Goal: Task Accomplishment & Management: Manage account settings

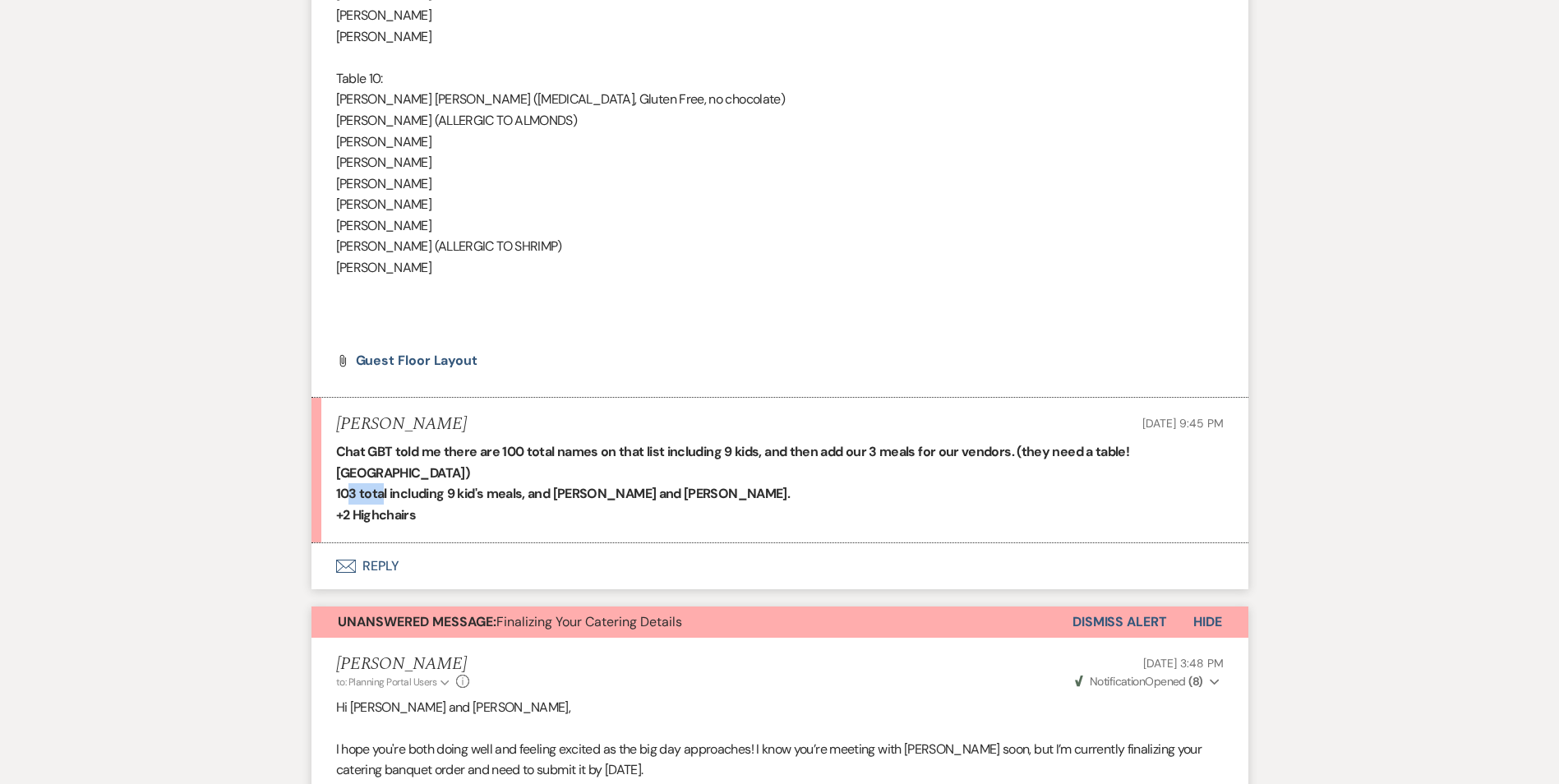
drag, startPoint x: 344, startPoint y: 477, endPoint x: 377, endPoint y: 475, distance: 33.1
click at [377, 485] on strong "103 total including 9 kid's meals, and [PERSON_NAME] and [PERSON_NAME]." at bounding box center [564, 493] width 455 height 18
drag, startPoint x: 553, startPoint y: 476, endPoint x: 633, endPoint y: 475, distance: 80.0
click at [633, 485] on strong "103 total including 9 kid's meals, and [PERSON_NAME] and [PERSON_NAME]." at bounding box center [564, 493] width 455 height 18
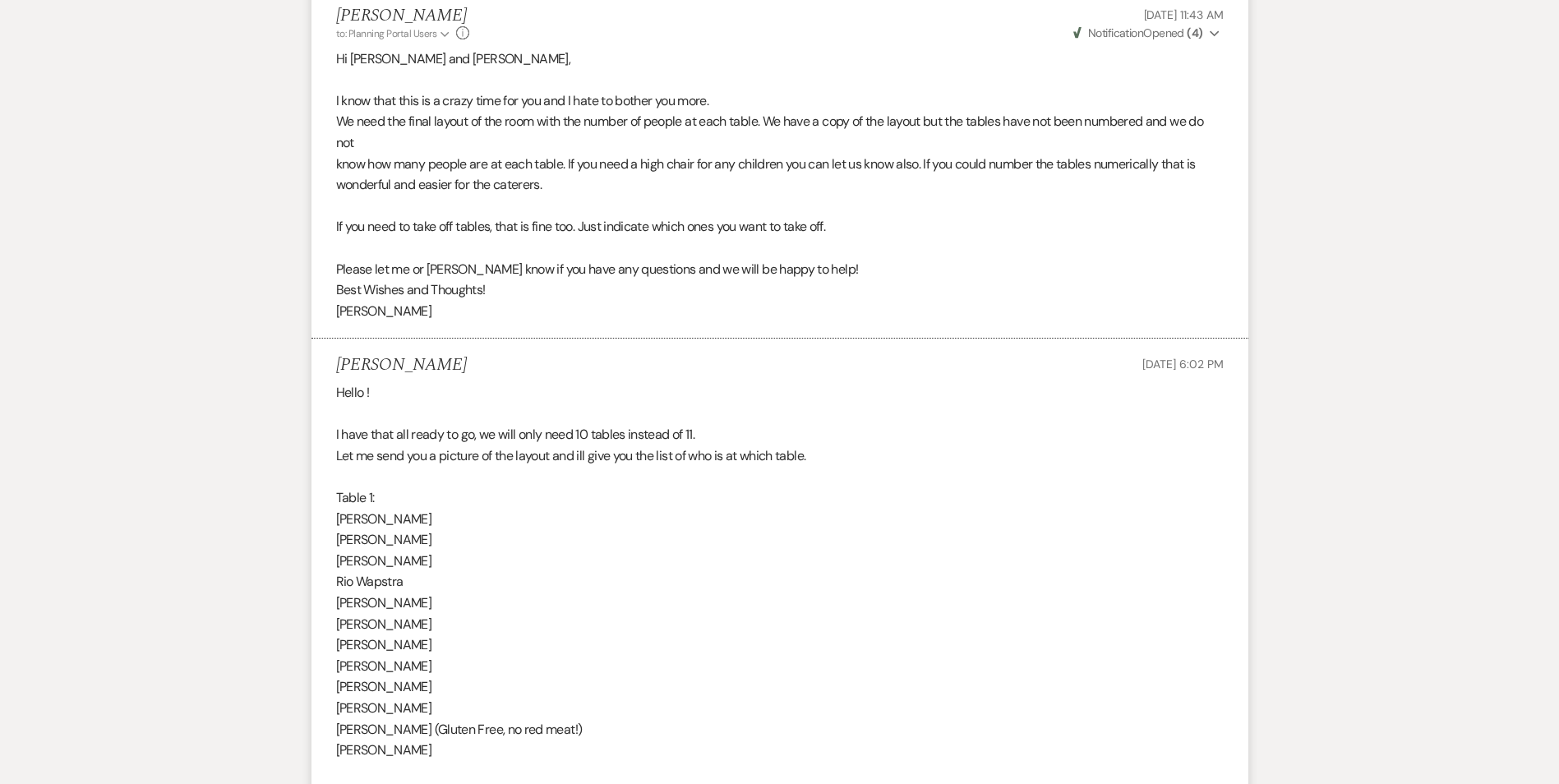
scroll to position [593, 0]
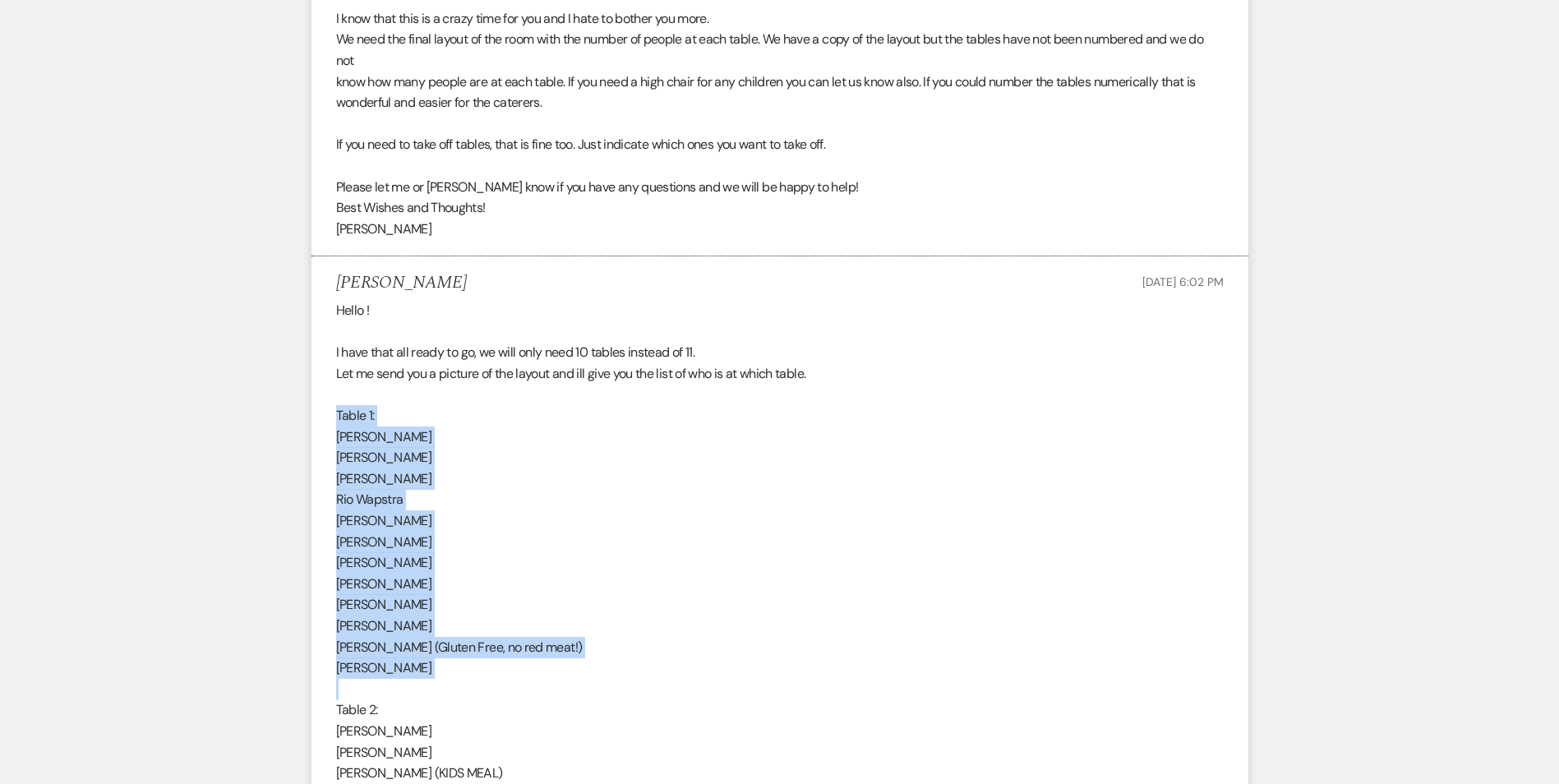
drag, startPoint x: 337, startPoint y: 415, endPoint x: 487, endPoint y: 694, distance: 316.8
copy div "Table 1: [PERSON_NAME] [PERSON_NAME] [PERSON_NAME] Rio Wapstra [PERSON_NAME] [P…"
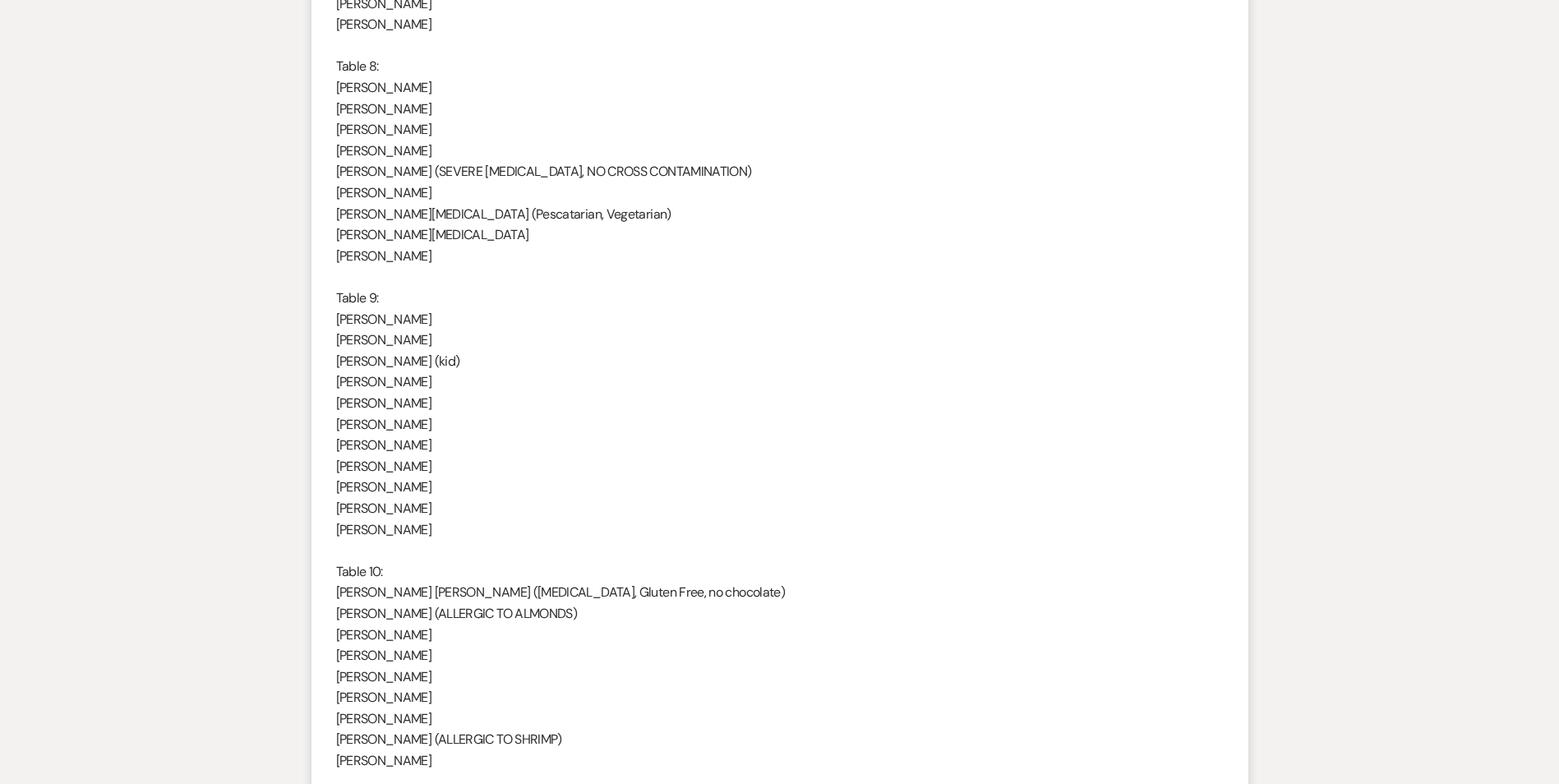
scroll to position [3058, 0]
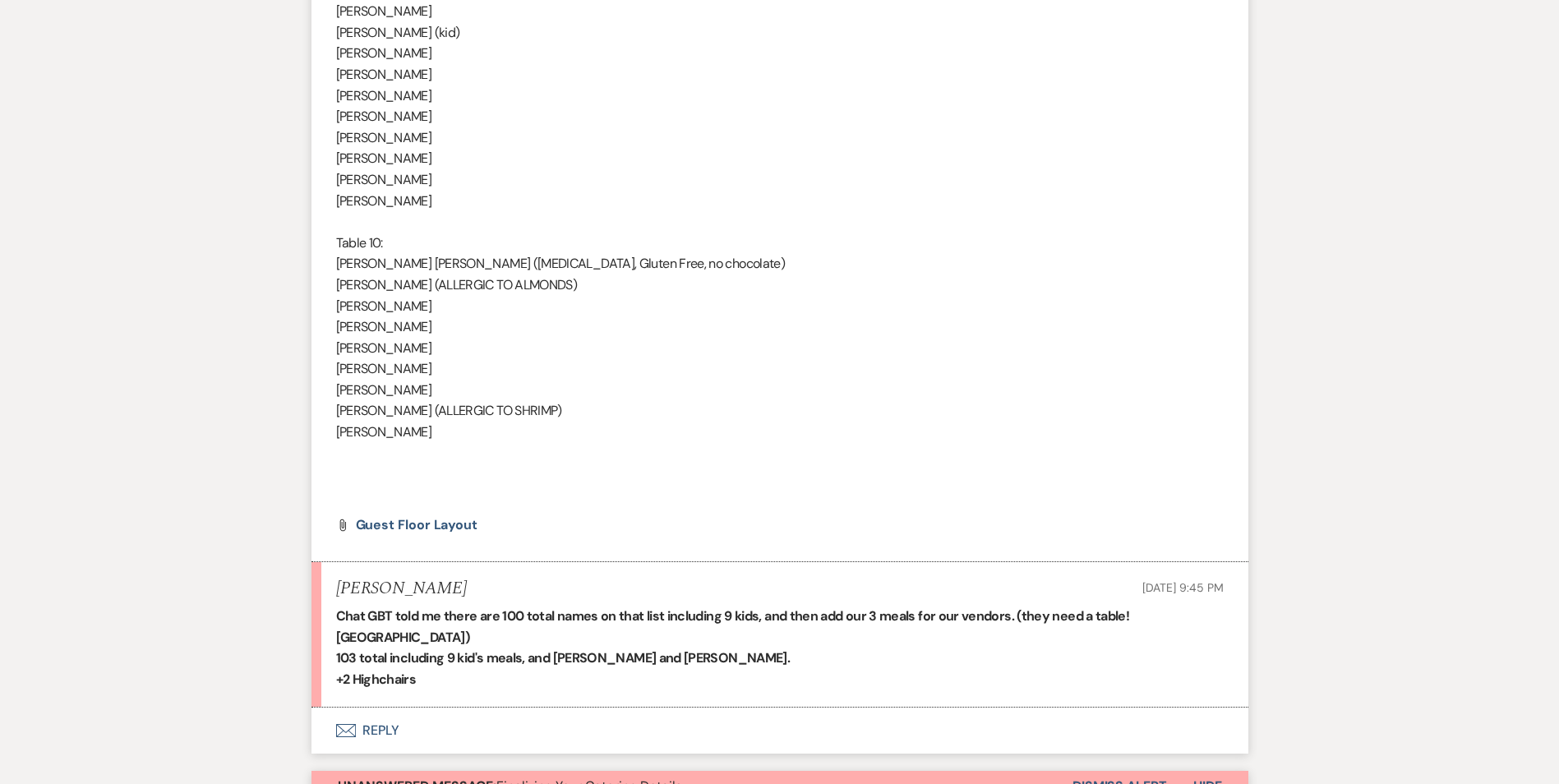
drag, startPoint x: 575, startPoint y: 648, endPoint x: 936, endPoint y: 595, distance: 364.9
click at [936, 595] on div "[PERSON_NAME] [DATE] 9:45 PM" at bounding box center [780, 589] width 888 height 21
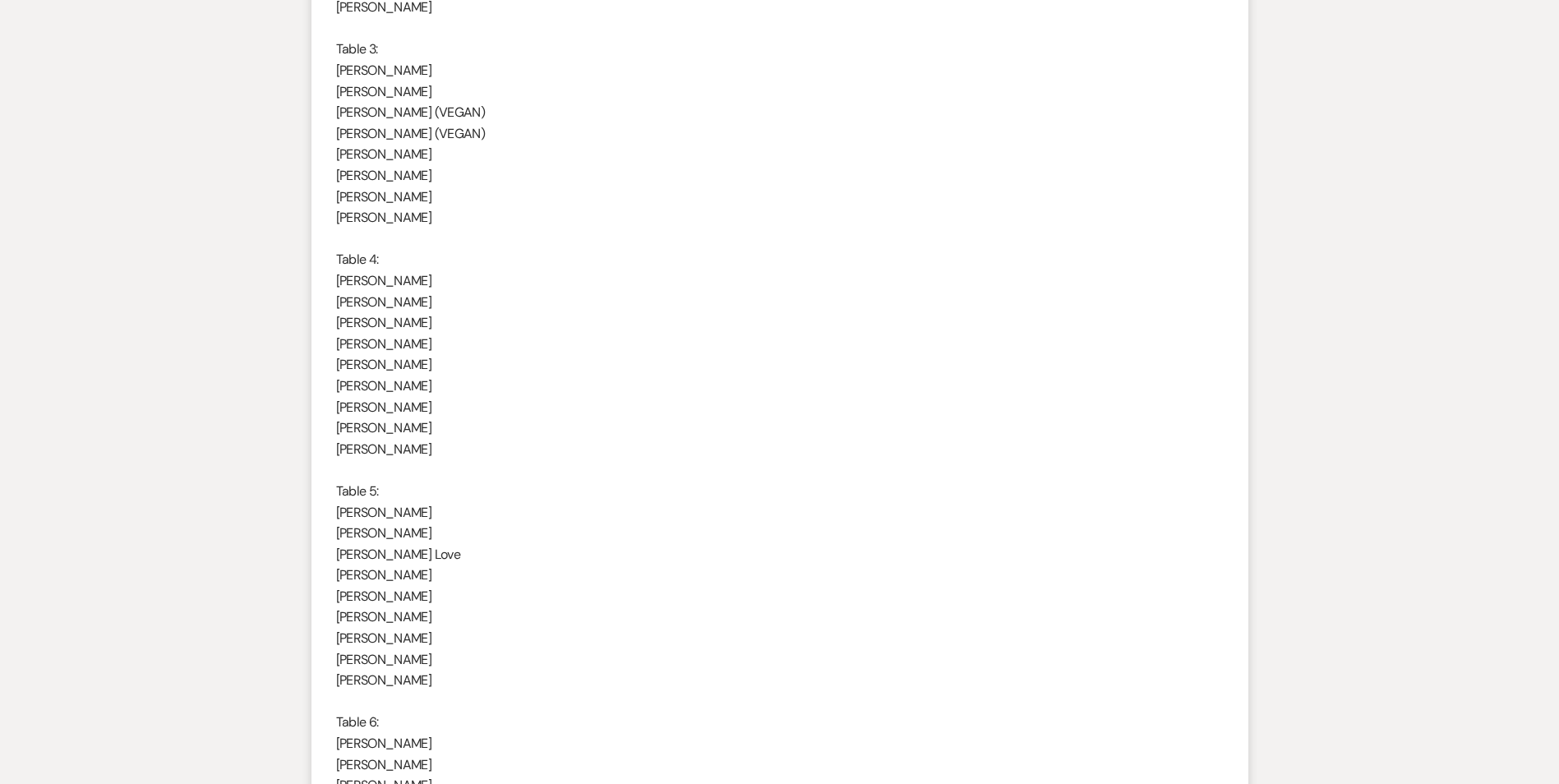
scroll to position [1497, 0]
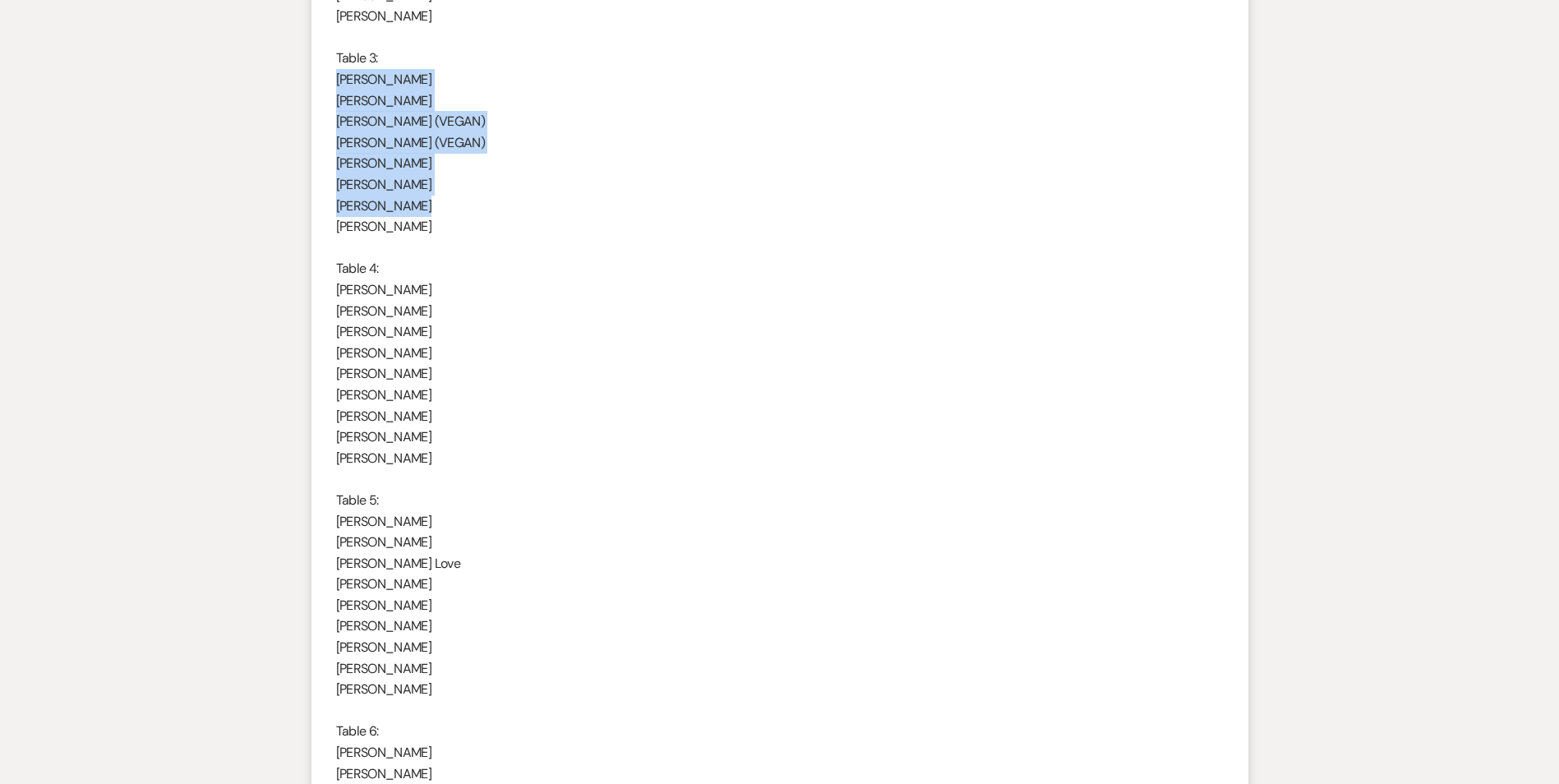
drag, startPoint x: 429, startPoint y: 213, endPoint x: 337, endPoint y: 80, distance: 161.7
click at [337, 80] on div "Hello ! I have that all ready to go, we will only need 10 tables instead of 11.…" at bounding box center [780, 732] width 888 height 2671
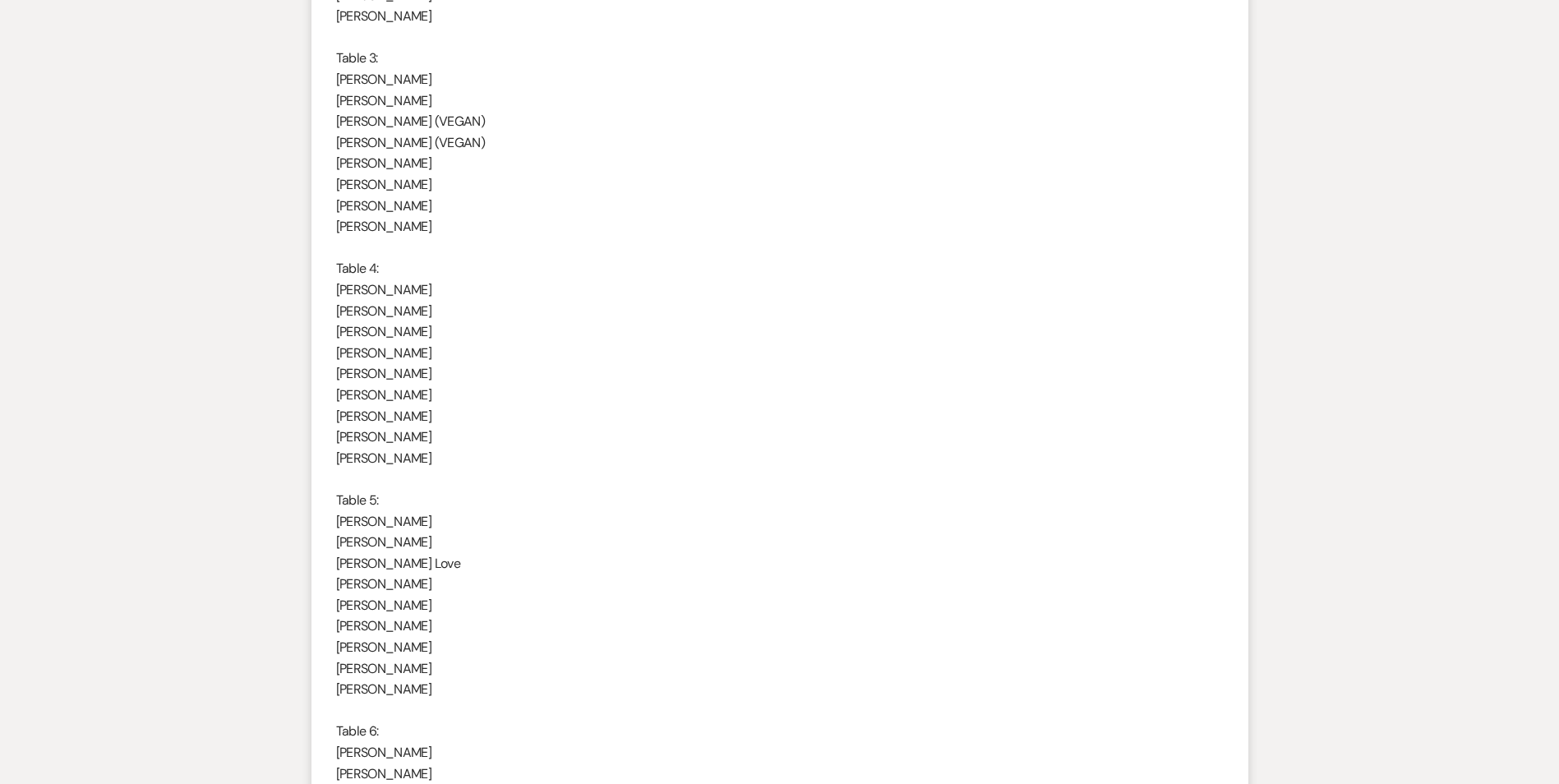
drag, startPoint x: 337, startPoint y: 80, endPoint x: 488, endPoint y: 295, distance: 262.7
click at [488, 295] on div "Hello ! I have that all ready to go, we will only need 10 tables instead of 11.…" at bounding box center [780, 732] width 888 height 2671
drag, startPoint x: 488, startPoint y: 295, endPoint x: 399, endPoint y: 225, distance: 113.2
click at [399, 225] on p "[PERSON_NAME]" at bounding box center [780, 226] width 888 height 21
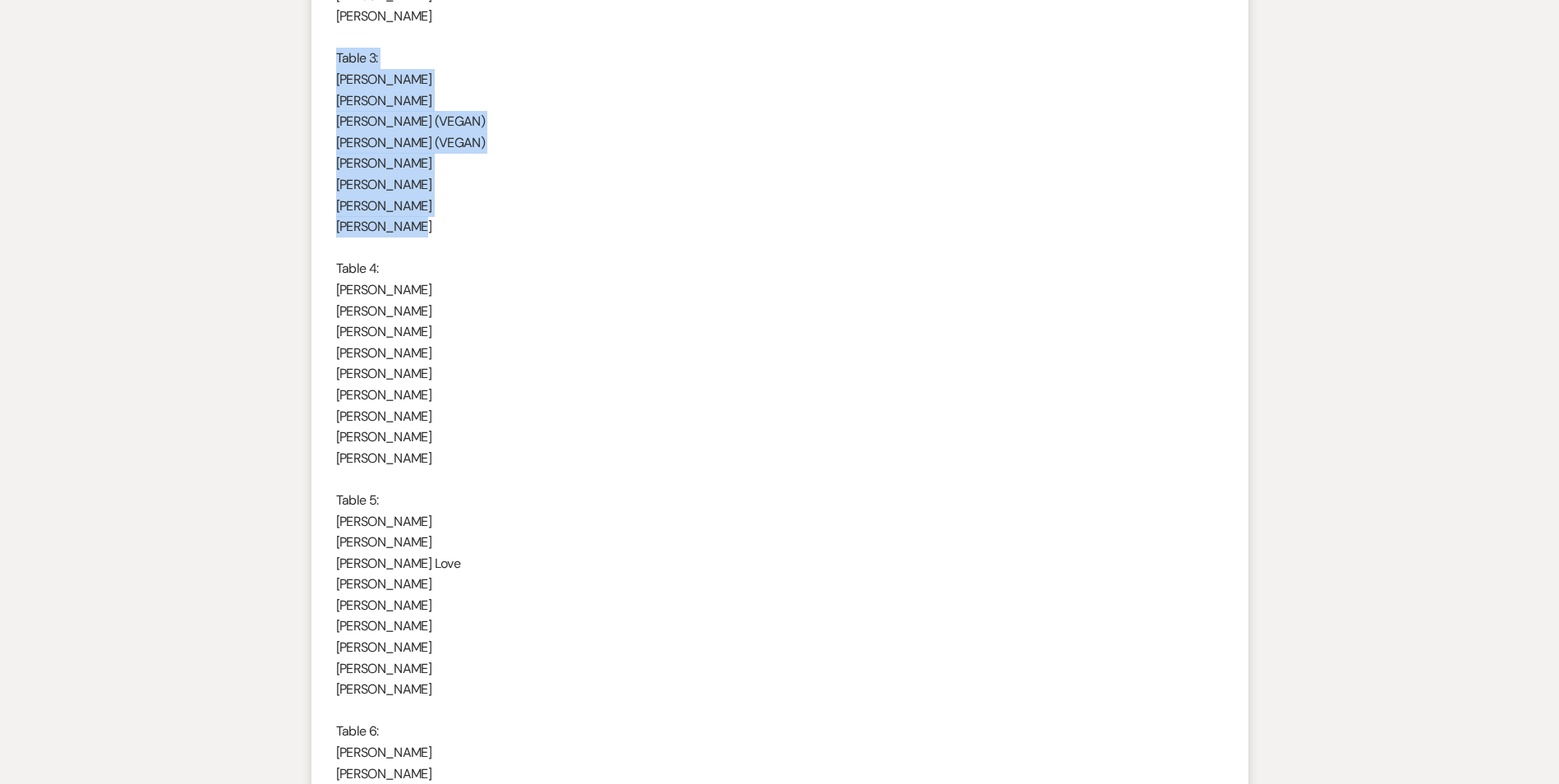
drag, startPoint x: 406, startPoint y: 228, endPoint x: 334, endPoint y: 64, distance: 179.1
click at [334, 64] on li "[PERSON_NAME] [DATE] 6:02 PM Hello ! I have that all ready to go, we will only …" at bounding box center [780, 738] width 937 height 2771
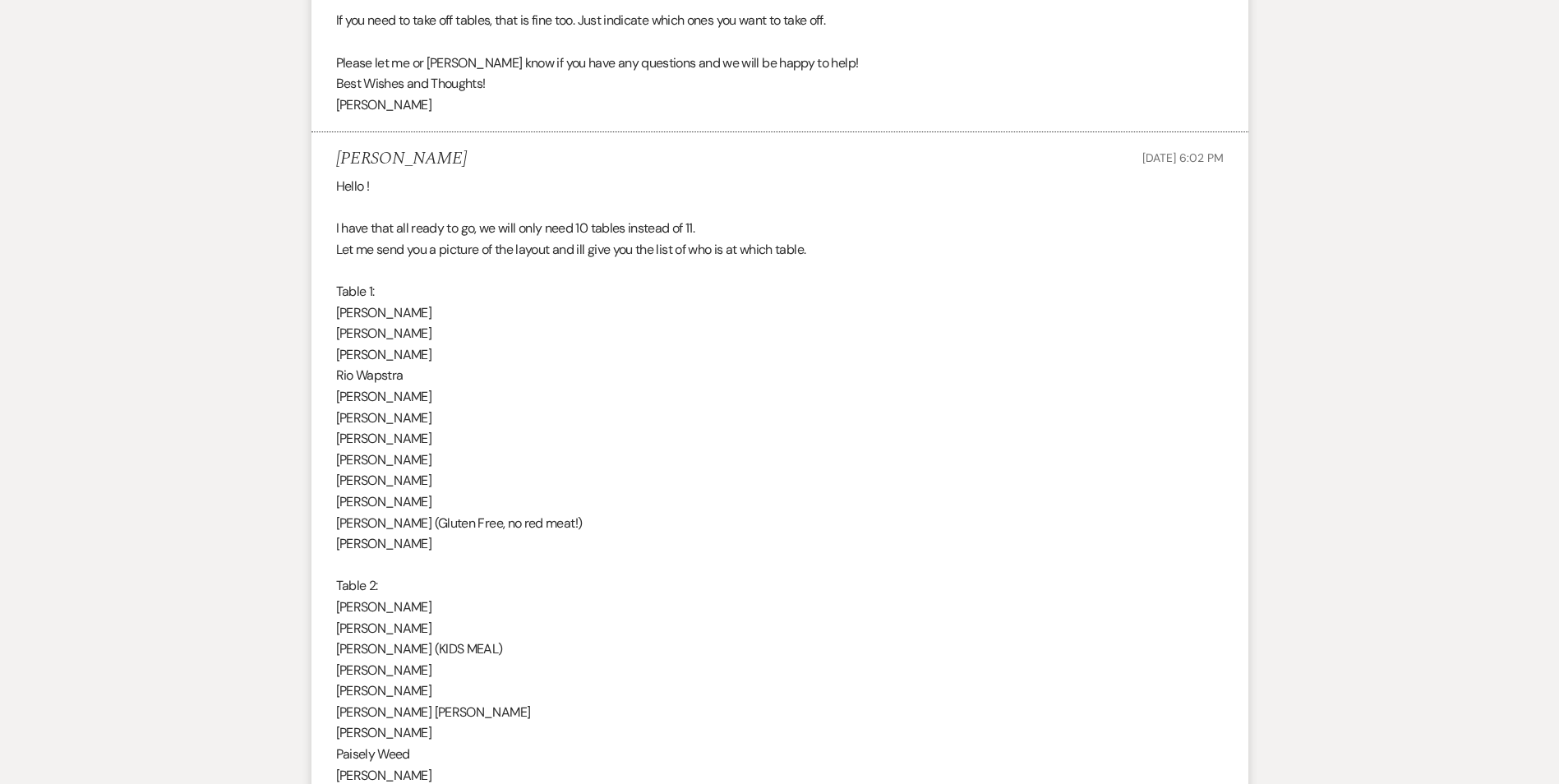
scroll to position [757, 0]
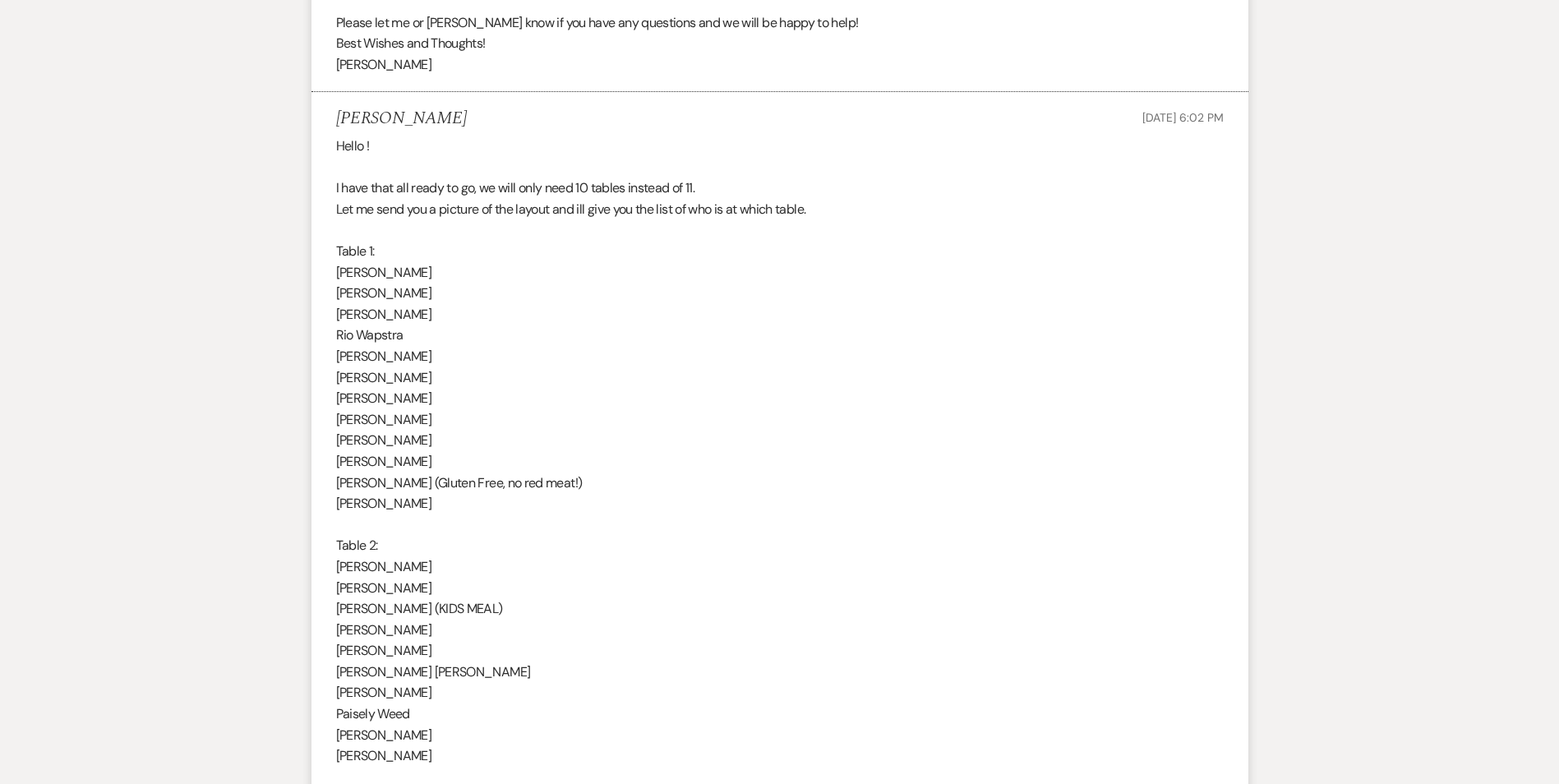
drag, startPoint x: 439, startPoint y: 510, endPoint x: 325, endPoint y: 251, distance: 283.0
copy div "Table 1: [PERSON_NAME] [PERSON_NAME] [PERSON_NAME] Rio Wapstra [PERSON_NAME] [P…"
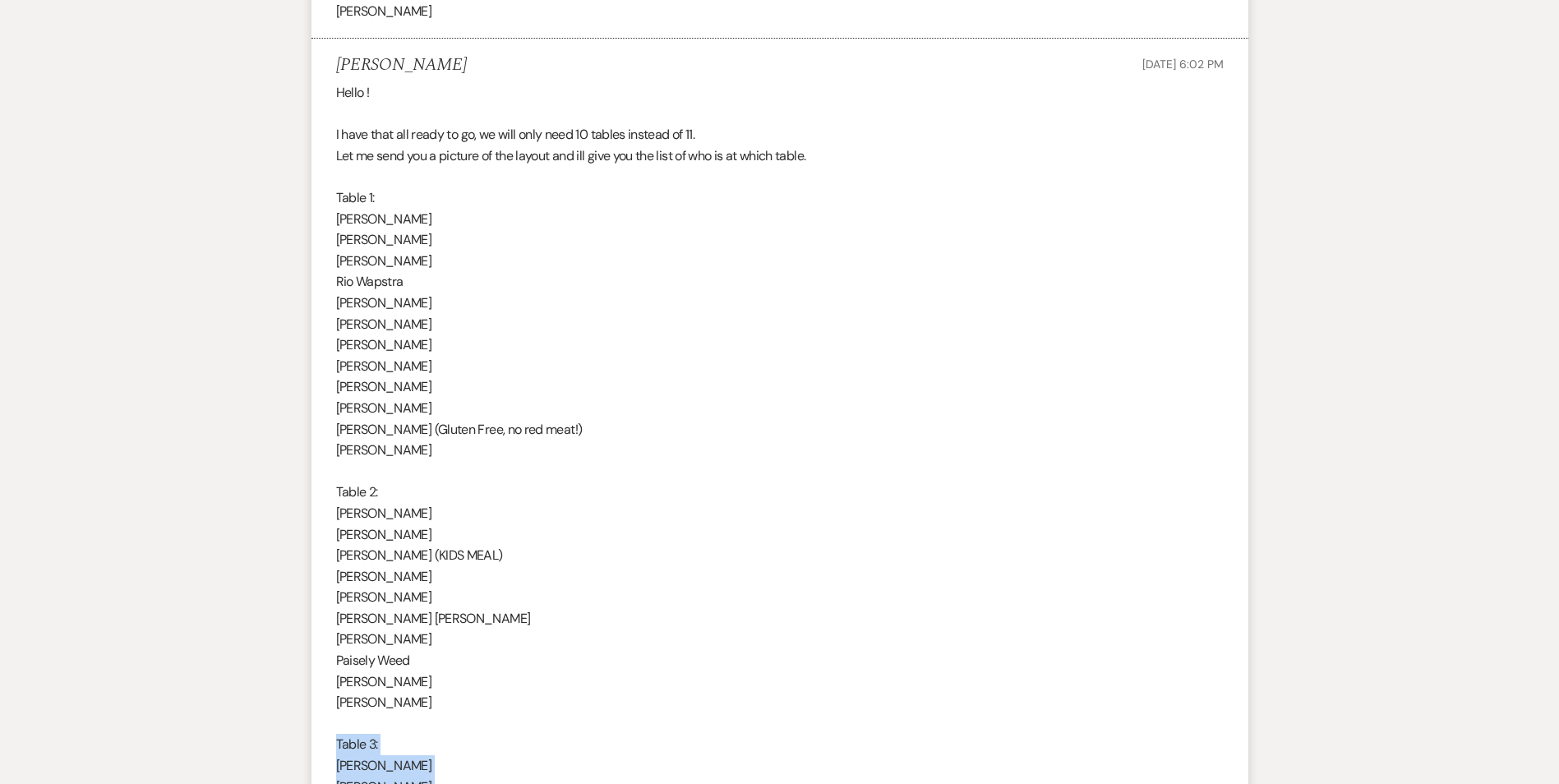
scroll to position [839, 0]
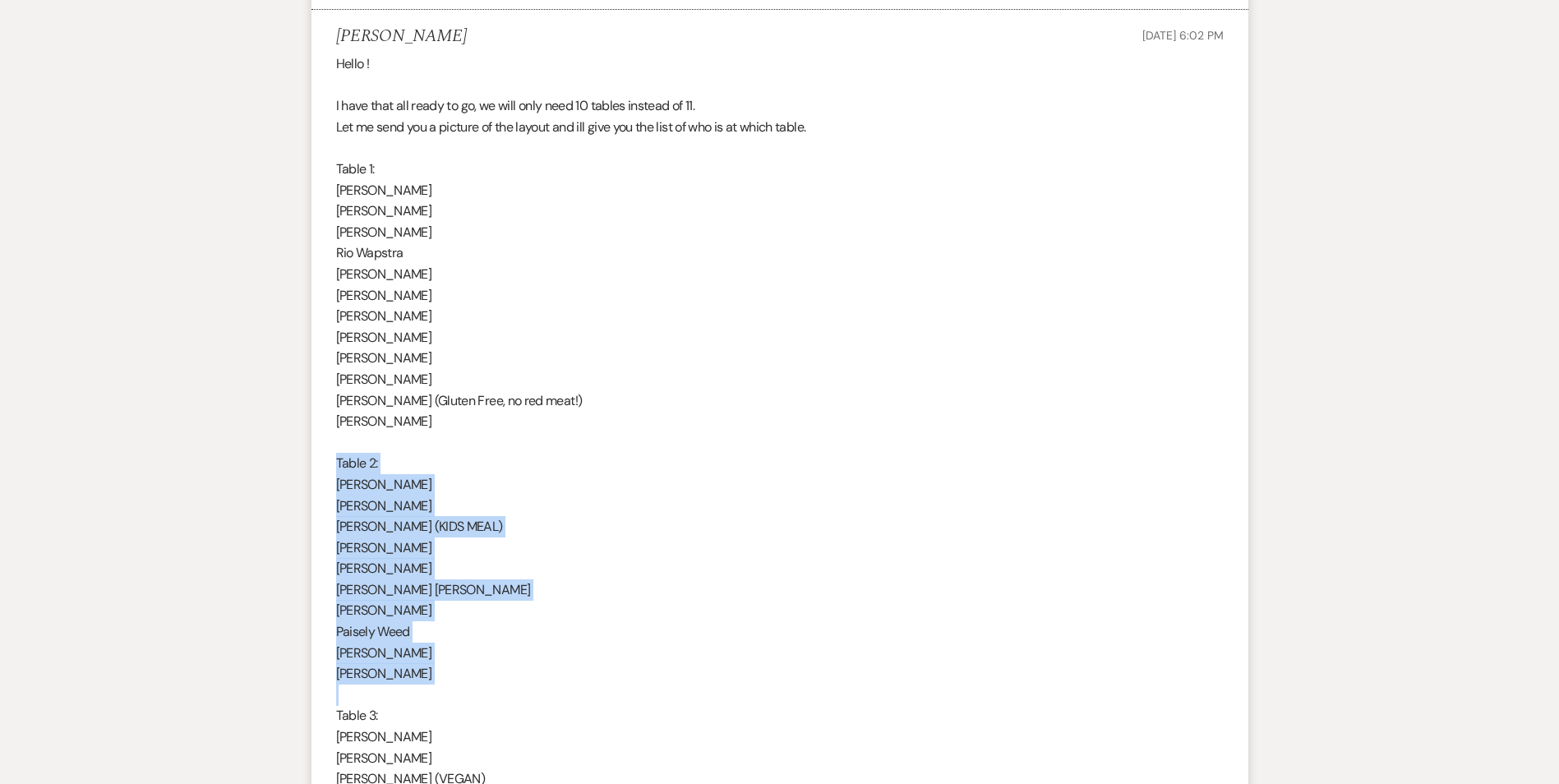
drag, startPoint x: 337, startPoint y: 461, endPoint x: 413, endPoint y: 688, distance: 239.4
copy div "Table 2: [PERSON_NAME] [PERSON_NAME] [PERSON_NAME] (KIDS MEAL) [PERSON_NAME] [P…"
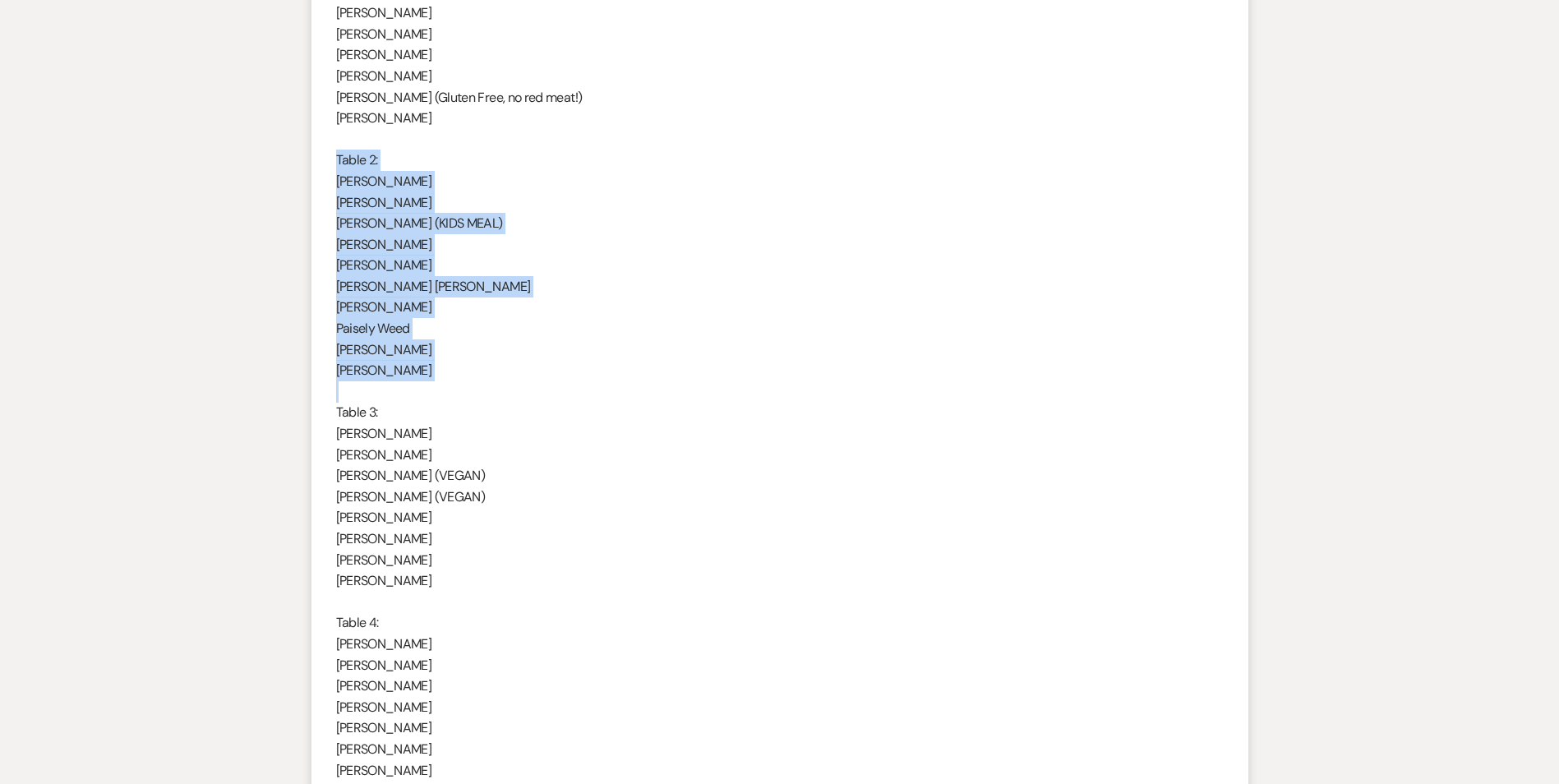
scroll to position [1168, 0]
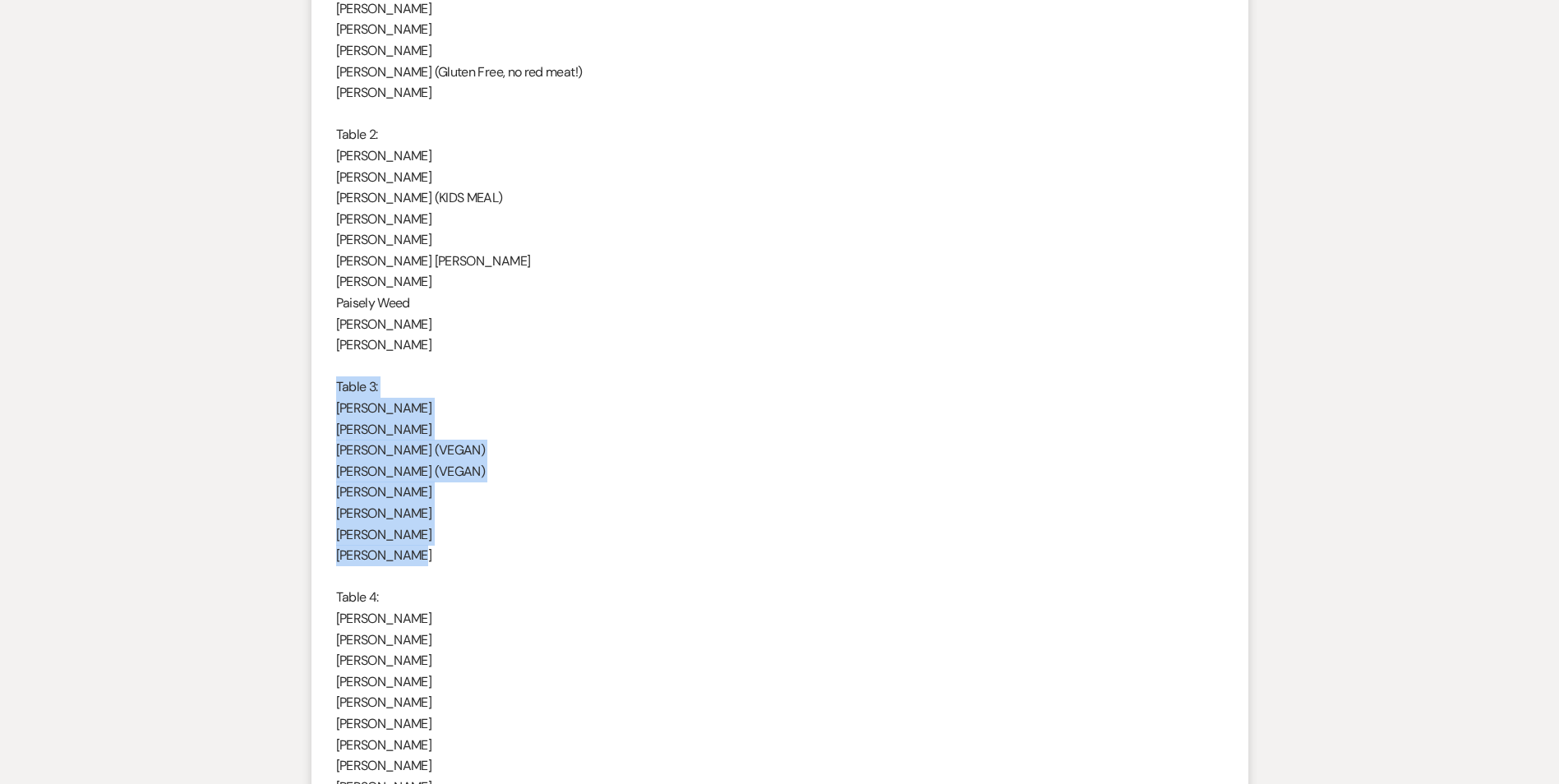
drag, startPoint x: 336, startPoint y: 382, endPoint x: 461, endPoint y: 547, distance: 207.0
copy div "Table 3: [PERSON_NAME] [PERSON_NAME] [PERSON_NAME] (VEGAN) [PERSON_NAME] (VEGAN…"
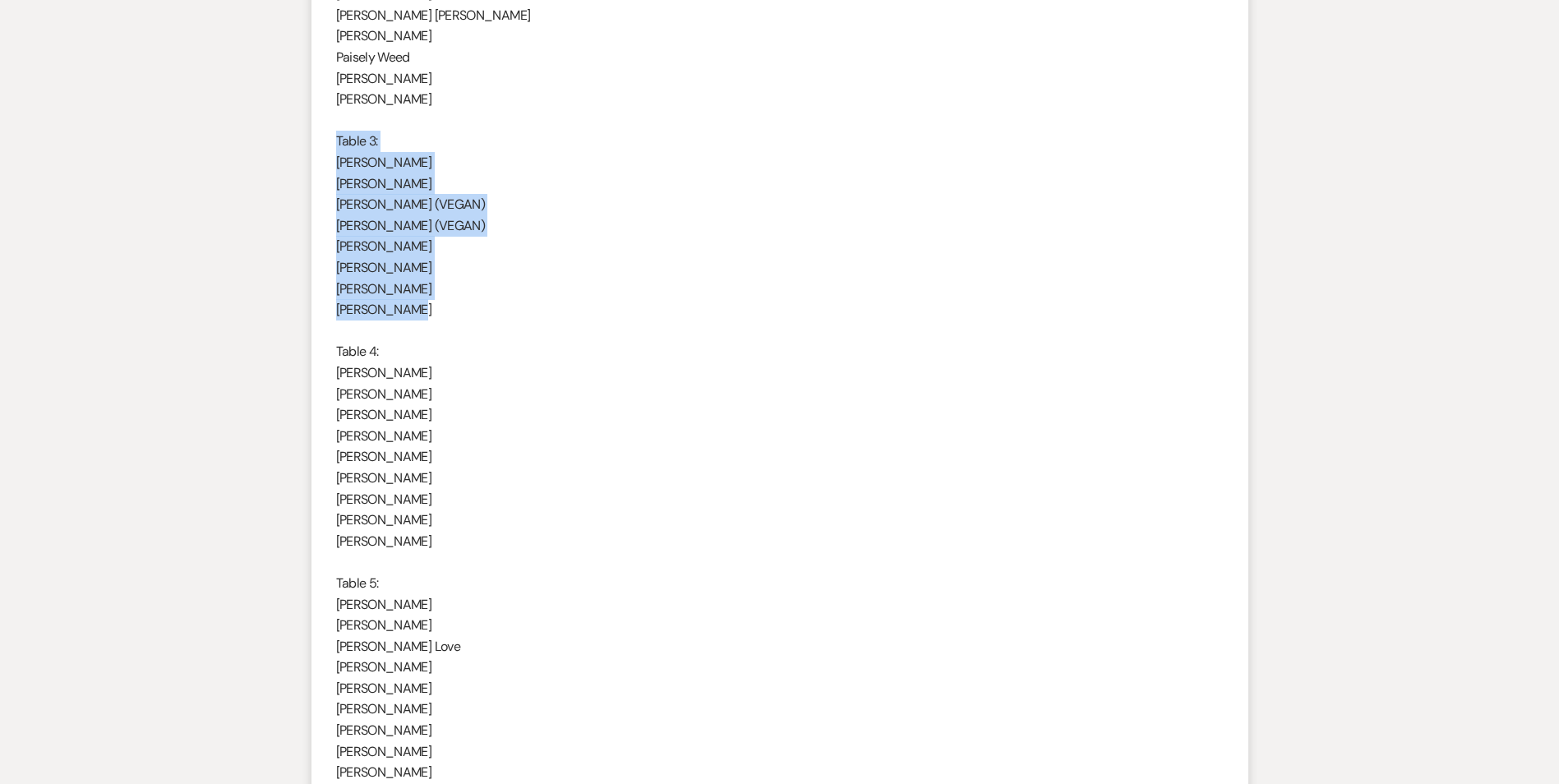
scroll to position [1415, 0]
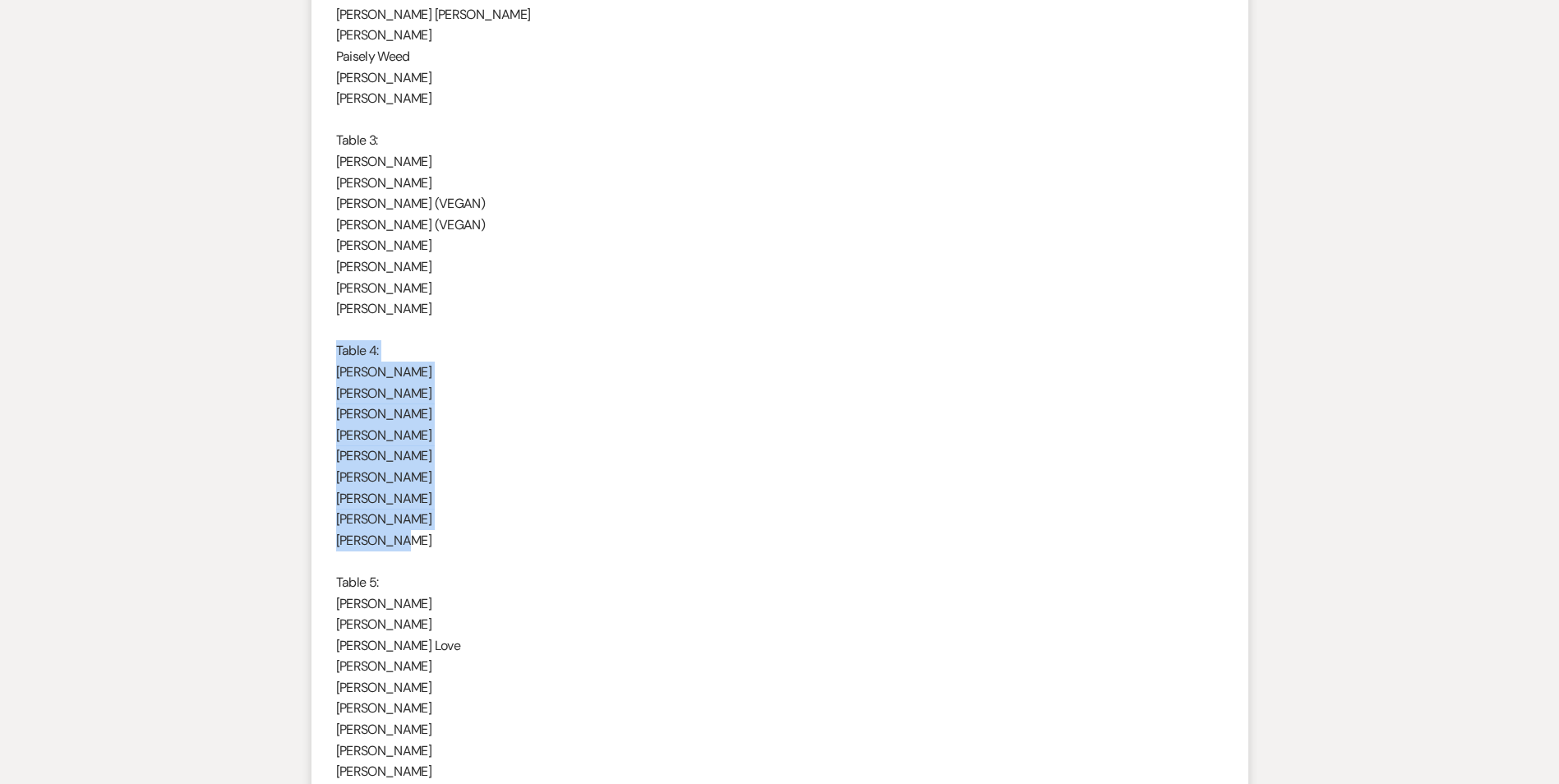
drag, startPoint x: 336, startPoint y: 353, endPoint x: 438, endPoint y: 543, distance: 215.6
copy div "Table 4: [PERSON_NAME] [PERSON_NAME] [PERSON_NAME] [PERSON_NAME] [PERSON_NAME] …"
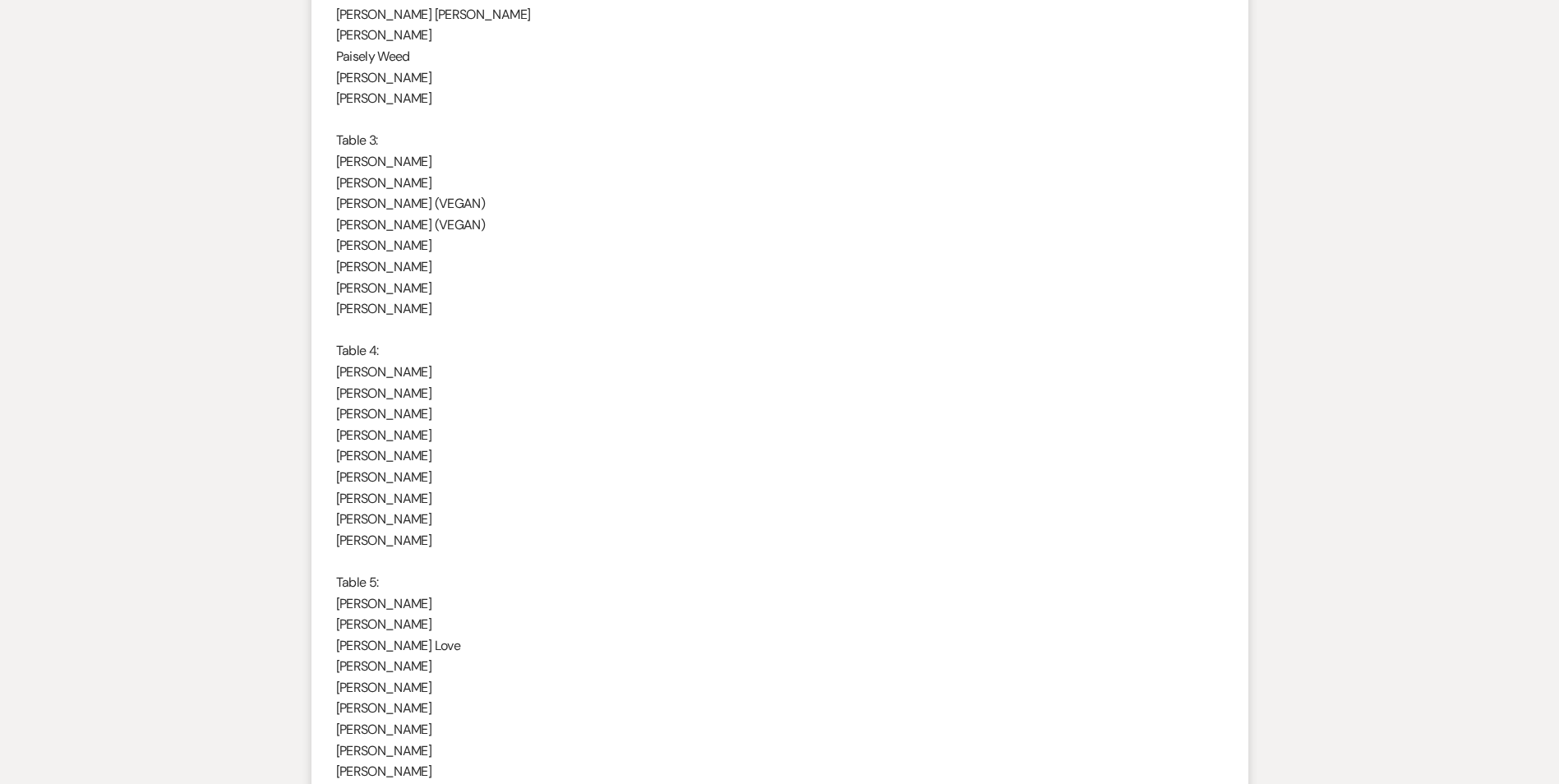
click at [519, 645] on p "[PERSON_NAME] Love" at bounding box center [780, 646] width 888 height 21
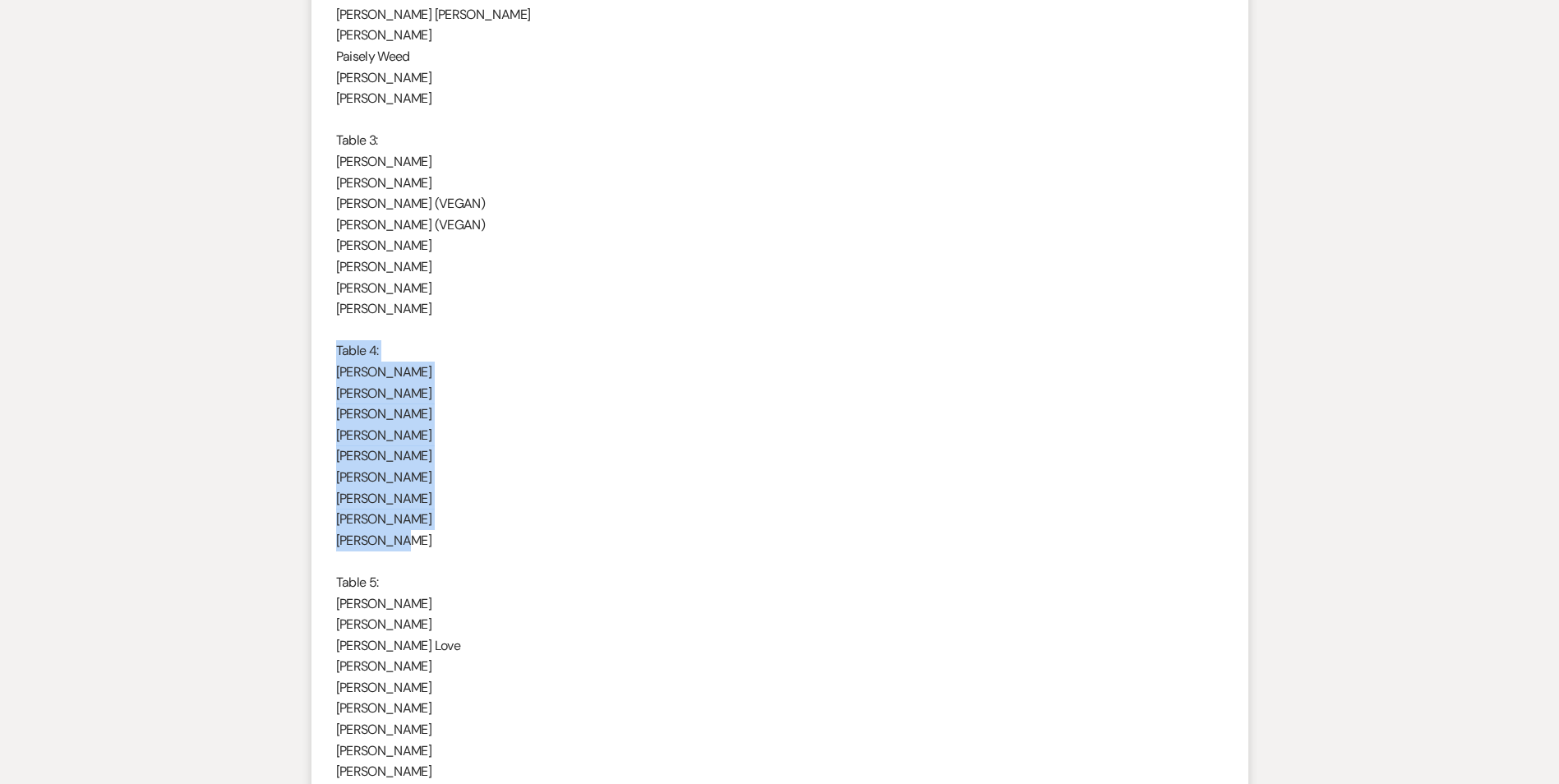
drag, startPoint x: 337, startPoint y: 349, endPoint x: 458, endPoint y: 533, distance: 220.2
copy div "Table 4: [PERSON_NAME] [PERSON_NAME] [PERSON_NAME] [PERSON_NAME] [PERSON_NAME] …"
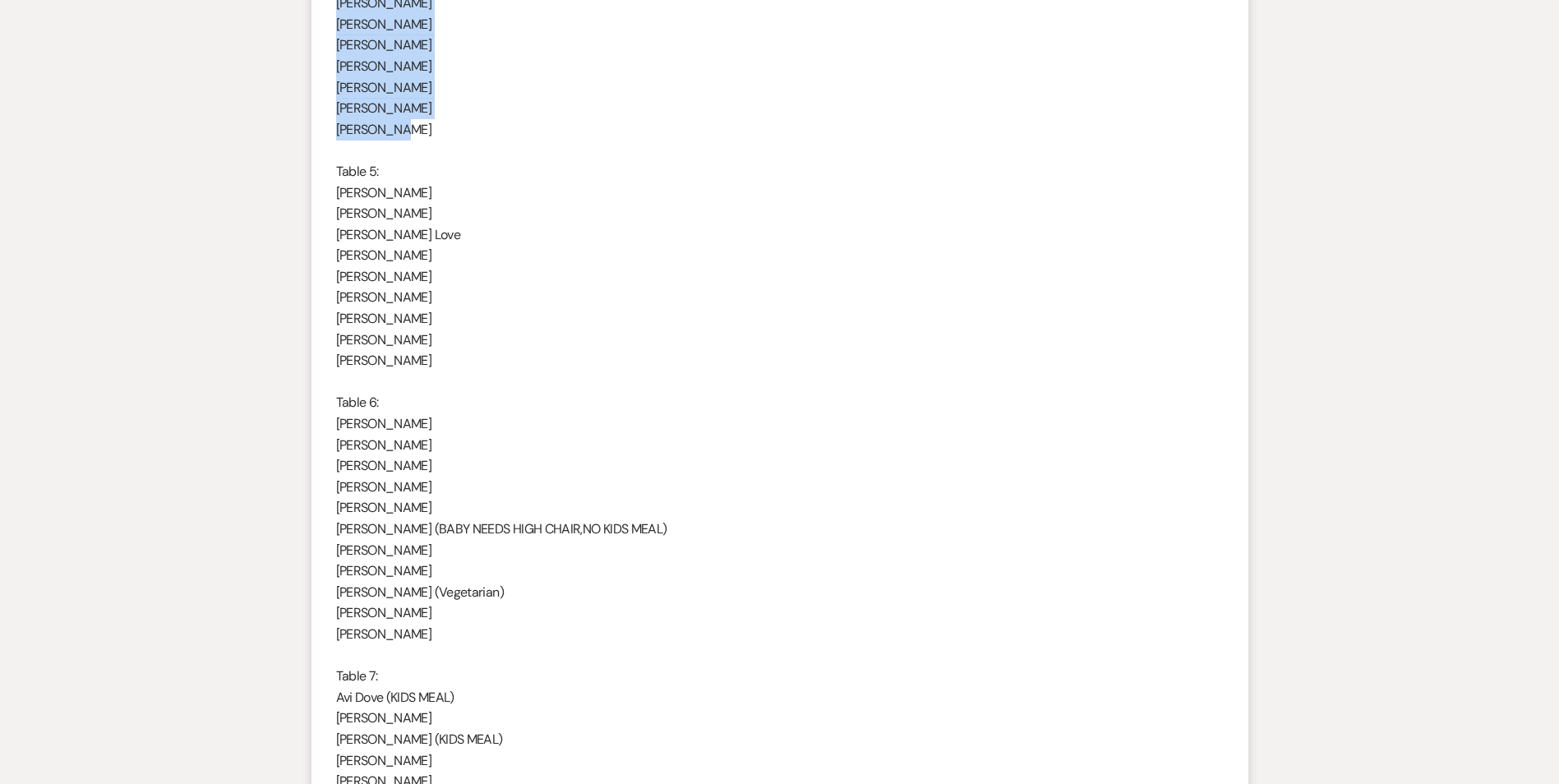
scroll to position [1908, 0]
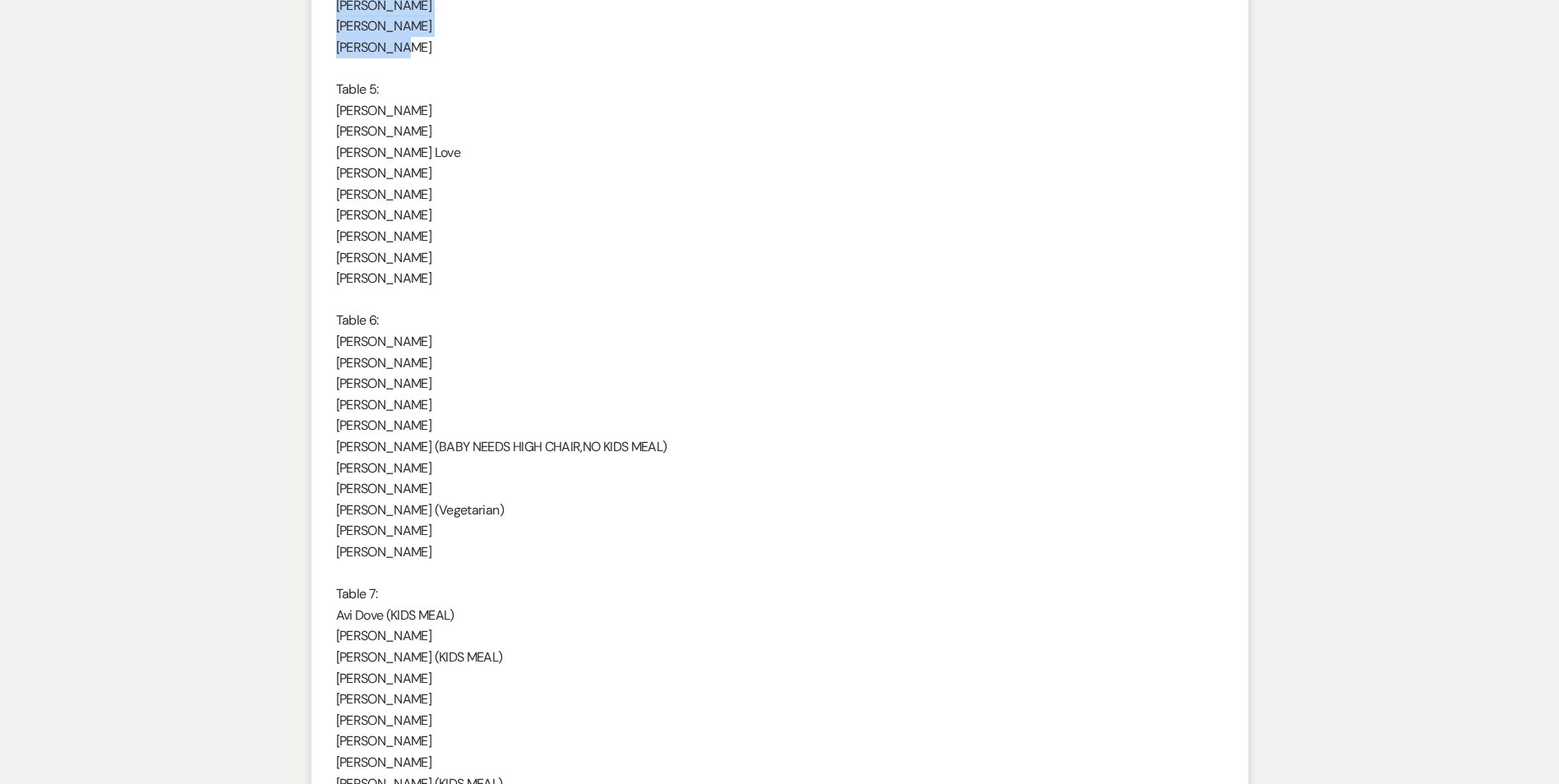
drag, startPoint x: 337, startPoint y: 88, endPoint x: 495, endPoint y: 546, distance: 484.5
click at [495, 546] on div "Hello ! I have that all ready to go, we will only need 10 tables instead of 11.…" at bounding box center [780, 320] width 888 height 2671
copy div "Table 5: [PERSON_NAME] [PERSON_NAME] [PERSON_NAME] Love [PERSON_NAME] [PERSON_N…"
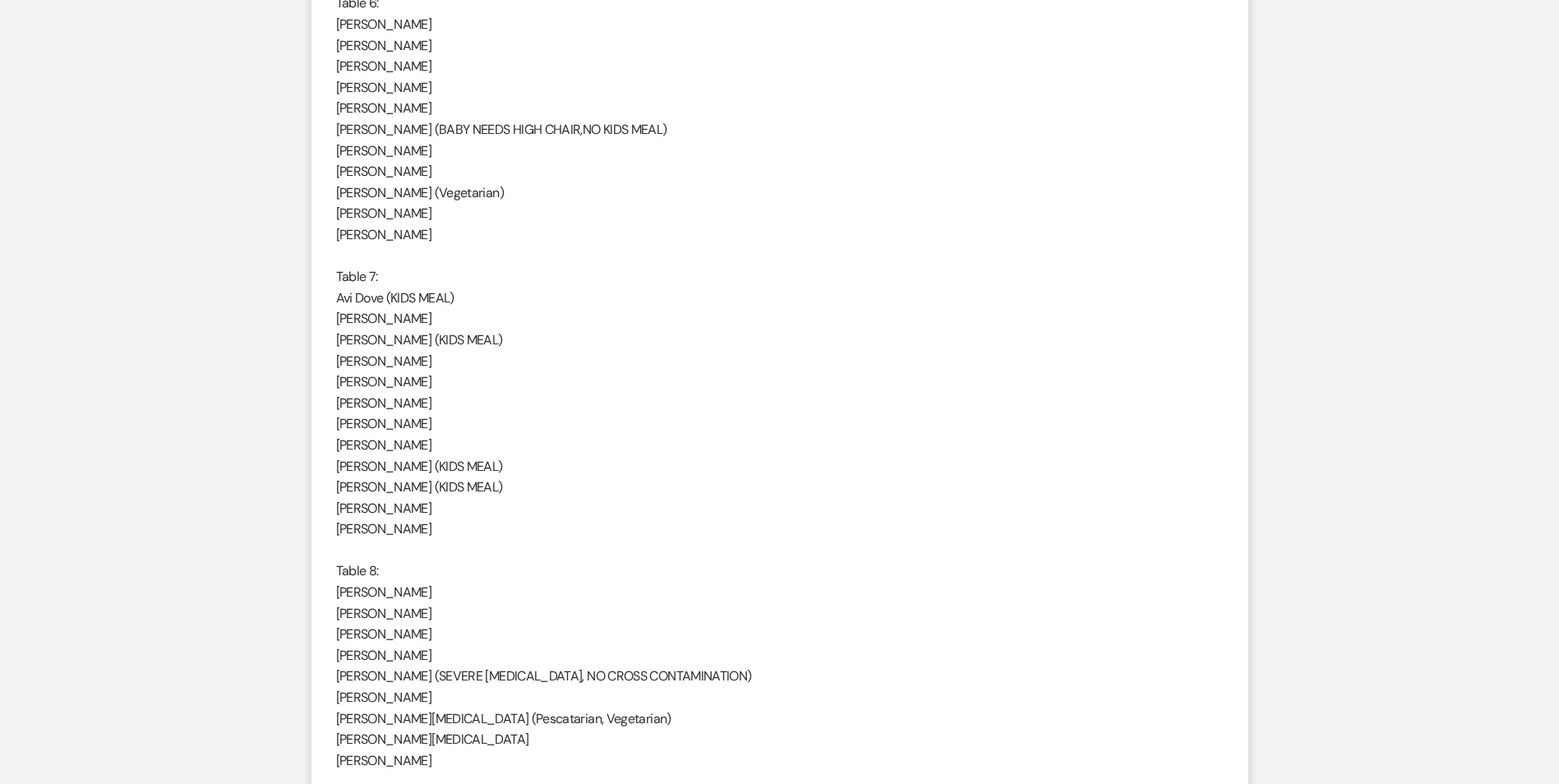
scroll to position [2236, 0]
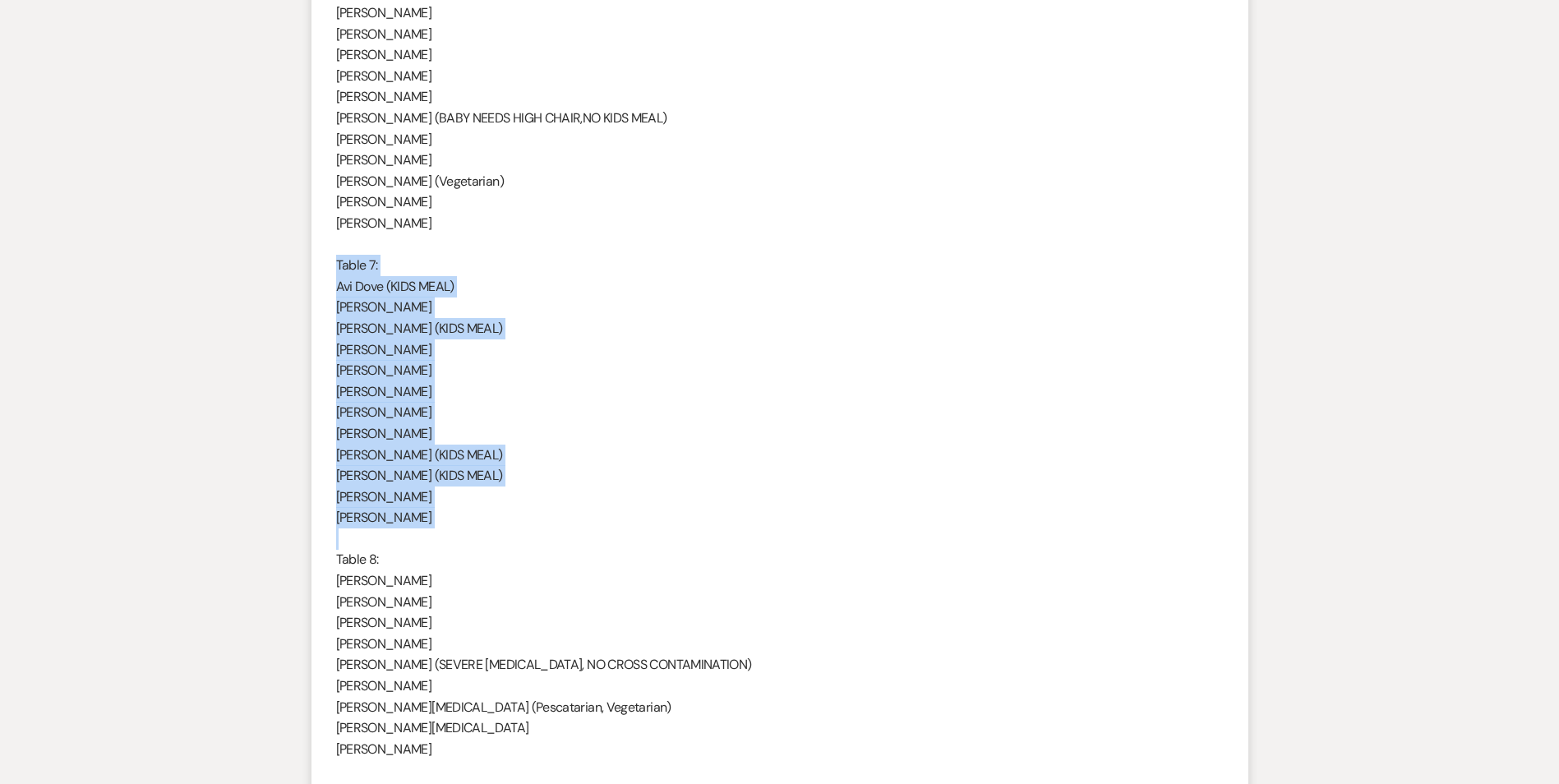
drag, startPoint x: 337, startPoint y: 263, endPoint x: 458, endPoint y: 539, distance: 301.4
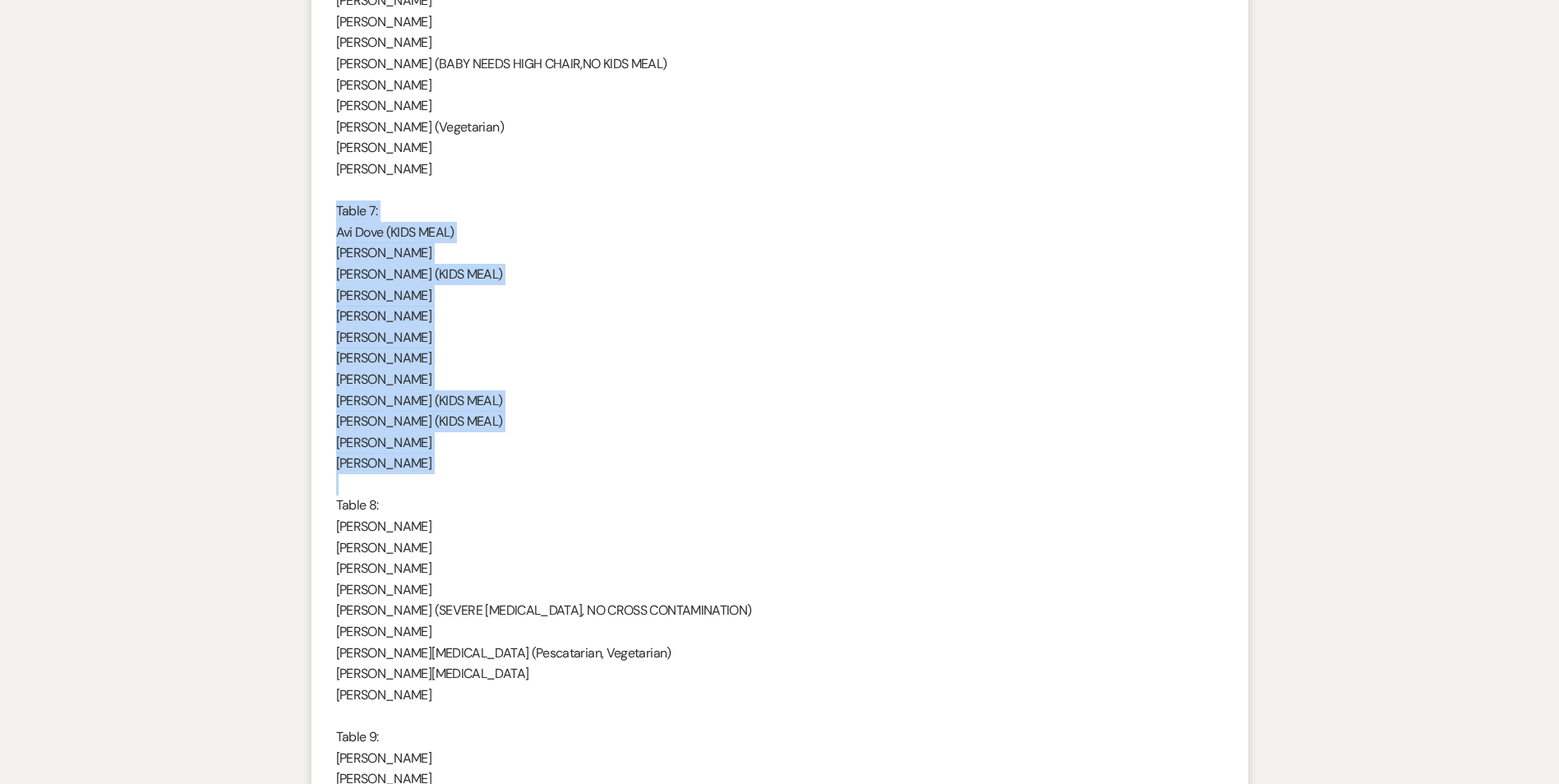
scroll to position [2318, 0]
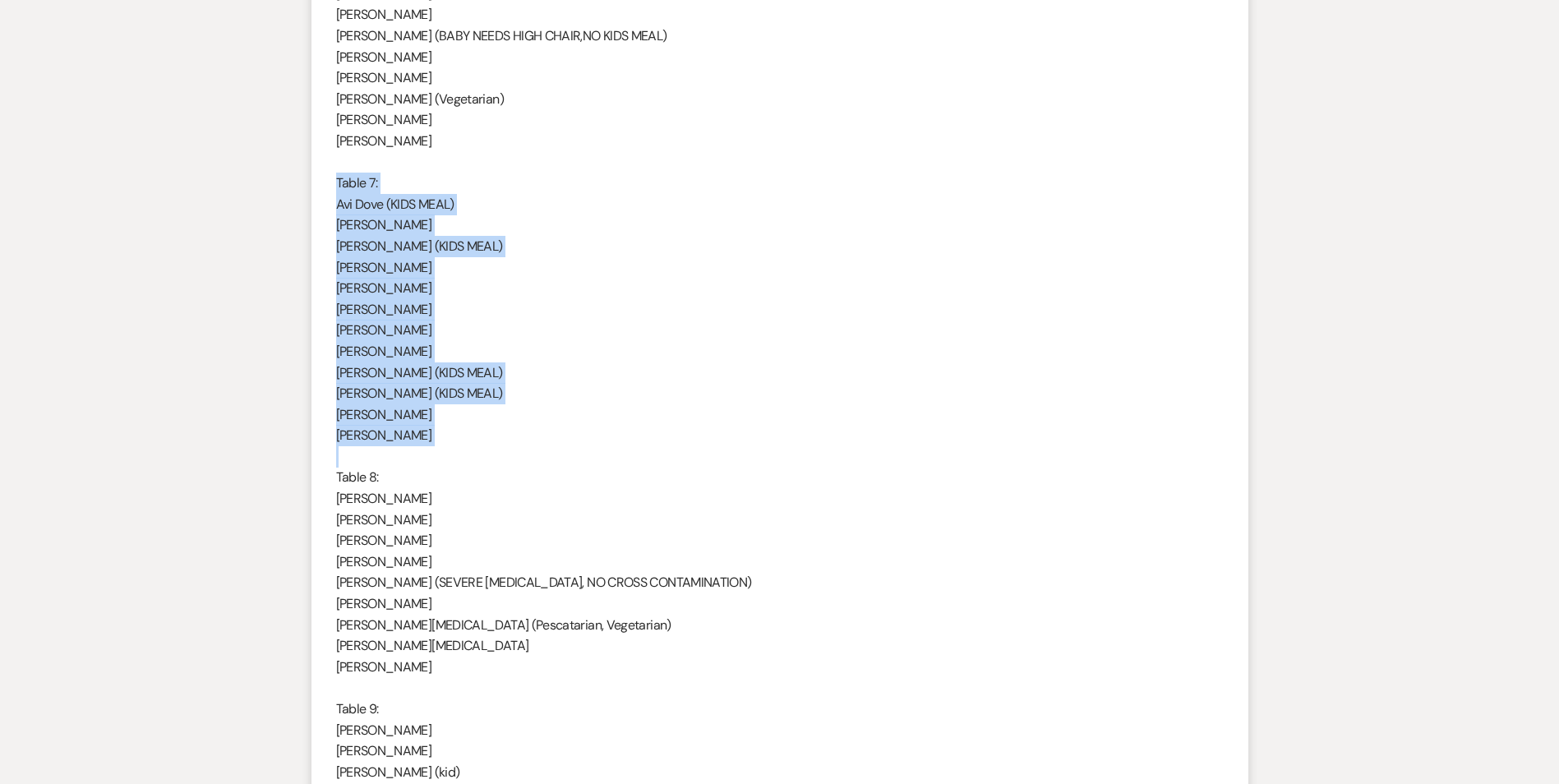
drag, startPoint x: 580, startPoint y: 584, endPoint x: 787, endPoint y: 593, distance: 207.2
click at [787, 593] on p "[PERSON_NAME] (SEVERE [MEDICAL_DATA], NO CROSS CONTAMINATION)" at bounding box center [780, 582] width 888 height 21
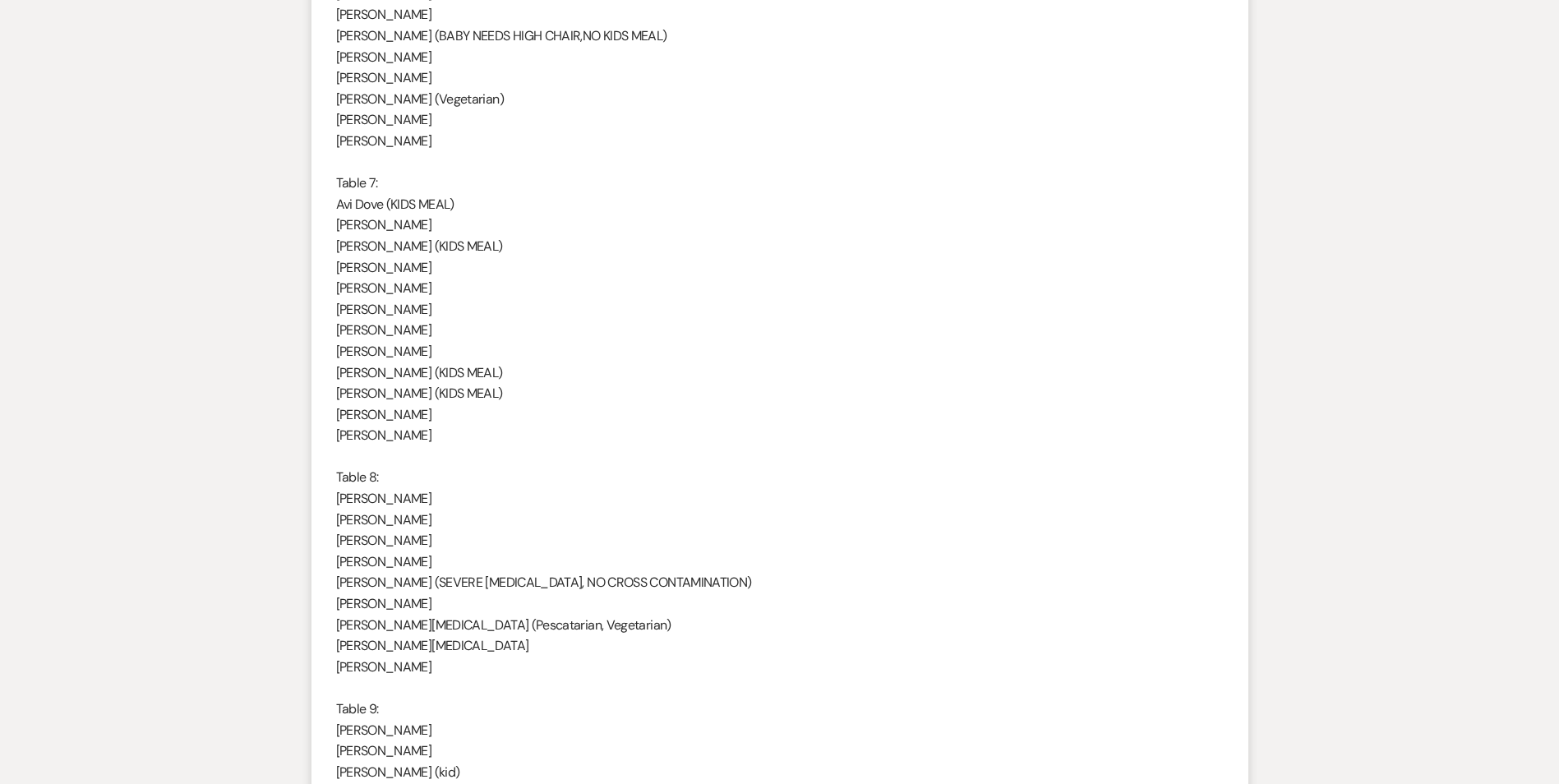
drag, startPoint x: 787, startPoint y: 593, endPoint x: 751, endPoint y: 630, distance: 51.6
click at [751, 630] on p "[PERSON_NAME][MEDICAL_DATA] (Pescatarian, Vegetarian)" at bounding box center [780, 625] width 888 height 21
drag, startPoint x: 436, startPoint y: 582, endPoint x: 725, endPoint y: 597, distance: 289.4
drag, startPoint x: 725, startPoint y: 597, endPoint x: 727, endPoint y: 615, distance: 18.1
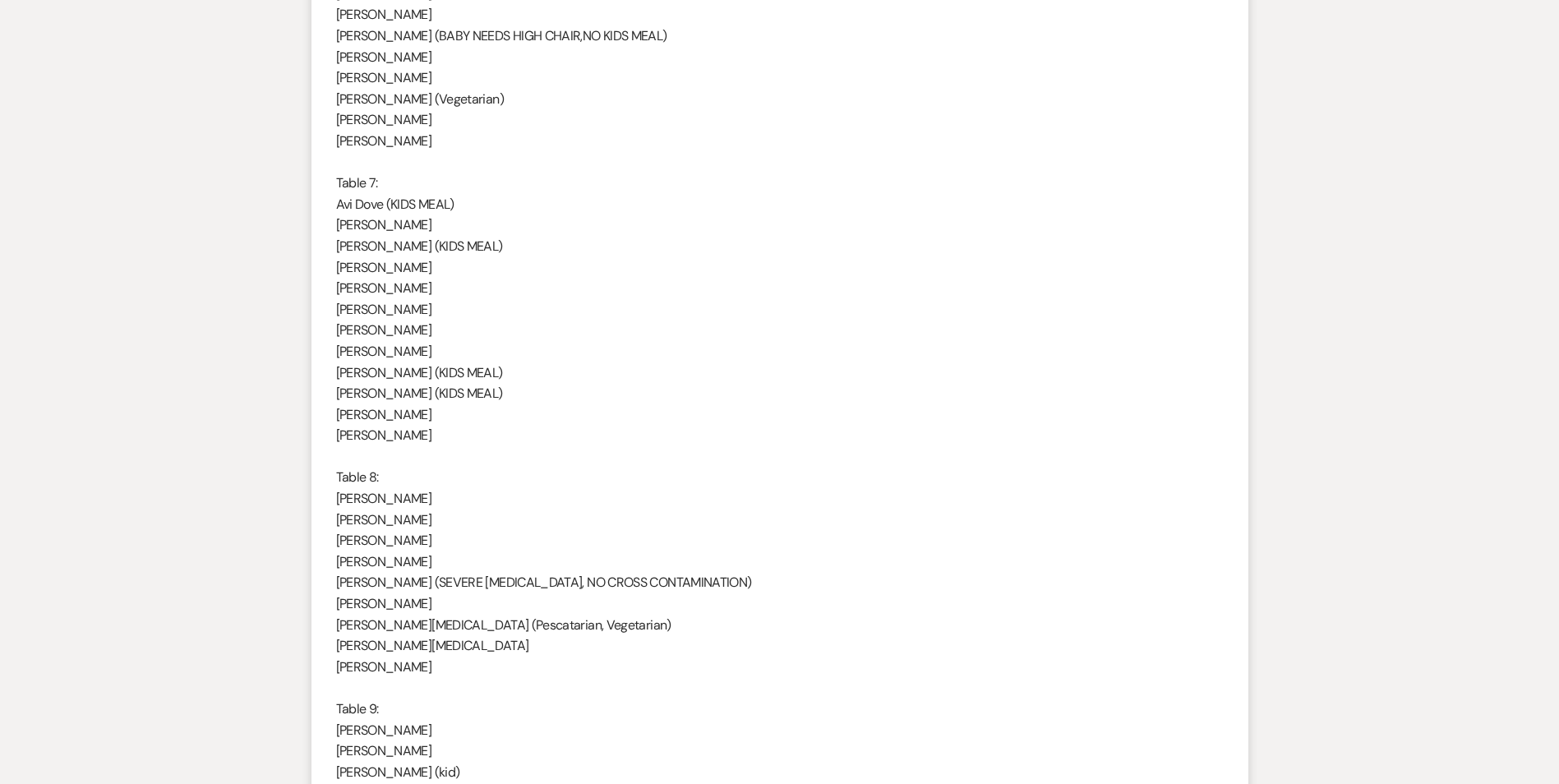
click at [727, 615] on p "[PERSON_NAME][MEDICAL_DATA] (Pescatarian, Vegetarian)" at bounding box center [780, 625] width 888 height 21
drag, startPoint x: 742, startPoint y: 585, endPoint x: 430, endPoint y: 579, distance: 312.1
click at [430, 579] on p "[PERSON_NAME] (SEVERE [MEDICAL_DATA], NO CROSS CONTAMINATION)" at bounding box center [780, 582] width 888 height 21
drag, startPoint x: 430, startPoint y: 579, endPoint x: 610, endPoint y: 641, distance: 190.4
click at [610, 641] on p "[PERSON_NAME][MEDICAL_DATA]" at bounding box center [780, 646] width 888 height 21
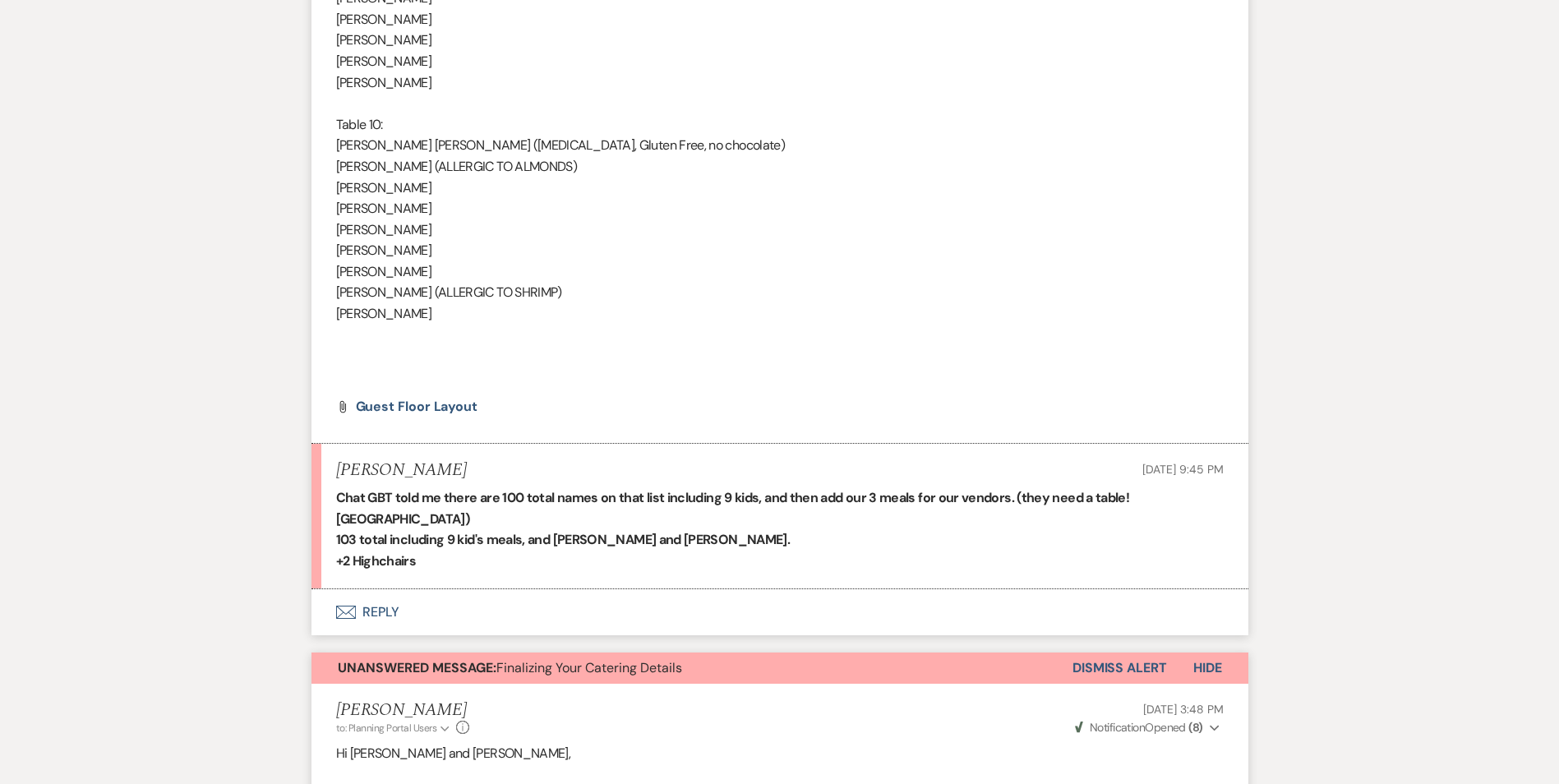
scroll to position [3470, 0]
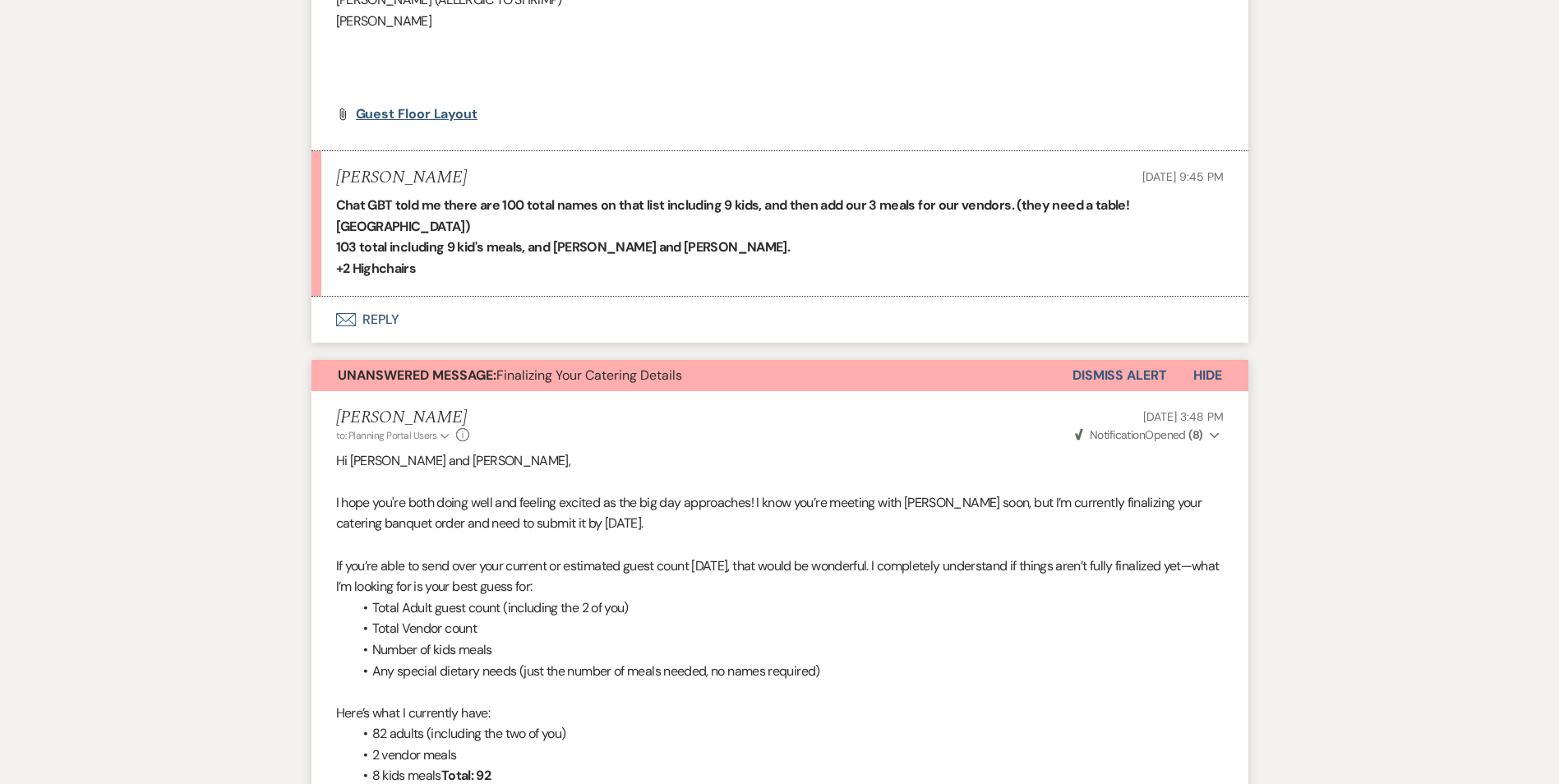
click at [432, 121] on span "Guest Floor Layout" at bounding box center [417, 113] width 122 height 18
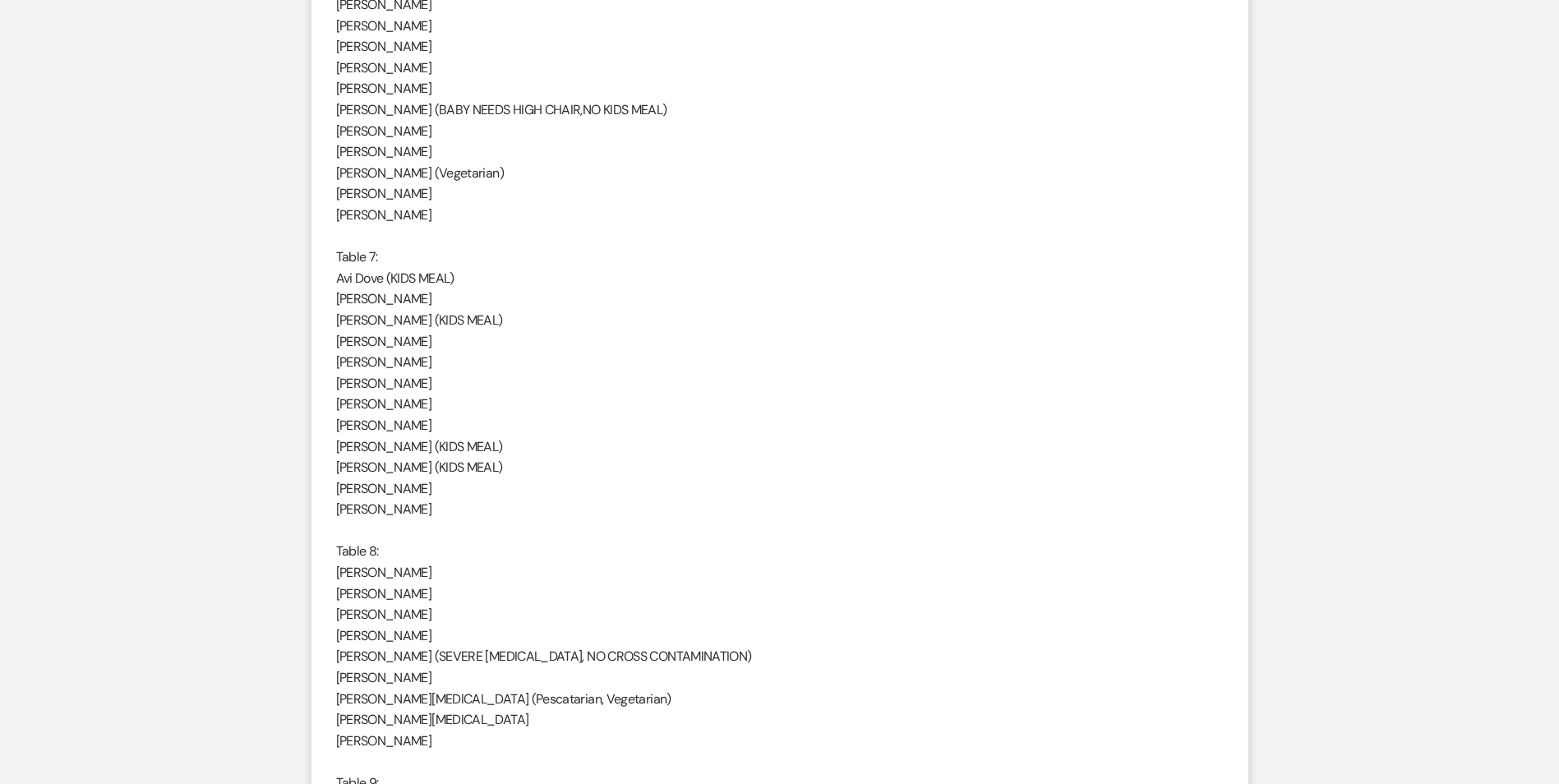
scroll to position [2236, 0]
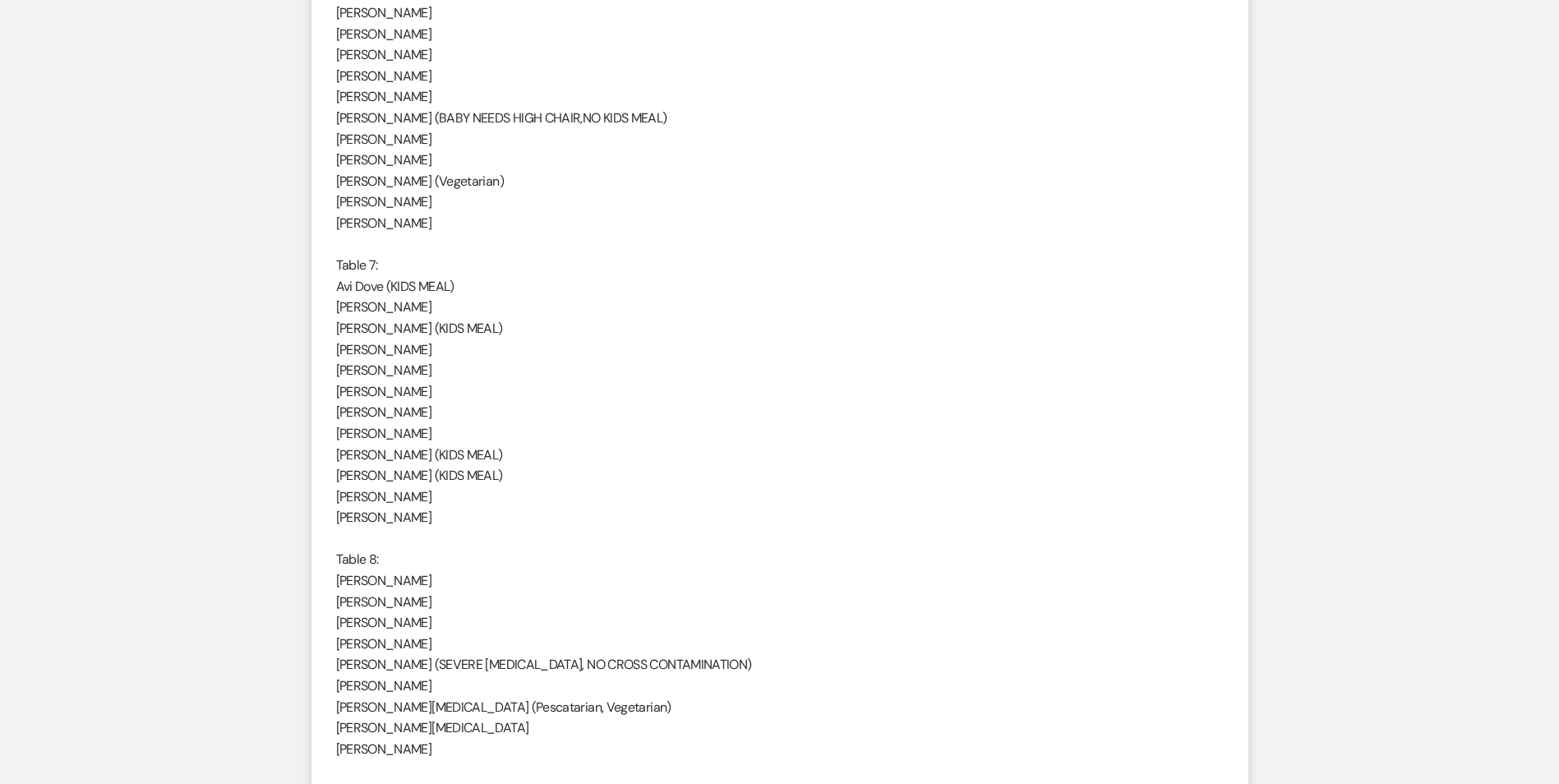
drag, startPoint x: 339, startPoint y: 264, endPoint x: 465, endPoint y: 514, distance: 280.0
copy div "Table 7: [PERSON_NAME] (KIDS MEAL) [PERSON_NAME] [PERSON_NAME] (KIDS MEAL) [PER…"
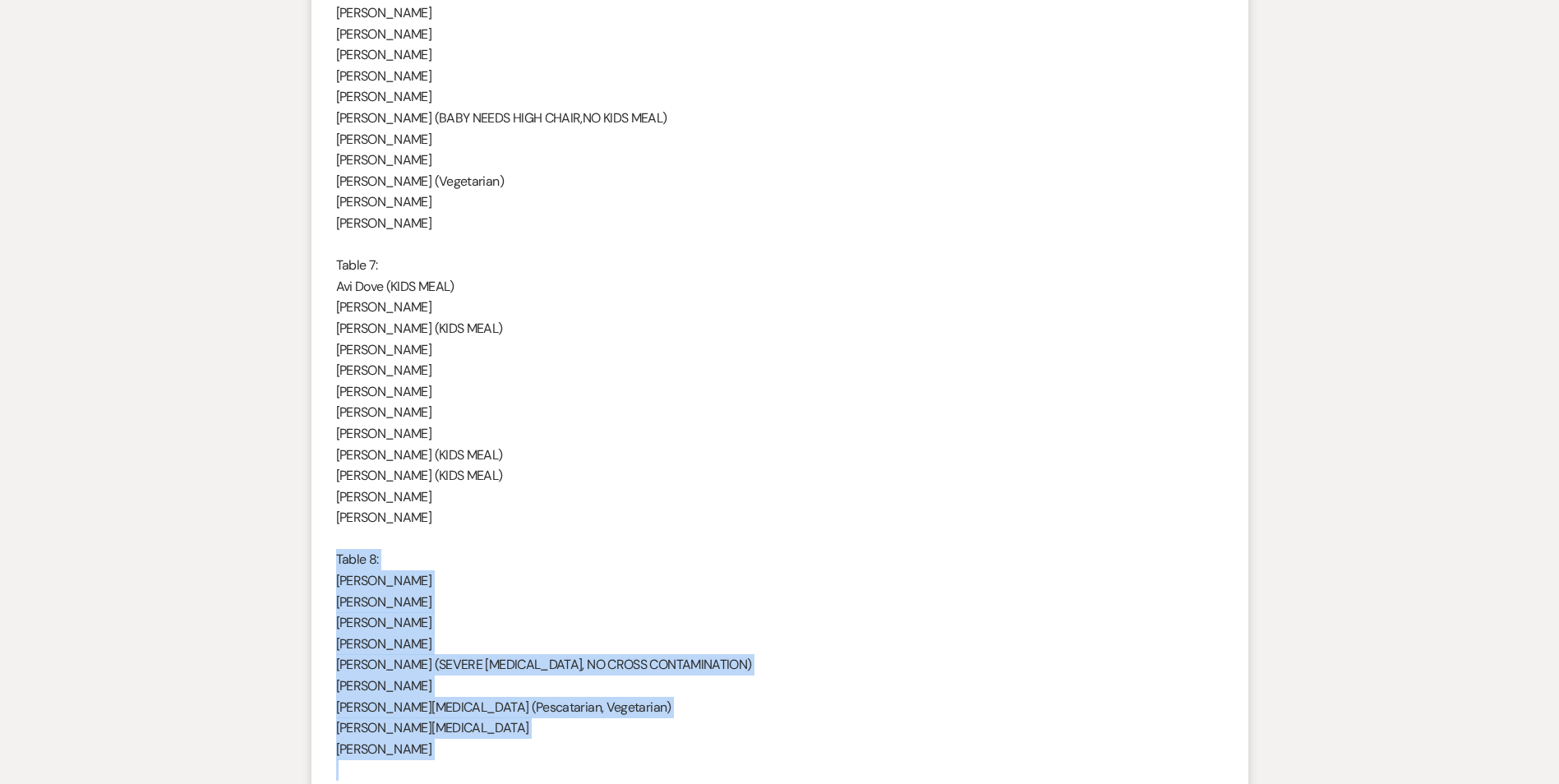
drag, startPoint x: 337, startPoint y: 560, endPoint x: 565, endPoint y: 760, distance: 303.3
copy div "Table 8: [PERSON_NAME] [PERSON_NAME] [PERSON_NAME] [PERSON_NAME] [PERSON_NAME] …"
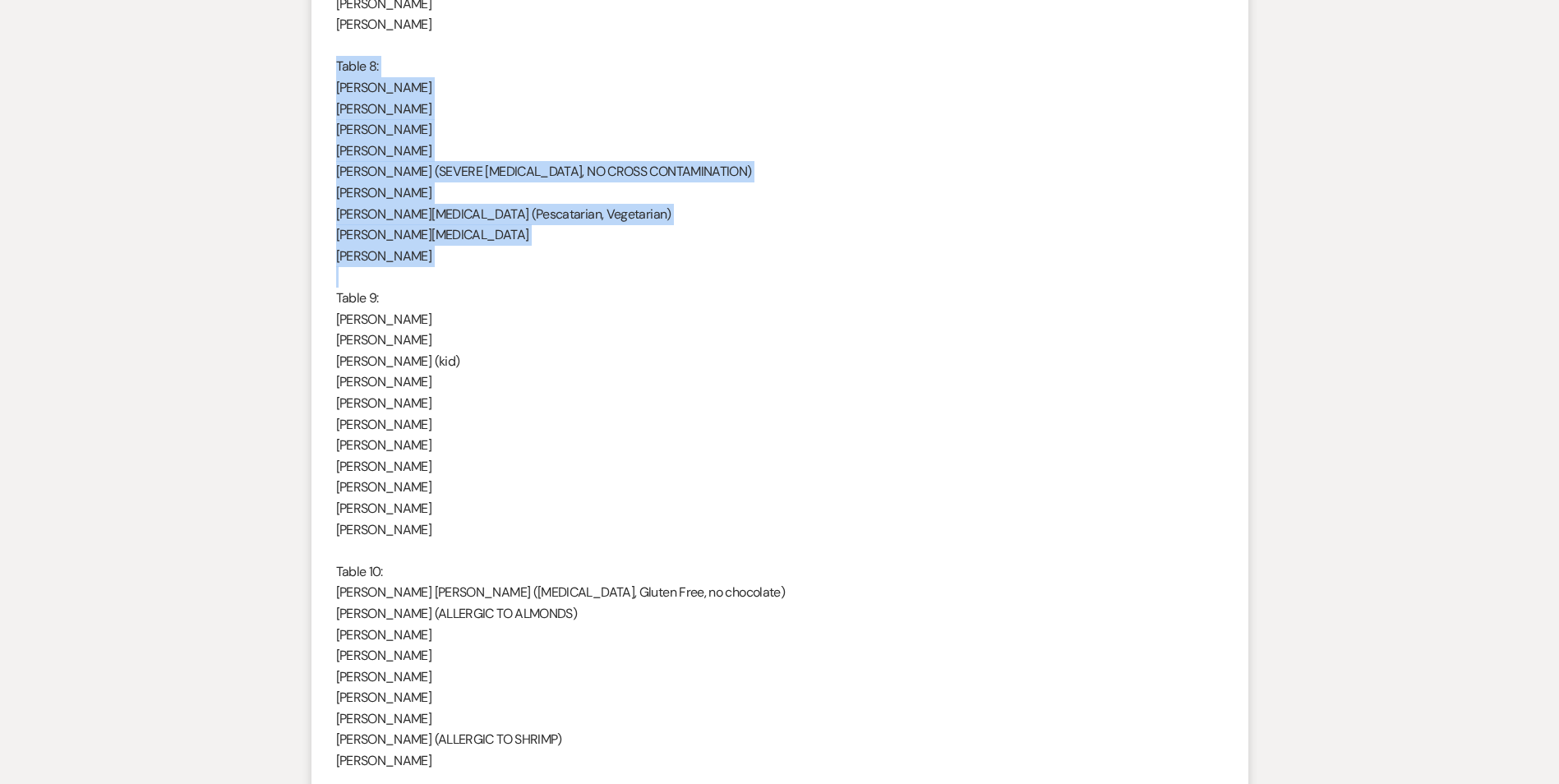
scroll to position [2647, 0]
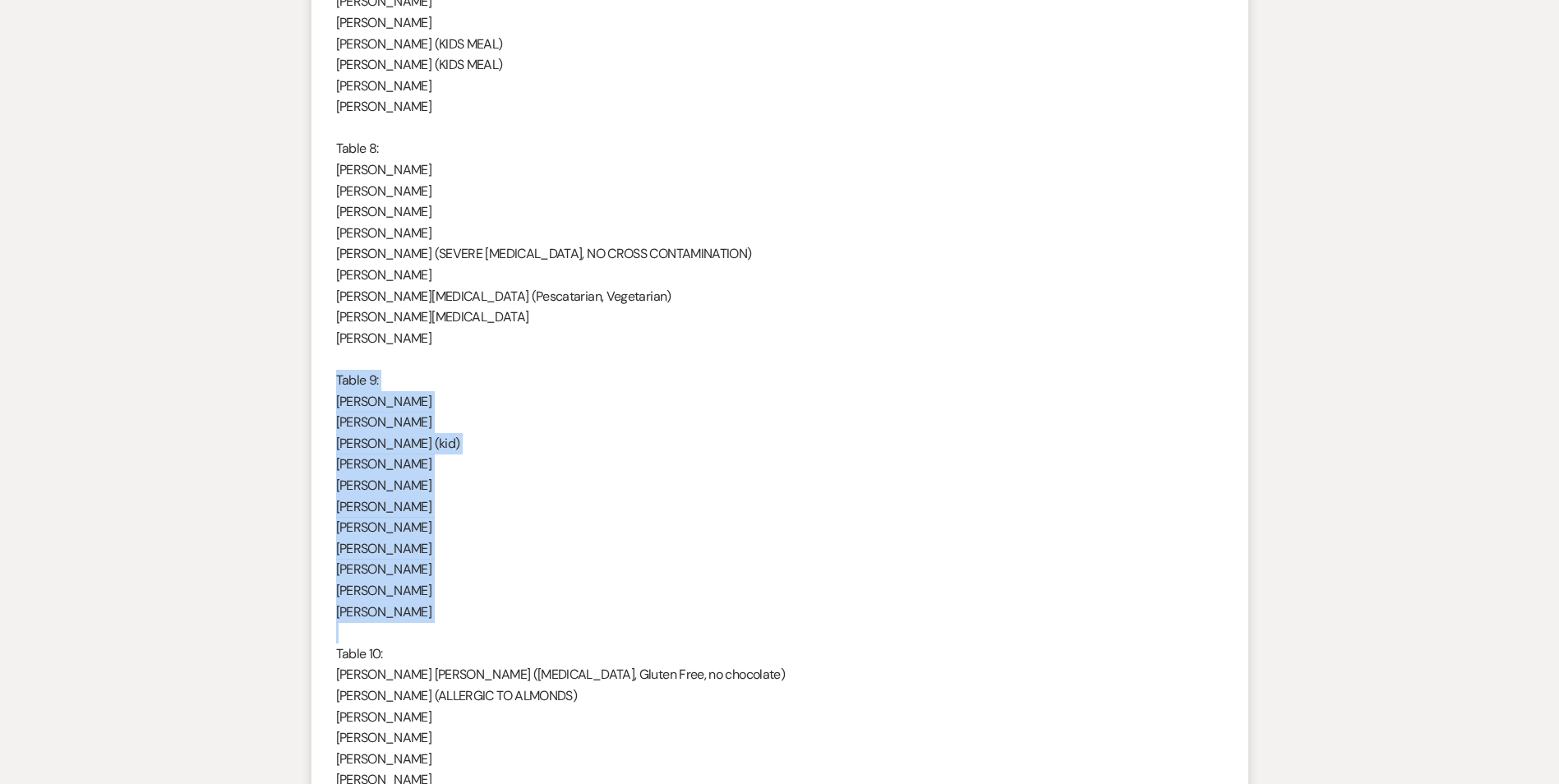
drag, startPoint x: 335, startPoint y: 377, endPoint x: 439, endPoint y: 628, distance: 271.7
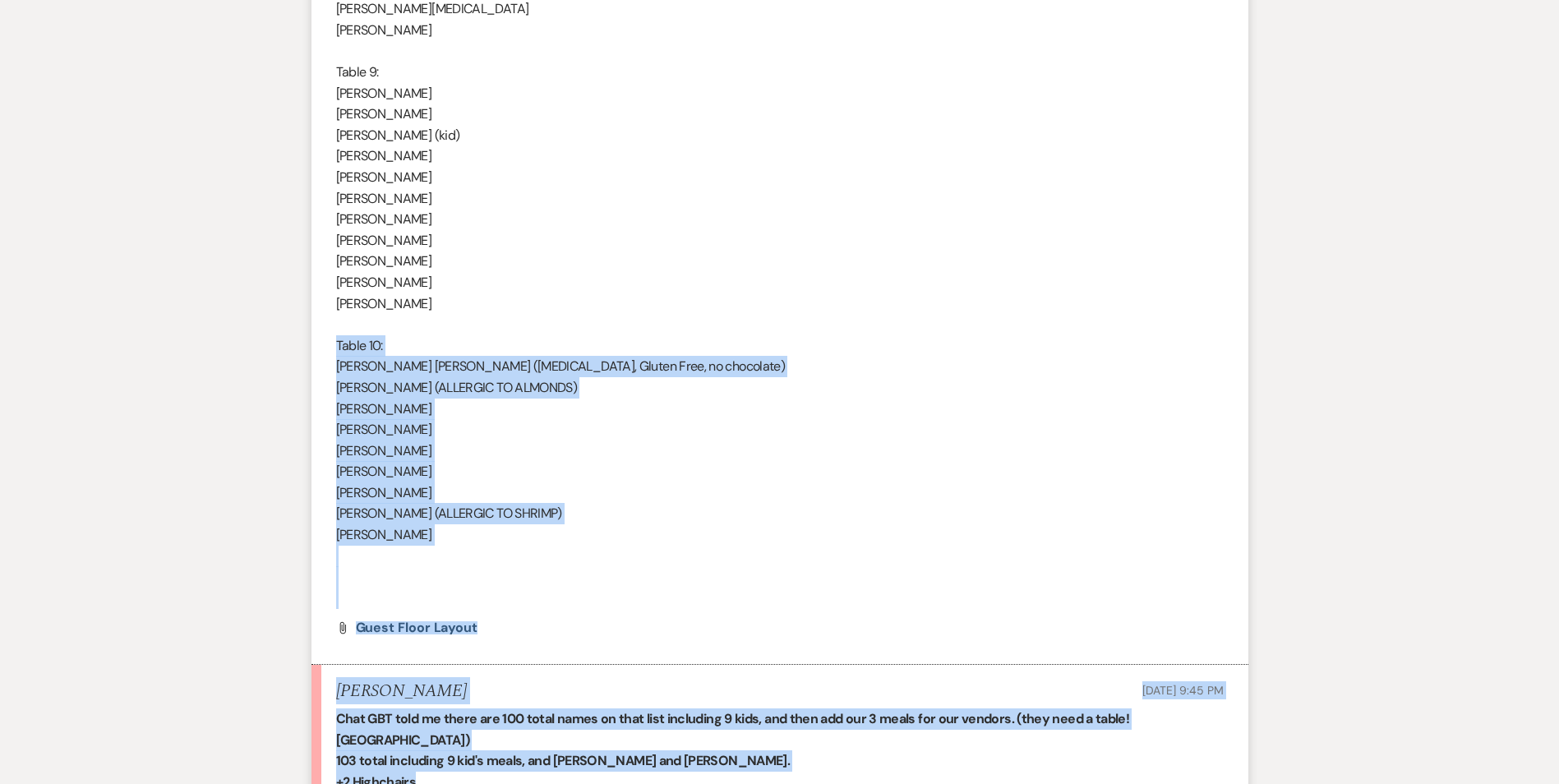
scroll to position [3094, 0]
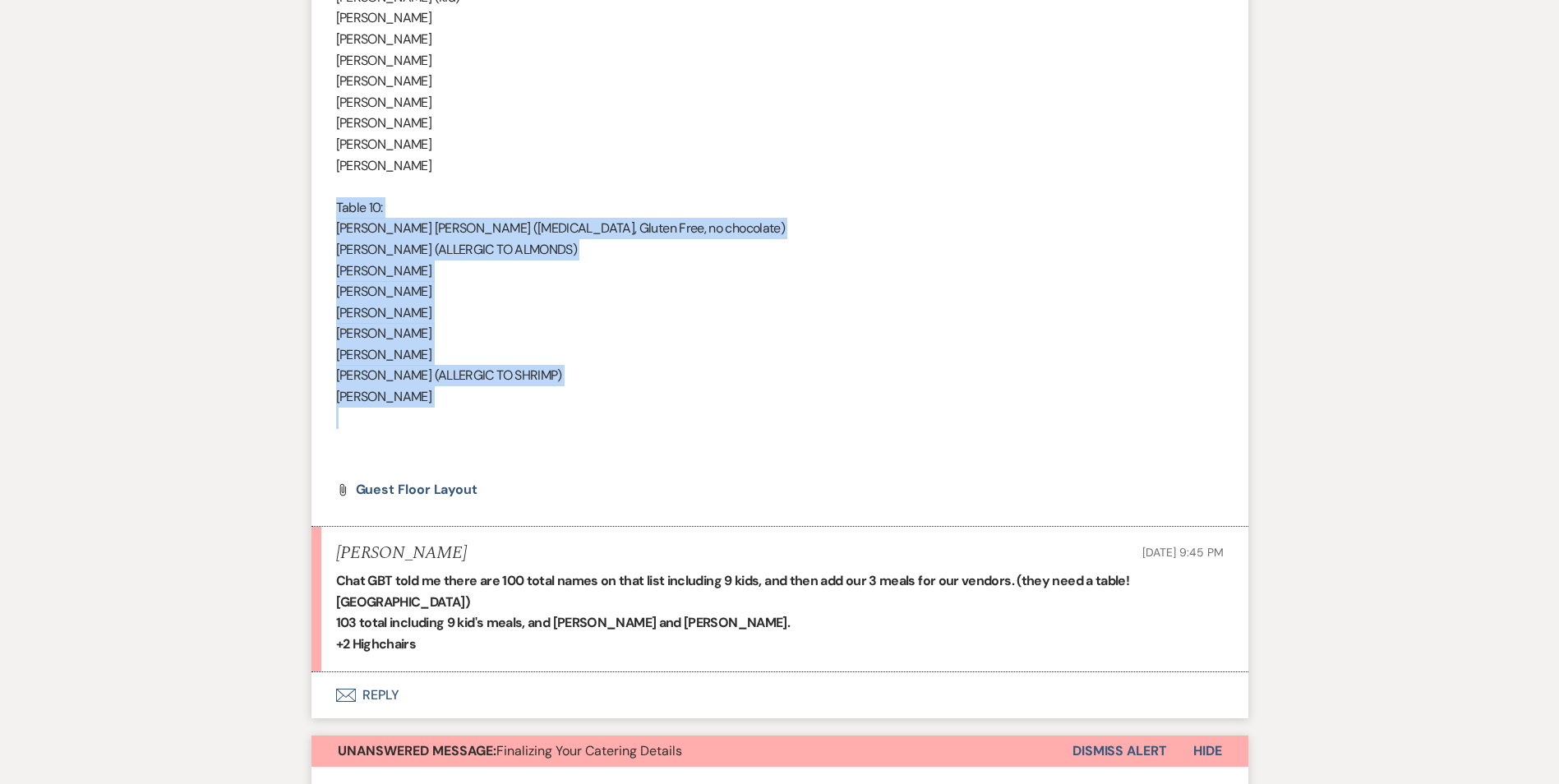
drag, startPoint x: 335, startPoint y: 652, endPoint x: 452, endPoint y: 414, distance: 265.2
click at [383, 683] on button "Envelope Reply" at bounding box center [780, 695] width 937 height 46
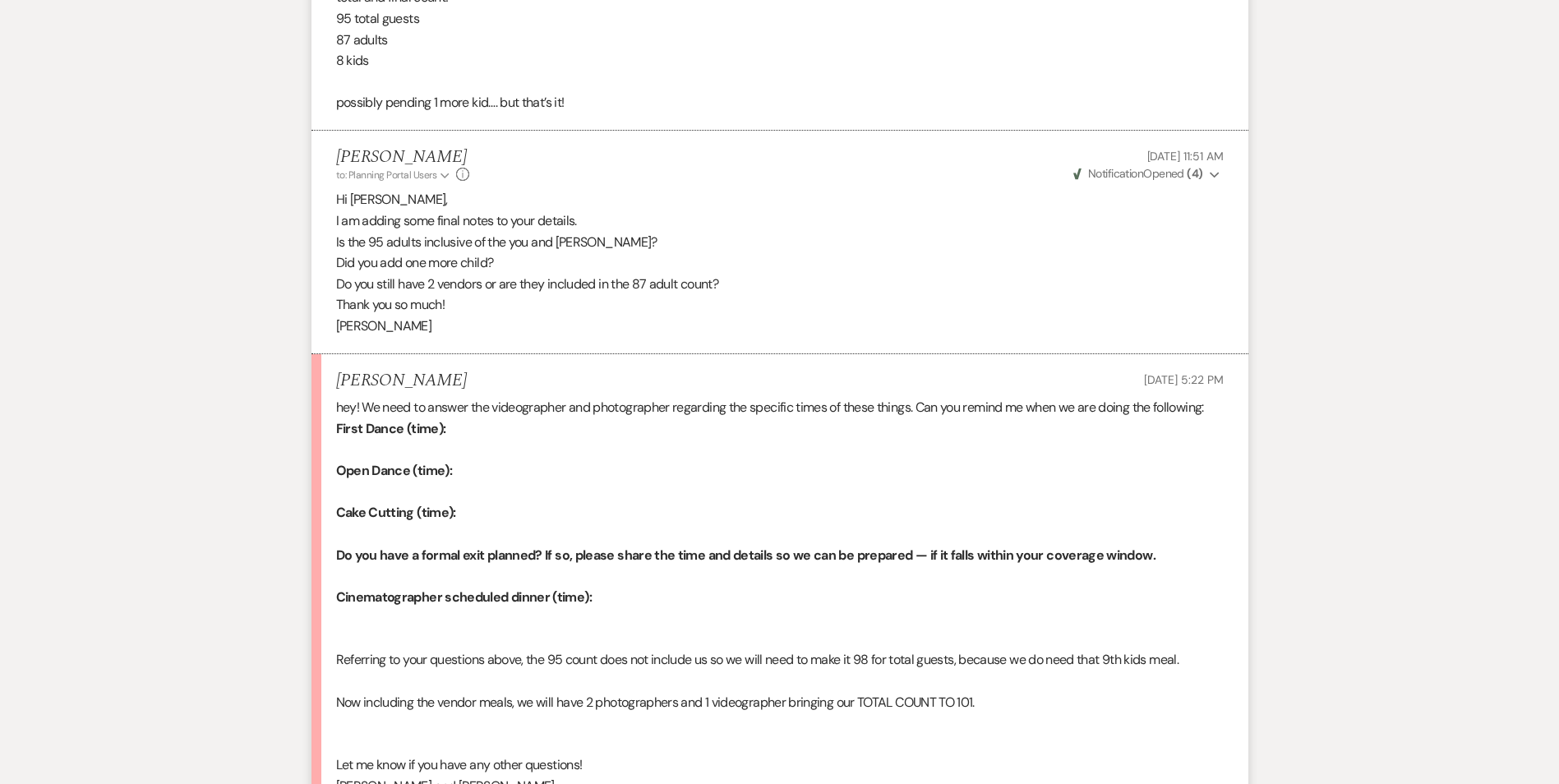
scroll to position [6235, 0]
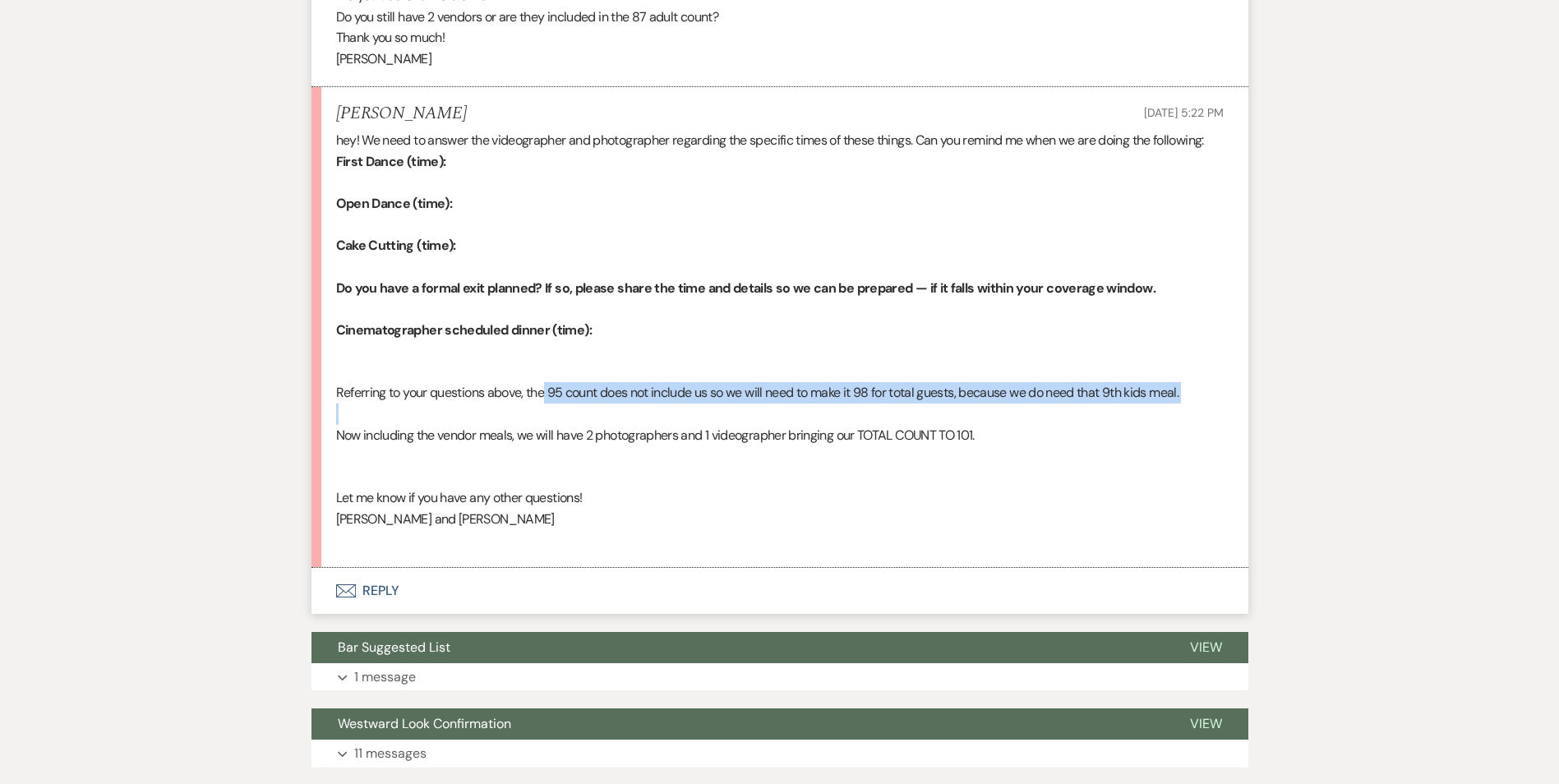
drag, startPoint x: 548, startPoint y: 371, endPoint x: 880, endPoint y: 384, distance: 332.3
click at [880, 384] on div "hey! We need to answer the videographer and photographer regarding the specific…" at bounding box center [780, 340] width 888 height 421
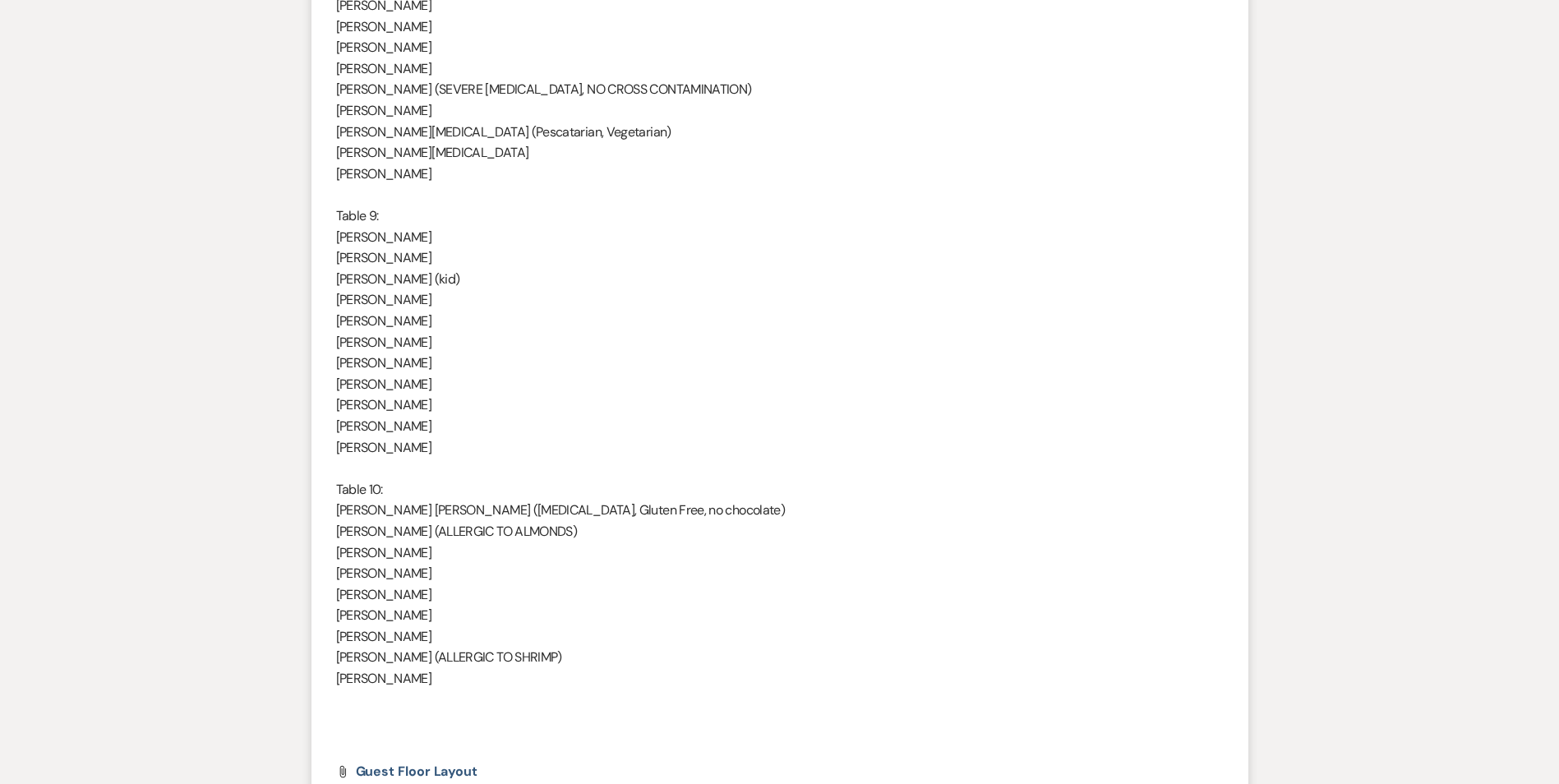
scroll to position [2783, 0]
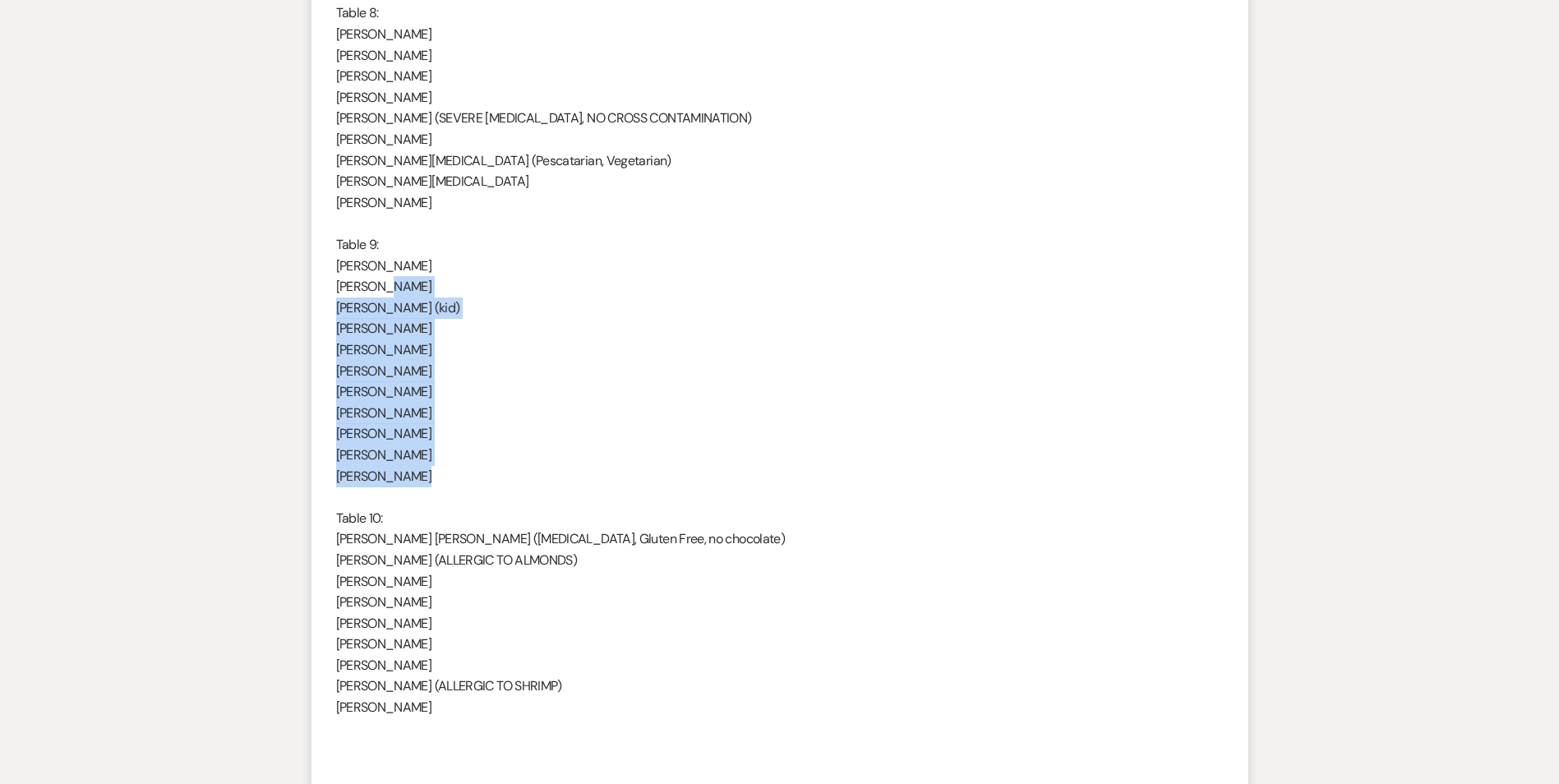
drag, startPoint x: 418, startPoint y: 474, endPoint x: 389, endPoint y: 296, distance: 180.3
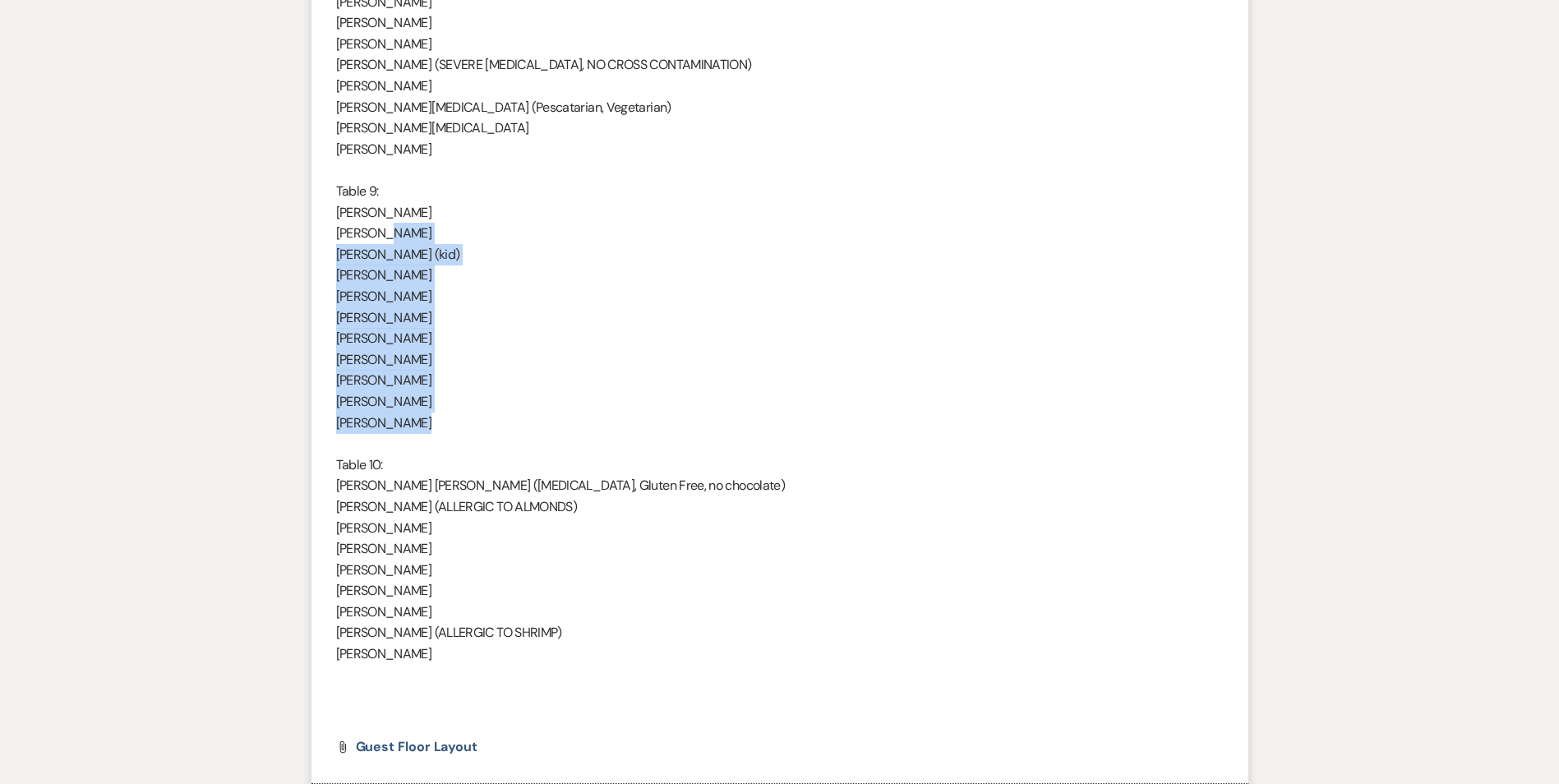
scroll to position [2865, 0]
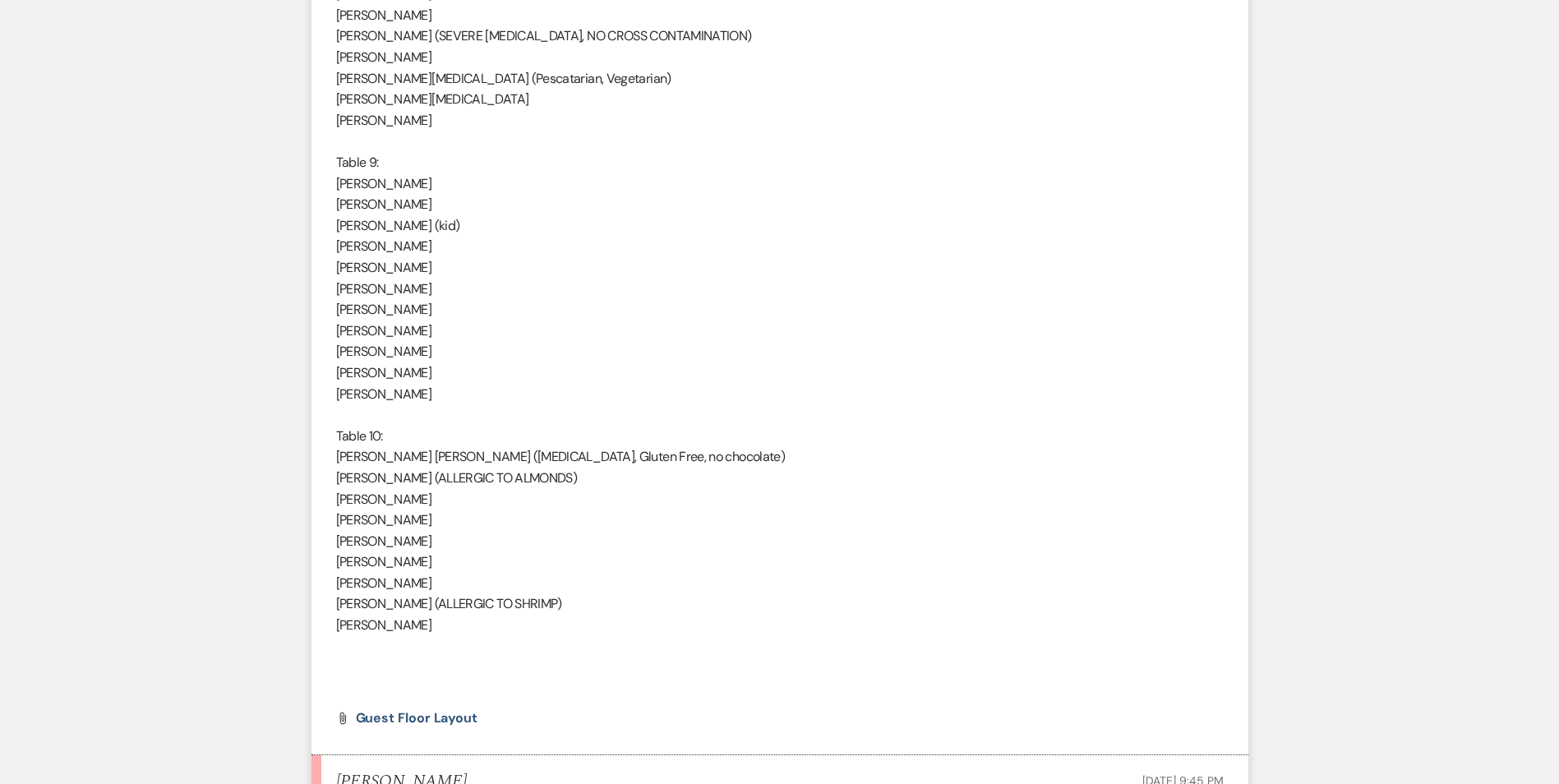
click at [588, 637] on p at bounding box center [780, 646] width 888 height 21
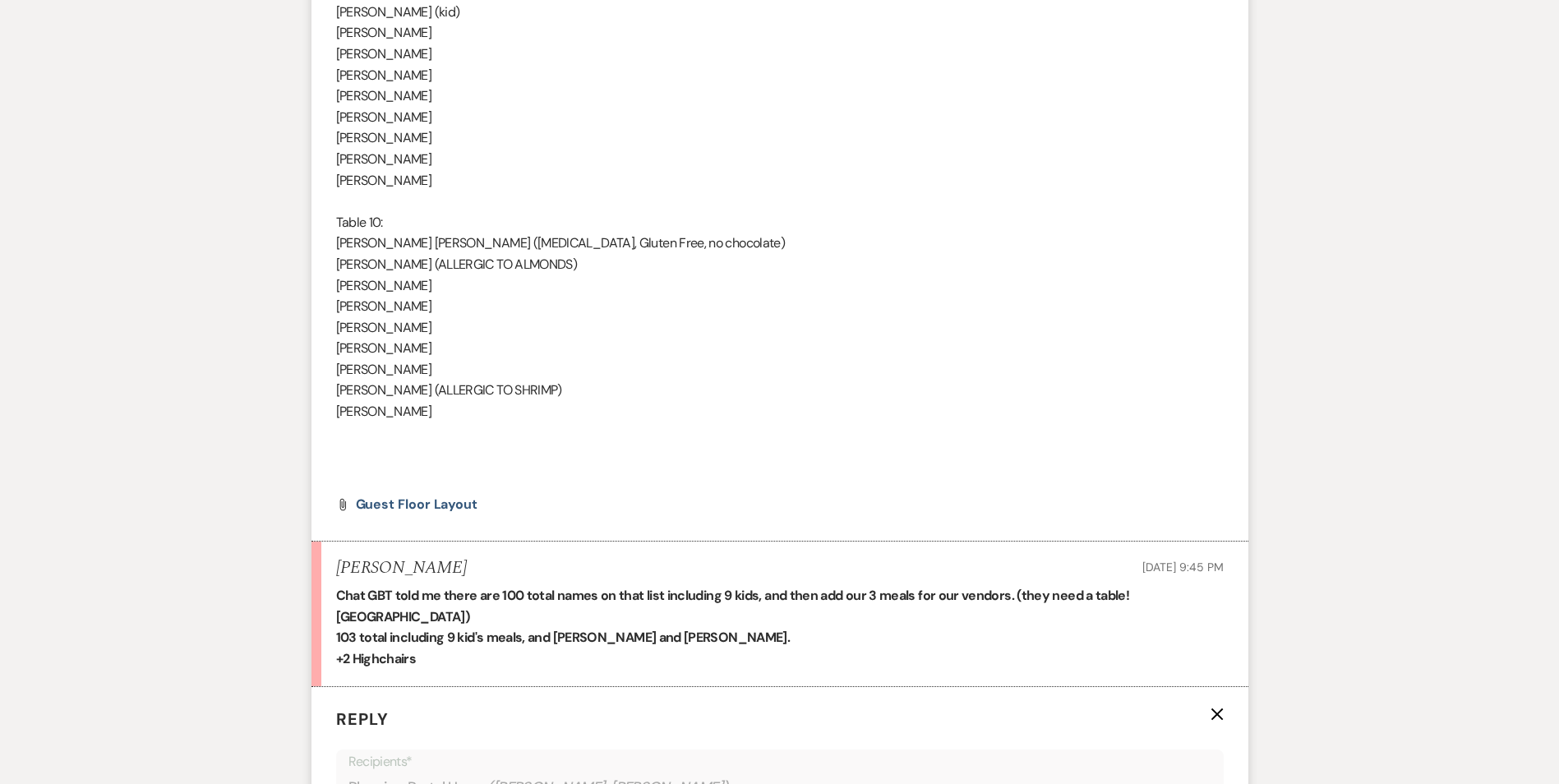
scroll to position [3194, 0]
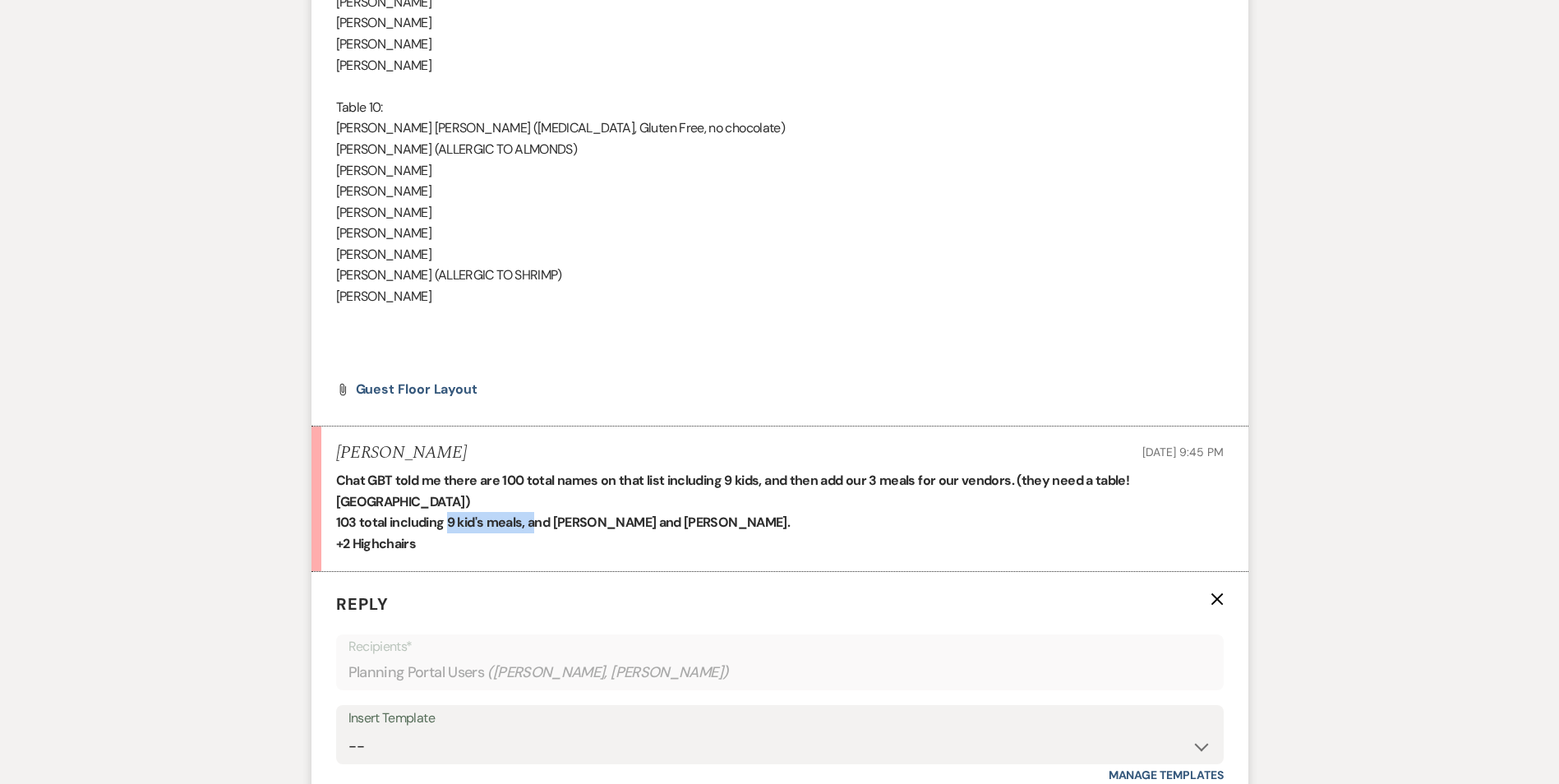
drag, startPoint x: 441, startPoint y: 506, endPoint x: 527, endPoint y: 507, distance: 86.0
click at [527, 514] on strong "103 total including 9 kid's meals, and [PERSON_NAME] and [PERSON_NAME]." at bounding box center [564, 522] width 455 height 18
click at [335, 498] on li "[PERSON_NAME] [DATE] 9:45 PM Chat GBT told me there are 100 total names on that…" at bounding box center [780, 499] width 937 height 145
drag, startPoint x: 447, startPoint y: 503, endPoint x: 525, endPoint y: 501, distance: 78.0
click at [525, 514] on strong "103 total including 9 kid's meals, and [PERSON_NAME] and [PERSON_NAME]." at bounding box center [564, 522] width 455 height 18
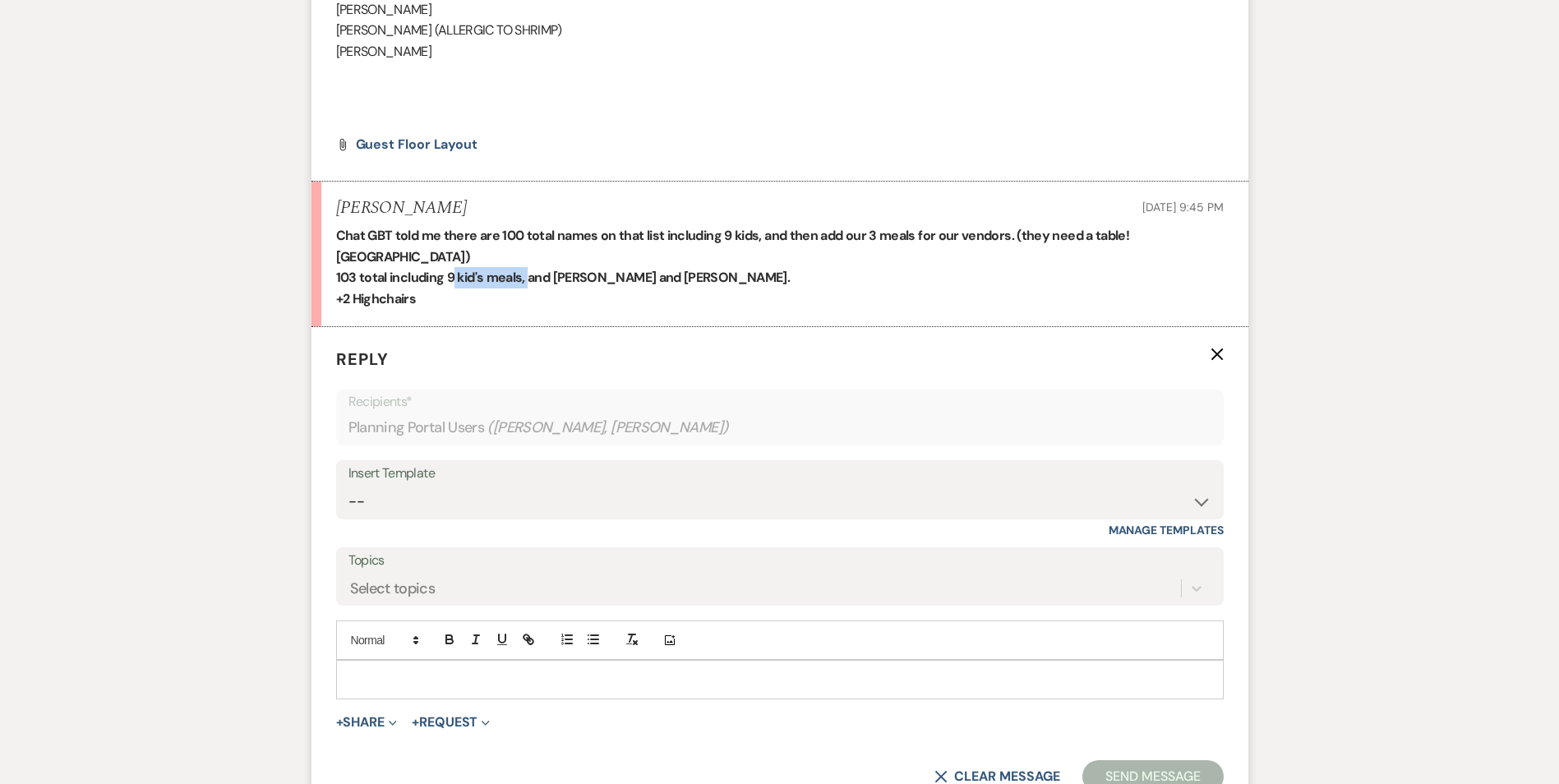
scroll to position [3440, 0]
click at [394, 669] on p at bounding box center [780, 678] width 861 height 18
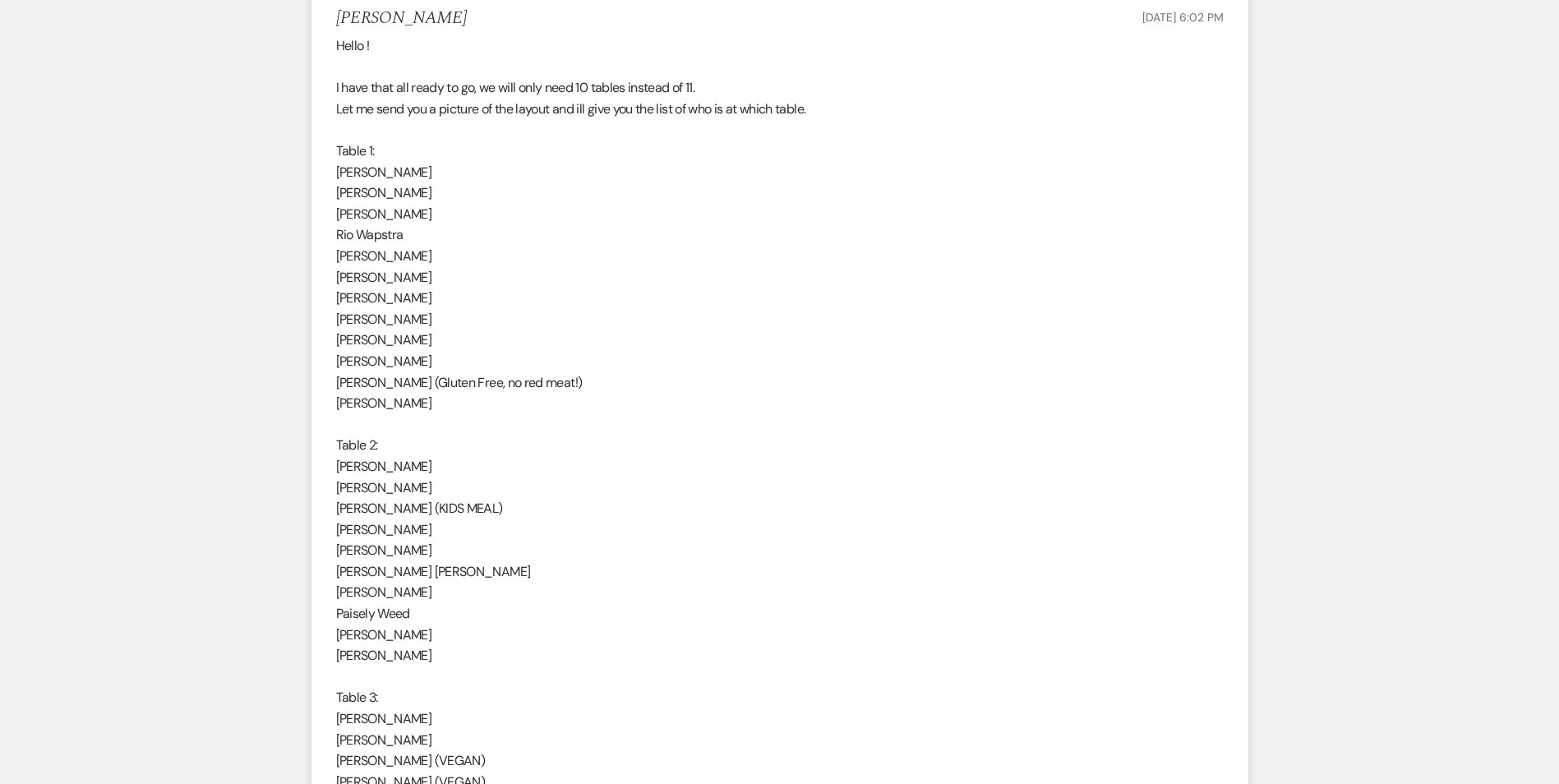
scroll to position [399, 0]
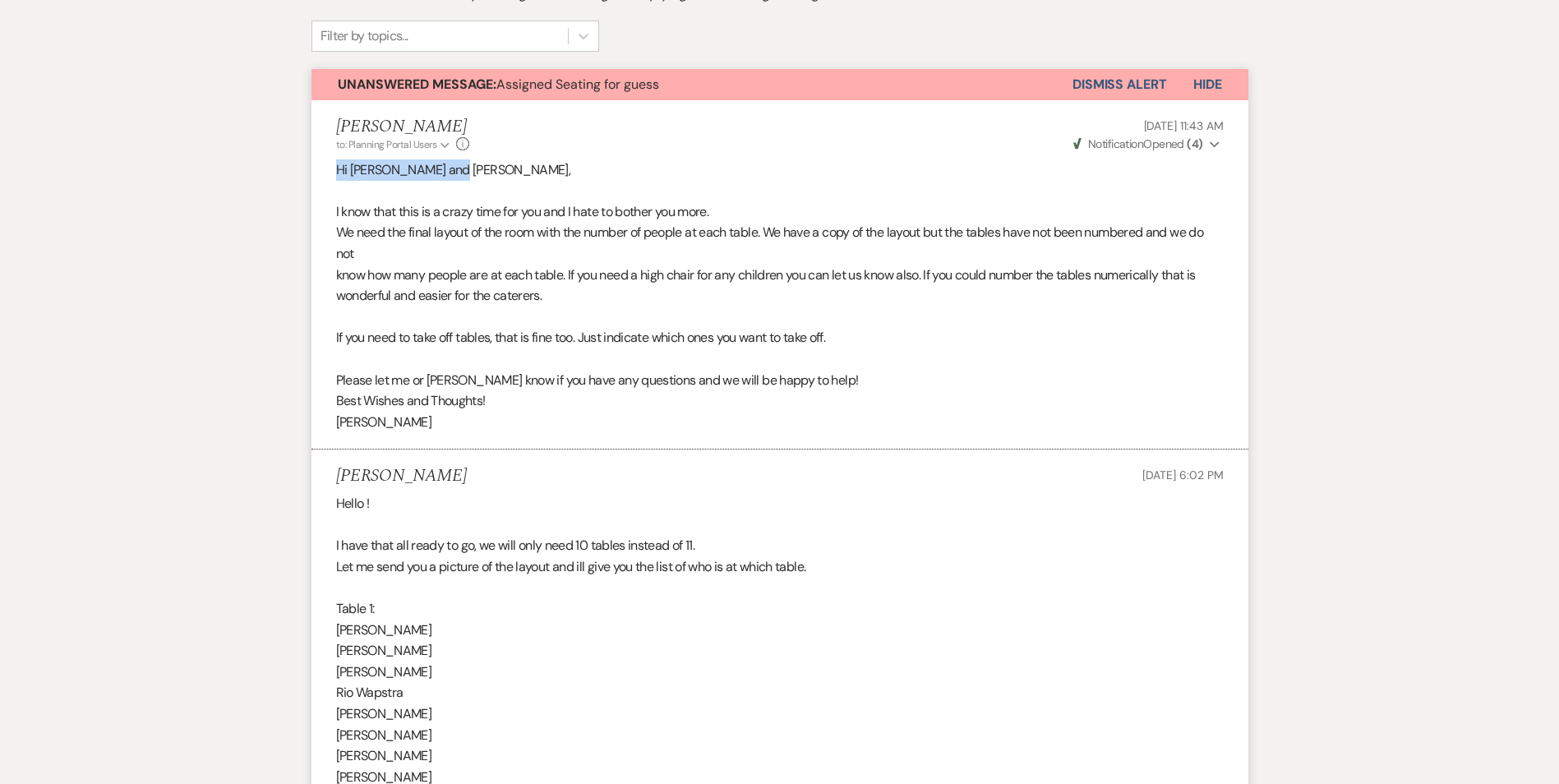
drag, startPoint x: 441, startPoint y: 172, endPoint x: 312, endPoint y: 171, distance: 129.0
click at [312, 171] on li "[PERSON_NAME] to: Planning Portal Users Expand Info [DATE] 11:43 AM Weven Check…" at bounding box center [780, 275] width 937 height 350
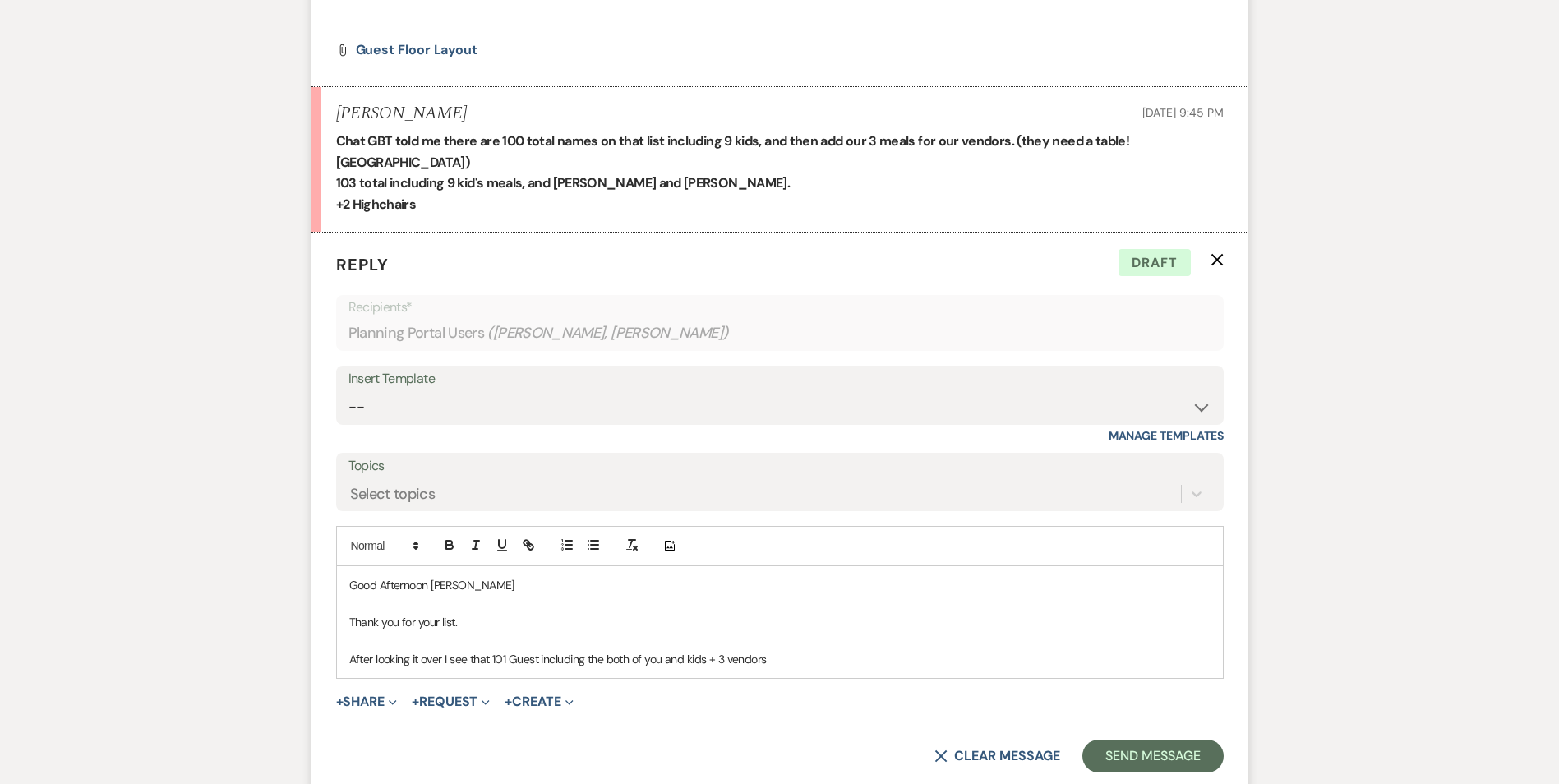
scroll to position [3534, 0]
drag, startPoint x: 507, startPoint y: 635, endPoint x: 495, endPoint y: 637, distance: 12.2
click at [495, 649] on p "After looking it over I see that 101 Guest including the both of you and kids +…" at bounding box center [780, 658] width 861 height 18
click at [779, 649] on p "After looking it over I see that 100 Guest including the both of you and kids +…" at bounding box center [780, 658] width 861 height 18
drag, startPoint x: 514, startPoint y: 636, endPoint x: 502, endPoint y: 639, distance: 12.4
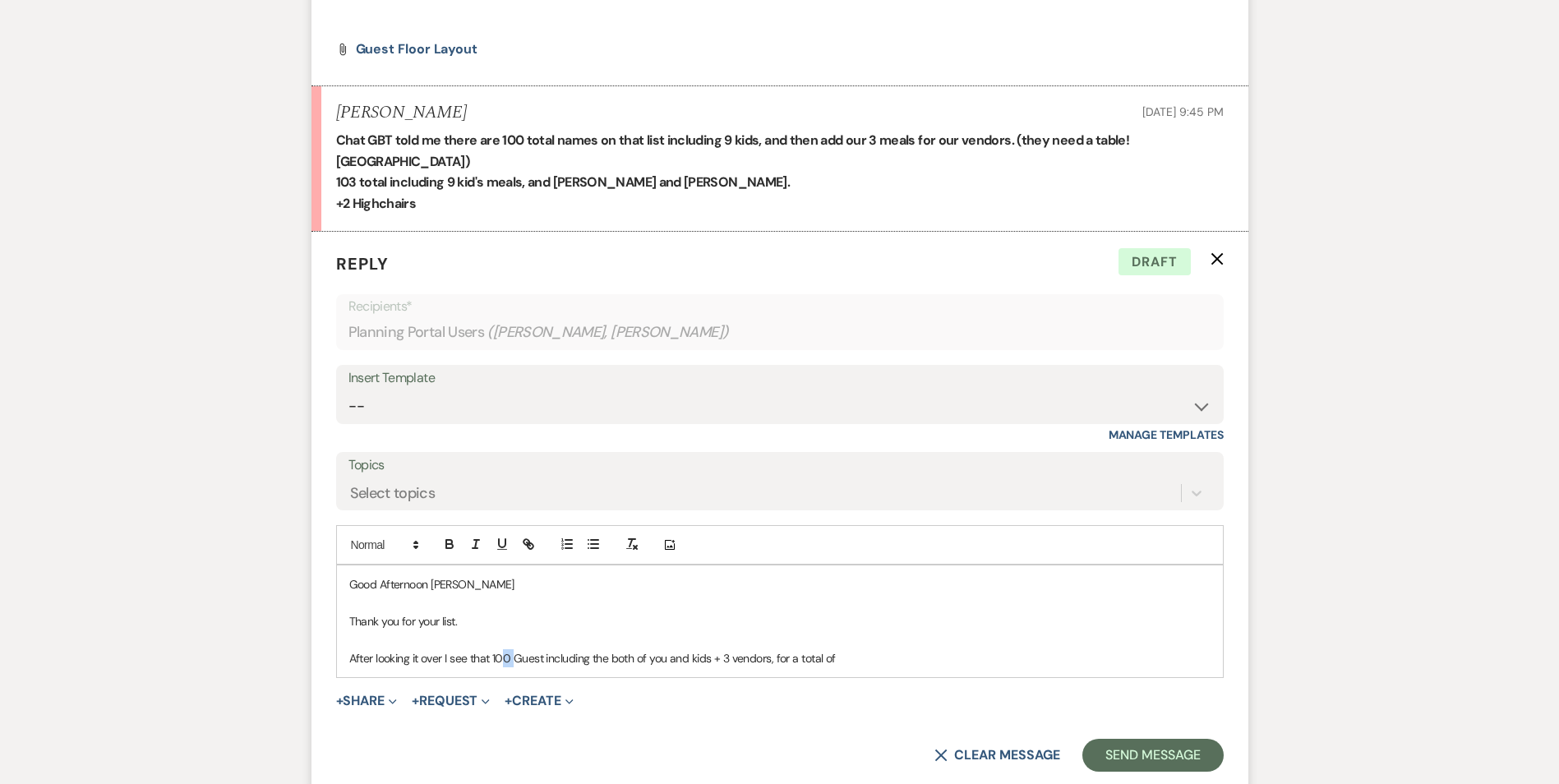
click at [502, 649] on p "After looking it over I see that 100 Guest including the both of you and kids +…" at bounding box center [780, 658] width 861 height 18
click at [848, 649] on p "After looking it over I see that 101 Guest including the both of you and kids +…" at bounding box center [780, 658] width 861 height 18
click at [916, 594] on p at bounding box center [780, 603] width 861 height 18
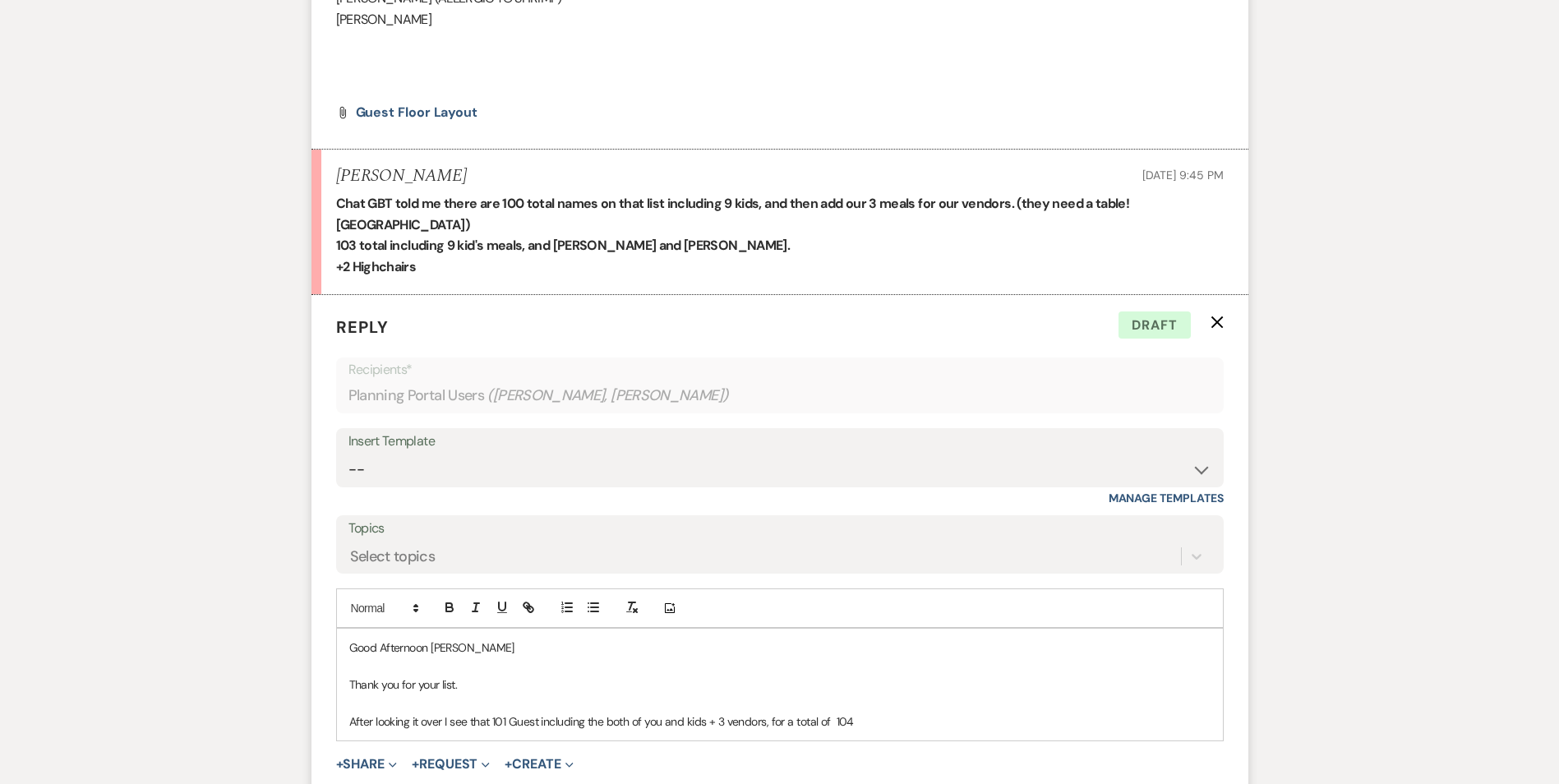
scroll to position [3452, 0]
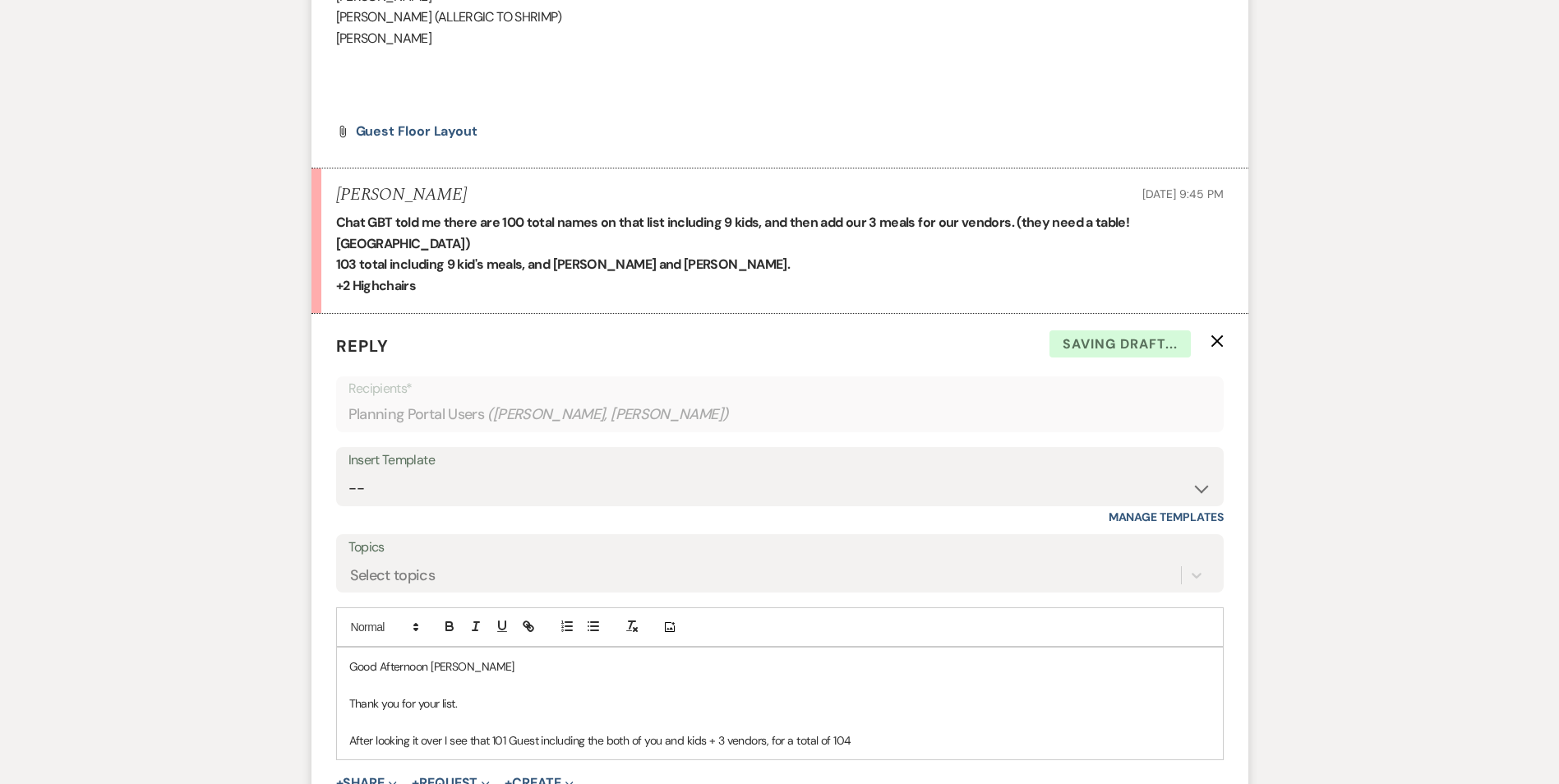
click at [878, 731] on p "After looking it over I see that 101 Guest including the both of you and kids +…" at bounding box center [780, 740] width 861 height 18
drag, startPoint x: 995, startPoint y: 725, endPoint x: 854, endPoint y: 734, distance: 141.3
click at [854, 734] on div "Good Afternoon [PERSON_NAME] Thank you for your list. After looking it over I s…" at bounding box center [780, 703] width 886 height 112
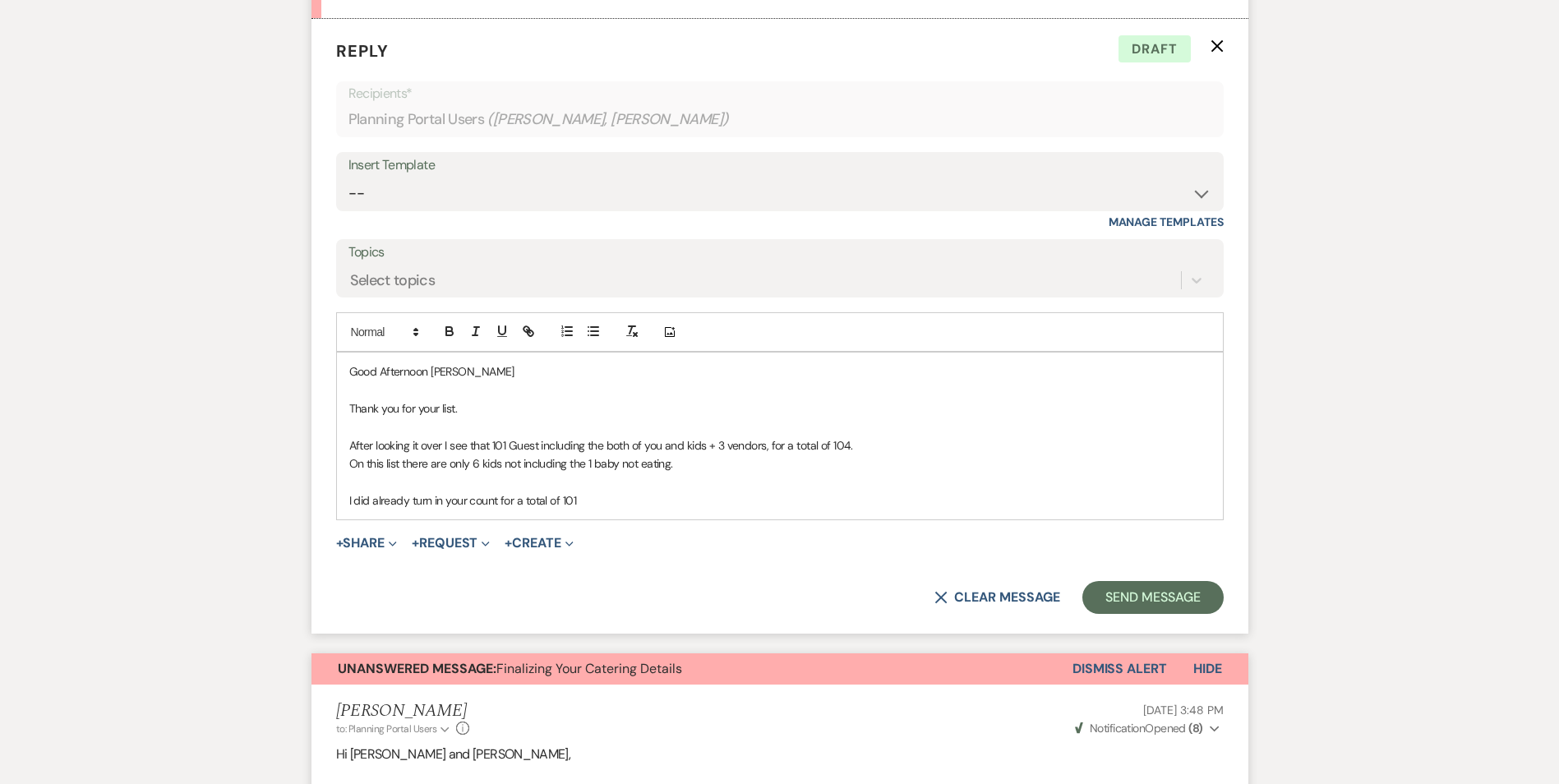
scroll to position [3781, 0]
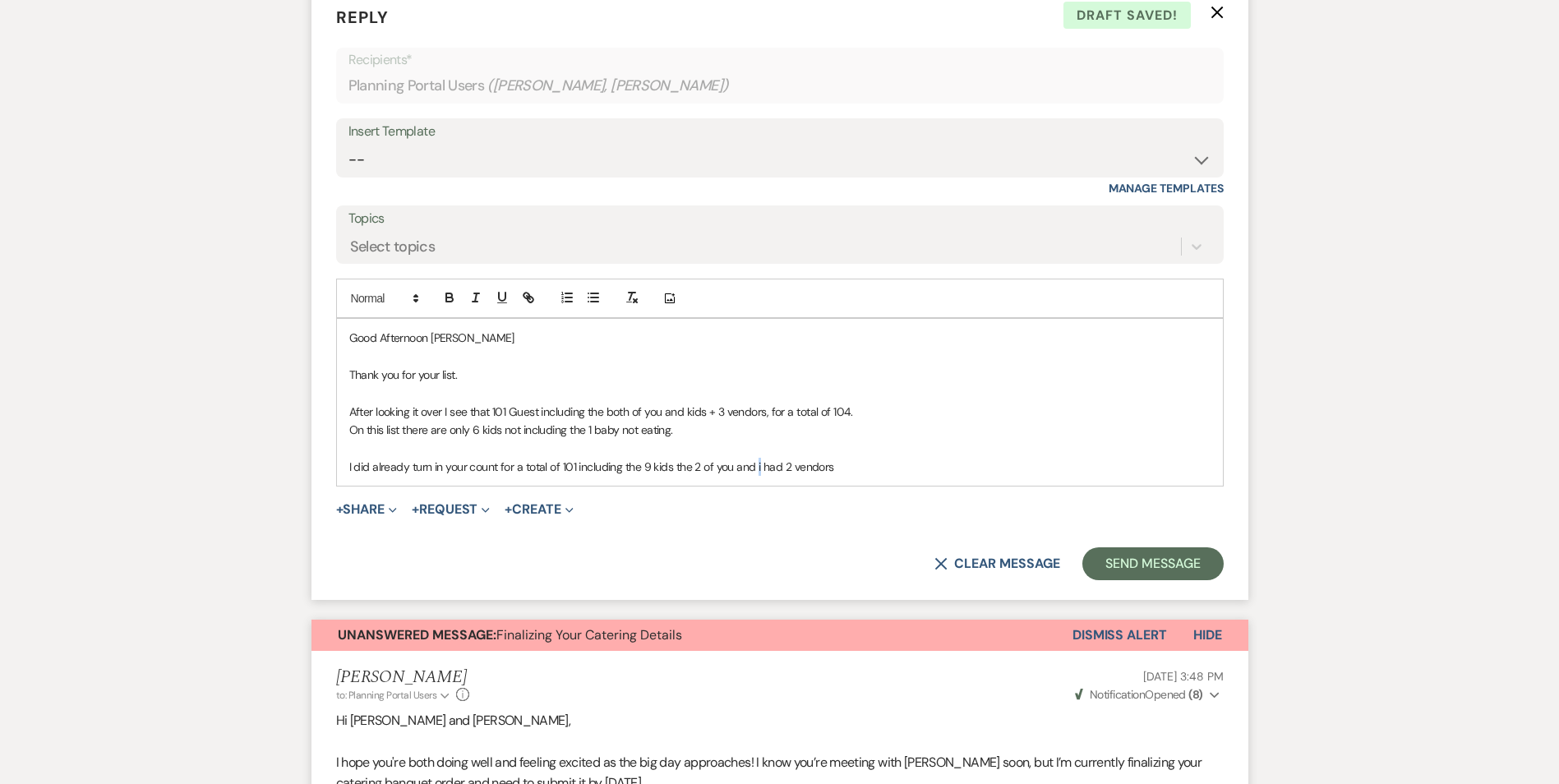
click at [756, 458] on p "I did already turn in your count for a total of 101 including the 9 kids the 2 …" at bounding box center [780, 467] width 861 height 18
click at [835, 458] on p "I did already turn in your count for a total of 101 including the 9 kids the 2 …" at bounding box center [780, 467] width 861 height 18
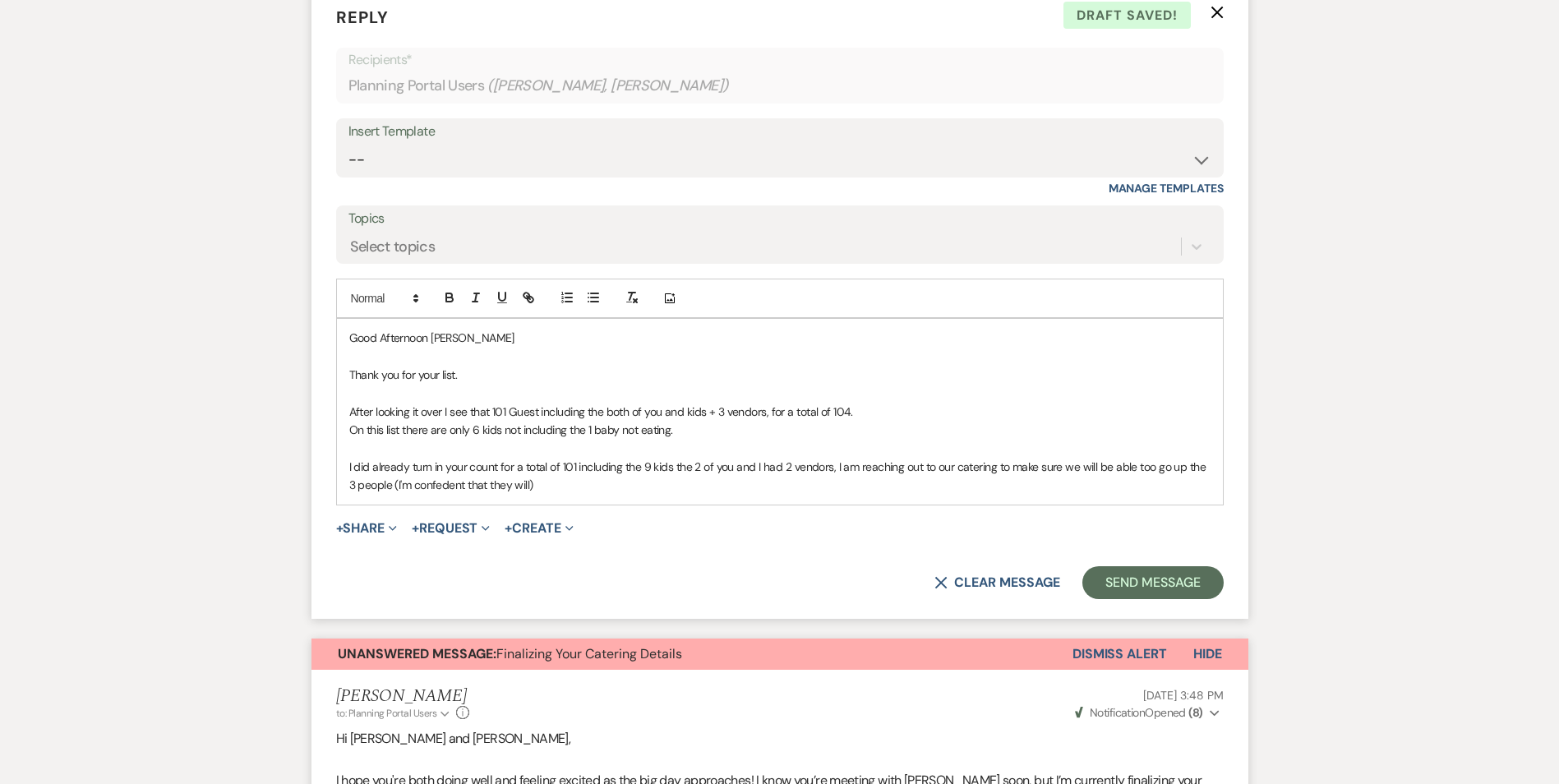
click at [502, 458] on p "I did already turn in your count for a total of 101 including the 9 kids the 2 …" at bounding box center [780, 476] width 861 height 37
click at [501, 458] on p "I did already turn in your count for a total of 101 including the 9 kids the 2 …" at bounding box center [780, 476] width 861 height 37
click at [725, 457] on p "I did already turn in your count on our final dedline from them on the 8th this…" at bounding box center [780, 475] width 861 height 37
drag, startPoint x: 785, startPoint y: 444, endPoint x: 766, endPoint y: 448, distance: 19.4
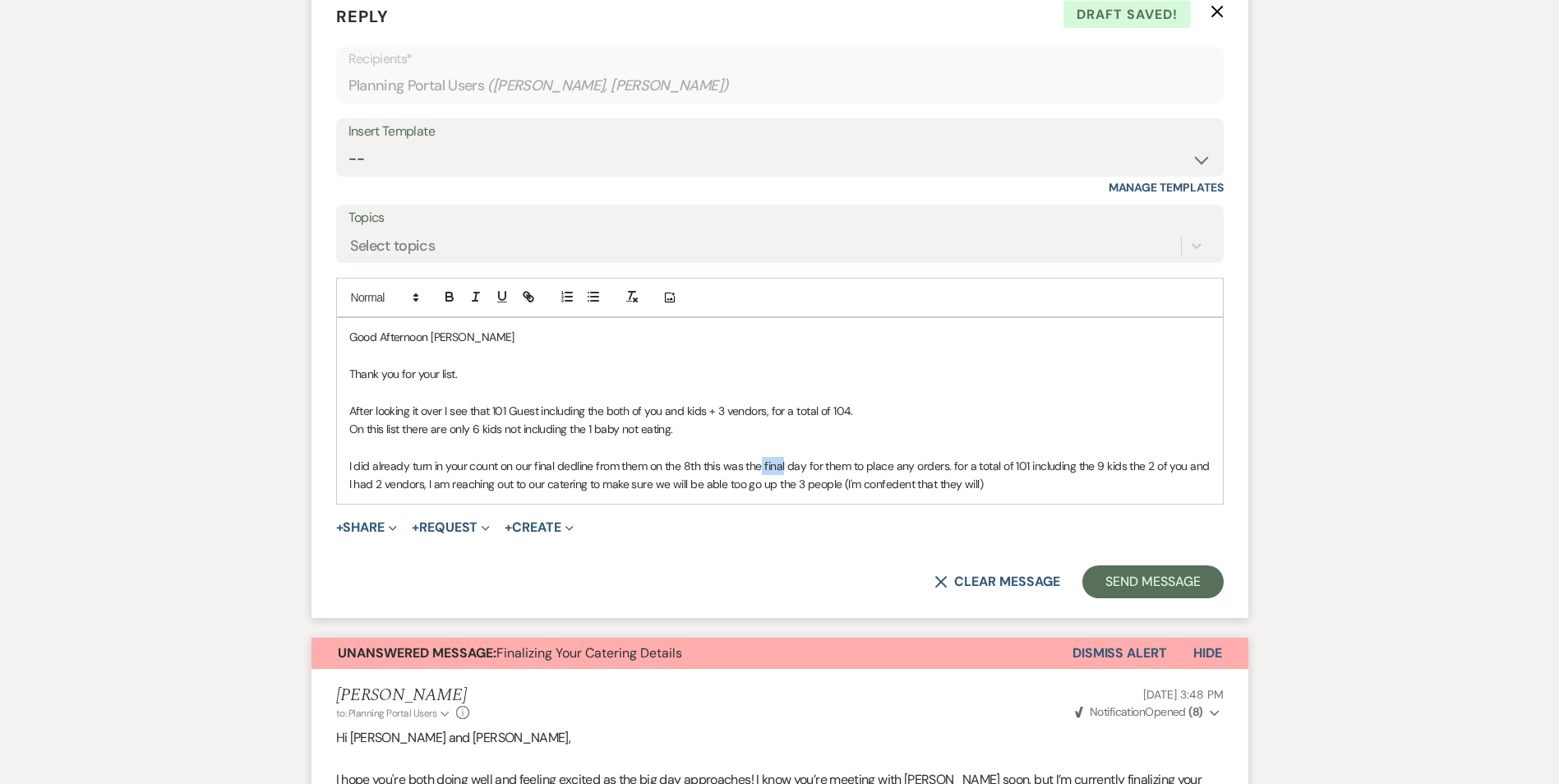
click at [766, 457] on p "I did already turn in your count on our final dedline from them on the 8th this…" at bounding box center [780, 475] width 861 height 37
click at [951, 457] on p "I did already turn in your count on our final deadline from them on the 8th thi…" at bounding box center [780, 475] width 861 height 37
click at [954, 457] on p "I did already turn in your count on our final deadline from them on the 8th thi…" at bounding box center [780, 475] width 861 height 37
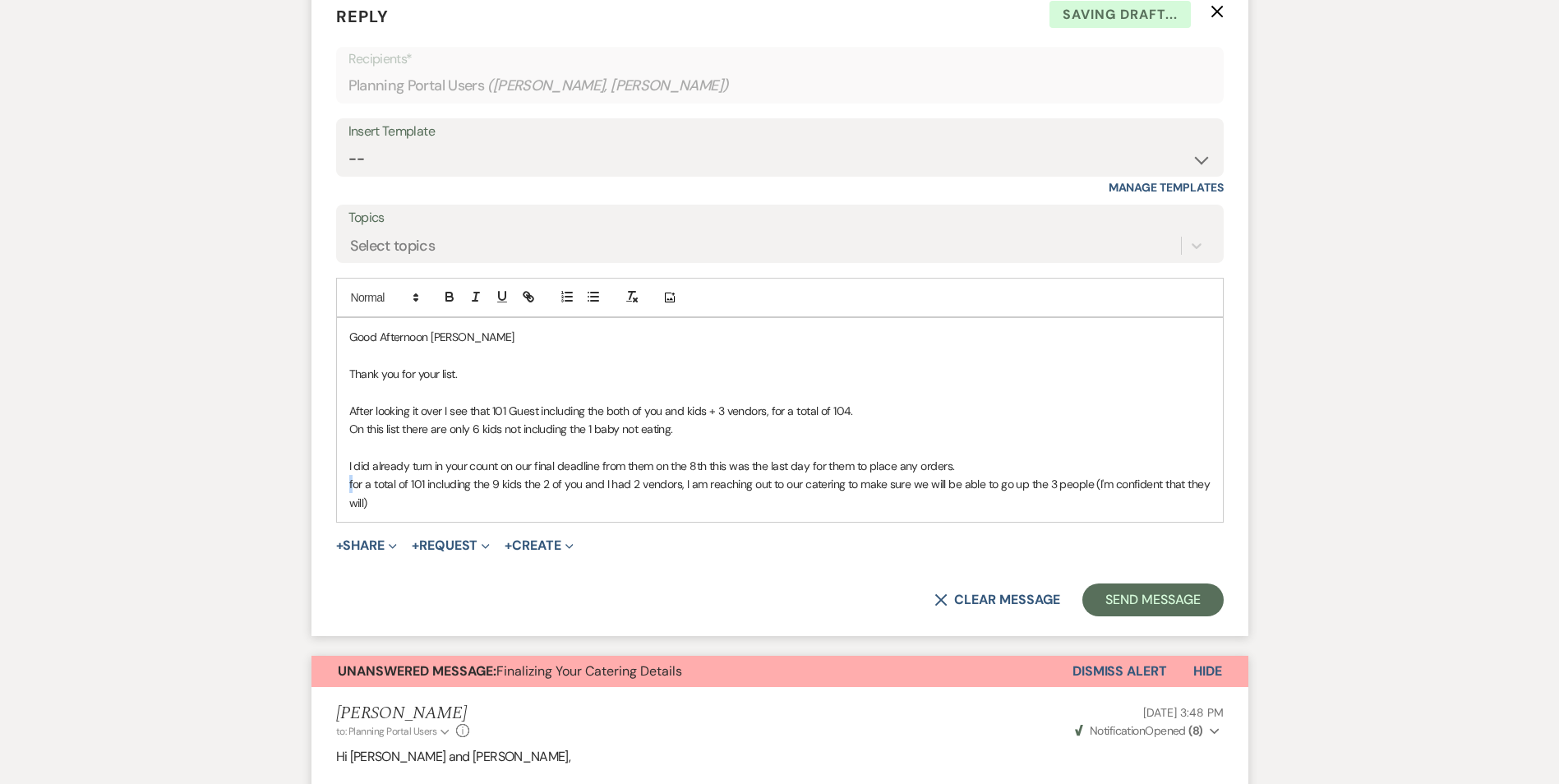
click at [348, 465] on div "Good Afternoon [PERSON_NAME] Thank you for your list. After looking it over I s…" at bounding box center [780, 419] width 886 height 204
click at [362, 483] on p "For a total of 101 including the 9 kids the 2 of you and I had 2 vendors, I am …" at bounding box center [780, 494] width 861 height 37
drag, startPoint x: 1095, startPoint y: 465, endPoint x: 1107, endPoint y: 488, distance: 25.9
click at [1107, 488] on p "For a total of 101 including the 9 kids the 2 of you and I had 2 vendors, I am …" at bounding box center [780, 494] width 861 height 37
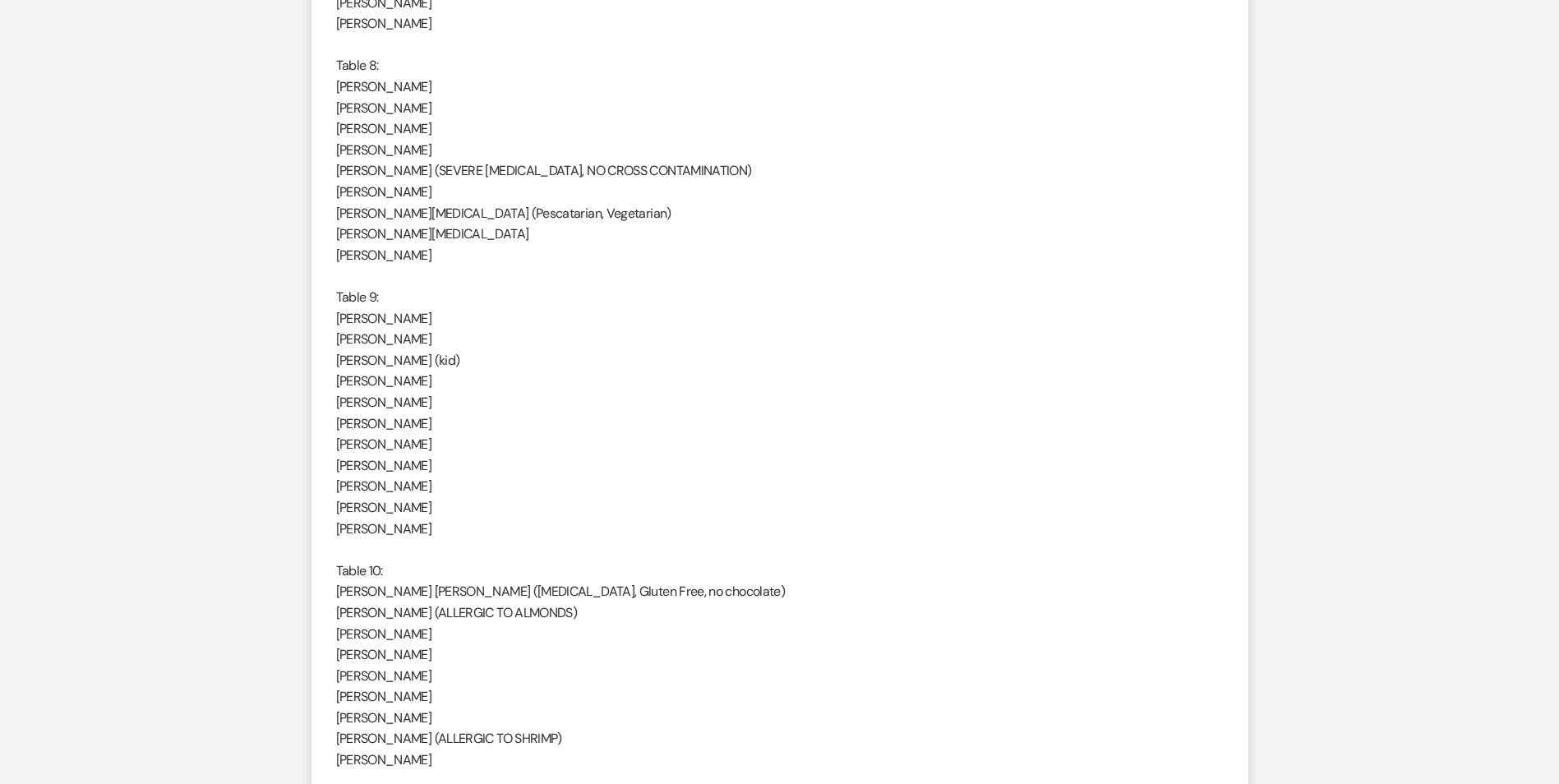
scroll to position [2648, 0]
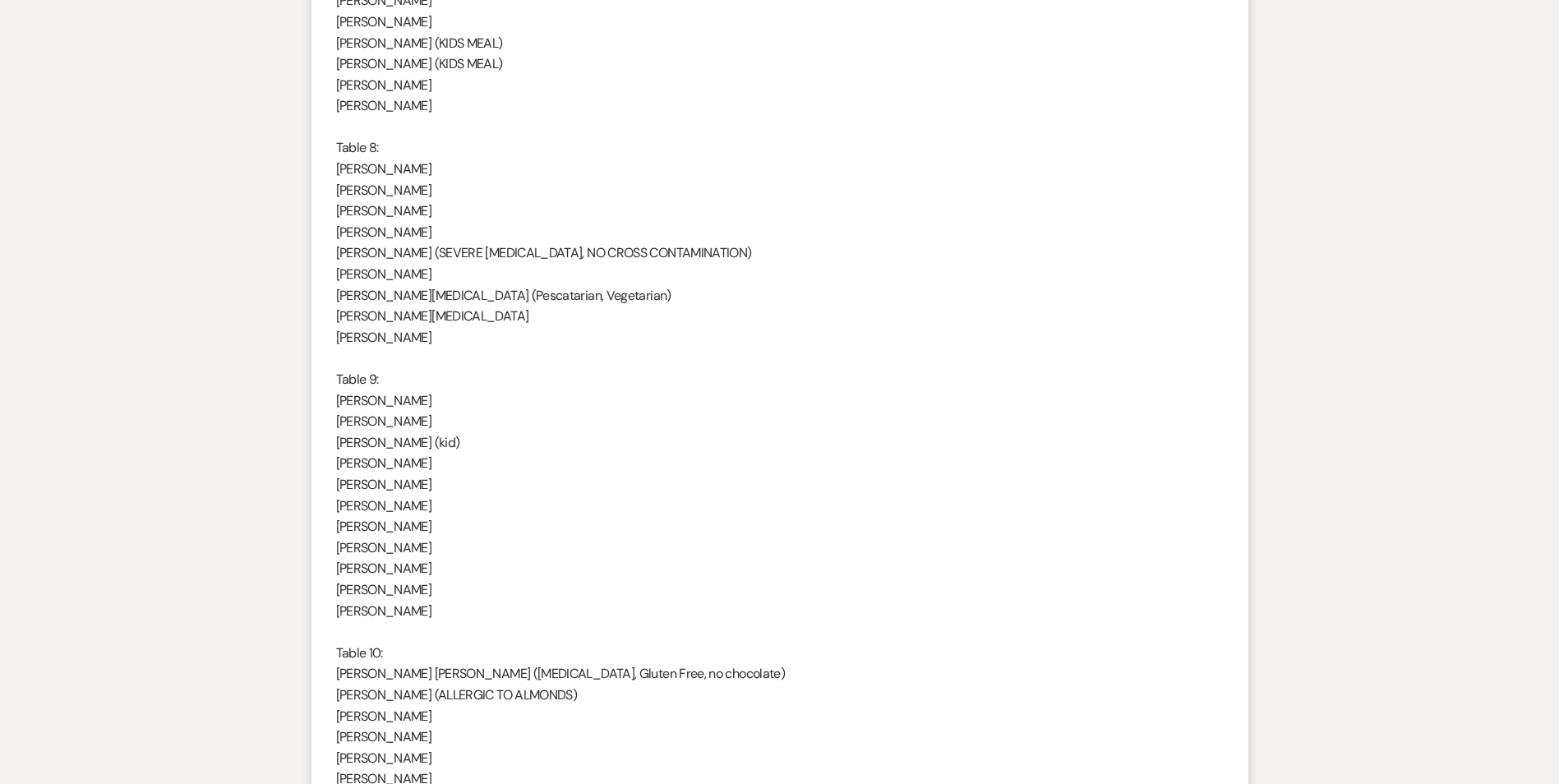
drag, startPoint x: 747, startPoint y: 248, endPoint x: 329, endPoint y: 253, distance: 418.0
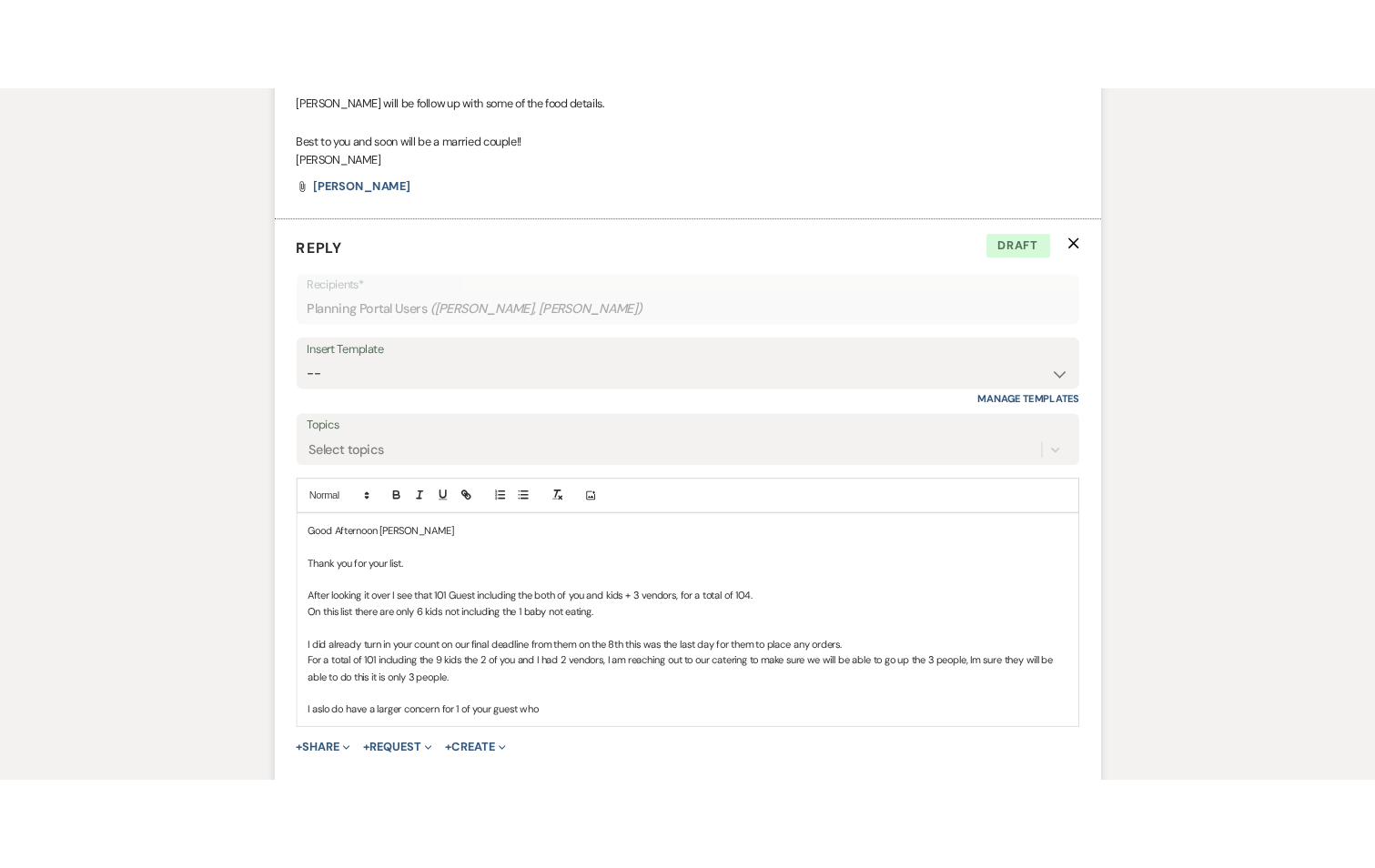
scroll to position [4479, 0]
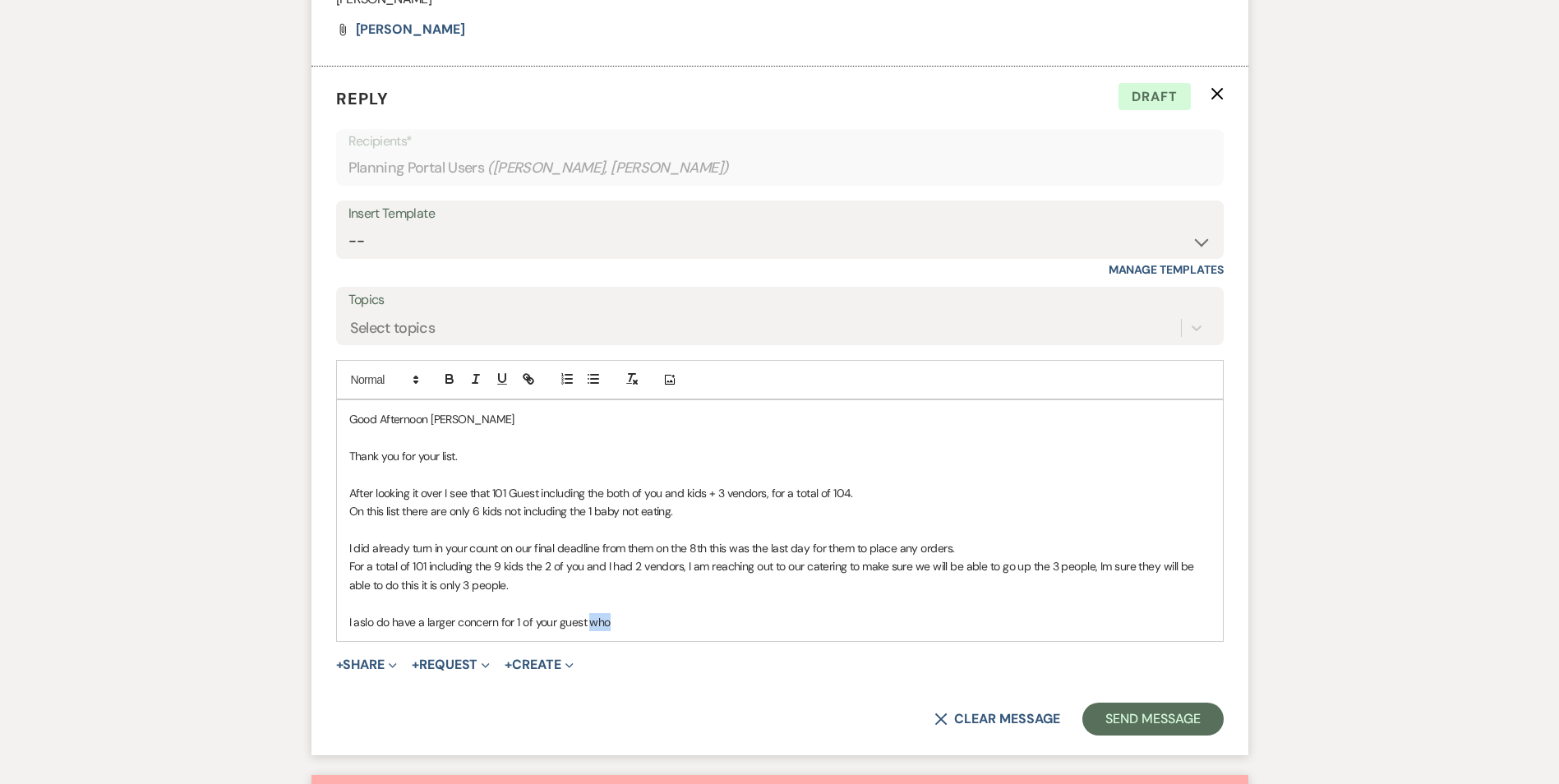
drag, startPoint x: 608, startPoint y: 600, endPoint x: 590, endPoint y: 608, distance: 19.7
click at [590, 613] on p "I aslo do have a larger concern for 1 of your guest who" at bounding box center [780, 622] width 861 height 18
click at [674, 615] on span "[PERSON_NAME] (SEVERE [MEDICAL_DATA], NO CROSS CONTAMINATION)" at bounding box center [774, 622] width 365 height 15
click at [673, 615] on span "[PERSON_NAME] (SEVERE [MEDICAL_DATA], NO CROSS CONTAMINATION)" at bounding box center [774, 622] width 365 height 15
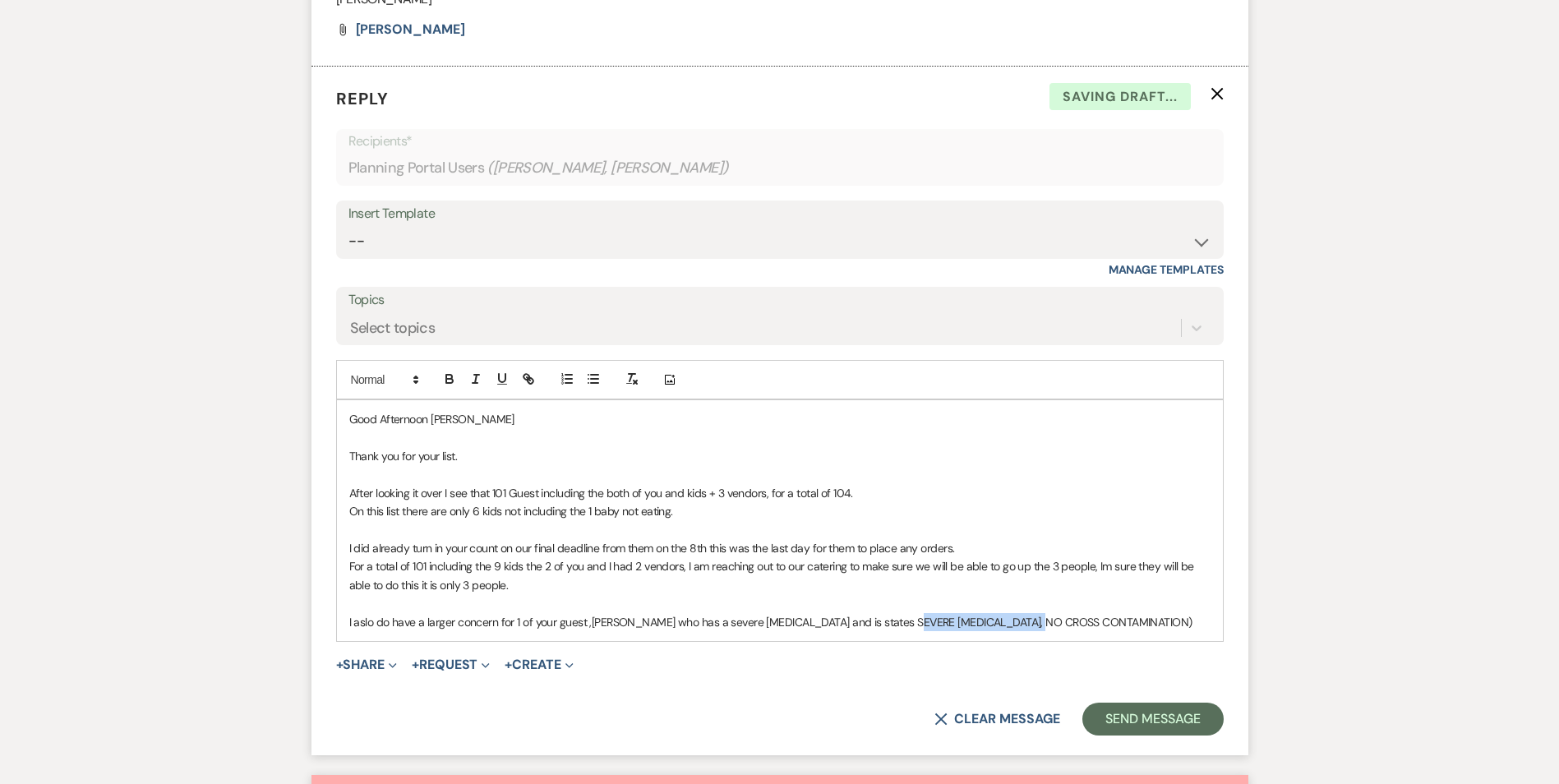
drag, startPoint x: 1022, startPoint y: 603, endPoint x: 895, endPoint y: 606, distance: 127.0
click at [895, 615] on span "[PERSON_NAME] who has a severe [MEDICAL_DATA] and is states SEVERE [MEDICAL_DAT…" at bounding box center [892, 622] width 601 height 15
click at [1041, 613] on p "I aslo do have a larger concern for 1 of your guest , [PERSON_NAME] who has a s…" at bounding box center [780, 622] width 861 height 18
click at [770, 594] on p at bounding box center [780, 604] width 861 height 18
drag, startPoint x: 379, startPoint y: 601, endPoint x: 326, endPoint y: 603, distance: 53.0
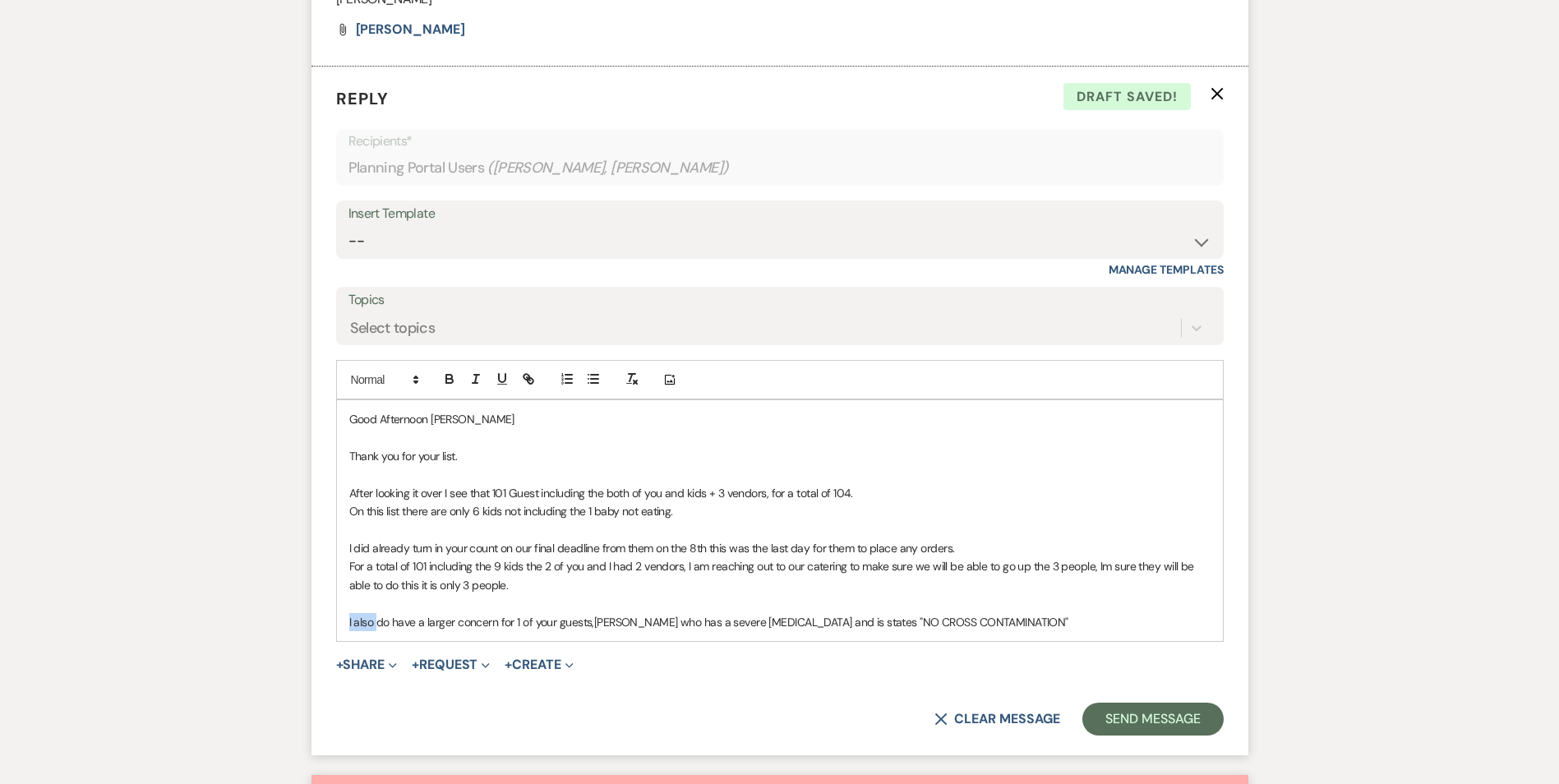
click at [326, 603] on form "Reply X Draft saved! Recipients* Planning Portal Users ( [PERSON_NAME], [PERSON…" at bounding box center [780, 410] width 937 height 688
drag, startPoint x: 552, startPoint y: 604, endPoint x: 504, endPoint y: 608, distance: 48.2
click at [504, 613] on p "I am reaching out to thugh for a do have a larger concern for 1 of your guests,…" at bounding box center [780, 622] width 861 height 18
click at [462, 613] on p "I am reaching out to thugh for a larger concern for 1 of your guests, [PERSON_N…" at bounding box center [780, 622] width 861 height 18
click at [467, 613] on p "I am reaching out to thugh for a larger concern for 1 of your guests, [PERSON_N…" at bounding box center [780, 622] width 861 height 18
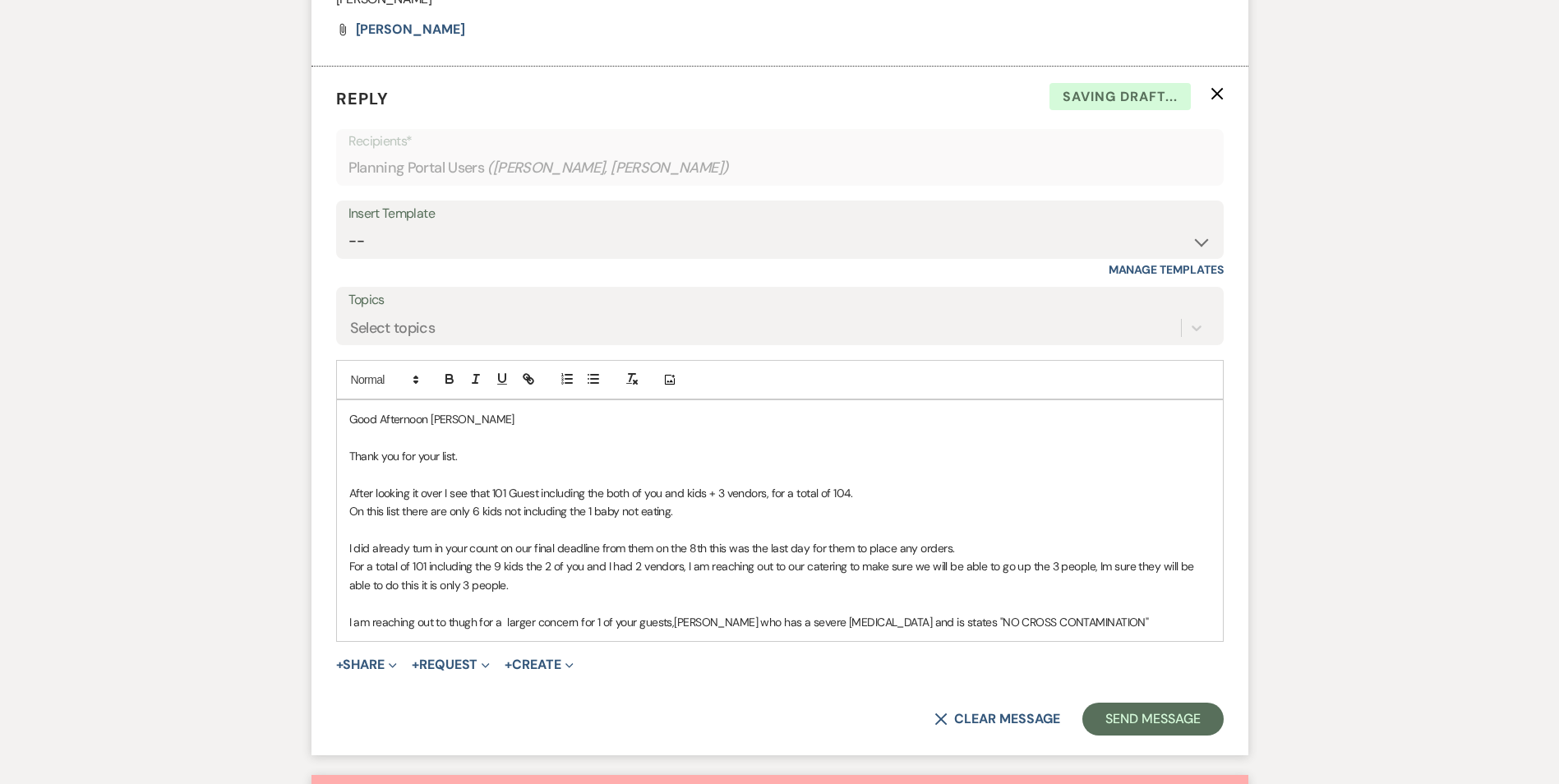
drag, startPoint x: 467, startPoint y: 603, endPoint x: 459, endPoint y: 582, distance: 22.5
click at [459, 594] on p at bounding box center [780, 604] width 861 height 18
click at [1143, 613] on p "I am reaching out to though for a larger concern for 1 of your guests, [PERSON_…" at bounding box center [780, 622] width 861 height 18
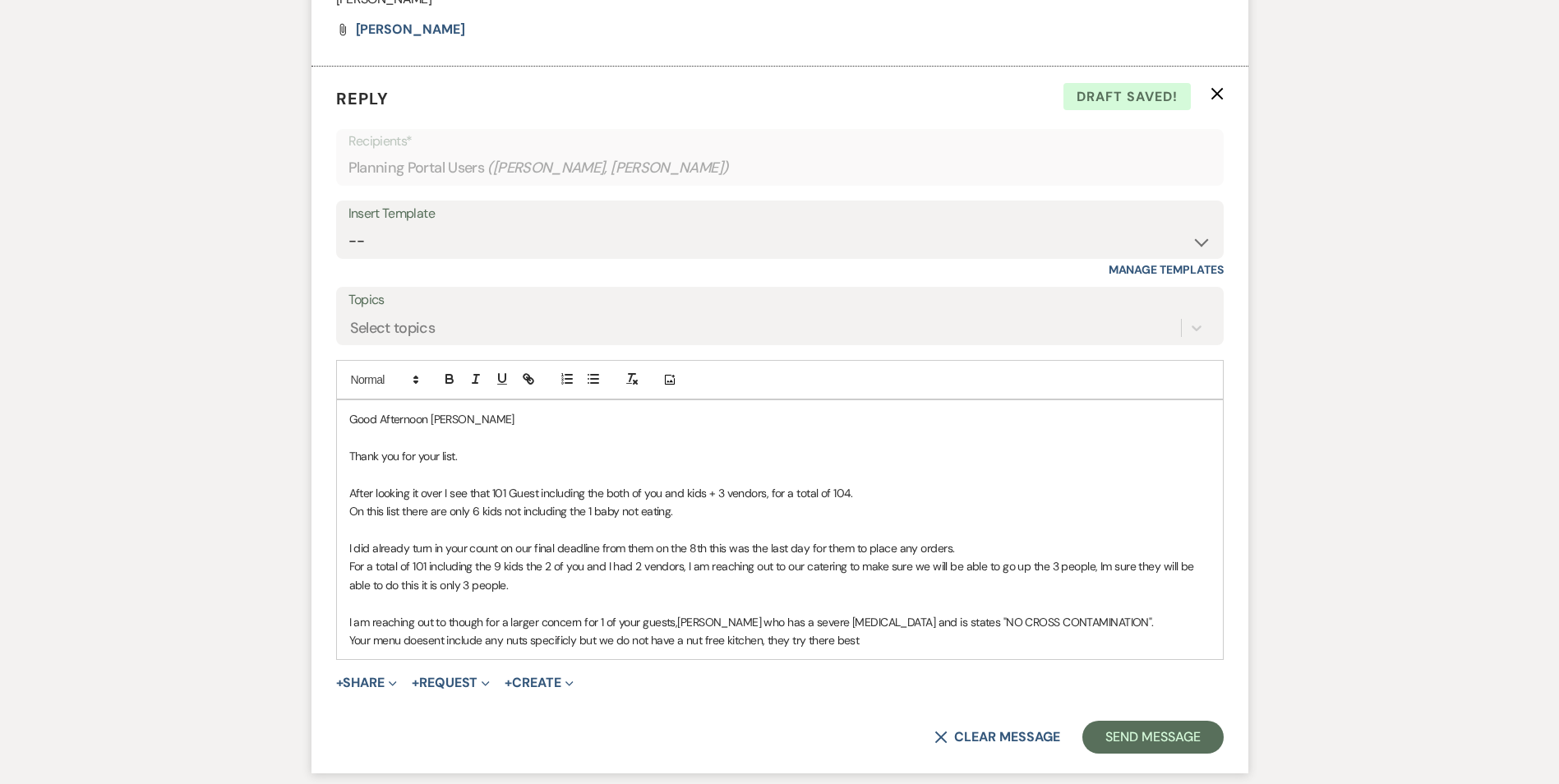
click at [759, 633] on span "Your menu doesent include any nuts specificly but we do not have a nut free kit…" at bounding box center [605, 641] width 511 height 15
click at [1048, 633] on span "Your menu doesent include any nuts specificly but we do not have a nut free kit…" at bounding box center [735, 641] width 770 height 15
click at [1108, 633] on span "Your menu doesent include any nuts specificly but we do not have a nut free kit…" at bounding box center [742, 641] width 786 height 15
click at [1196, 631] on p "Your menu doesn't include any nuts specifically but we do not have a nut free k…" at bounding box center [780, 641] width 861 height 18
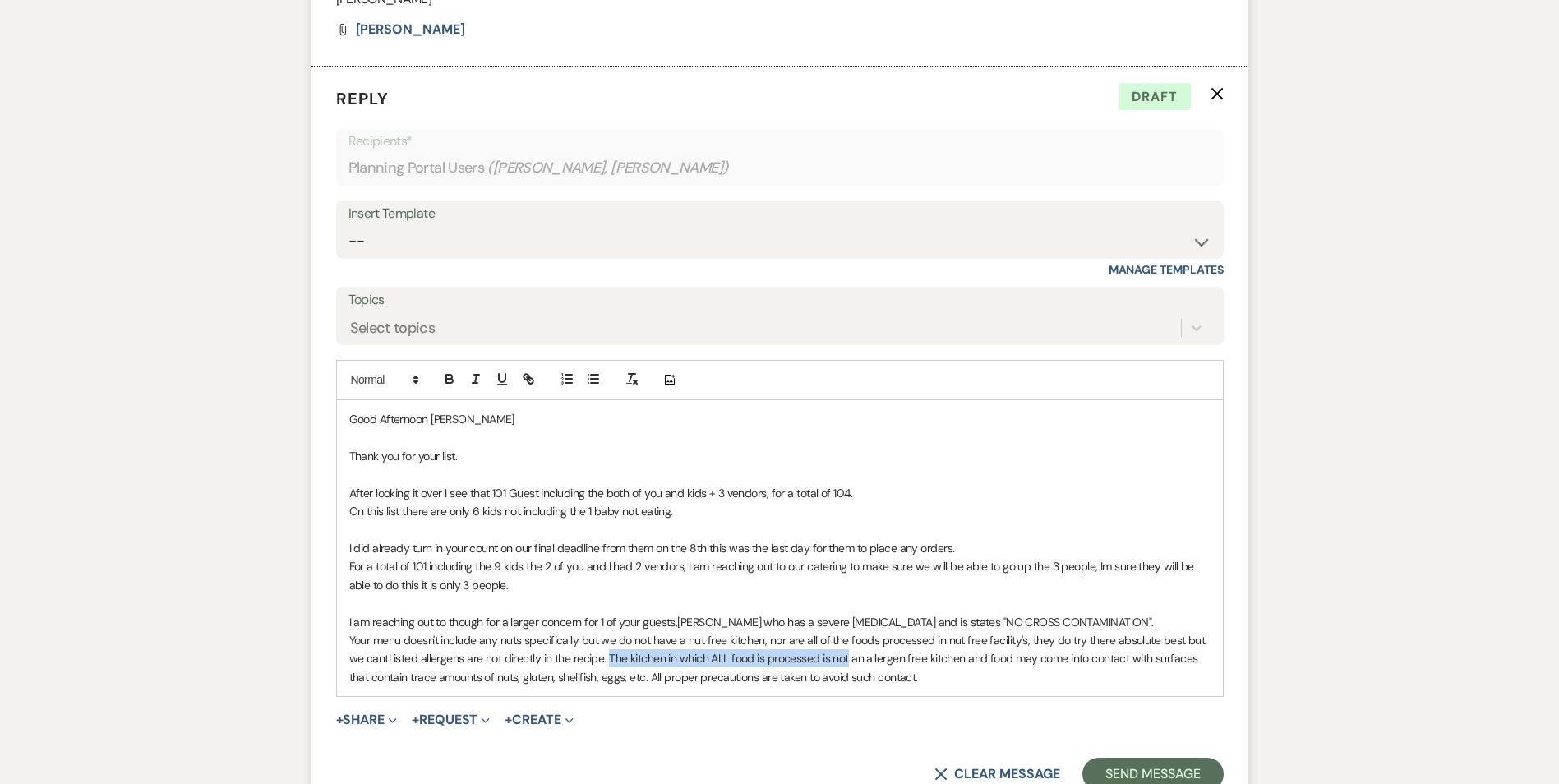
drag, startPoint x: 611, startPoint y: 640, endPoint x: 850, endPoint y: 645, distance: 239.1
click at [850, 645] on p "Your menu doesn't include any nuts specifically but we do not have a nut free k…" at bounding box center [780, 659] width 861 height 55
drag, startPoint x: 391, startPoint y: 641, endPoint x: 985, endPoint y: 642, distance: 594.0
click at [985, 642] on p "Your menu doesn't include any nuts specifically but we do not have a nut free k…" at bounding box center [780, 659] width 861 height 55
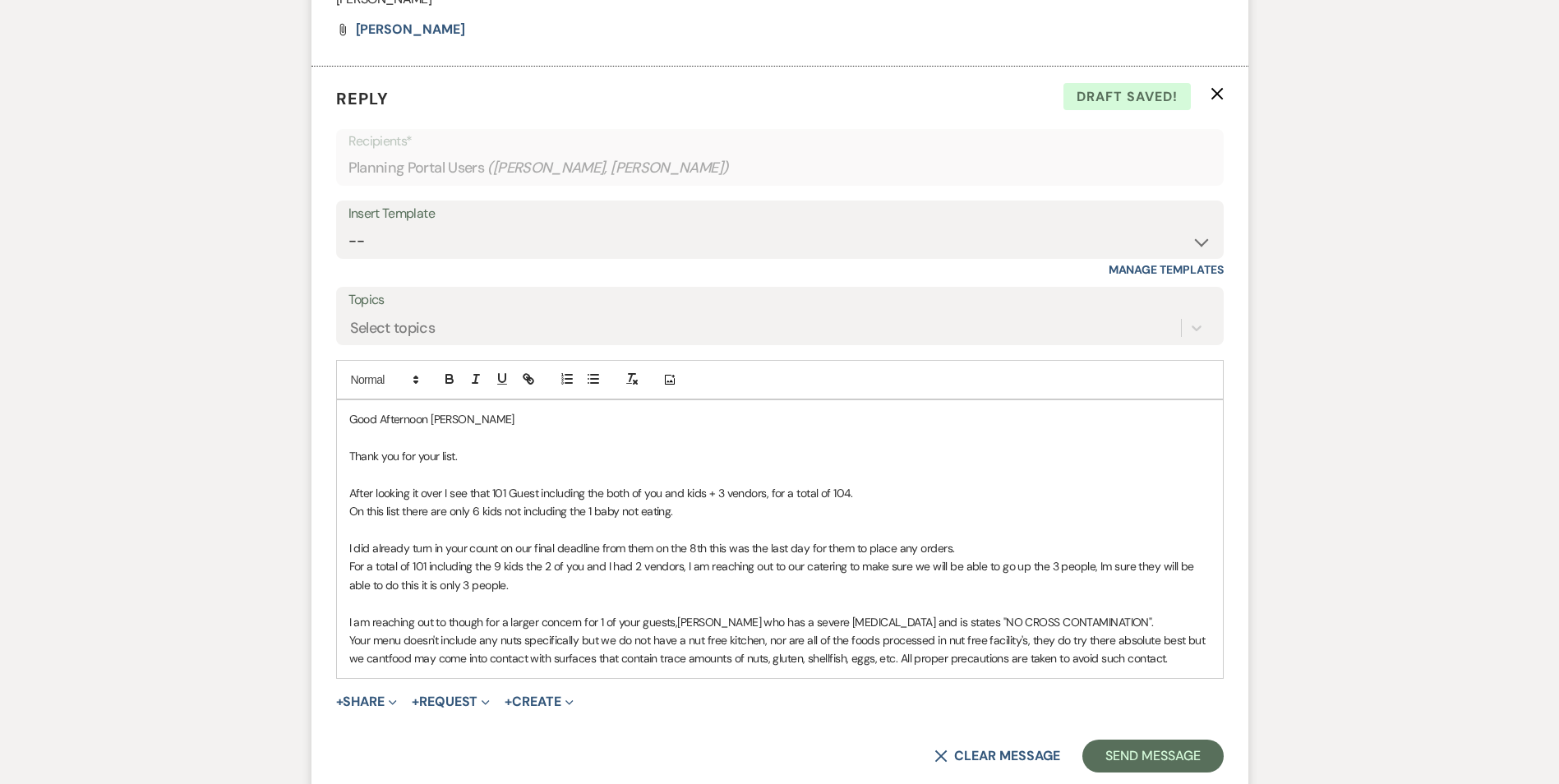
drag, startPoint x: 1176, startPoint y: 641, endPoint x: 1080, endPoint y: 641, distance: 96.0
click at [1080, 641] on p "Your menu doesn't include any nuts specifically but we do not have a nut free k…" at bounding box center [780, 650] width 861 height 37
click at [1159, 640] on p "Your menu doesn't include any nuts specifically but we do not have a nut free k…" at bounding box center [780, 650] width 861 height 37
drag, startPoint x: 1176, startPoint y: 643, endPoint x: 907, endPoint y: 648, distance: 269.0
click at [907, 648] on div "Good Afternoon [PERSON_NAME] Thank you for your list. After looking it over I s…" at bounding box center [780, 538] width 886 height 277
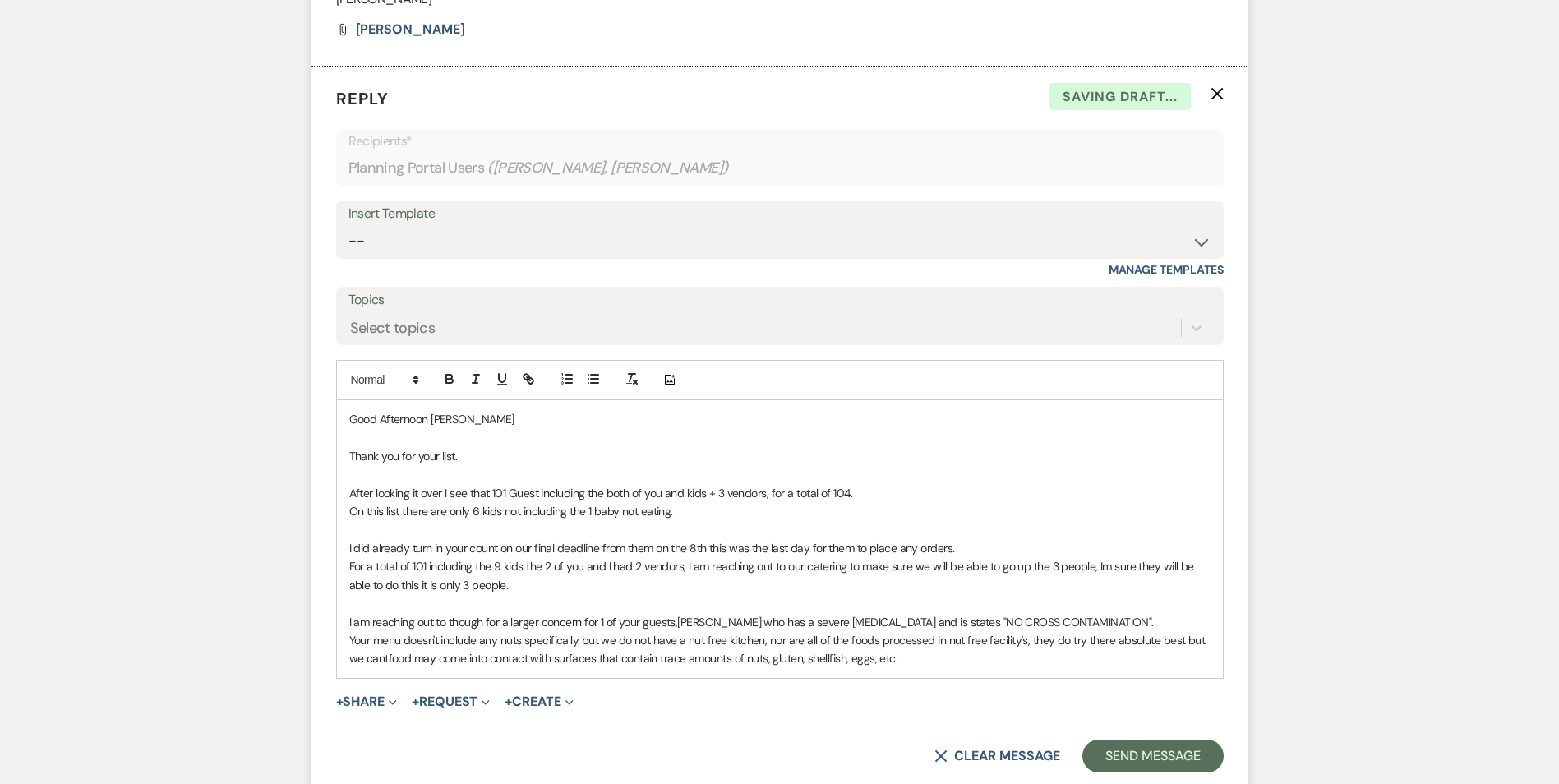
click at [1184, 633] on span "Your menu doesn't include any nuts specifically but we do not have a nut free k…" at bounding box center [779, 649] width 859 height 33
click at [616, 641] on p "Your menu doesn't include any nuts specifically but we do not have a nut free k…" at bounding box center [780, 650] width 861 height 37
drag, startPoint x: 682, startPoint y: 641, endPoint x: 1043, endPoint y: 647, distance: 361.0
click at [1043, 647] on div "Good Afternoon [PERSON_NAME] Thank you for your list. After looking it over I s…" at bounding box center [780, 538] width 886 height 277
click at [617, 633] on span "Your menu doesn't include any nuts specifically, but we do not have a nut free …" at bounding box center [781, 649] width 863 height 33
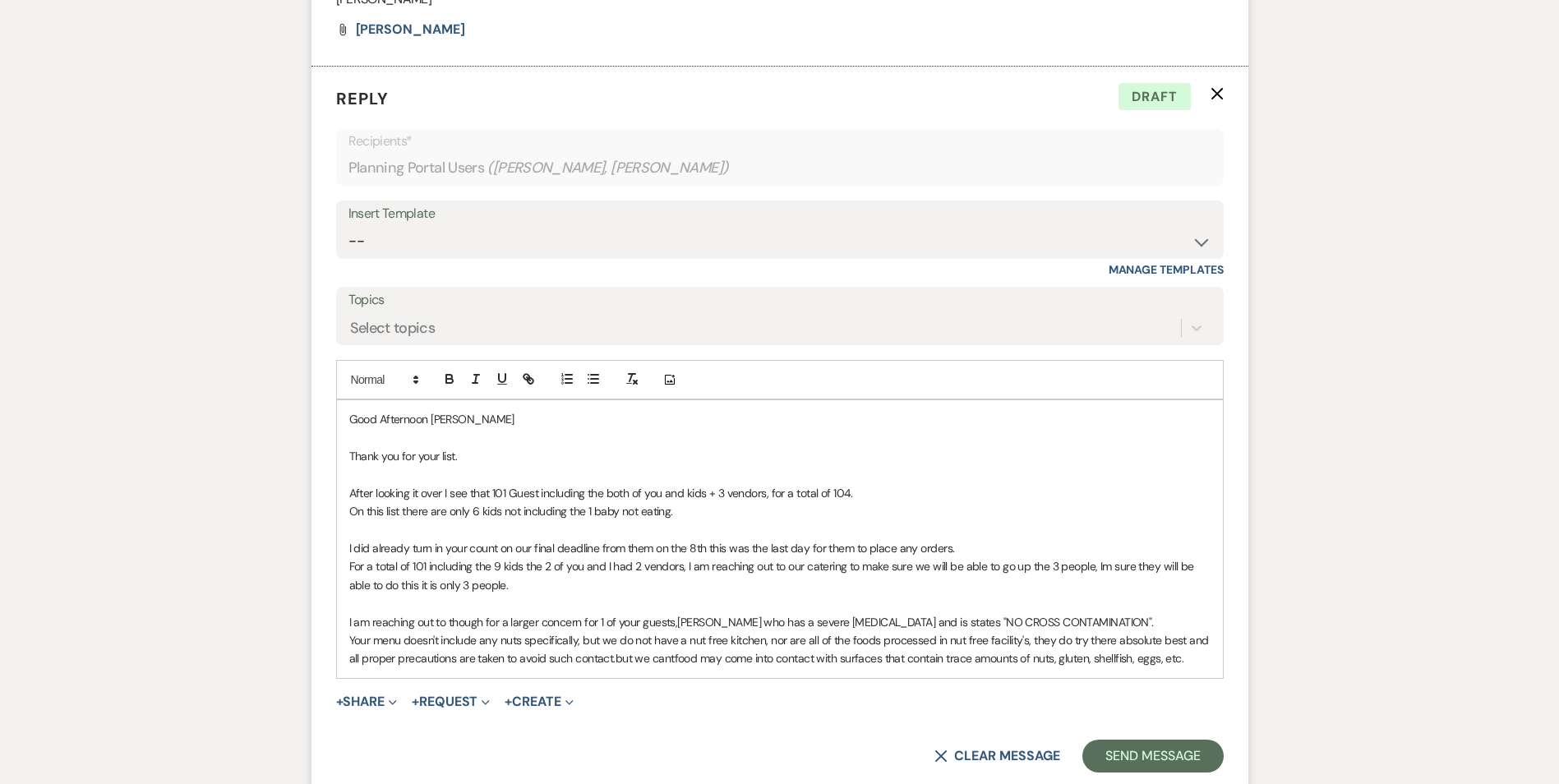
click at [675, 651] on span "but we cant" at bounding box center [645, 658] width 60 height 15
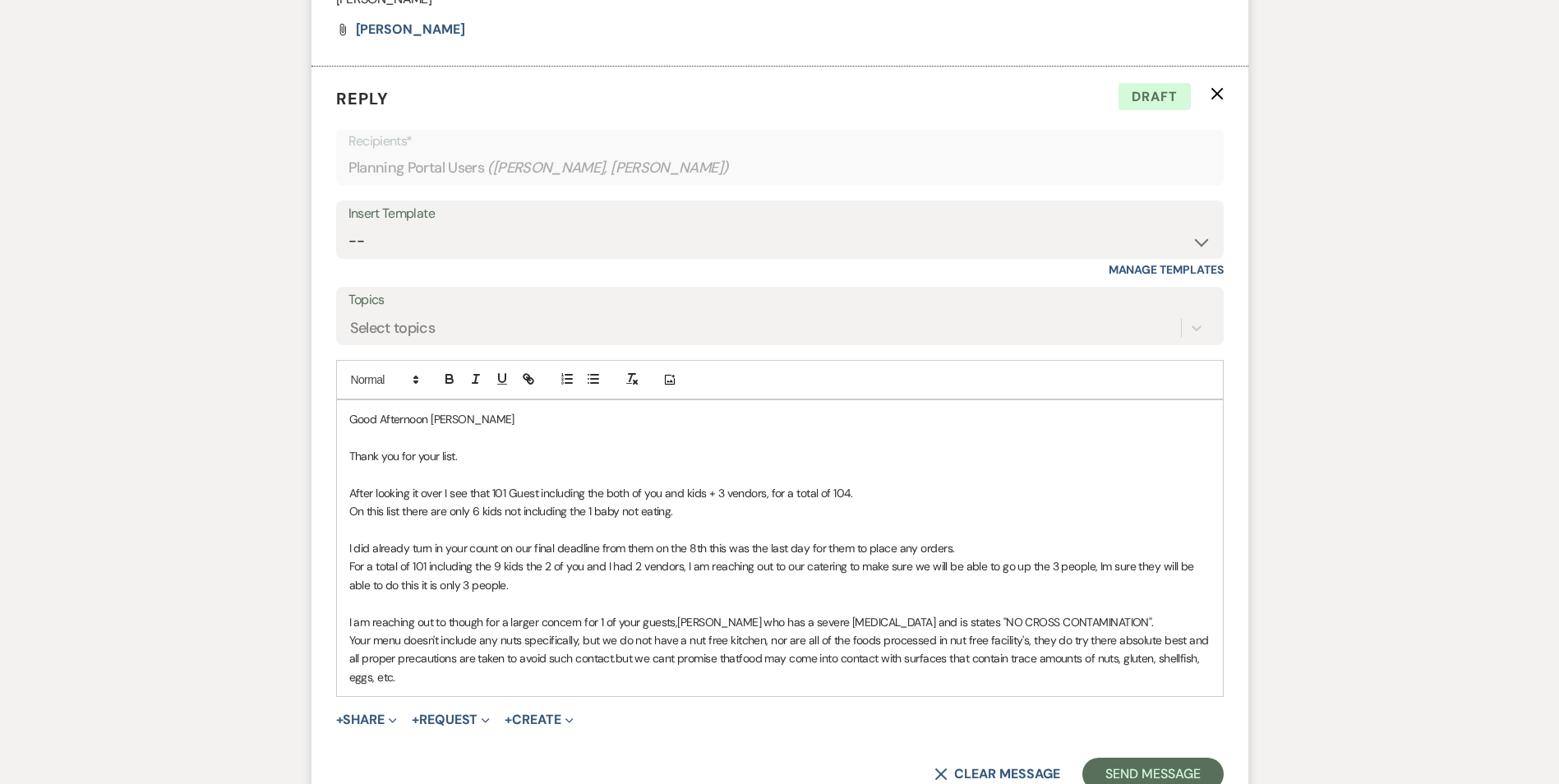
drag, startPoint x: 1126, startPoint y: 641, endPoint x: 1177, endPoint y: 662, distance: 55.2
click at [1177, 662] on p "Your menu doesn't include any nuts specifically, but we do not have a nut free …" at bounding box center [780, 659] width 861 height 55
click at [438, 652] on p "Your menu doesn't include any nuts specifically, but we do not have a nut free …" at bounding box center [780, 659] width 861 height 55
click at [350, 633] on span "Your menu doesn't include any nuts specifically, but we do not have a nut free …" at bounding box center [781, 649] width 863 height 33
drag, startPoint x: 427, startPoint y: 662, endPoint x: 351, endPoint y: 438, distance: 236.5
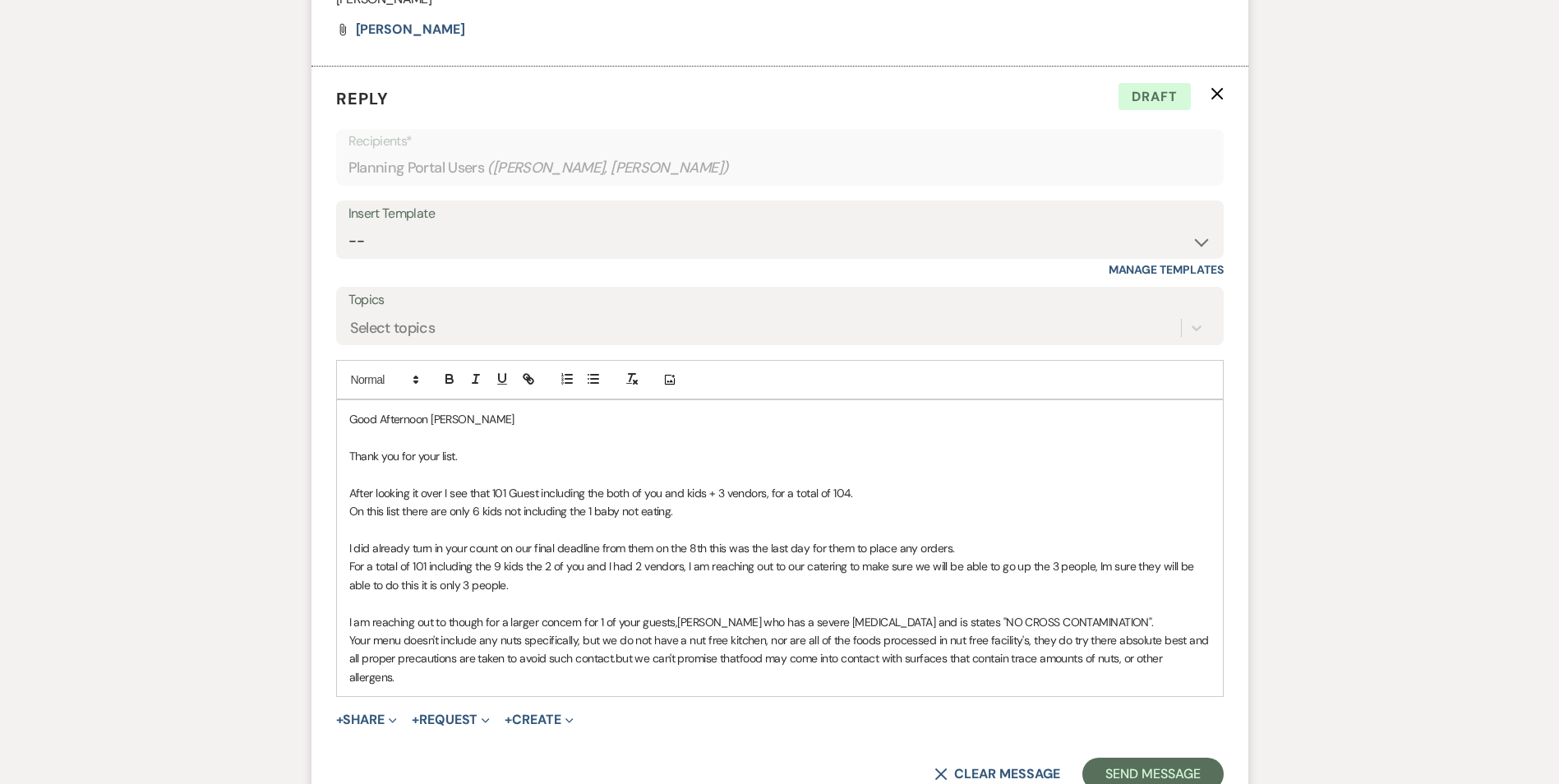
click at [351, 438] on div "Good Afternoon [PERSON_NAME] Thank you for your list. After looking it over I s…" at bounding box center [780, 548] width 886 height 296
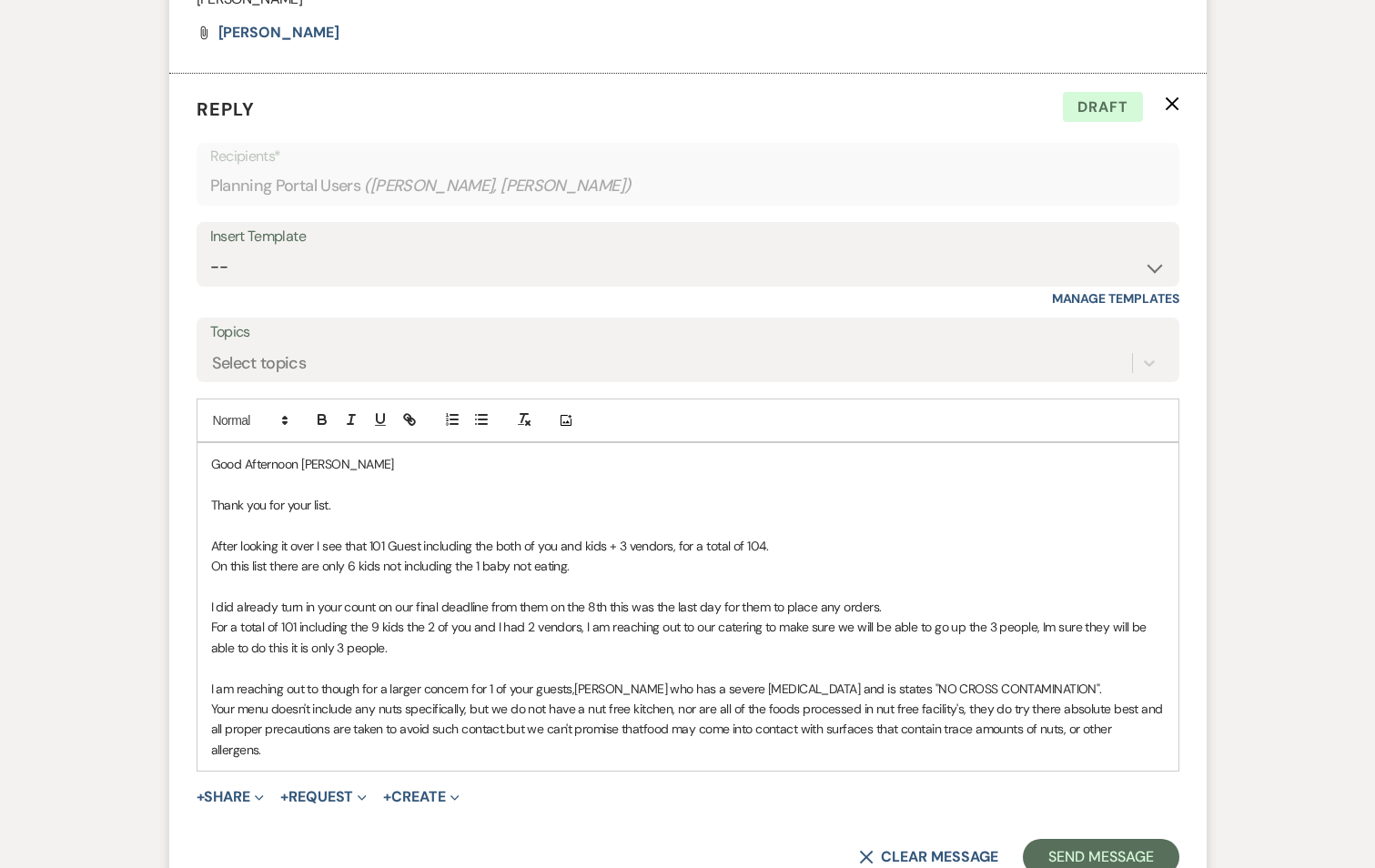
click at [820, 658] on p at bounding box center [687, 668] width 953 height 20
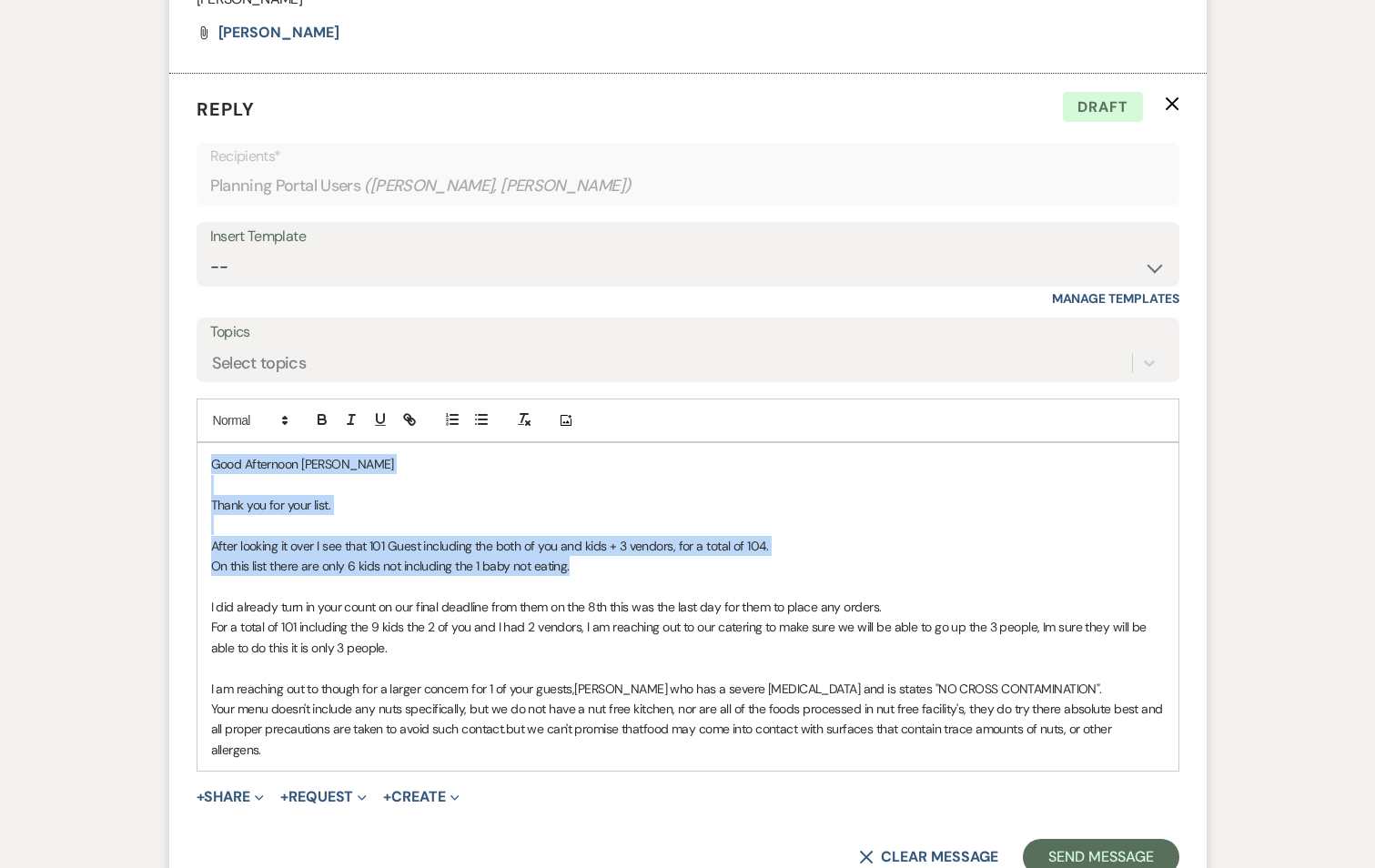
drag, startPoint x: 575, startPoint y: 543, endPoint x: 203, endPoint y: 438, distance: 386.5
click at [203, 443] on div "Good Afternoon [PERSON_NAME] Thank you for your list. After looking it over I s…" at bounding box center [688, 606] width 981 height 328
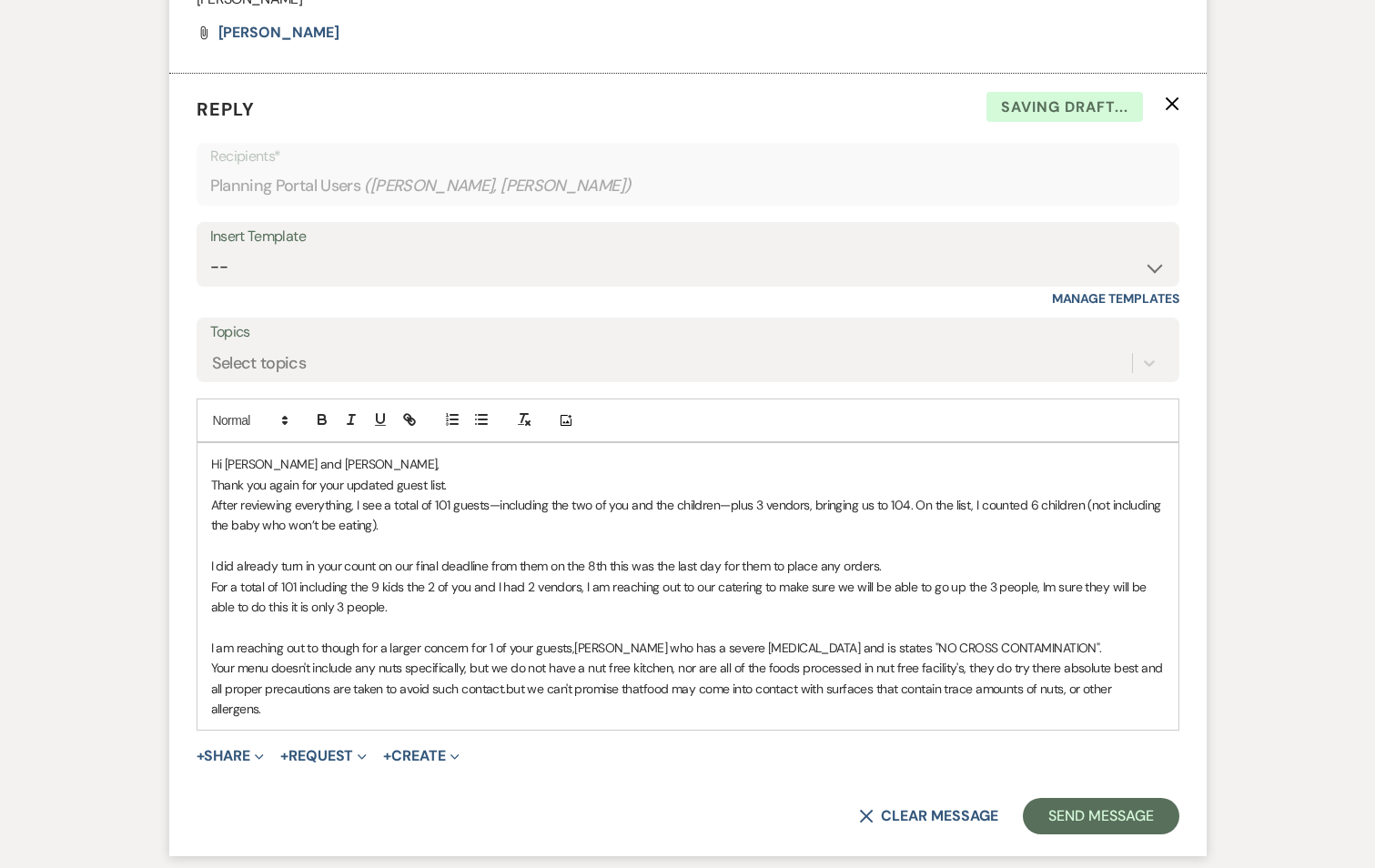
click at [211, 475] on p "Thank you again for your updated guest list." at bounding box center [687, 486] width 953 height 20
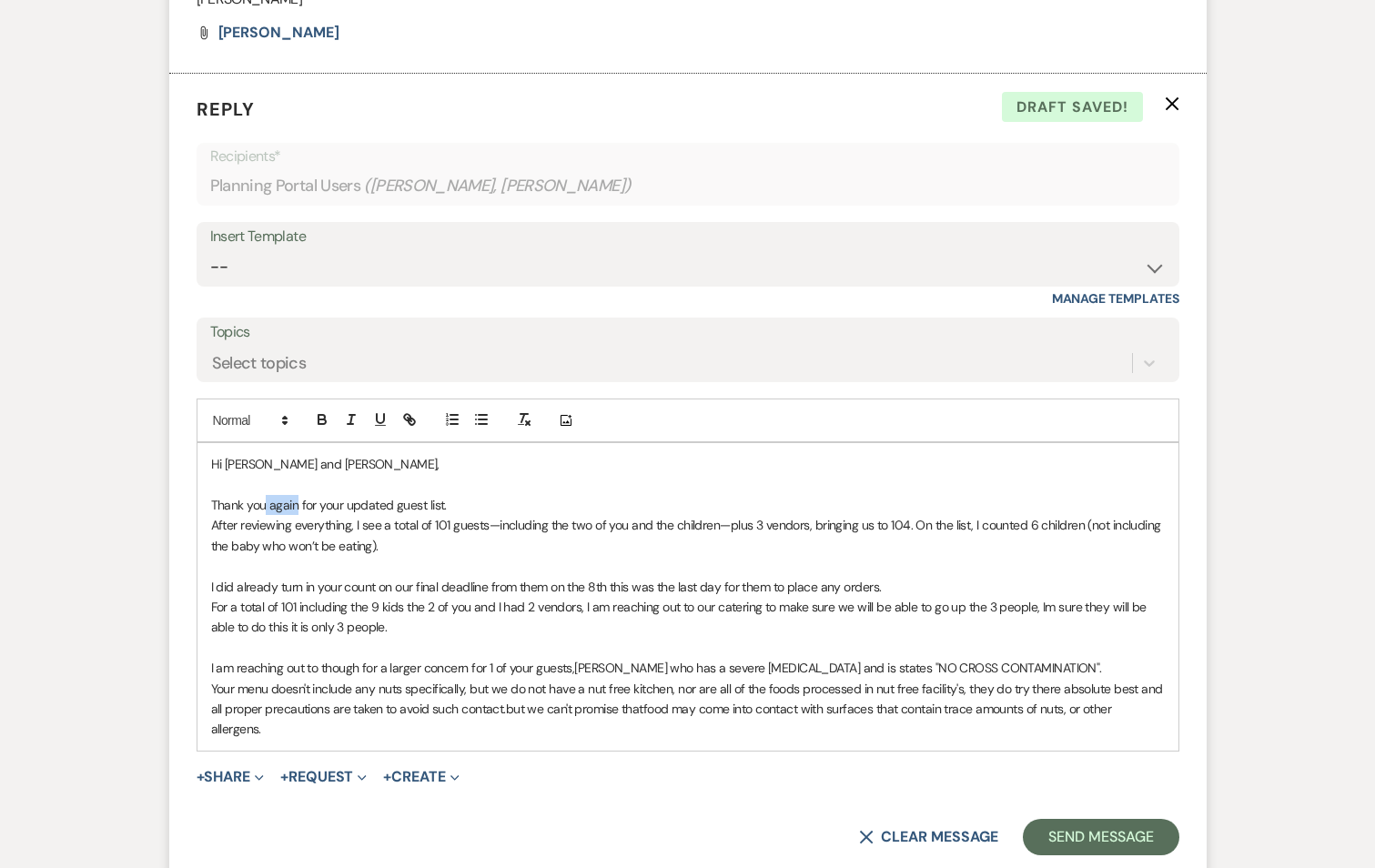
drag, startPoint x: 296, startPoint y: 480, endPoint x: 266, endPoint y: 482, distance: 30.1
click at [266, 495] on p "Thank you again for your updated guest list." at bounding box center [687, 505] width 953 height 20
click at [427, 495] on p "Thank you for your updated guest list." at bounding box center [687, 505] width 953 height 20
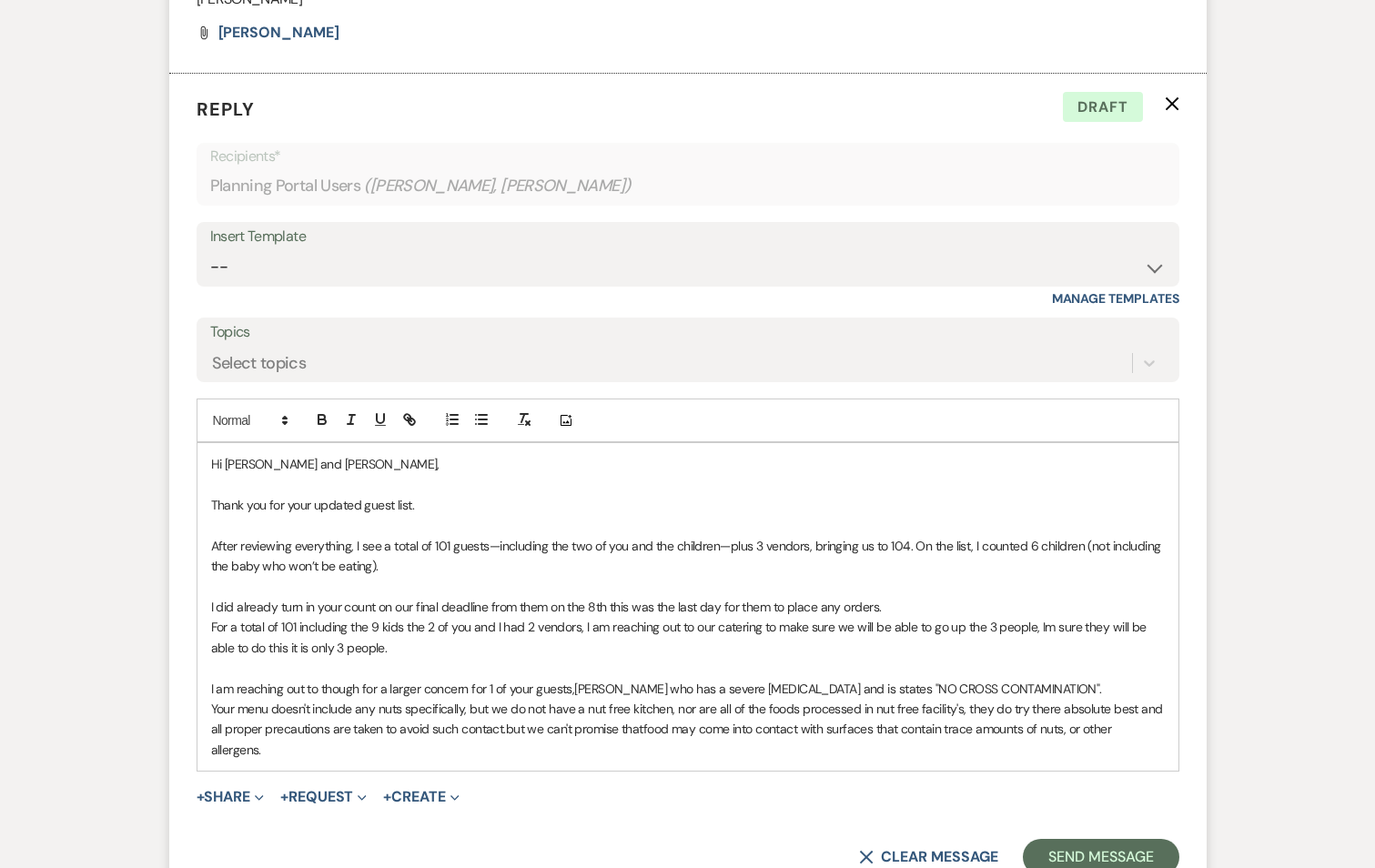
drag, startPoint x: 393, startPoint y: 628, endPoint x: 205, endPoint y: 584, distance: 193.1
click at [206, 584] on div "Hi [PERSON_NAME] and [PERSON_NAME], Thank you for your updated guest list. Afte…" at bounding box center [688, 606] width 981 height 328
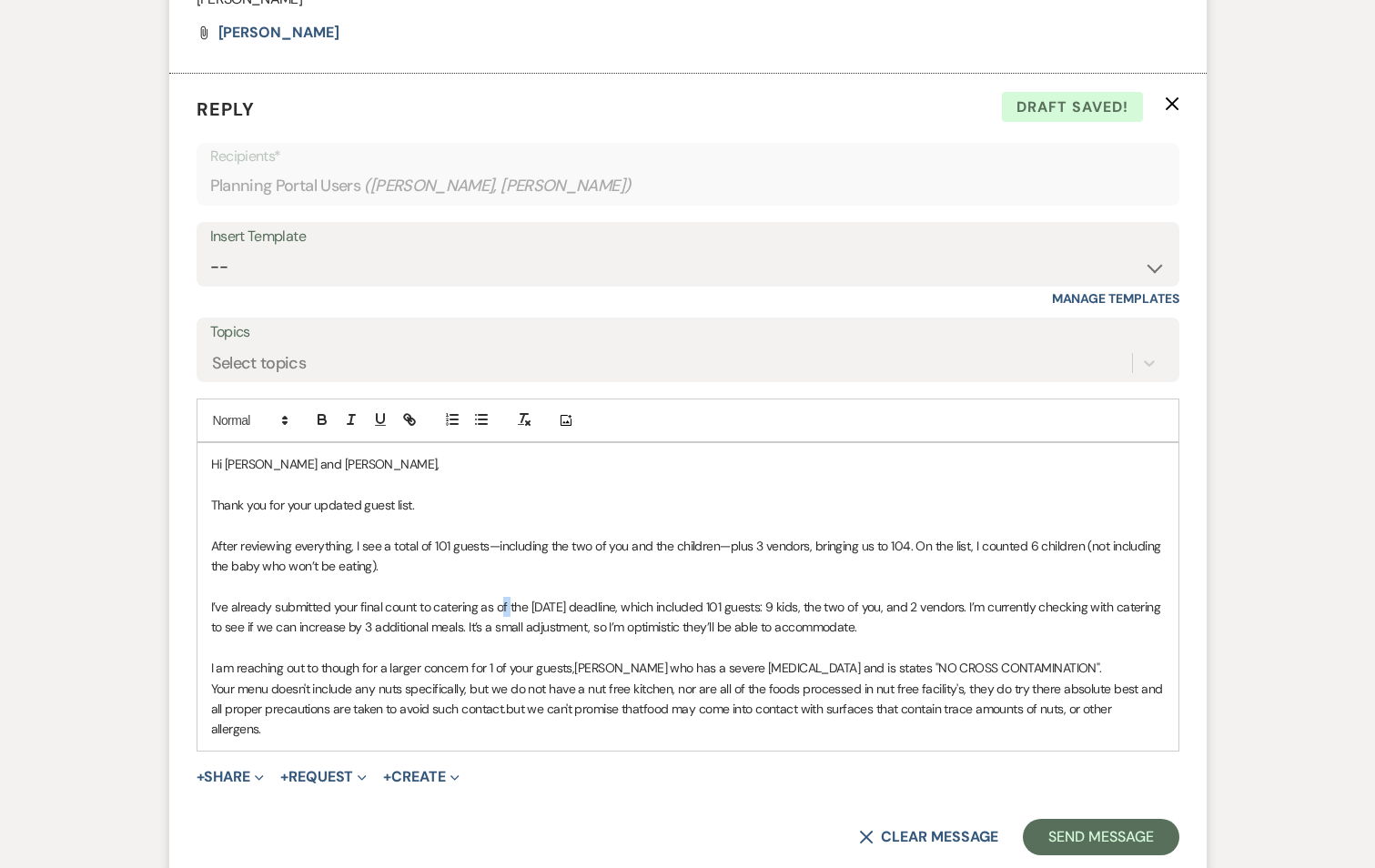
drag, startPoint x: 510, startPoint y: 582, endPoint x: 499, endPoint y: 588, distance: 12.5
click at [499, 597] on p "I’ve already submitted your final count to catering as of the [DATE] deadline, …" at bounding box center [687, 617] width 953 height 41
drag, startPoint x: 529, startPoint y: 582, endPoint x: 509, endPoint y: 588, distance: 20.9
click at [509, 597] on p "I’ve already submitted your final count to catering as of the [DATE] deadline, …" at bounding box center [687, 617] width 953 height 41
drag, startPoint x: 936, startPoint y: 614, endPoint x: 189, endPoint y: 596, distance: 747.2
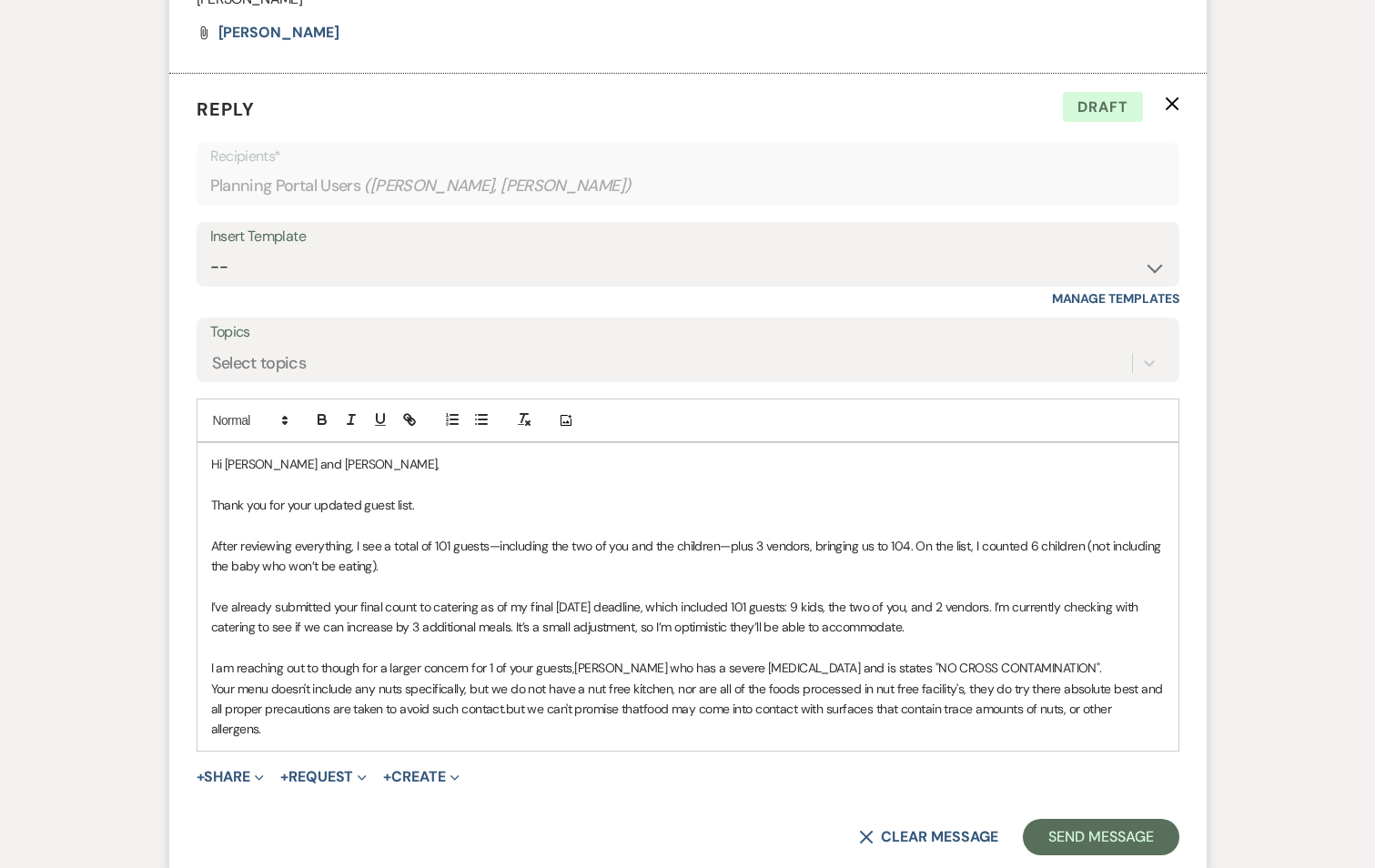
click at [189, 596] on form "Reply X Draft Recipients* Planning Portal Users ( [PERSON_NAME], [PERSON_NAME] …" at bounding box center [687, 475] width 1037 height 804
click at [533, 602] on p "I’ve already submitted your final count to catering as of my final [DATE] deadl…" at bounding box center [687, 617] width 953 height 41
drag, startPoint x: 954, startPoint y: 608, endPoint x: 182, endPoint y: 573, distance: 772.8
click at [182, 573] on form "Reply X Draft Recipients* Planning Portal Users ( [PERSON_NAME], [PERSON_NAME] …" at bounding box center [687, 475] width 1037 height 804
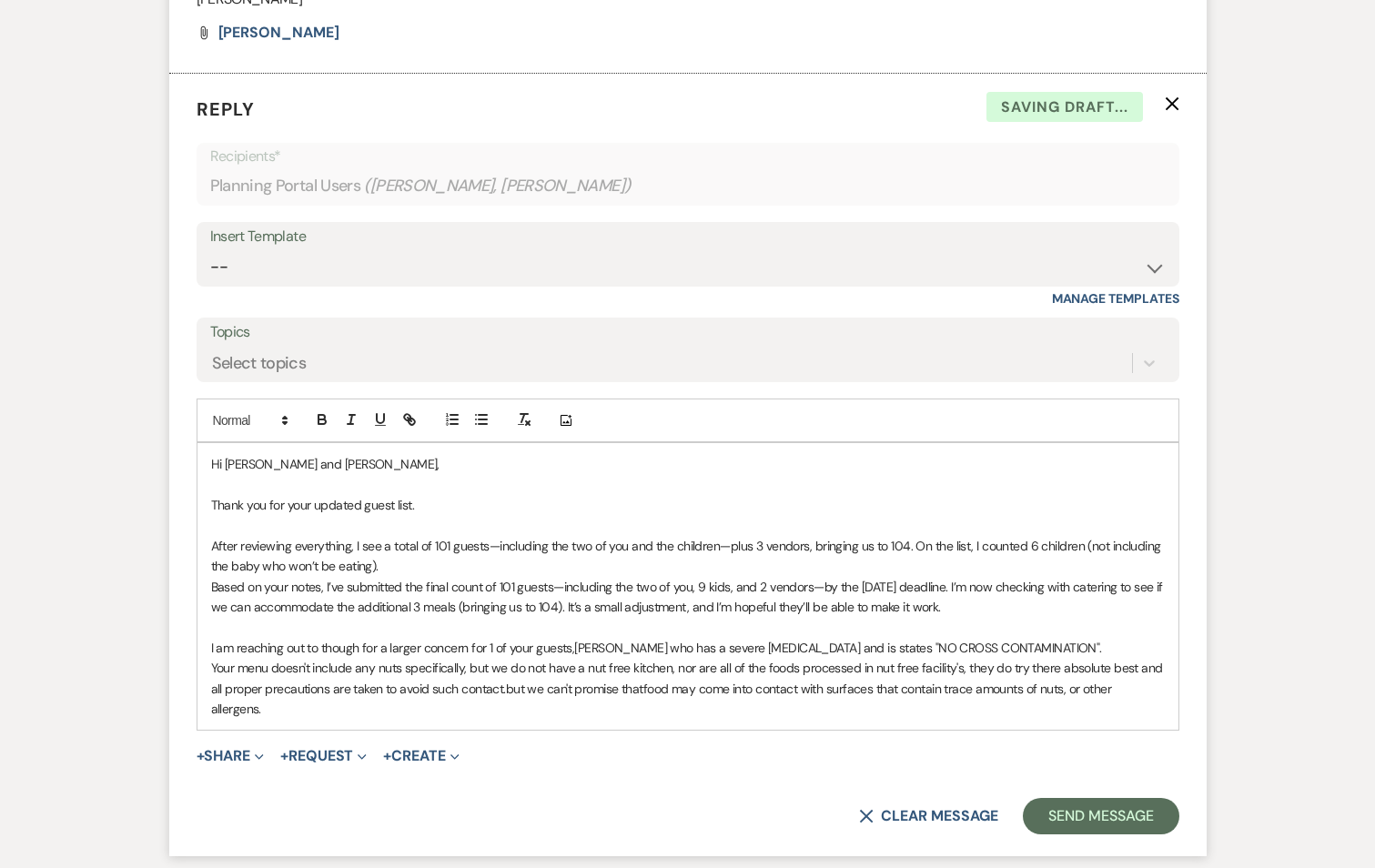
click at [207, 567] on div "Hi [PERSON_NAME] and [PERSON_NAME], Thank you for your updated guest list. Afte…" at bounding box center [688, 586] width 981 height 287
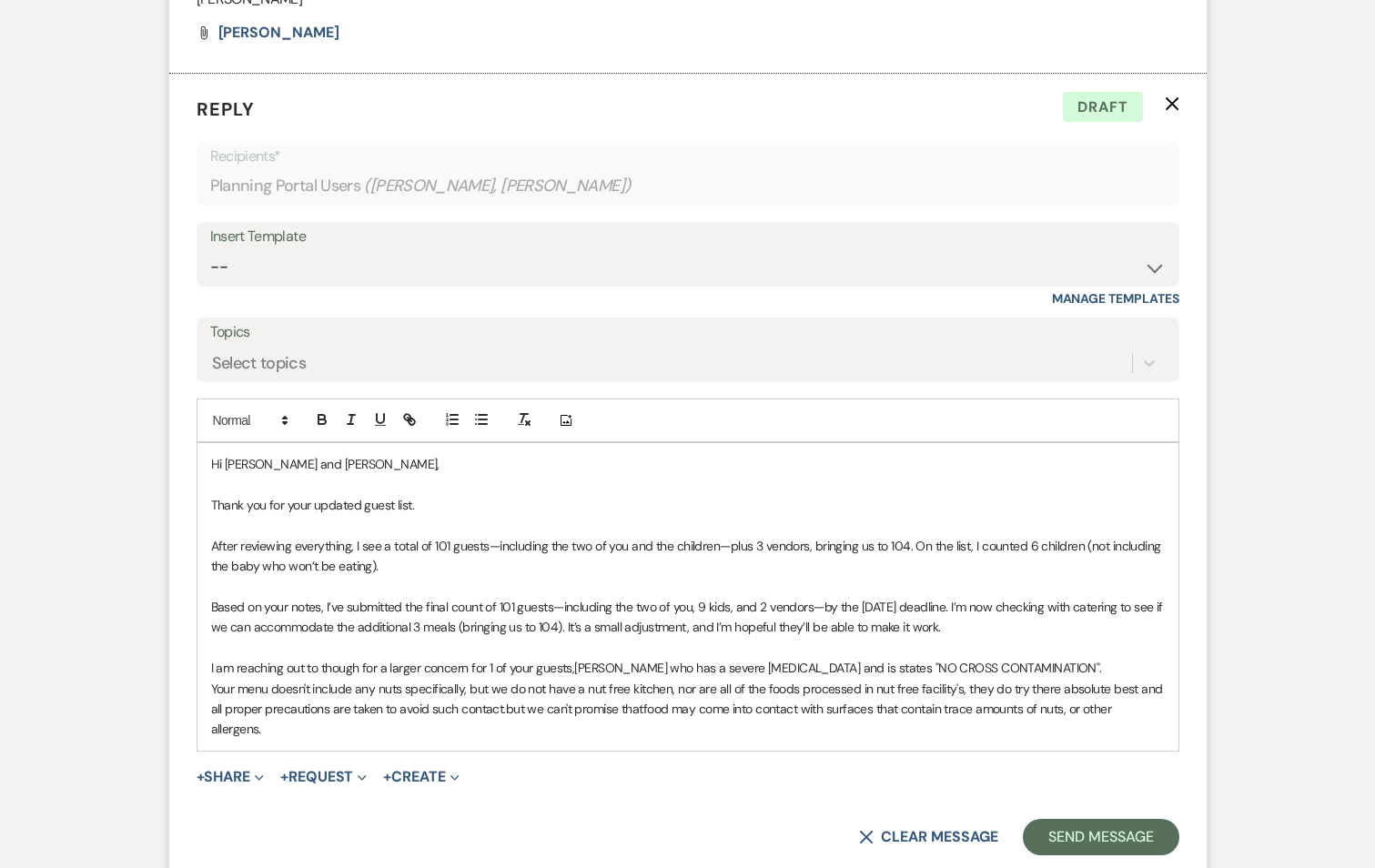
drag, startPoint x: 1079, startPoint y: 643, endPoint x: 175, endPoint y: 651, distance: 904.0
click at [175, 651] on form "Reply X Draft Recipients* Planning Portal Users ( [PERSON_NAME], [PERSON_NAME] …" at bounding box center [687, 475] width 1037 height 804
click at [460, 658] on p "I also want to address a more serious concern regarding [PERSON_NAME] severe [M…" at bounding box center [687, 668] width 953 height 20
click at [1049, 658] on p "I also want to address a more serious concern that I have regarding [PERSON_NAM…" at bounding box center [687, 668] width 953 height 20
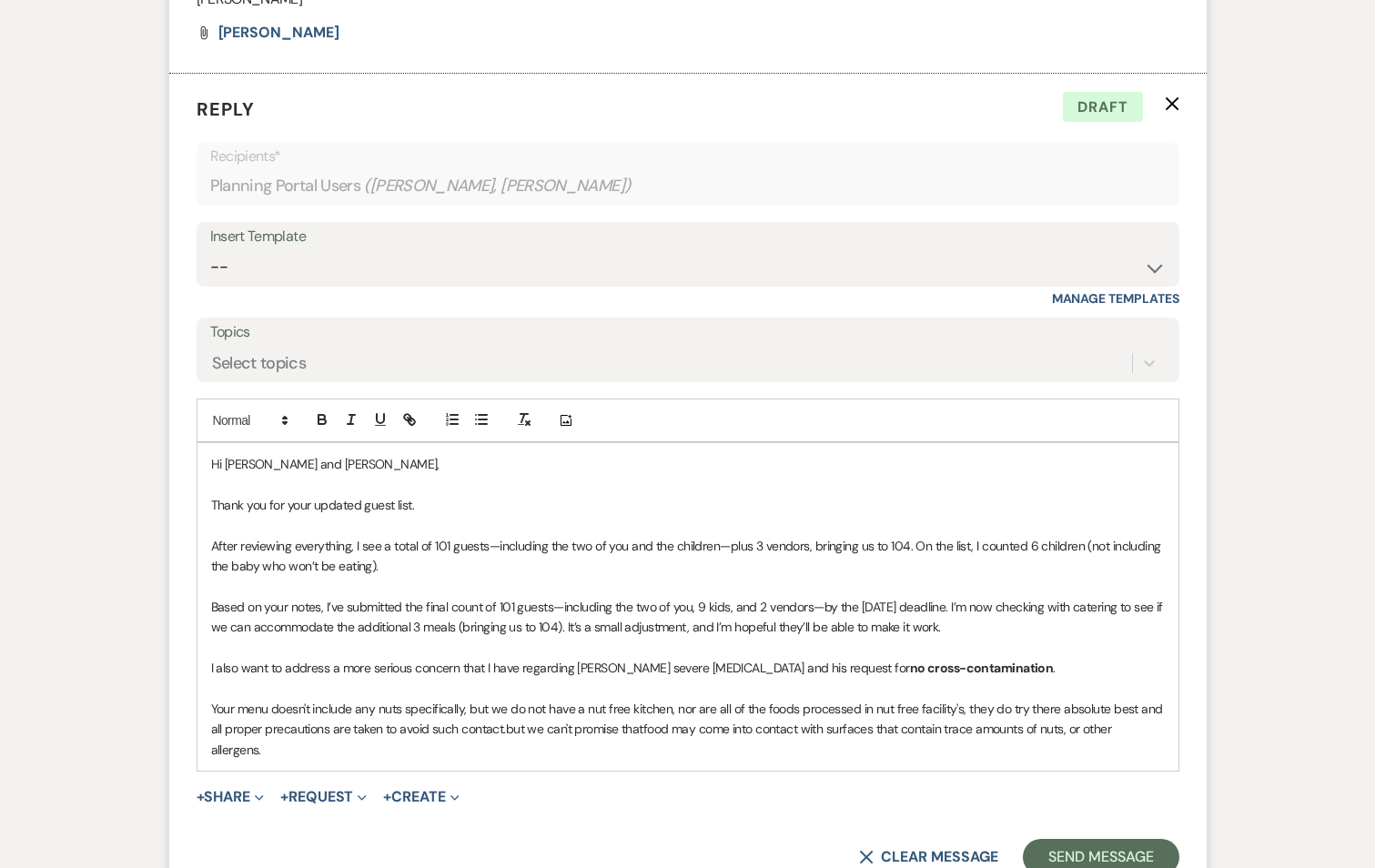
drag, startPoint x: 262, startPoint y: 724, endPoint x: 205, endPoint y: 686, distance: 68.5
click at [205, 686] on div "Hi [PERSON_NAME] and [PERSON_NAME], Thank you for your updated guest list. Afte…" at bounding box center [688, 606] width 981 height 328
click at [207, 644] on div "Hi [PERSON_NAME] and [PERSON_NAME], Thank you for your updated guest list. Afte…" at bounding box center [688, 606] width 981 height 328
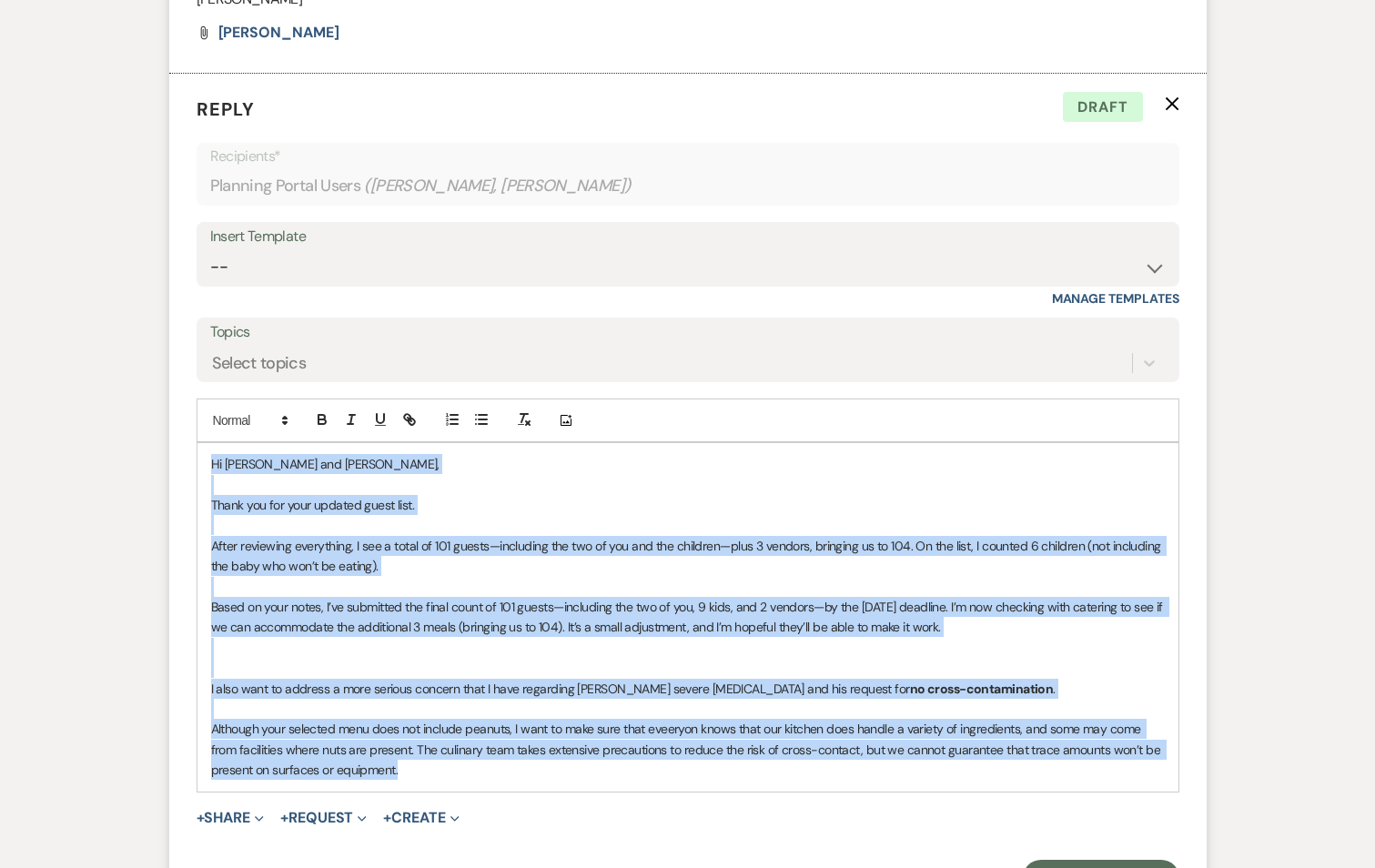
drag, startPoint x: 208, startPoint y: 441, endPoint x: 574, endPoint y: 792, distance: 507.1
click at [574, 792] on form "Reply X Draft Recipients* Planning Portal Users ( [PERSON_NAME], [PERSON_NAME] …" at bounding box center [687, 496] width 1037 height 845
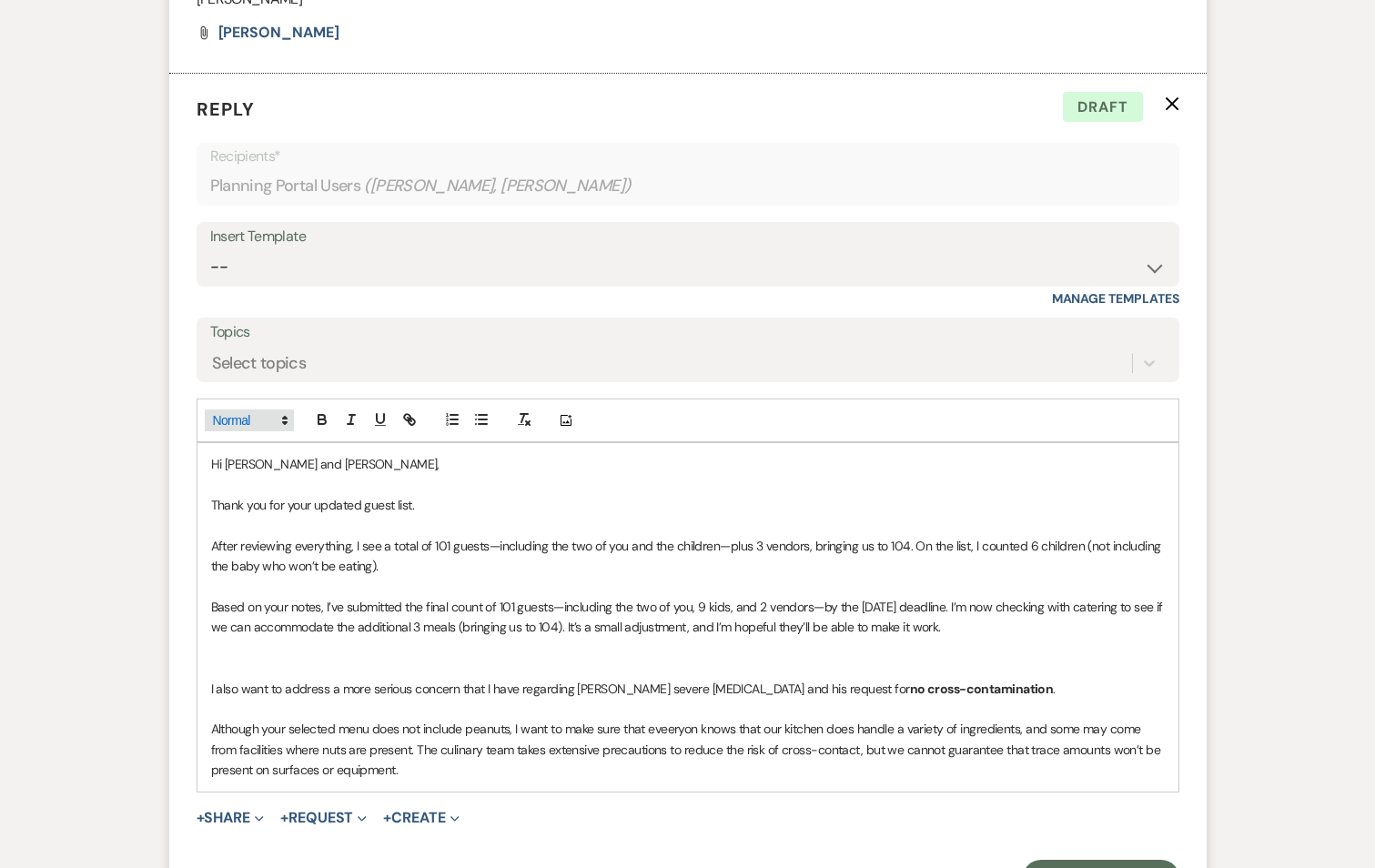
click at [284, 417] on polygon at bounding box center [285, 418] width 4 height 2
click at [253, 483] on span at bounding box center [268, 501] width 111 height 38
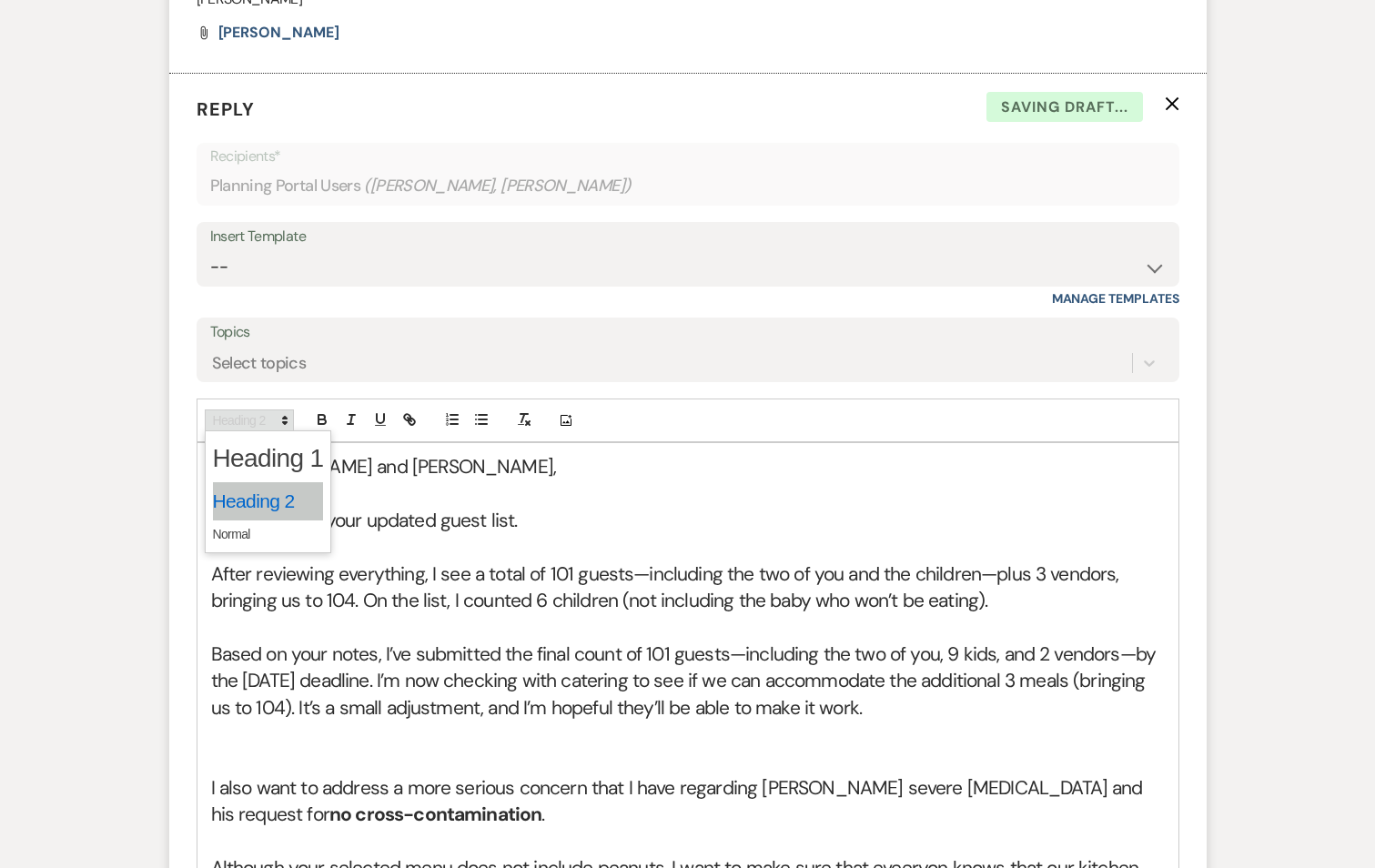
click at [277, 412] on icon at bounding box center [285, 421] width 17 height 17
click at [256, 521] on span at bounding box center [268, 535] width 111 height 28
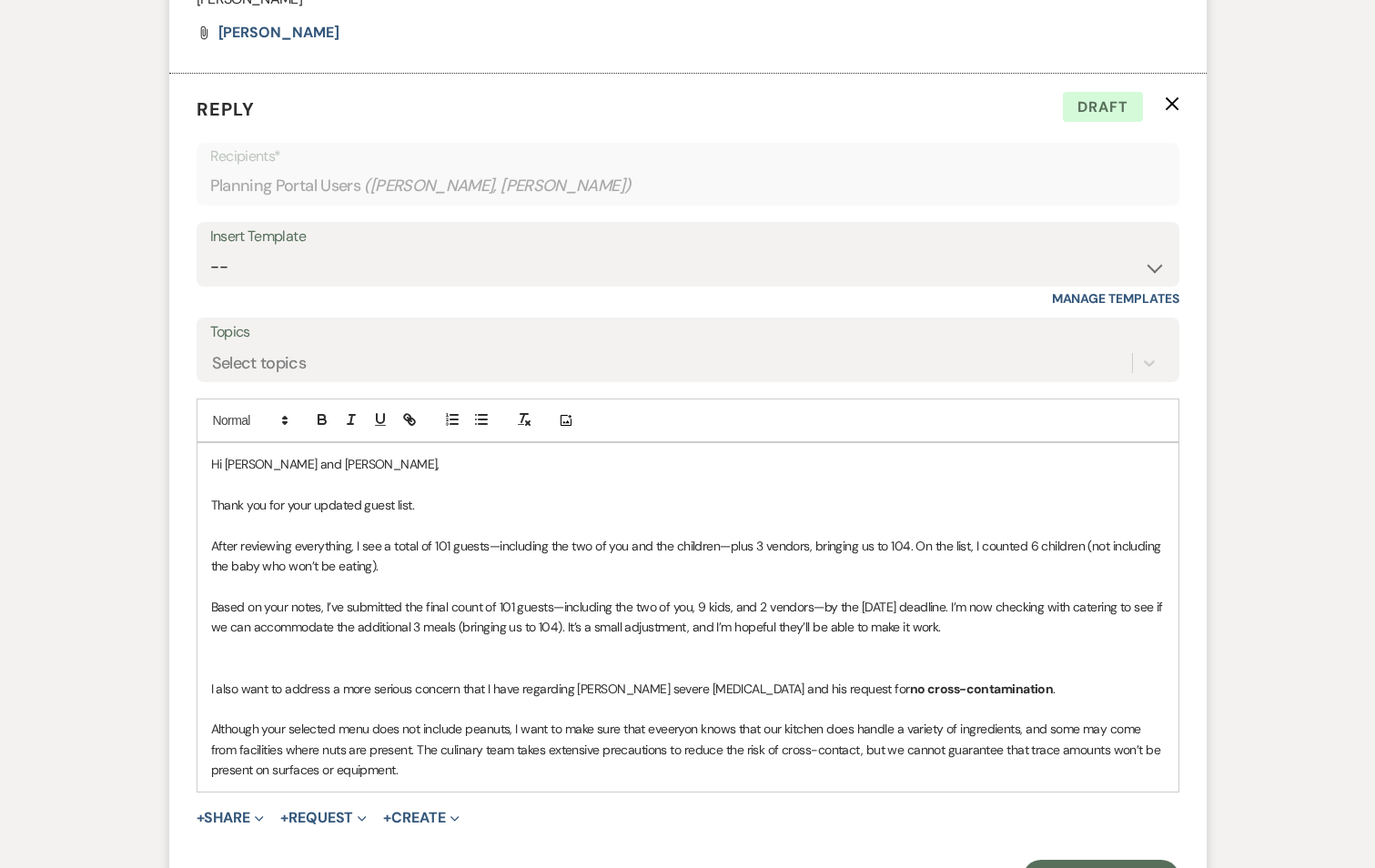
click at [528, 475] on p at bounding box center [687, 486] width 953 height 20
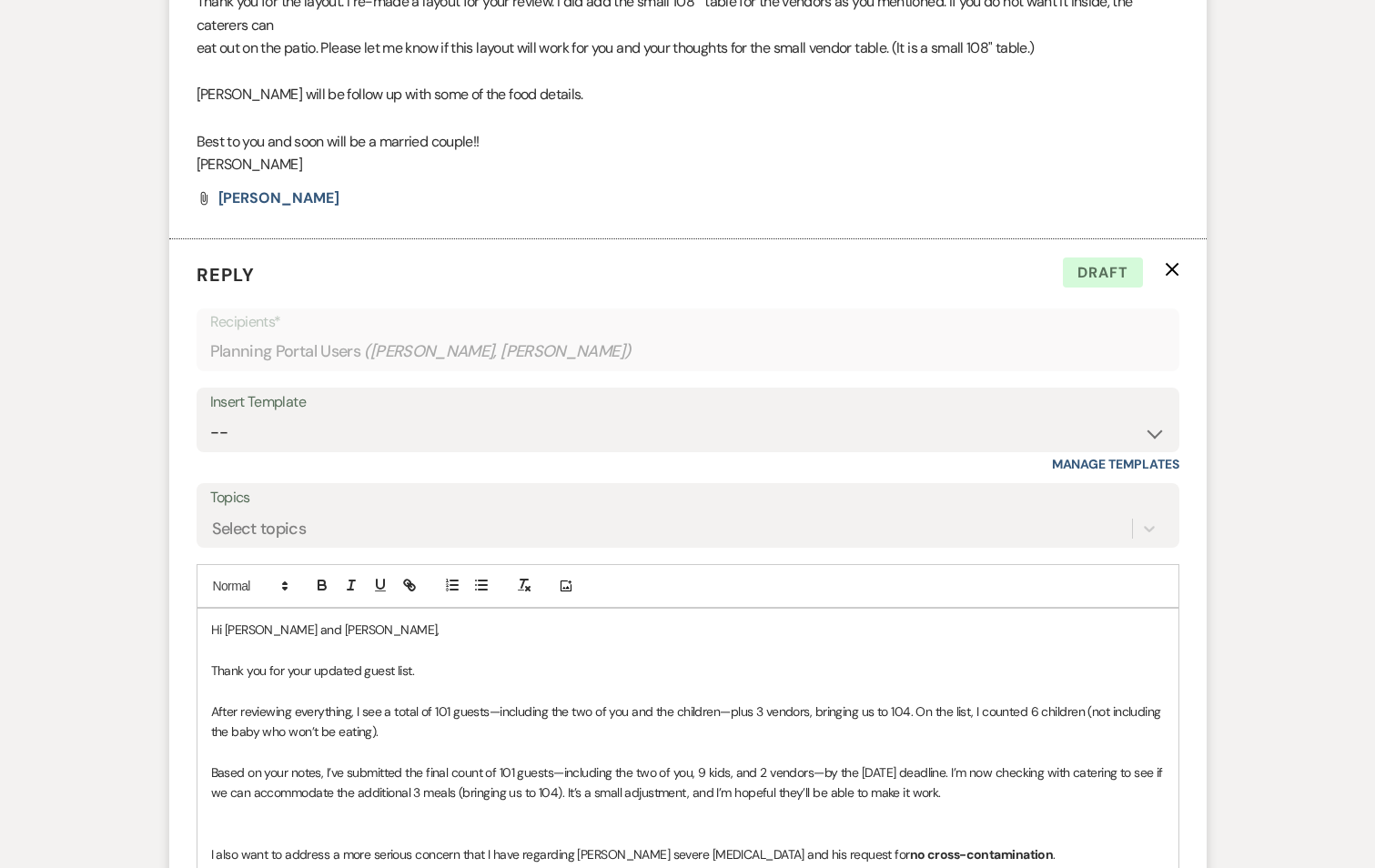
scroll to position [4388, 0]
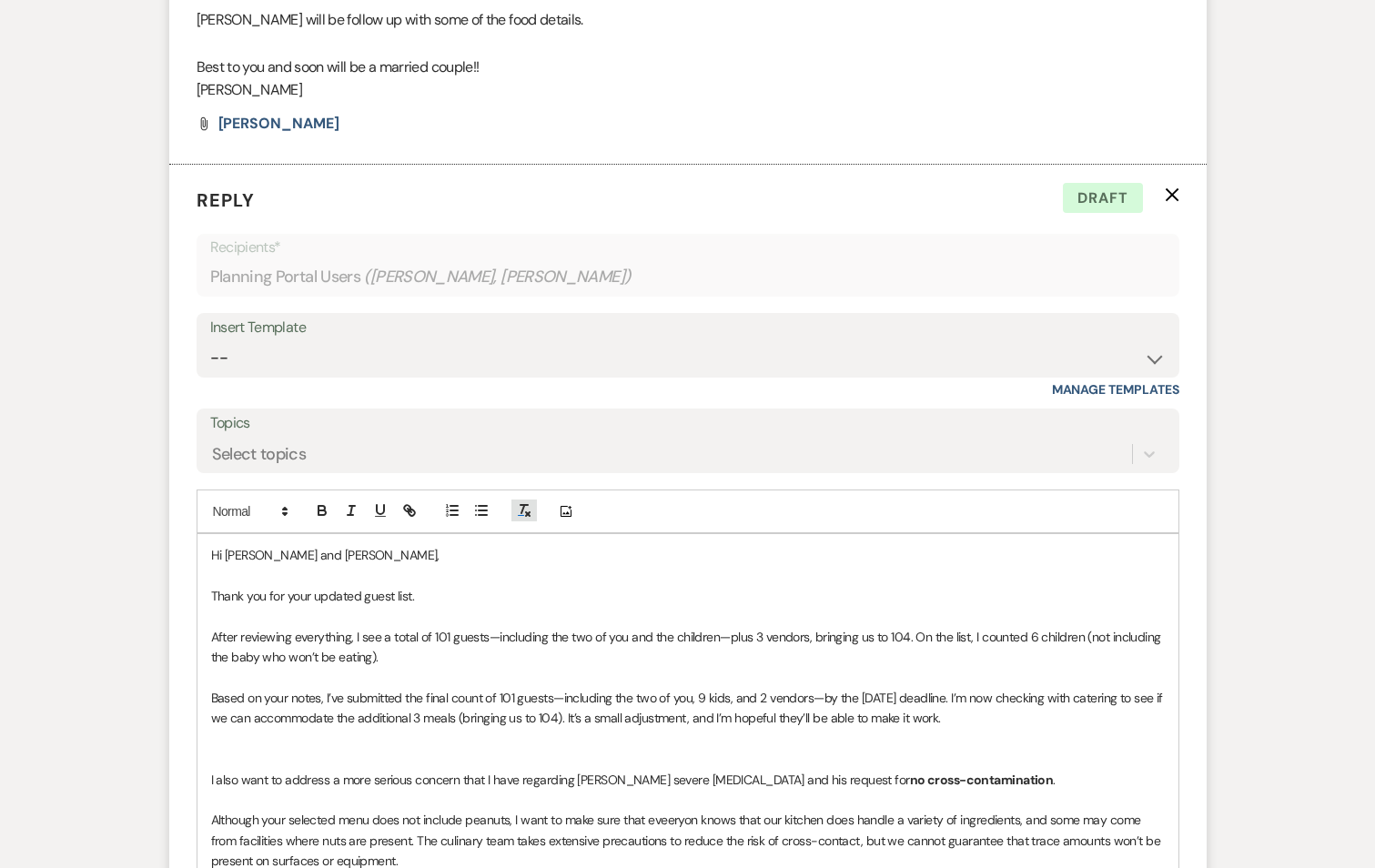
click at [524, 502] on icon "button" at bounding box center [525, 511] width 17 height 17
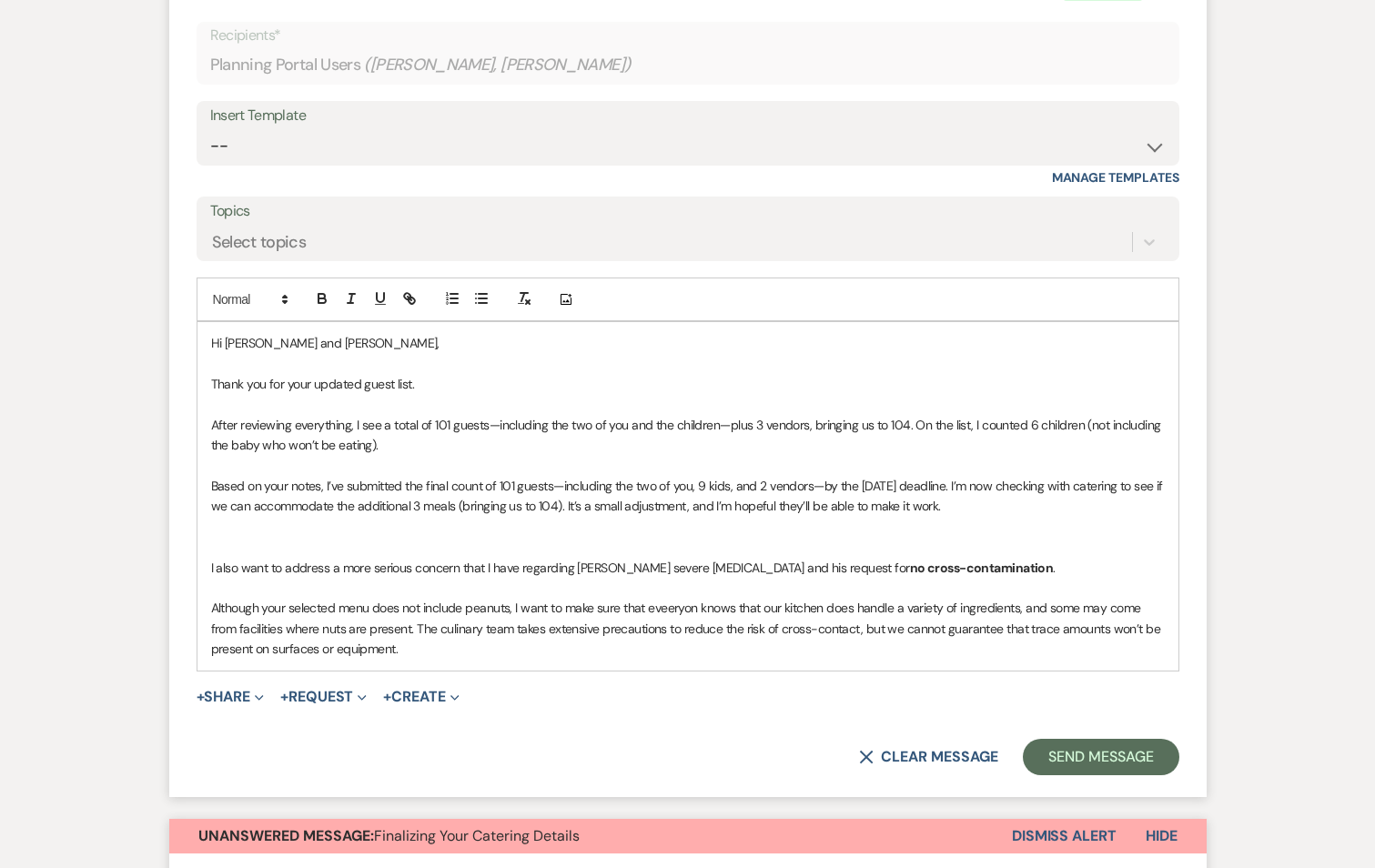
scroll to position [4570, 0]
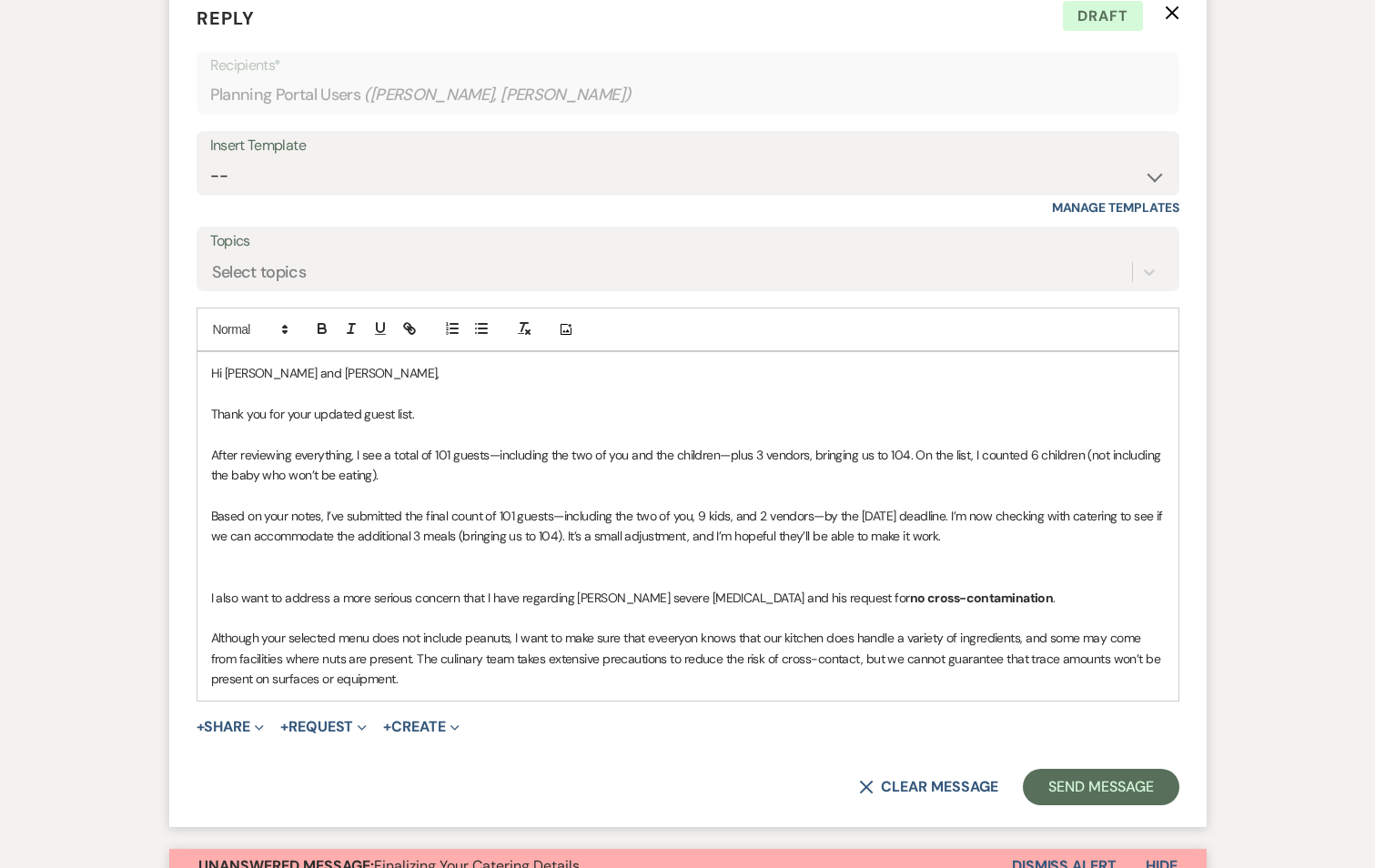
click at [610, 608] on p at bounding box center [687, 618] width 953 height 20
click at [209, 352] on div "Hi [PERSON_NAME] and [PERSON_NAME], Thank you for your updated guest list. Afte…" at bounding box center [688, 525] width 981 height 347
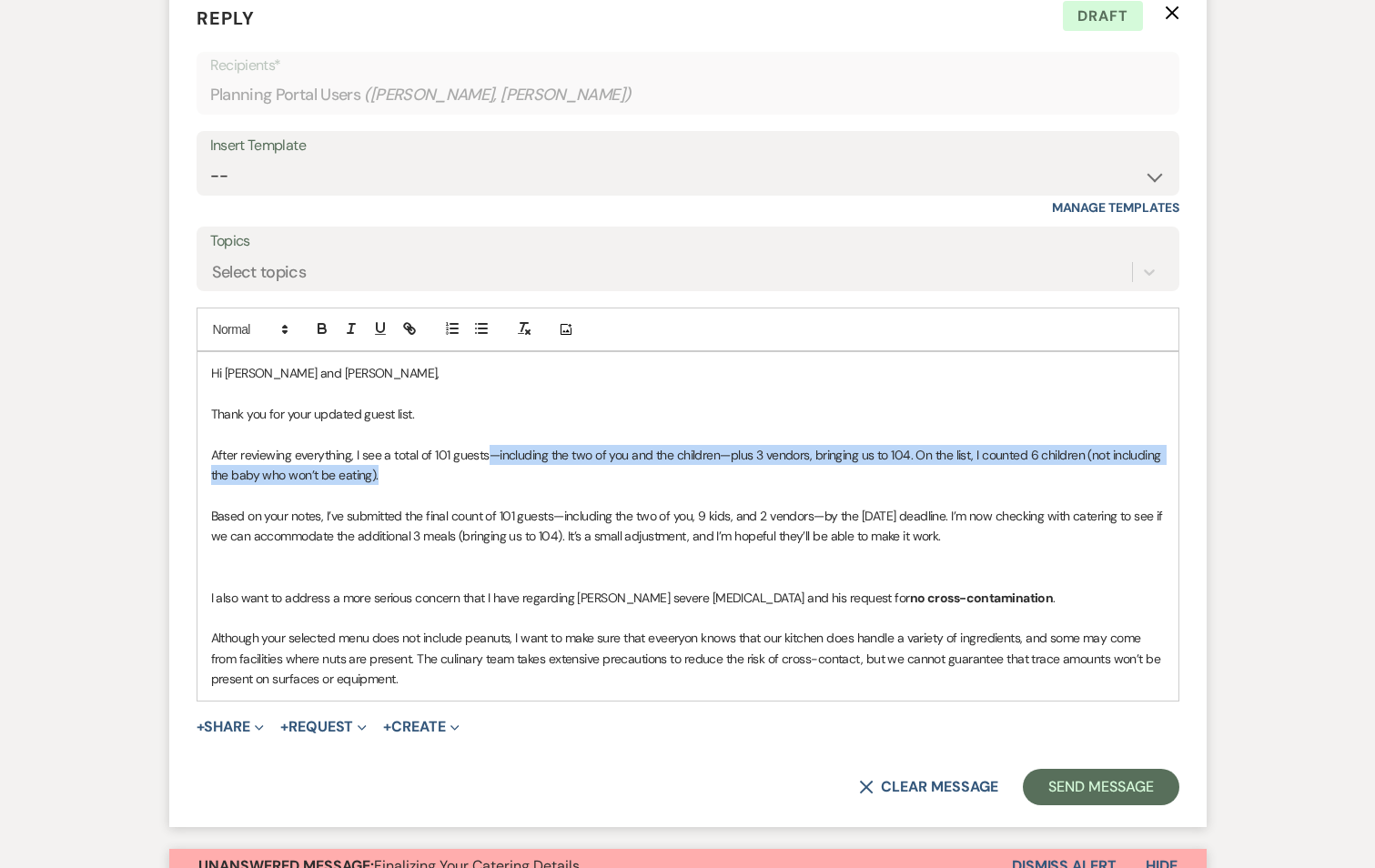
drag, startPoint x: 489, startPoint y: 433, endPoint x: 382, endPoint y: 450, distance: 108.3
click at [381, 450] on p "After reviewing everything, I see a total of 101 guests—including the two of yo…" at bounding box center [687, 465] width 953 height 41
click at [977, 445] on p "After reviewing everything, I see a total of 101 guests—including the two of yo…" at bounding box center [687, 465] width 953 height 41
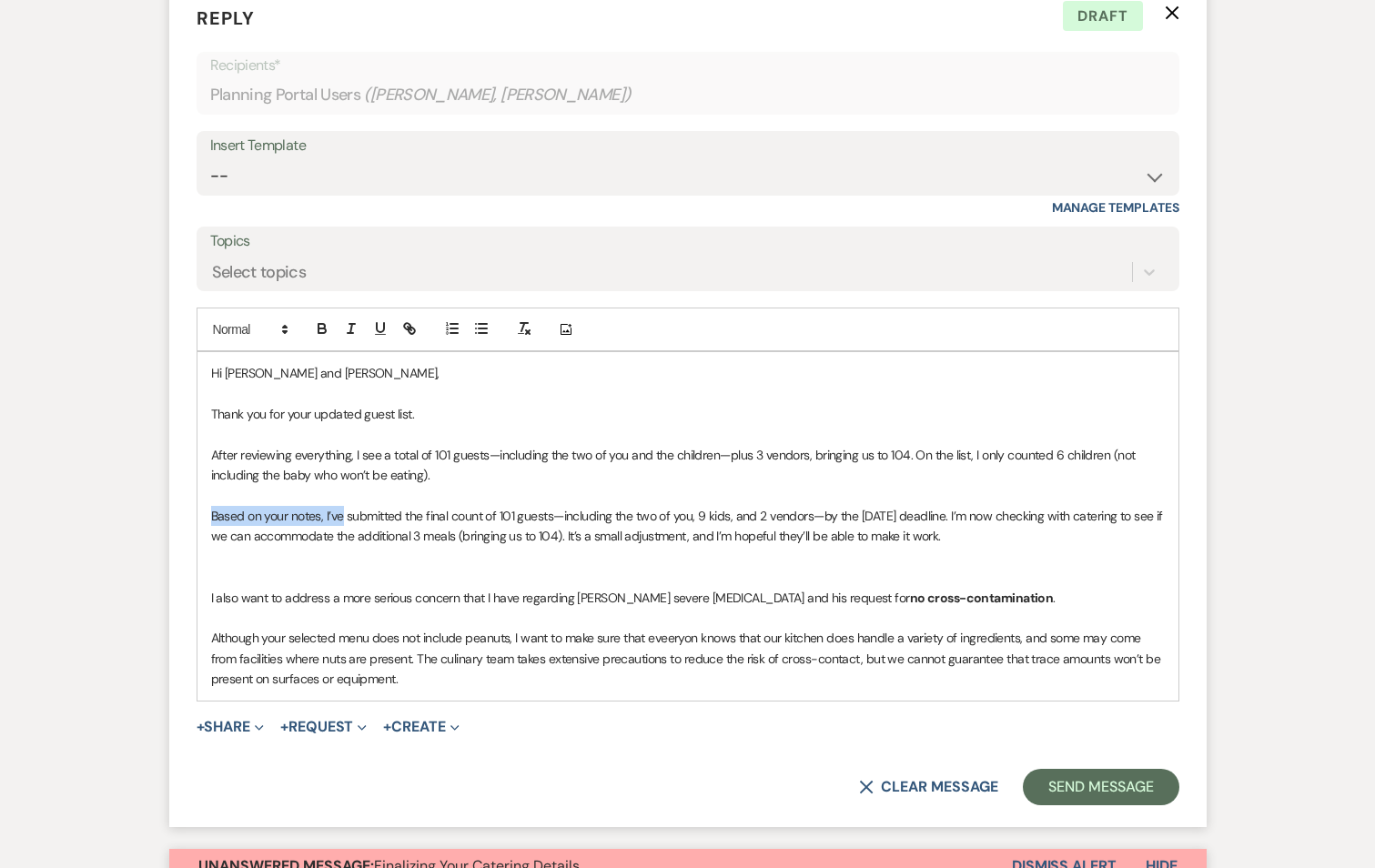
drag, startPoint x: 344, startPoint y: 490, endPoint x: 194, endPoint y: 499, distance: 150.3
click at [194, 499] on form "Reply X Draft Recipients* Planning Portal Users ( [PERSON_NAME], [PERSON_NAME] …" at bounding box center [687, 405] width 1037 height 845
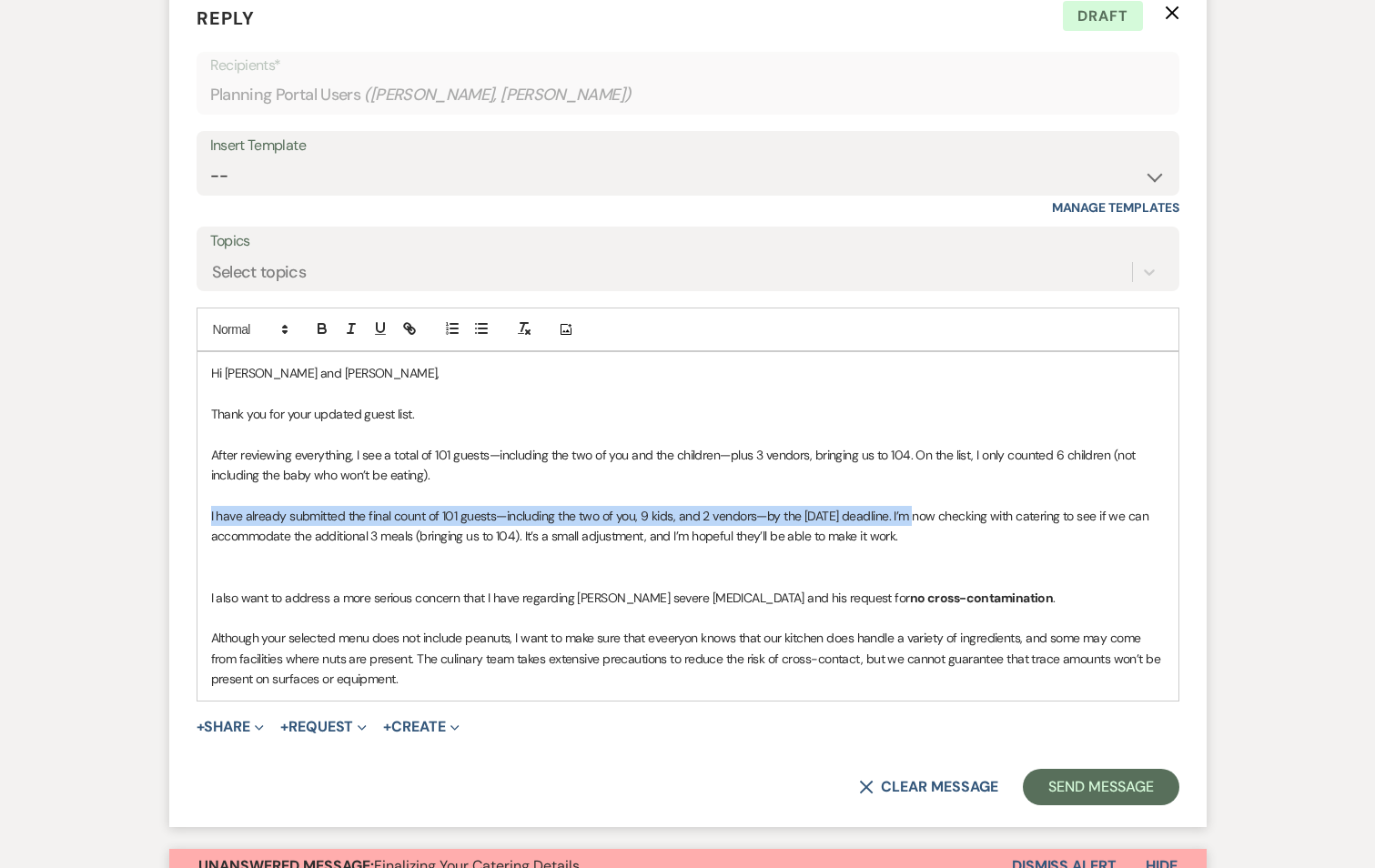
drag, startPoint x: 921, startPoint y: 495, endPoint x: 199, endPoint y: 490, distance: 722.0
click at [199, 490] on div "Hi [PERSON_NAME] and [PERSON_NAME], Thank you for your updated guest list. Afte…" at bounding box center [688, 525] width 981 height 347
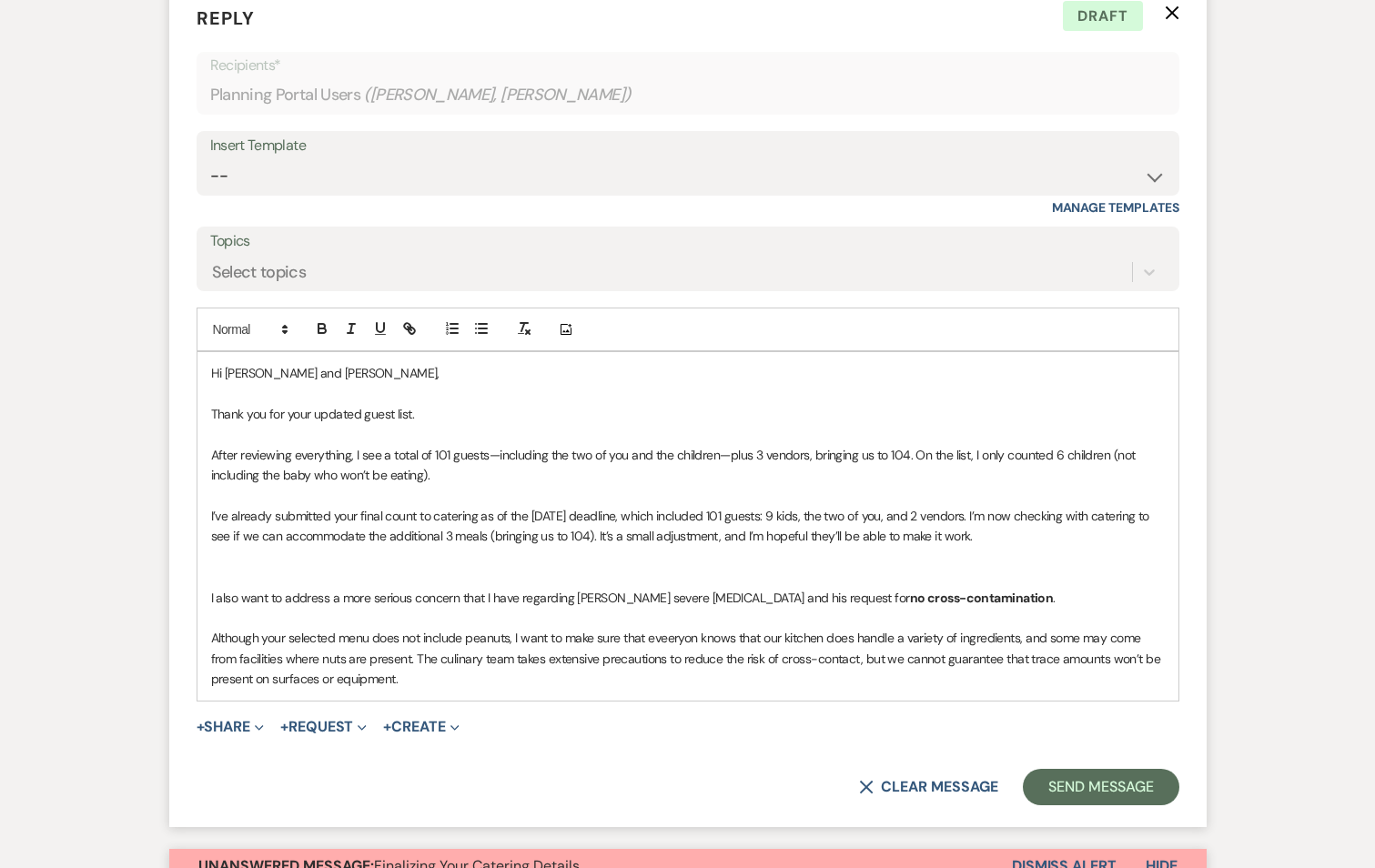
click at [821, 515] on p "I’ve already submitted your final count to catering as of the [DATE] deadline, …" at bounding box center [687, 526] width 953 height 41
click at [609, 509] on p "I’ve already submitted your final count to catering as of the [DATE] deadline, …" at bounding box center [687, 526] width 953 height 41
drag, startPoint x: 759, startPoint y: 517, endPoint x: 976, endPoint y: 525, distance: 217.1
click at [976, 525] on div "Hi [PERSON_NAME] and [PERSON_NAME], Thank you for your updated guest list. Afte…" at bounding box center [688, 525] width 981 height 347
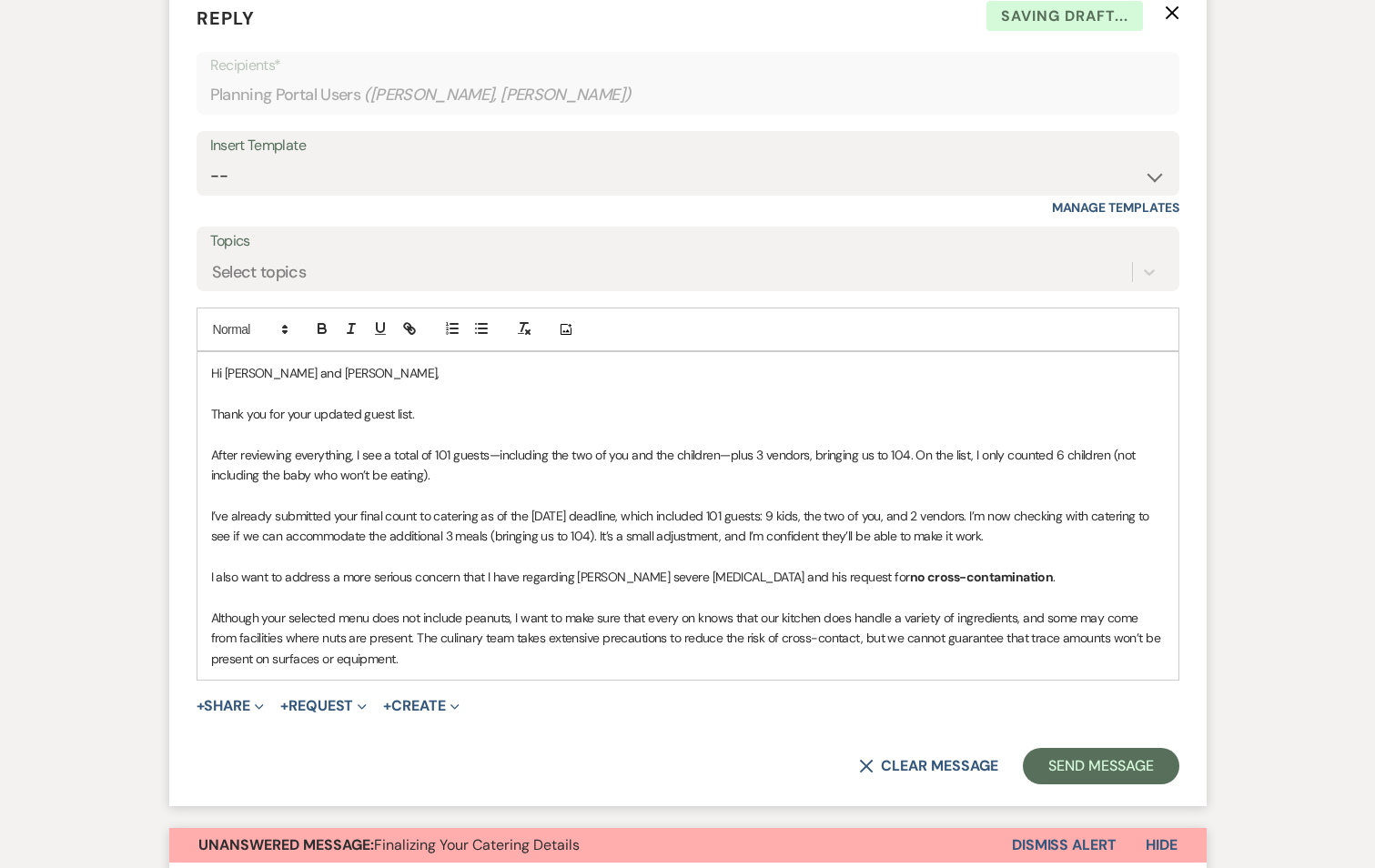
click at [694, 608] on p "Although your selected menu does not include peanuts, I want to make sure that …" at bounding box center [687, 639] width 953 height 61
click at [740, 608] on p "Although your selected menu does not include peanuts, I want to make sure that …" at bounding box center [687, 639] width 953 height 61
drag, startPoint x: 597, startPoint y: 596, endPoint x: 736, endPoint y: 594, distance: 139.0
click at [736, 608] on p "Although your selected menu does not include peanuts, I want to make sure that …" at bounding box center [687, 639] width 953 height 61
click at [1017, 608] on p "Although your selected menu does not include peanuts, I want to make ensure eve…" at bounding box center [687, 639] width 953 height 61
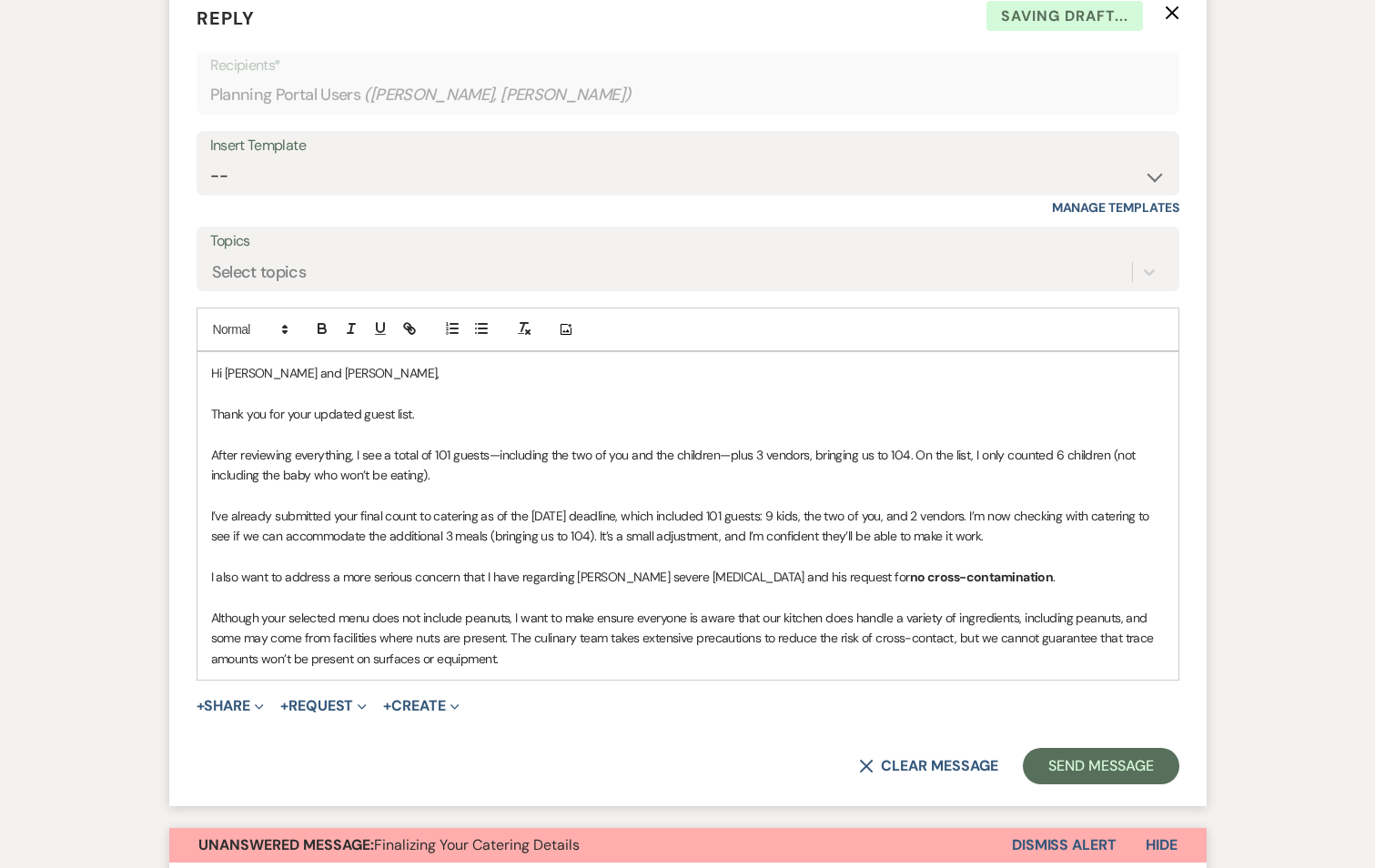
click at [1122, 608] on p "Although your selected menu does not include peanuts, I want to make ensure eve…" at bounding box center [687, 639] width 953 height 61
drag, startPoint x: 1136, startPoint y: 600, endPoint x: 1121, endPoint y: 604, distance: 15.5
click at [1121, 608] on p "Although your selected menu does not include peanuts, I want to make ensure eve…" at bounding box center [687, 639] width 953 height 61
click at [1116, 608] on p "Although your selected menu does not include peanuts, I want to make ensure eve…" at bounding box center [687, 639] width 953 height 61
click at [273, 615] on p "Although your selected menu does not include peanuts, I want to make ensure eve…" at bounding box center [687, 639] width 953 height 61
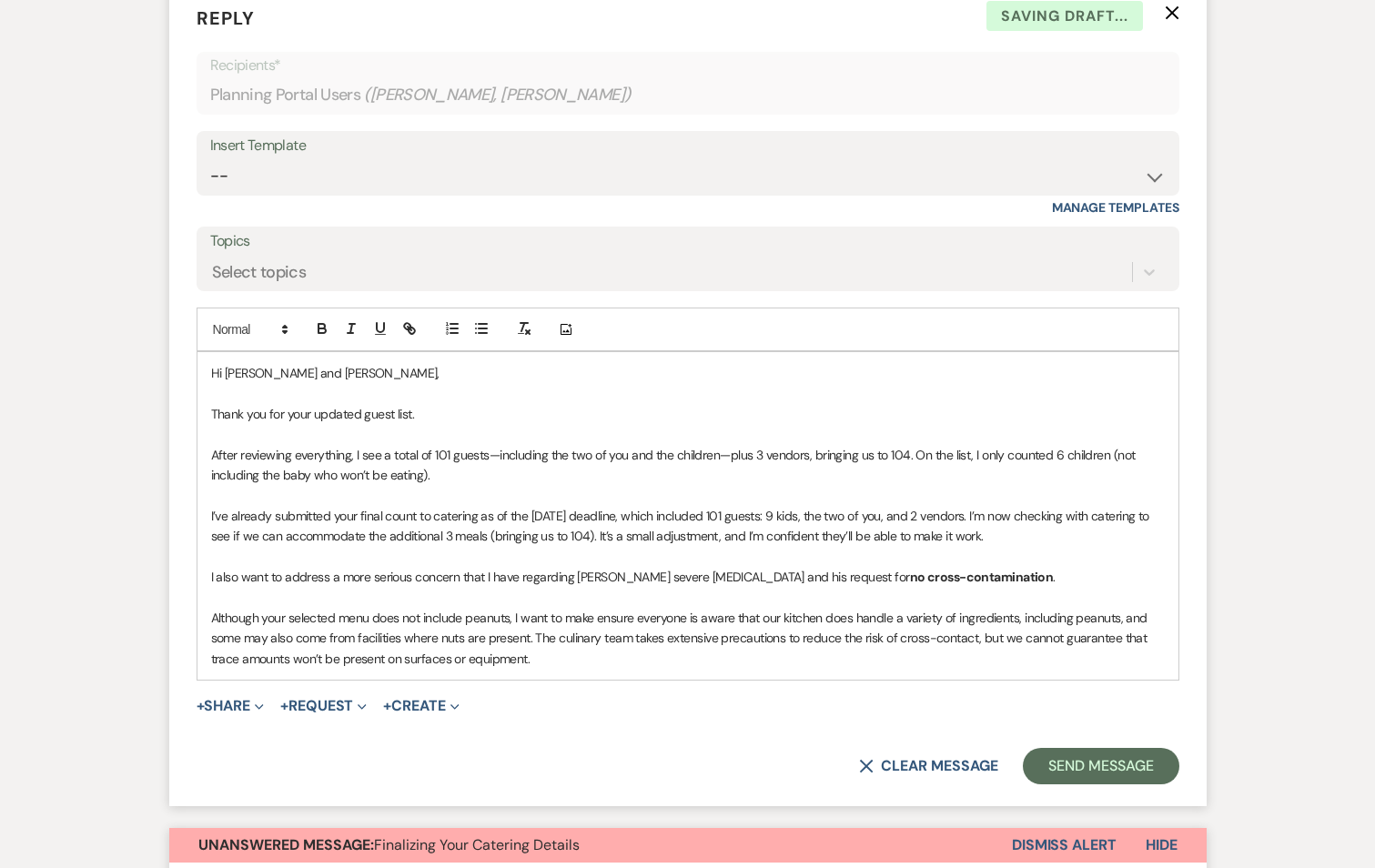
click at [541, 631] on p "Although your selected menu does not include peanuts, I want to make ensure eve…" at bounding box center [687, 639] width 953 height 61
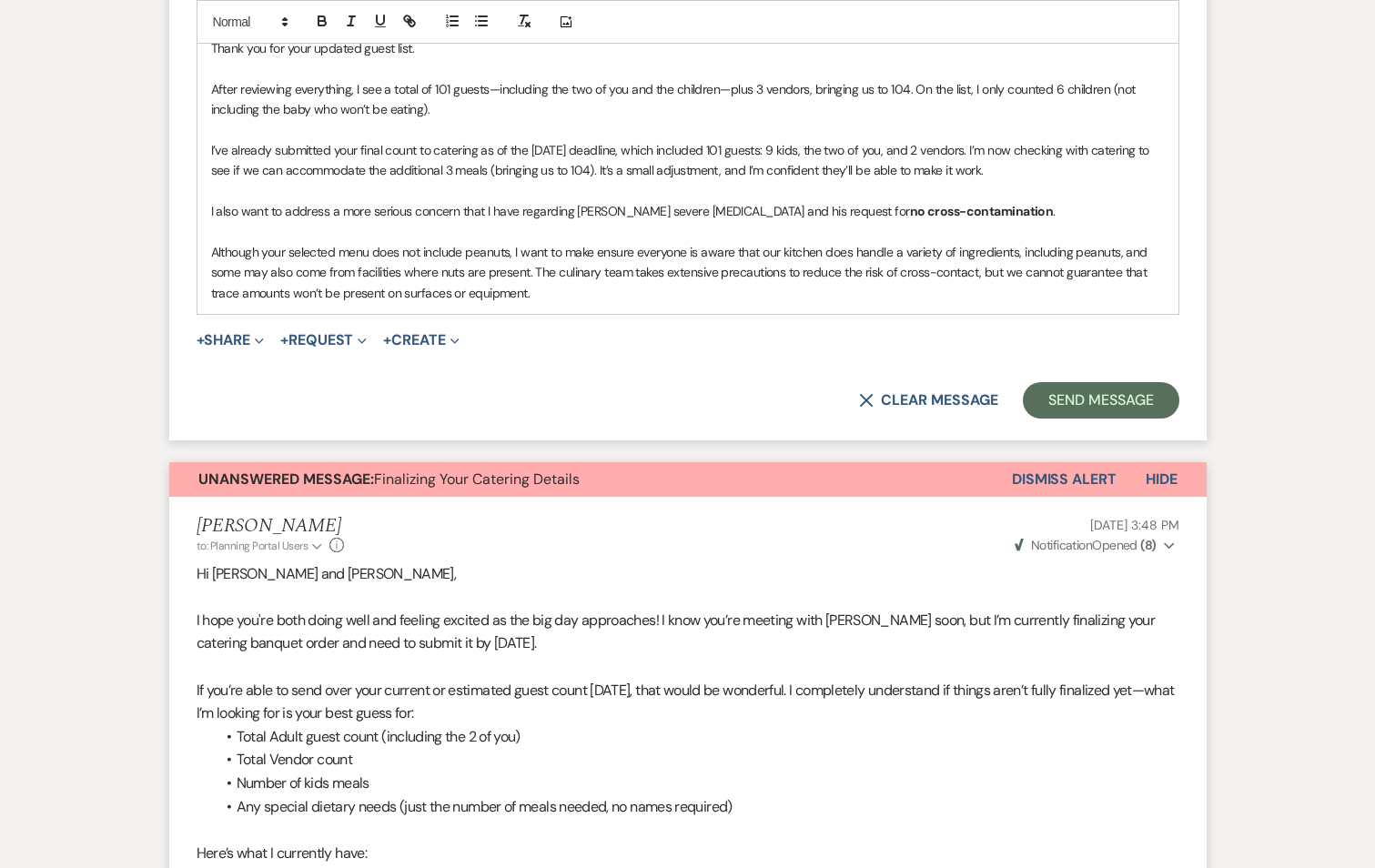
scroll to position [4934, 0]
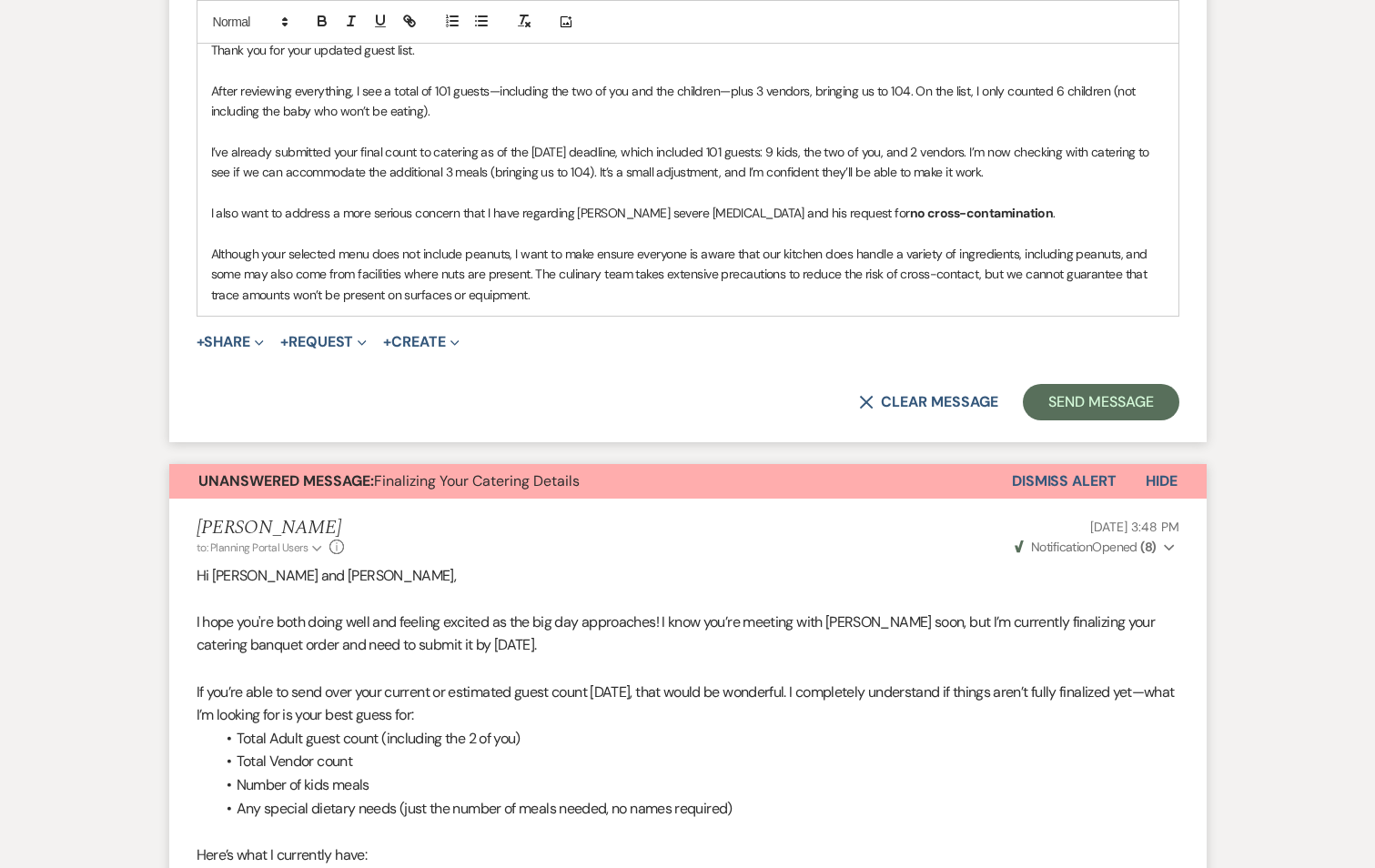
click at [1153, 472] on span "Hide" at bounding box center [1161, 481] width 32 height 19
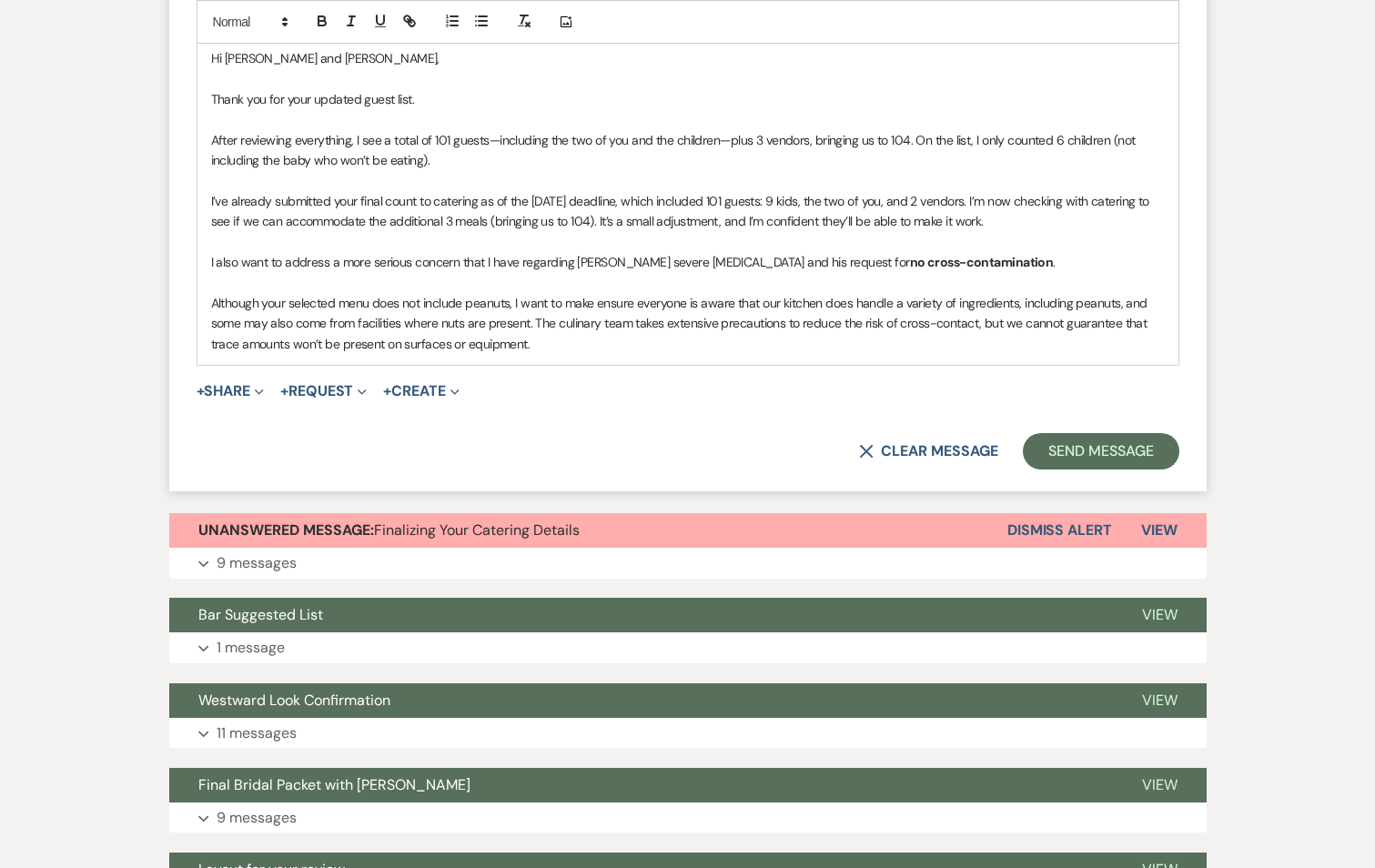
scroll to position [4843, 0]
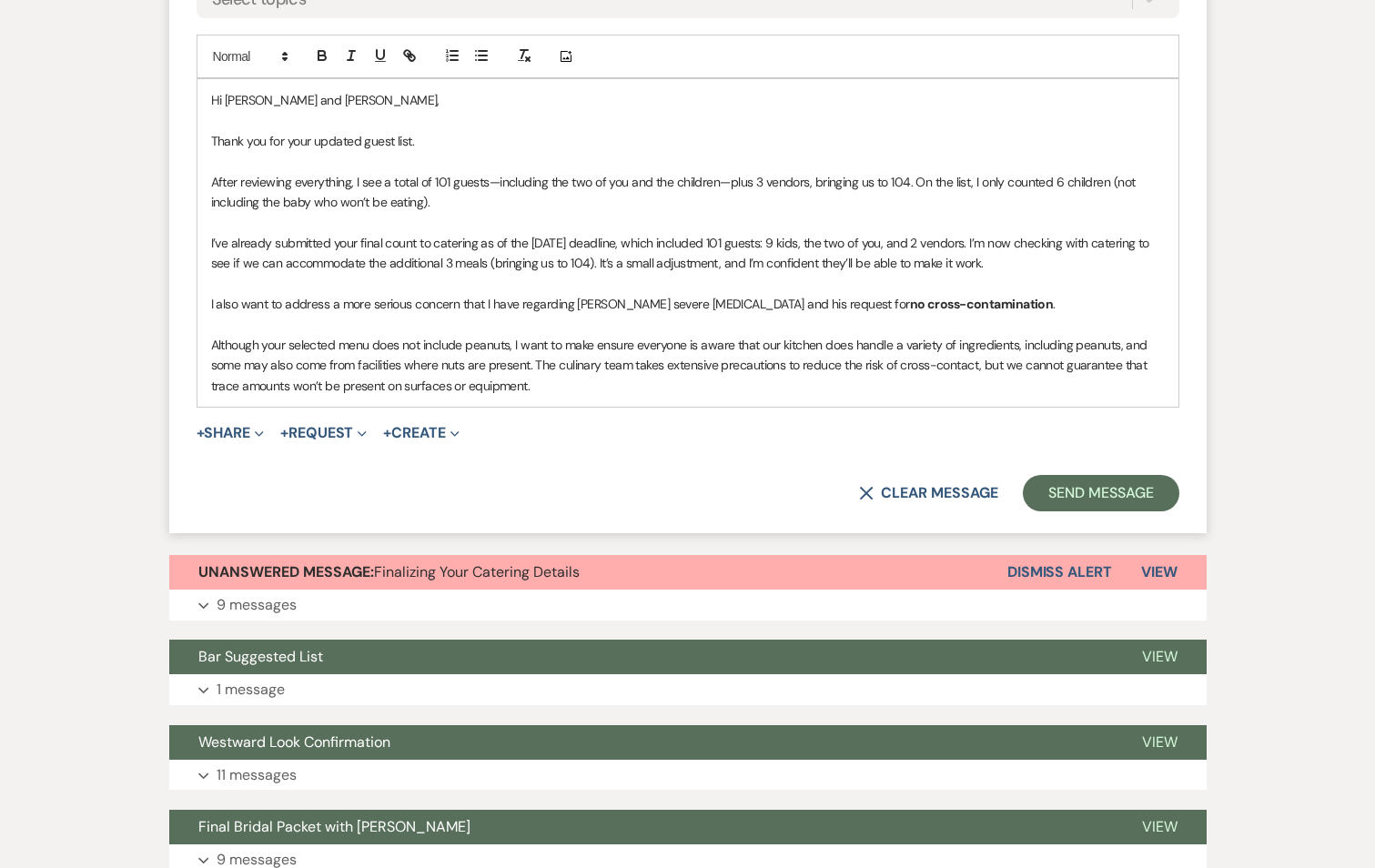
click at [557, 368] on p "Although your selected menu does not include peanuts, I want to make ensure eve…" at bounding box center [687, 366] width 953 height 61
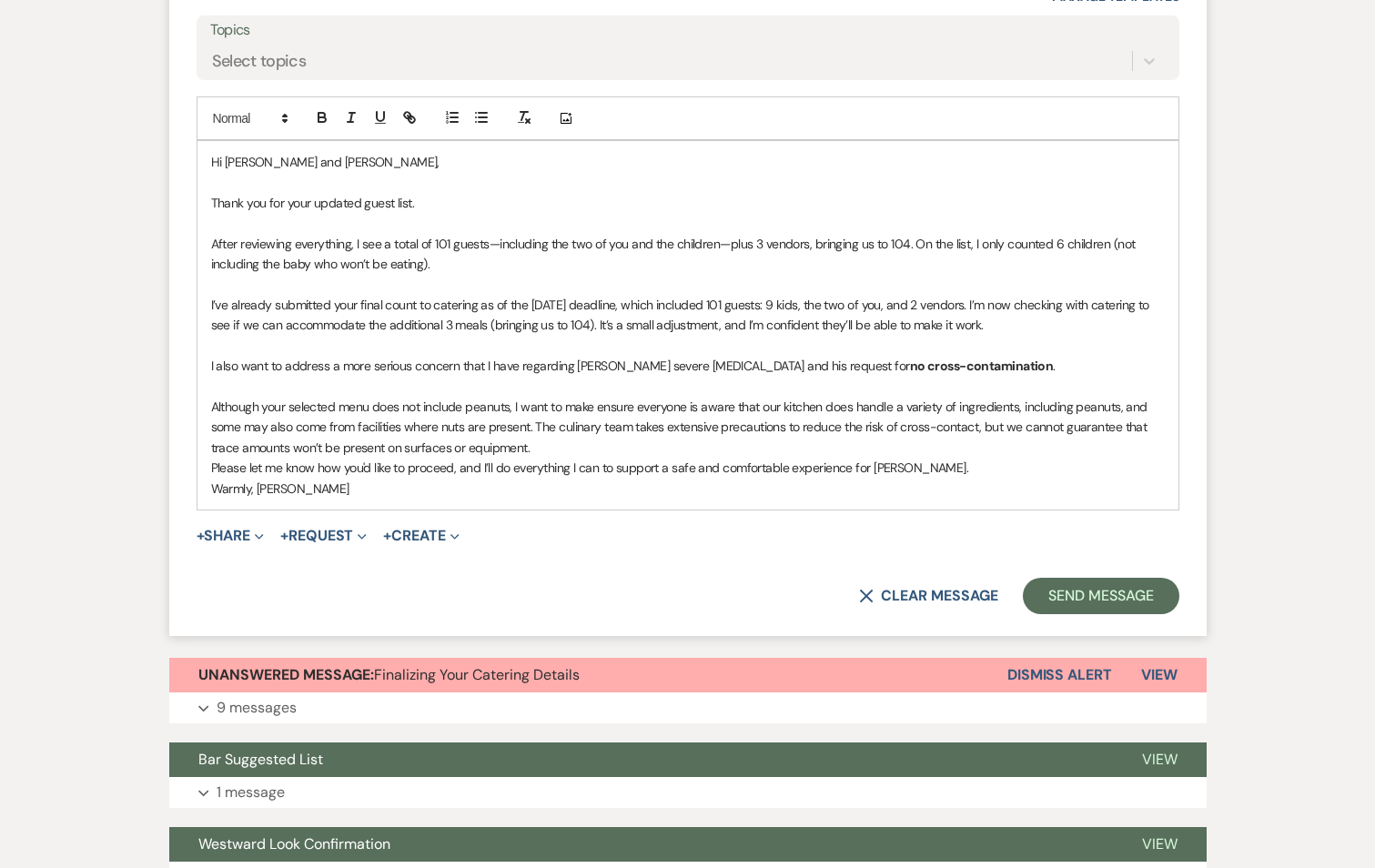
scroll to position [4752, 0]
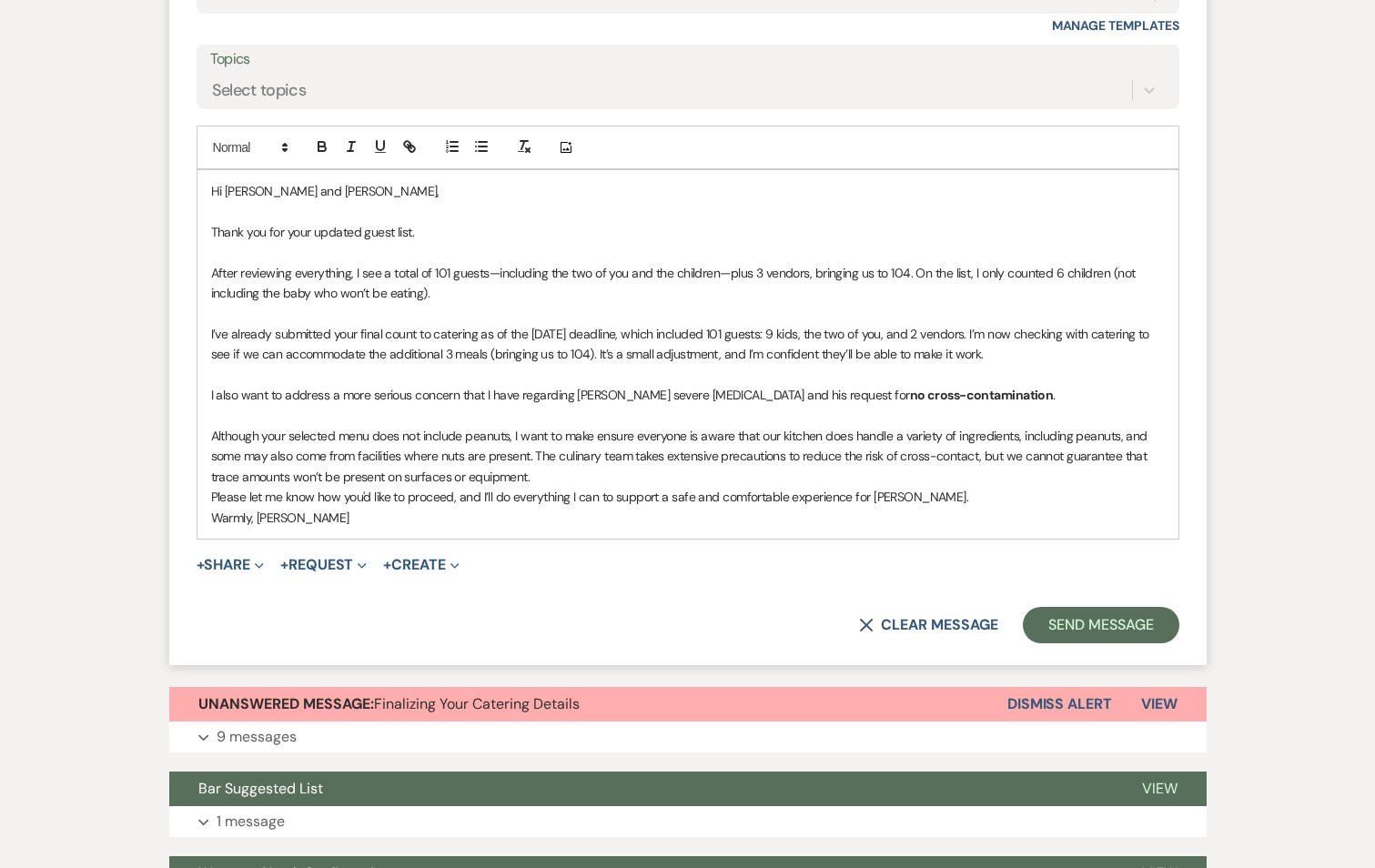
click at [212, 486] on p "Please let me know how you'd like to proceed, and I’ll do everything I can to s…" at bounding box center [687, 497] width 953 height 20
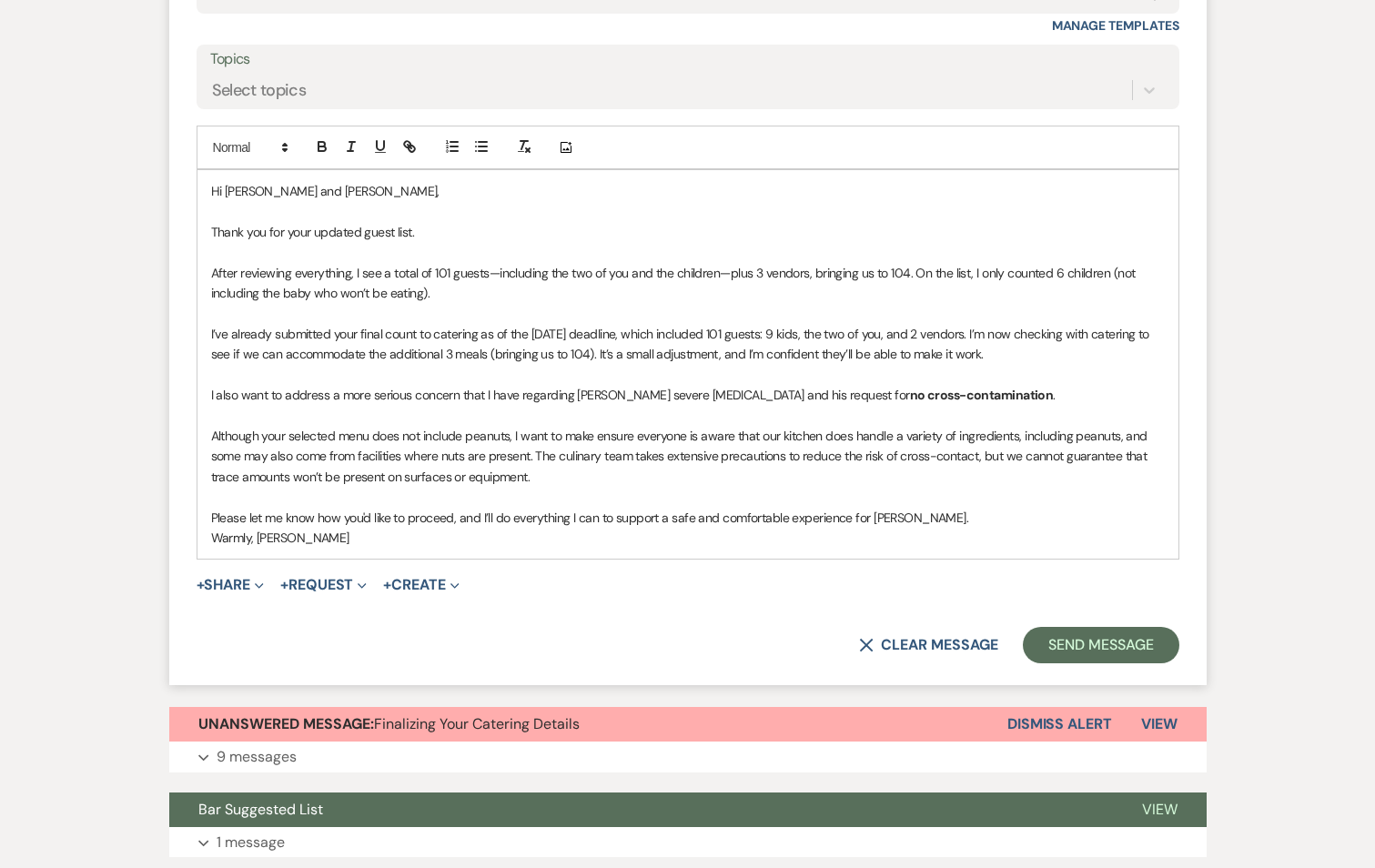
click at [211, 528] on p "Warmly, [PERSON_NAME]" at bounding box center [687, 538] width 953 height 20
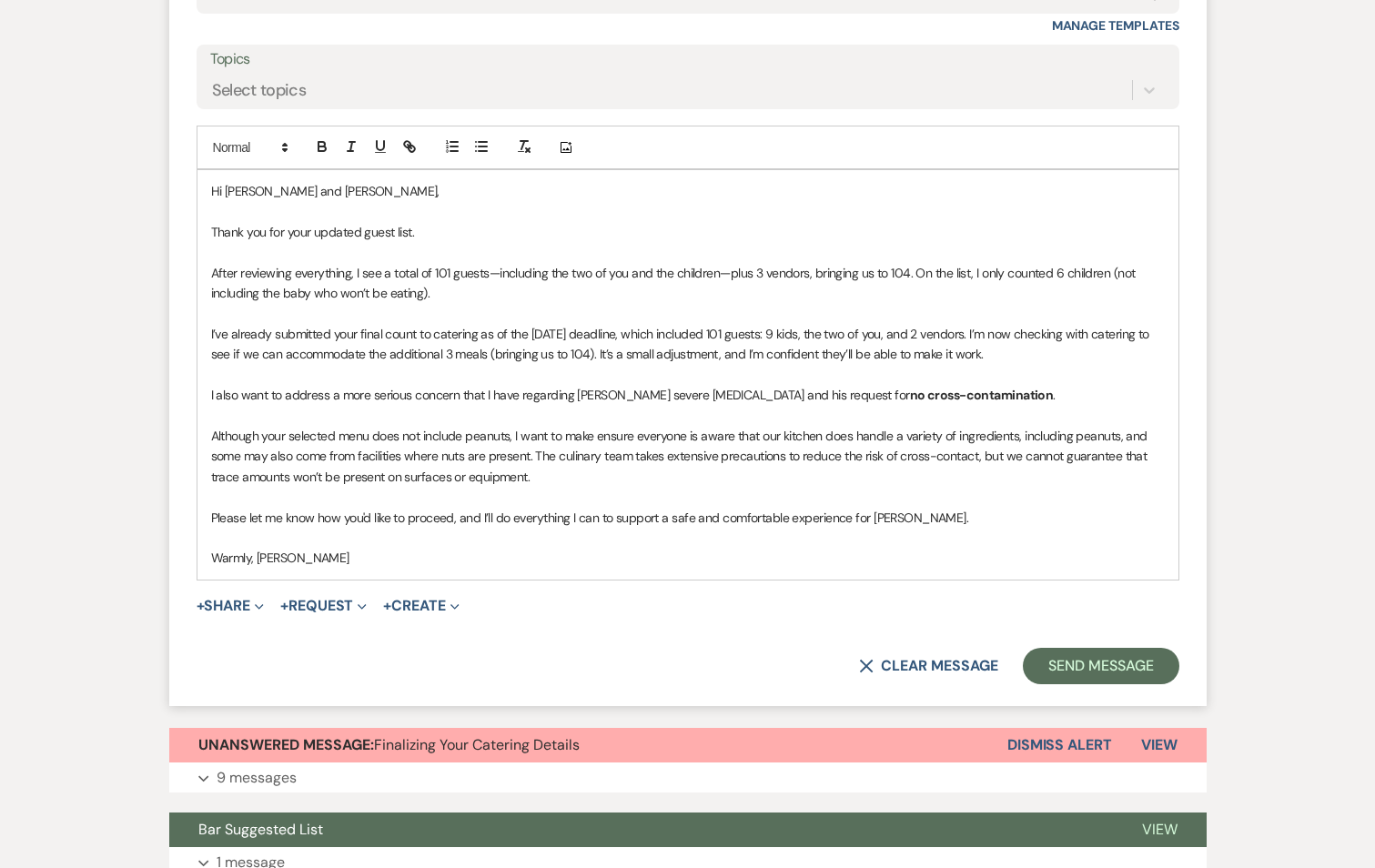
click at [258, 548] on p "Warmly, [PERSON_NAME]" at bounding box center [687, 558] width 953 height 20
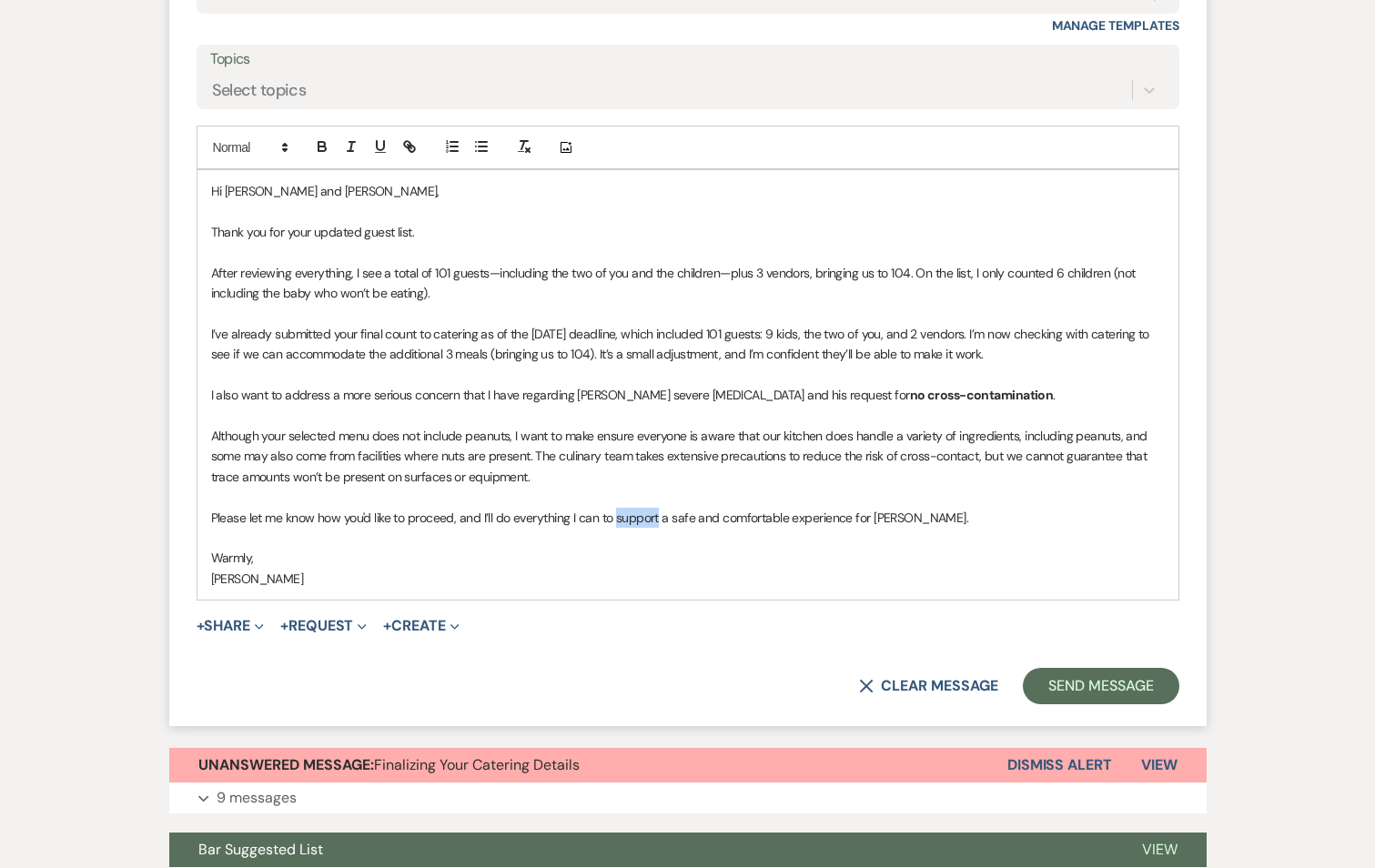
drag, startPoint x: 615, startPoint y: 496, endPoint x: 659, endPoint y: 496, distance: 44.0
click at [659, 508] on p "Please let me know how you'd like to proceed, and I’ll do everything I can to s…" at bounding box center [687, 518] width 953 height 20
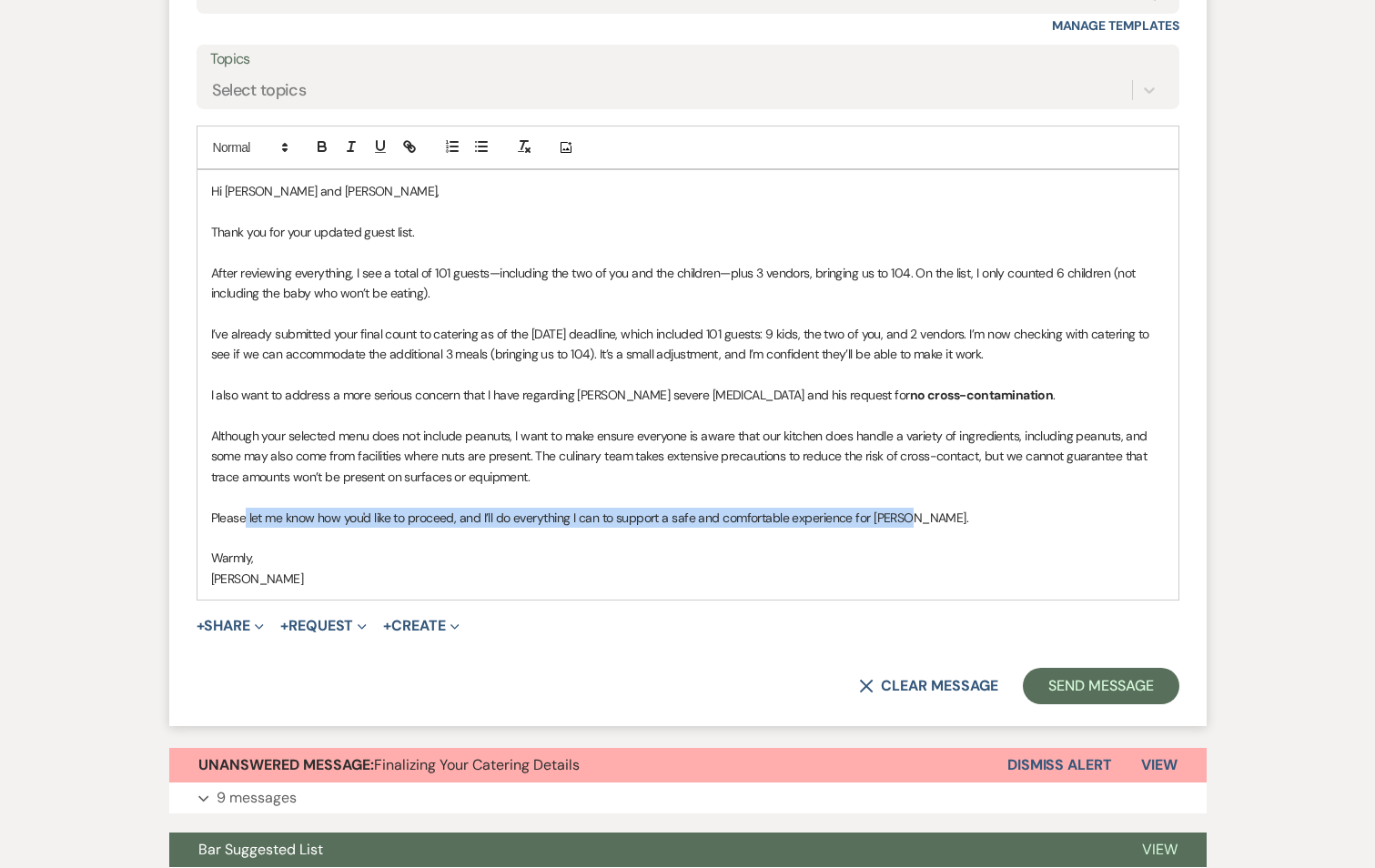
drag, startPoint x: 922, startPoint y: 499, endPoint x: 246, endPoint y: 491, distance: 676.0
click at [246, 508] on p "Please let me know how you'd like to proceed, and I’ll do everything I can to s…" at bounding box center [687, 518] width 953 height 20
click at [247, 508] on p "Please let me know how you'd like to proceed, and I’ll do everything I can to s…" at bounding box center [687, 518] width 953 height 20
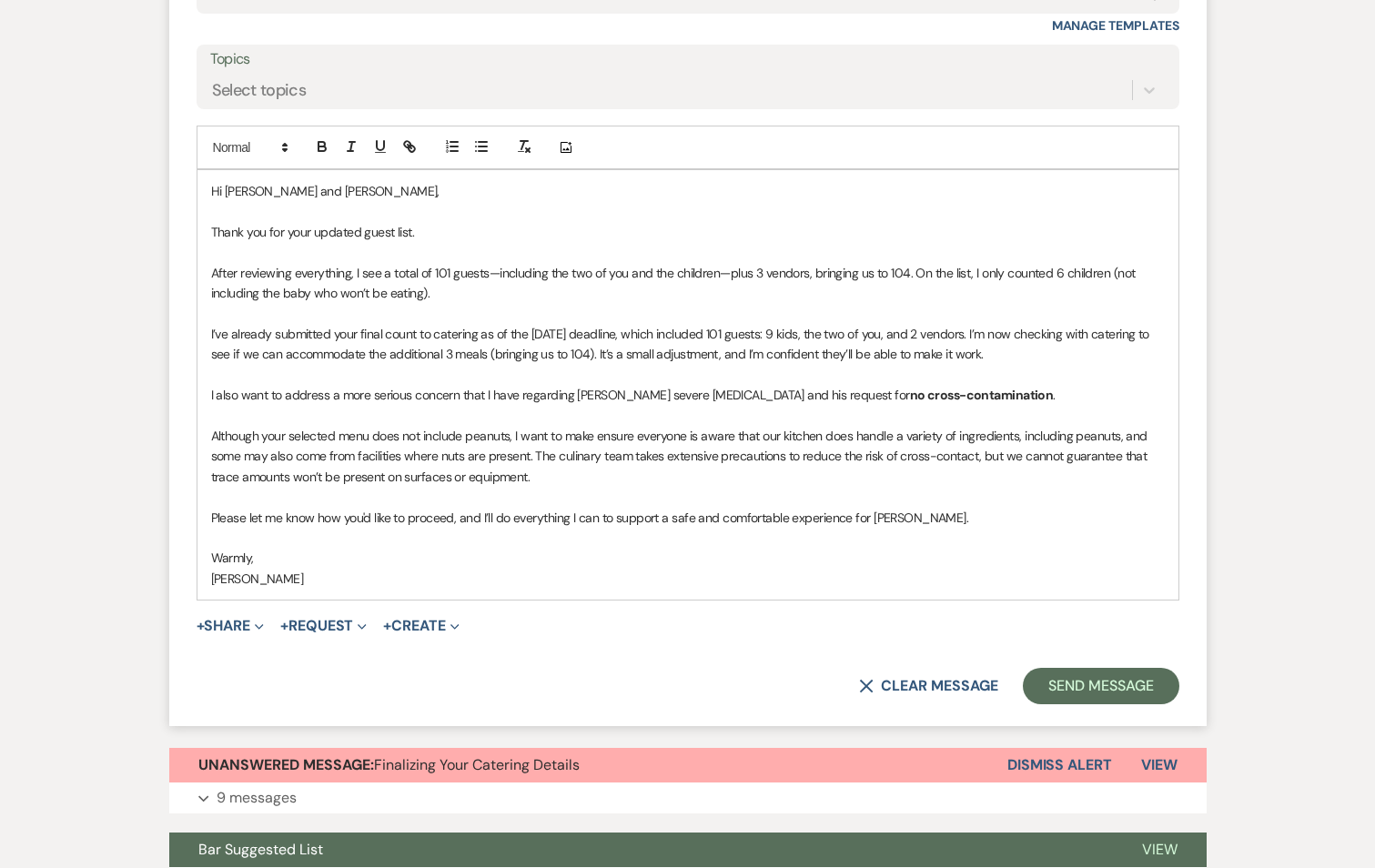
click at [246, 528] on p at bounding box center [687, 538] width 953 height 20
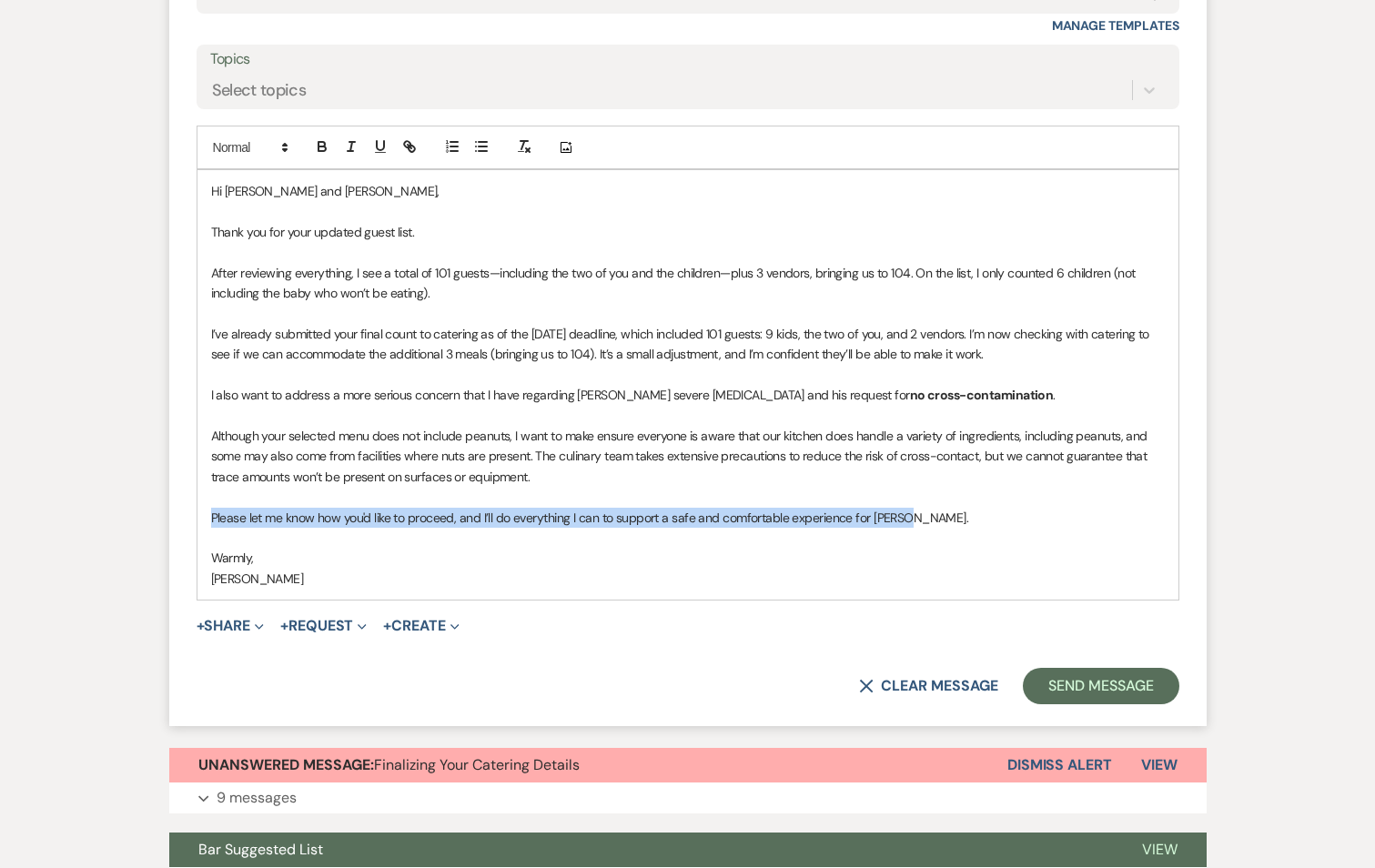
drag, startPoint x: 208, startPoint y: 495, endPoint x: 904, endPoint y: 500, distance: 696.0
click at [904, 500] on div "Hi [PERSON_NAME] and [PERSON_NAME], Thank you for your updated guest list. Afte…" at bounding box center [688, 384] width 981 height 430
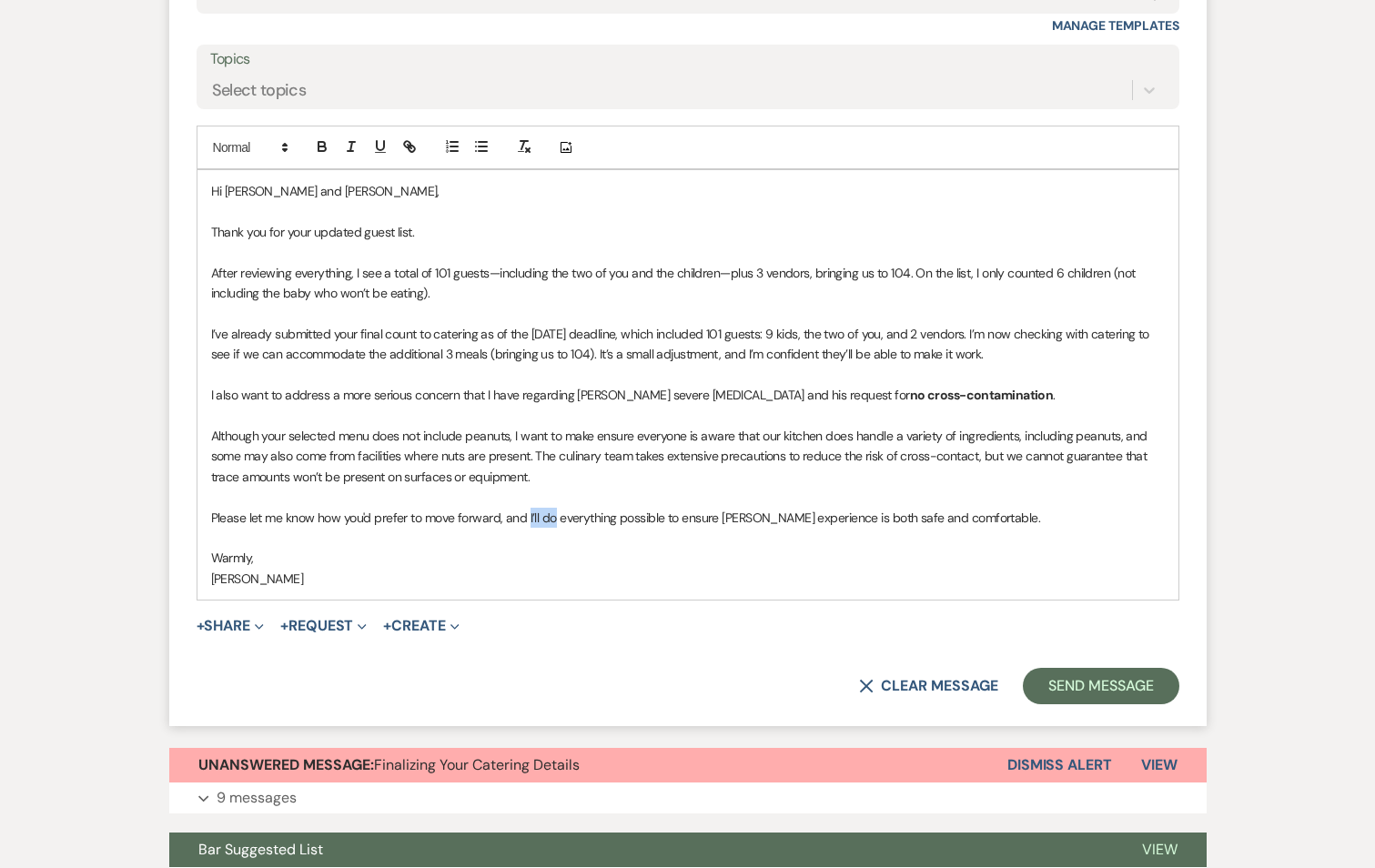
drag, startPoint x: 551, startPoint y: 495, endPoint x: 527, endPoint y: 502, distance: 25.0
click at [527, 508] on p "Please let me know how you'd prefer to move forward, and I’ll do everything pos…" at bounding box center [687, 518] width 953 height 20
drag, startPoint x: 503, startPoint y: 495, endPoint x: 700, endPoint y: 498, distance: 197.0
click at [700, 508] on p "Please let me know how you'd prefer to move forward, we will do everything poss…" at bounding box center [687, 518] width 953 height 20
click at [710, 548] on p "Warmly," at bounding box center [687, 558] width 953 height 20
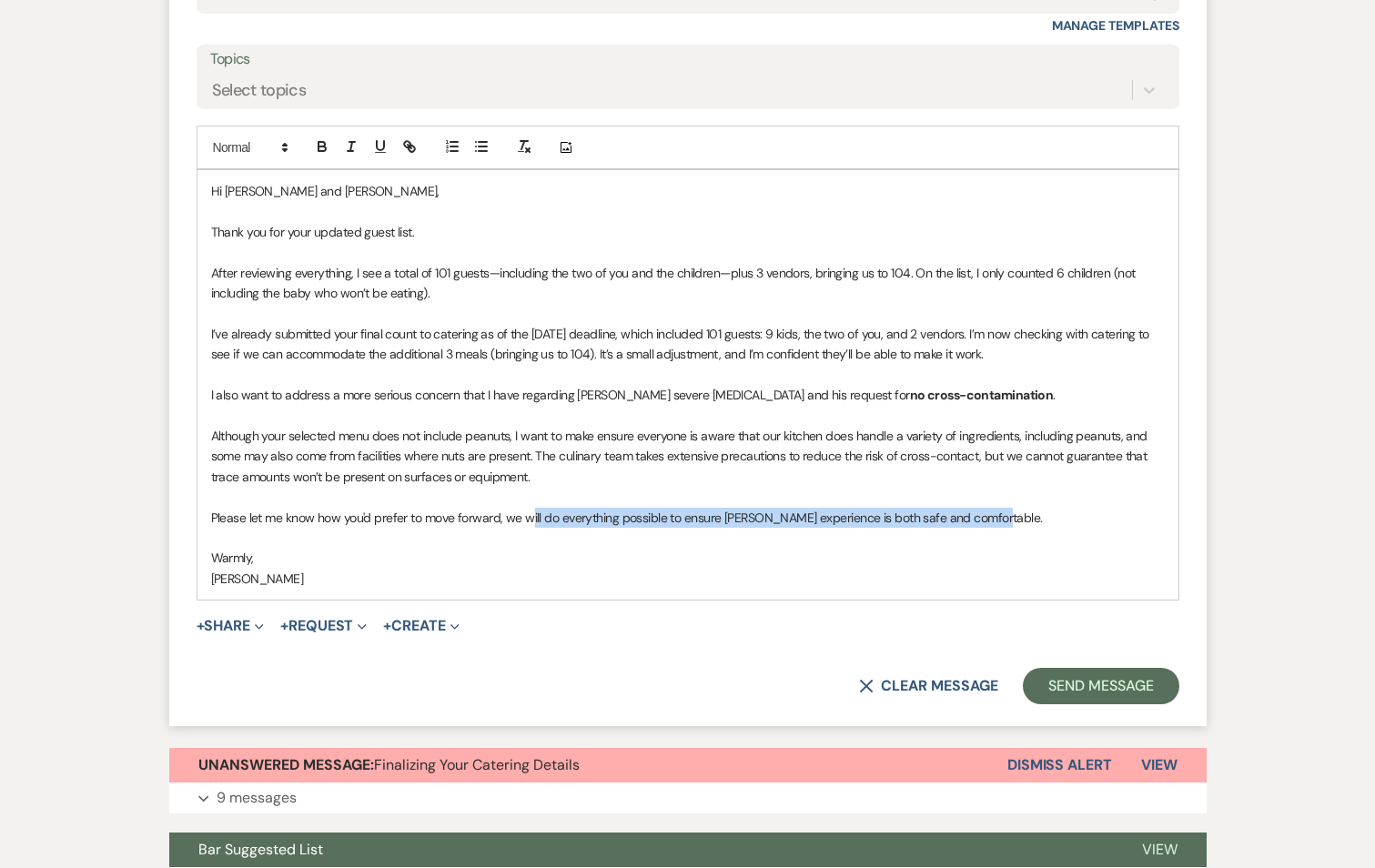
drag, startPoint x: 983, startPoint y: 492, endPoint x: 530, endPoint y: 503, distance: 453.1
click at [530, 508] on p "Please let me know how you'd prefer to move forward, we will do everything poss…" at bounding box center [687, 518] width 953 height 20
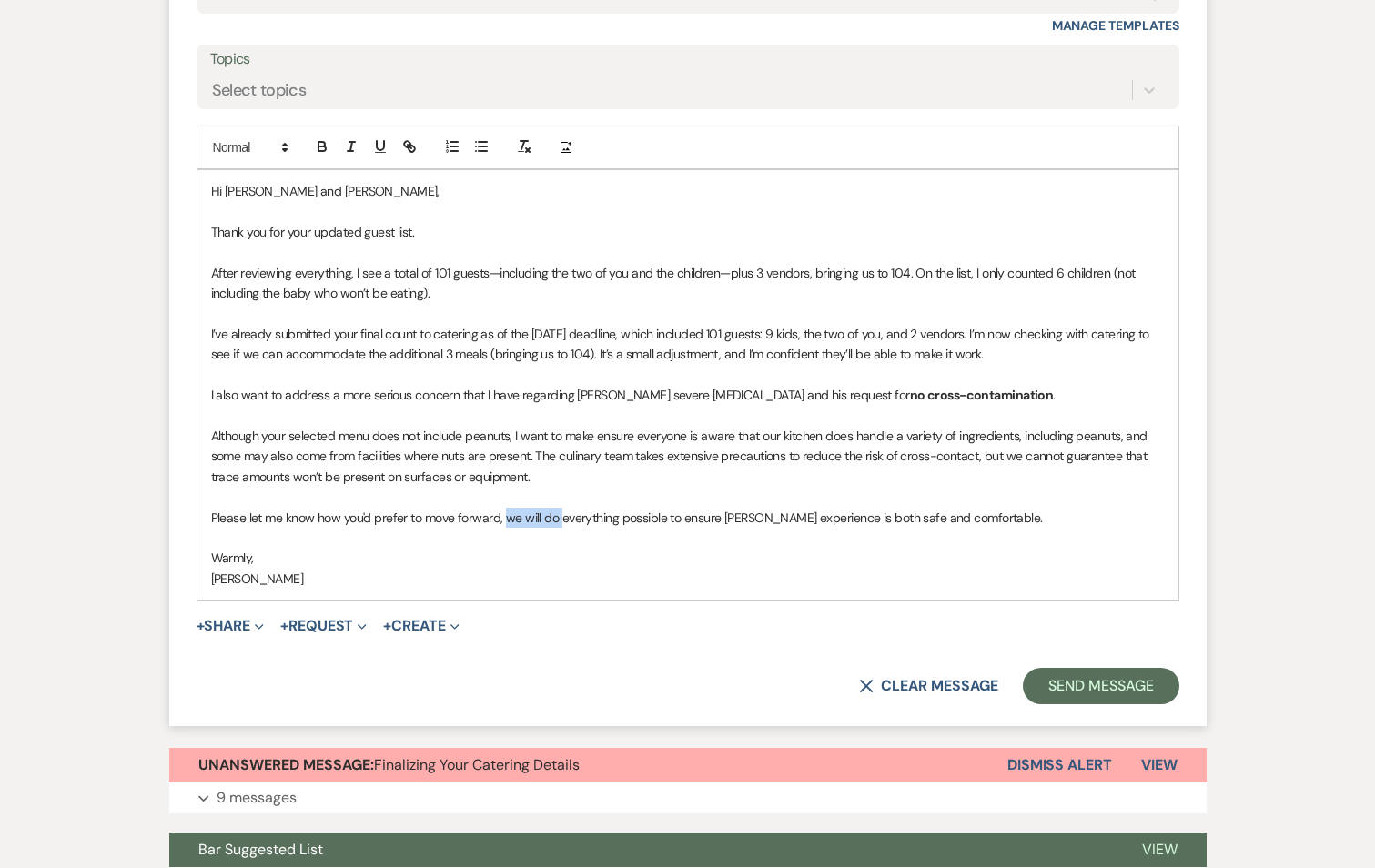
drag, startPoint x: 501, startPoint y: 500, endPoint x: 559, endPoint y: 499, distance: 58.0
click at [559, 508] on p "Please let me know how you'd prefer to move forward, we will do everything poss…" at bounding box center [687, 518] width 953 height 20
click at [547, 528] on p at bounding box center [687, 538] width 953 height 20
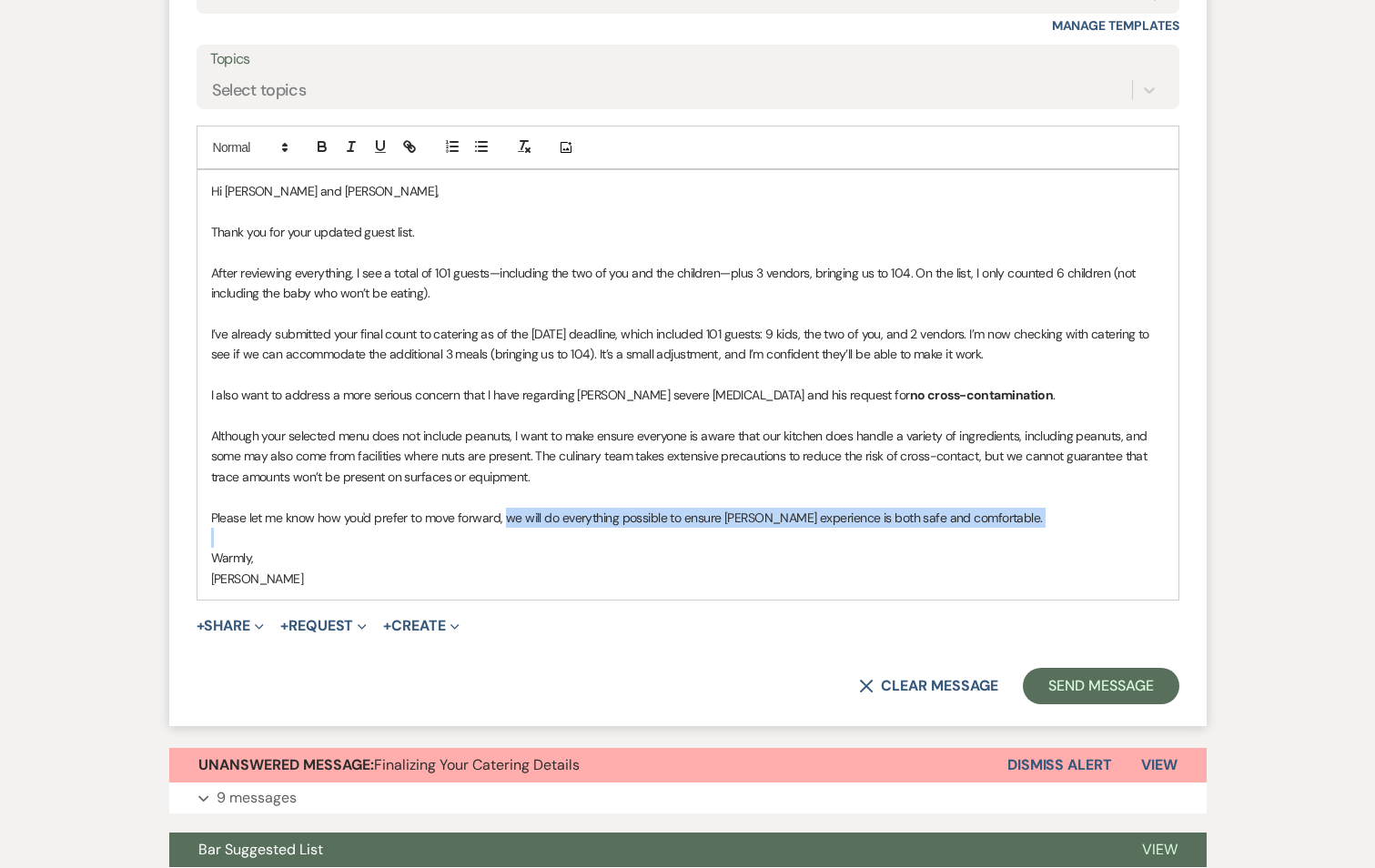
drag, startPoint x: 502, startPoint y: 493, endPoint x: 1186, endPoint y: 513, distance: 684.3
click at [1186, 513] on form "Reply X Draft Recipients* Planning Portal Users ( [PERSON_NAME], [PERSON_NAME] …" at bounding box center [687, 263] width 1037 height 926
drag, startPoint x: 1011, startPoint y: 499, endPoint x: 178, endPoint y: 489, distance: 833.1
click at [178, 489] on form "Reply X Draft Recipients* Planning Portal Users ( [PERSON_NAME], [PERSON_NAME] …" at bounding box center [687, 263] width 1037 height 926
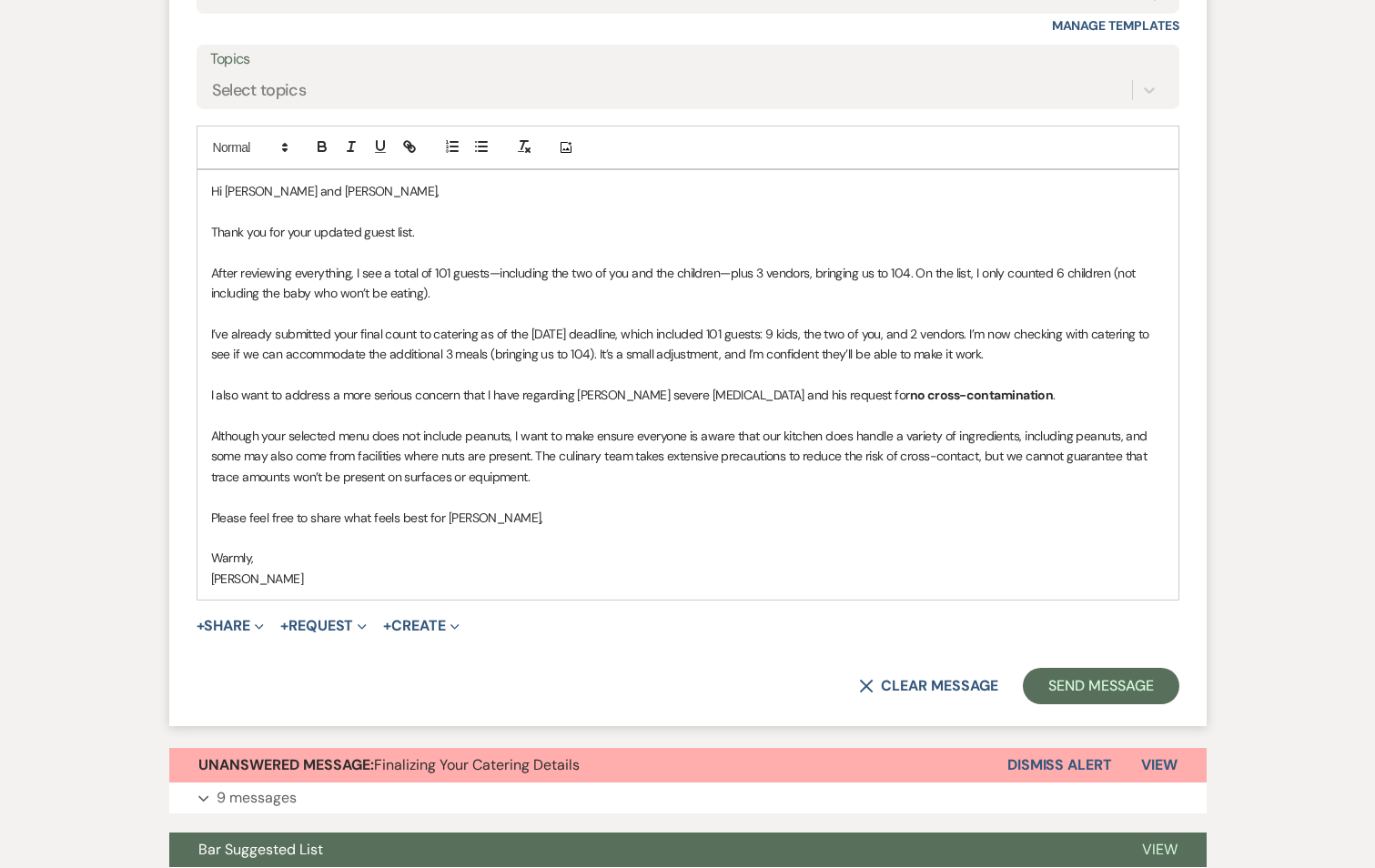
click at [516, 508] on p "Please feel free to share what feels best for [PERSON_NAME]," at bounding box center [687, 518] width 953 height 20
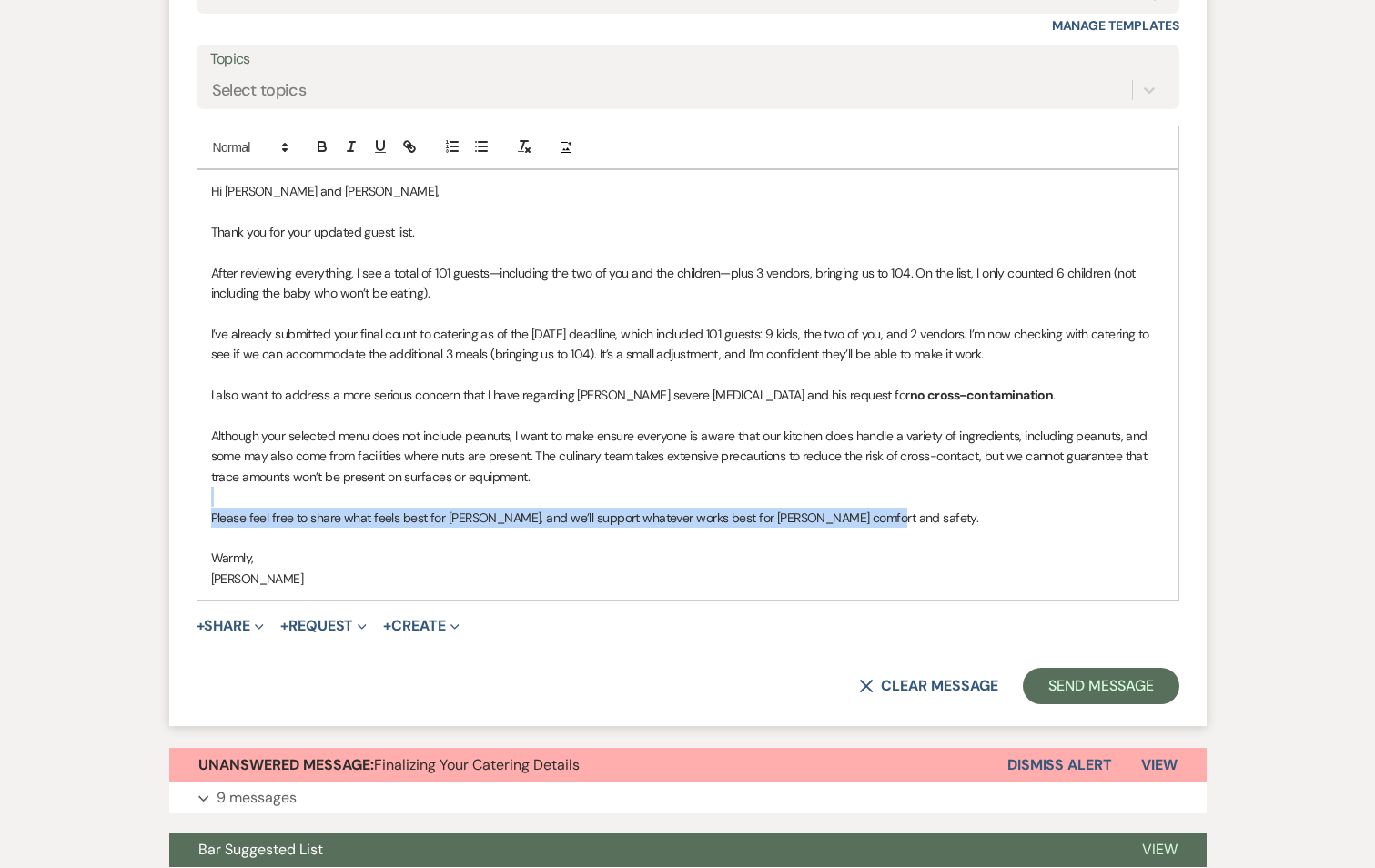
drag, startPoint x: 859, startPoint y: 493, endPoint x: 159, endPoint y: 476, distance: 700.2
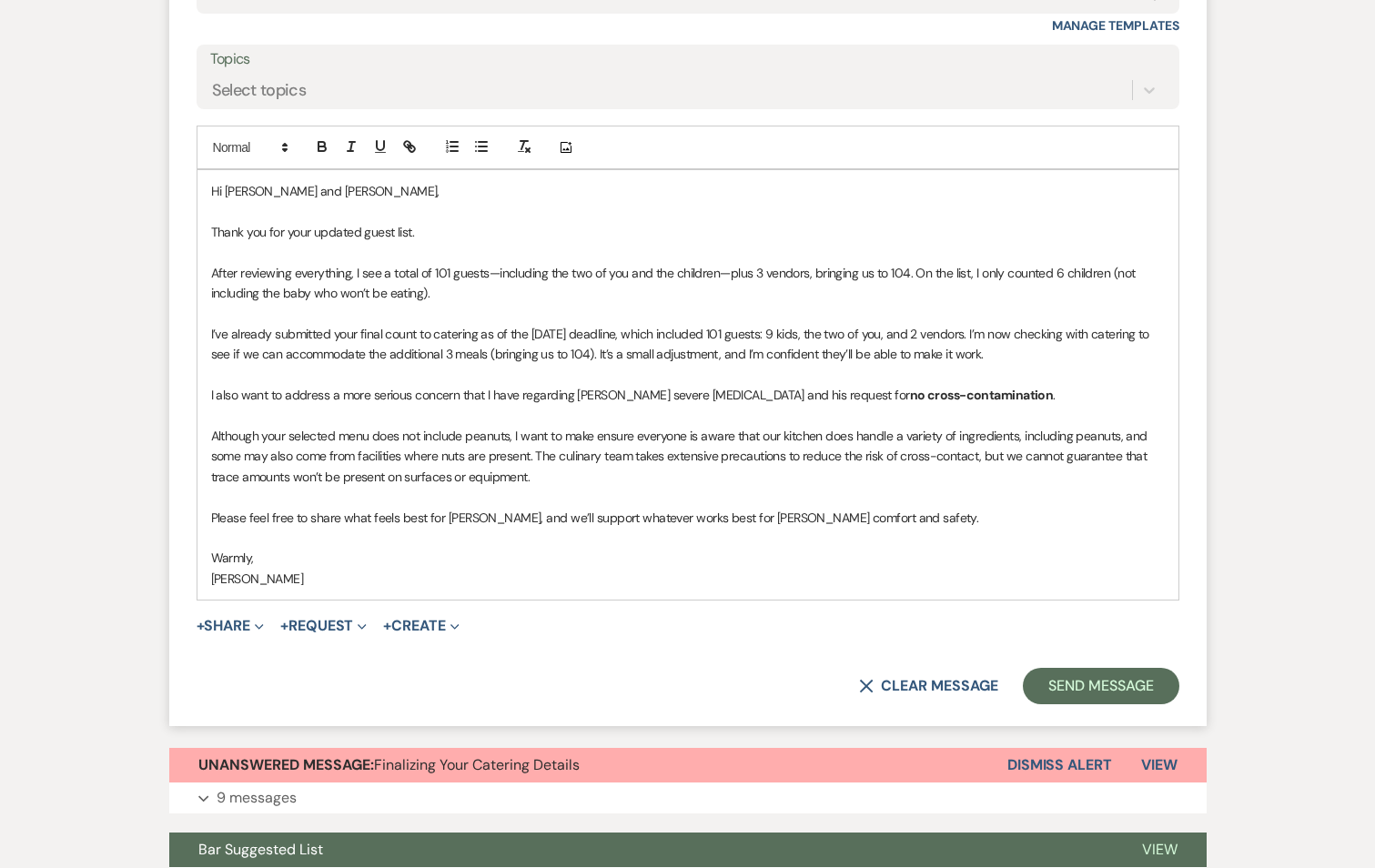
click at [712, 528] on p at bounding box center [687, 538] width 953 height 20
drag, startPoint x: 527, startPoint y: 495, endPoint x: 676, endPoint y: 497, distance: 149.0
click at [676, 508] on p "Please feel free to share what feels best for [PERSON_NAME], and we’ll support …" at bounding box center [687, 518] width 953 height 20
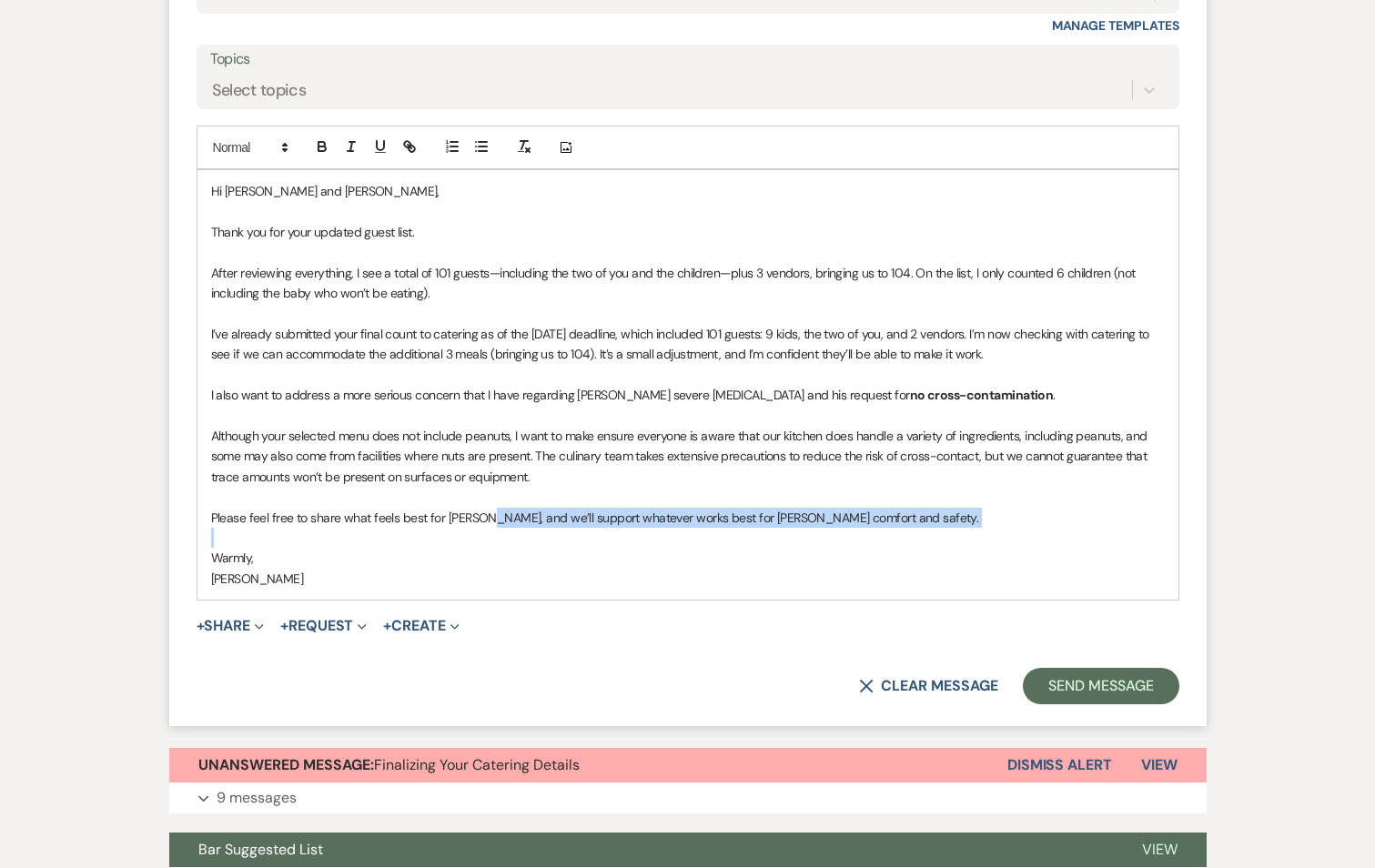
drag, startPoint x: 480, startPoint y: 494, endPoint x: 868, endPoint y: 505, distance: 388.2
click at [868, 505] on div "Hi [PERSON_NAME] and [PERSON_NAME], Thank you for your updated guest list. Afte…" at bounding box center [688, 384] width 981 height 430
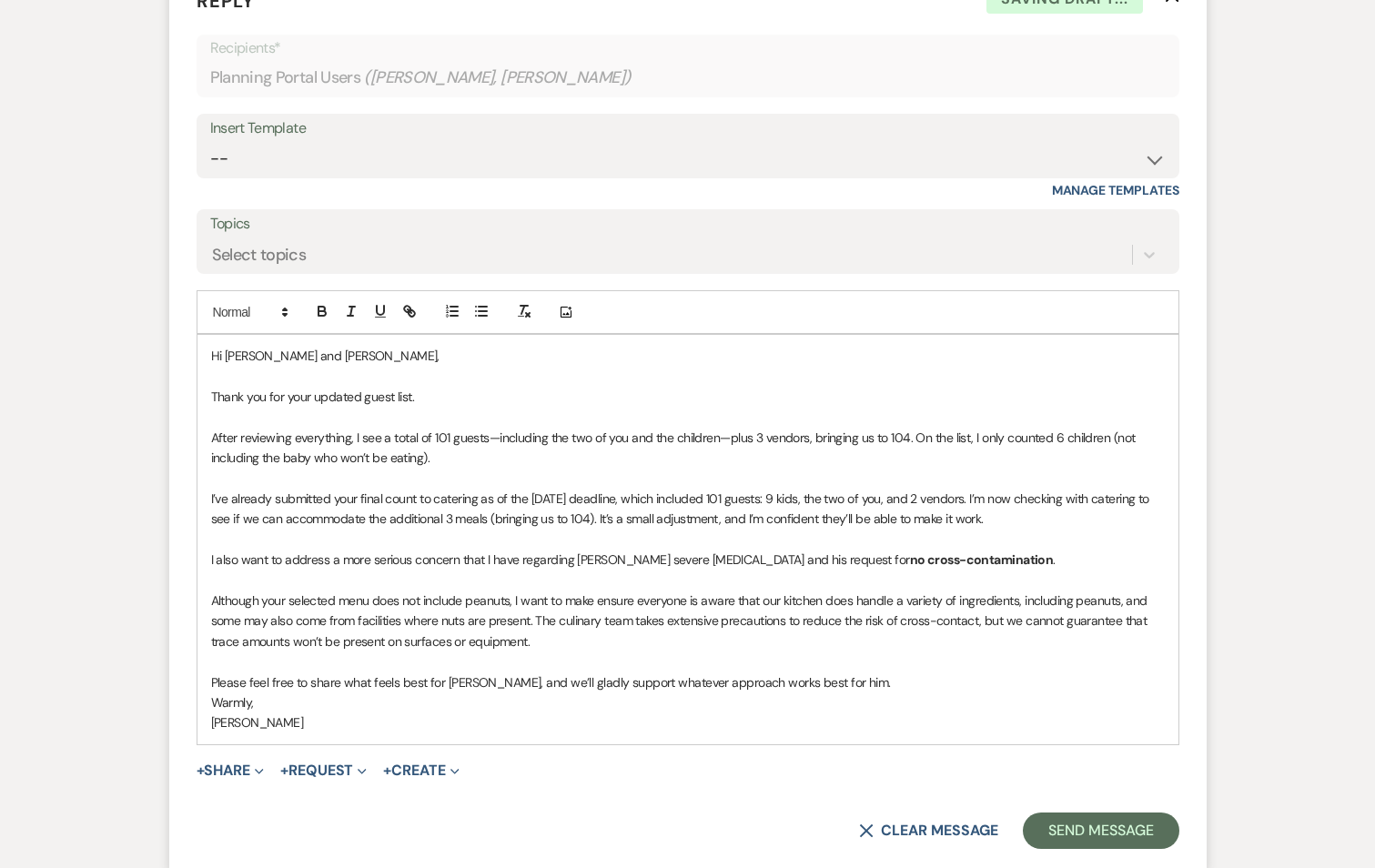
scroll to position [4570, 0]
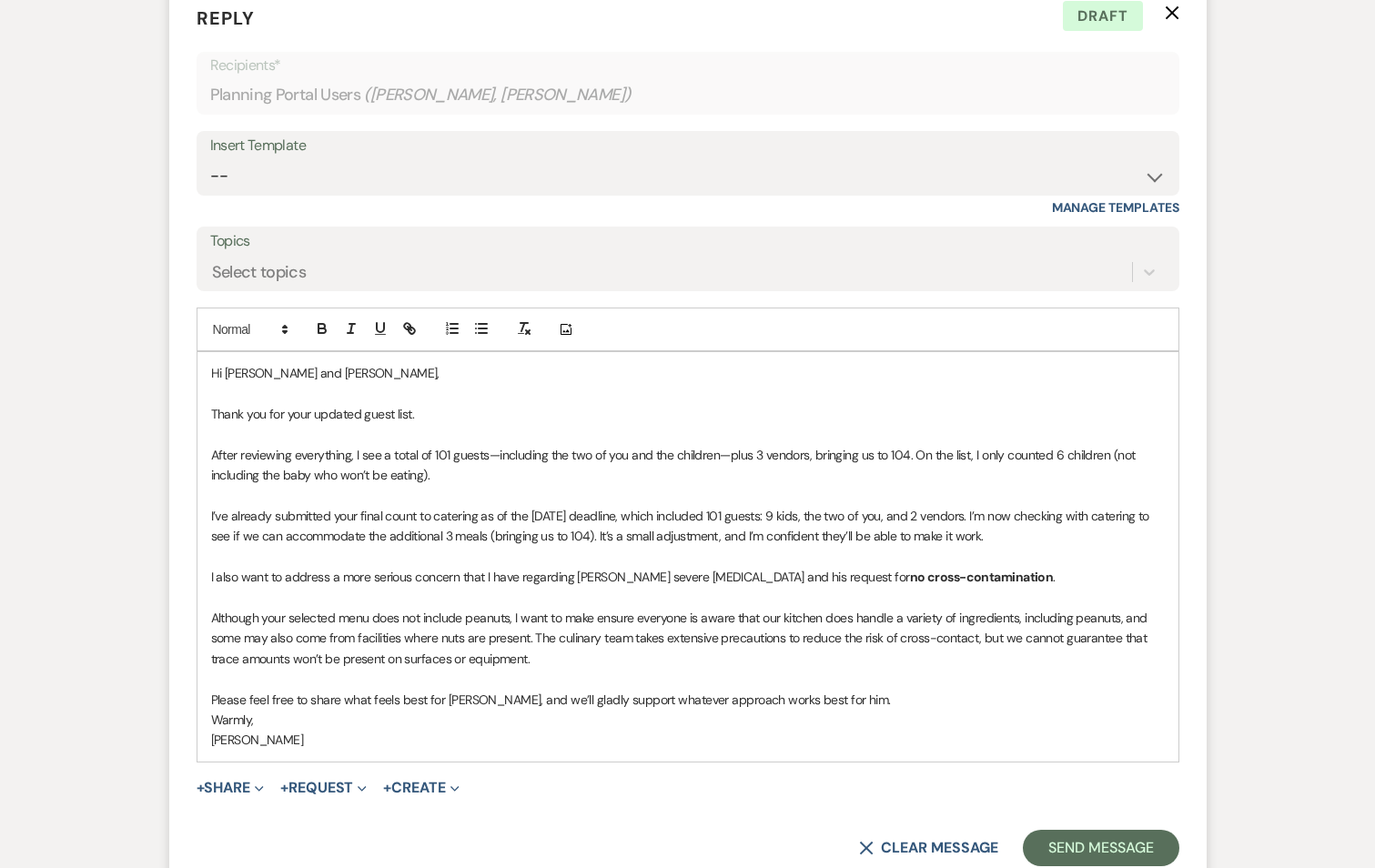
click at [439, 458] on p "After reviewing everything, I see a total of 101 guests—including the two of yo…" at bounding box center [687, 465] width 953 height 41
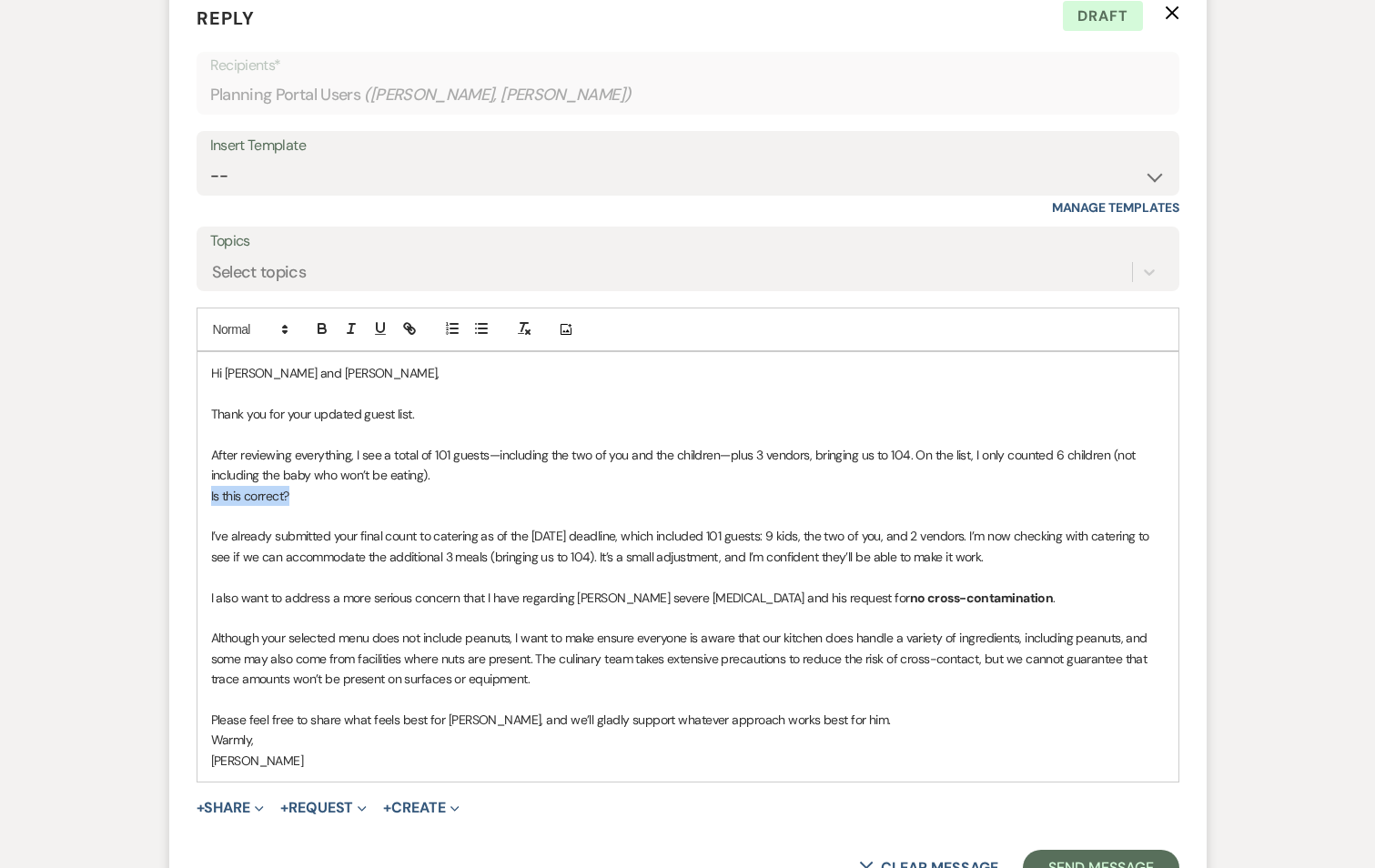
drag, startPoint x: 297, startPoint y: 472, endPoint x: 152, endPoint y: 481, distance: 145.3
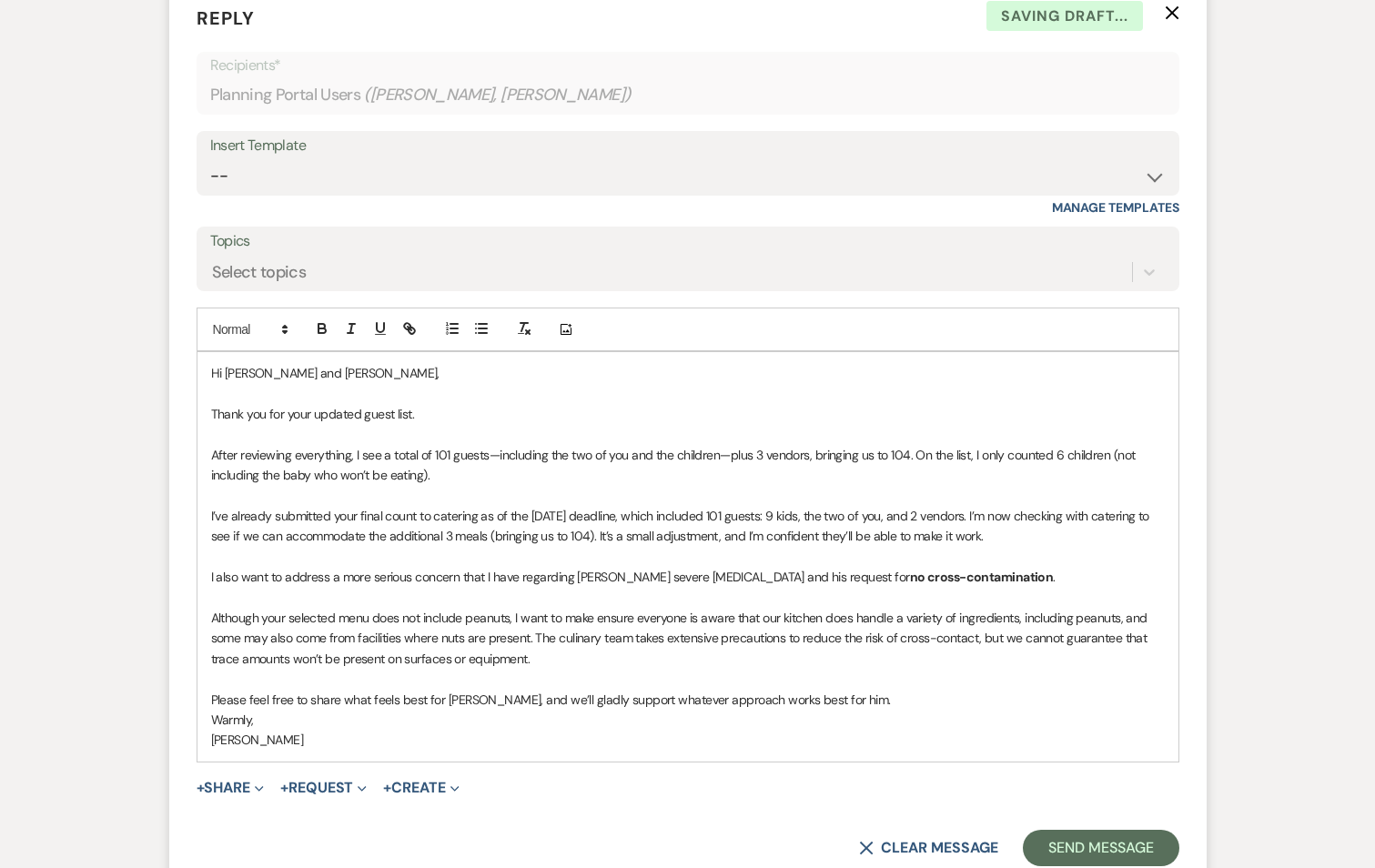
click at [1020, 514] on p "I’ve already submitted your final count to catering as of the [DATE] deadline, …" at bounding box center [687, 526] width 953 height 41
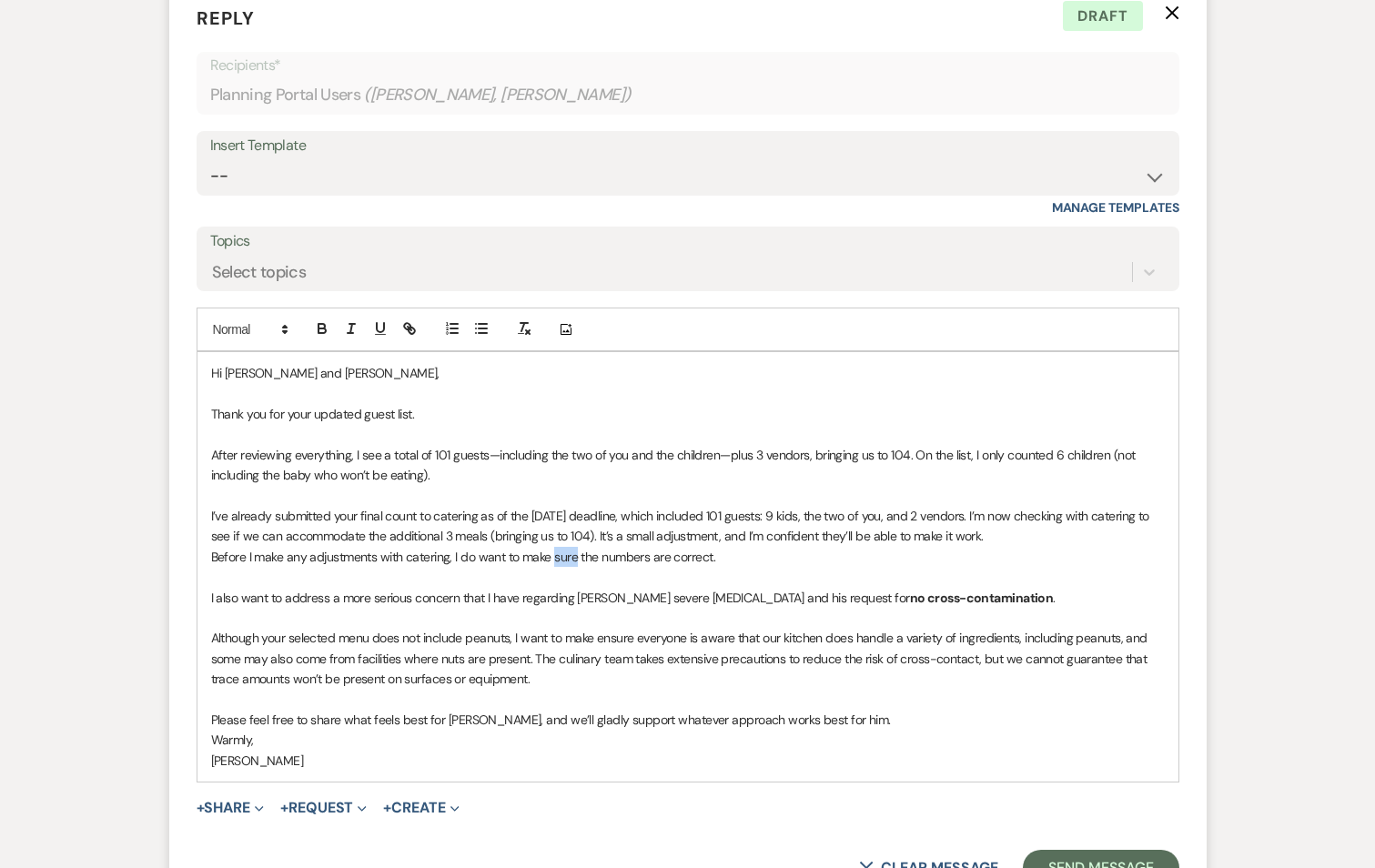
drag, startPoint x: 553, startPoint y: 535, endPoint x: 577, endPoint y: 535, distance: 24.0
click at [577, 547] on p "Before I make any adjustments with catering, I do want to make sure the numbers…" at bounding box center [687, 557] width 953 height 20
click at [581, 547] on p "Before I make any adjustments with catering, I do want to make sure the numbers…" at bounding box center [687, 557] width 953 height 20
click at [724, 547] on p "Before I make any adjustments with catering, I do want to make sure with you th…" at bounding box center [687, 557] width 953 height 20
click at [832, 547] on p "Before I make any adjustments with catering, I do want to make sure with you th…" at bounding box center [687, 557] width 953 height 20
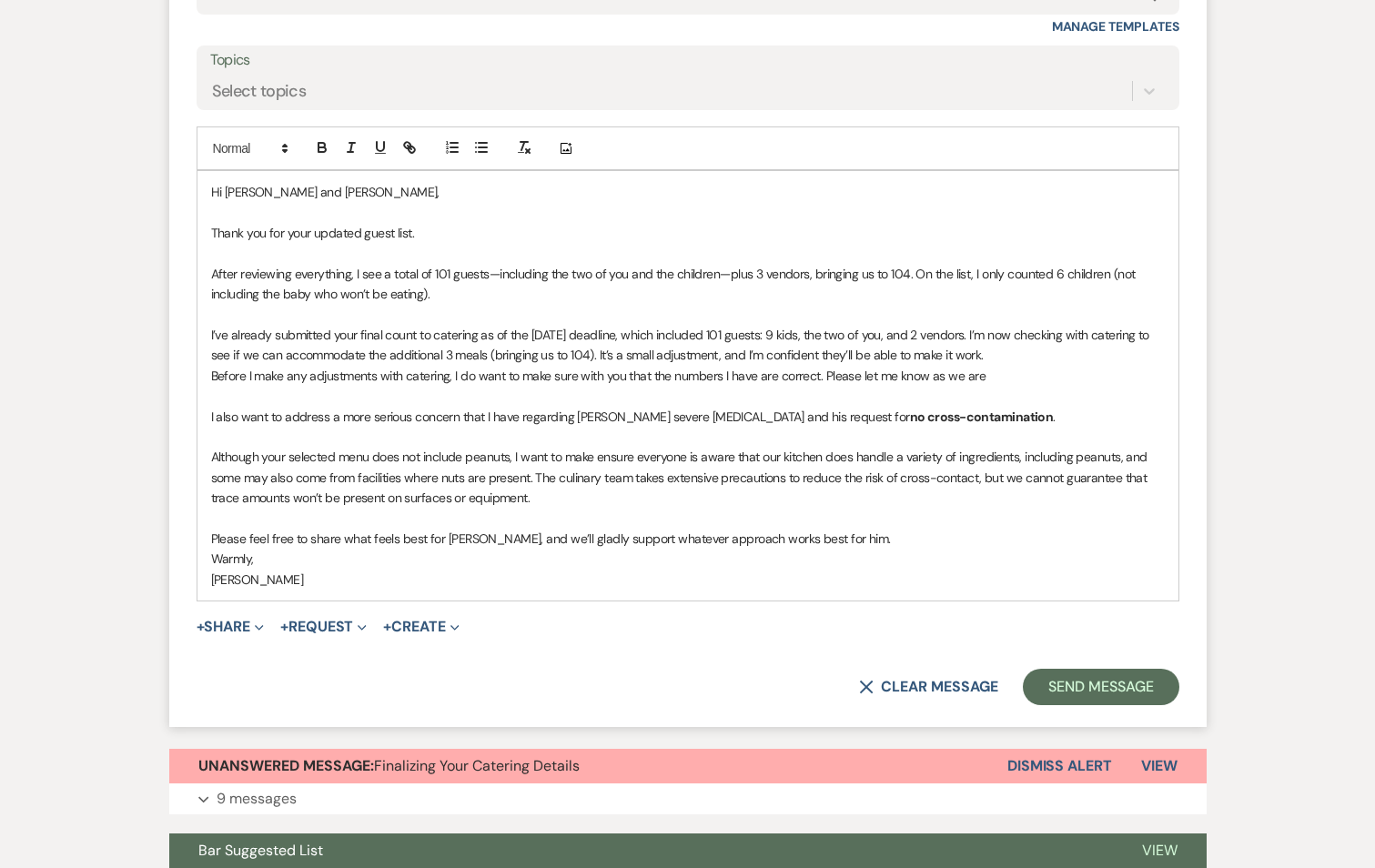
scroll to position [4752, 0]
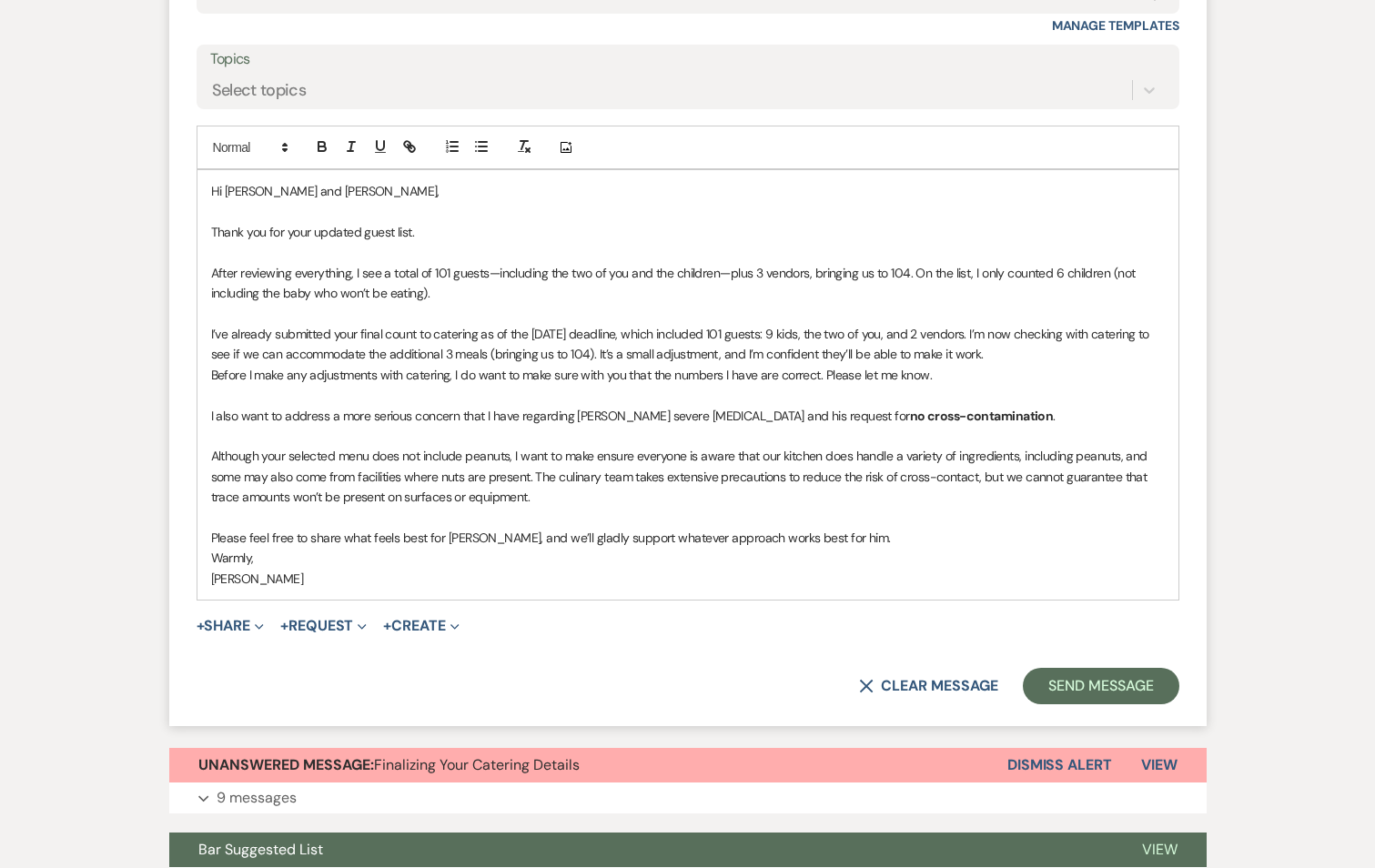
click at [212, 548] on p "Warmly," at bounding box center [687, 558] width 953 height 20
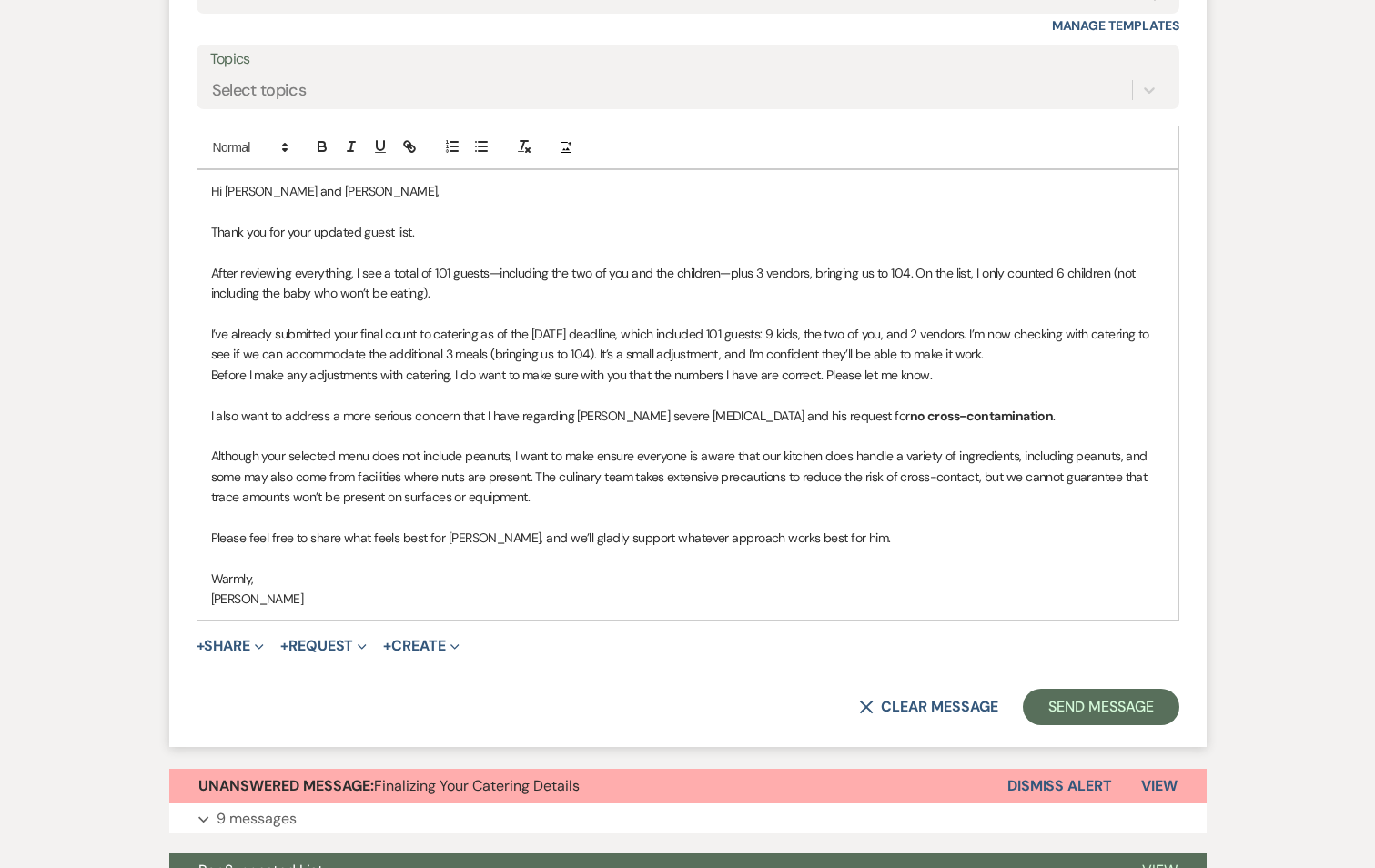
scroll to position [4843, 0]
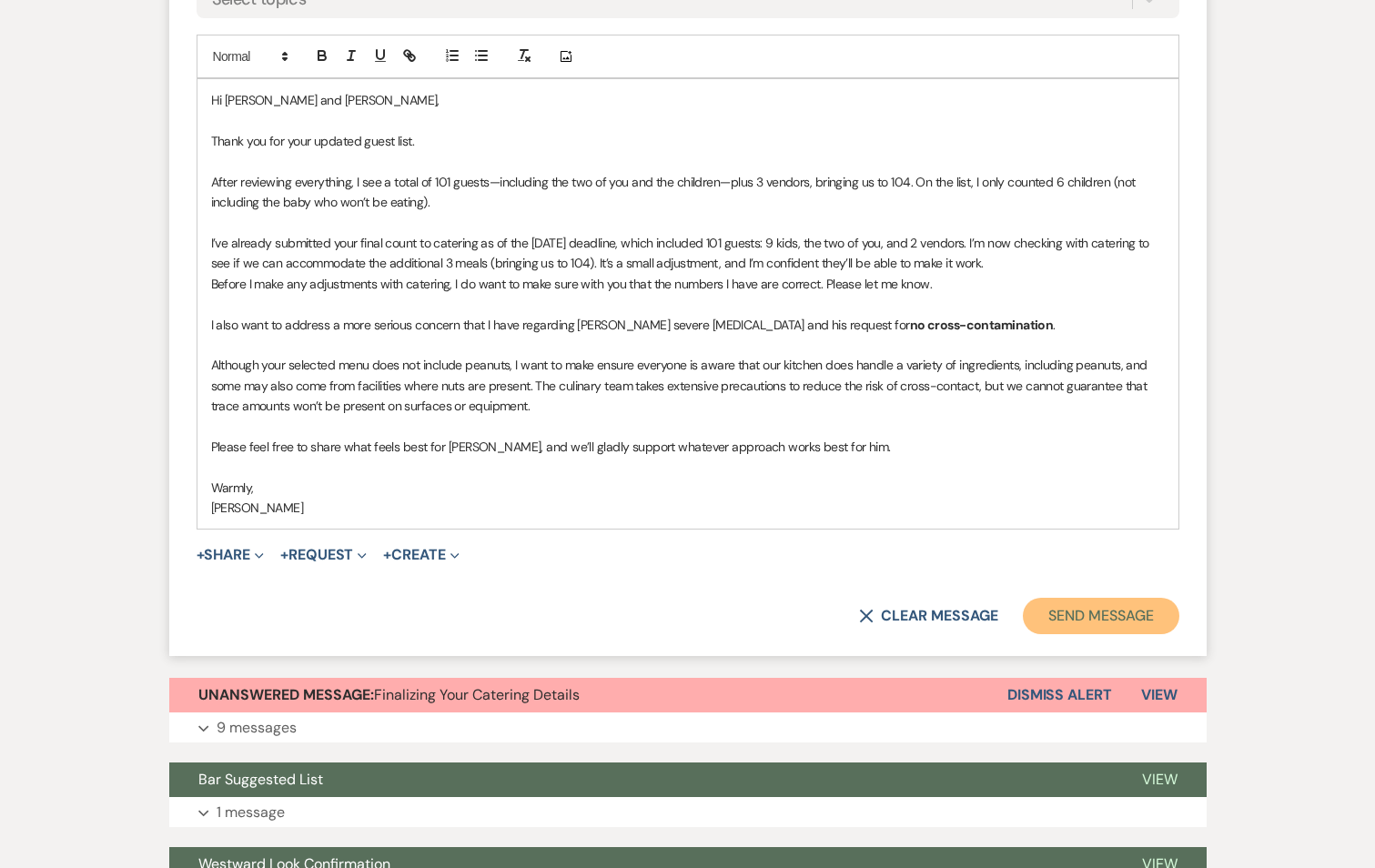
click at [1116, 605] on button "Send Message" at bounding box center [1101, 615] width 156 height 36
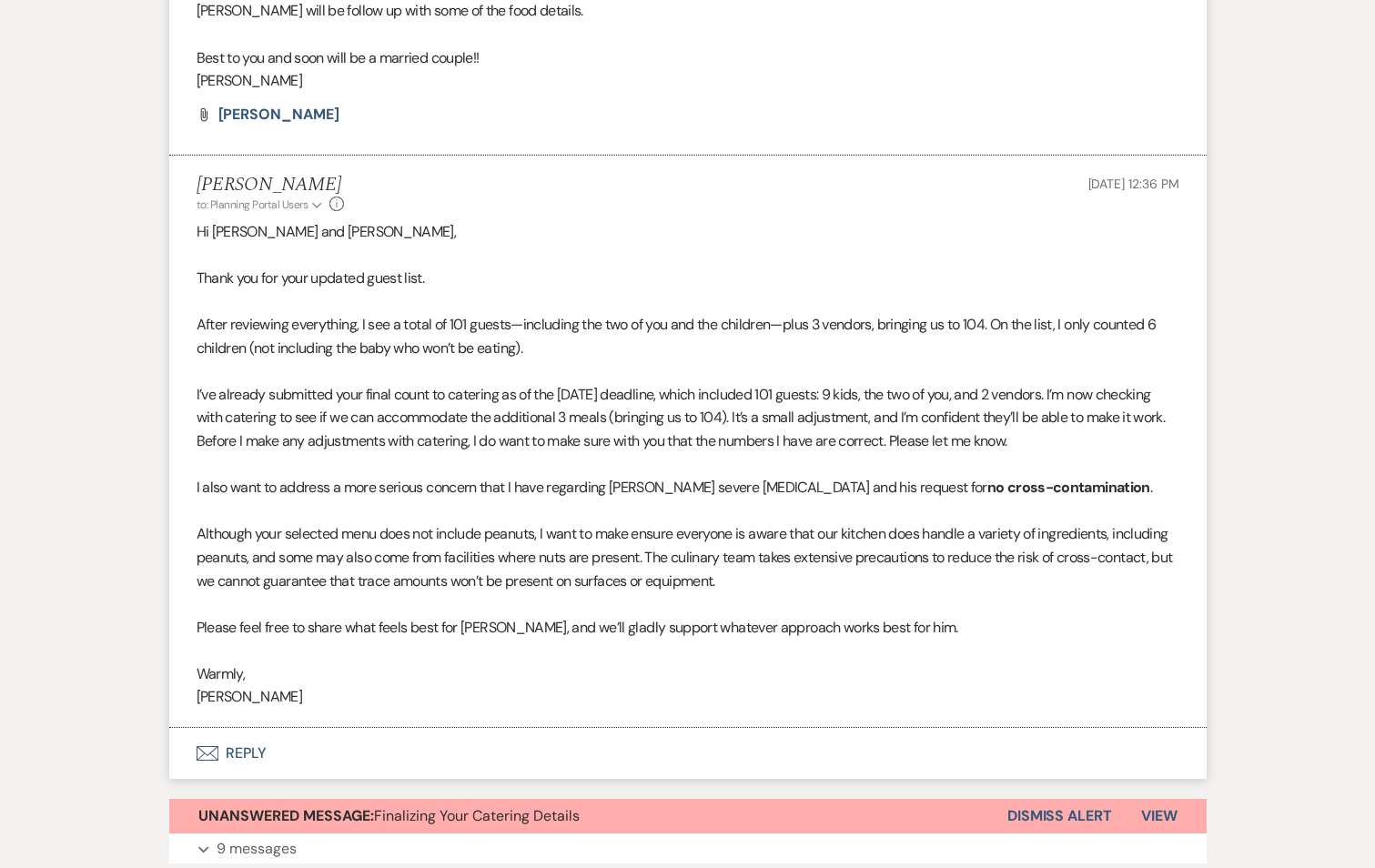
scroll to position [4748, 0]
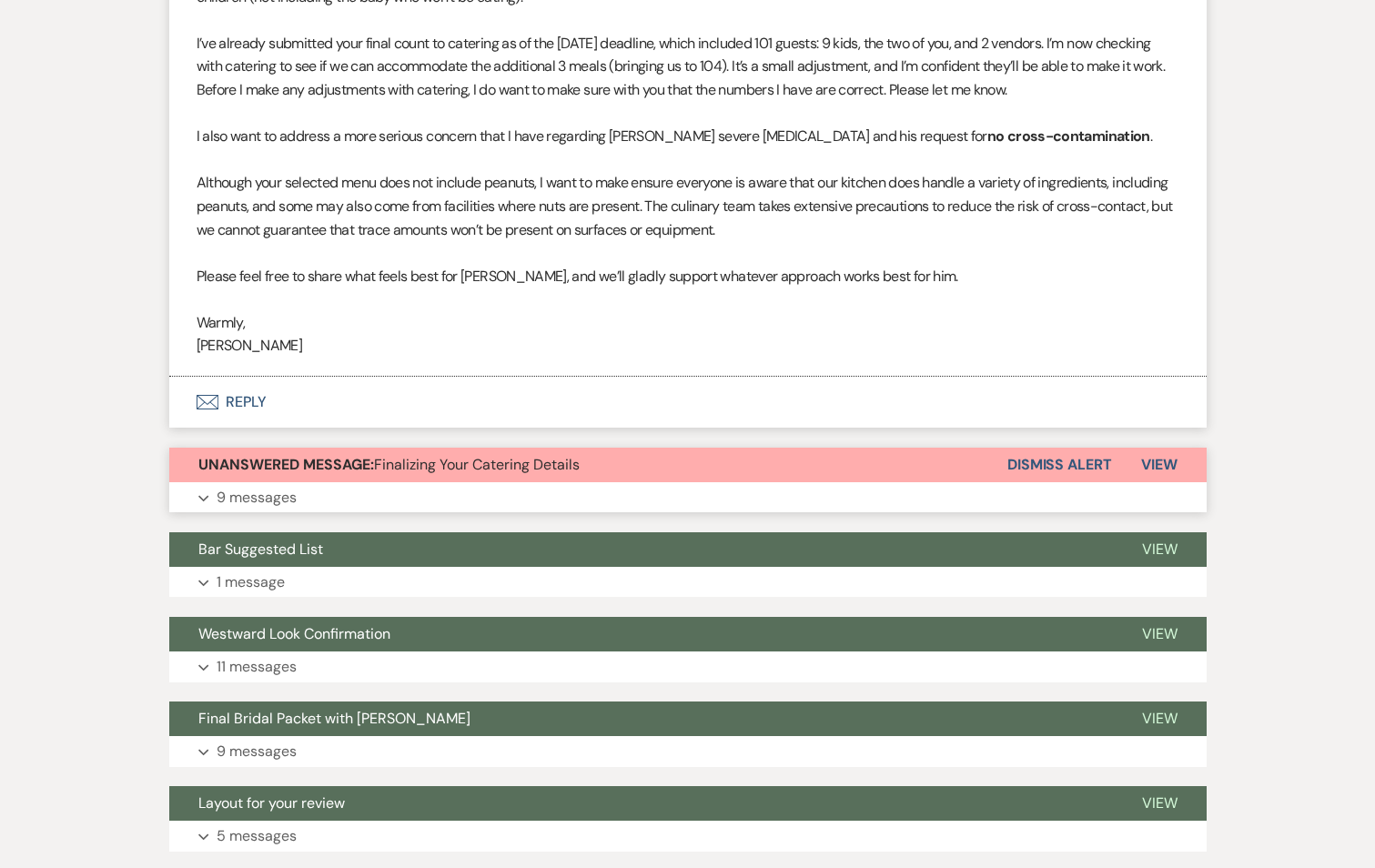
click at [472, 477] on button "Unanswered Message: Finalizing Your Catering Details" at bounding box center [588, 464] width 838 height 34
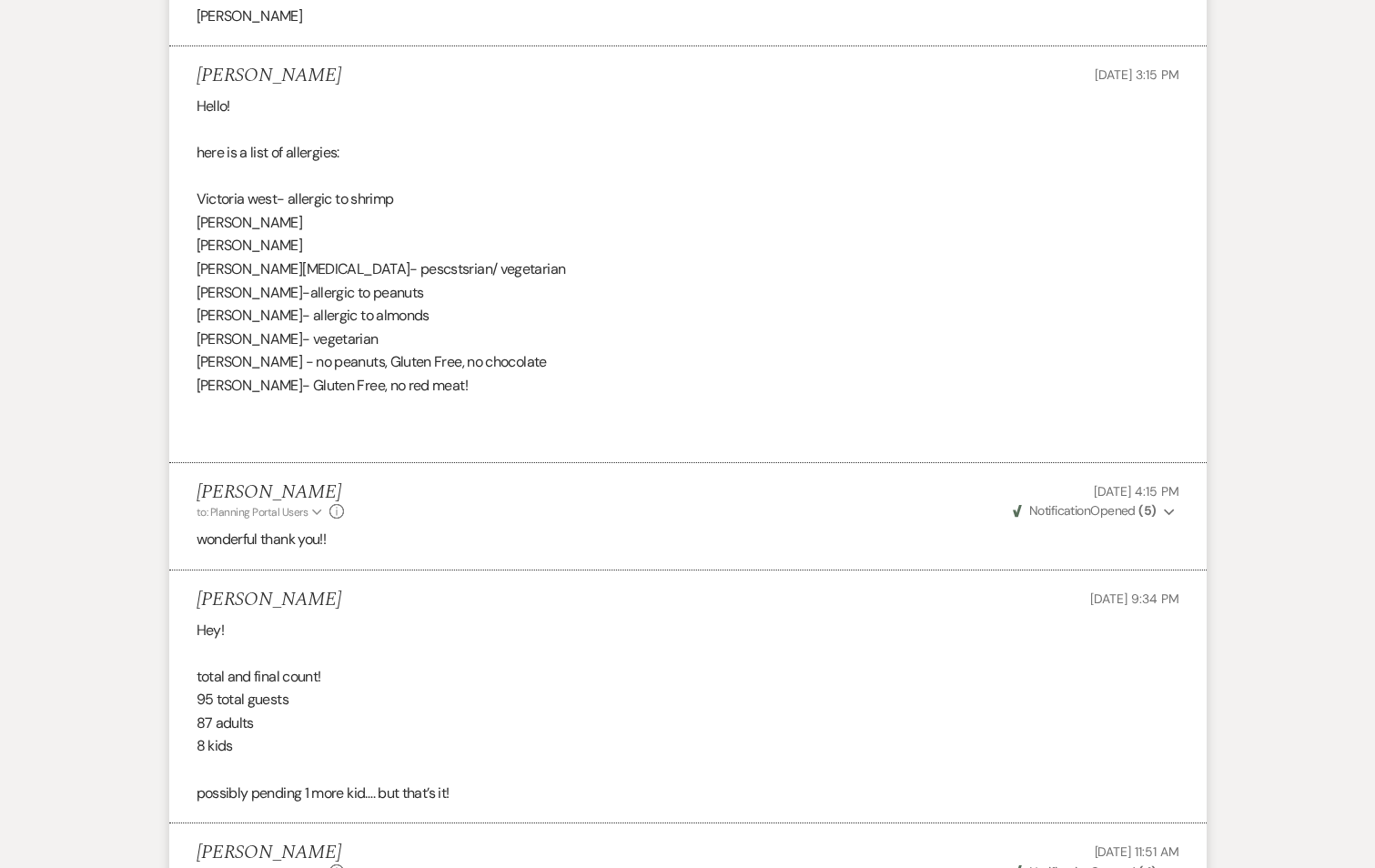
scroll to position [6386, 0]
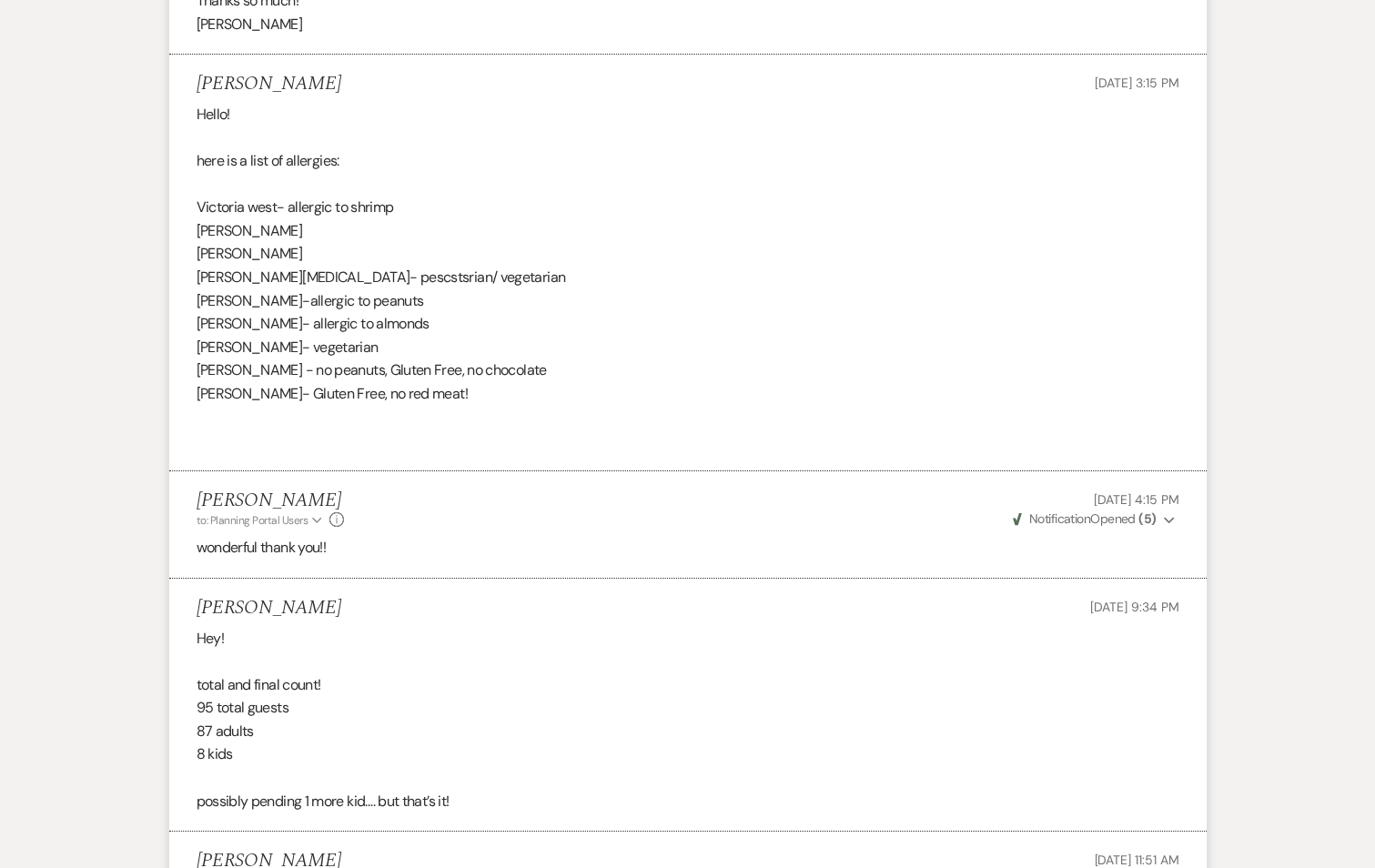
drag, startPoint x: 200, startPoint y: 206, endPoint x: 476, endPoint y: 395, distance: 334.5
click at [476, 395] on div "Hello! here is a list of [MEDICAL_DATA]: Victoria west- allergic to shrimp [PER…" at bounding box center [688, 278] width 983 height 349
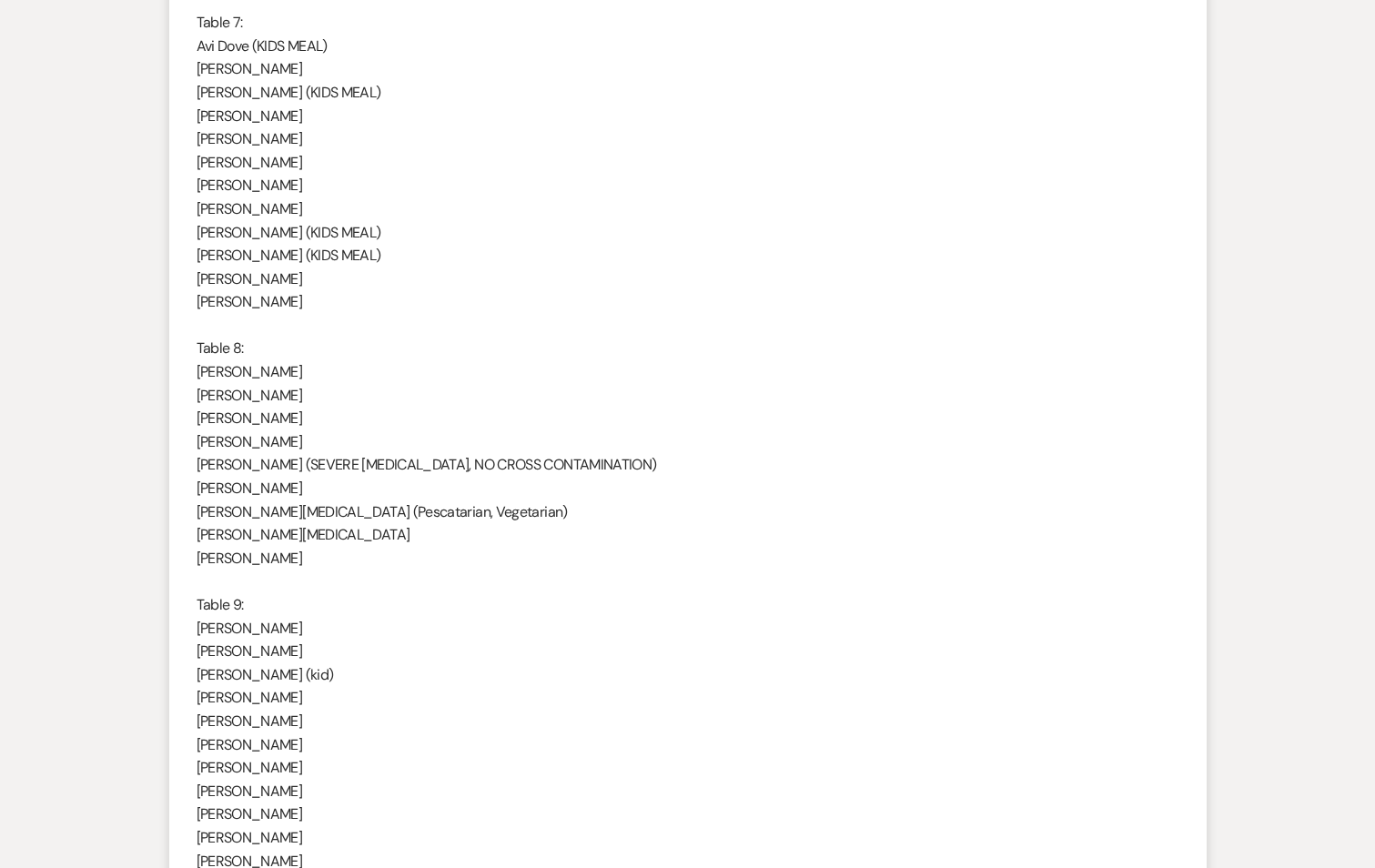
scroll to position [2746, 0]
drag, startPoint x: 302, startPoint y: 464, endPoint x: 650, endPoint y: 460, distance: 348.0
click at [650, 460] on p "[PERSON_NAME] (SEVERE [MEDICAL_DATA], NO CROSS CONTAMINATION)" at bounding box center [688, 465] width 983 height 23
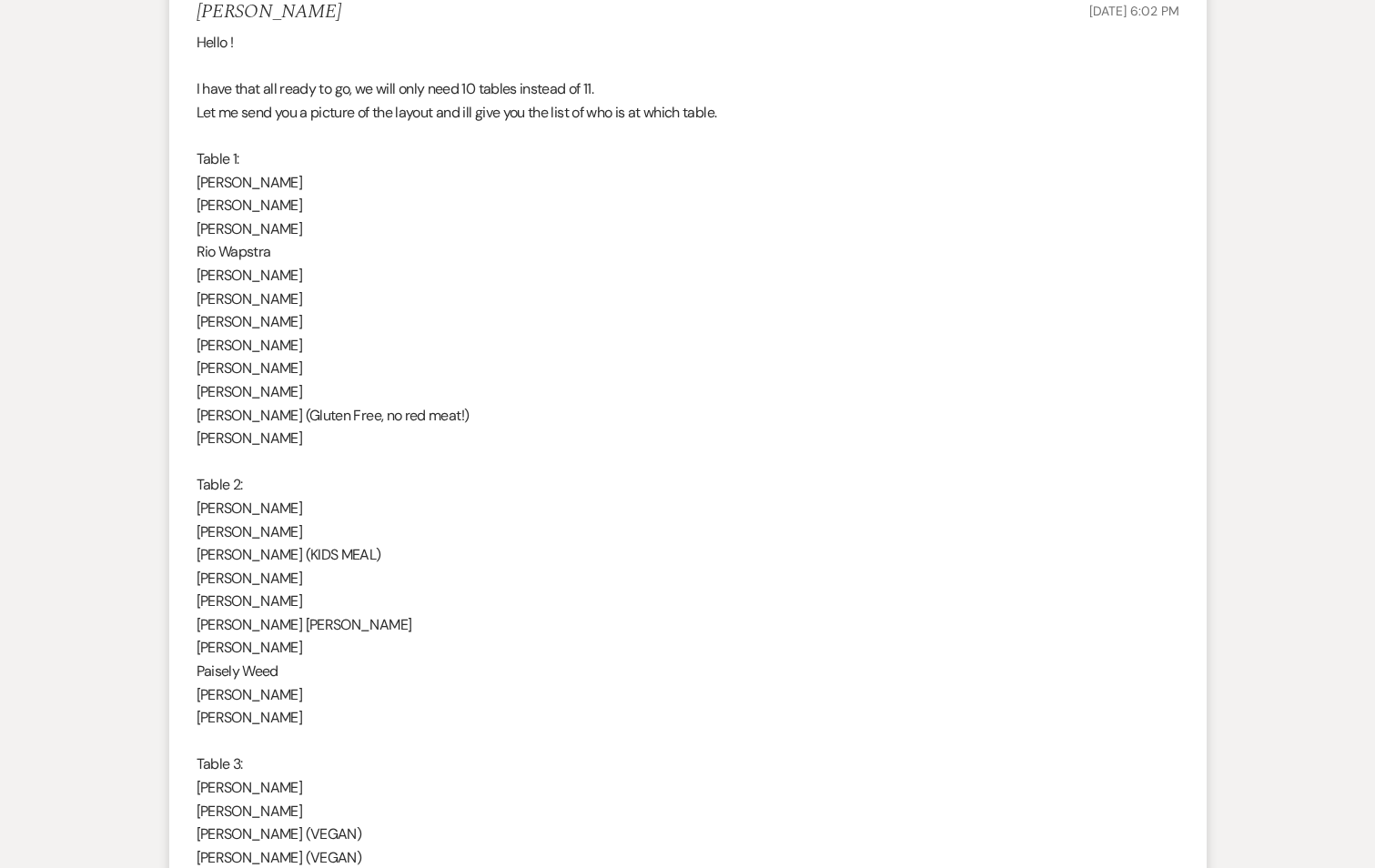
scroll to position [1017, 0]
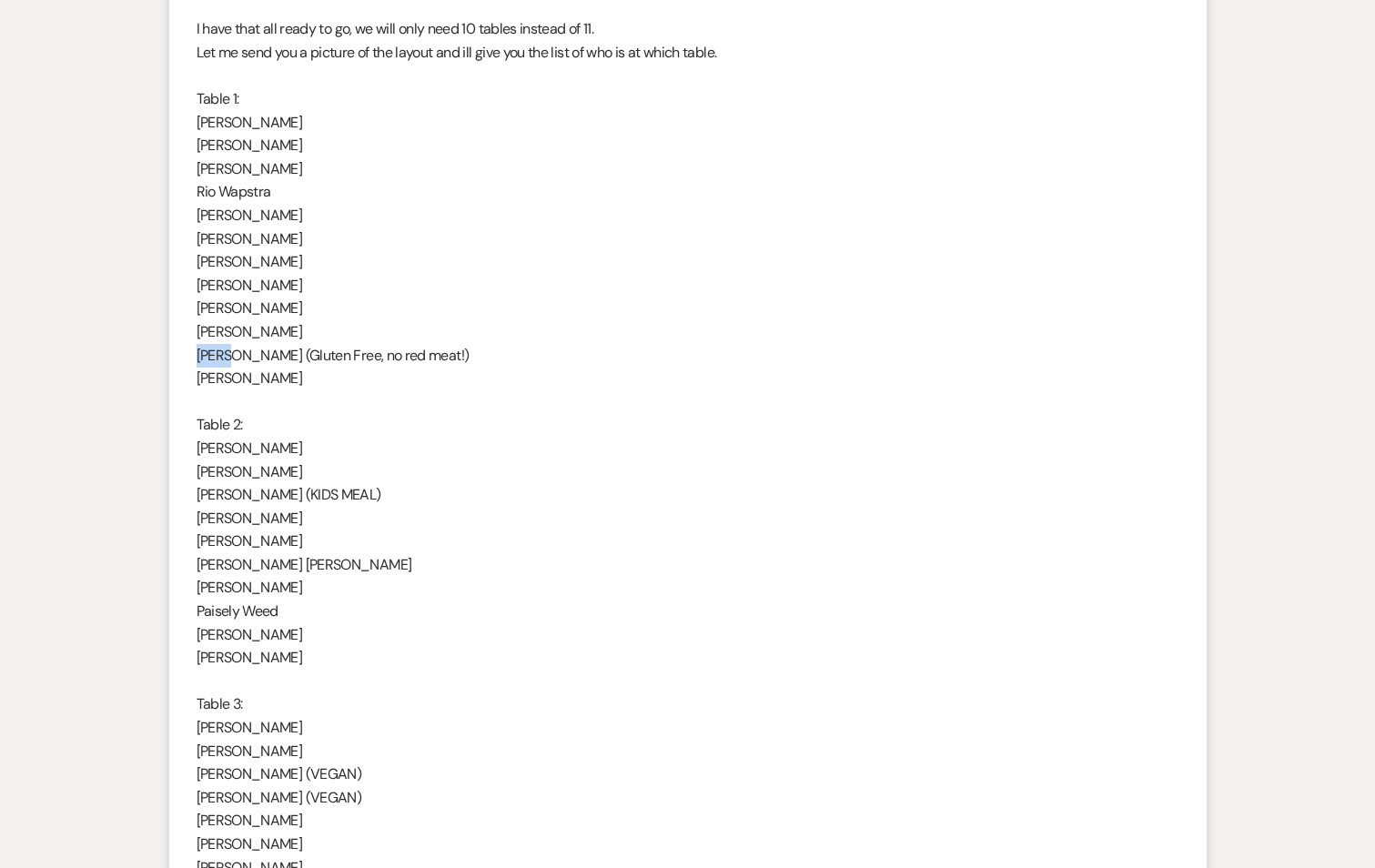
drag, startPoint x: 231, startPoint y: 358, endPoint x: 192, endPoint y: 360, distance: 39.1
drag, startPoint x: 195, startPoint y: 497, endPoint x: 327, endPoint y: 503, distance: 132.1
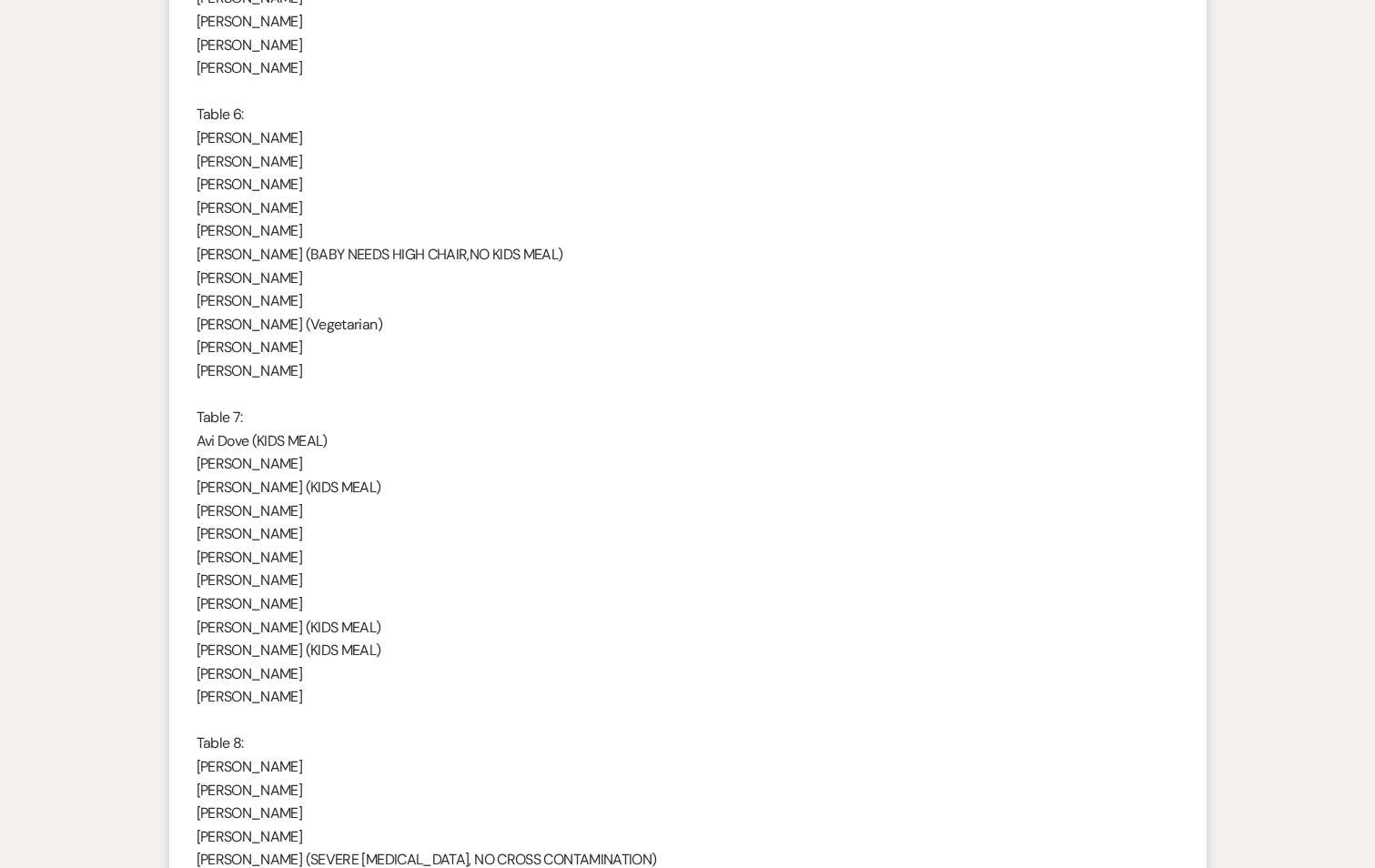
scroll to position [2473, 0]
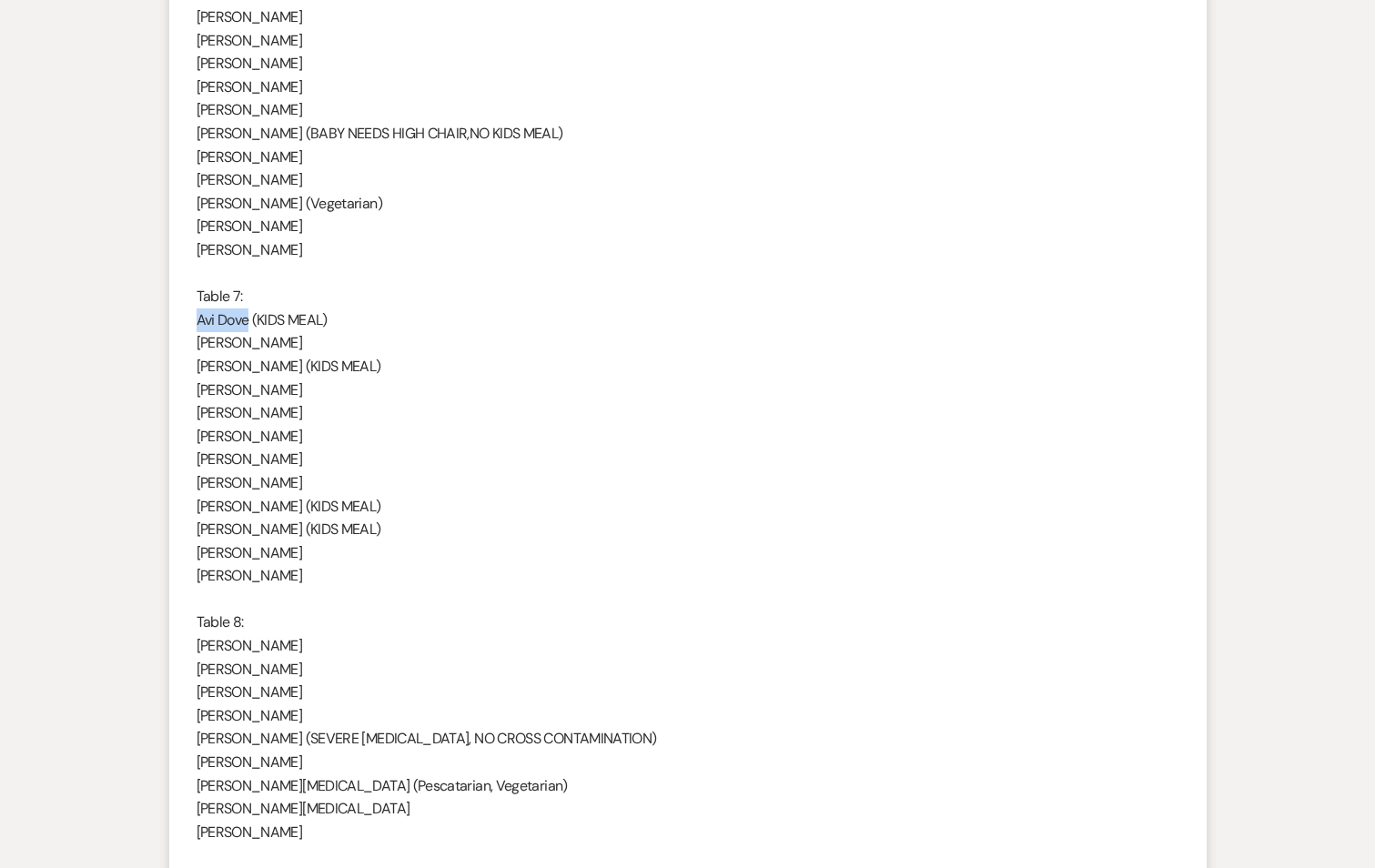
drag, startPoint x: 248, startPoint y: 322, endPoint x: 195, endPoint y: 326, distance: 53.2
click at [195, 326] on li "[PERSON_NAME] [DATE] 6:02 PM Hello ! I have that all ready to go, we will only …" at bounding box center [687, 0] width 1037 height 3068
drag, startPoint x: 266, startPoint y: 368, endPoint x: 193, endPoint y: 373, distance: 73.2
click at [193, 373] on li "[PERSON_NAME] [DATE] 6:02 PM Hello ! I have that all ready to go, we will only …" at bounding box center [687, 0] width 1037 height 3068
drag, startPoint x: 293, startPoint y: 507, endPoint x: 196, endPoint y: 511, distance: 97.1
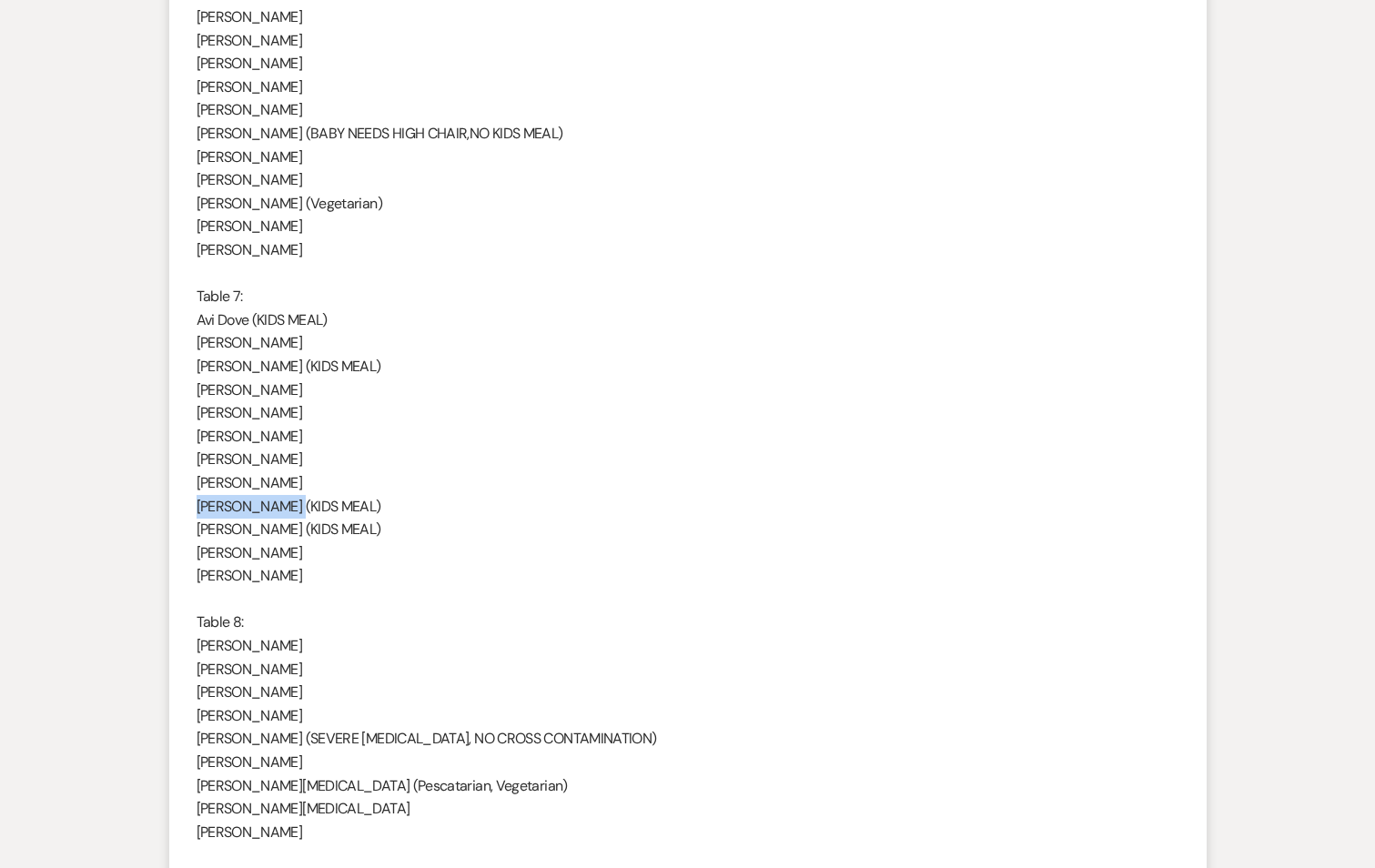
click at [197, 511] on p "[PERSON_NAME] (KIDS MEAL)" at bounding box center [688, 506] width 983 height 23
drag, startPoint x: 282, startPoint y: 532, endPoint x: 194, endPoint y: 532, distance: 88.0
click at [194, 532] on li "[PERSON_NAME] [DATE] 6:02 PM Hello ! I have that all ready to go, we will only …" at bounding box center [687, 0] width 1037 height 3068
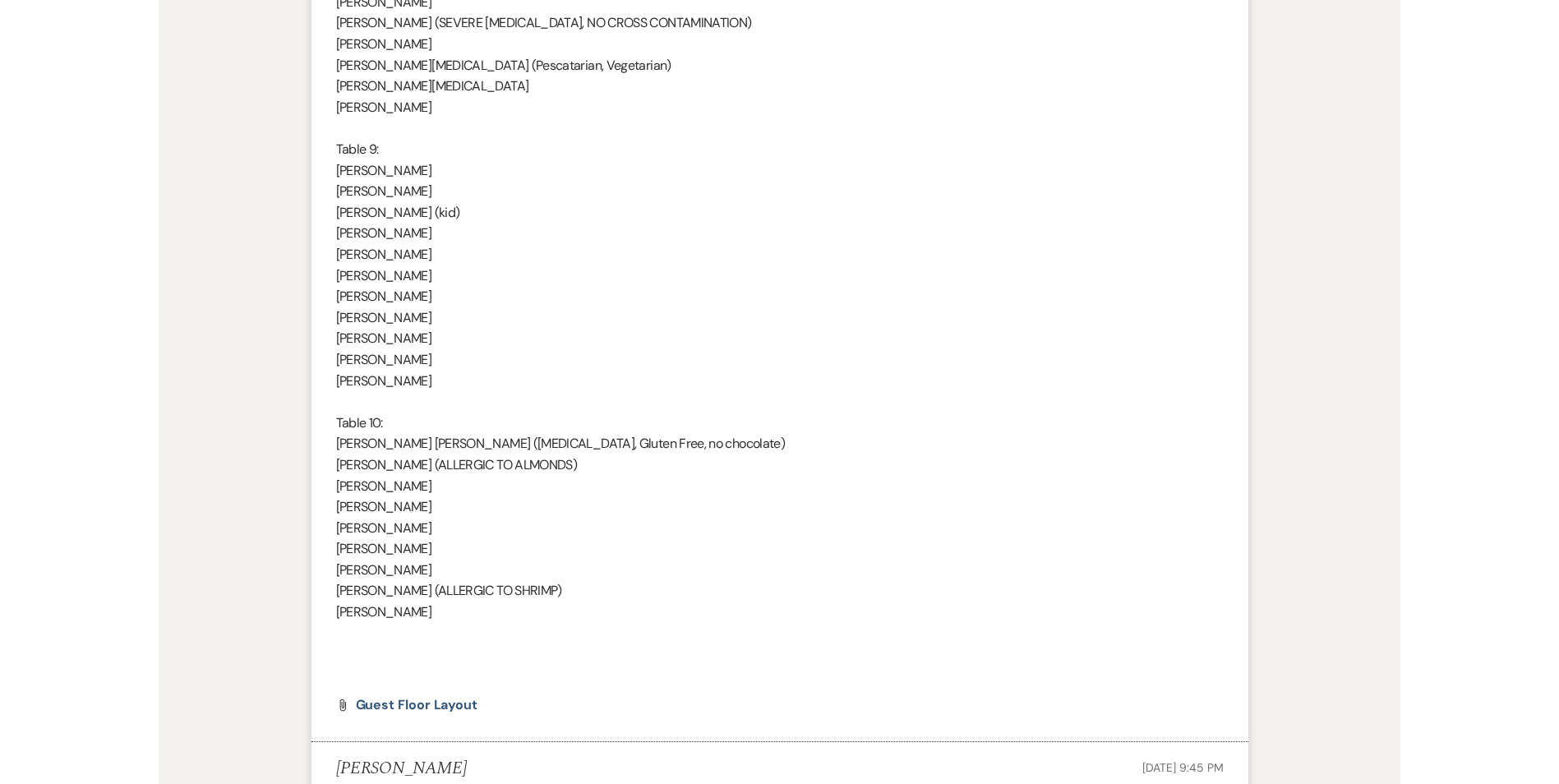
scroll to position [2891, 0]
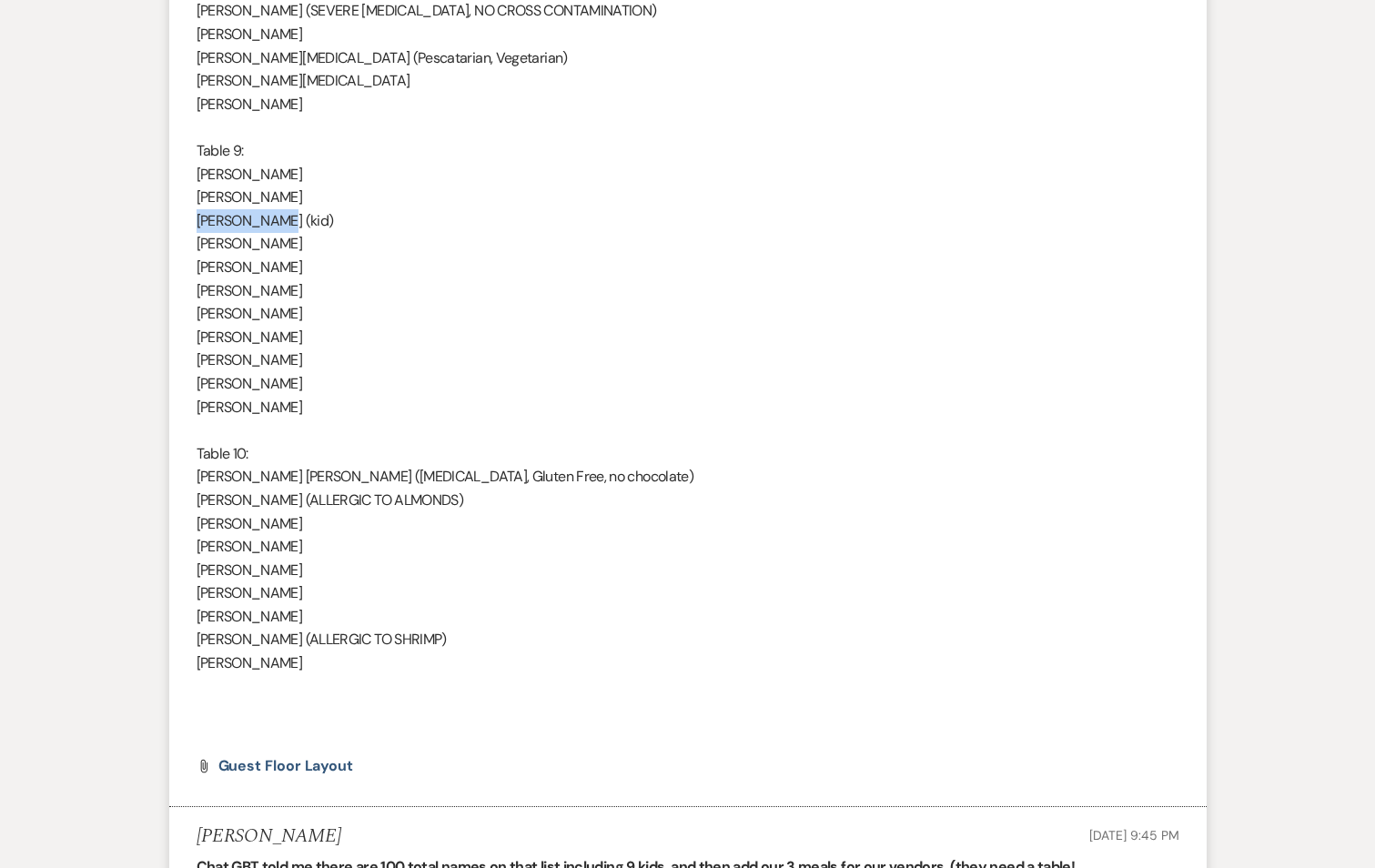
drag, startPoint x: 281, startPoint y: 223, endPoint x: 183, endPoint y: 230, distance: 98.2
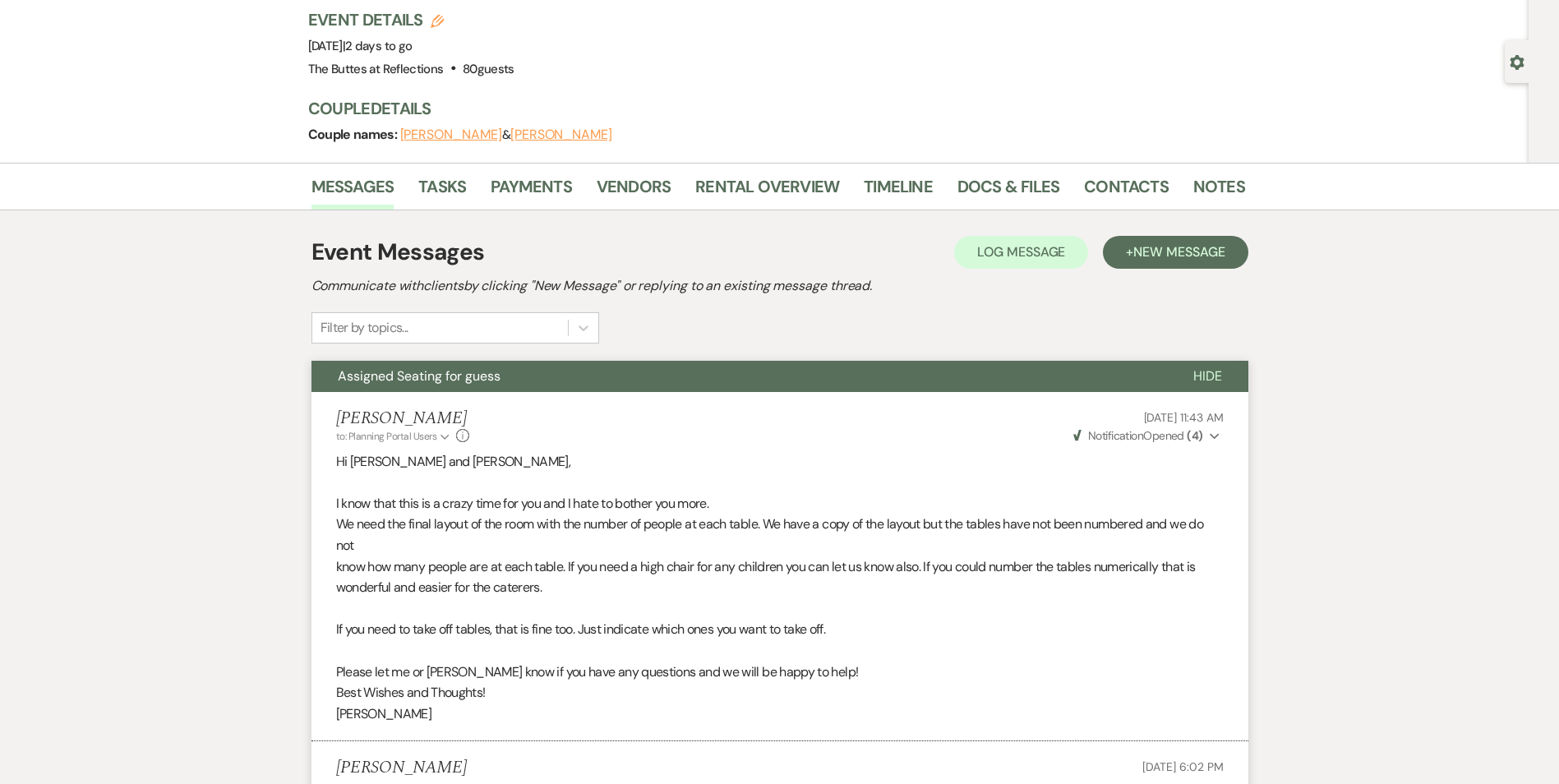
scroll to position [97, 0]
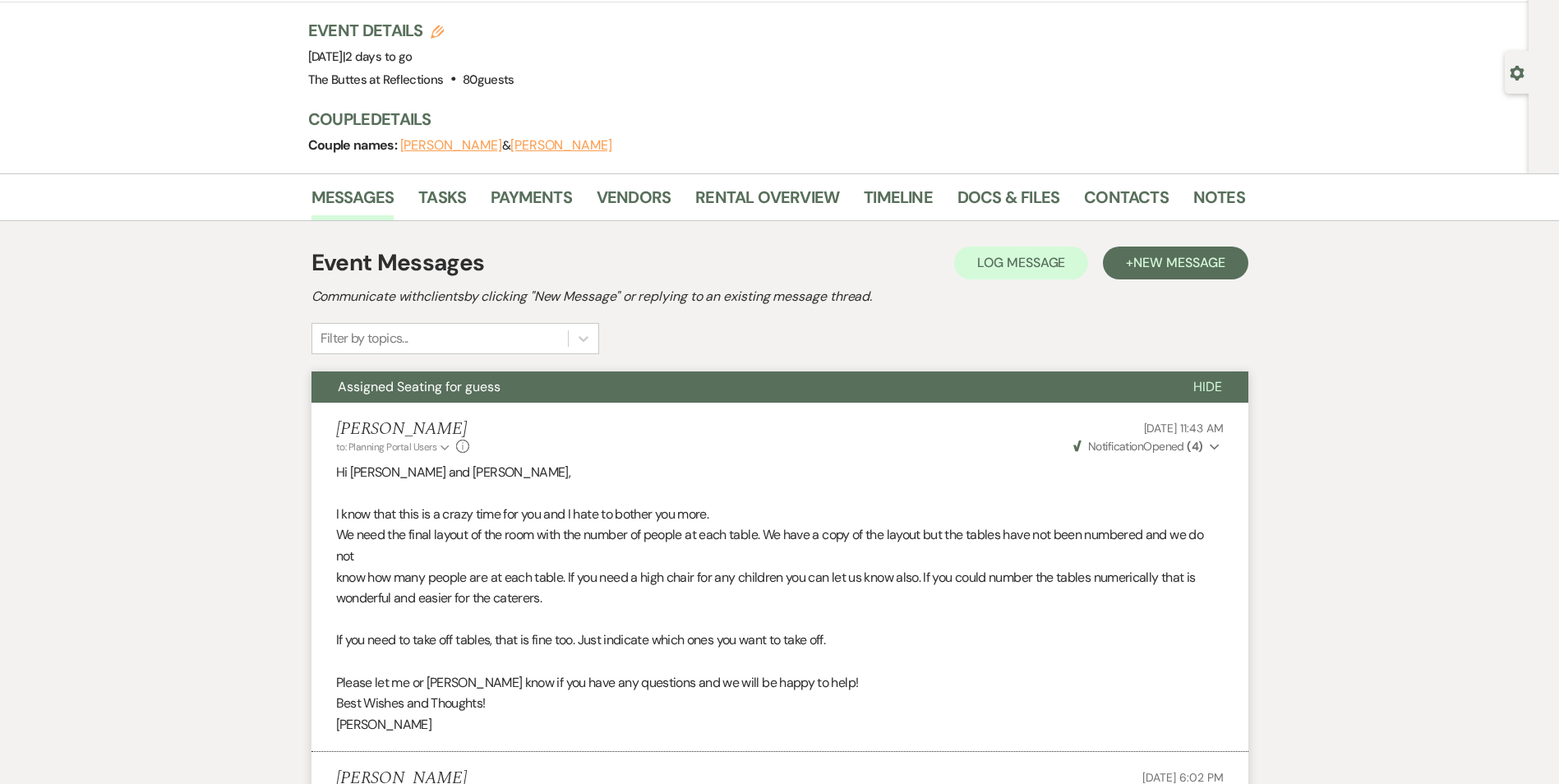
click at [1208, 392] on span "Hide" at bounding box center [1208, 387] width 29 height 18
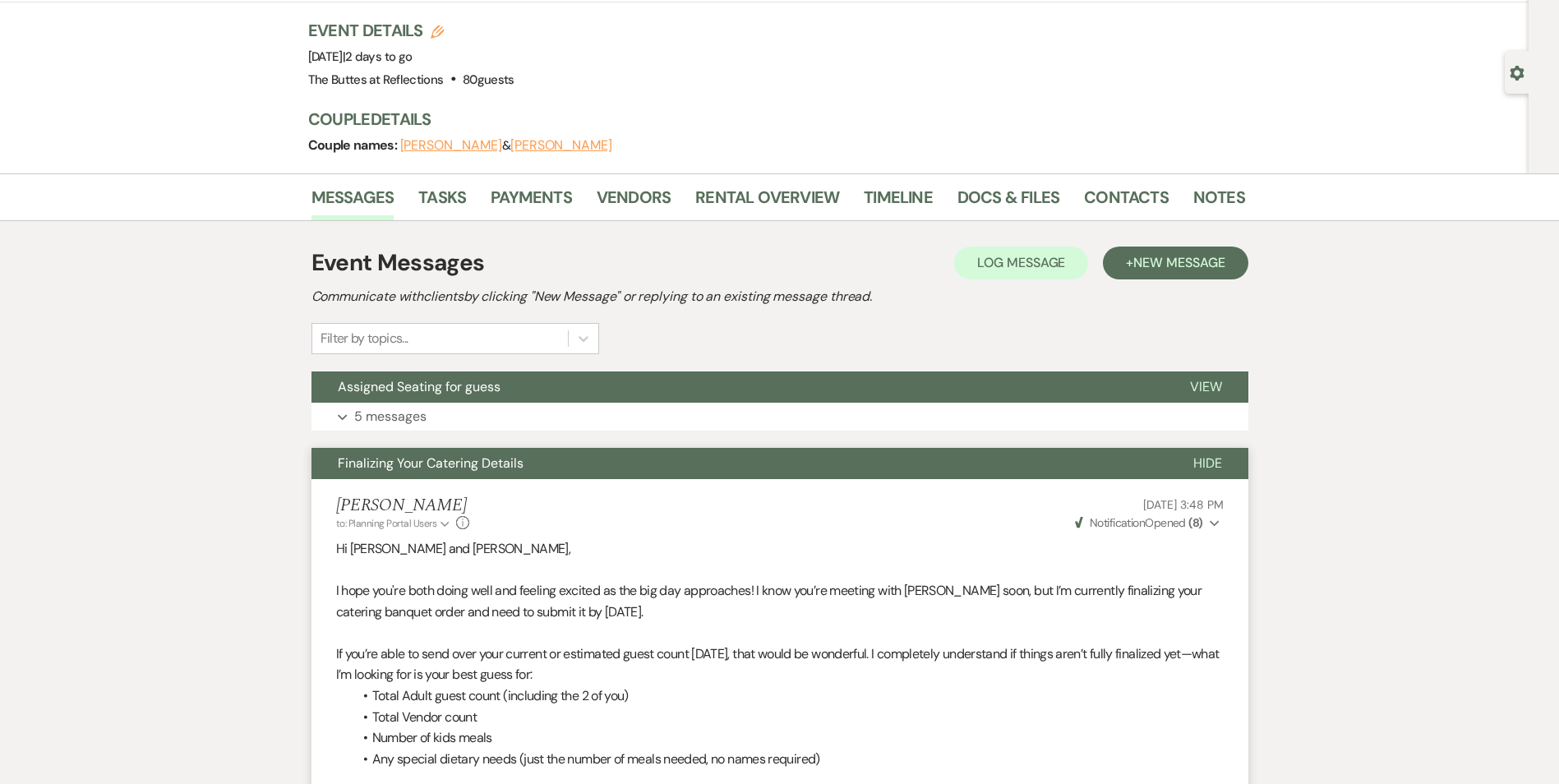
click at [1205, 464] on span "Hide" at bounding box center [1208, 463] width 29 height 18
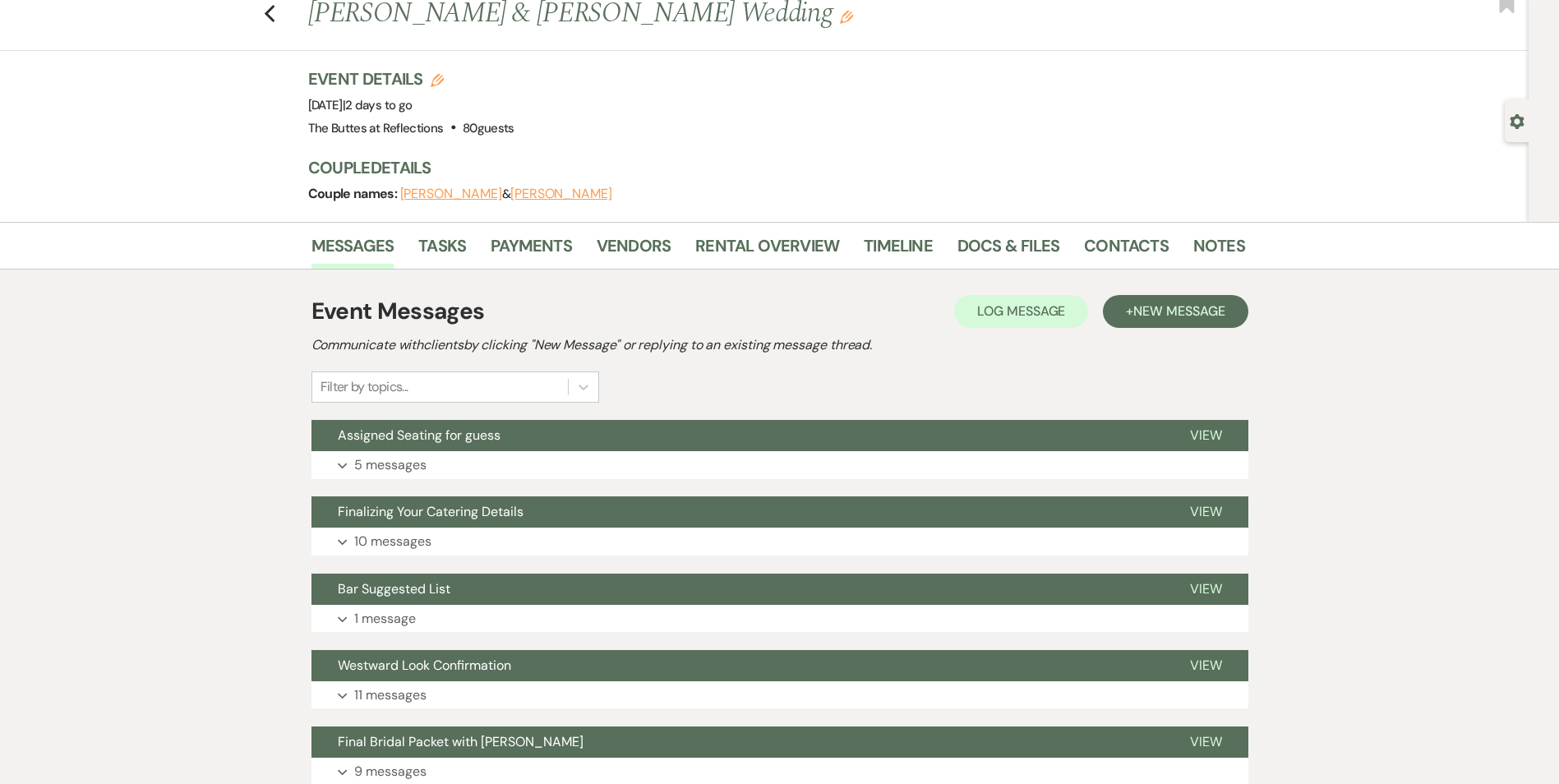
scroll to position [0, 0]
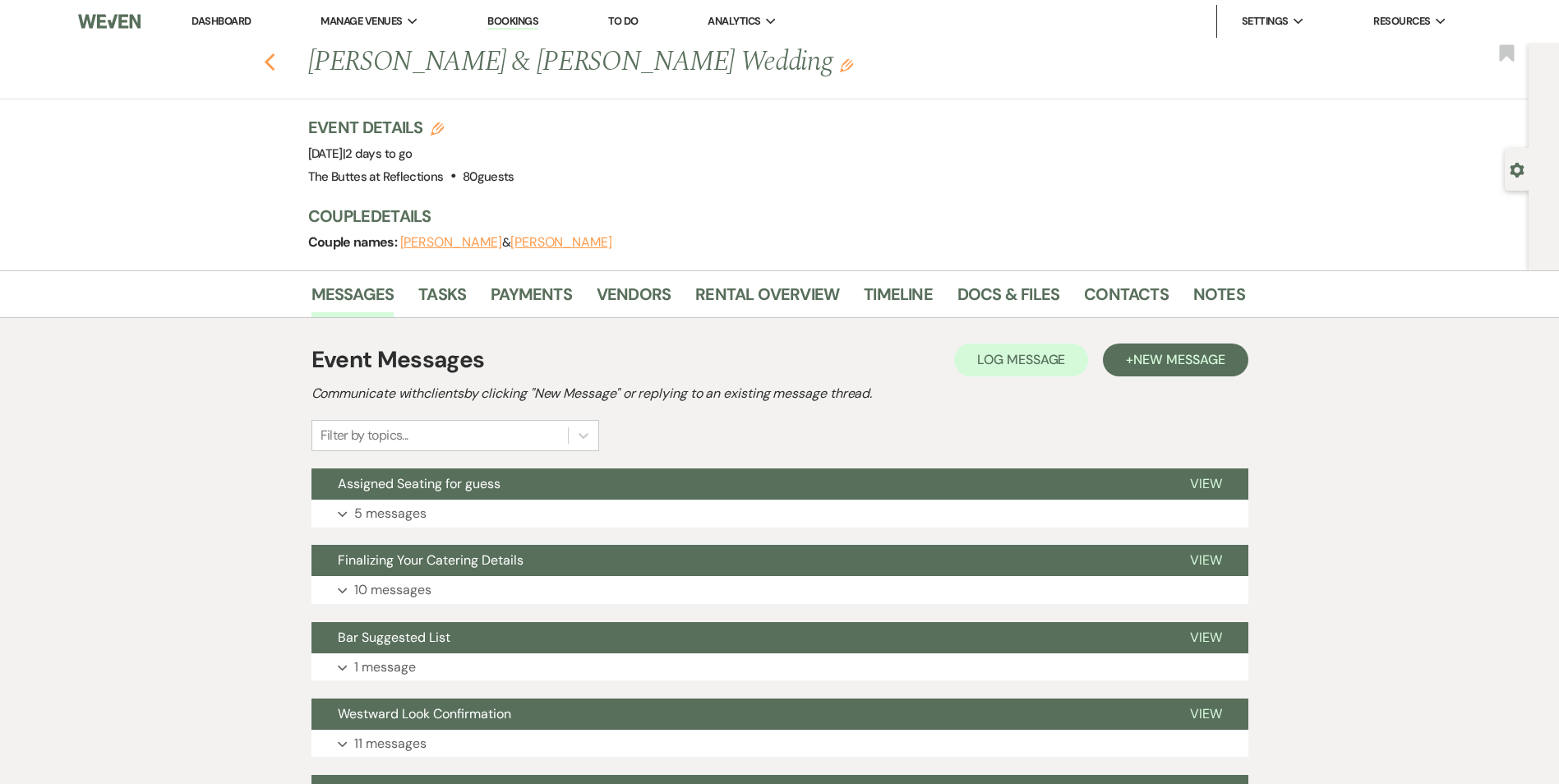
click at [276, 65] on icon "Previous" at bounding box center [270, 63] width 13 height 20
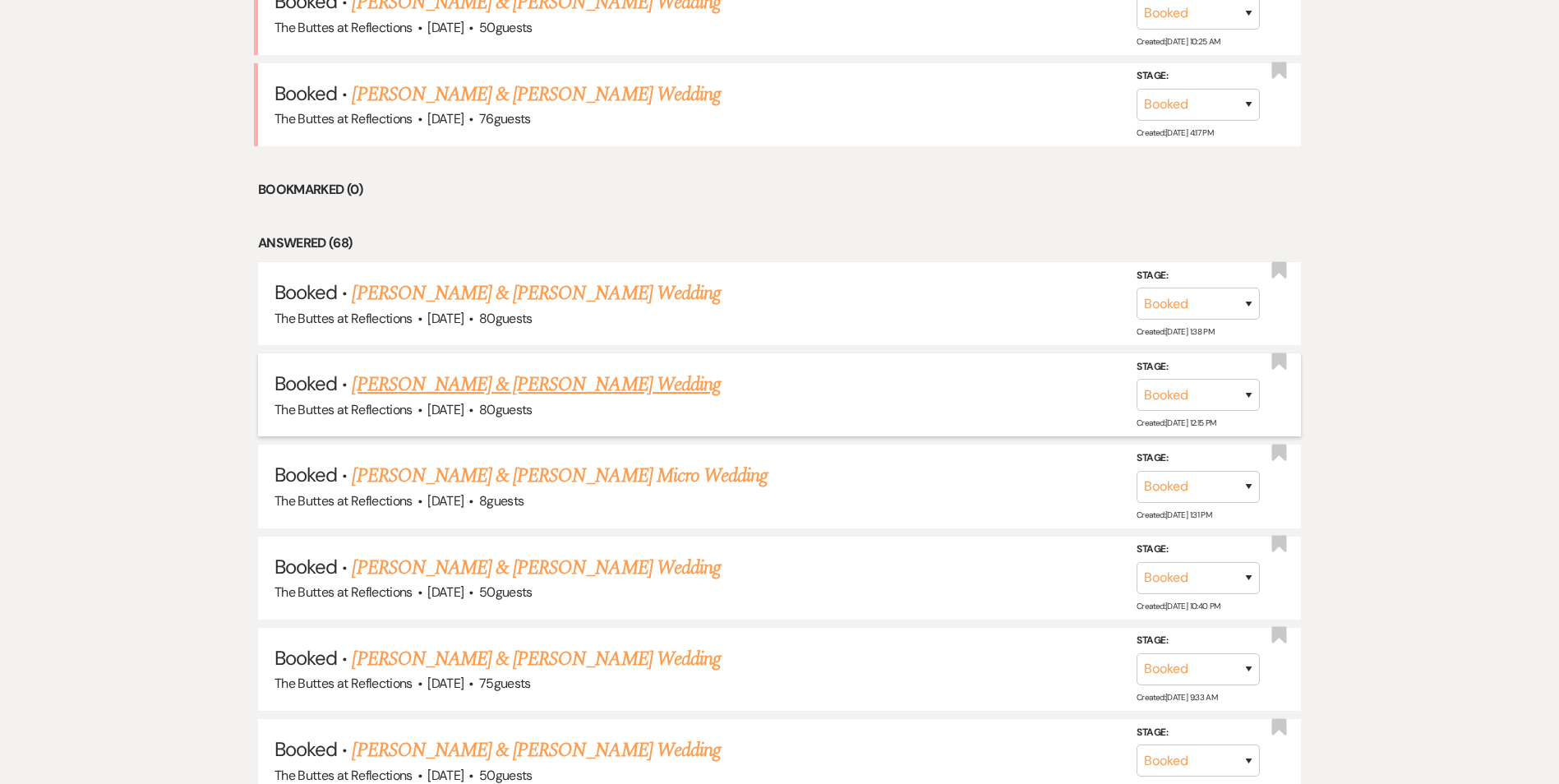
scroll to position [1076, 0]
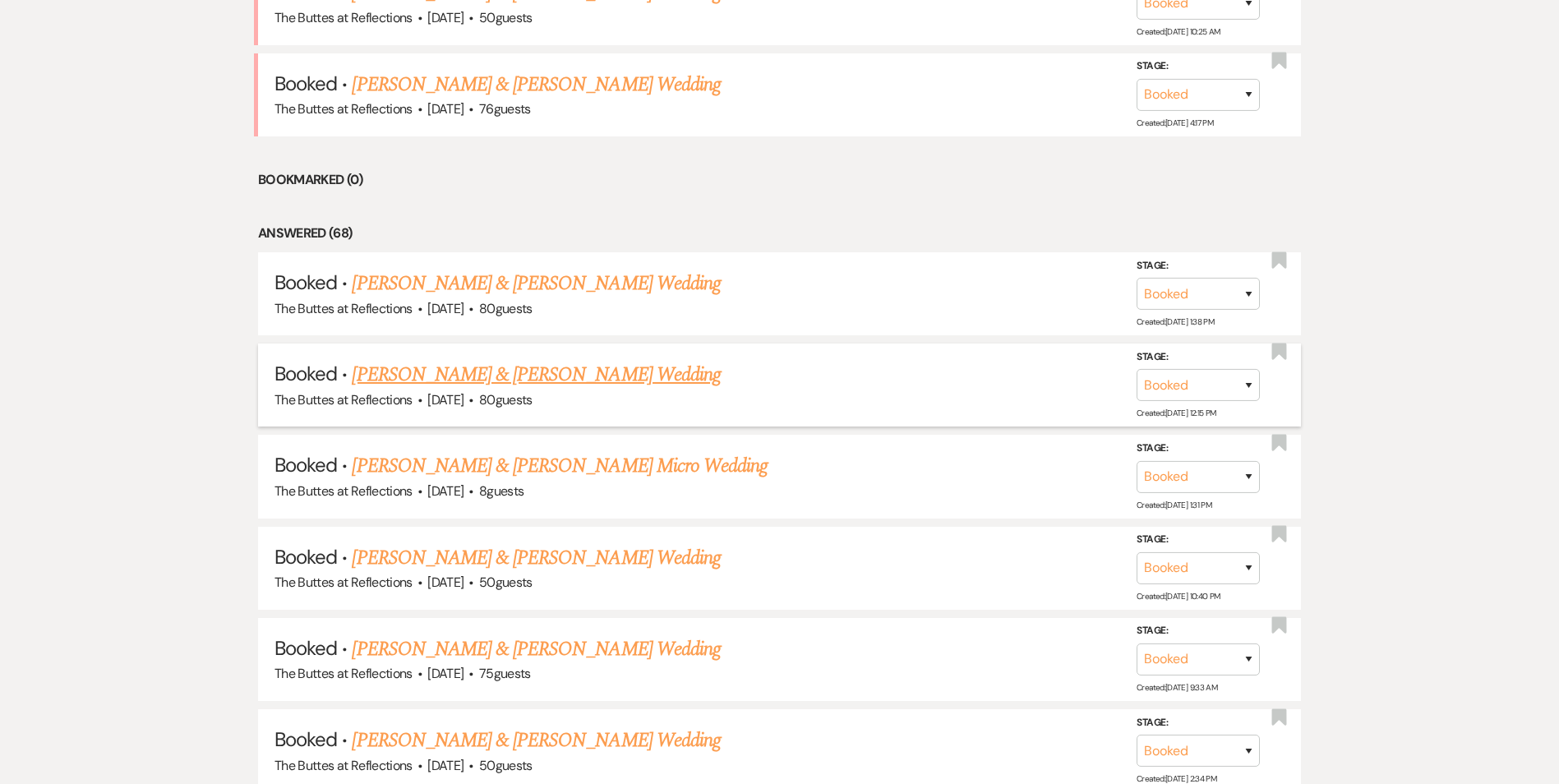
click at [585, 383] on link "[PERSON_NAME] & [PERSON_NAME] Wedding" at bounding box center [536, 374] width 368 height 29
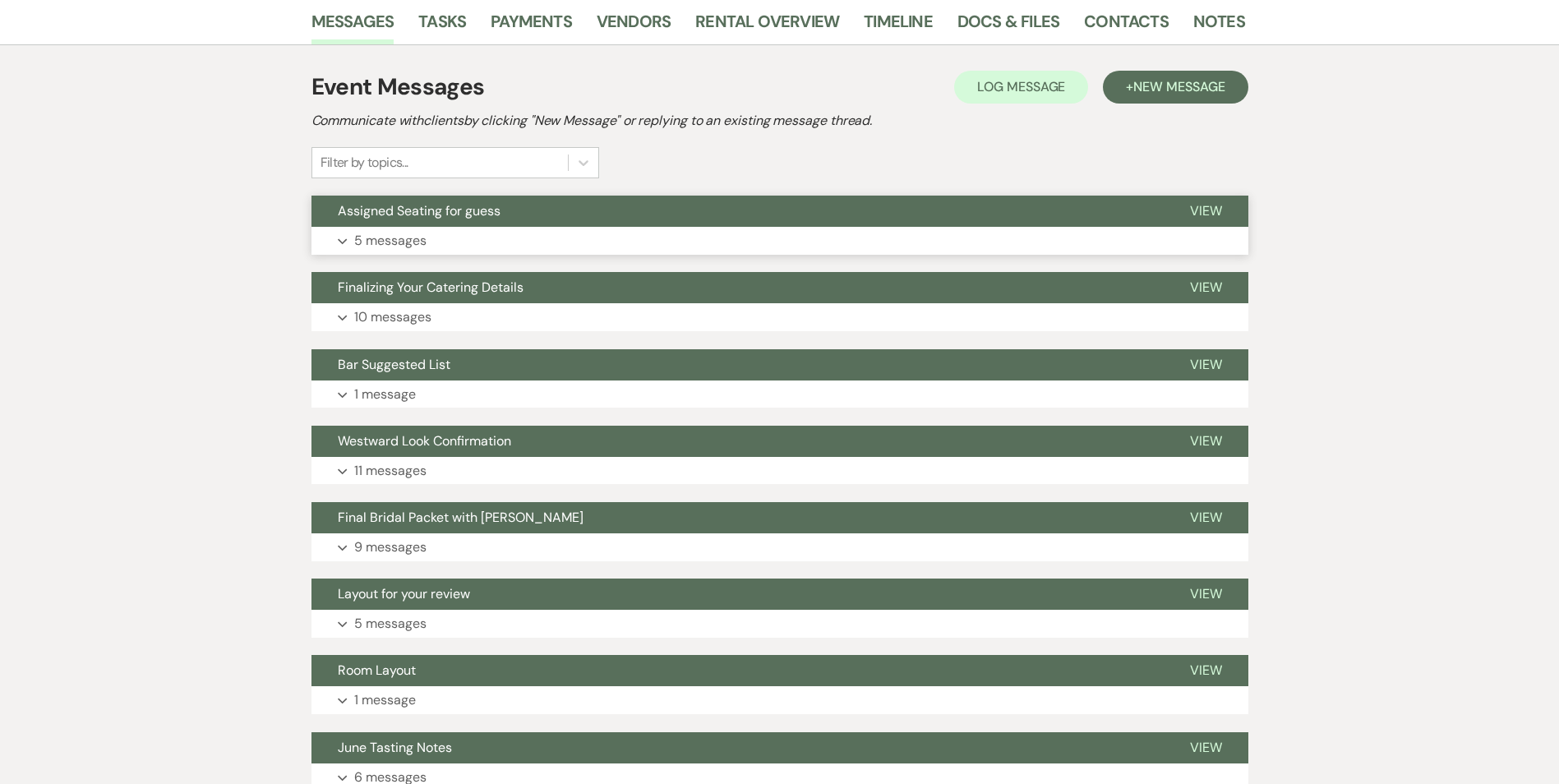
scroll to position [254, 0]
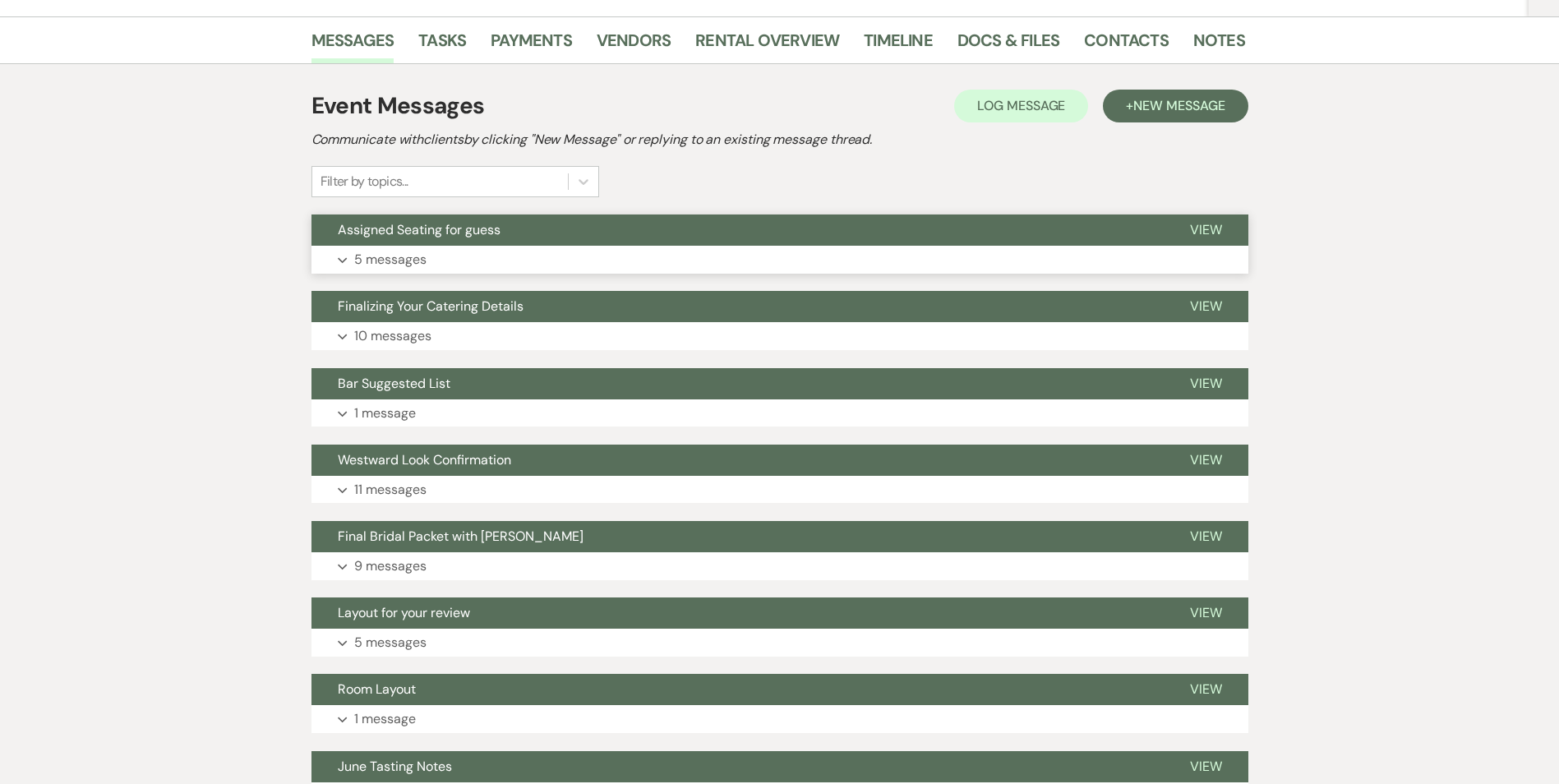
click at [607, 228] on button "Assigned Seating for guess" at bounding box center [738, 230] width 852 height 31
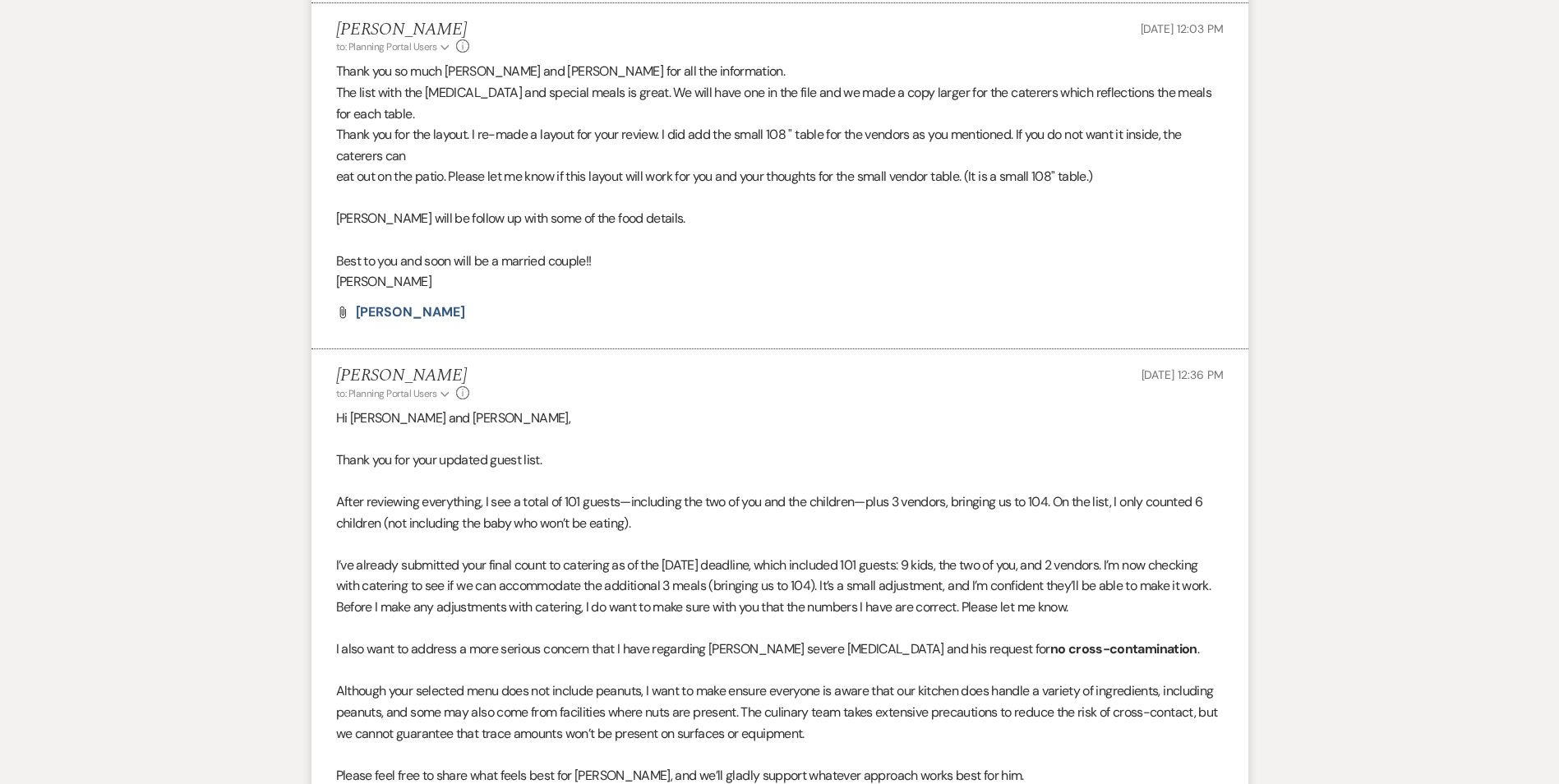
scroll to position [3953, 0]
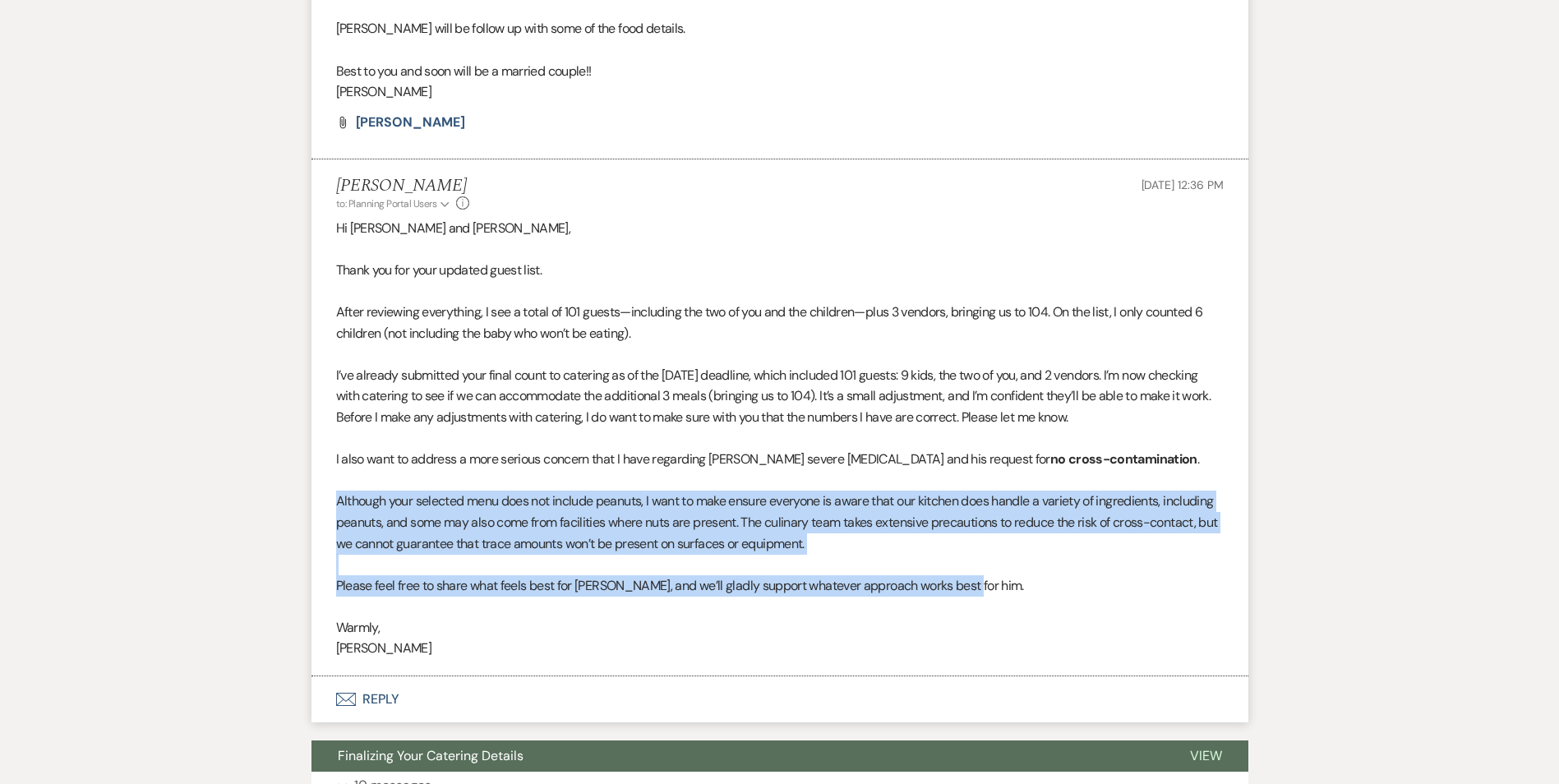
drag, startPoint x: 336, startPoint y: 500, endPoint x: 978, endPoint y: 593, distance: 648.7
click at [978, 593] on div "Hi [PERSON_NAME] and [PERSON_NAME], Thank you for your updated guest list. Afte…" at bounding box center [780, 439] width 888 height 441
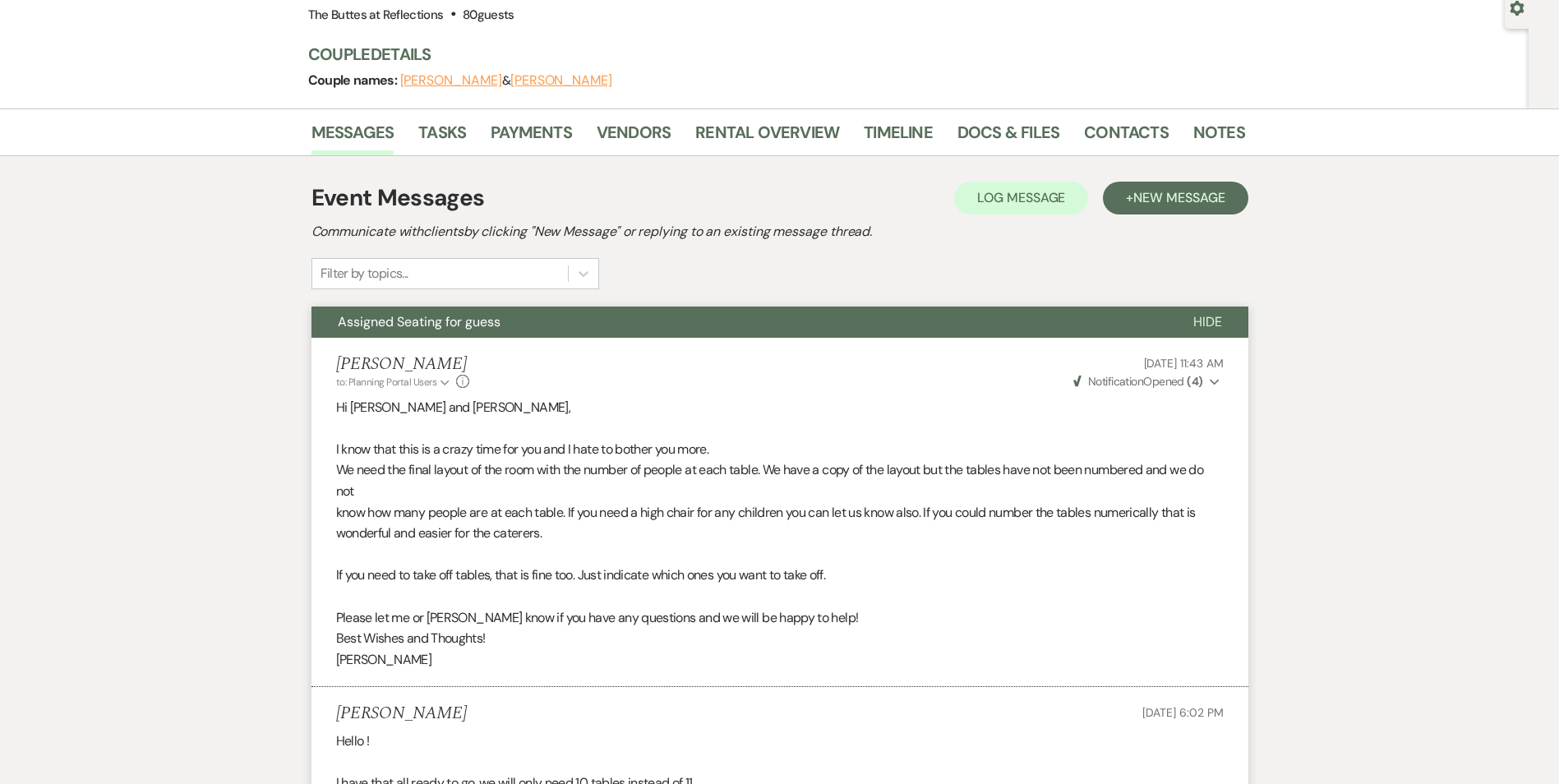
scroll to position [0, 0]
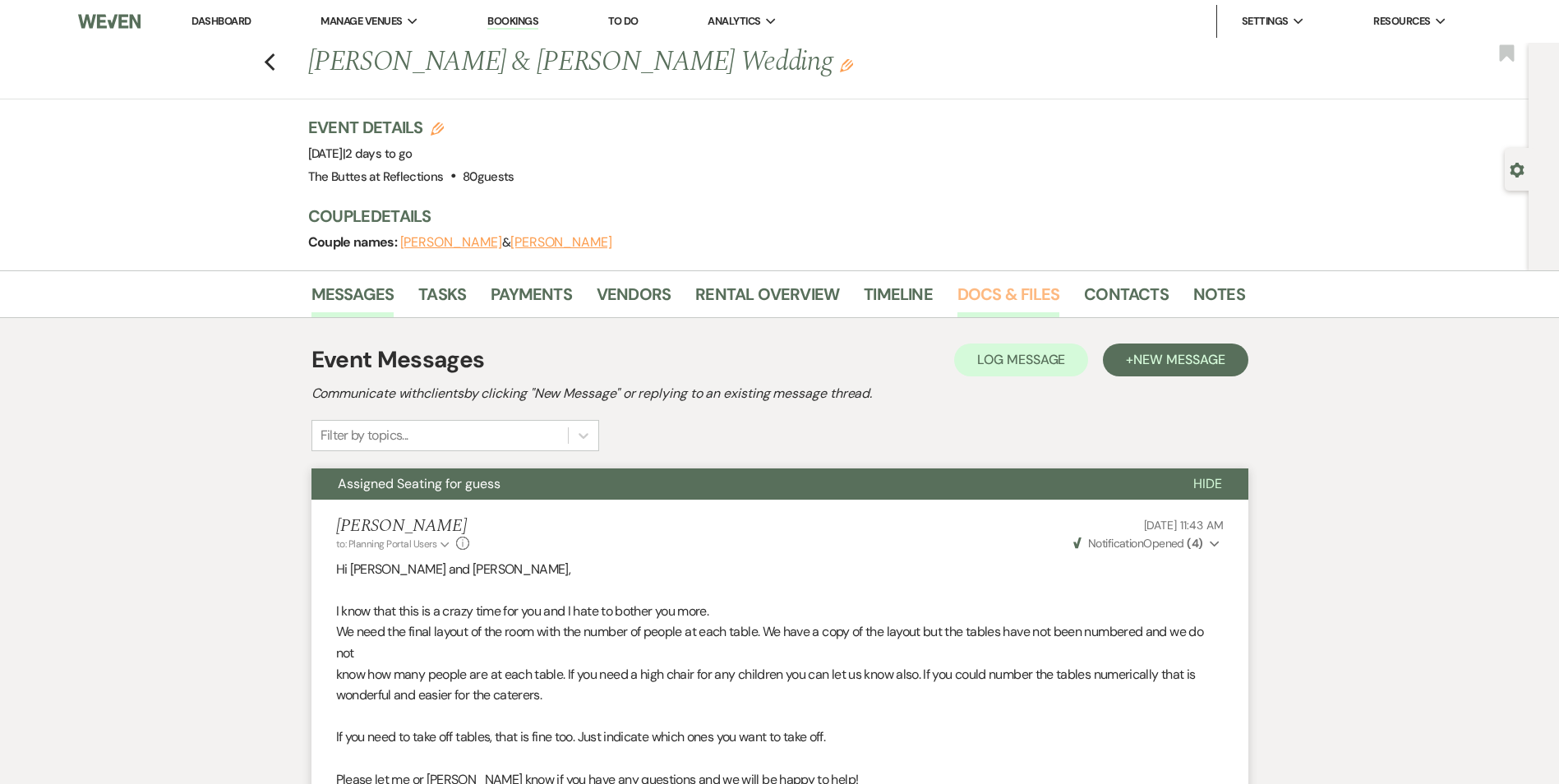
click at [1000, 309] on link "Docs & Files" at bounding box center [1009, 299] width 102 height 36
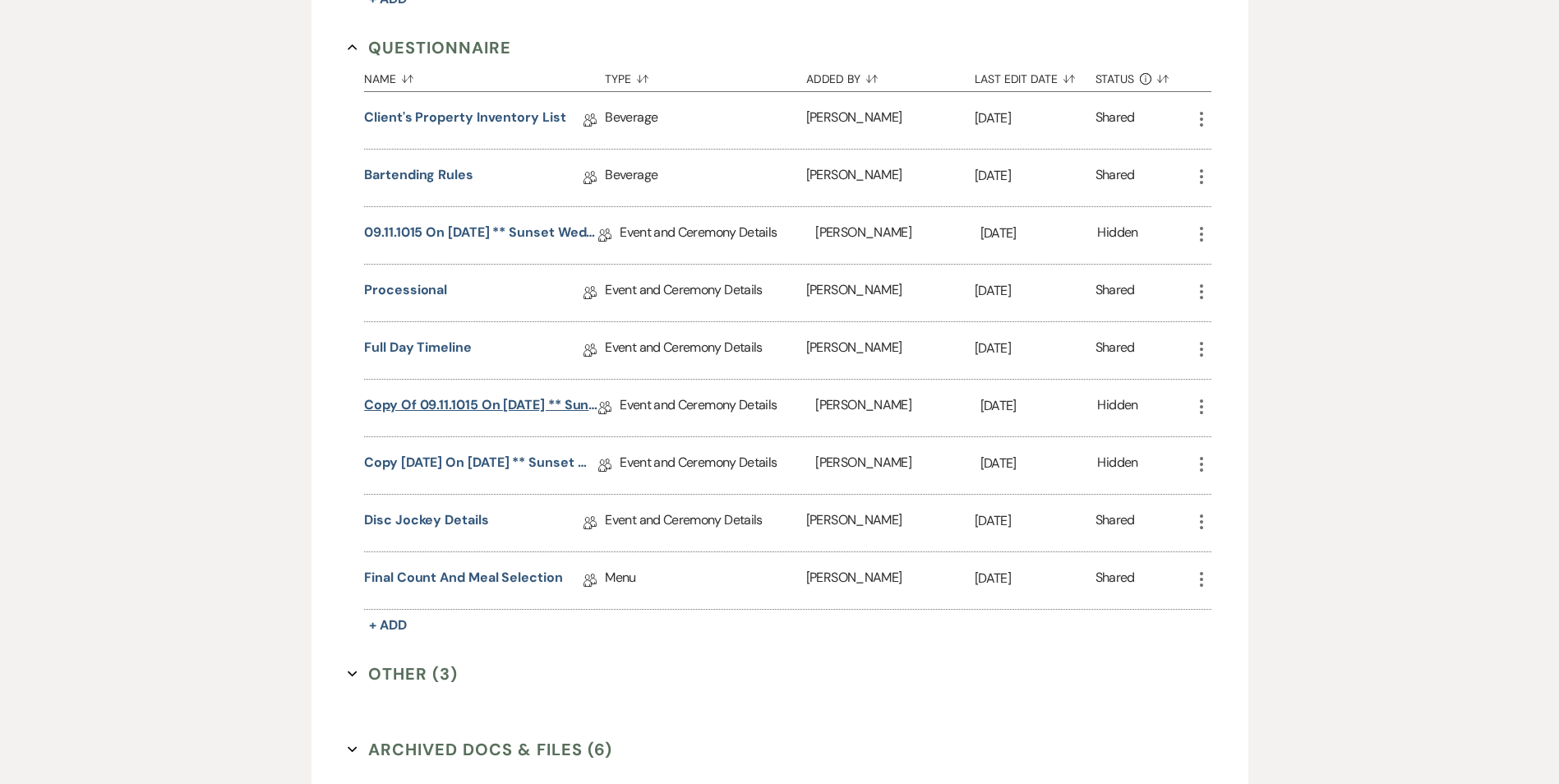
scroll to position [1561, 0]
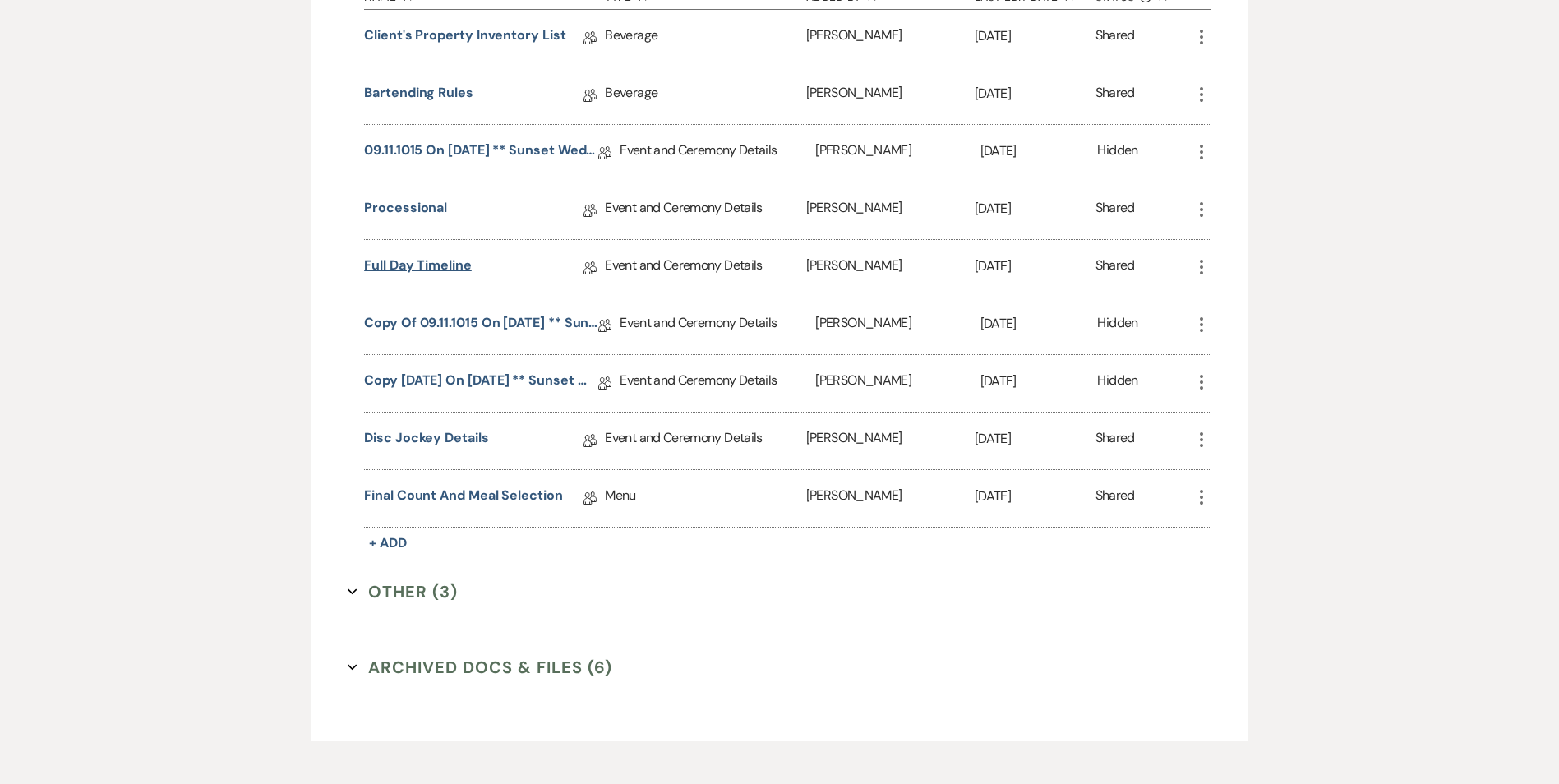
click at [425, 269] on link "Full Day Timeline" at bounding box center [418, 268] width 107 height 25
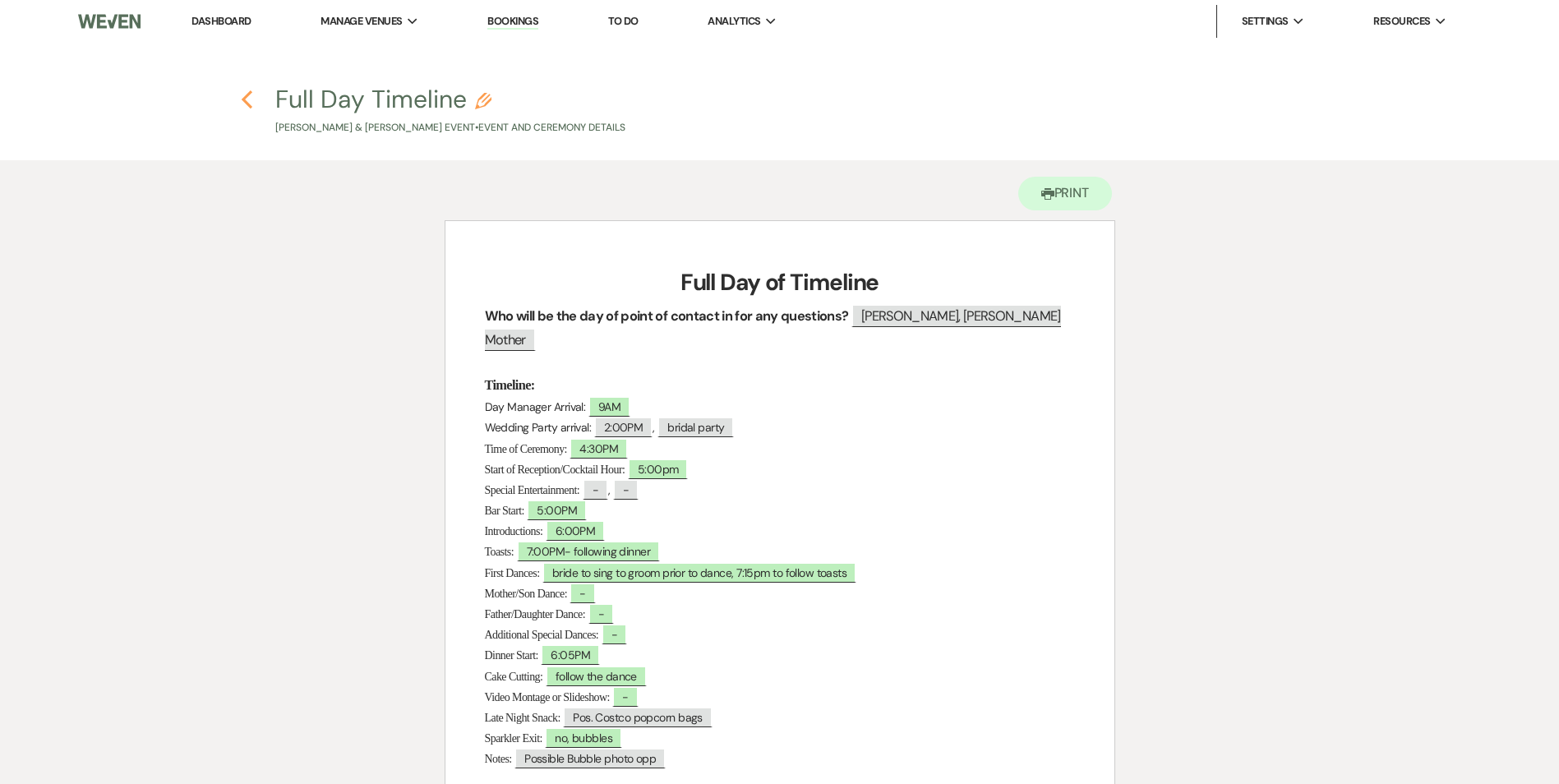
click at [252, 99] on icon "Previous" at bounding box center [247, 100] width 13 height 20
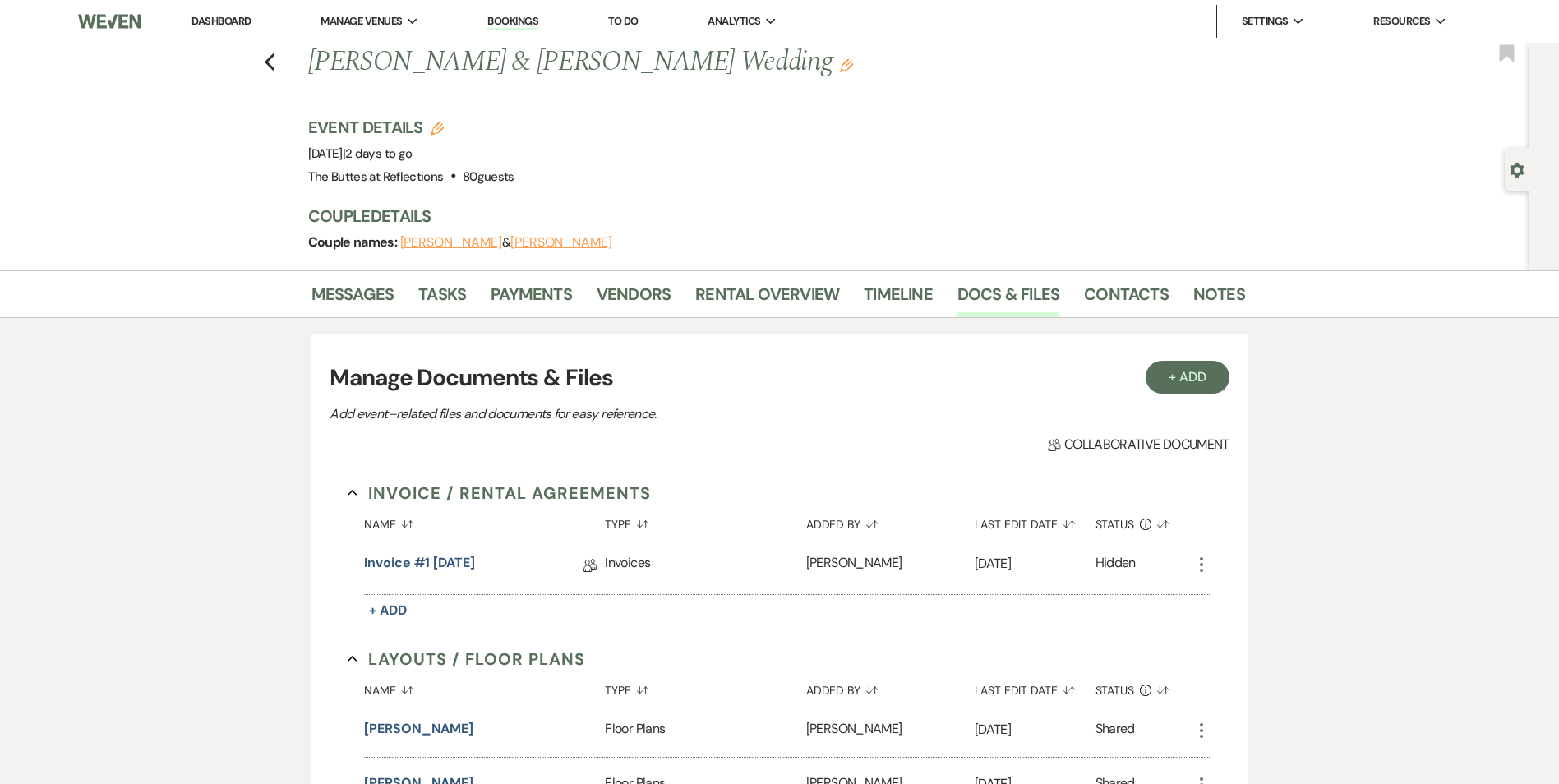
scroll to position [1561, 0]
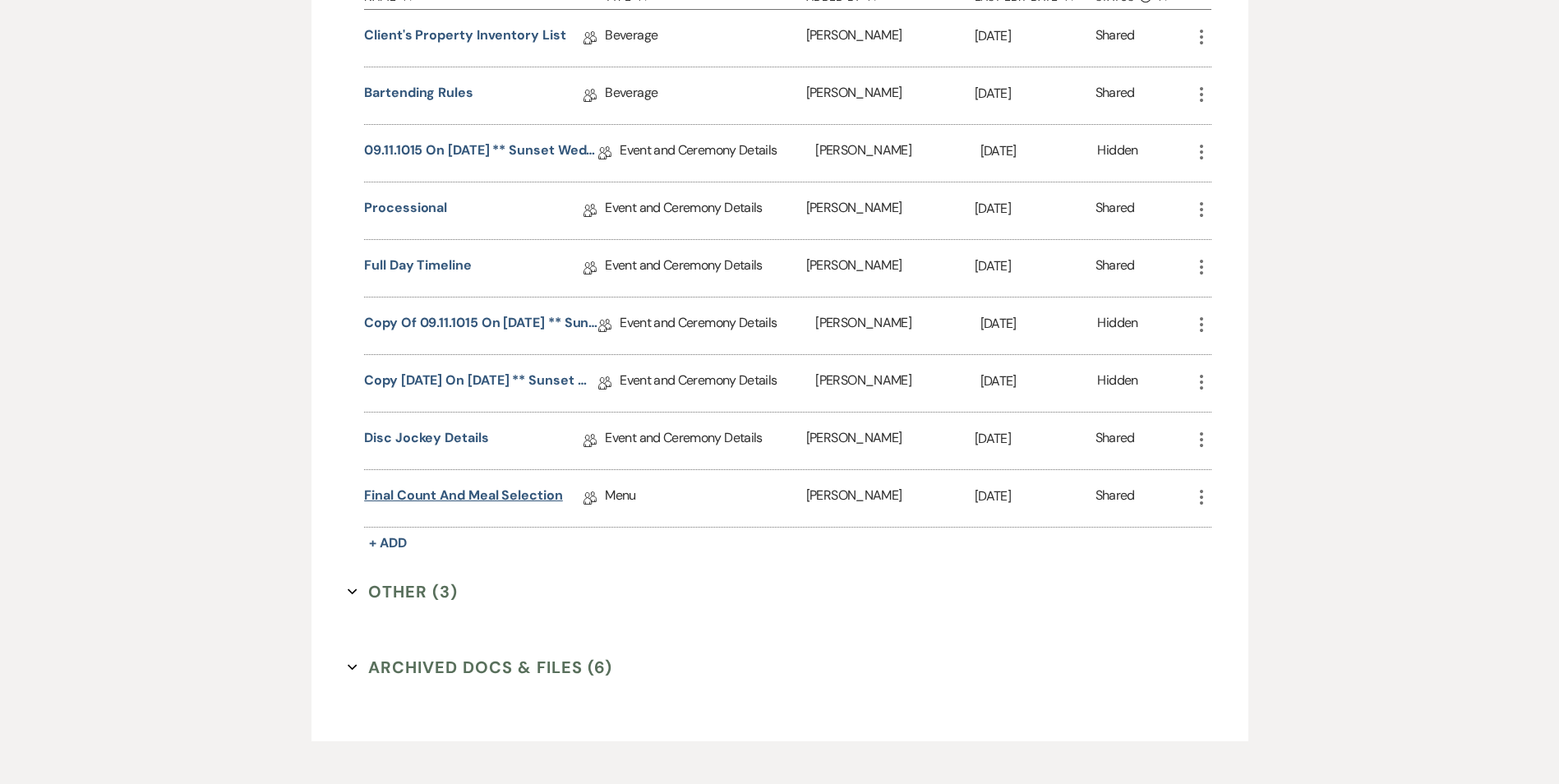
click at [477, 490] on link "Final Count and Meal Selection" at bounding box center [463, 498] width 199 height 25
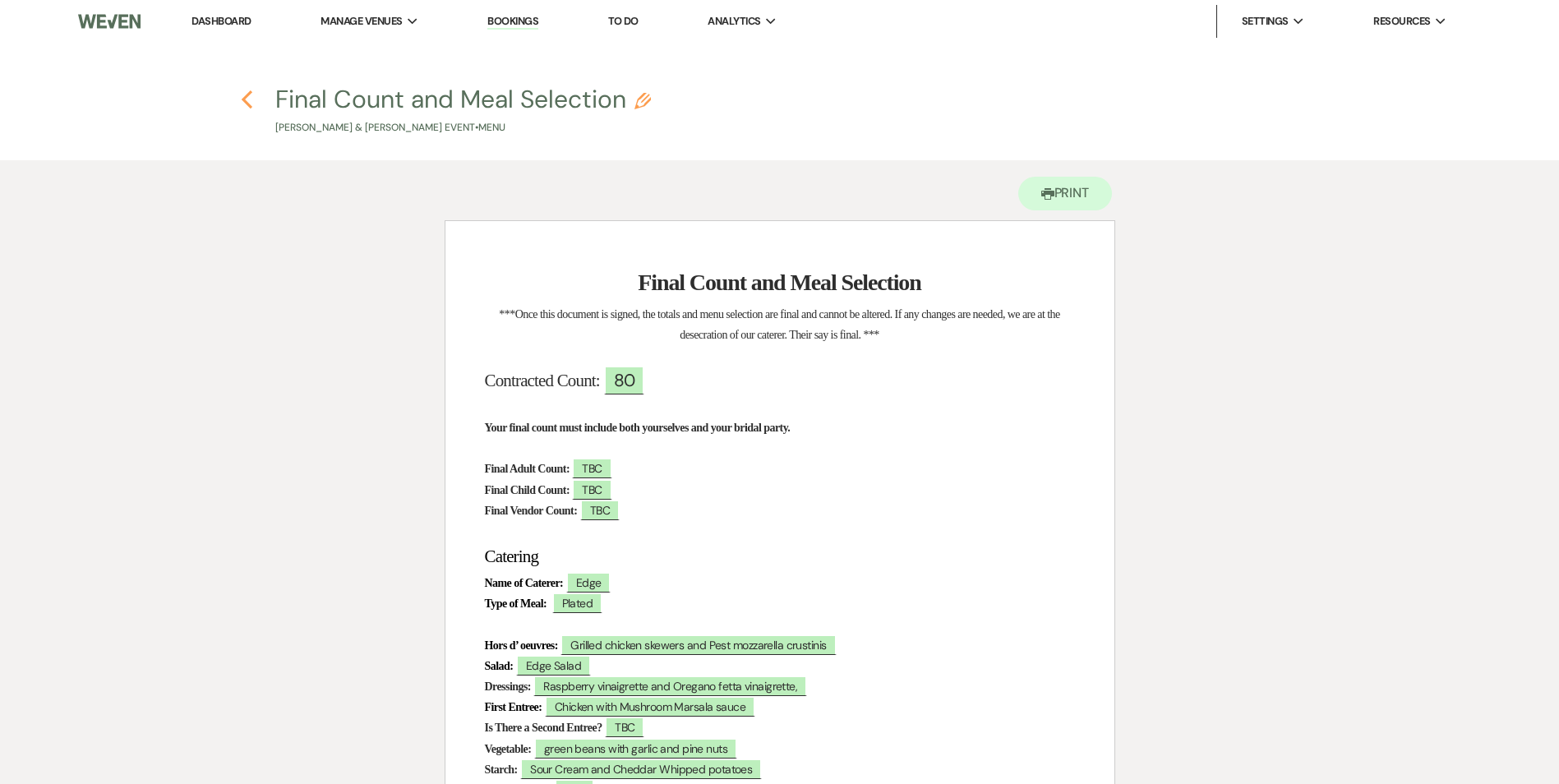
click at [247, 101] on icon "Previous" at bounding box center [247, 100] width 13 height 20
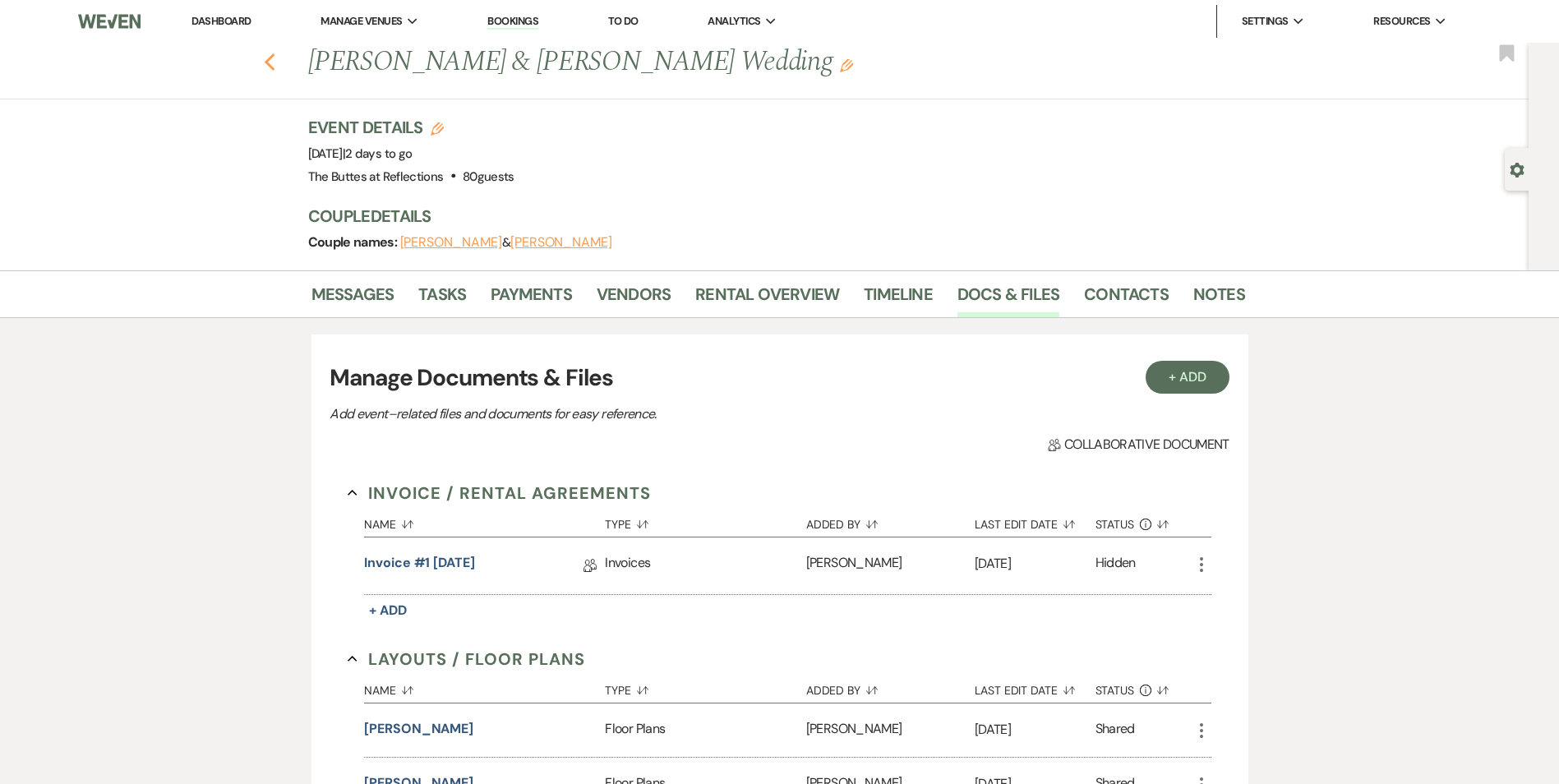
click at [274, 65] on use "button" at bounding box center [269, 63] width 11 height 18
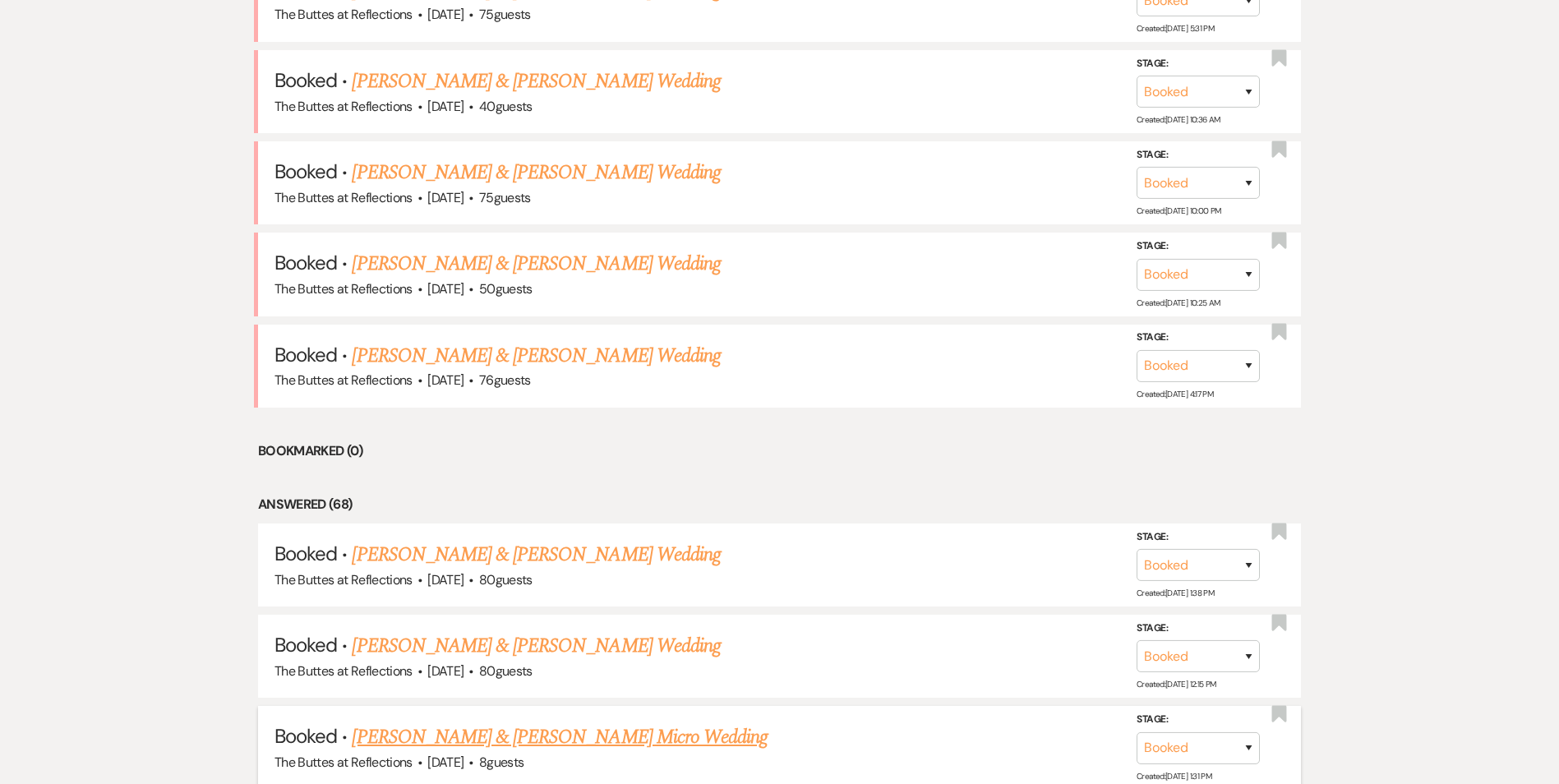
scroll to position [911, 0]
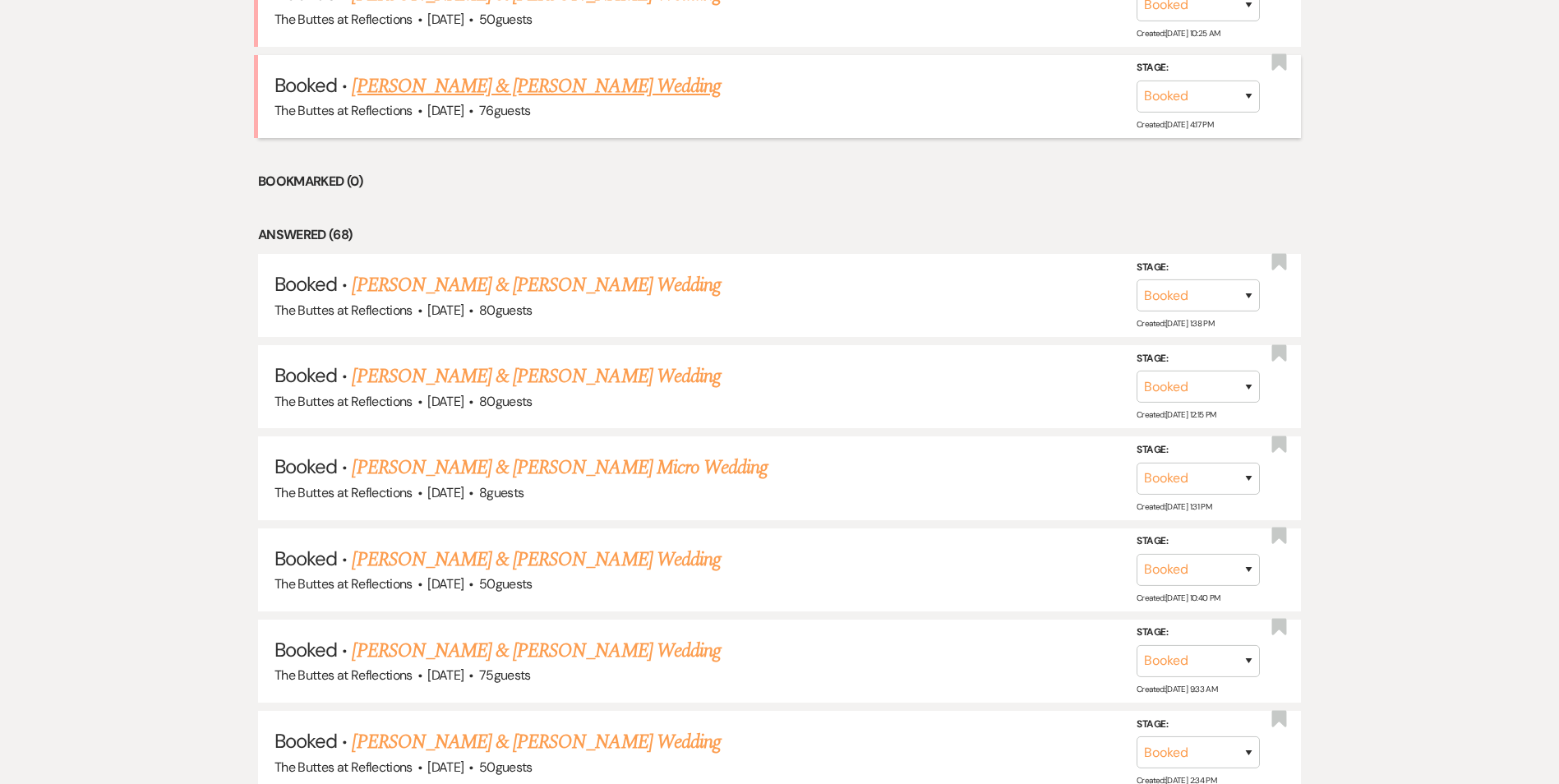
scroll to position [1076, 0]
click at [519, 563] on link "[PERSON_NAME] & [PERSON_NAME] Wedding" at bounding box center [536, 558] width 368 height 29
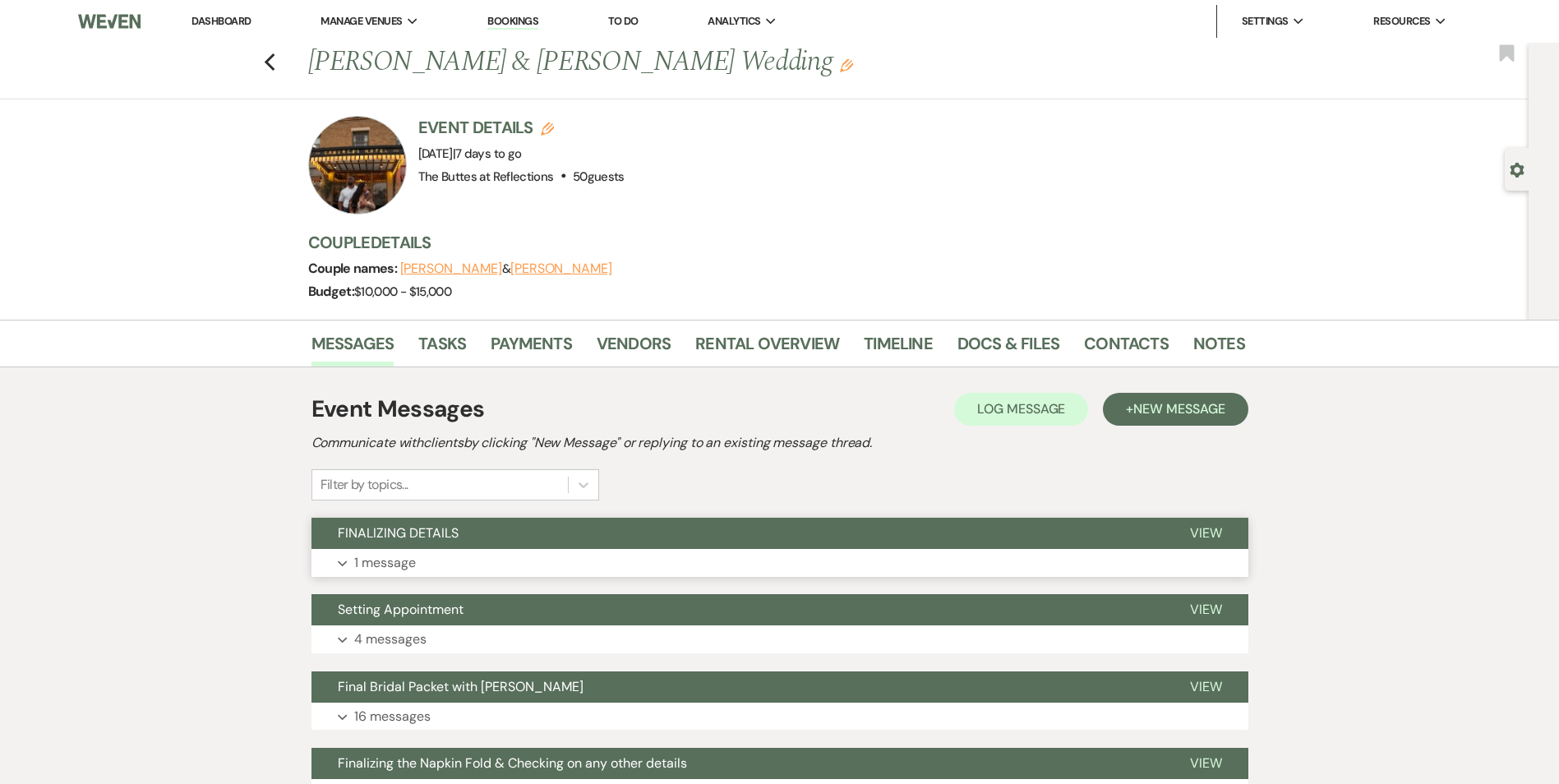
click at [571, 536] on button "FINALIZING DETAILS" at bounding box center [738, 533] width 852 height 31
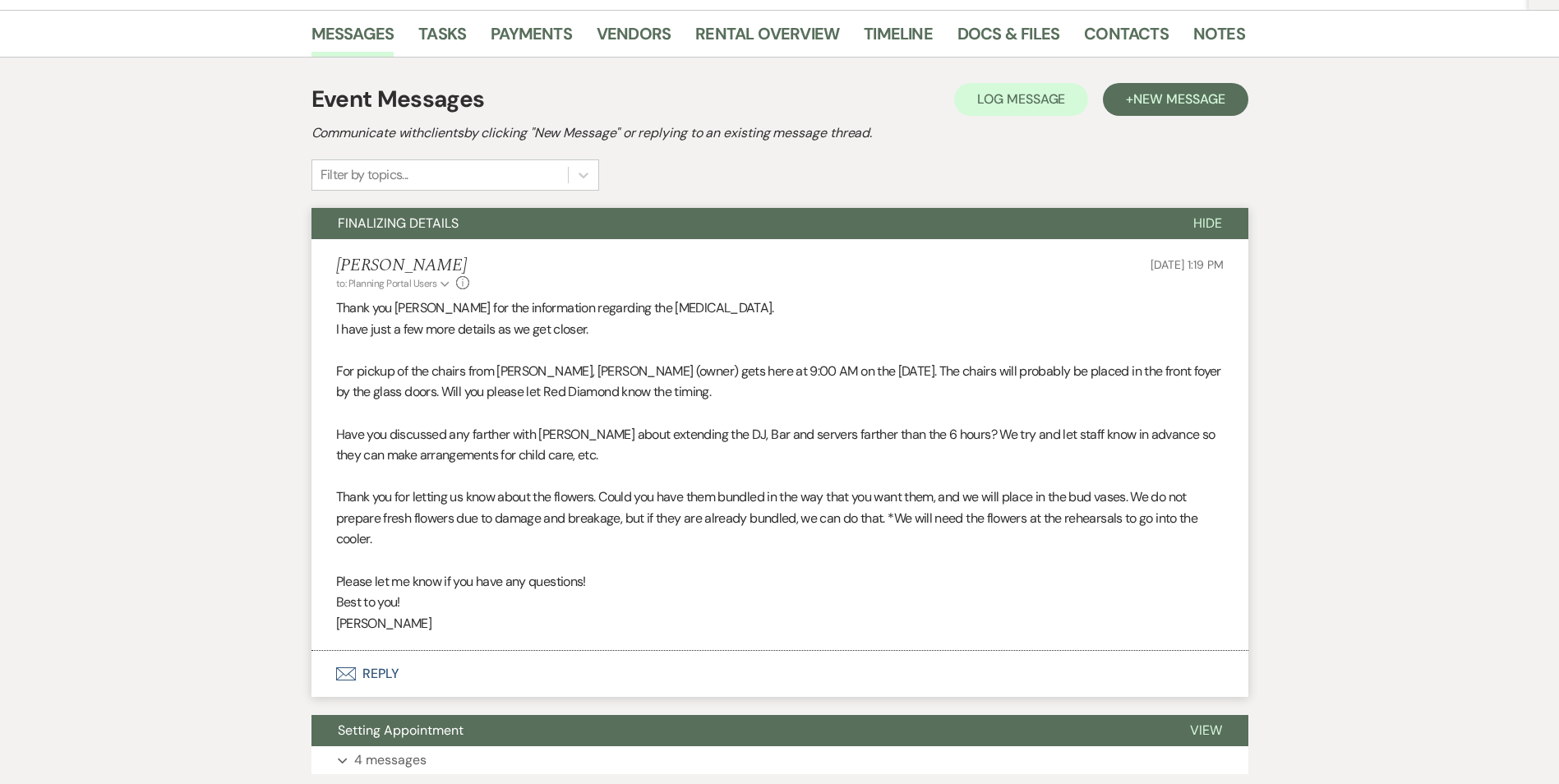
scroll to position [411, 0]
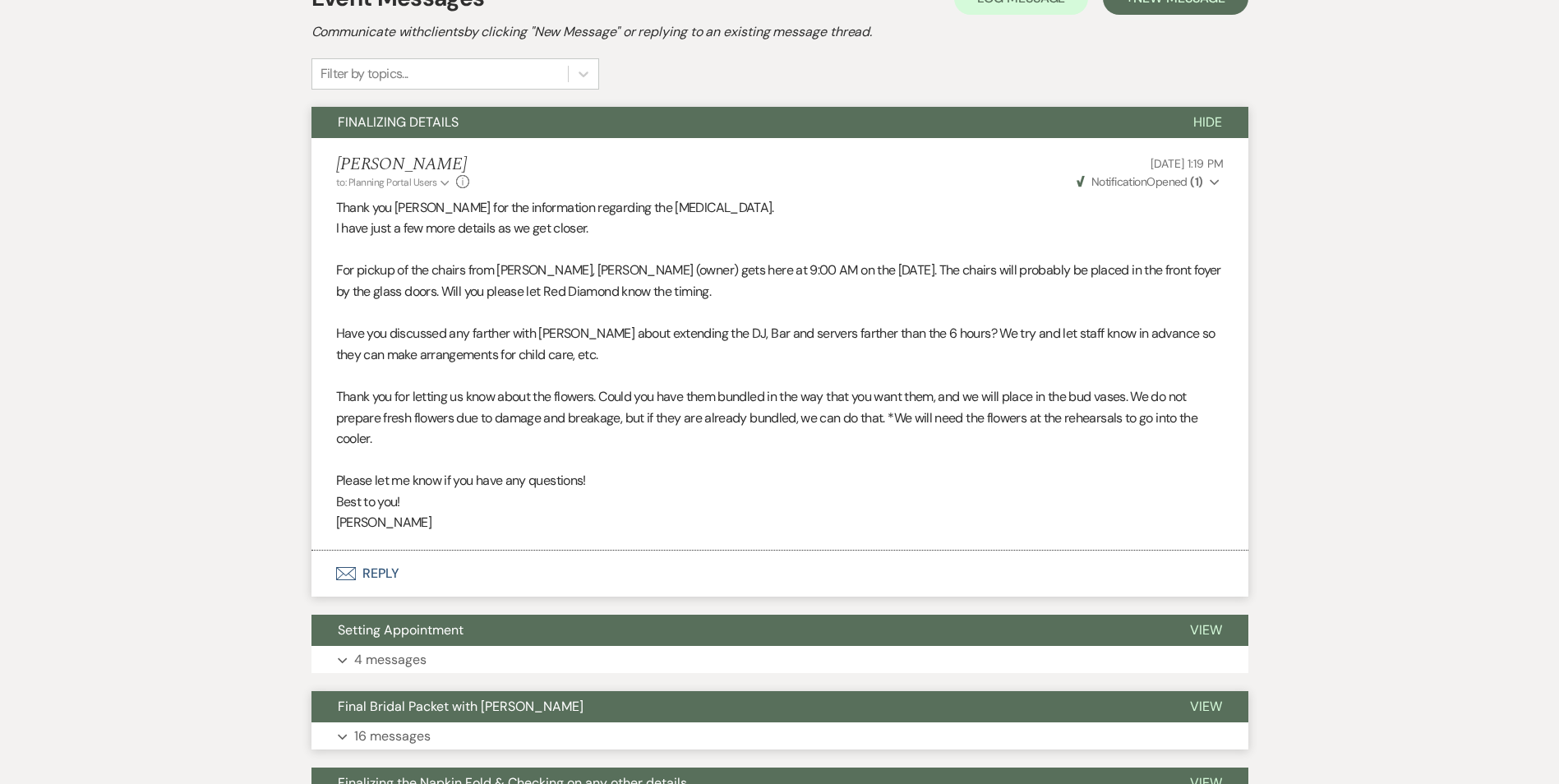
click at [549, 704] on button "Final Bridal Packet with [PERSON_NAME]" at bounding box center [738, 706] width 852 height 31
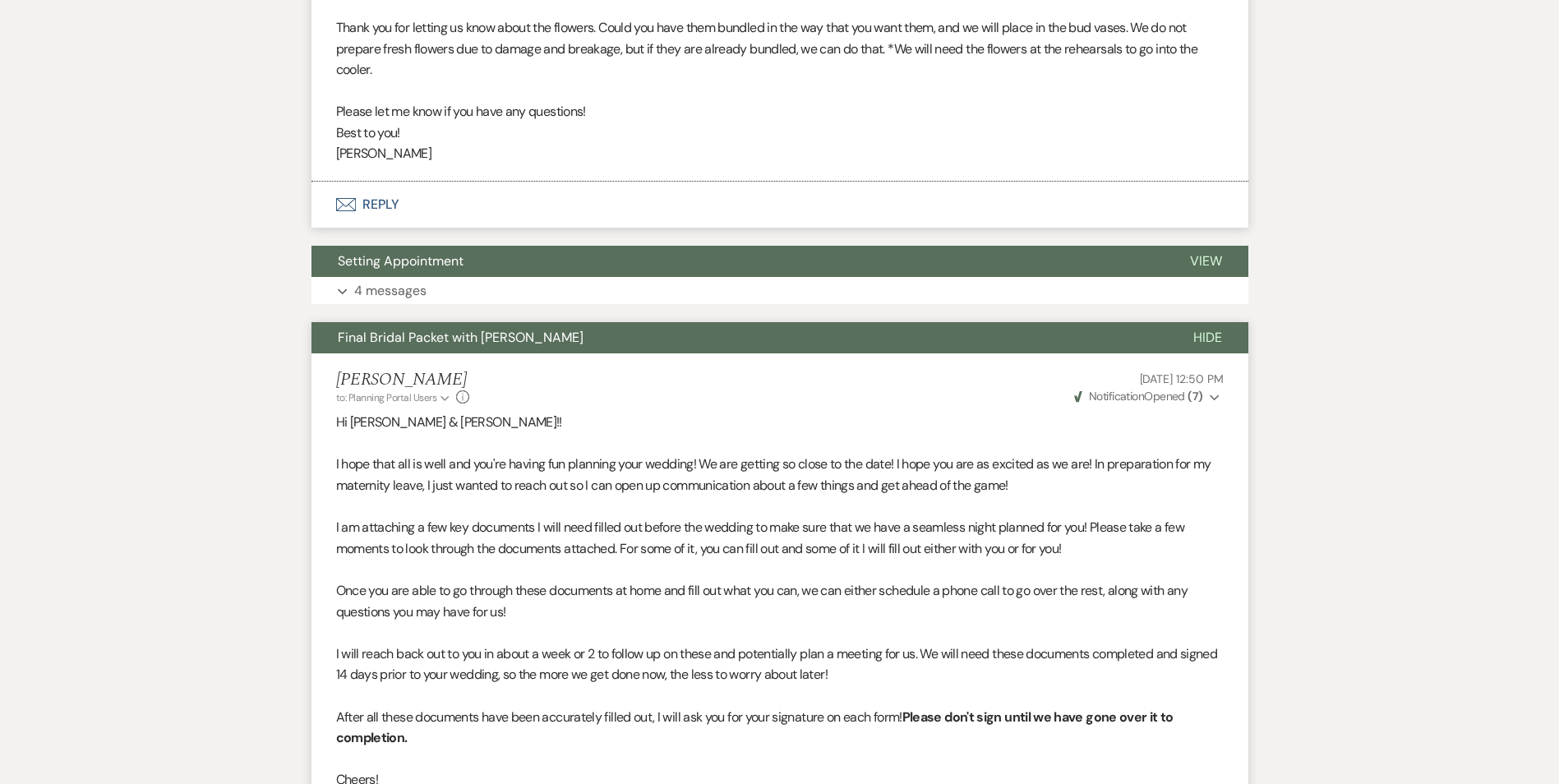
scroll to position [740, 0]
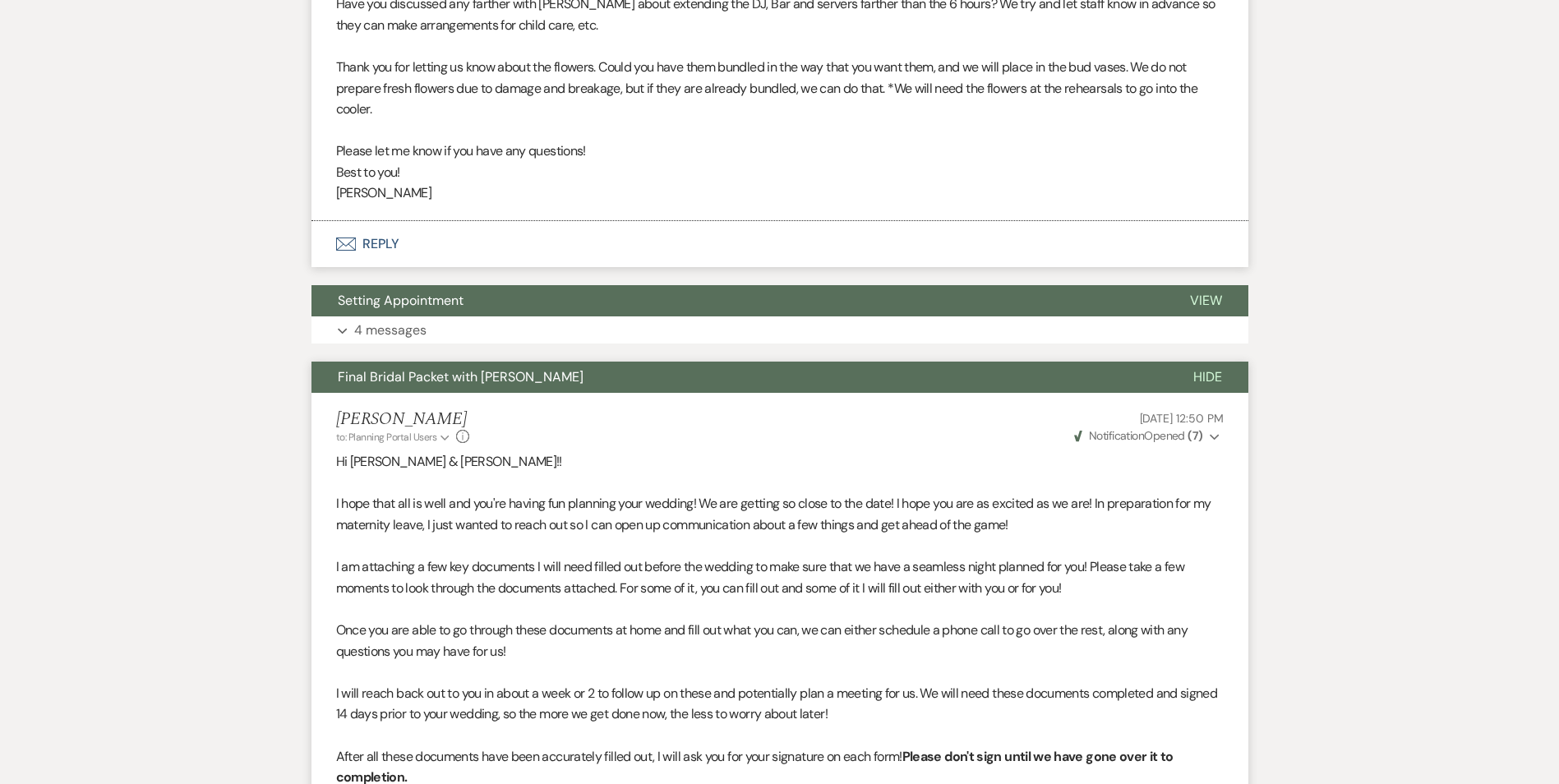
click at [1213, 385] on span "Hide" at bounding box center [1208, 376] width 29 height 18
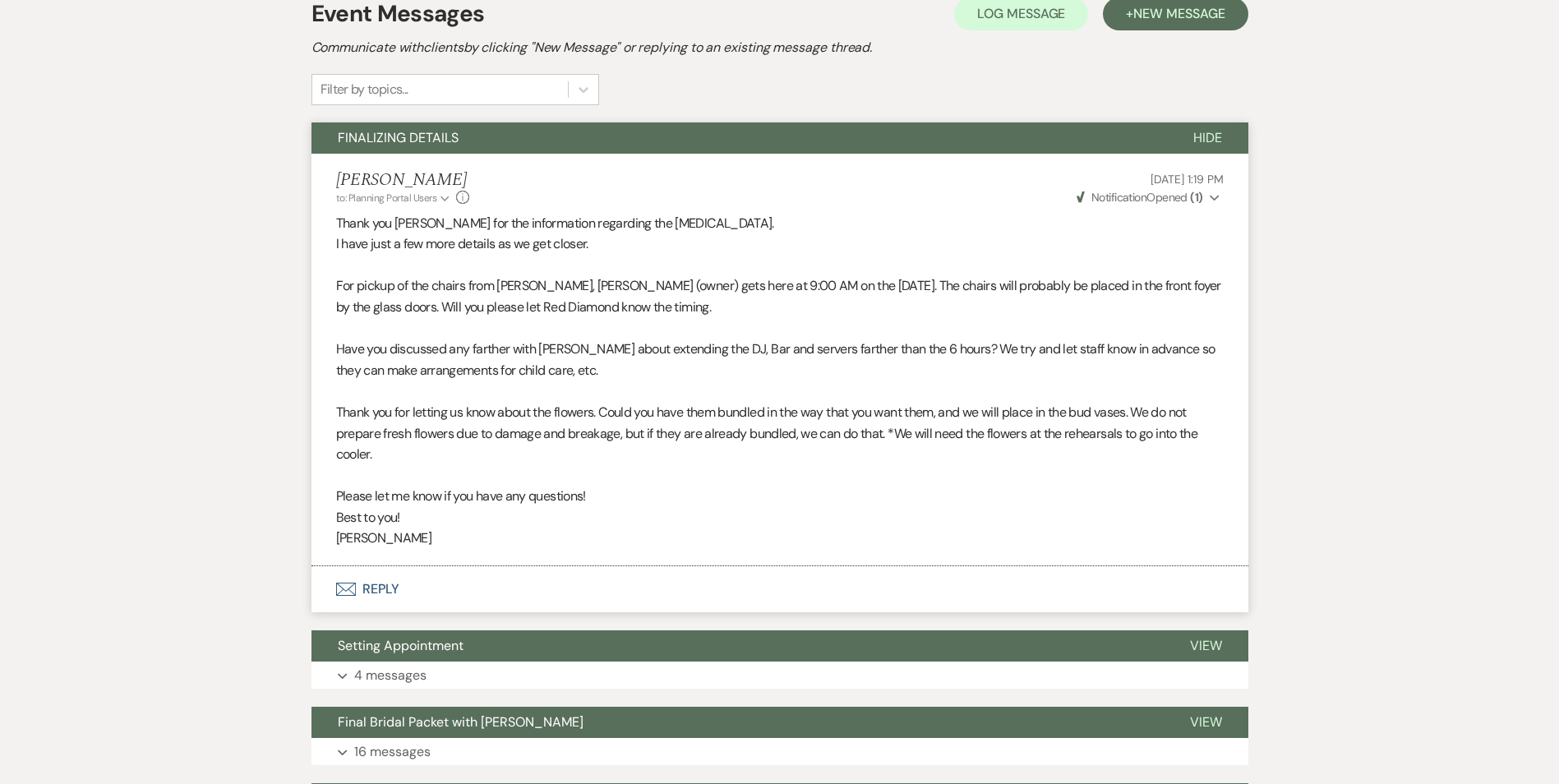
scroll to position [658, 0]
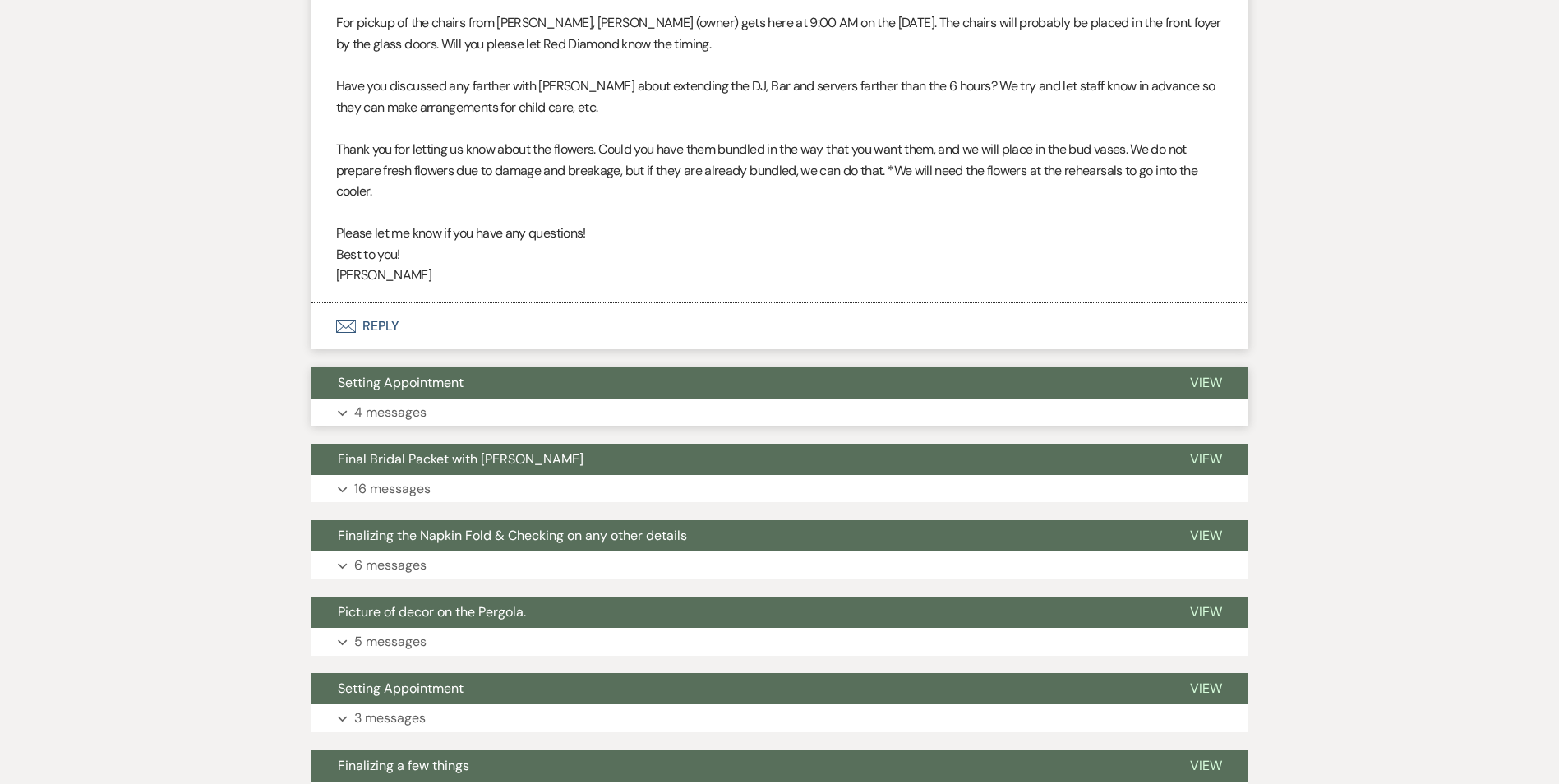
click at [589, 387] on button "Setting Appointment" at bounding box center [738, 382] width 852 height 31
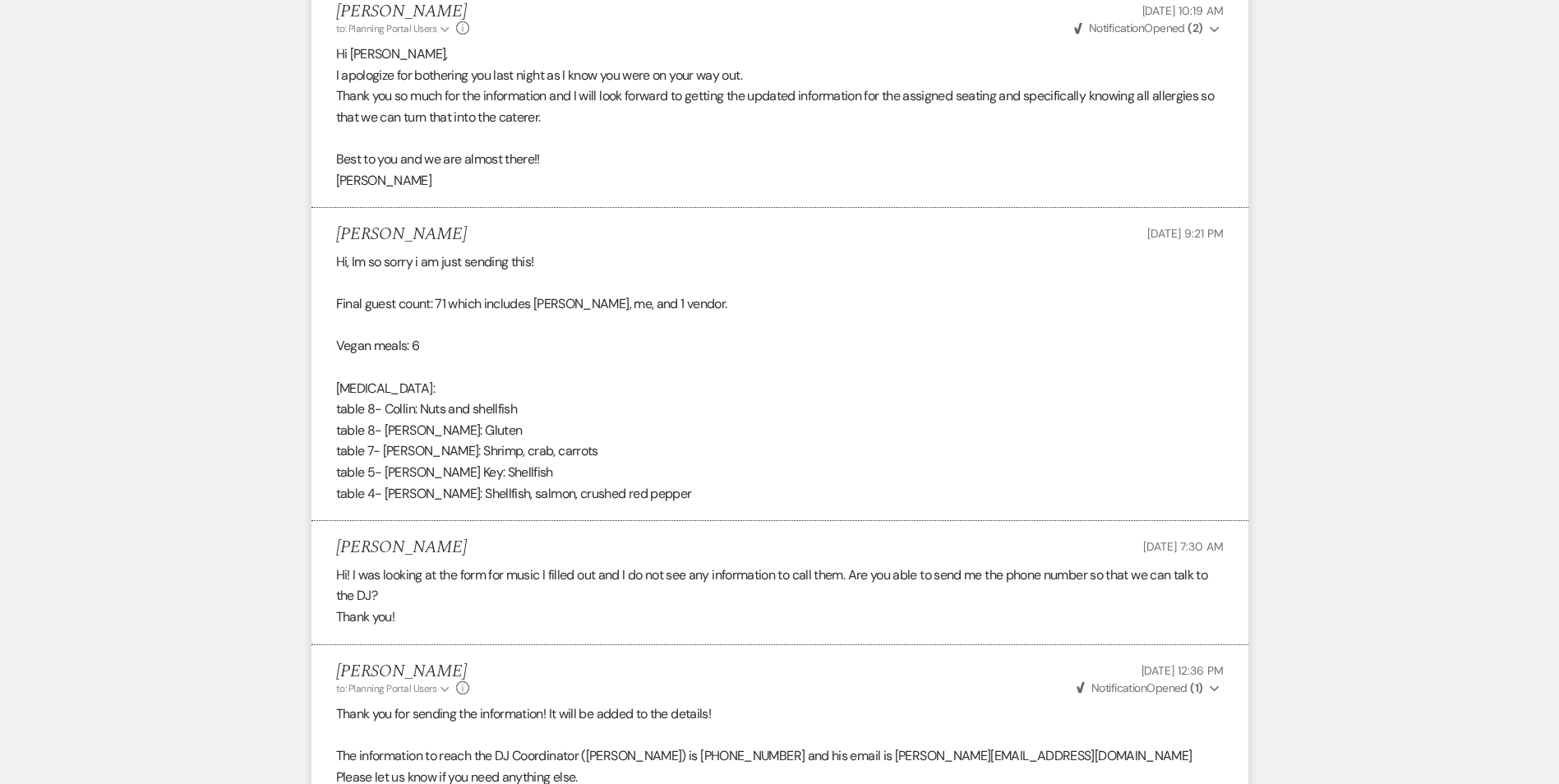
scroll to position [1070, 0]
drag, startPoint x: 402, startPoint y: 348, endPoint x: 457, endPoint y: 357, distance: 55.7
click at [457, 357] on div "Hi, Im so sorry i am just sending this! Final guest count: 71 which includes [P…" at bounding box center [780, 379] width 888 height 252
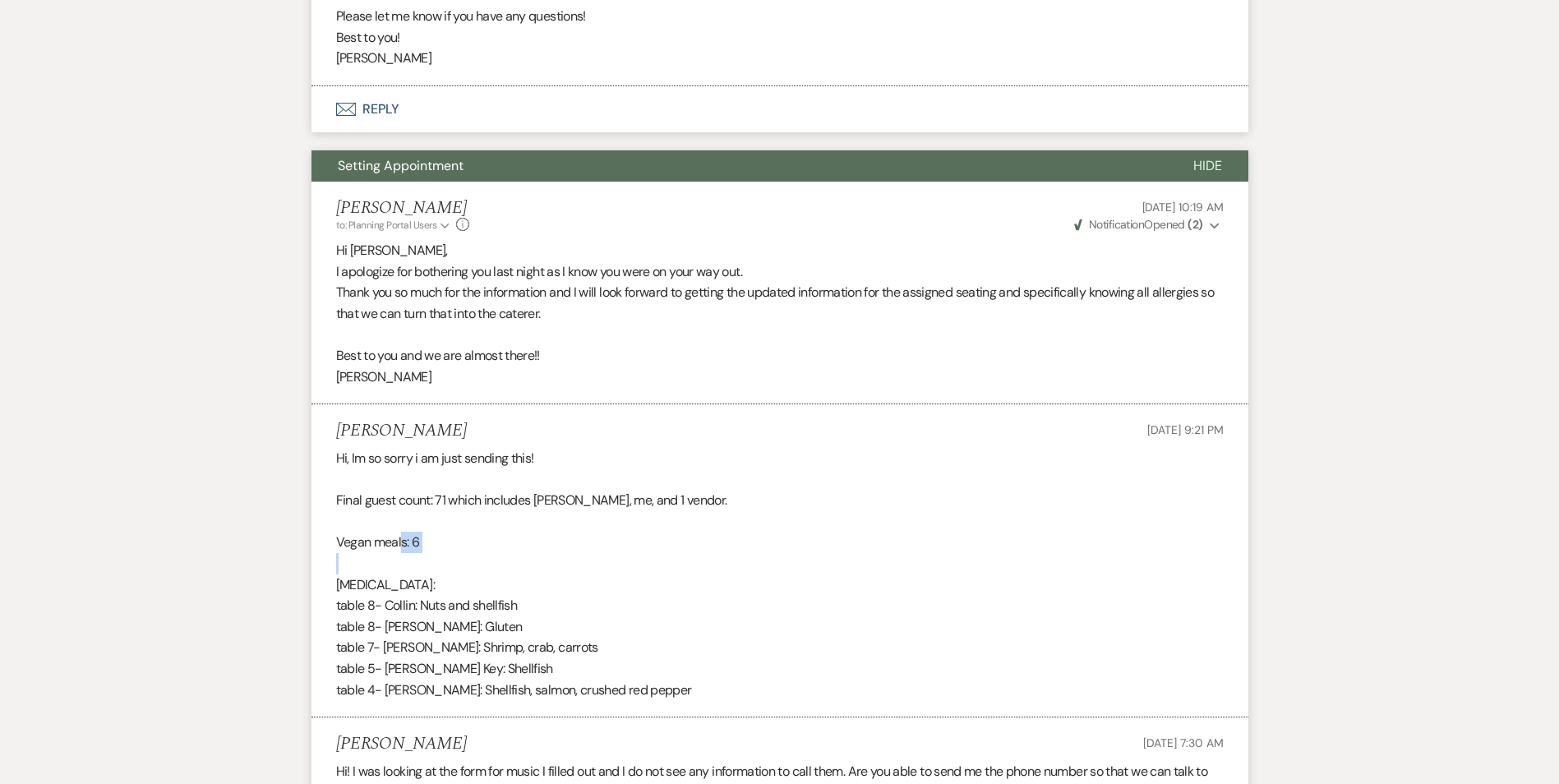
scroll to position [906, 0]
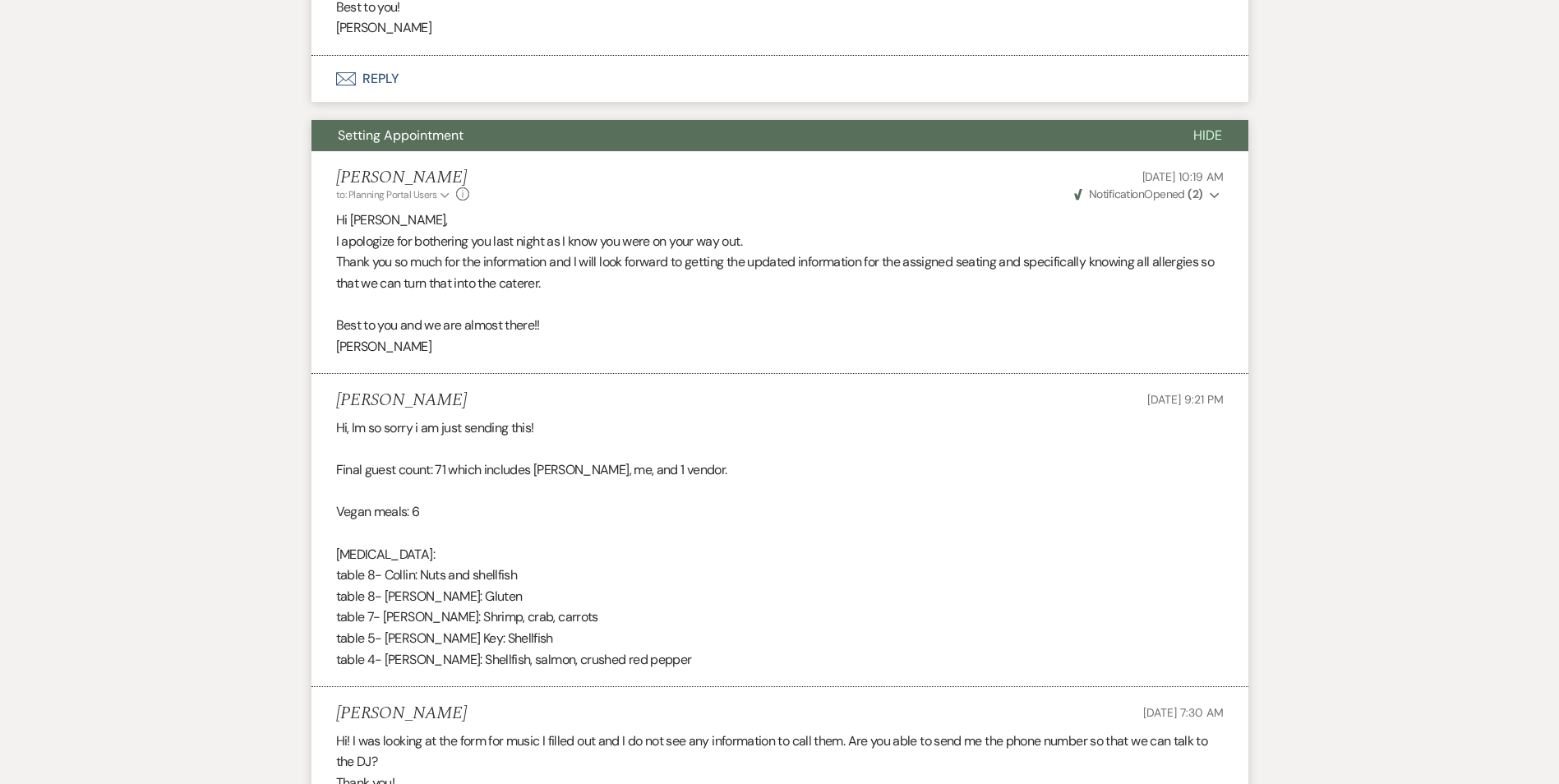
click at [538, 570] on p "table 8- Collin: Nuts and shellfish" at bounding box center [780, 574] width 888 height 21
drag, startPoint x: 337, startPoint y: 472, endPoint x: 608, endPoint y: 503, distance: 272.8
click at [608, 503] on div "Hi, Im so sorry i am just sending this! Final guest count: 71 which includes [P…" at bounding box center [780, 543] width 888 height 252
drag, startPoint x: 608, startPoint y: 503, endPoint x: 660, endPoint y: 573, distance: 87.2
click at [660, 573] on p "table 8- Collin: Nuts and shellfish" at bounding box center [780, 574] width 888 height 21
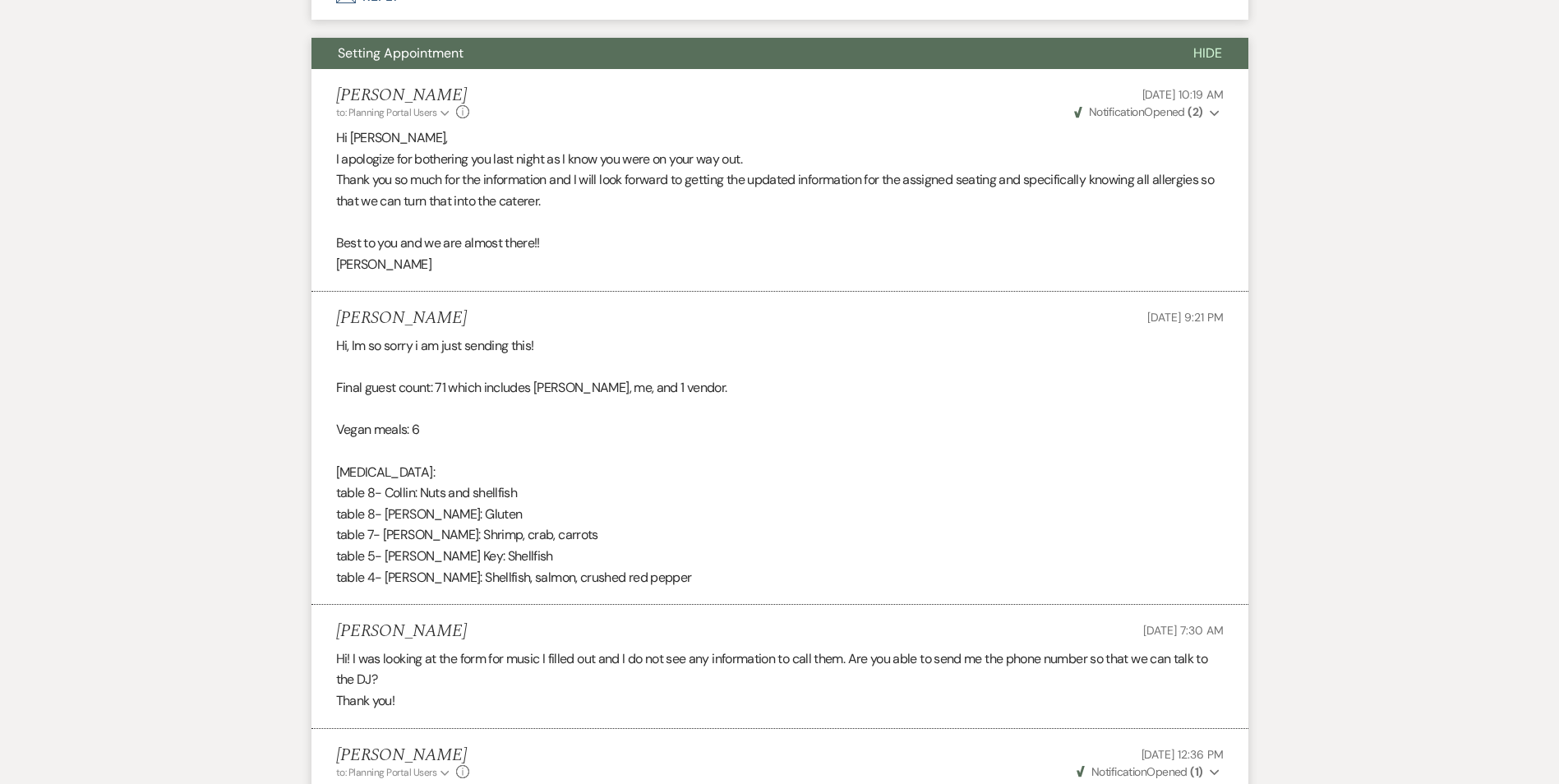
scroll to position [1070, 0]
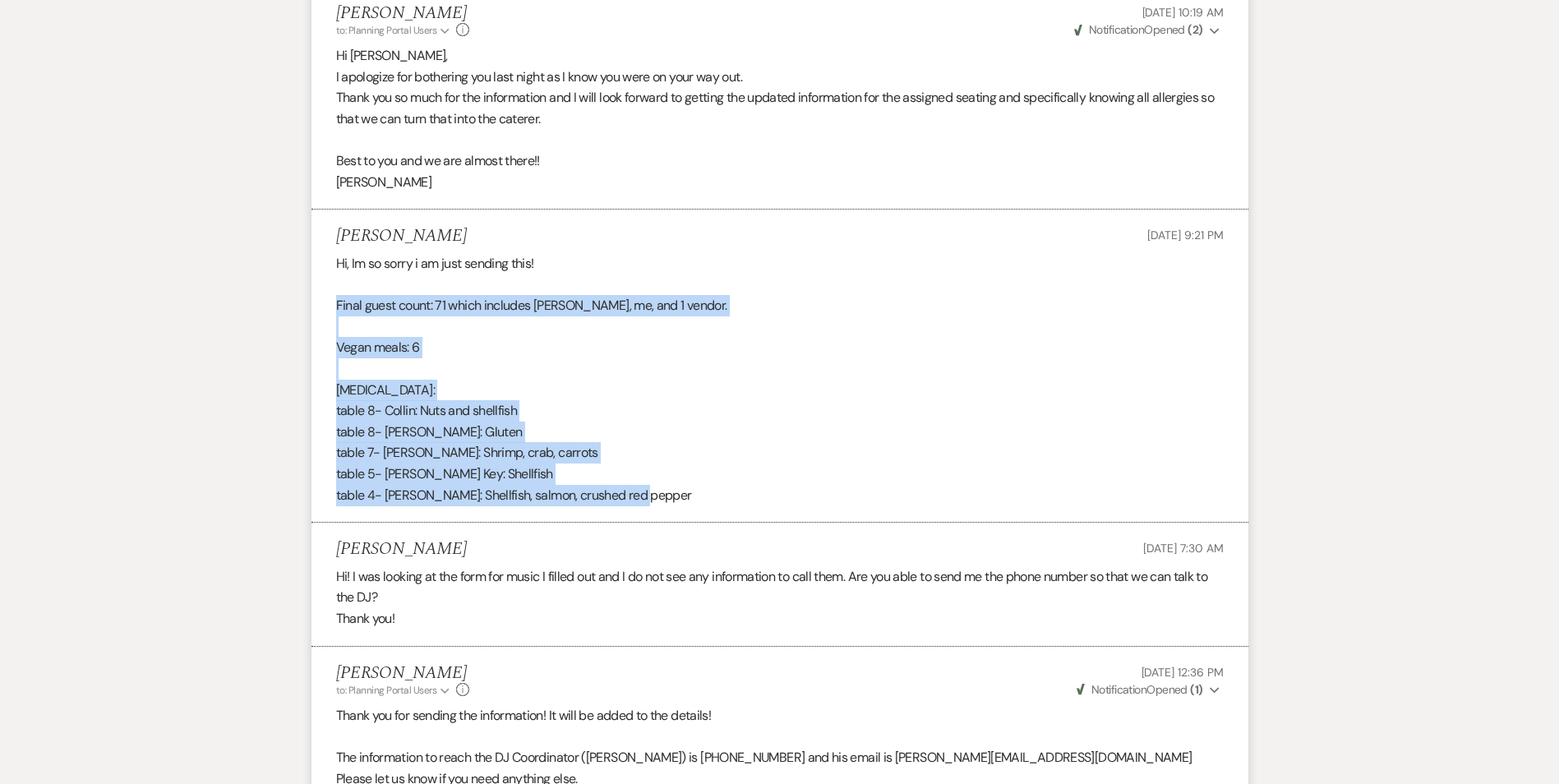
drag, startPoint x: 336, startPoint y: 304, endPoint x: 647, endPoint y: 487, distance: 360.8
click at [647, 487] on div "Hi, Im so sorry i am just sending this! Final guest count: 71 which includes [P…" at bounding box center [780, 379] width 888 height 252
click at [591, 395] on p "[MEDICAL_DATA]:" at bounding box center [780, 390] width 888 height 21
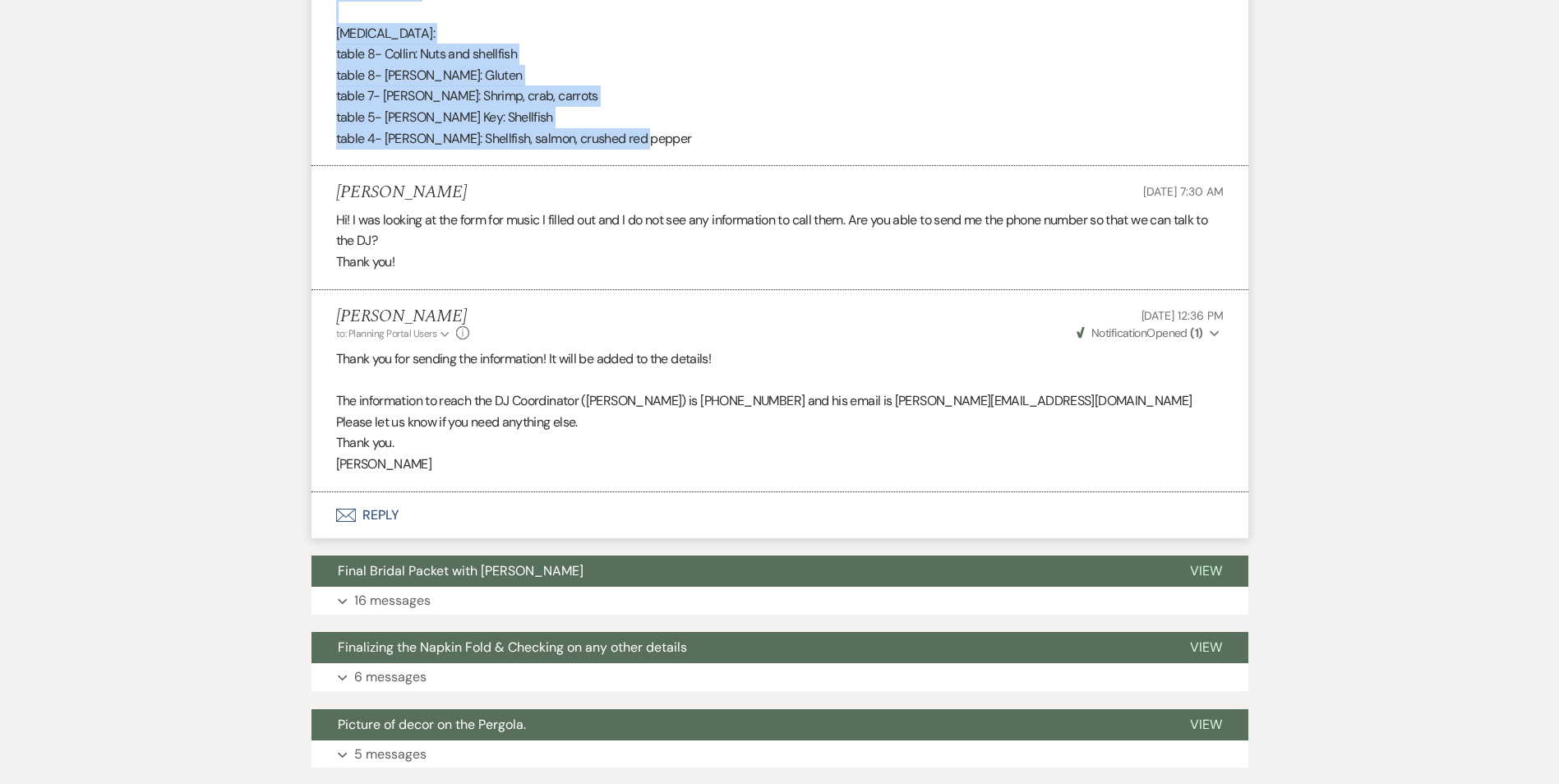
scroll to position [1479, 0]
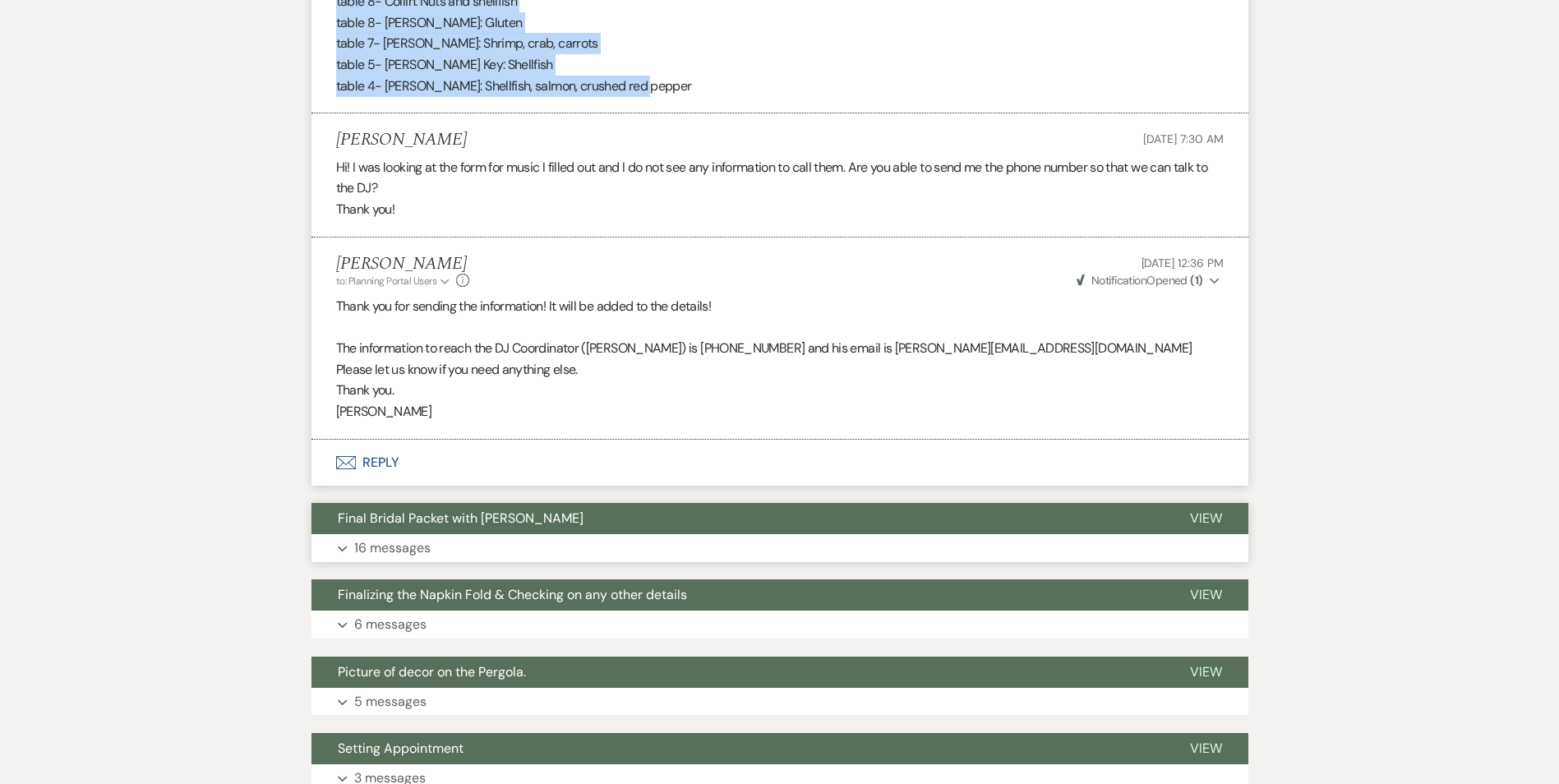
click at [530, 523] on button "Final Bridal Packet with [PERSON_NAME]" at bounding box center [738, 518] width 852 height 31
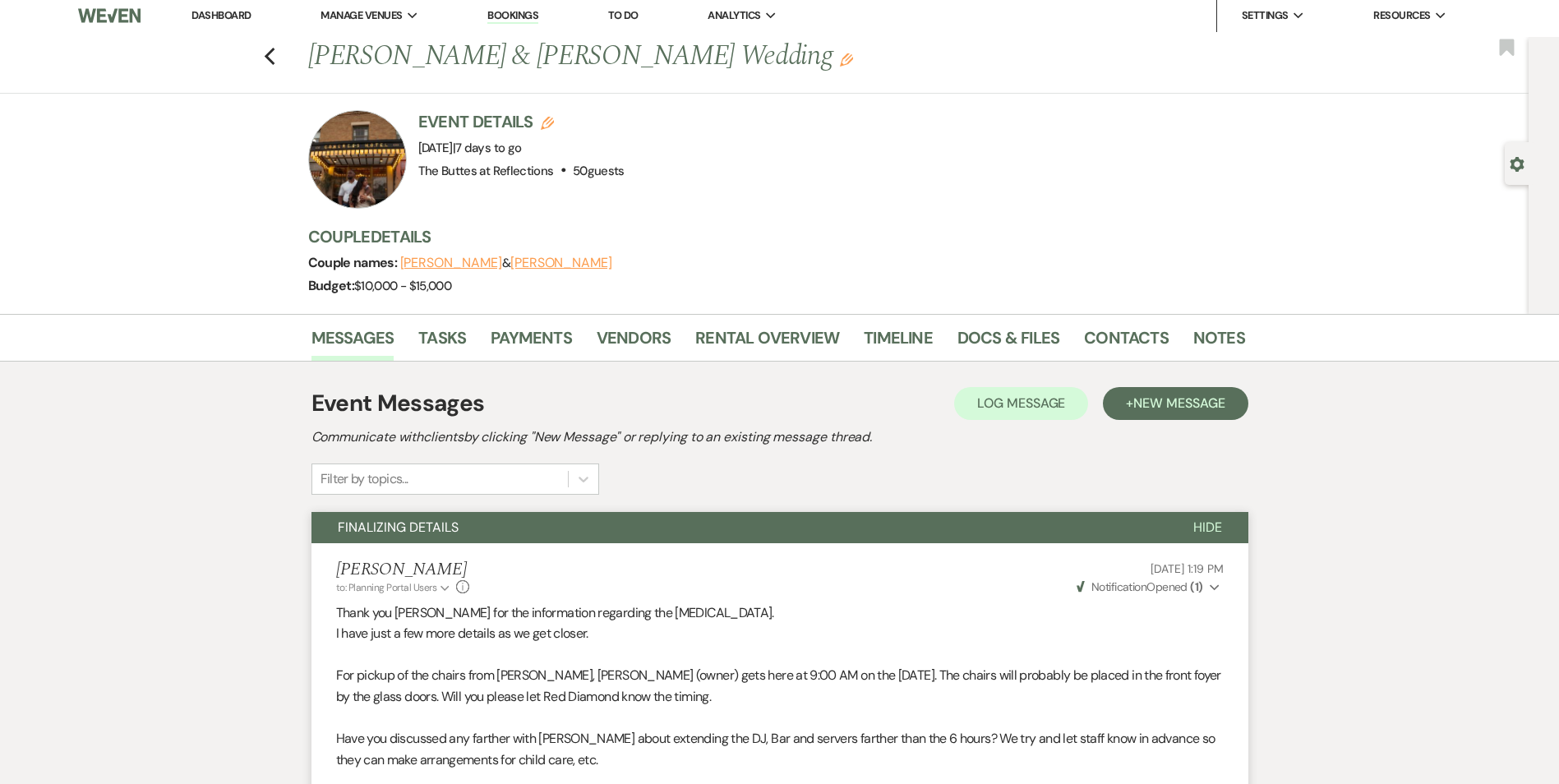
scroll to position [0, 0]
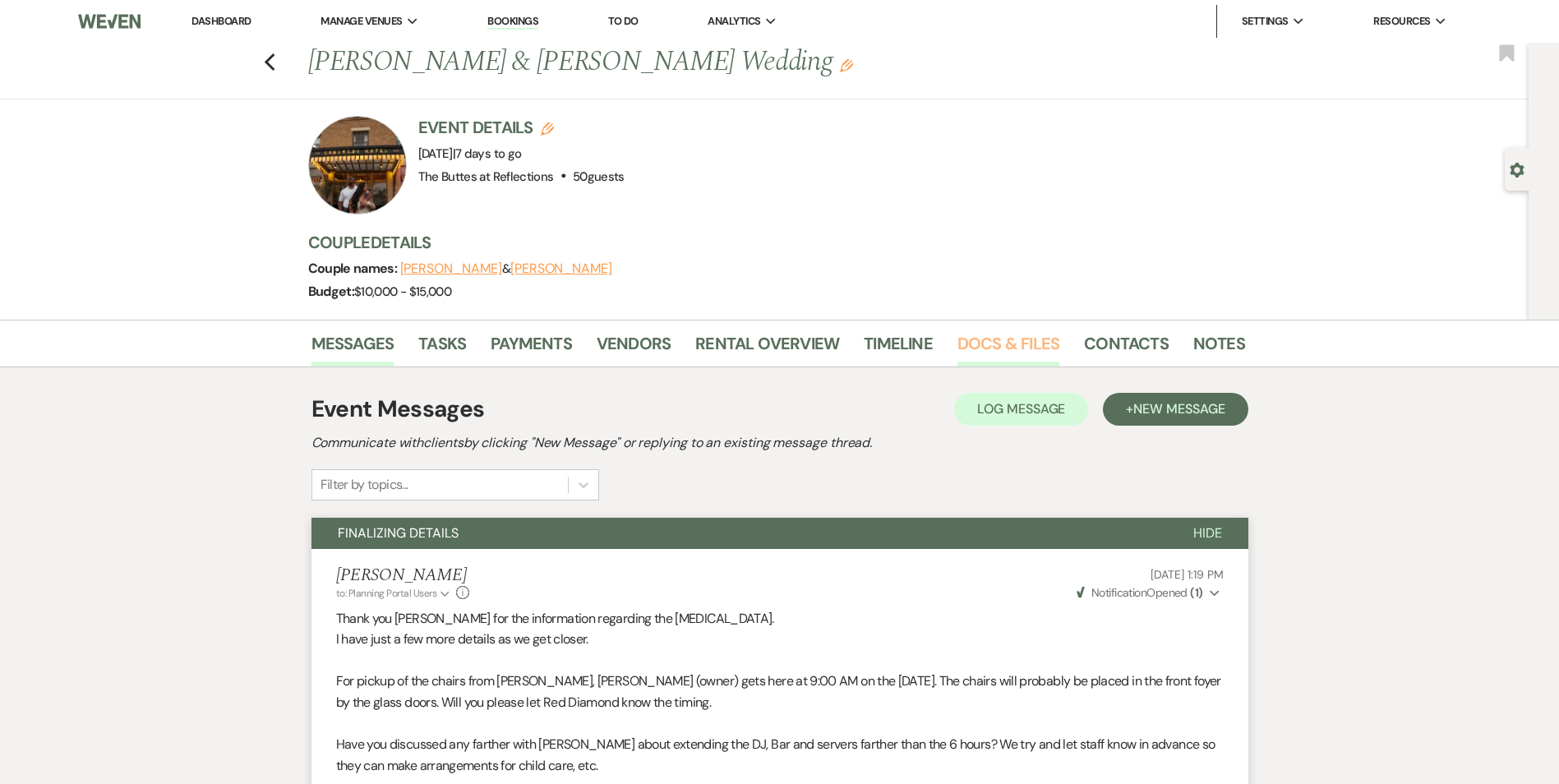
click at [1033, 342] on link "Docs & Files" at bounding box center [1009, 348] width 102 height 36
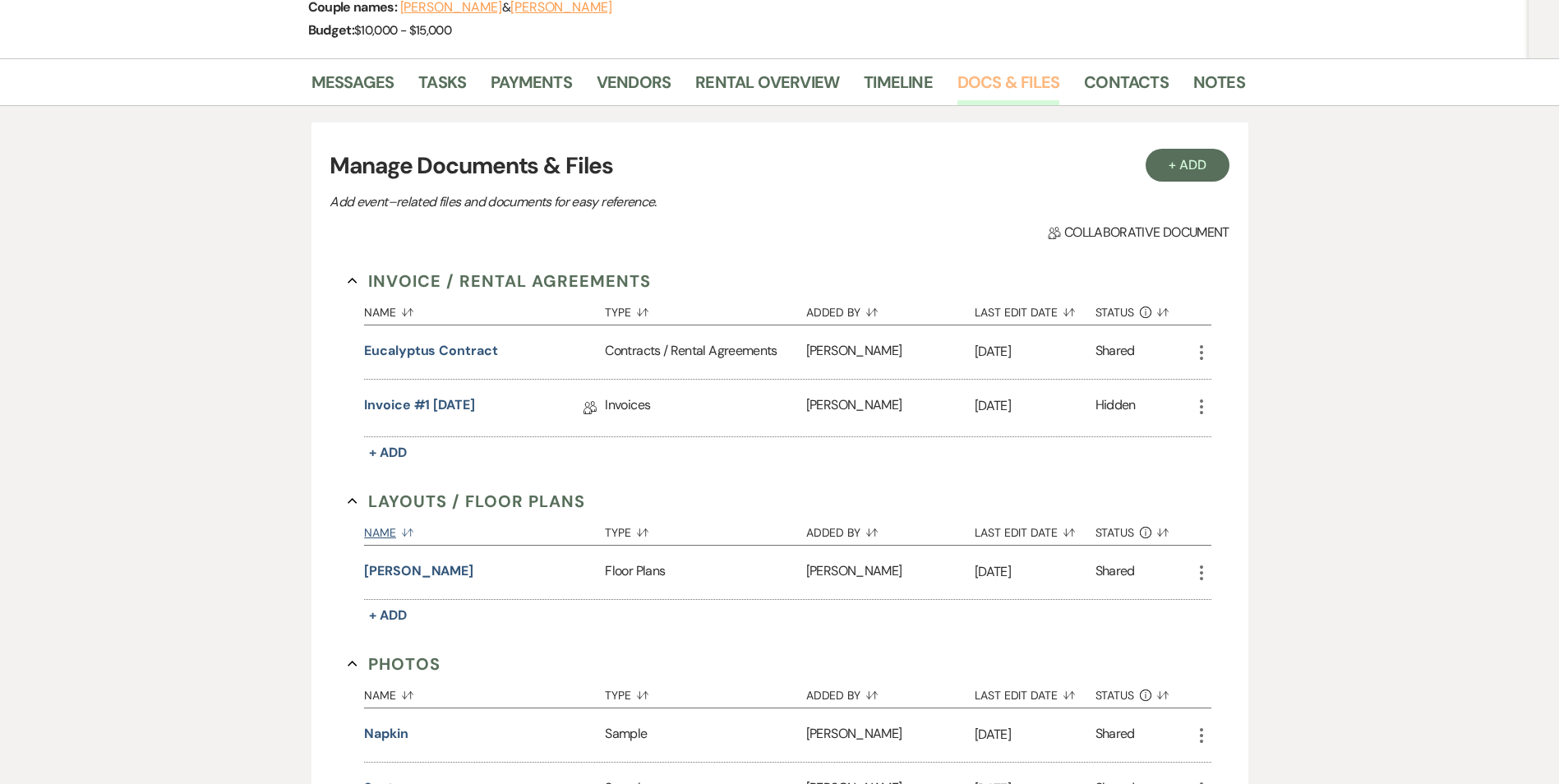
scroll to position [247, 0]
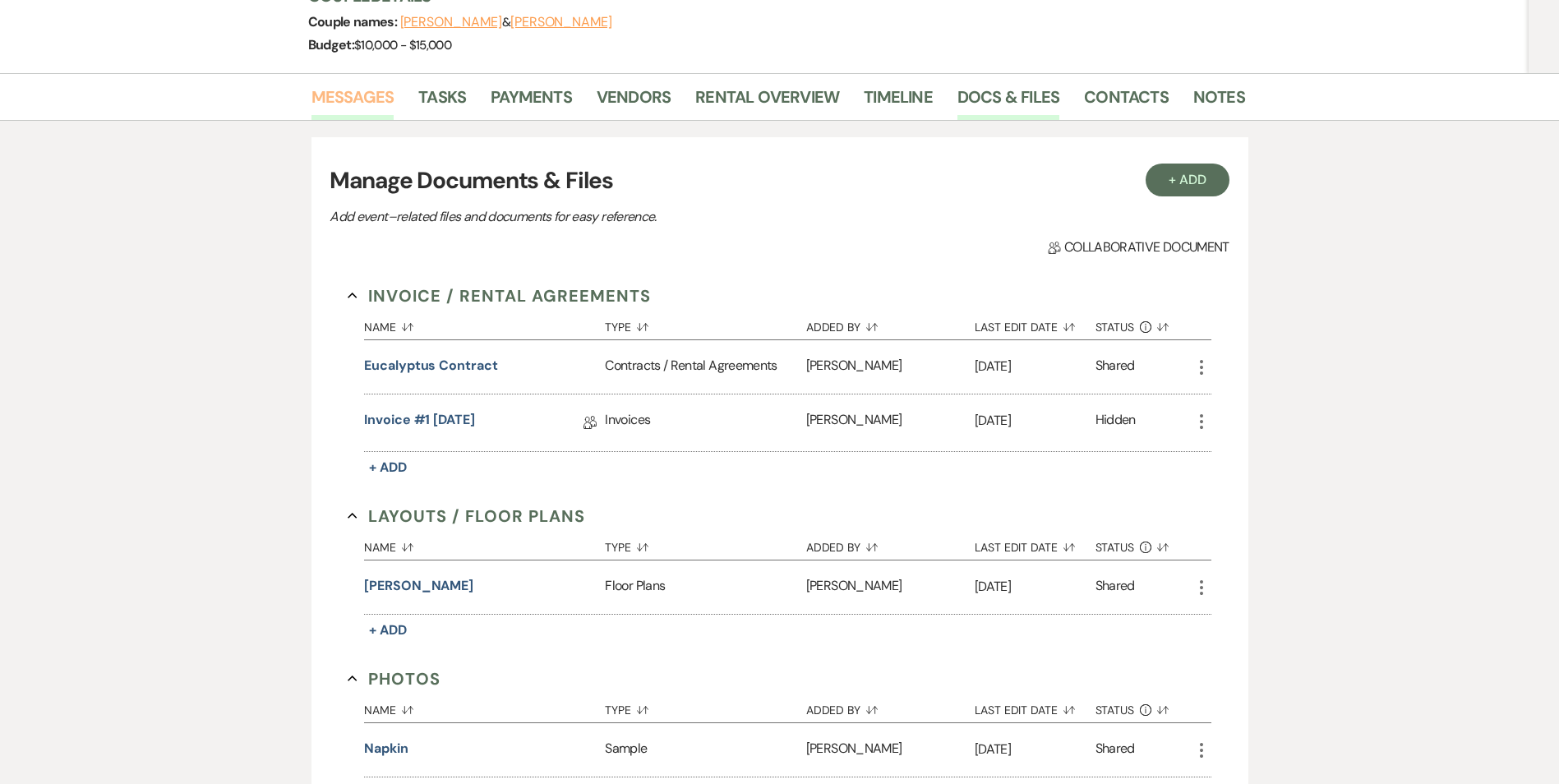
click at [373, 105] on link "Messages" at bounding box center [353, 101] width 83 height 36
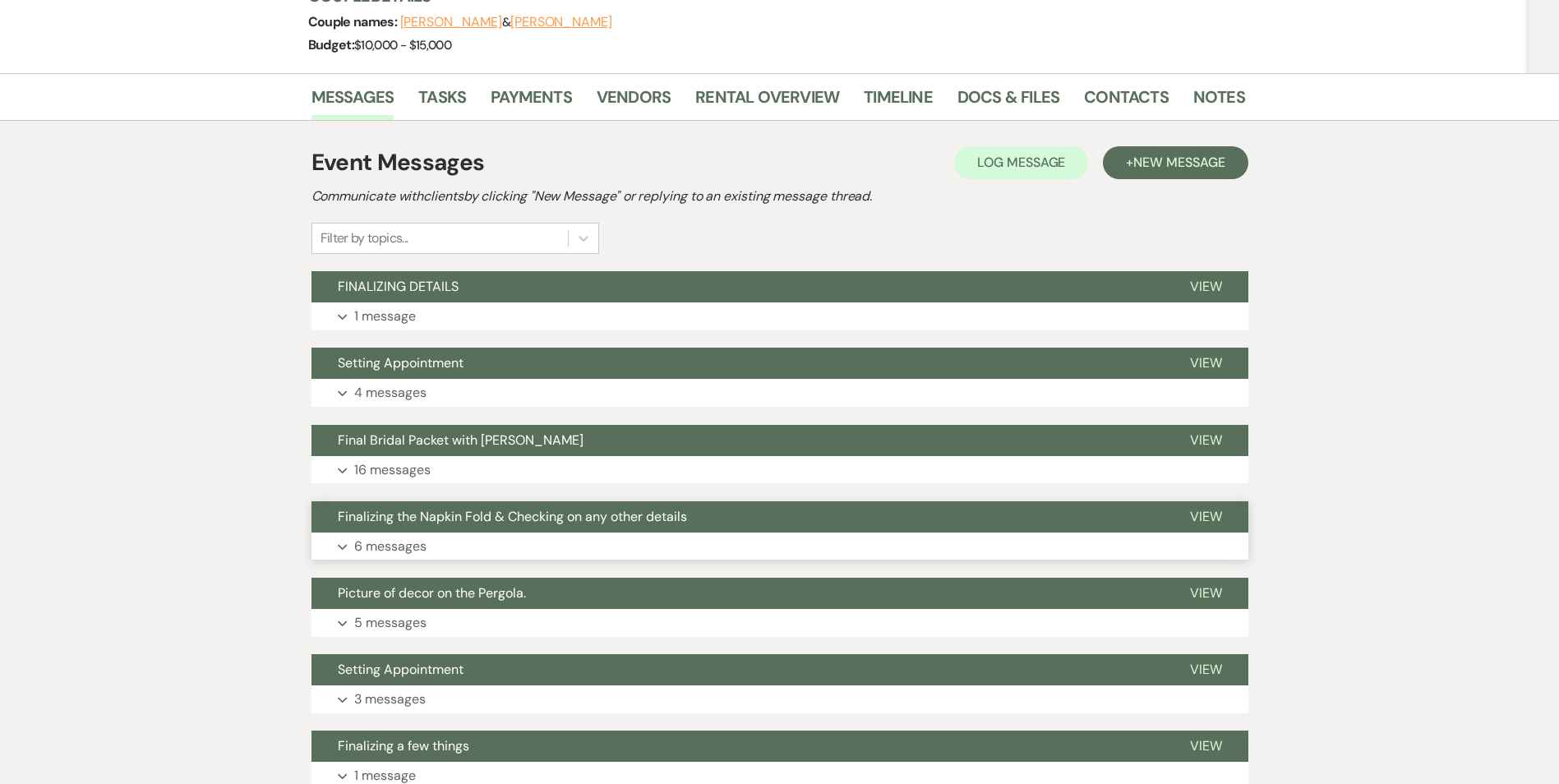
click at [551, 521] on span "Finalizing the Napkin Fold & Checking on any other details" at bounding box center [512, 517] width 350 height 18
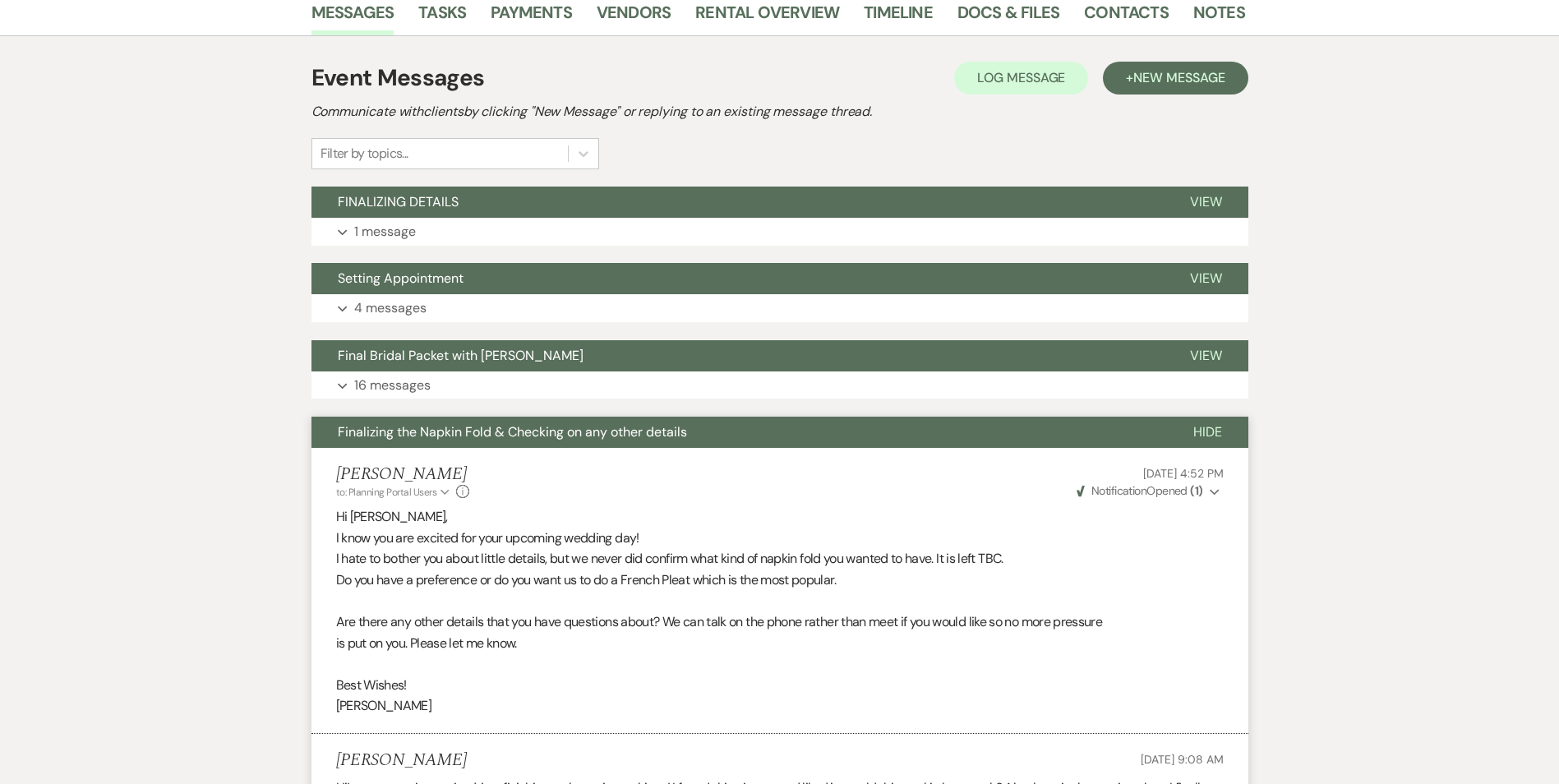
scroll to position [330, 0]
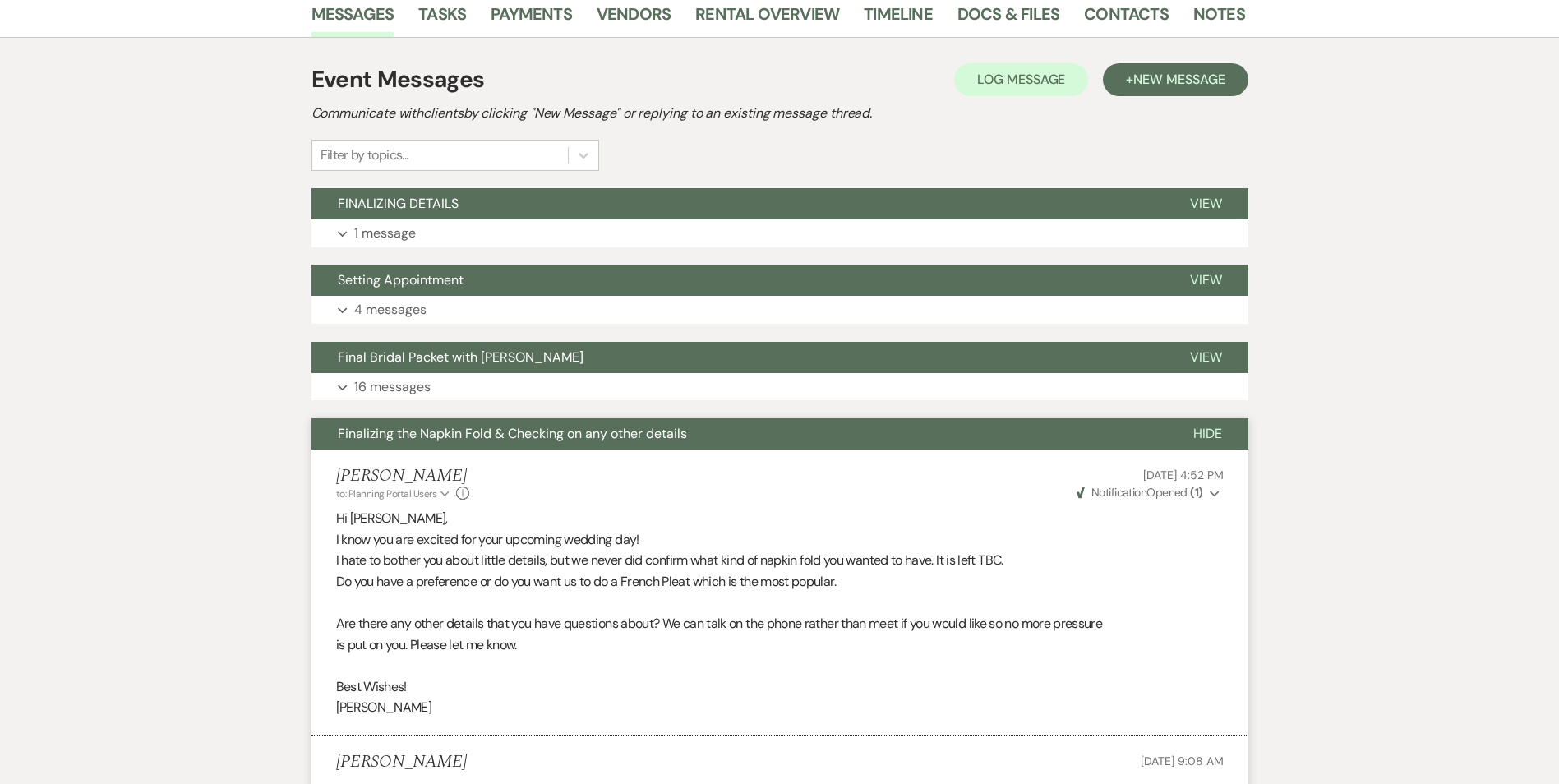
click at [1210, 438] on span "Hide" at bounding box center [1208, 434] width 29 height 18
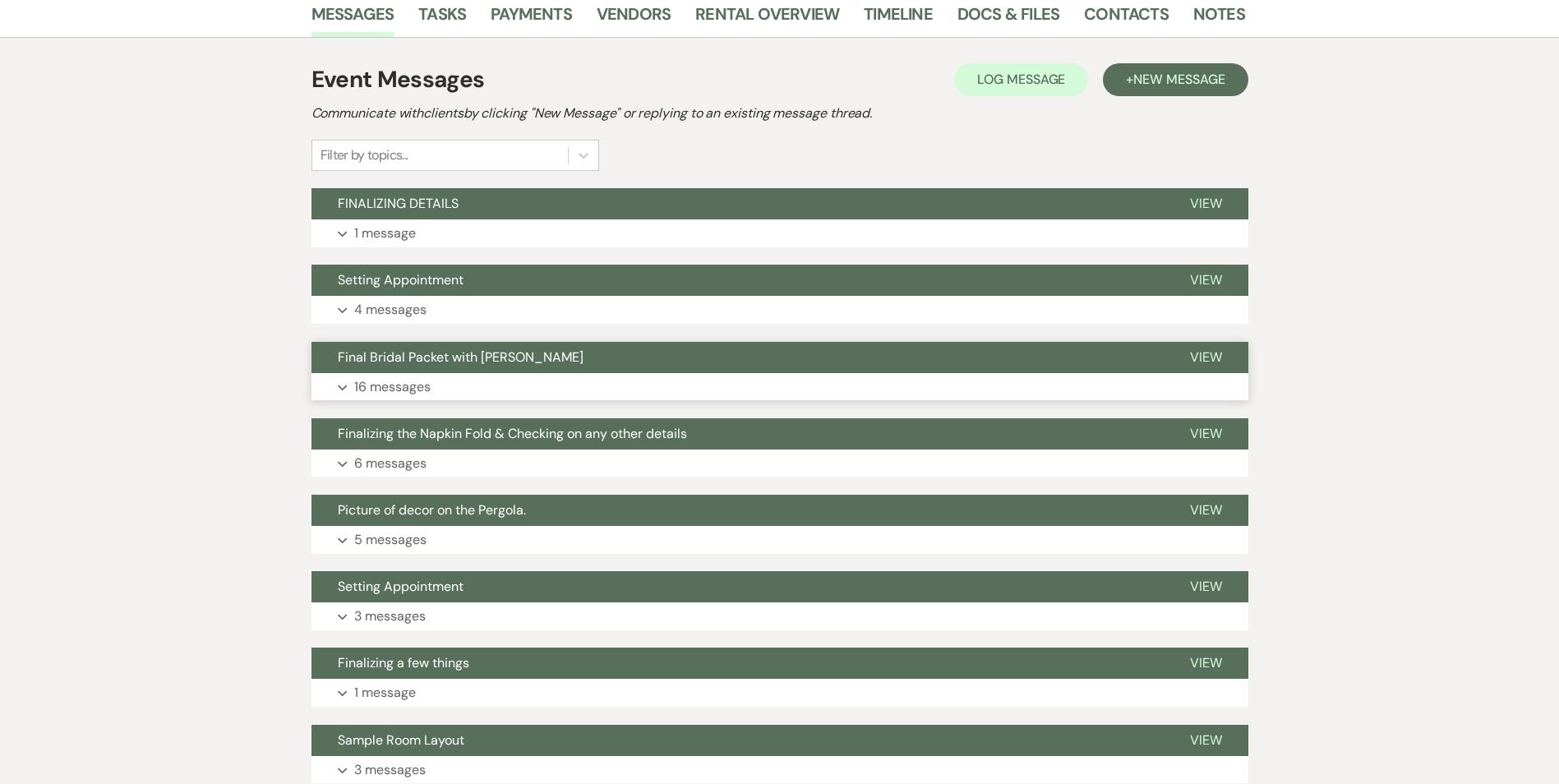
click at [462, 364] on span "Final Bridal Packet with [PERSON_NAME]" at bounding box center [460, 357] width 246 height 18
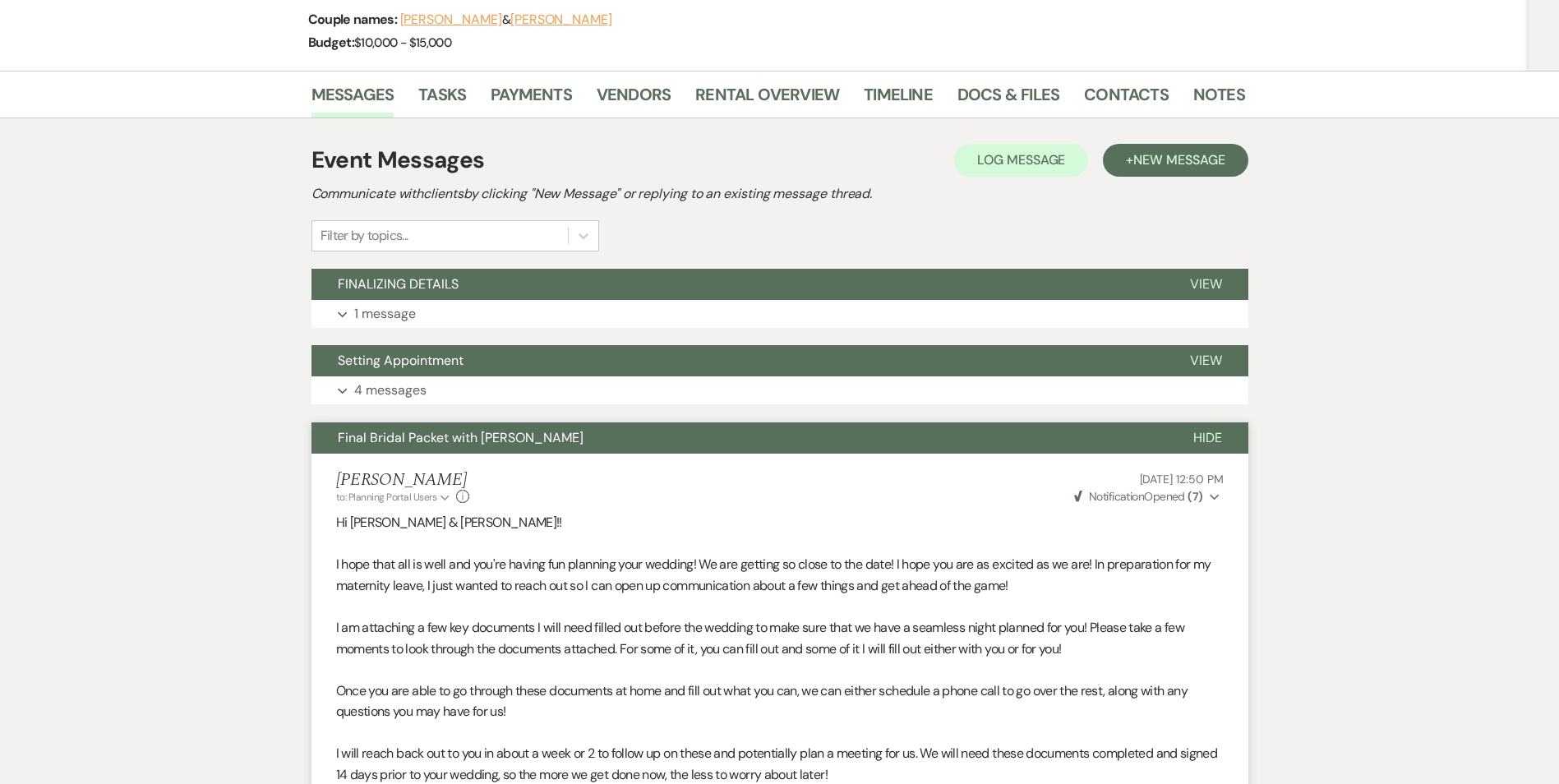
scroll to position [247, 0]
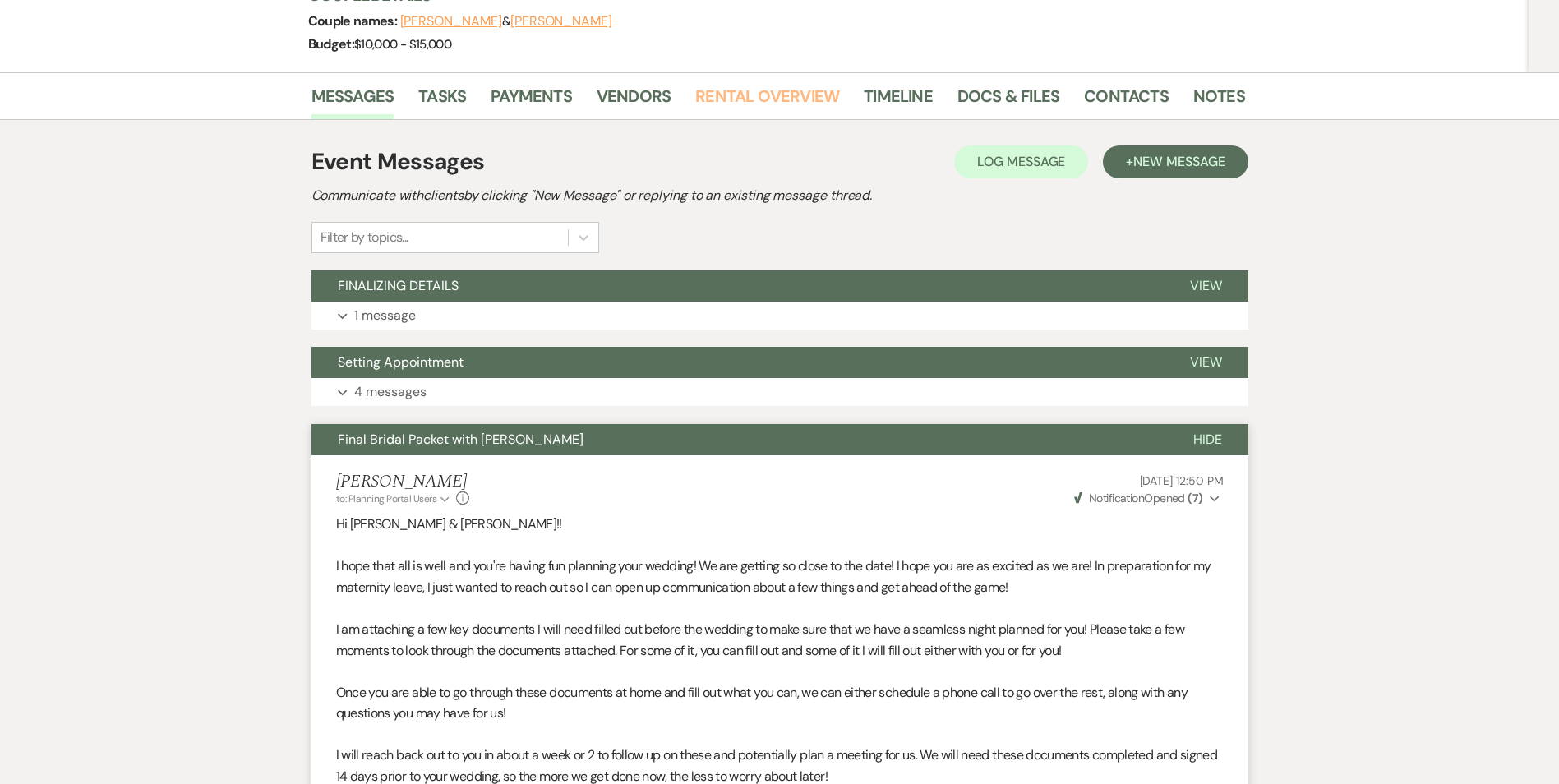
click at [748, 93] on link "Rental Overview" at bounding box center [767, 101] width 144 height 36
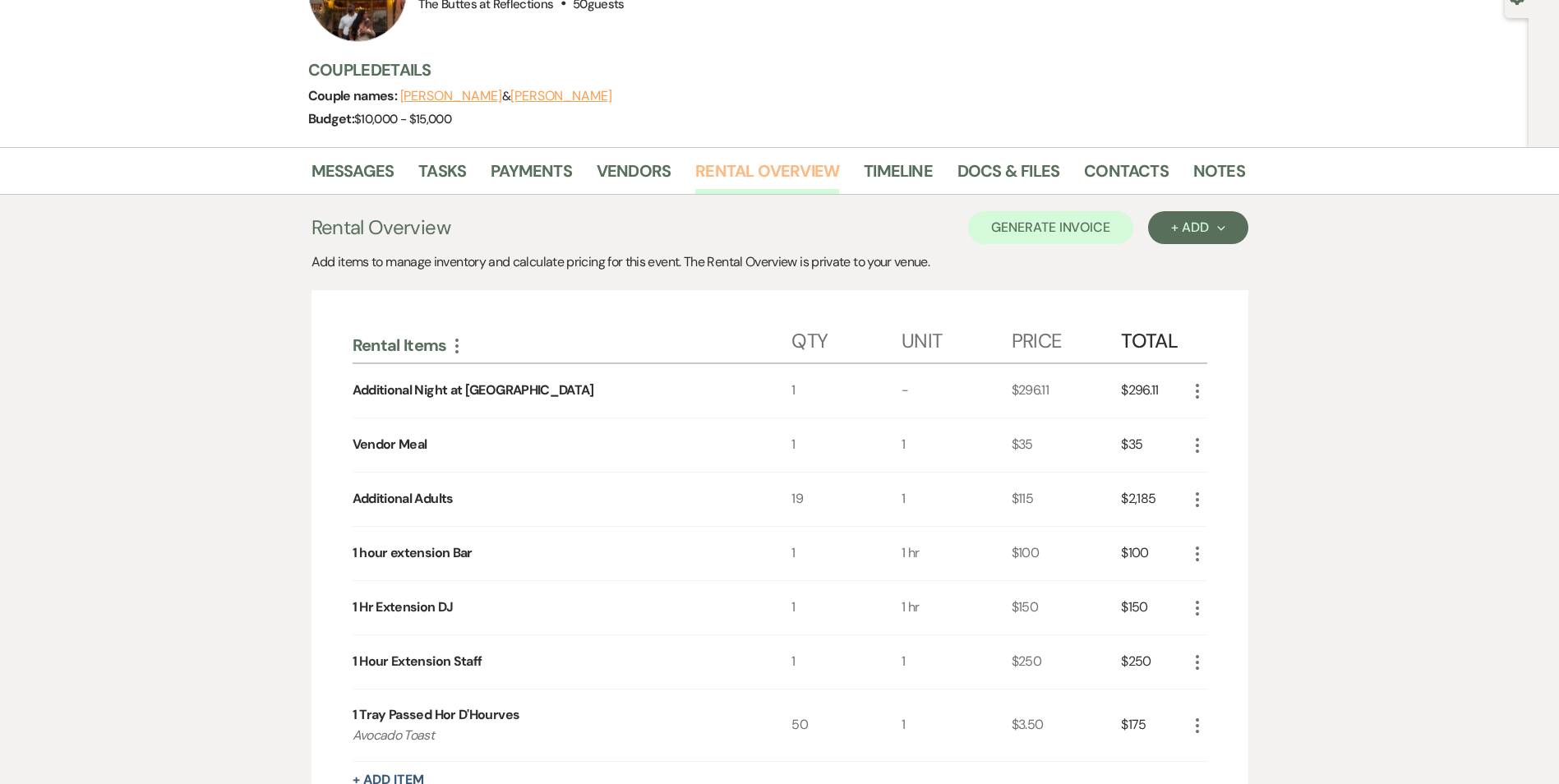
scroll to position [106, 0]
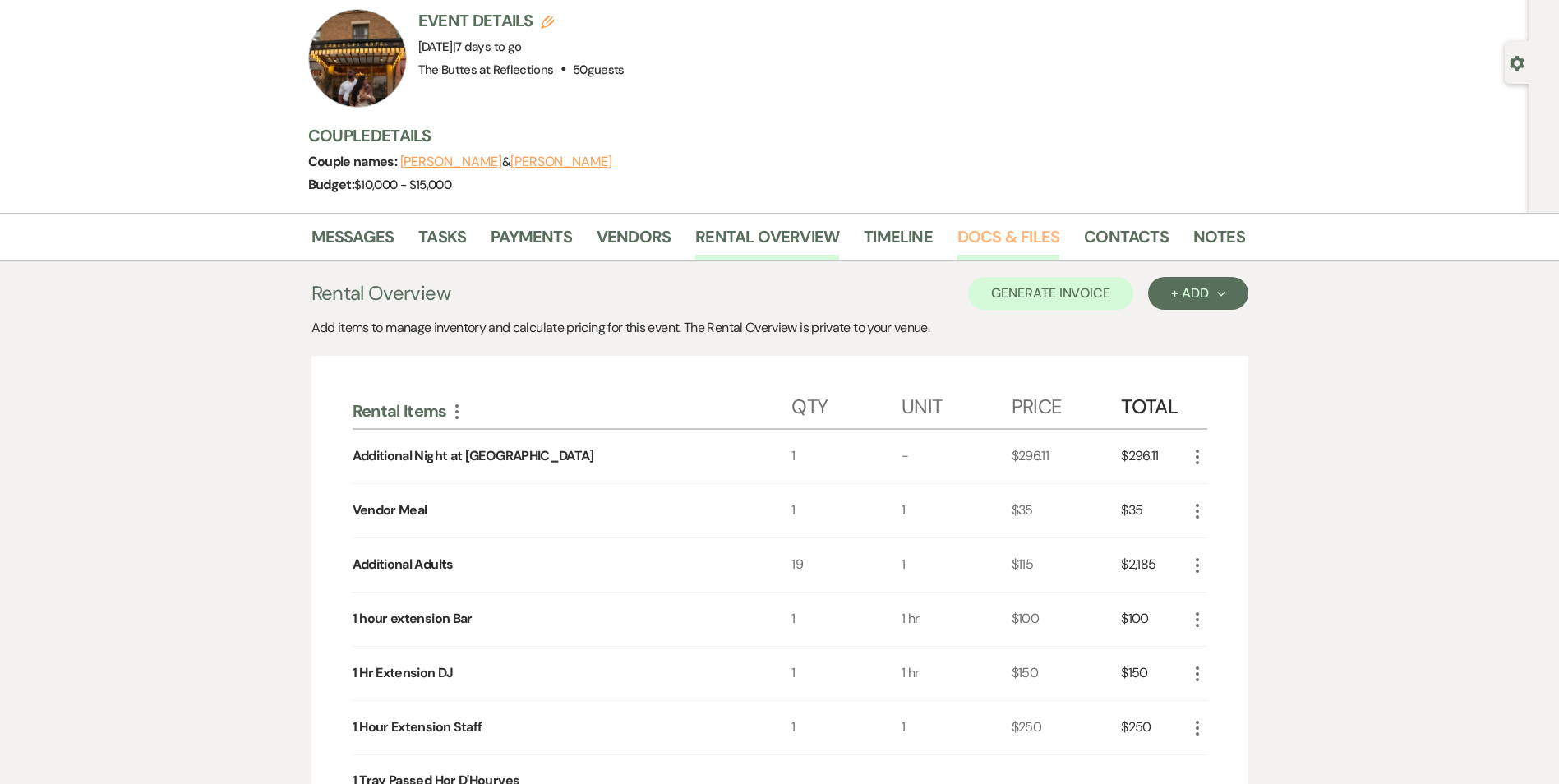
click at [999, 236] on link "Docs & Files" at bounding box center [1009, 241] width 102 height 36
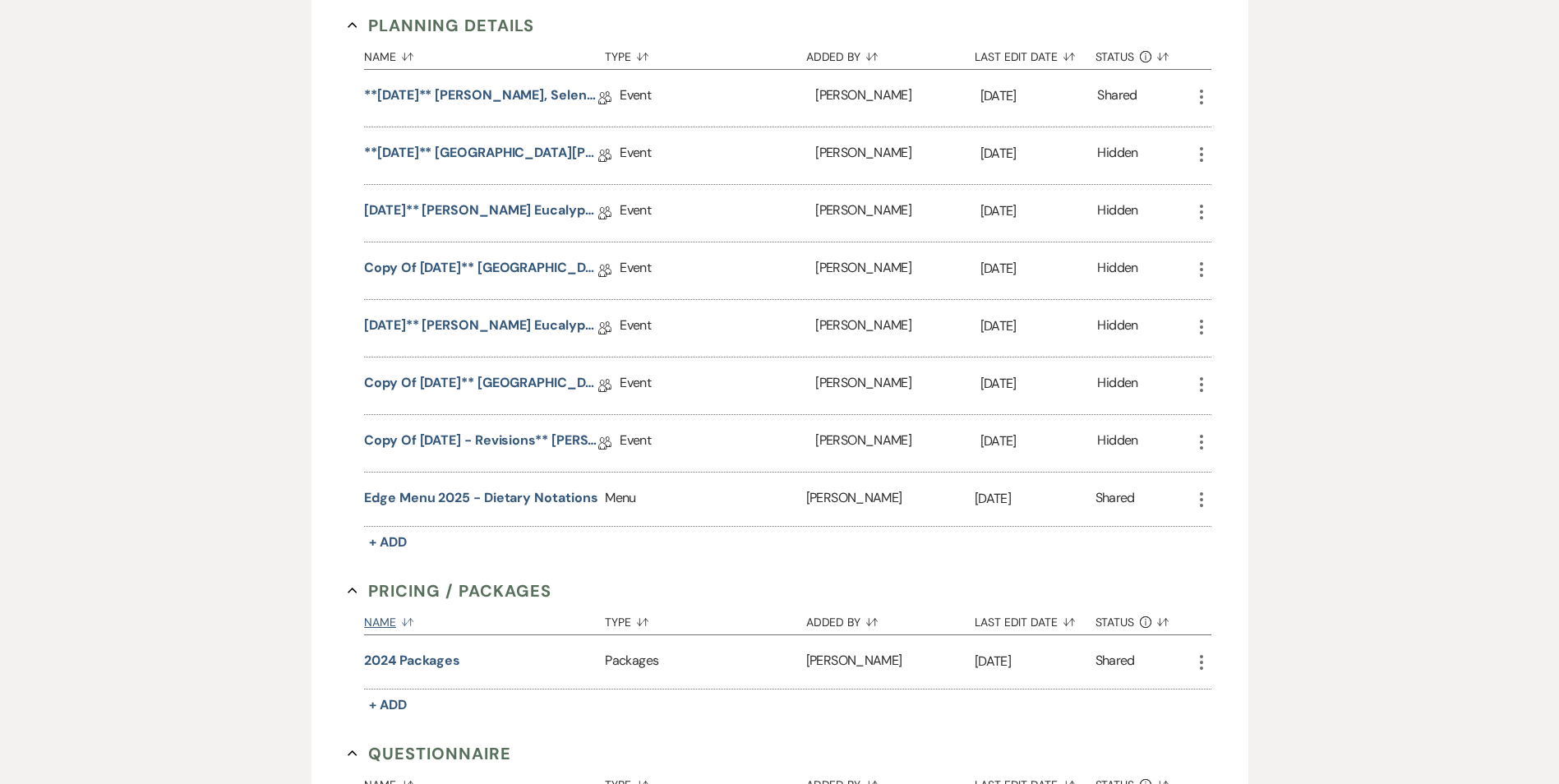
scroll to position [1258, 0]
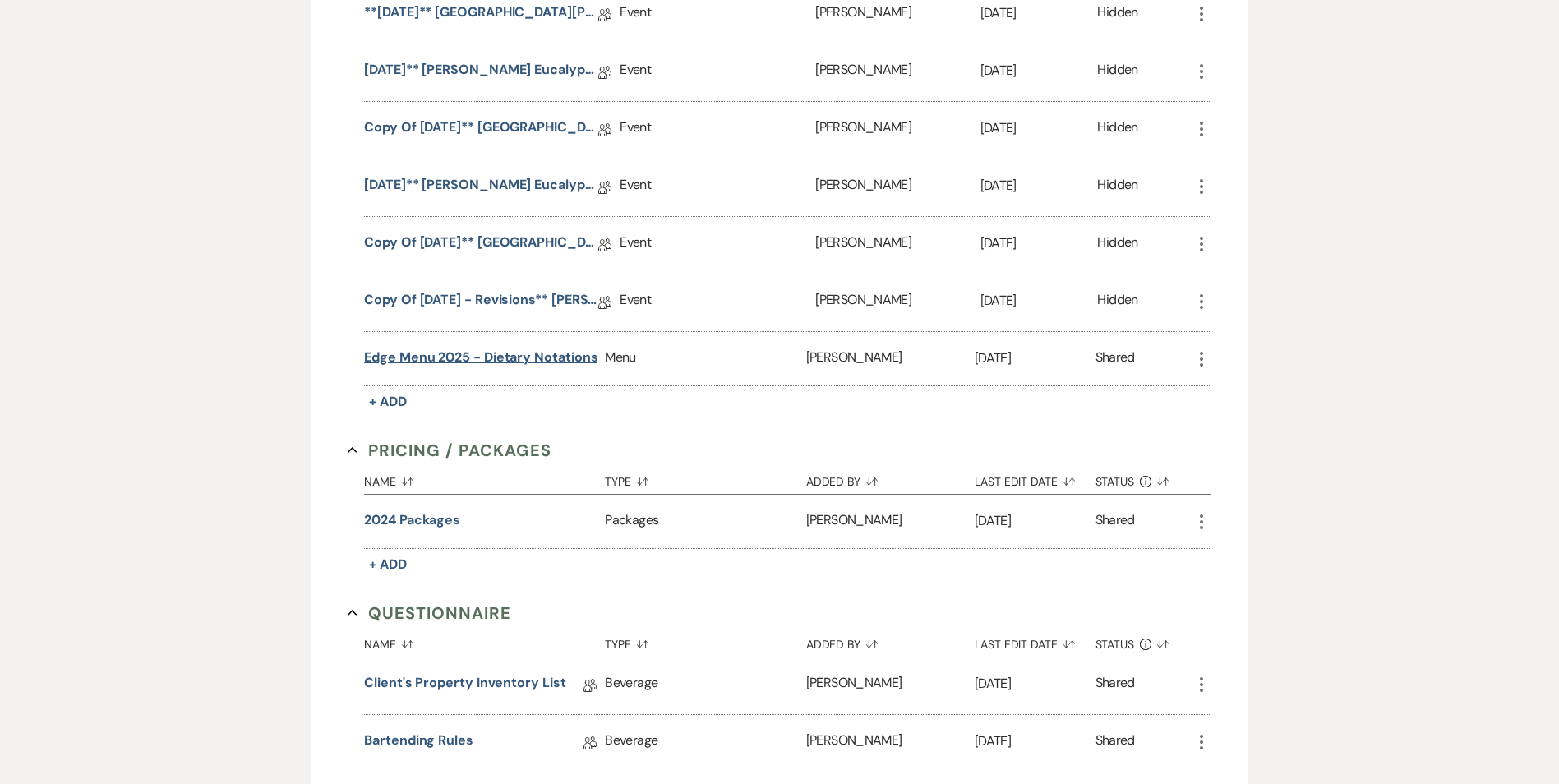
click at [517, 355] on button "Edge Menu 2025 - Dietary Notations" at bounding box center [481, 358] width 233 height 20
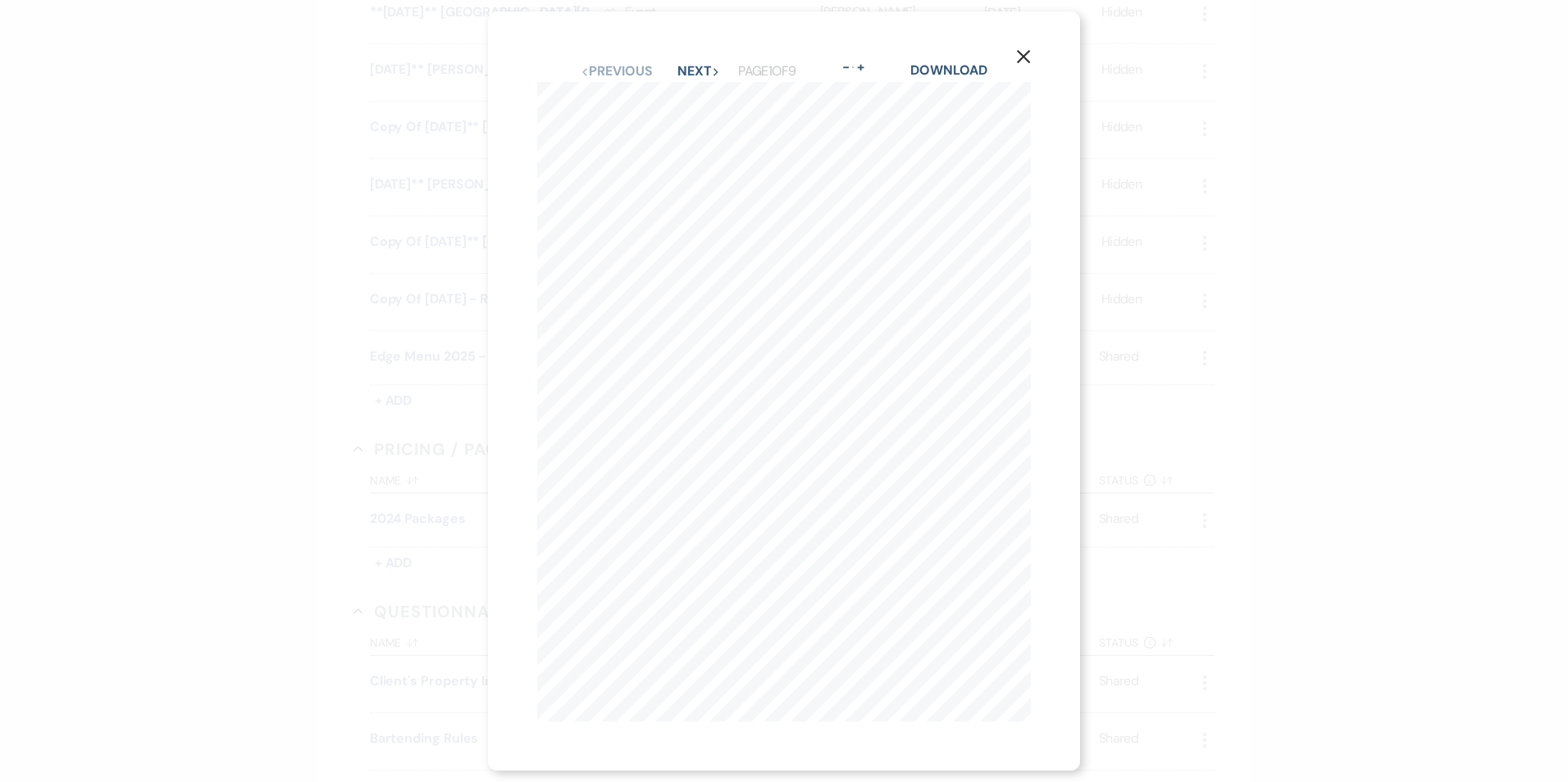
click at [1031, 51] on icon "X" at bounding box center [1023, 57] width 15 height 15
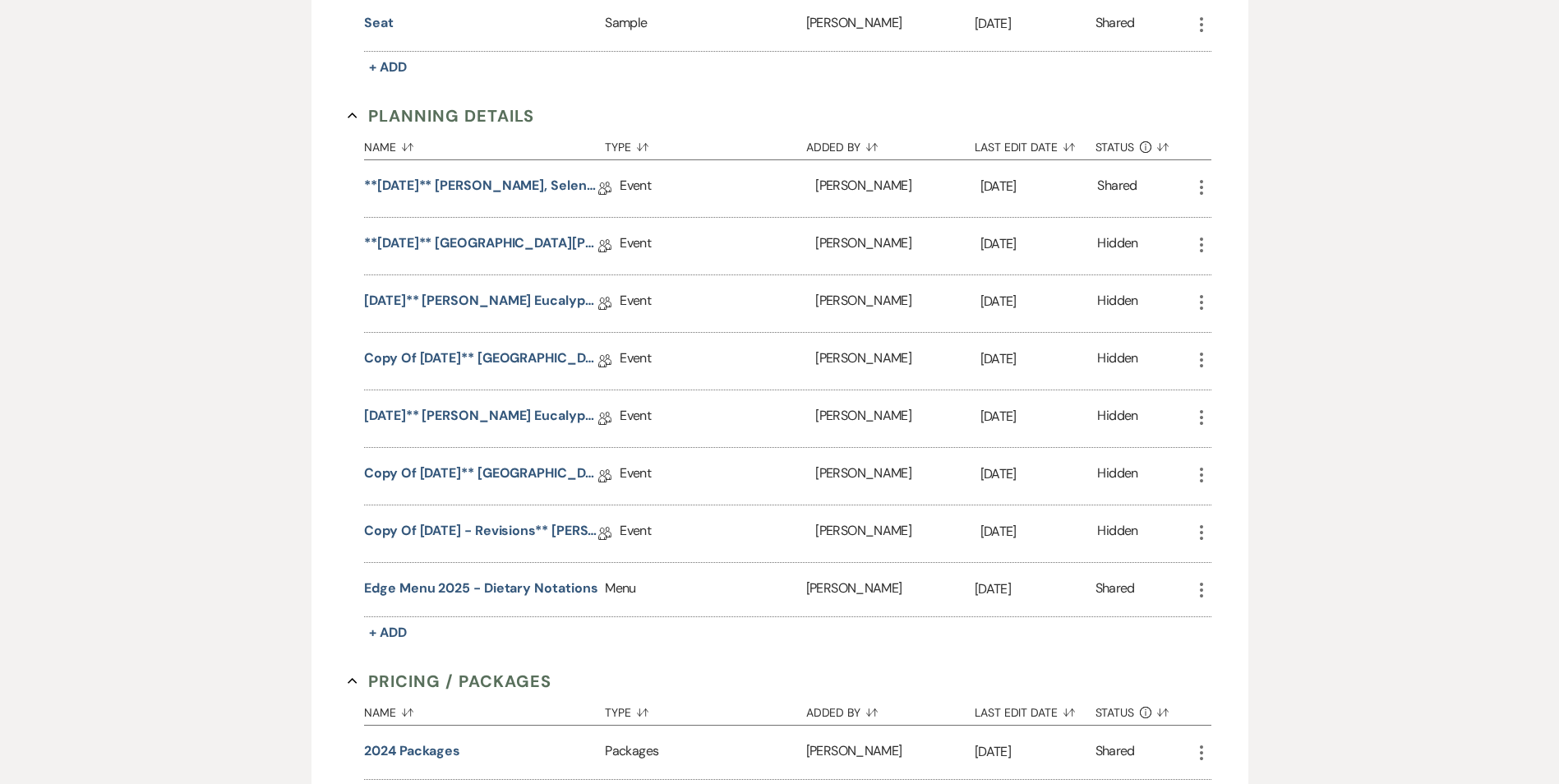
scroll to position [1011, 0]
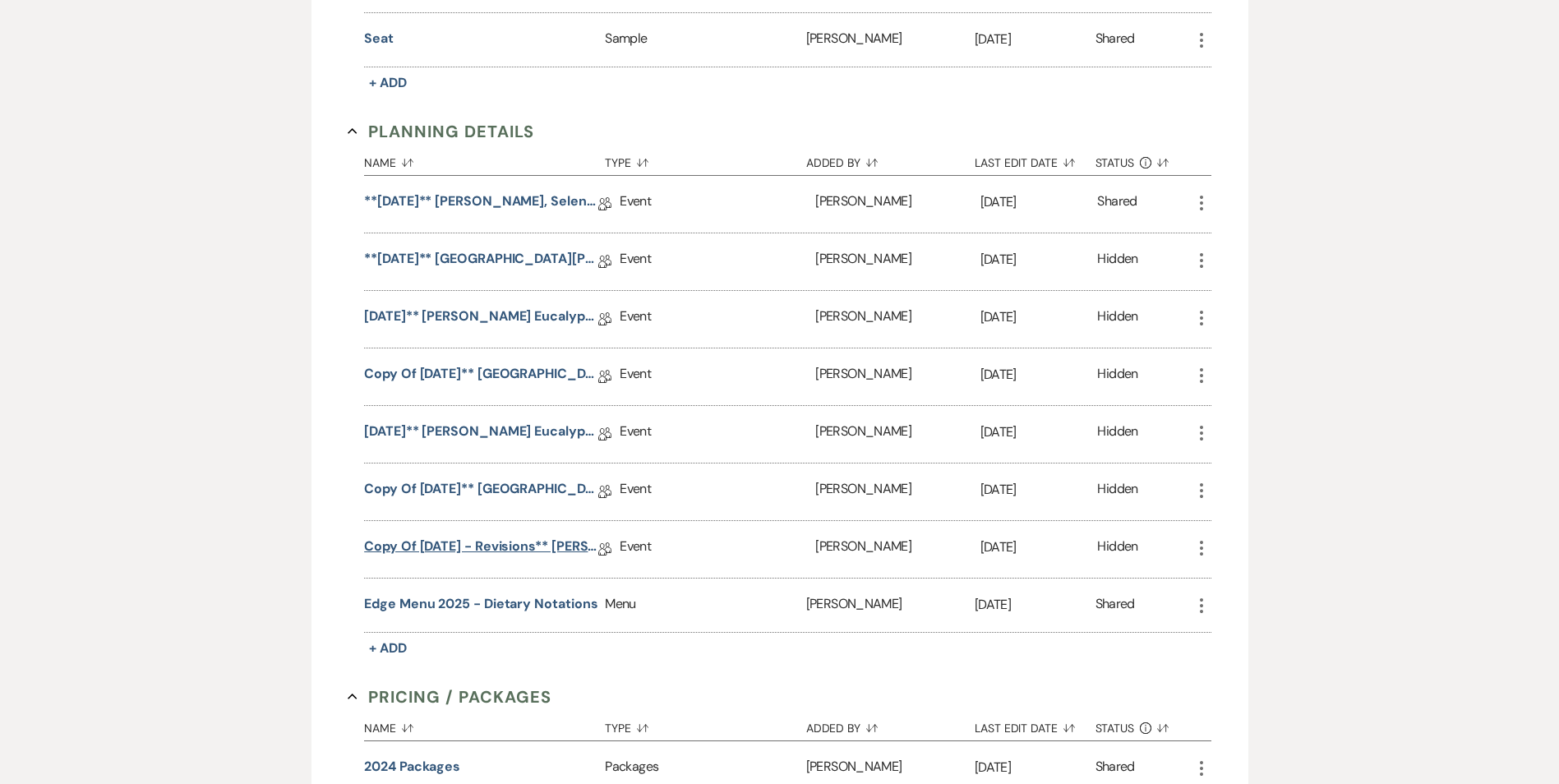
click at [502, 544] on link "Copy of [DATE] - Revisions** [PERSON_NAME] Eucalyptus, [DATE] Wedding Details" at bounding box center [481, 549] width 234 height 25
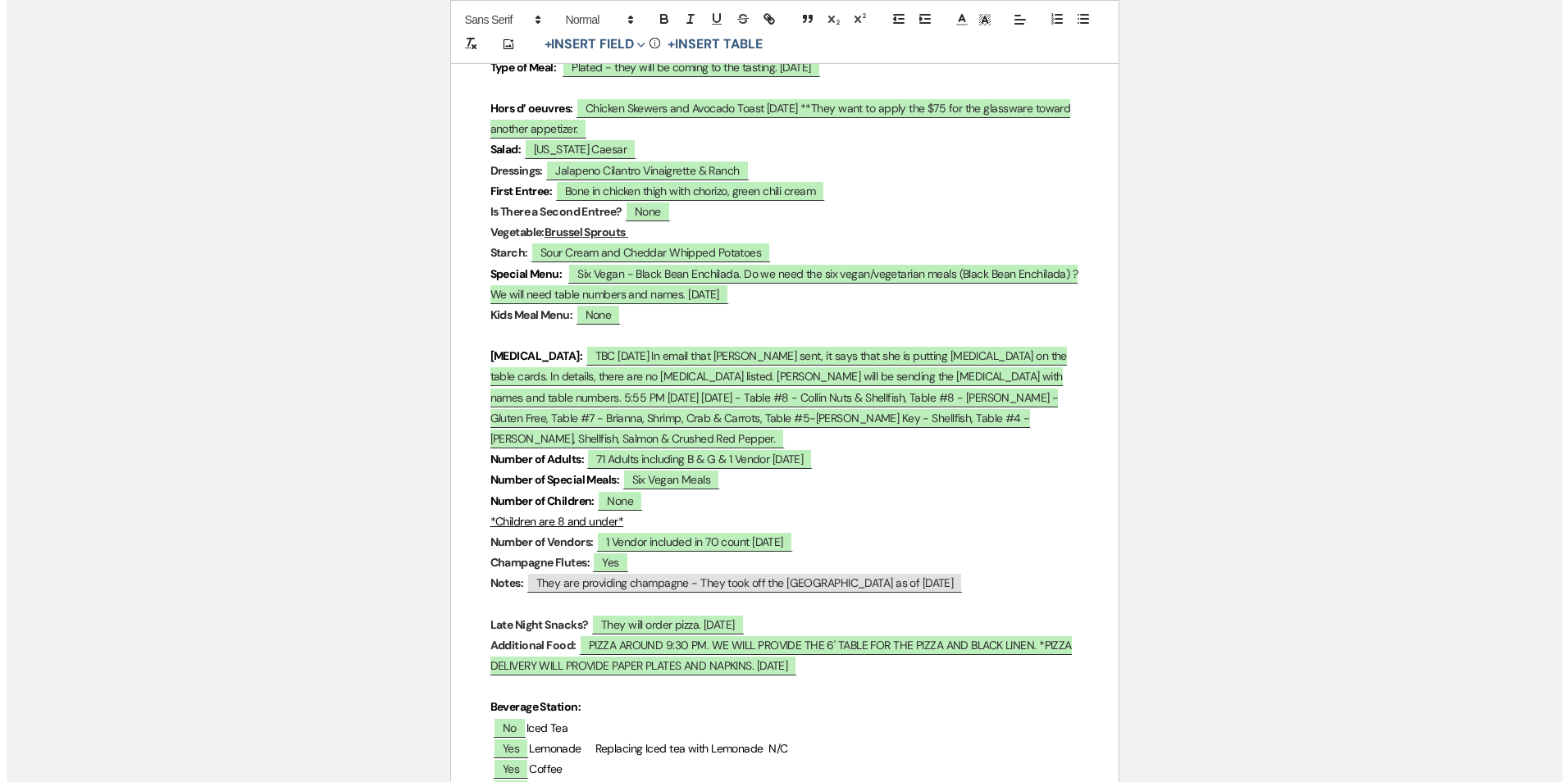
scroll to position [5410, 0]
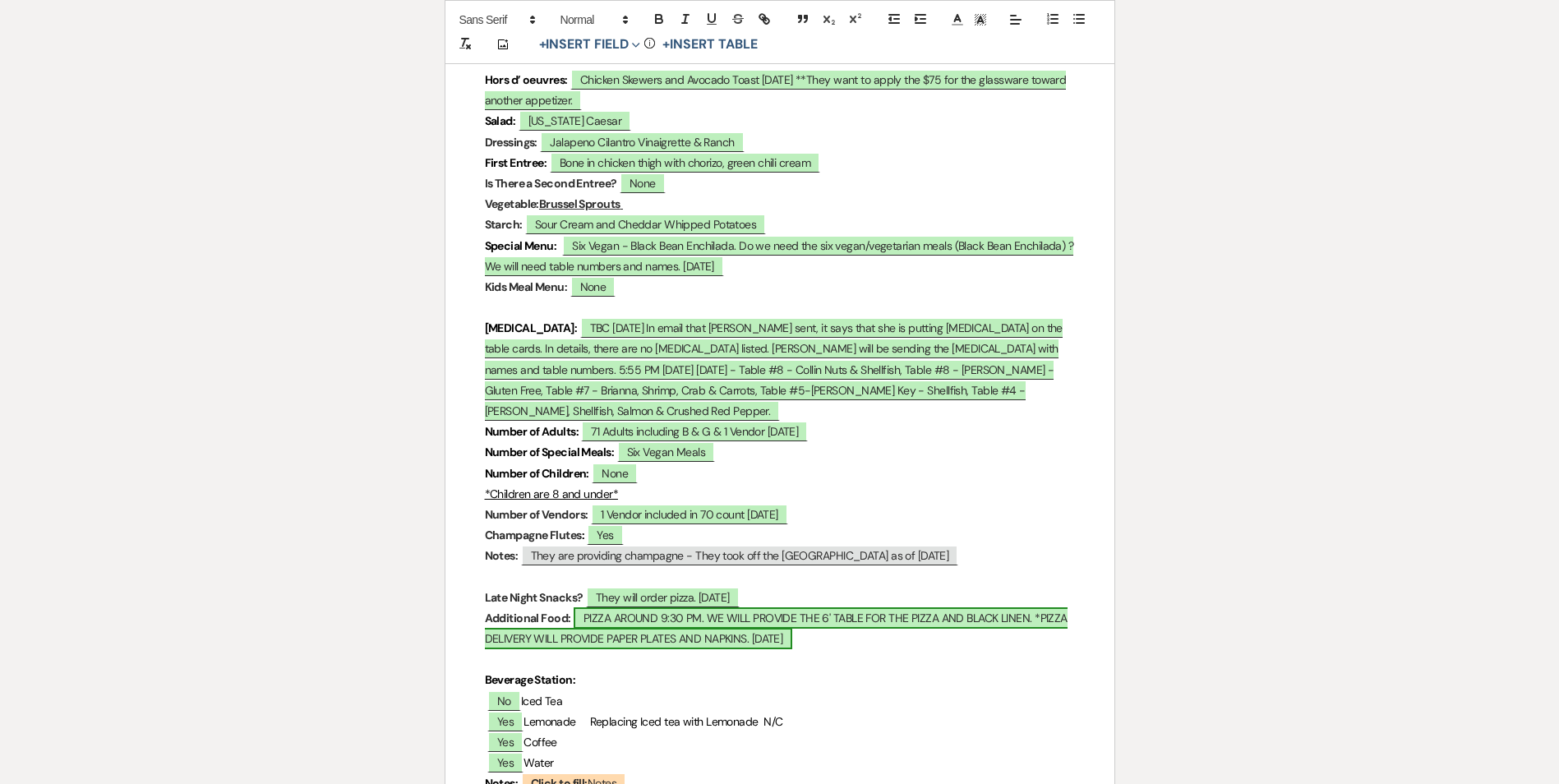
click at [631, 626] on span "PIZZA AROUND 9:30 PM. WE WILL PROVIDE THE 6' TABLE FOR THE PIZZA AND BLACK LINE…" at bounding box center [776, 628] width 583 height 42
select select "owner"
select select "Type"
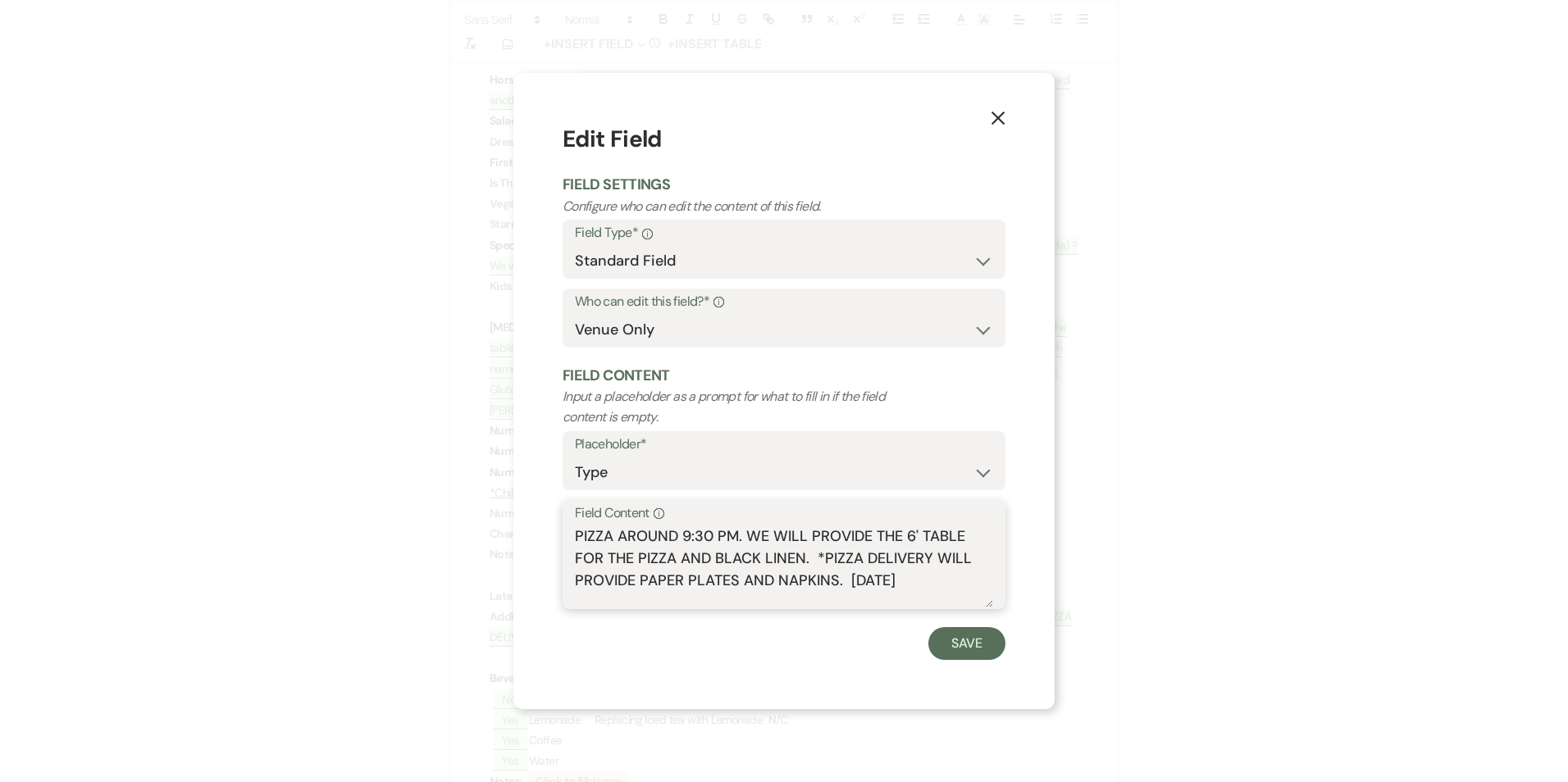
drag, startPoint x: 823, startPoint y: 559, endPoint x: 838, endPoint y: 587, distance: 31.8
click at [838, 587] on textarea "PIZZA AROUND 9:30 PM. WE WILL PROVIDE THE 6' TABLE FOR THE PIZZA AND BLACK LINE…" at bounding box center [784, 566] width 418 height 82
click at [1003, 119] on icon "X" at bounding box center [998, 118] width 15 height 15
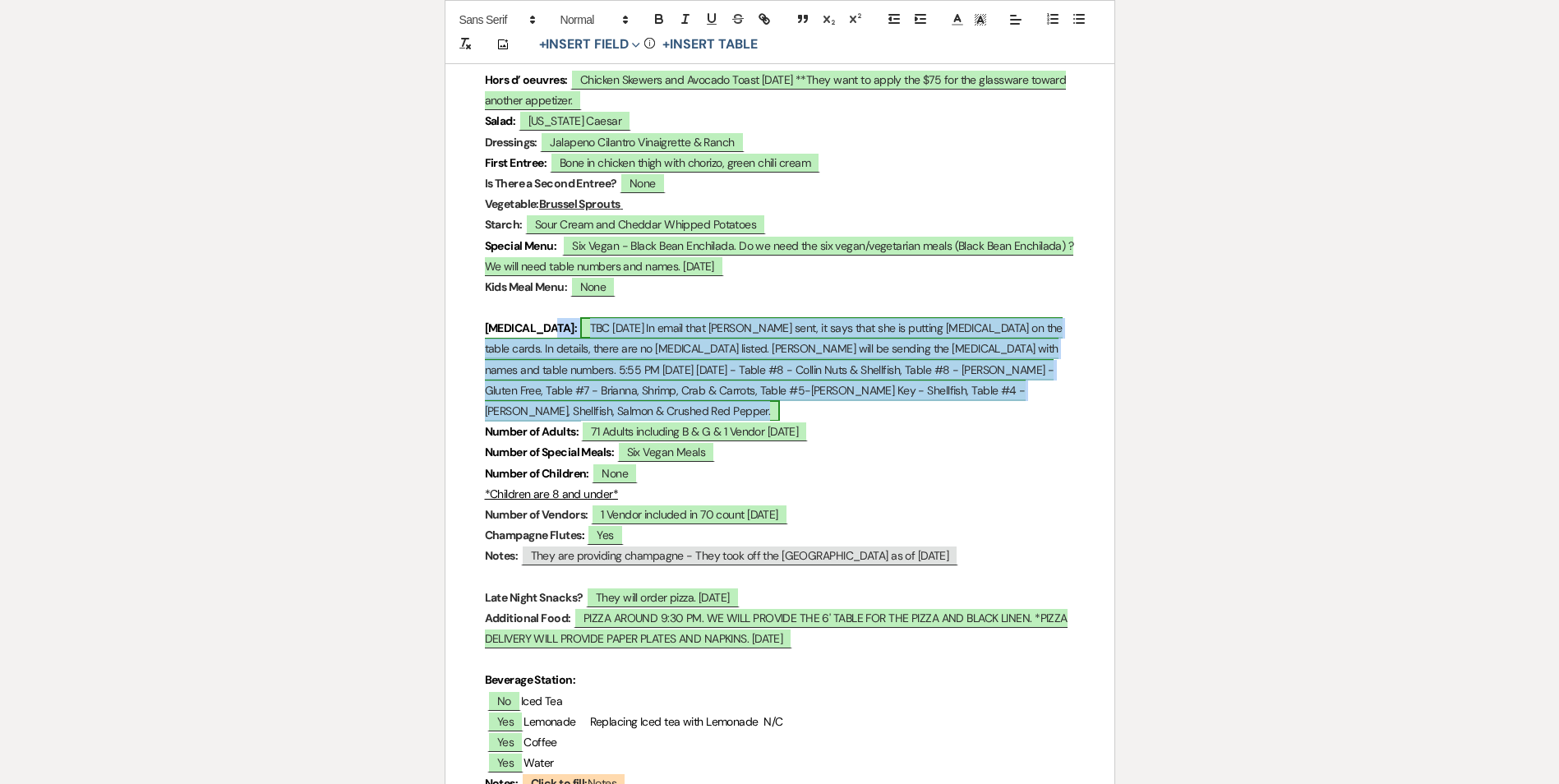
click at [726, 382] on span "TBC [DATE] In email that [PERSON_NAME] sent, it says that she is putting [MEDIC…" at bounding box center [773, 369] width 578 height 104
select select "owner"
select select "custom_placeholder"
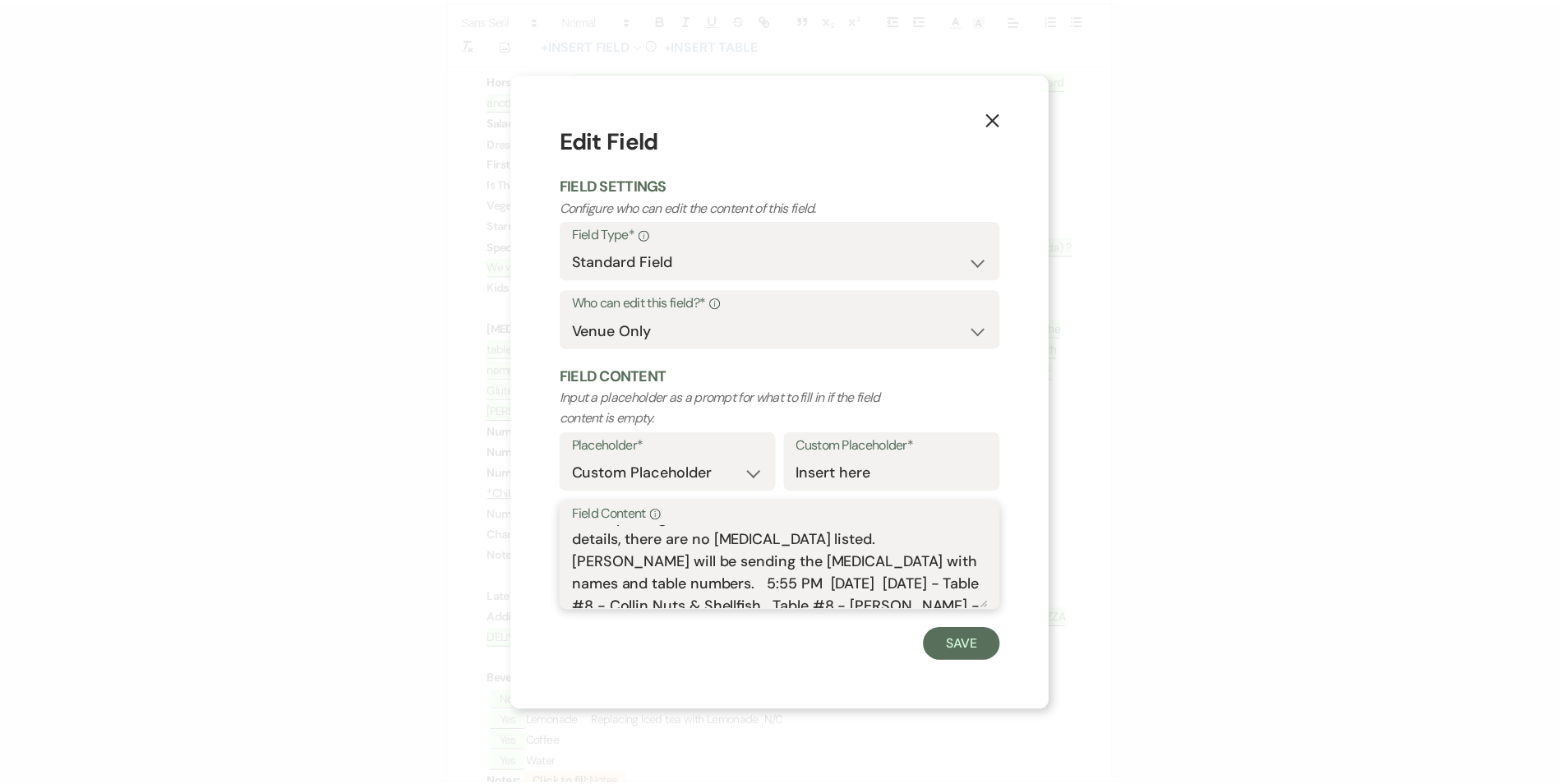
scroll to position [96, 0]
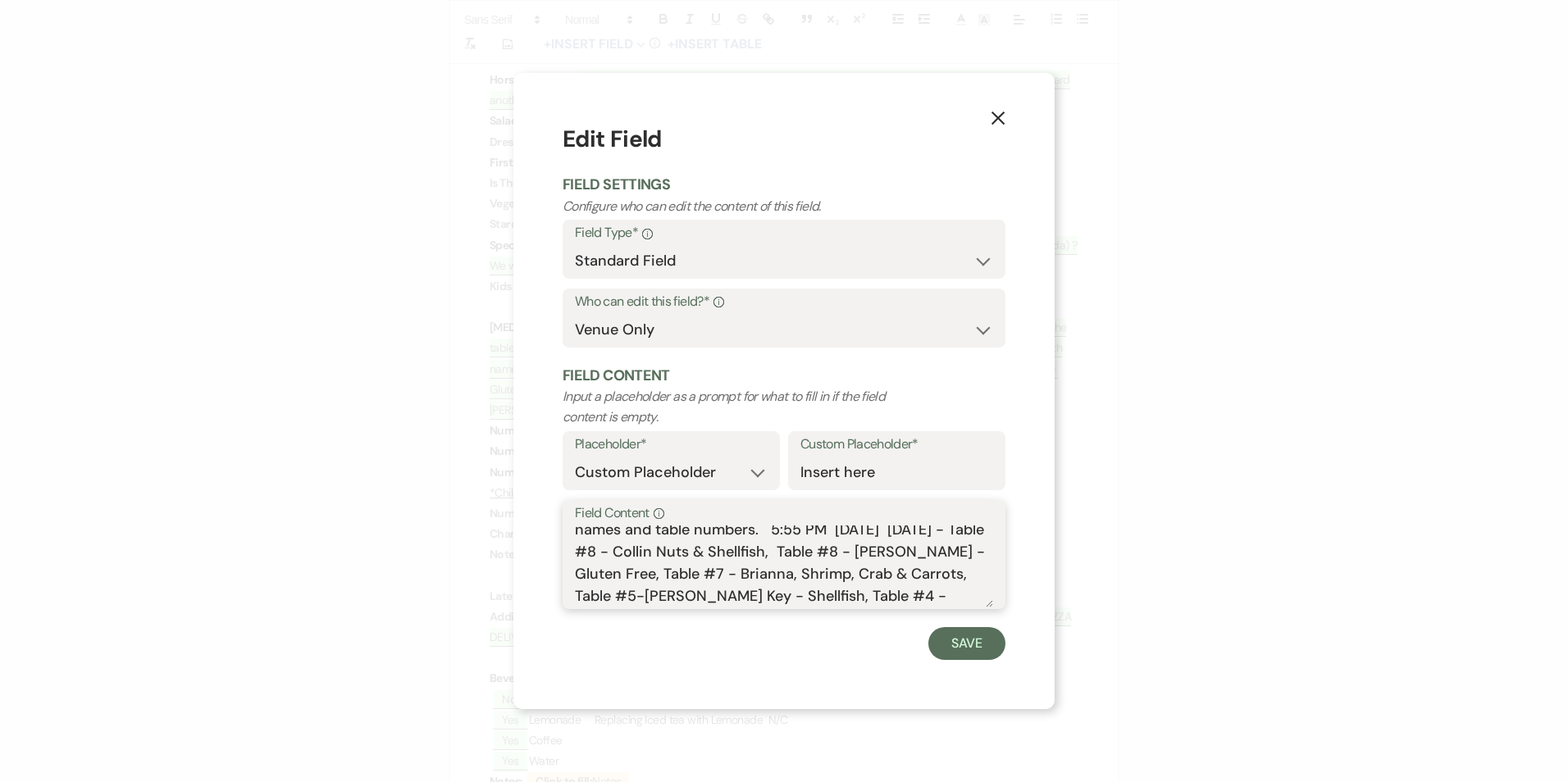
drag, startPoint x: 661, startPoint y: 530, endPoint x: 928, endPoint y: 604, distance: 277.1
click at [928, 604] on textarea "TBC [DATE] In email that [PERSON_NAME] sent, it says that she is putting [MEDIC…" at bounding box center [784, 566] width 418 height 82
click at [1001, 116] on use "button" at bounding box center [998, 118] width 13 height 13
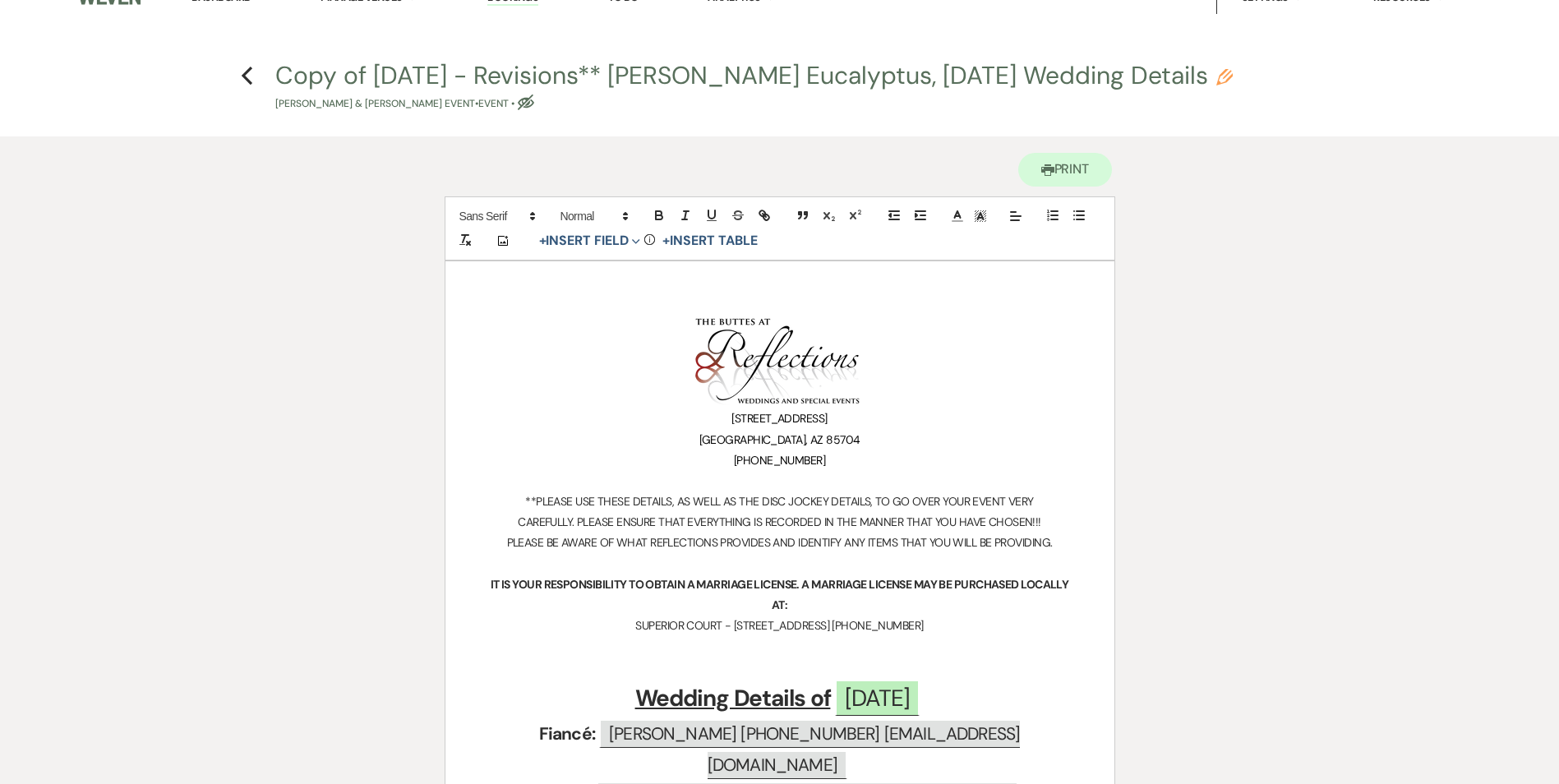
scroll to position [0, 0]
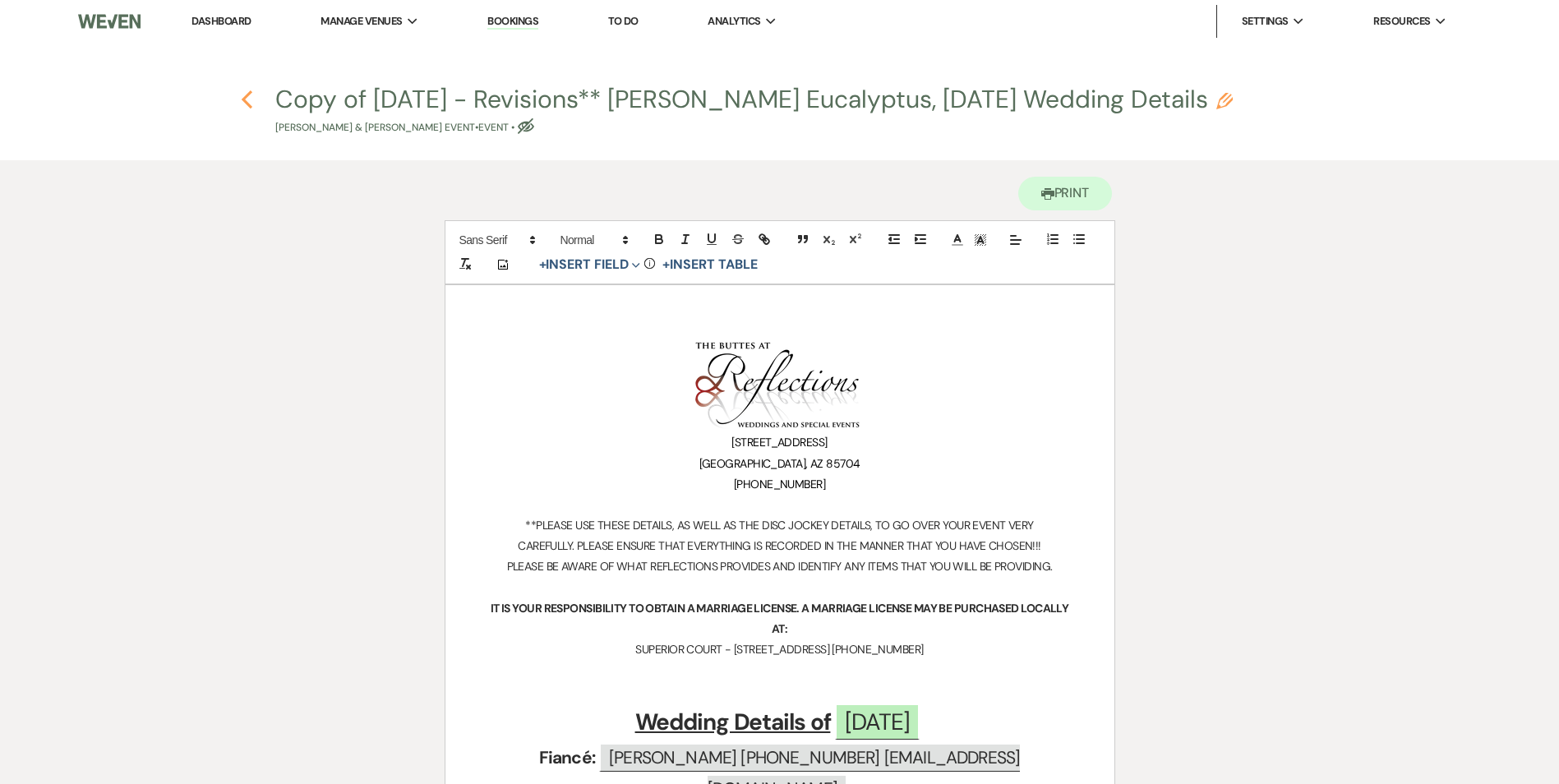
click at [246, 95] on icon "Previous" at bounding box center [247, 100] width 13 height 20
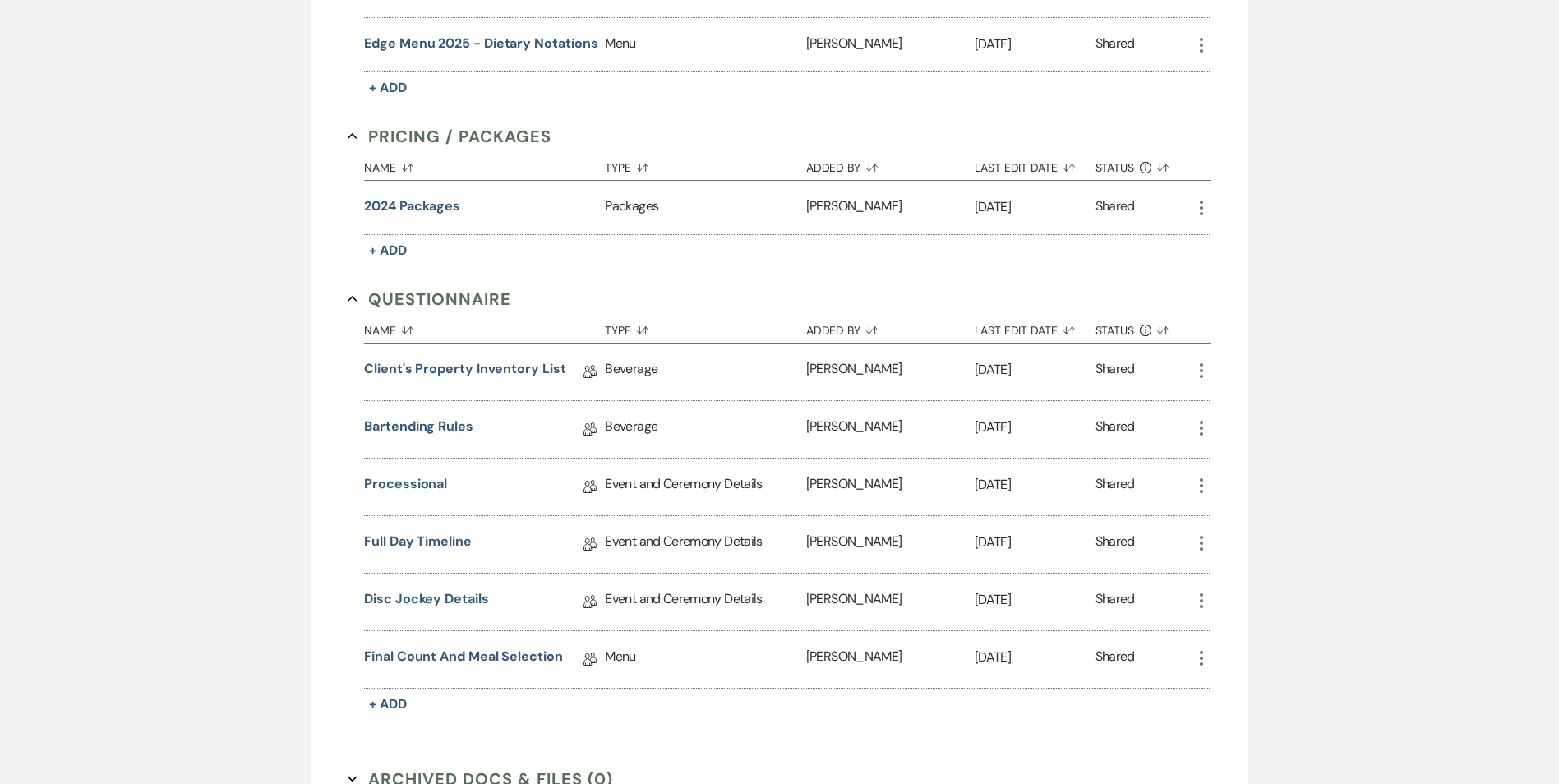
scroll to position [1669, 0]
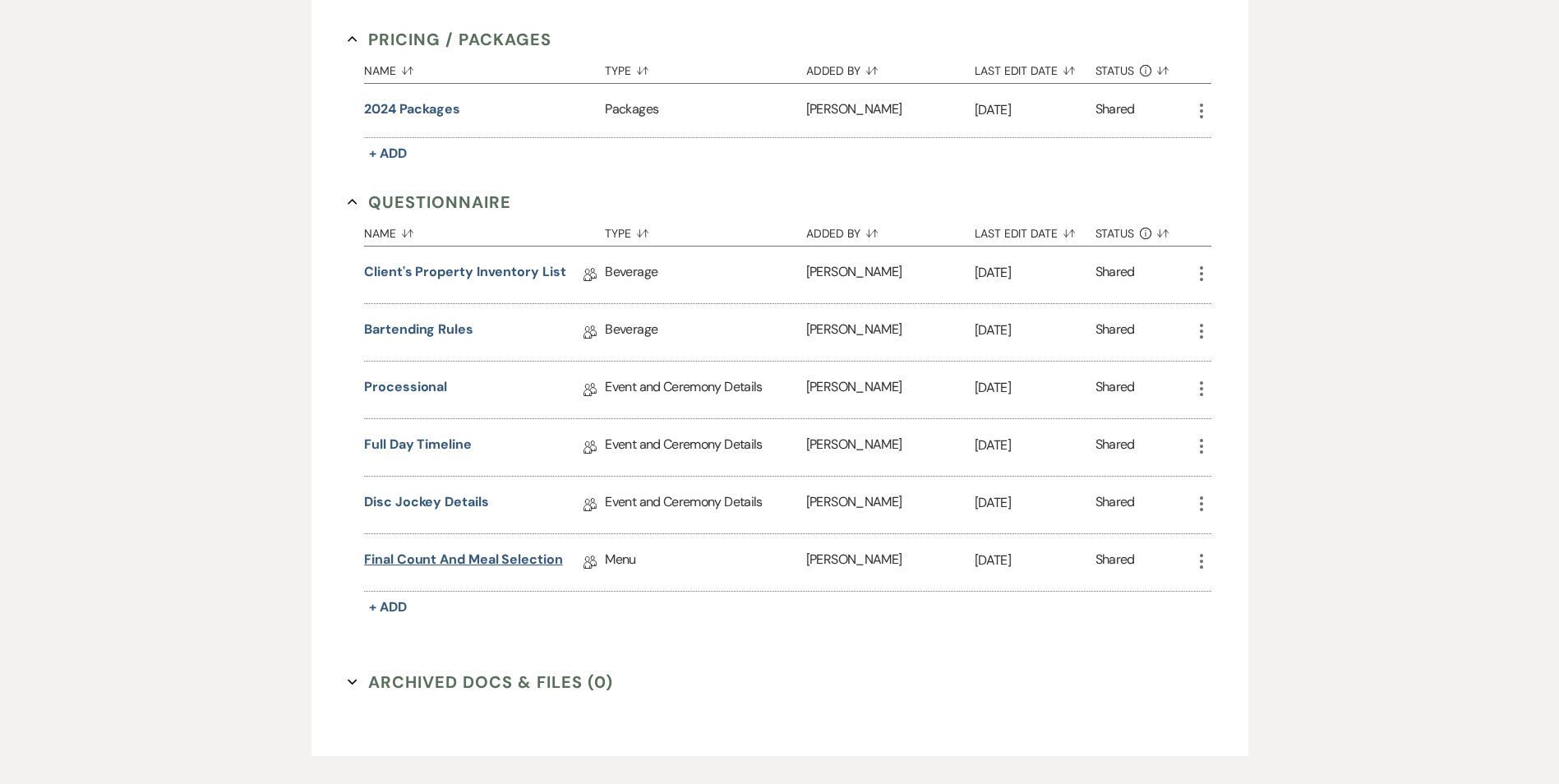
click at [453, 564] on link "Final Count and Meal Selection" at bounding box center [463, 563] width 199 height 25
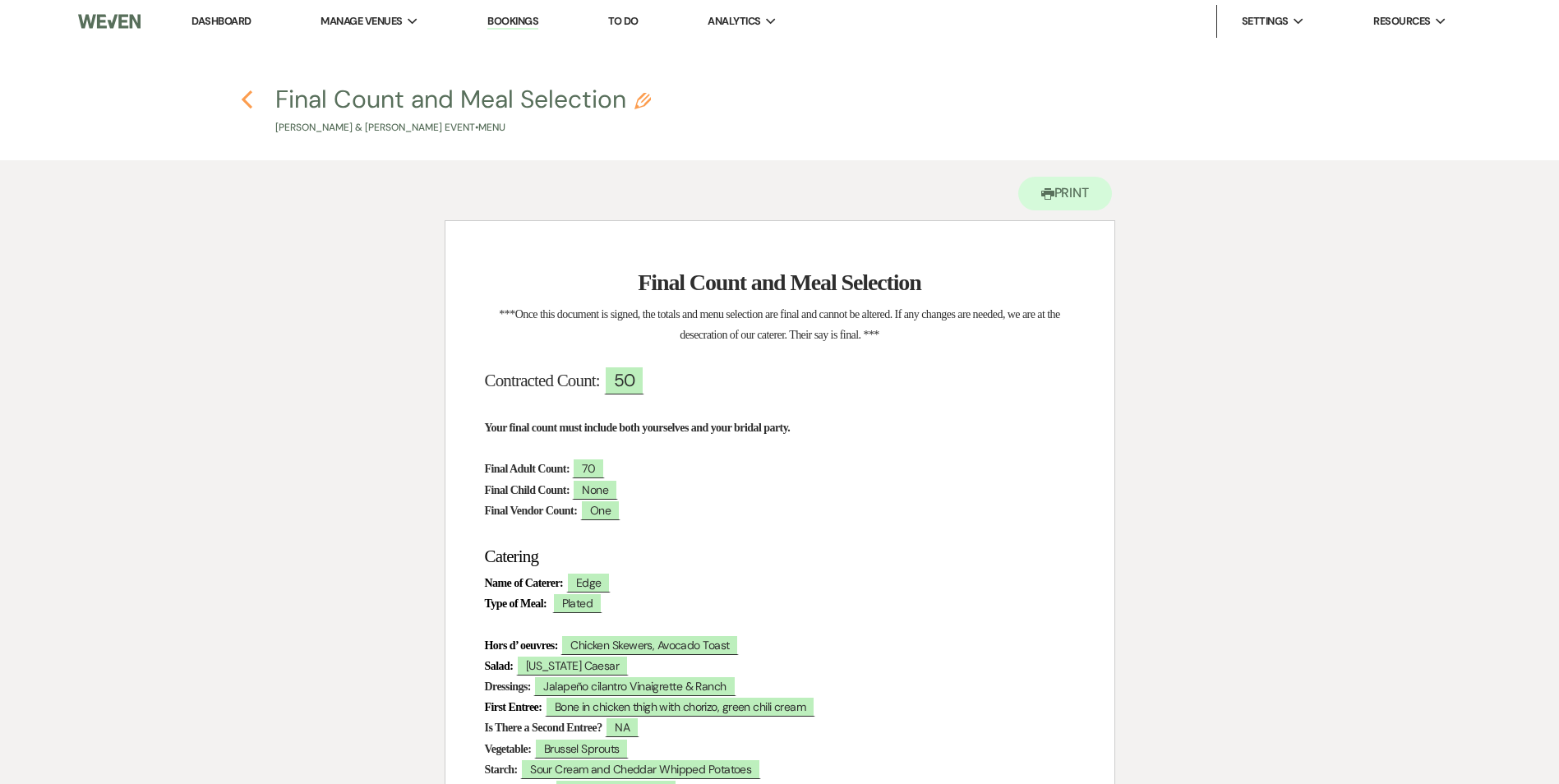
click at [243, 103] on icon "Previous" at bounding box center [247, 100] width 13 height 20
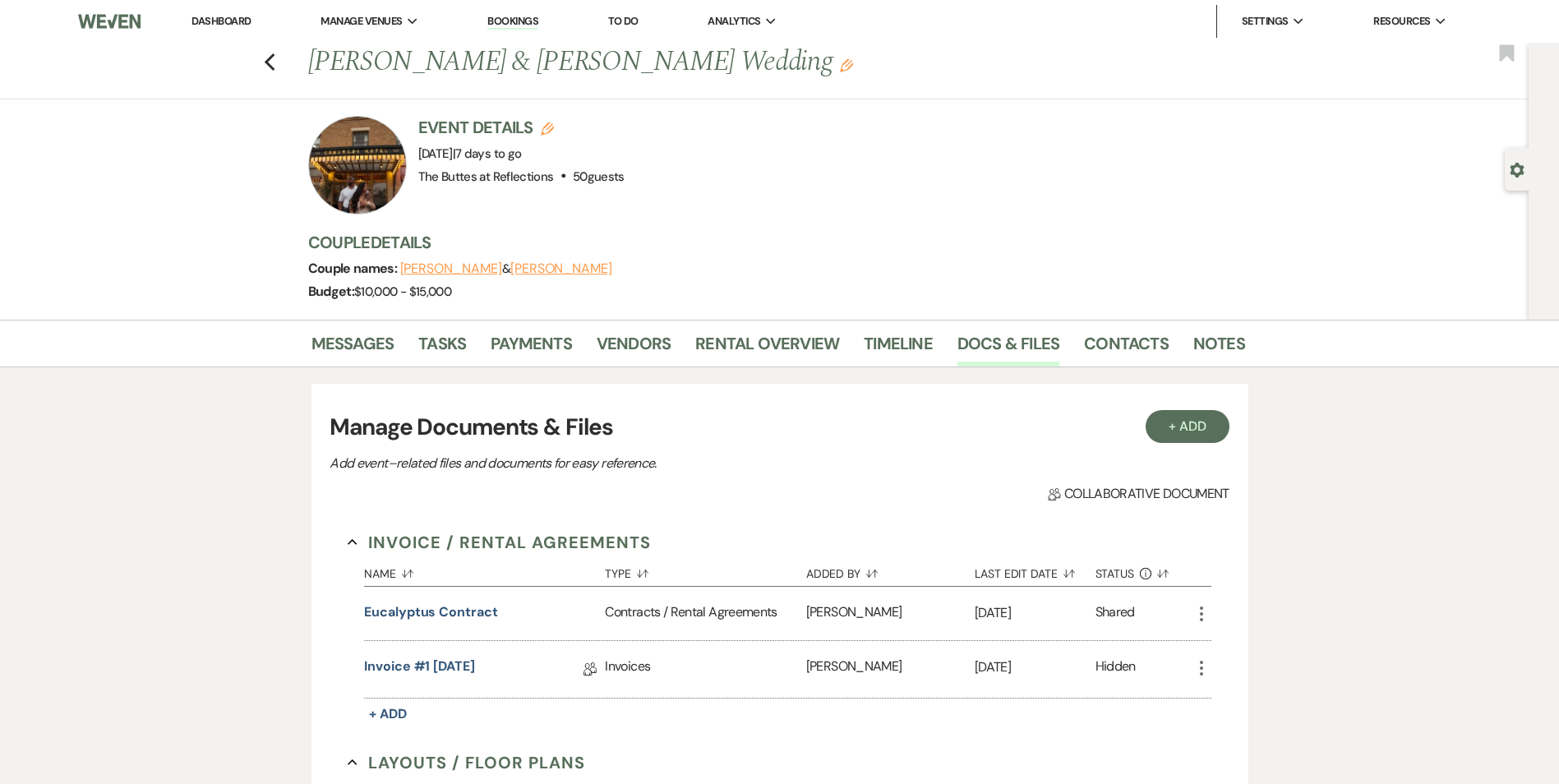
scroll to position [1669, 0]
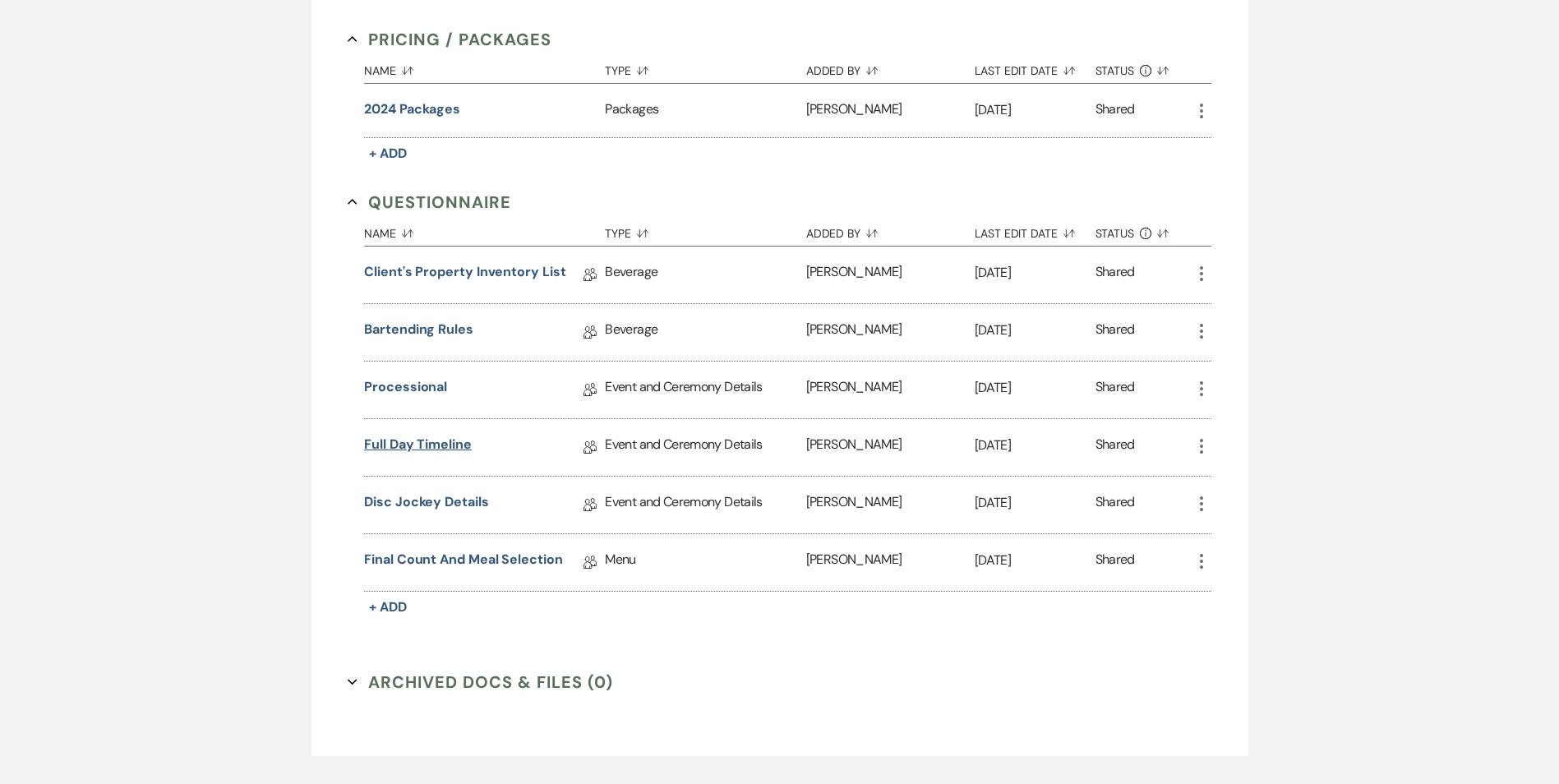
click at [422, 450] on link "Full Day Timeline" at bounding box center [418, 448] width 107 height 25
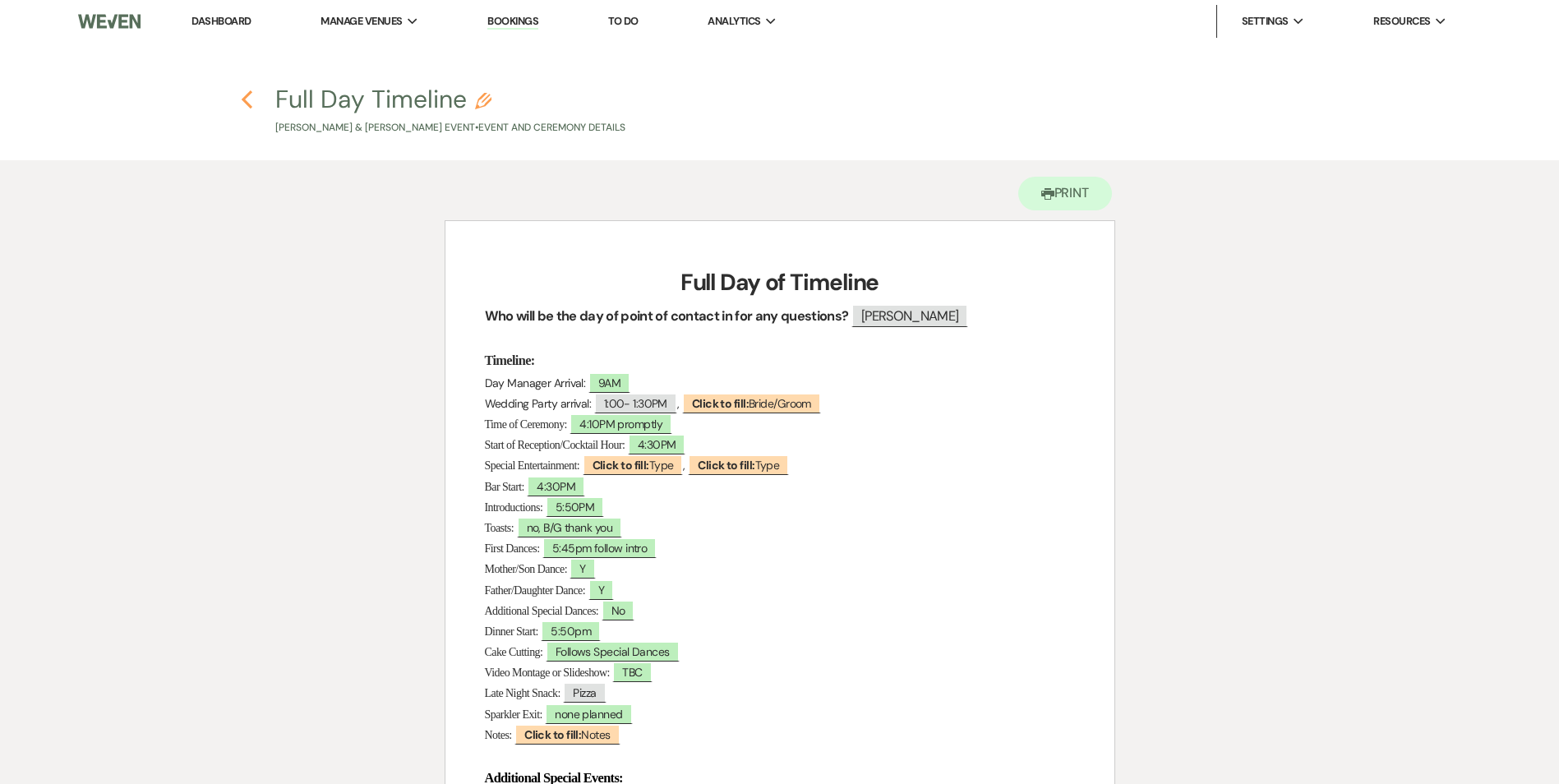
click at [244, 106] on icon "Previous" at bounding box center [247, 100] width 13 height 20
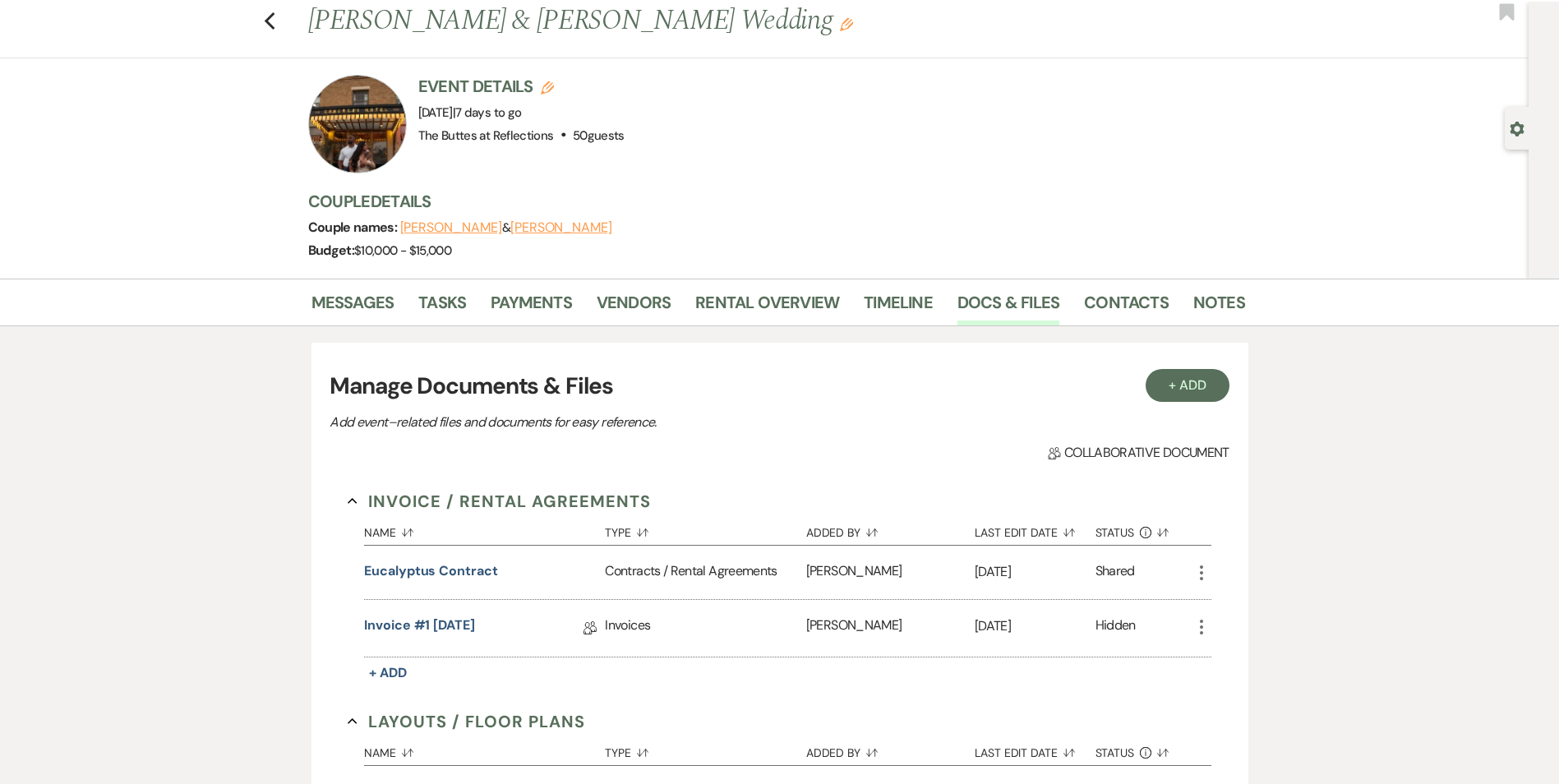
scroll to position [36, 0]
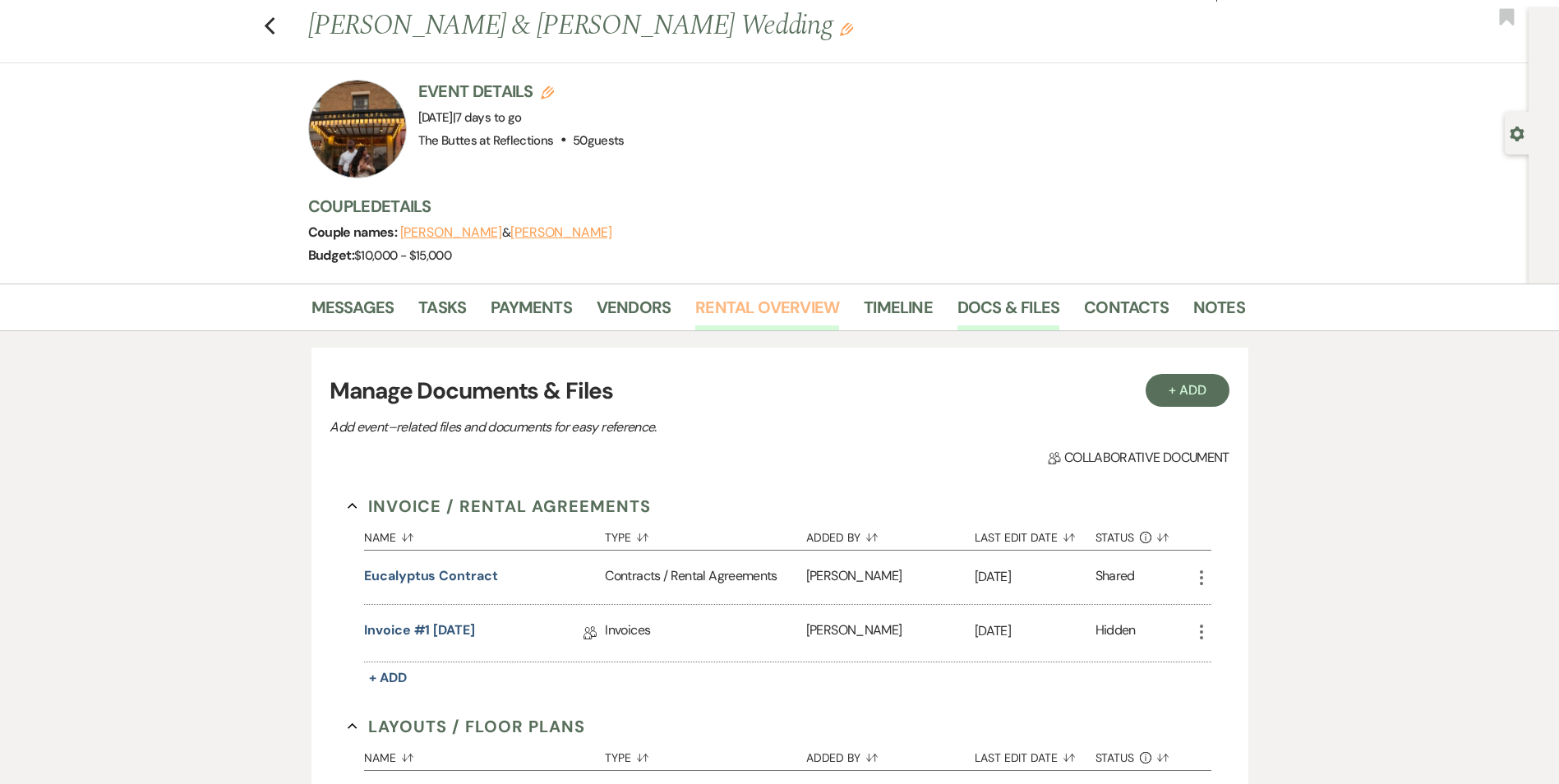
click at [746, 314] on link "Rental Overview" at bounding box center [767, 312] width 144 height 36
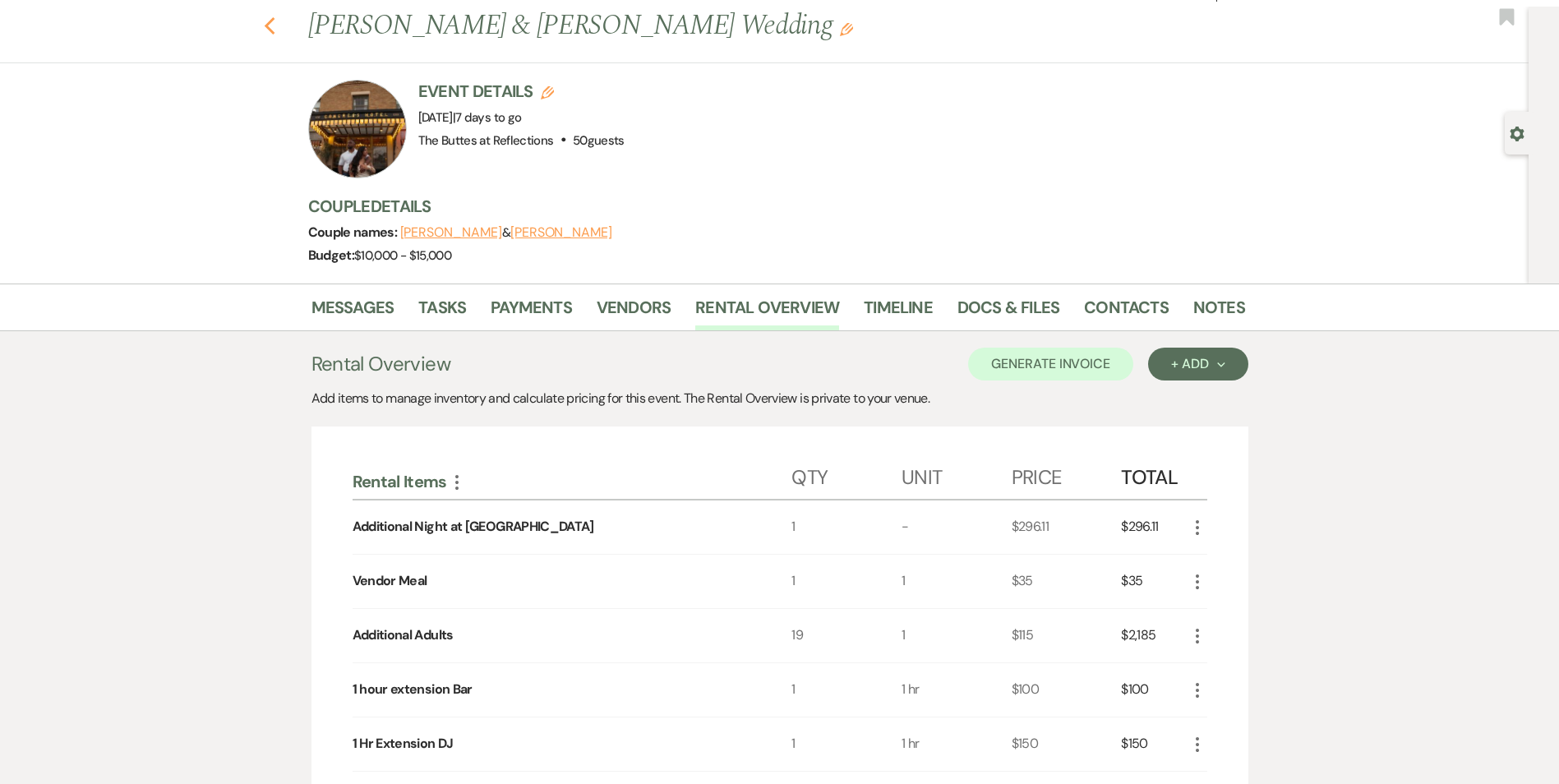
click at [271, 30] on icon "Previous" at bounding box center [270, 27] width 13 height 20
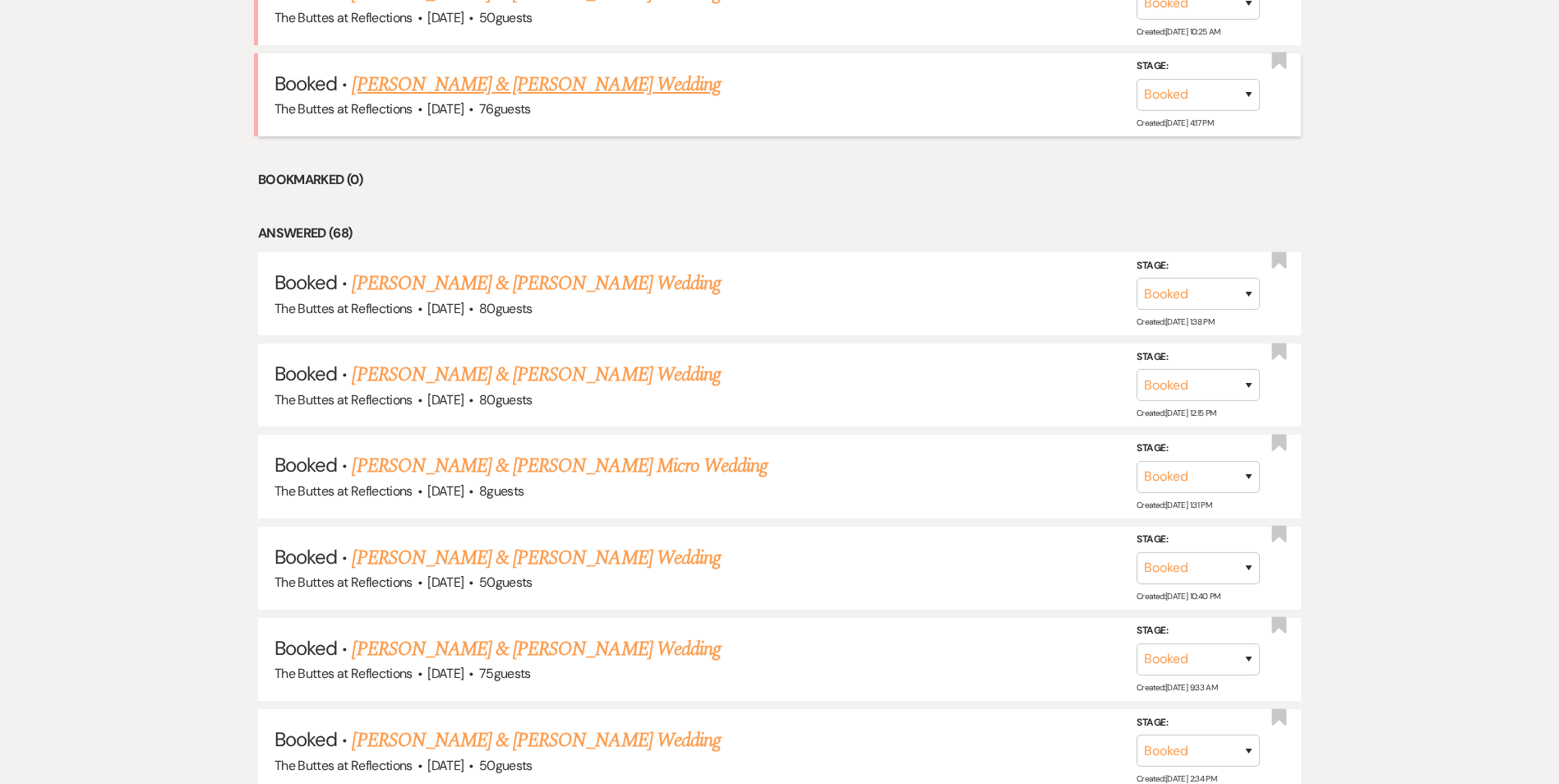
scroll to position [802, 0]
click at [492, 370] on link "[PERSON_NAME] & [PERSON_NAME] Wedding" at bounding box center [536, 374] width 368 height 29
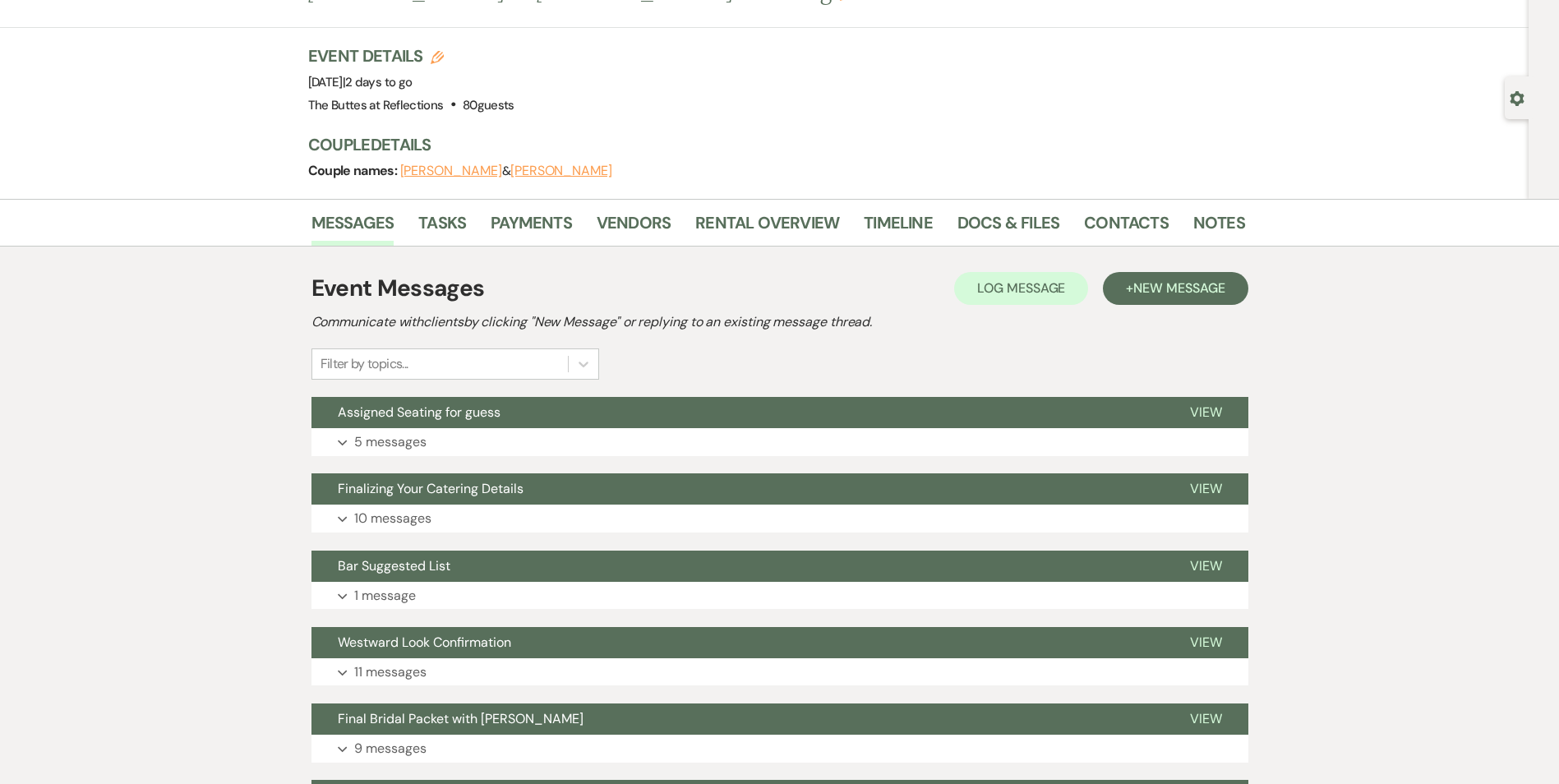
scroll to position [62, 0]
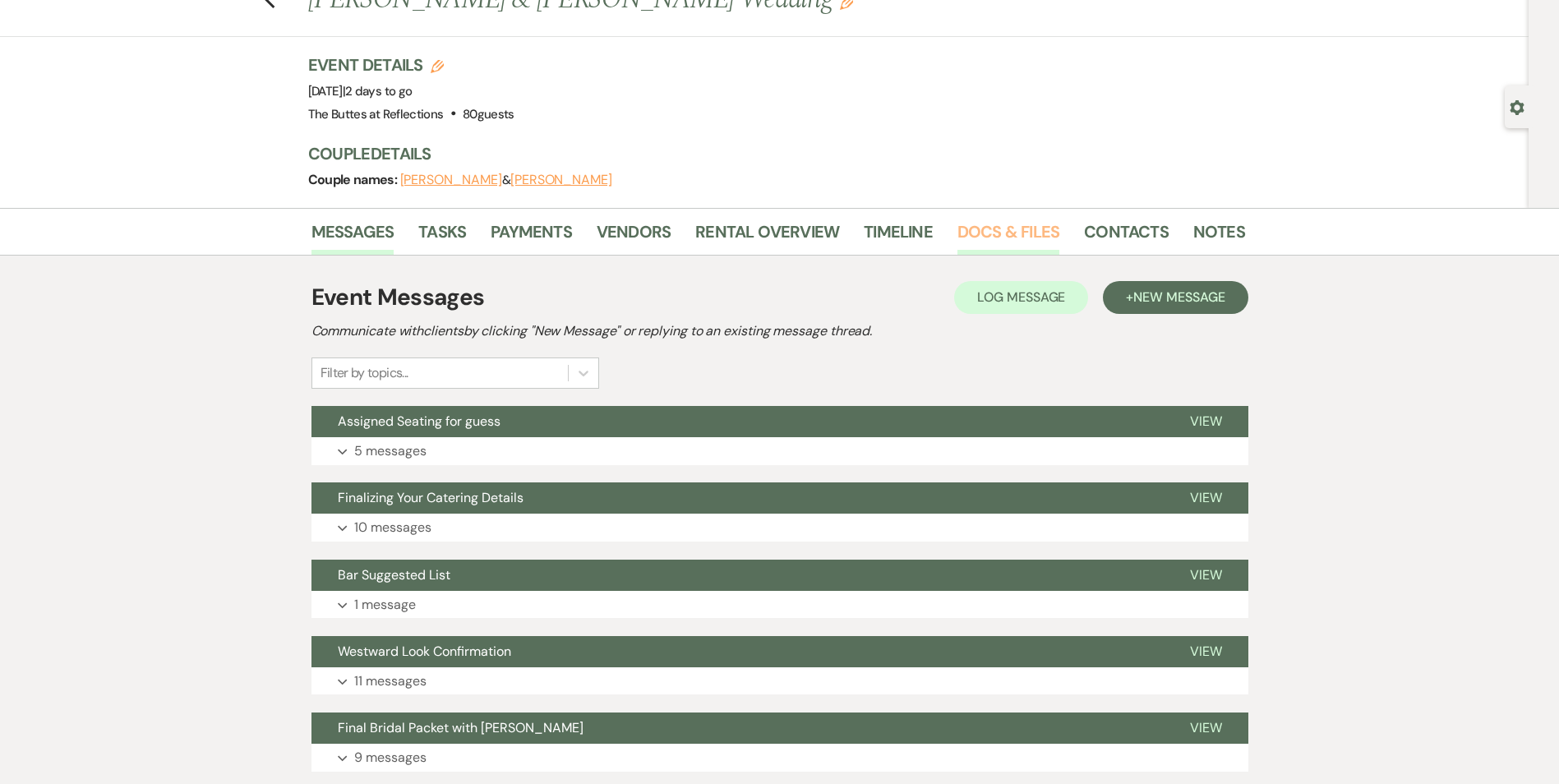
click at [1006, 236] on link "Docs & Files" at bounding box center [1009, 236] width 102 height 36
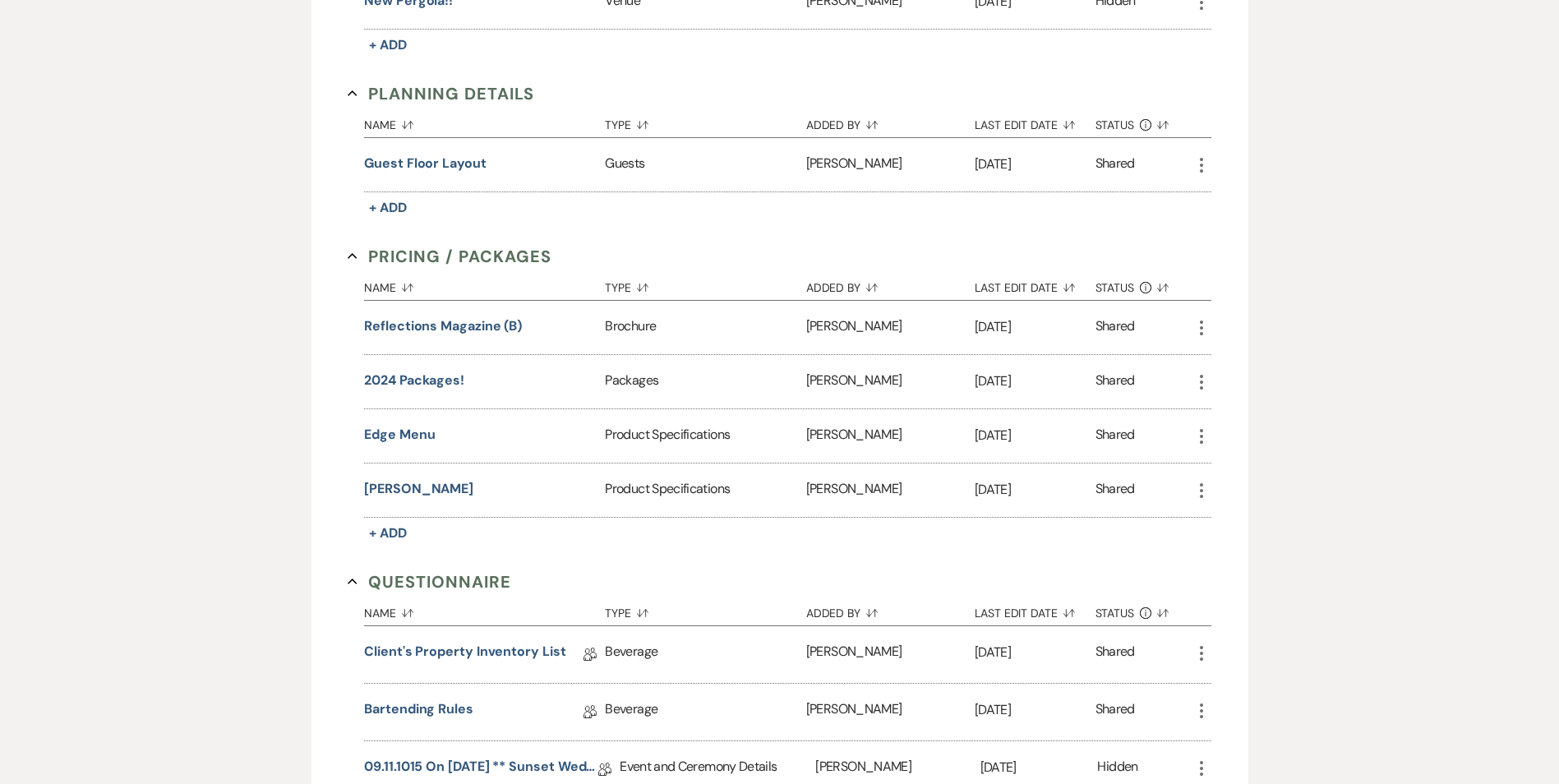
scroll to position [967, 0]
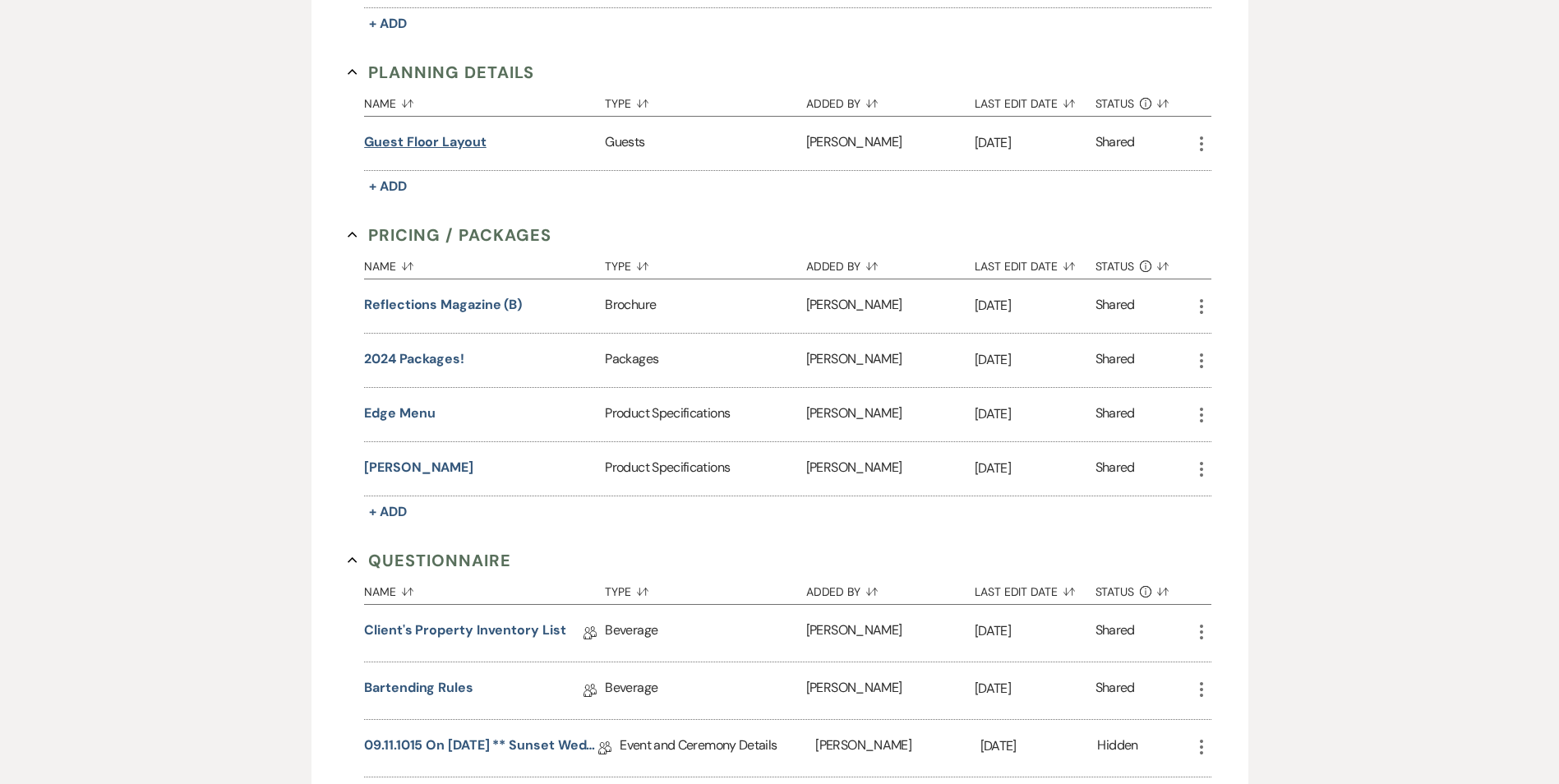
click at [436, 142] on button "Guest Floor Layout" at bounding box center [425, 143] width 122 height 20
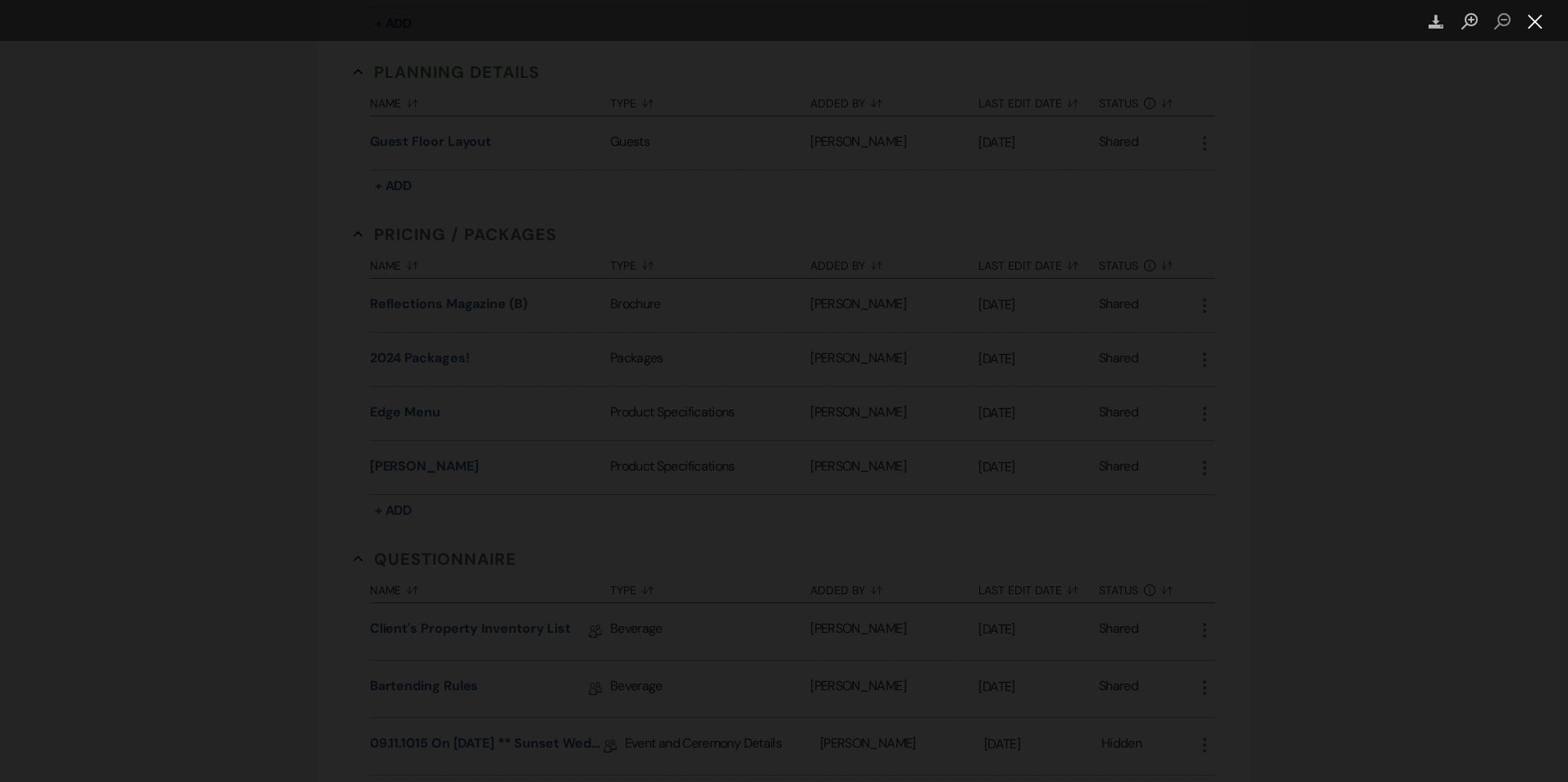
click at [1534, 21] on button "Close lightbox" at bounding box center [1535, 22] width 33 height 28
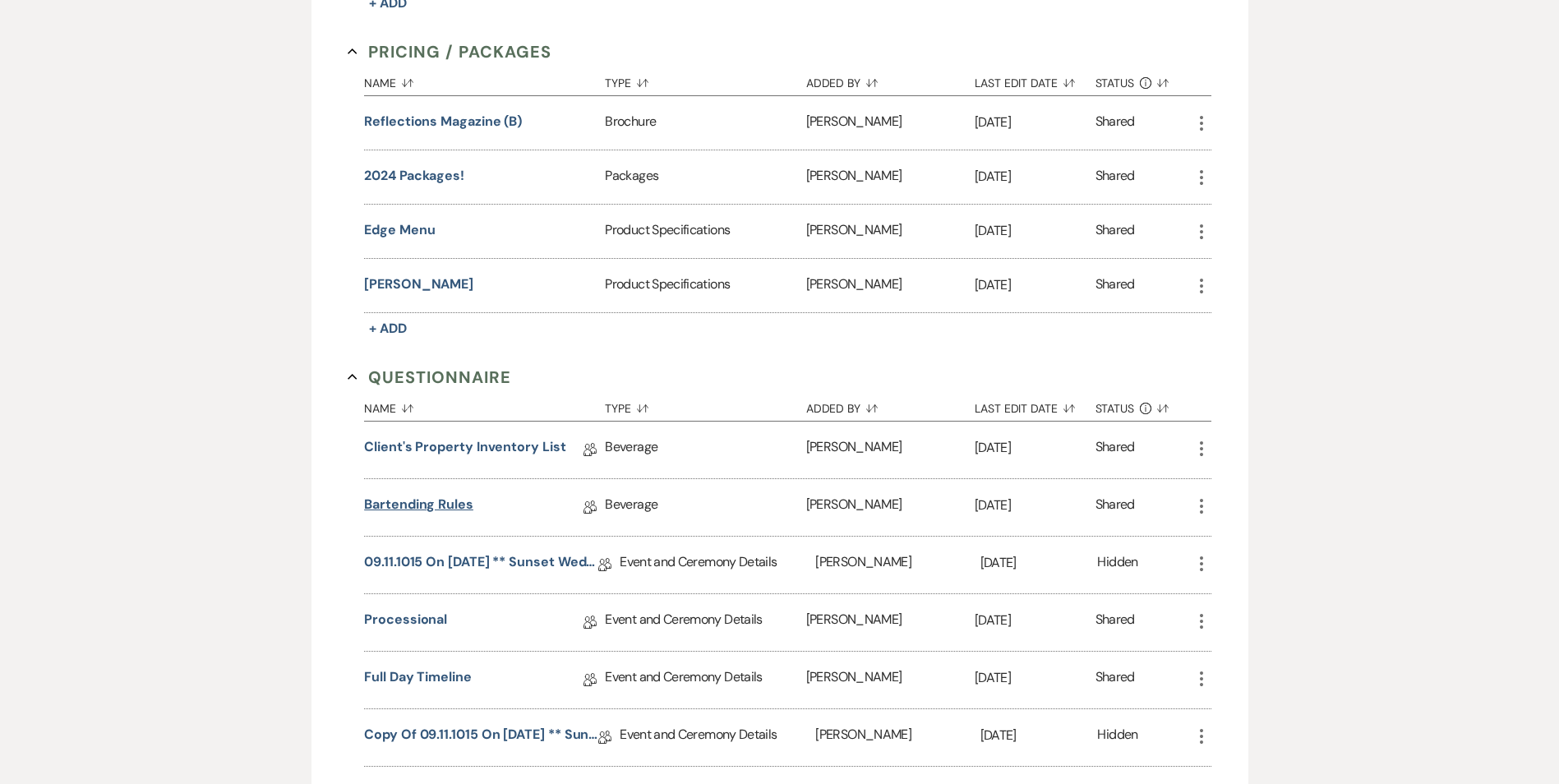
scroll to position [1213, 0]
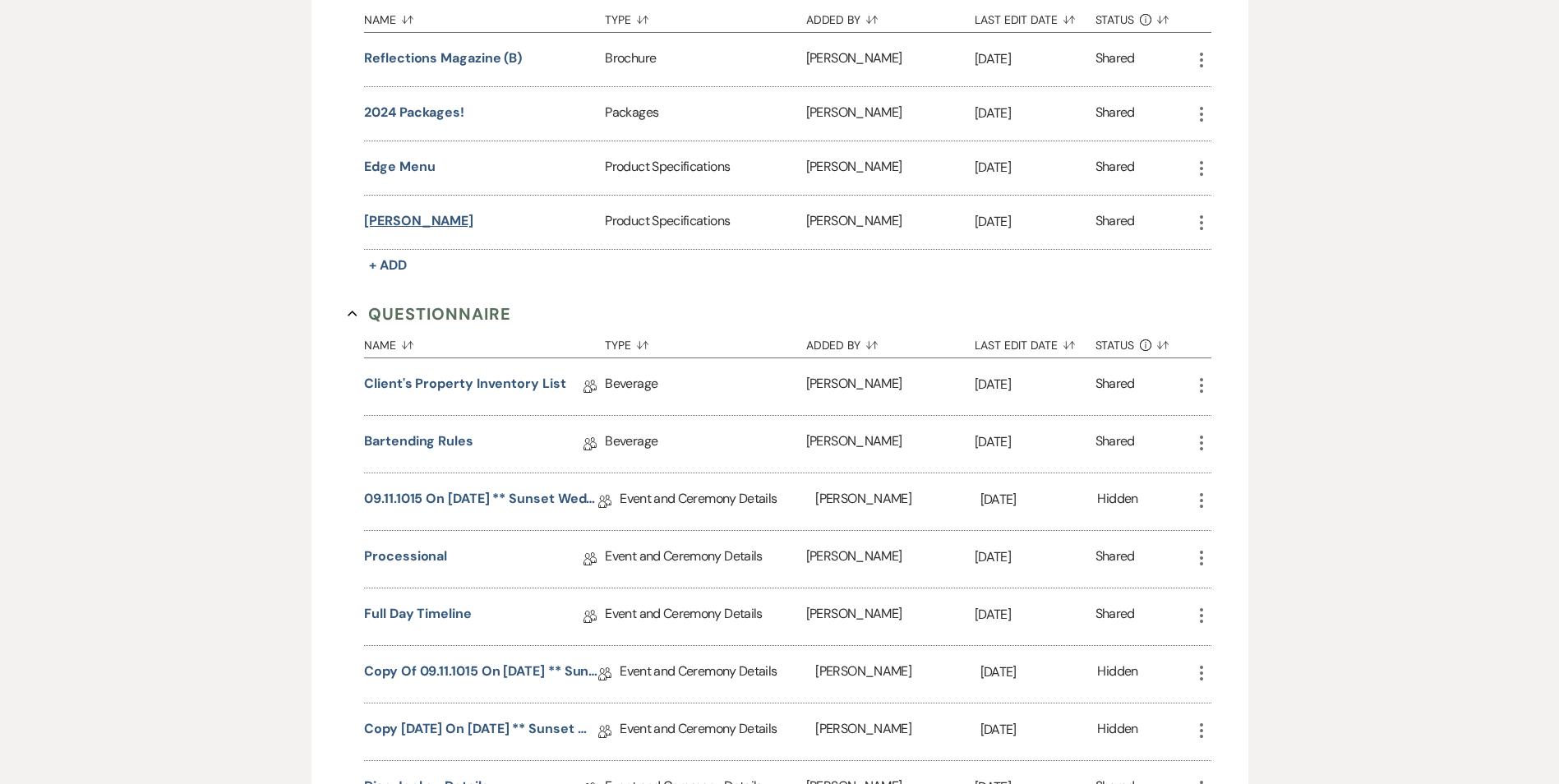
click at [395, 221] on button "[PERSON_NAME]" at bounding box center [418, 221] width 109 height 20
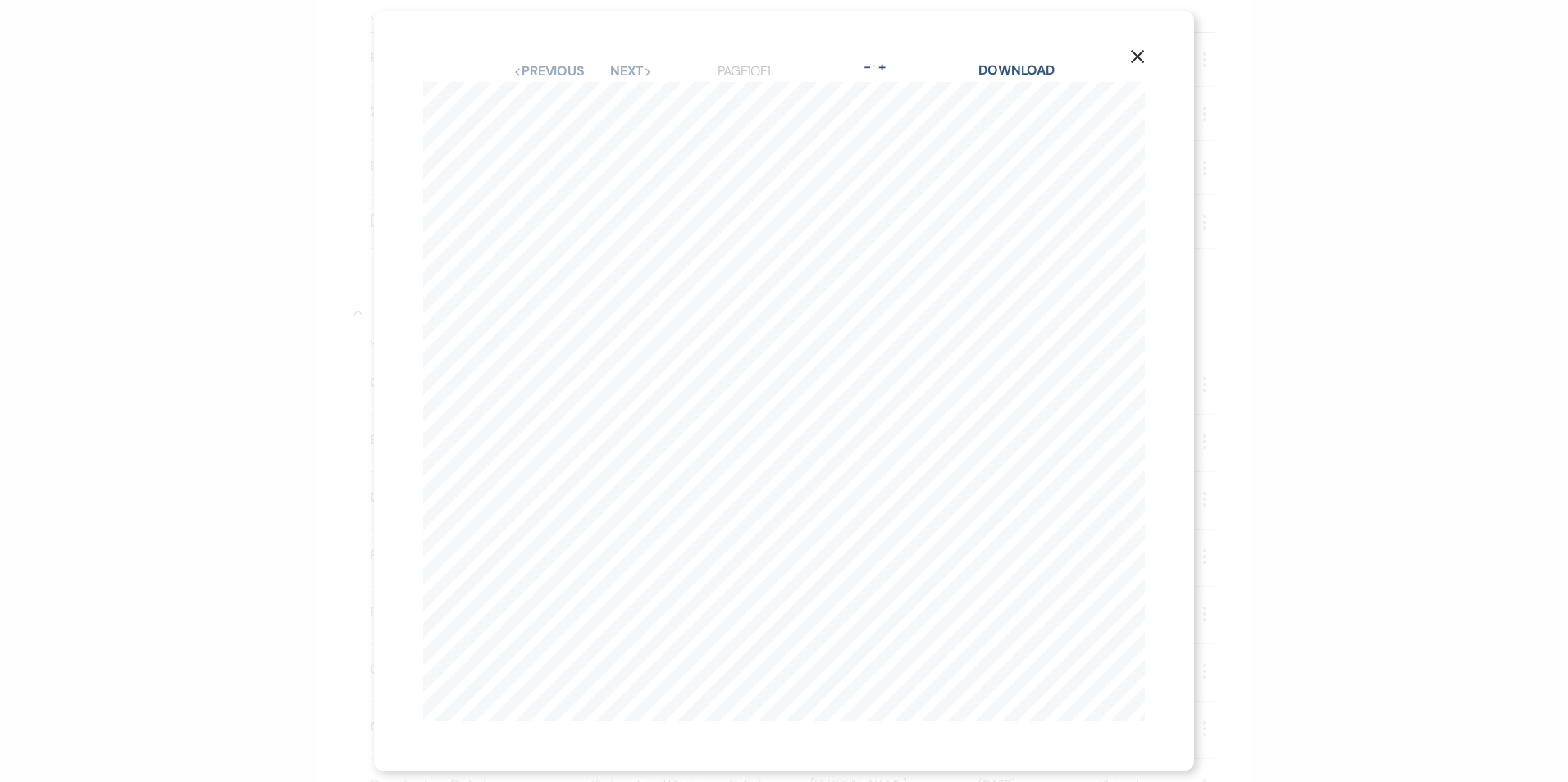
click at [1135, 51] on icon "X" at bounding box center [1138, 57] width 15 height 15
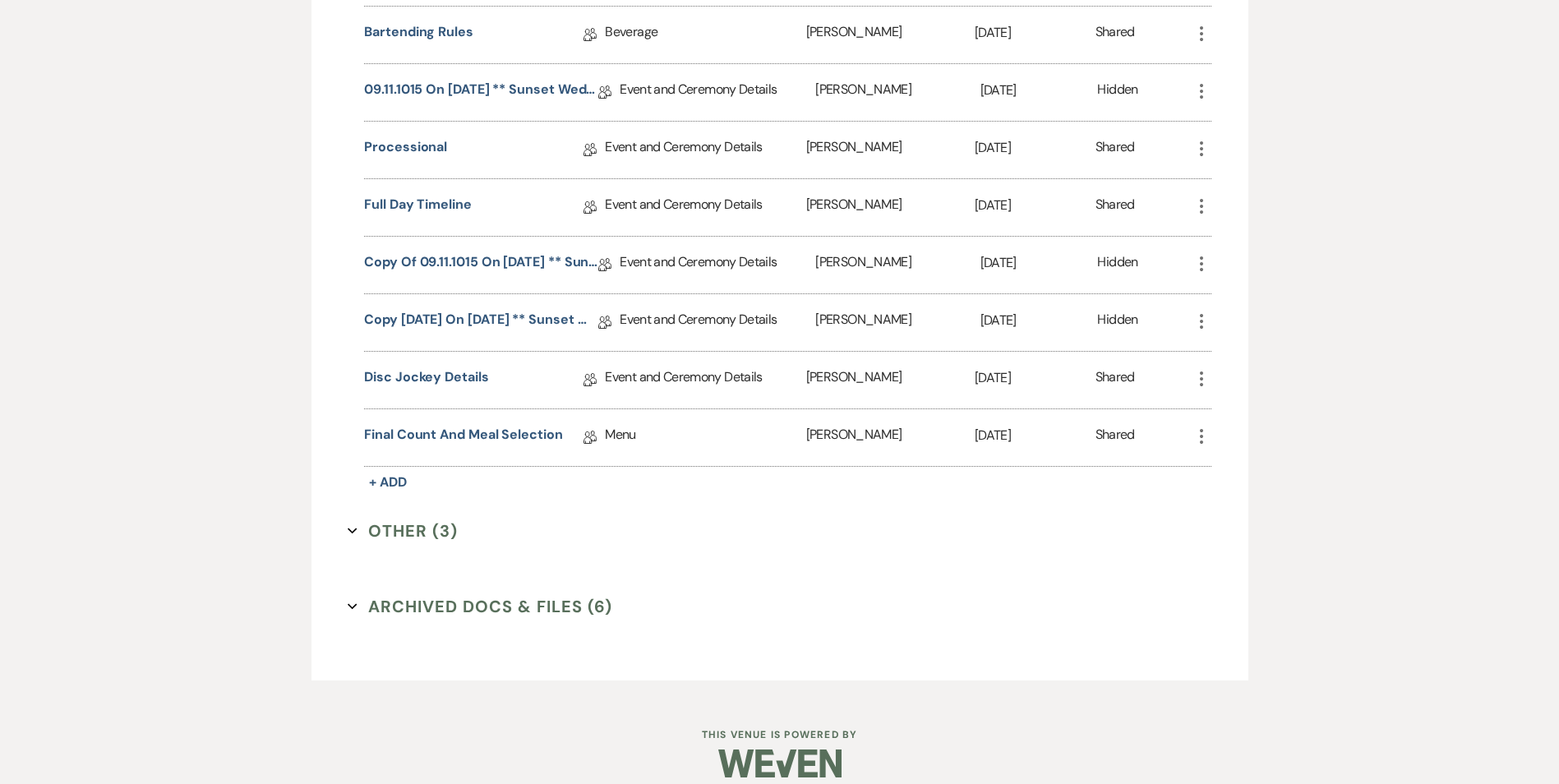
scroll to position [1624, 0]
click at [436, 540] on button "Other (3) Expand" at bounding box center [403, 529] width 110 height 24
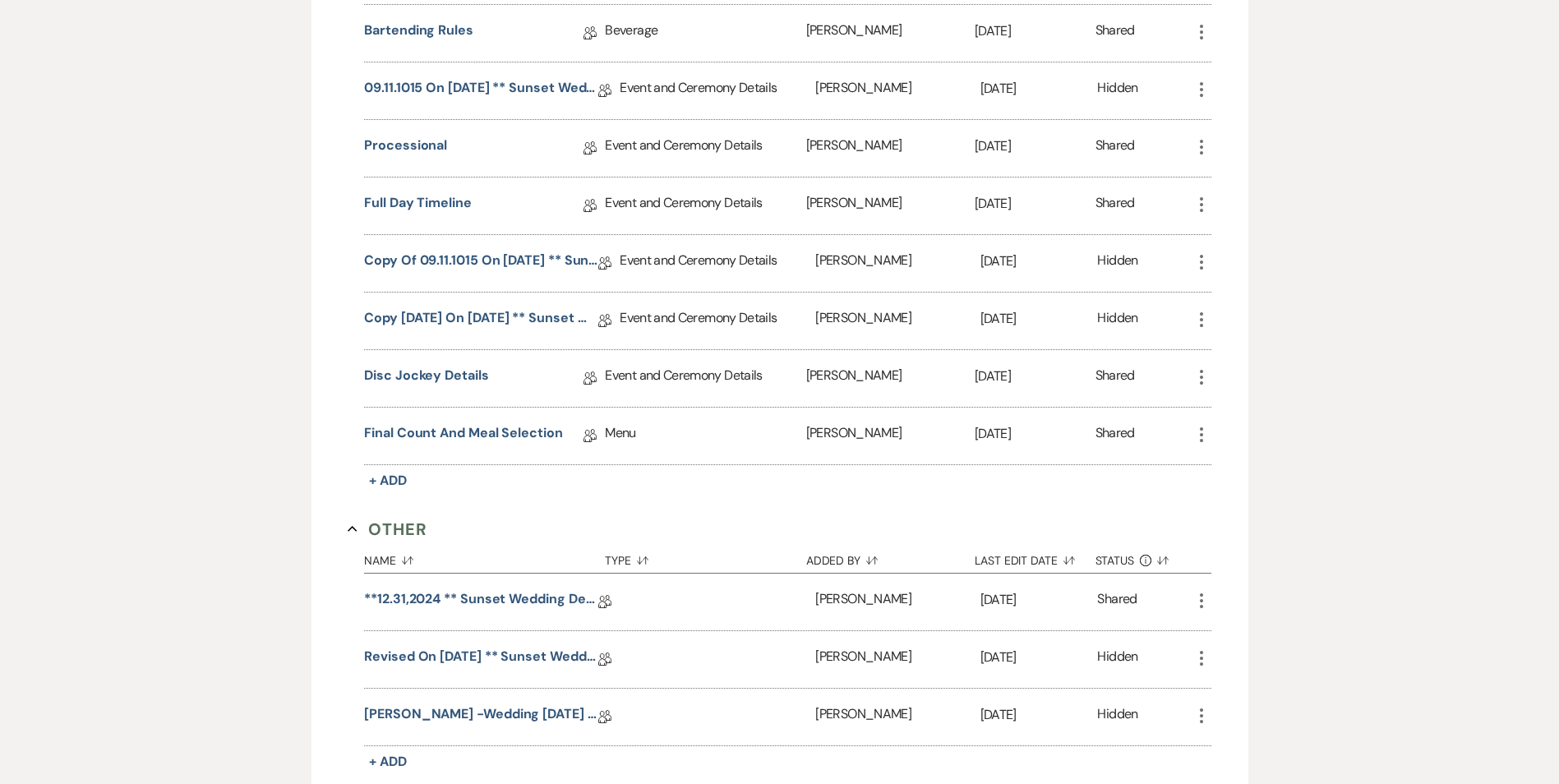
scroll to position [1789, 0]
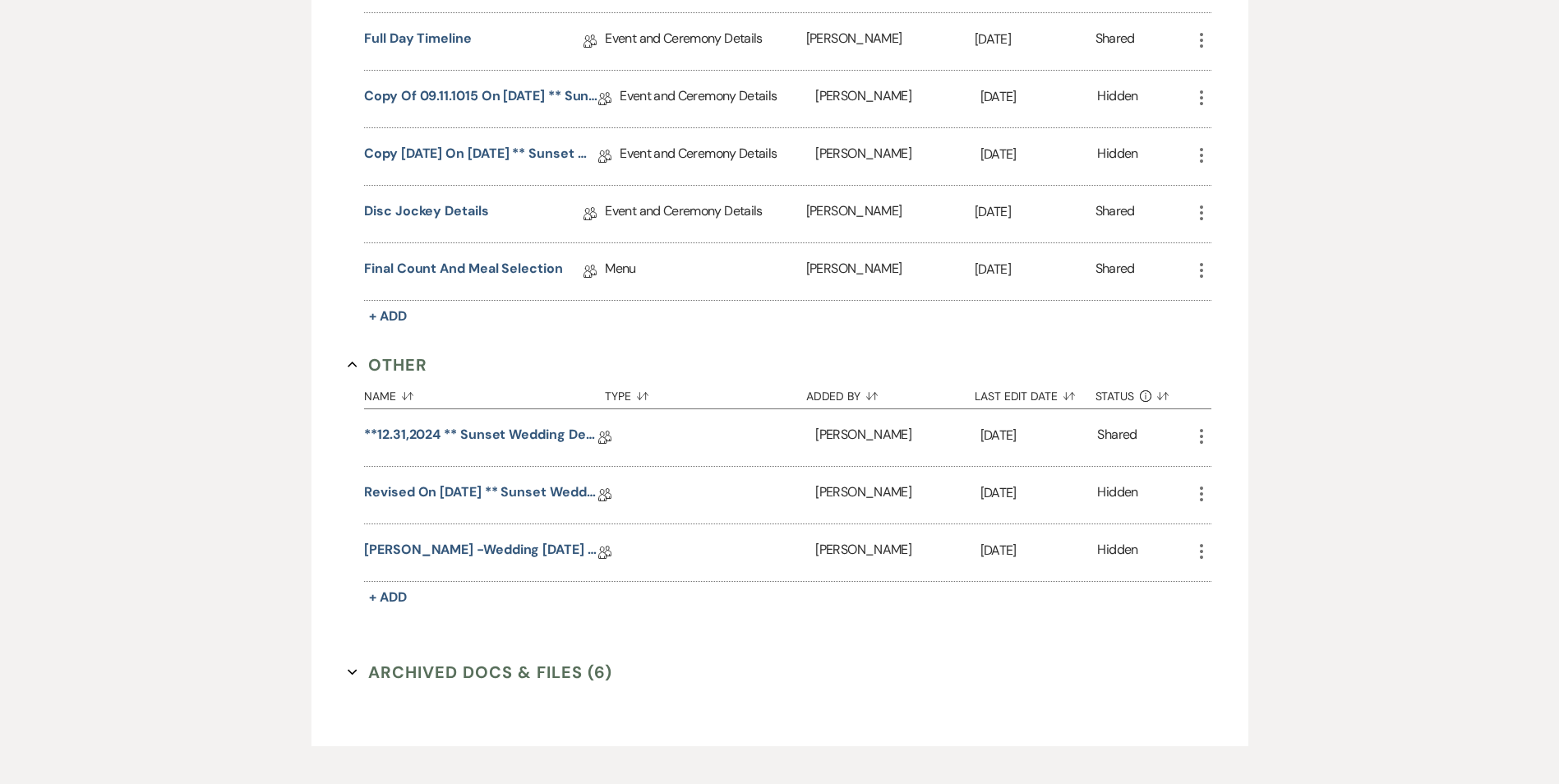
click at [444, 667] on button "Archived Docs & Files (6) Expand" at bounding box center [481, 672] width 265 height 24
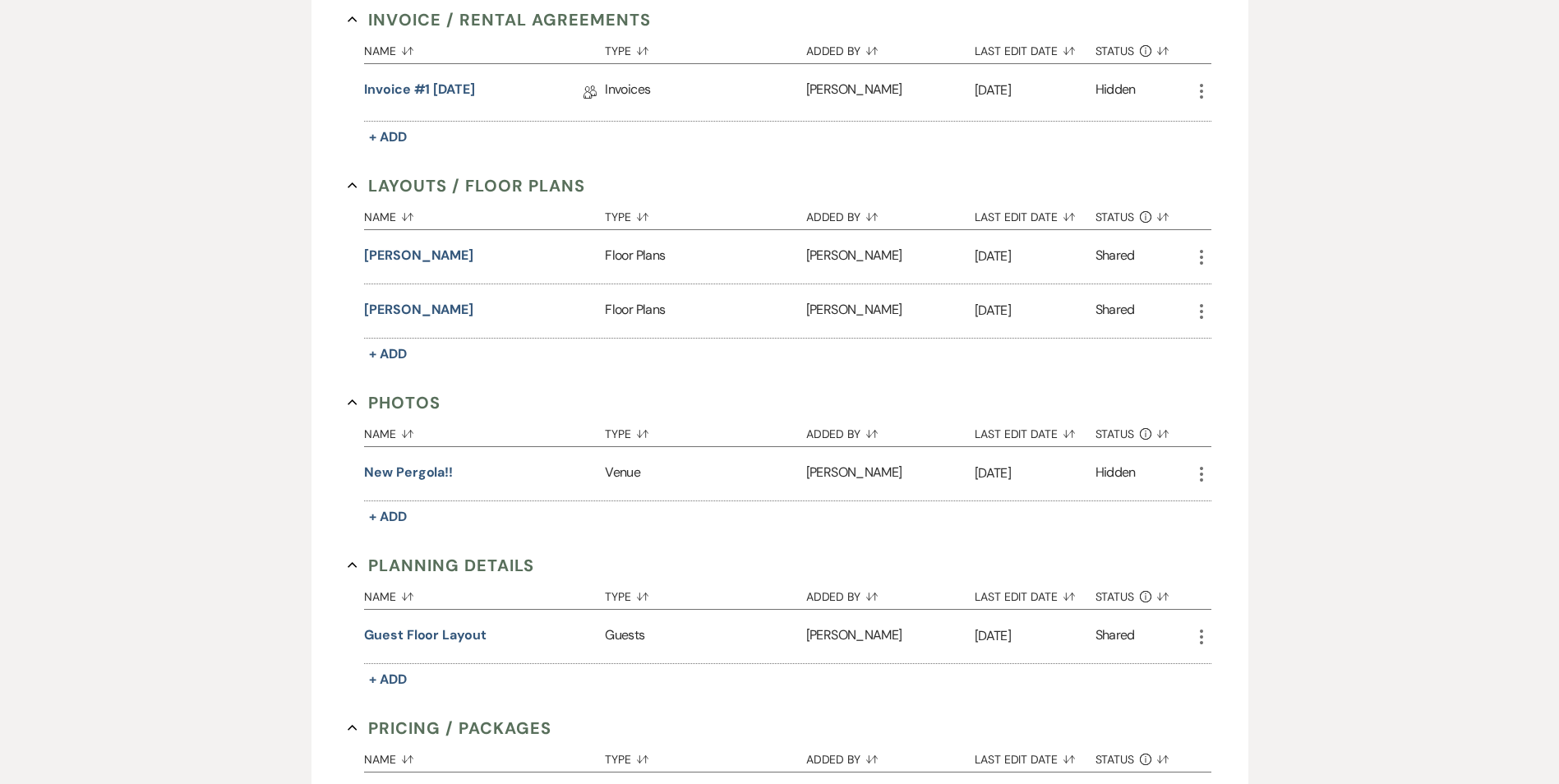
scroll to position [62, 0]
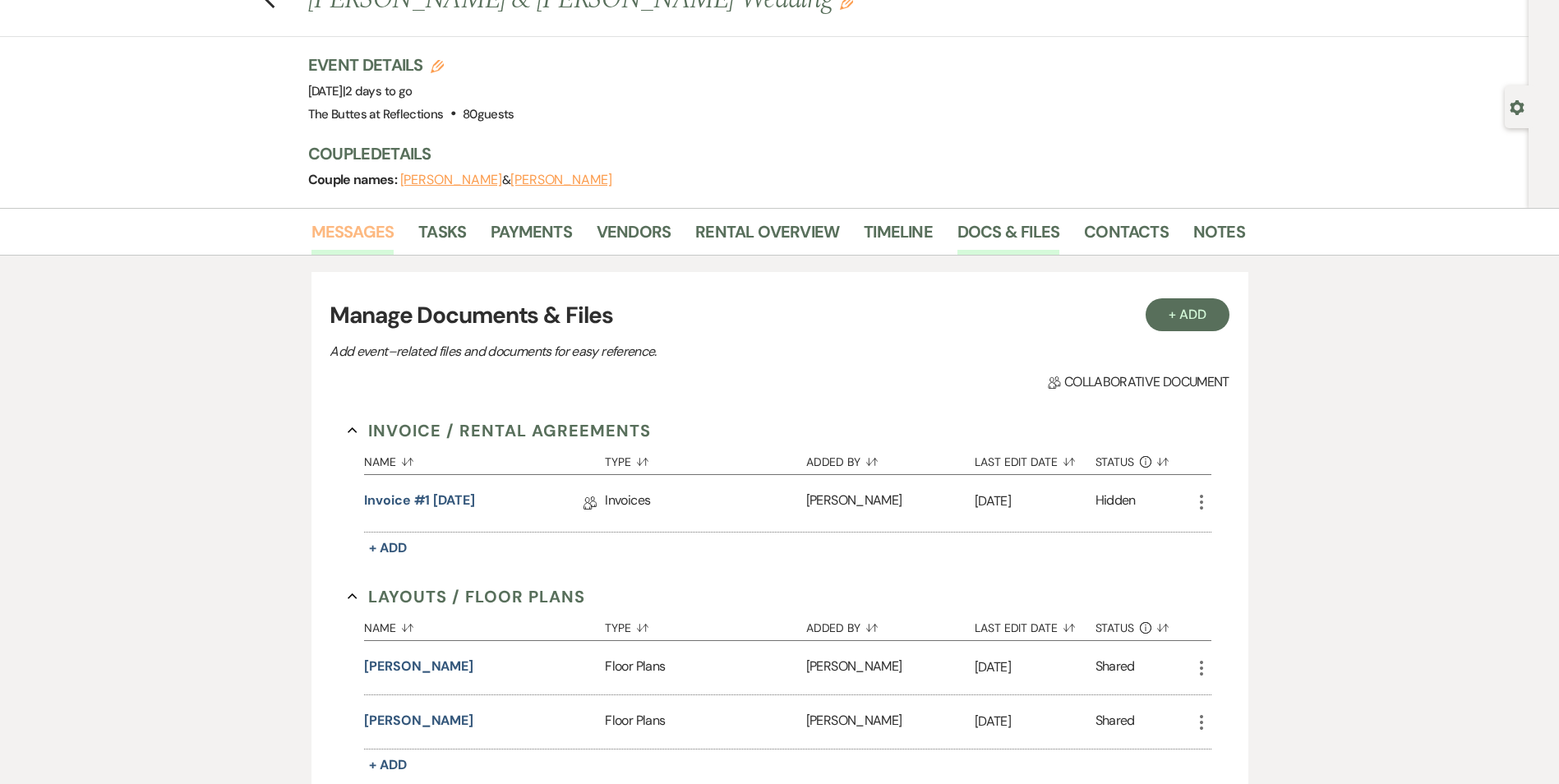
click at [361, 230] on link "Messages" at bounding box center [353, 236] width 83 height 36
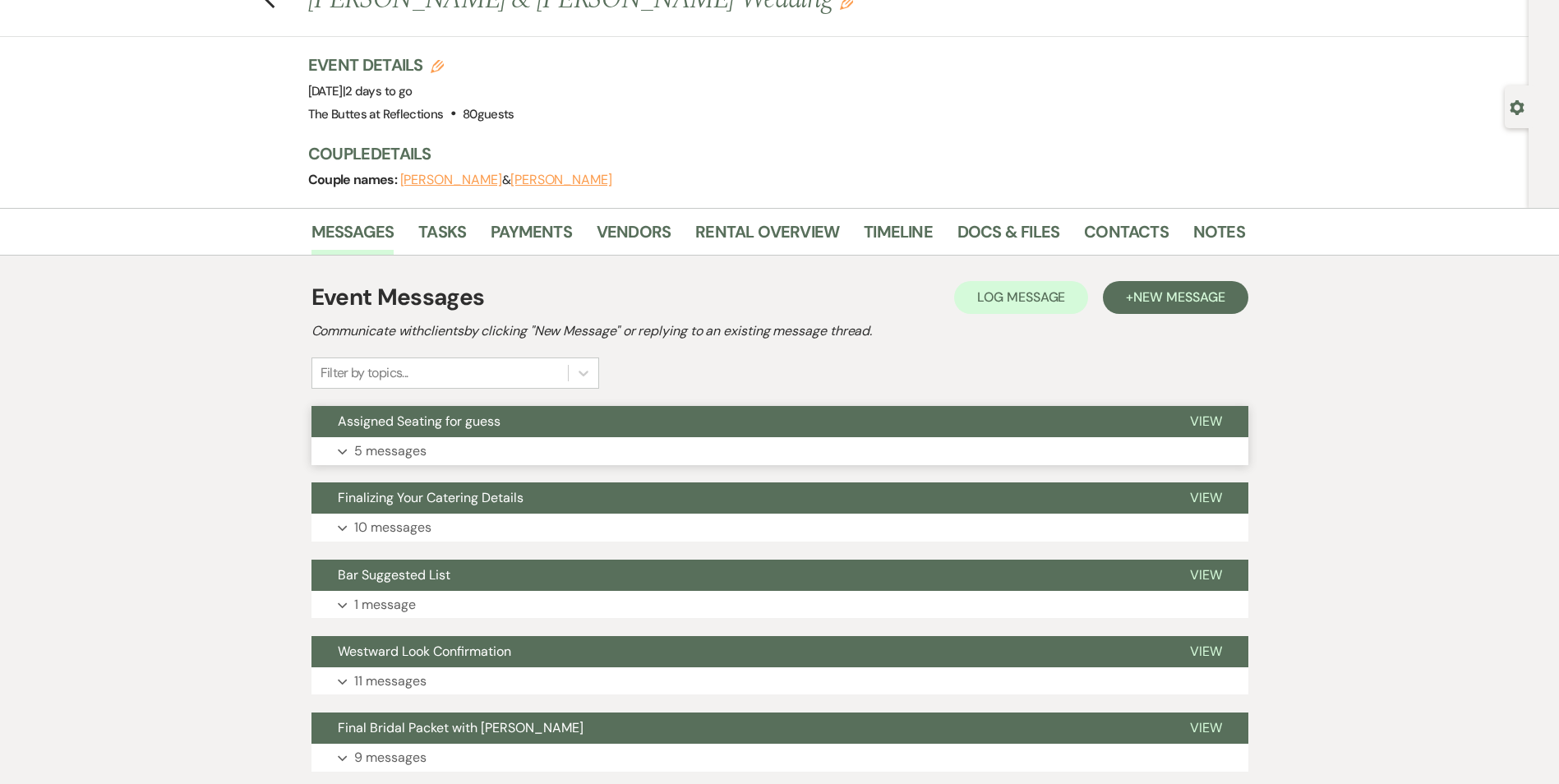
click at [529, 430] on button "Assigned Seating for guess" at bounding box center [738, 421] width 852 height 31
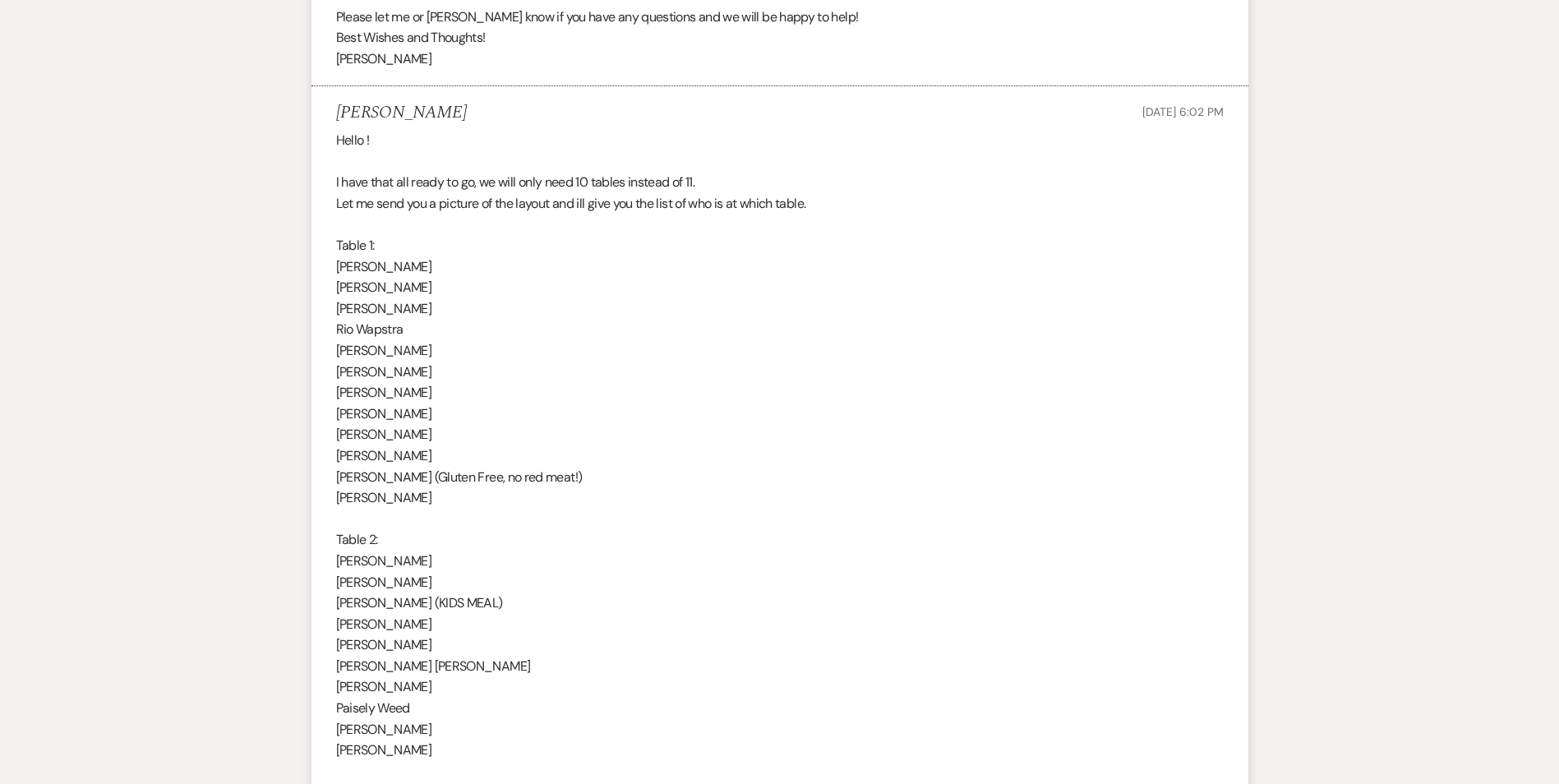
scroll to position [802, 0]
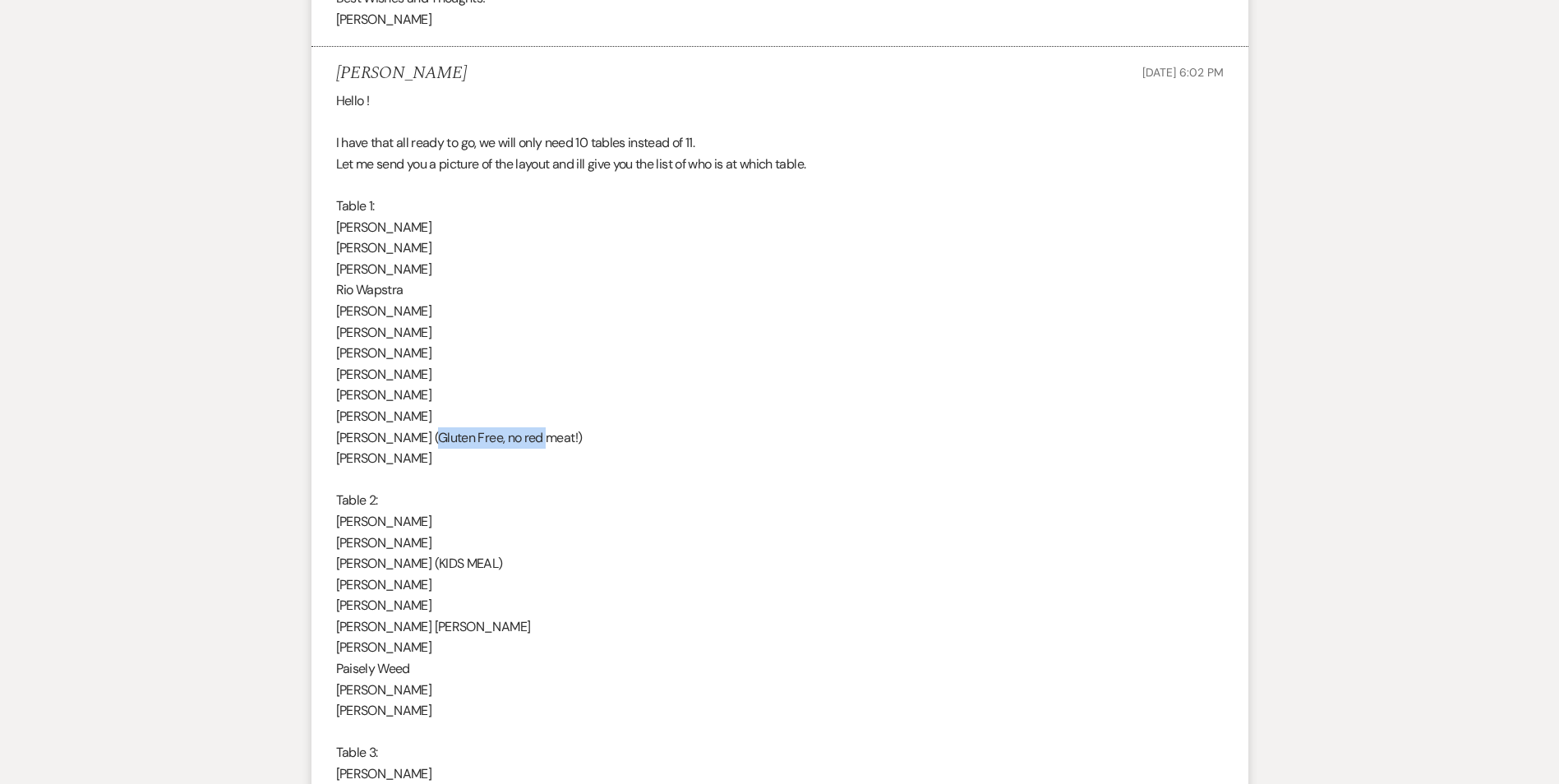
drag, startPoint x: 413, startPoint y: 434, endPoint x: 518, endPoint y: 444, distance: 105.5
click at [518, 444] on span "Gluten Free, no red meat!)" at bounding box center [510, 438] width 144 height 18
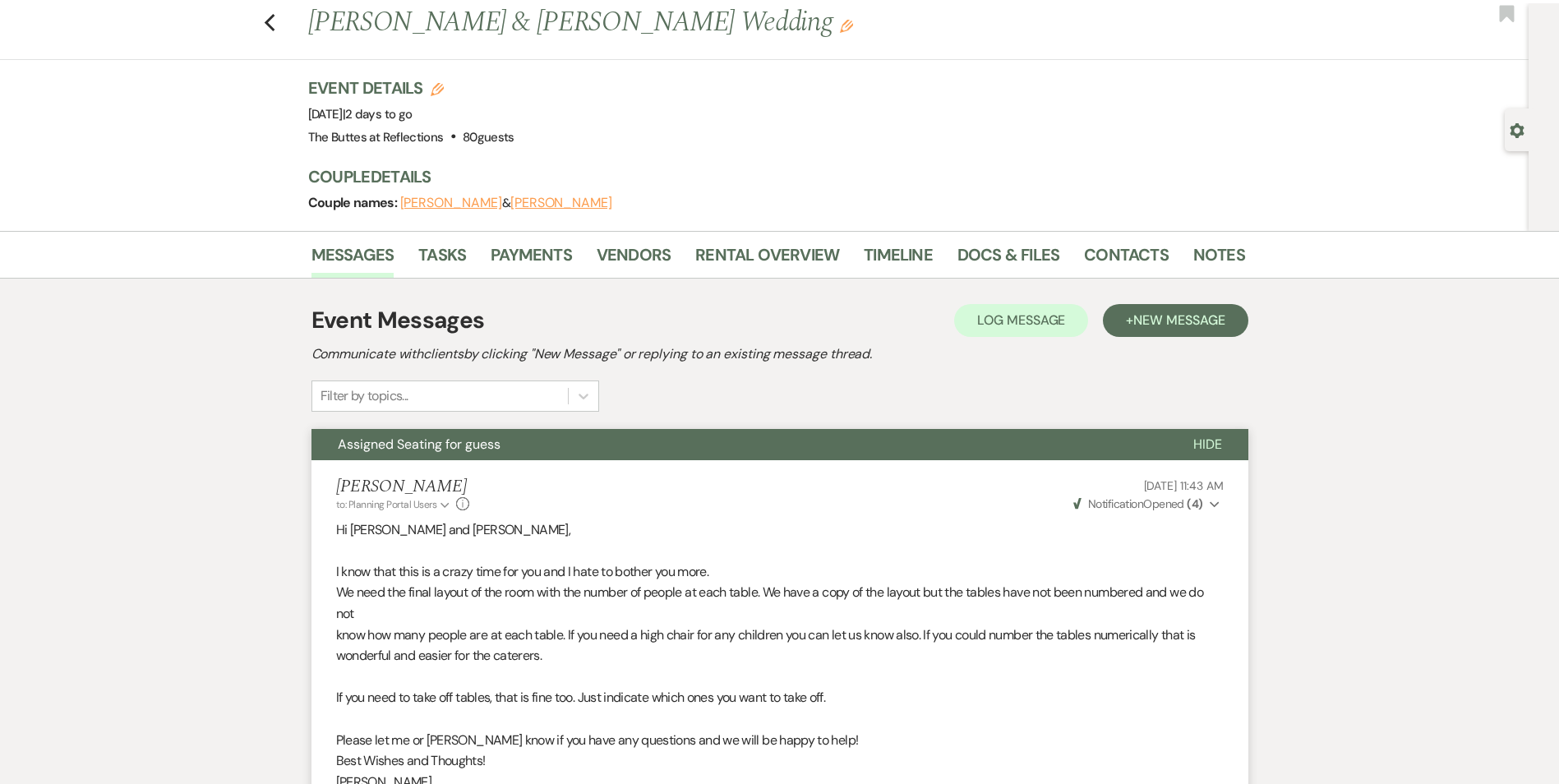
scroll to position [0, 0]
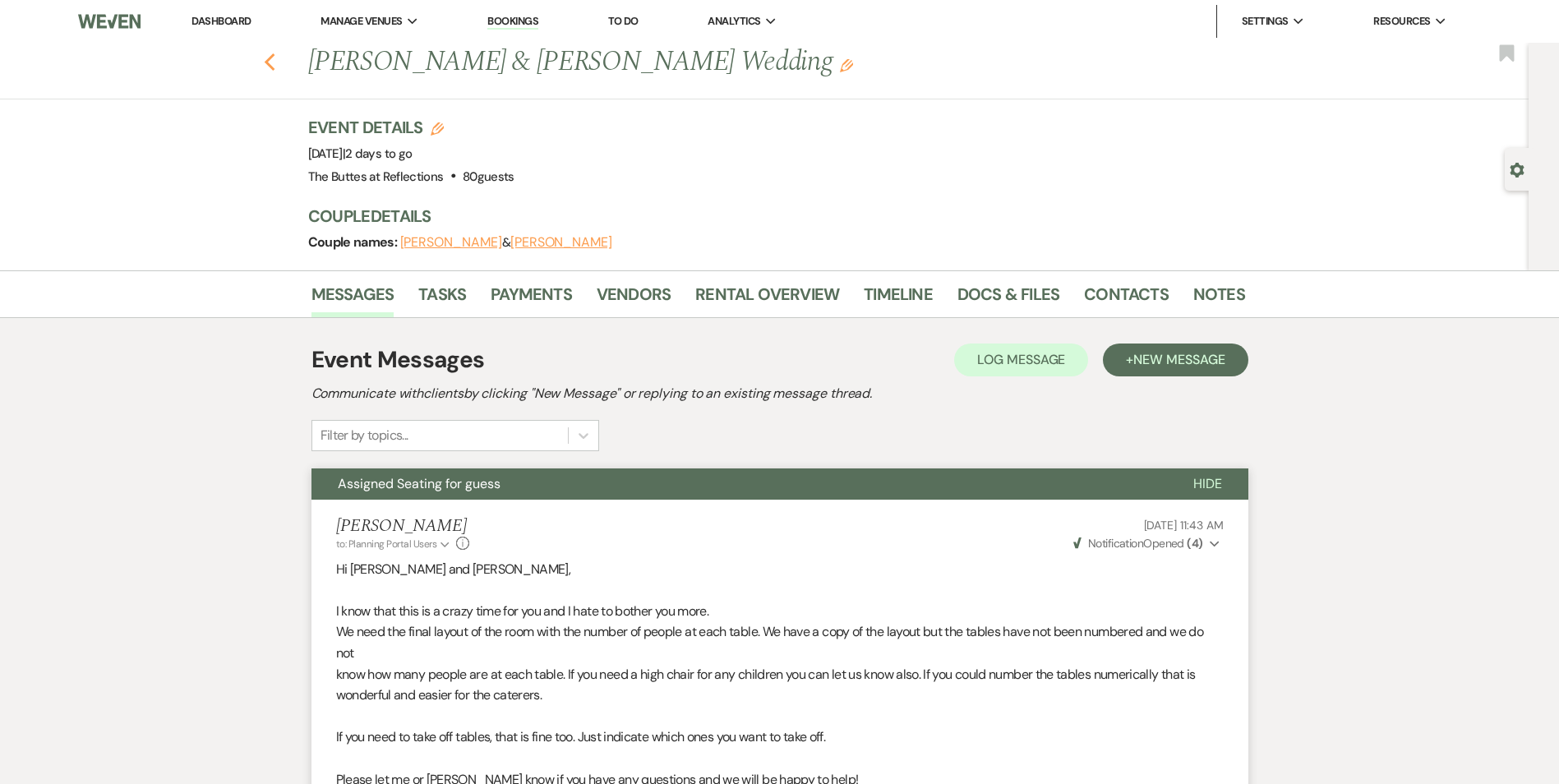
click at [276, 65] on icon "Previous" at bounding box center [270, 63] width 13 height 20
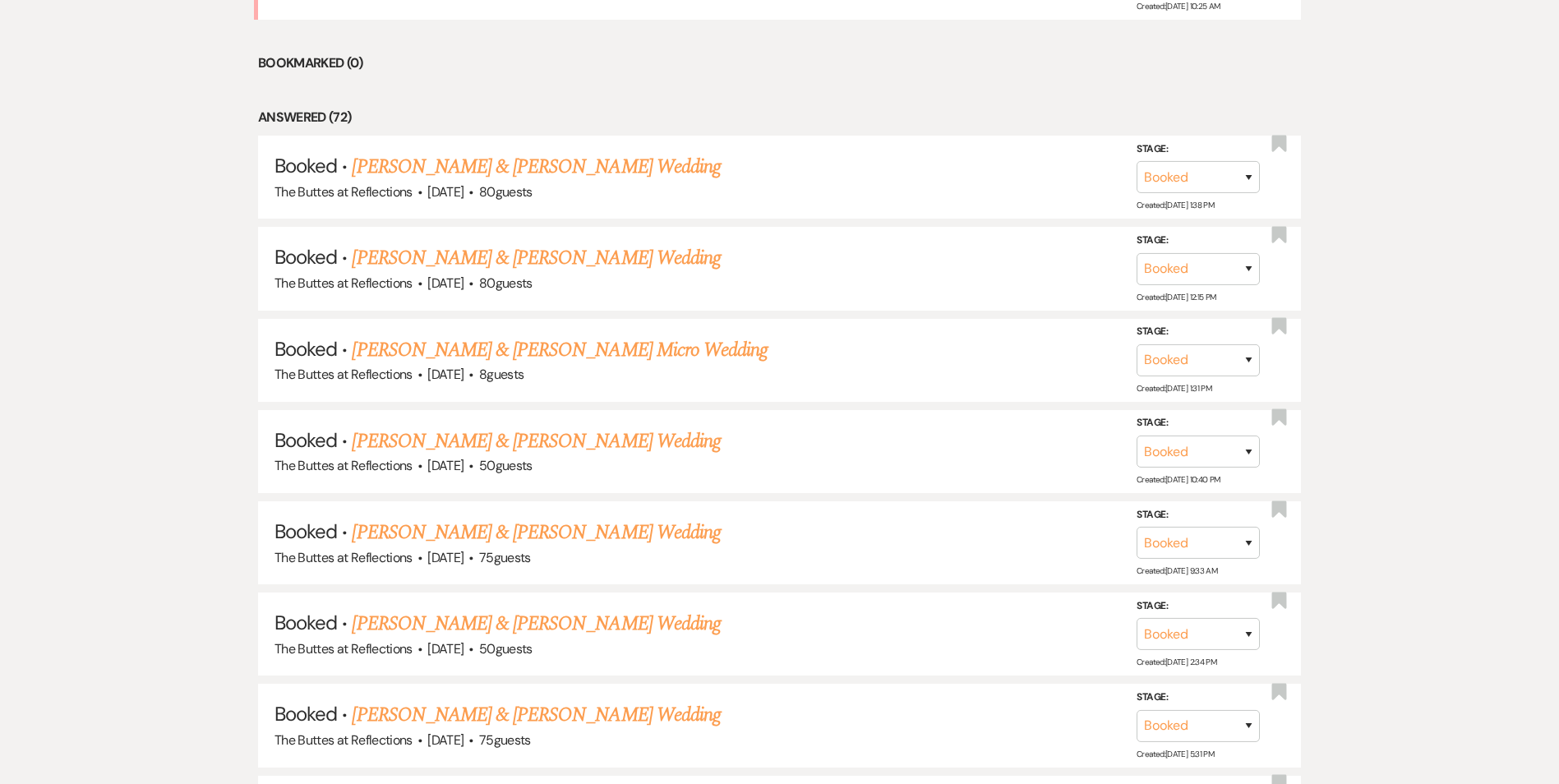
scroll to position [967, 0]
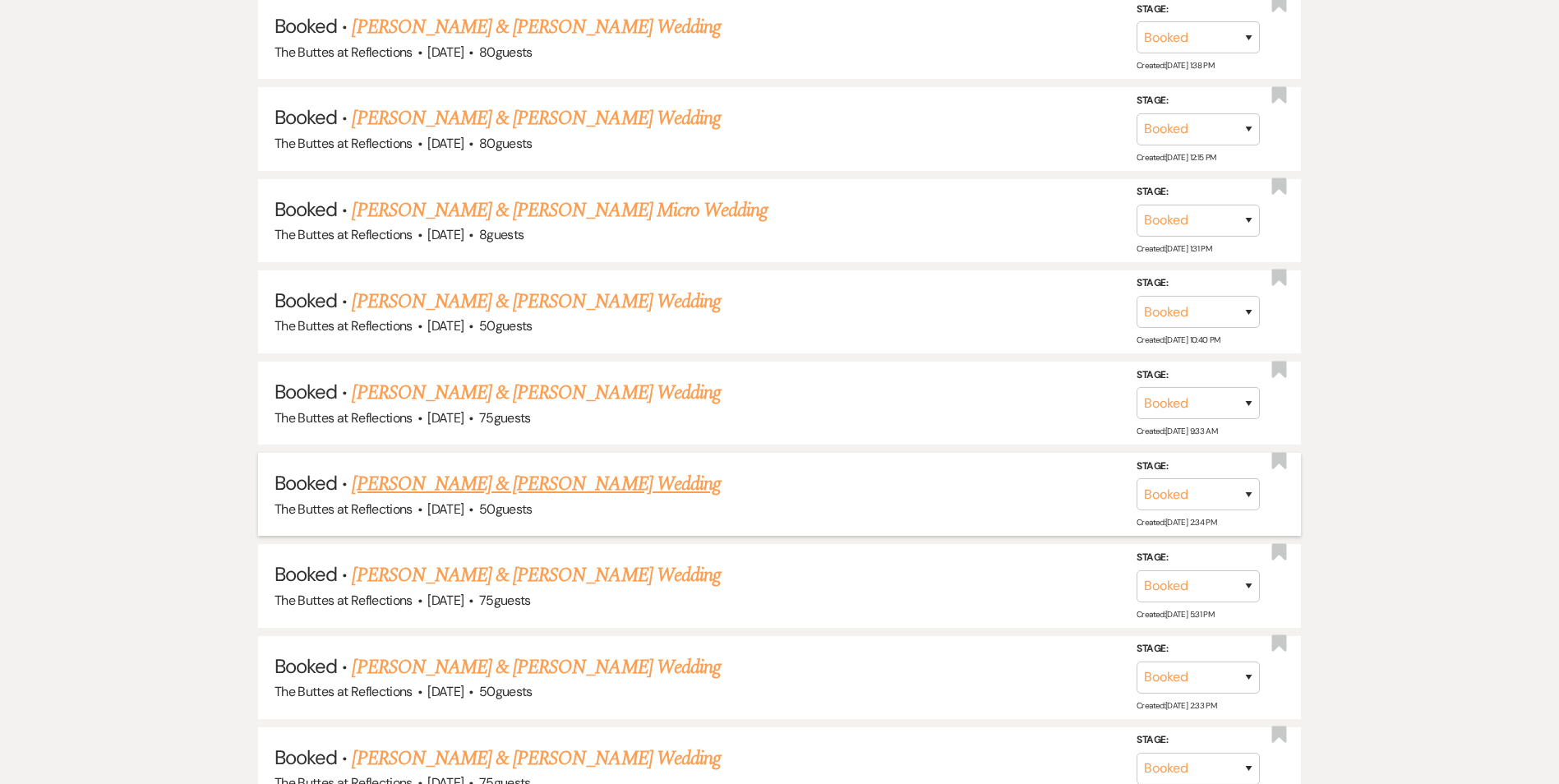
click at [595, 495] on link "[PERSON_NAME] & [PERSON_NAME] Wedding" at bounding box center [536, 484] width 368 height 29
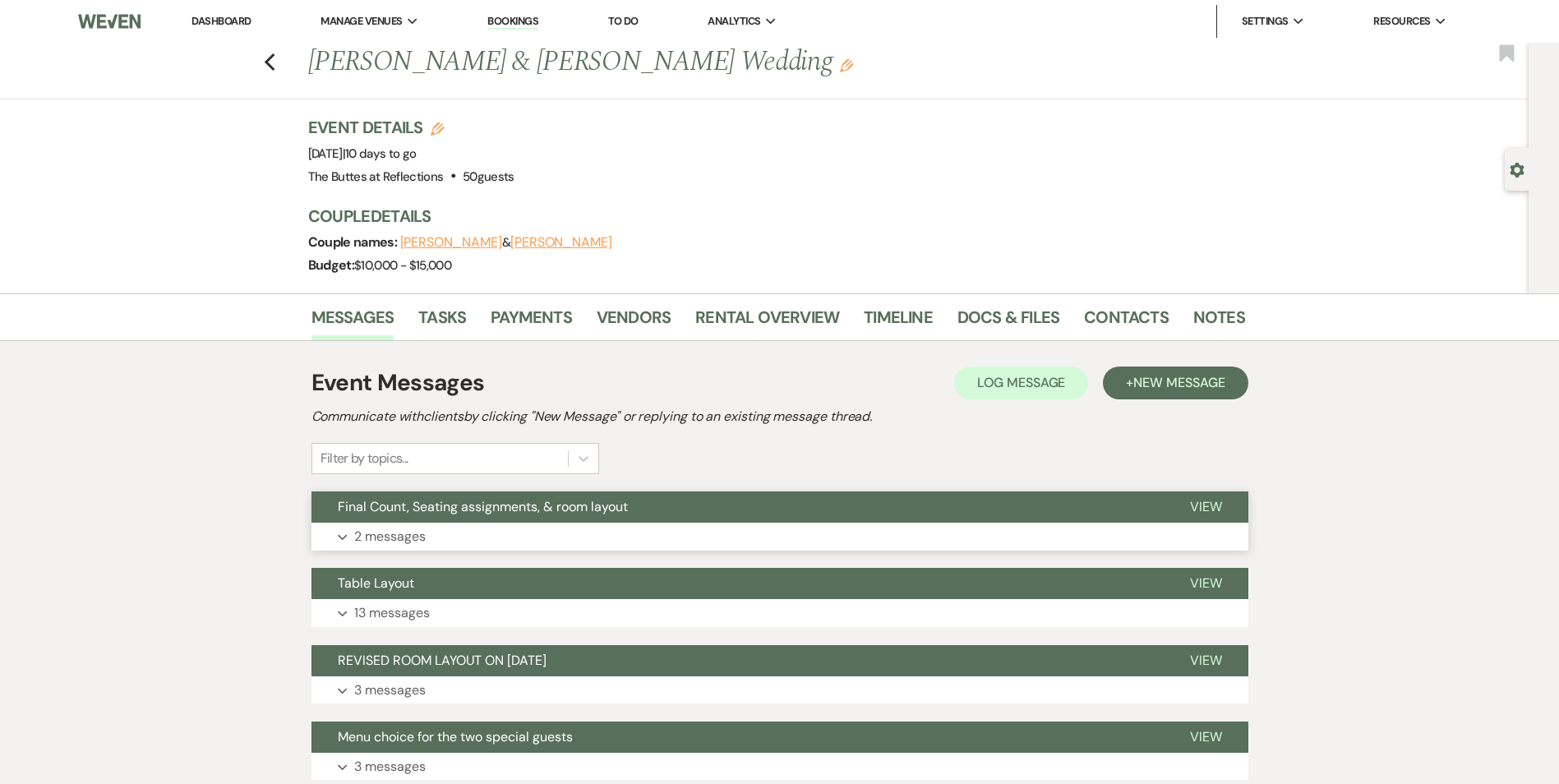
click at [700, 521] on button "Final Count, Seating assignments, & room layout" at bounding box center [738, 506] width 852 height 31
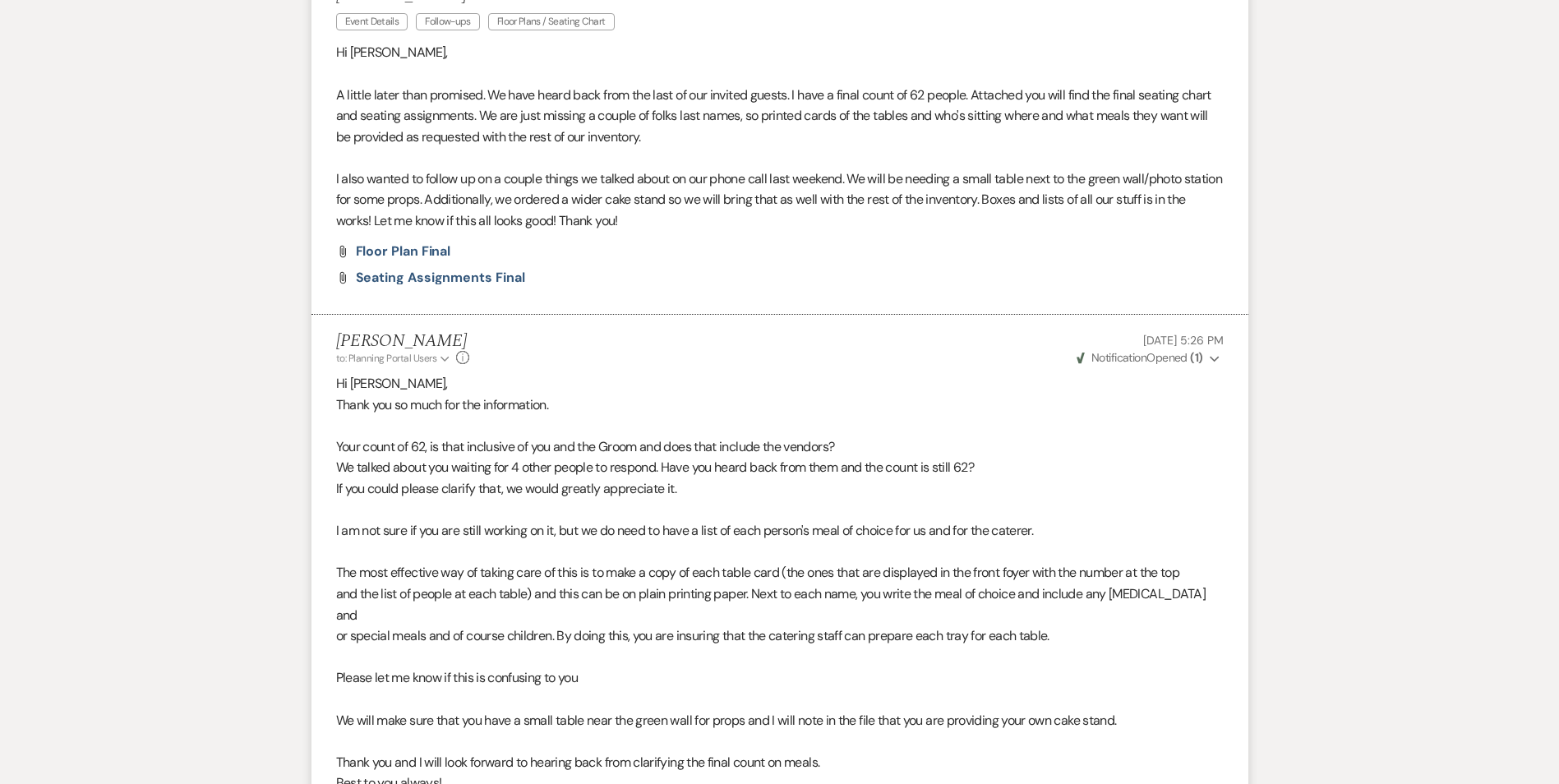
scroll to position [493, 0]
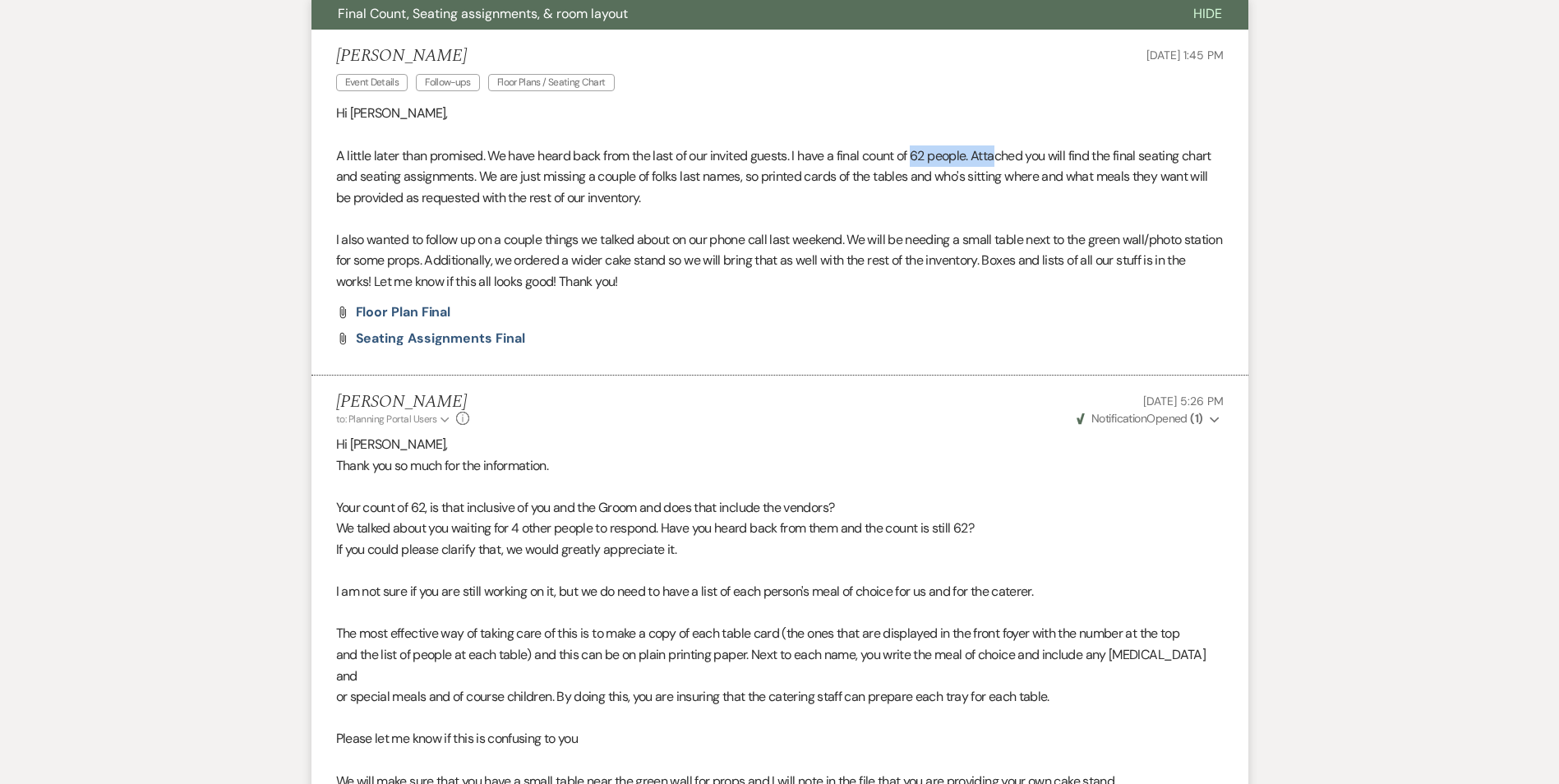
drag, startPoint x: 918, startPoint y: 154, endPoint x: 1006, endPoint y: 153, distance: 88.0
click at [1006, 153] on p "A little later than promised. We have heard back from the last of our invited g…" at bounding box center [780, 176] width 888 height 63
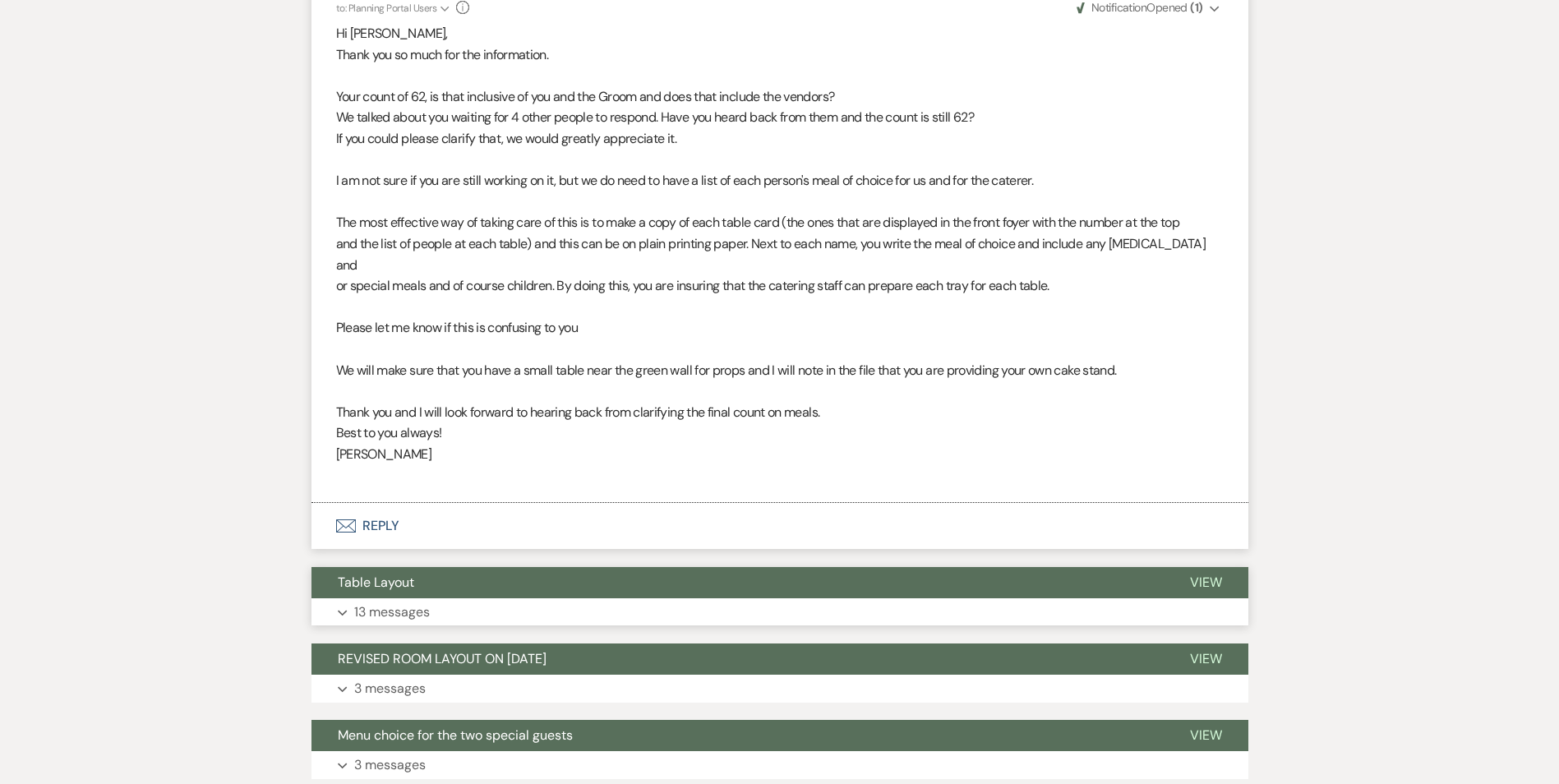
click at [519, 567] on button "Table Layout" at bounding box center [738, 582] width 852 height 31
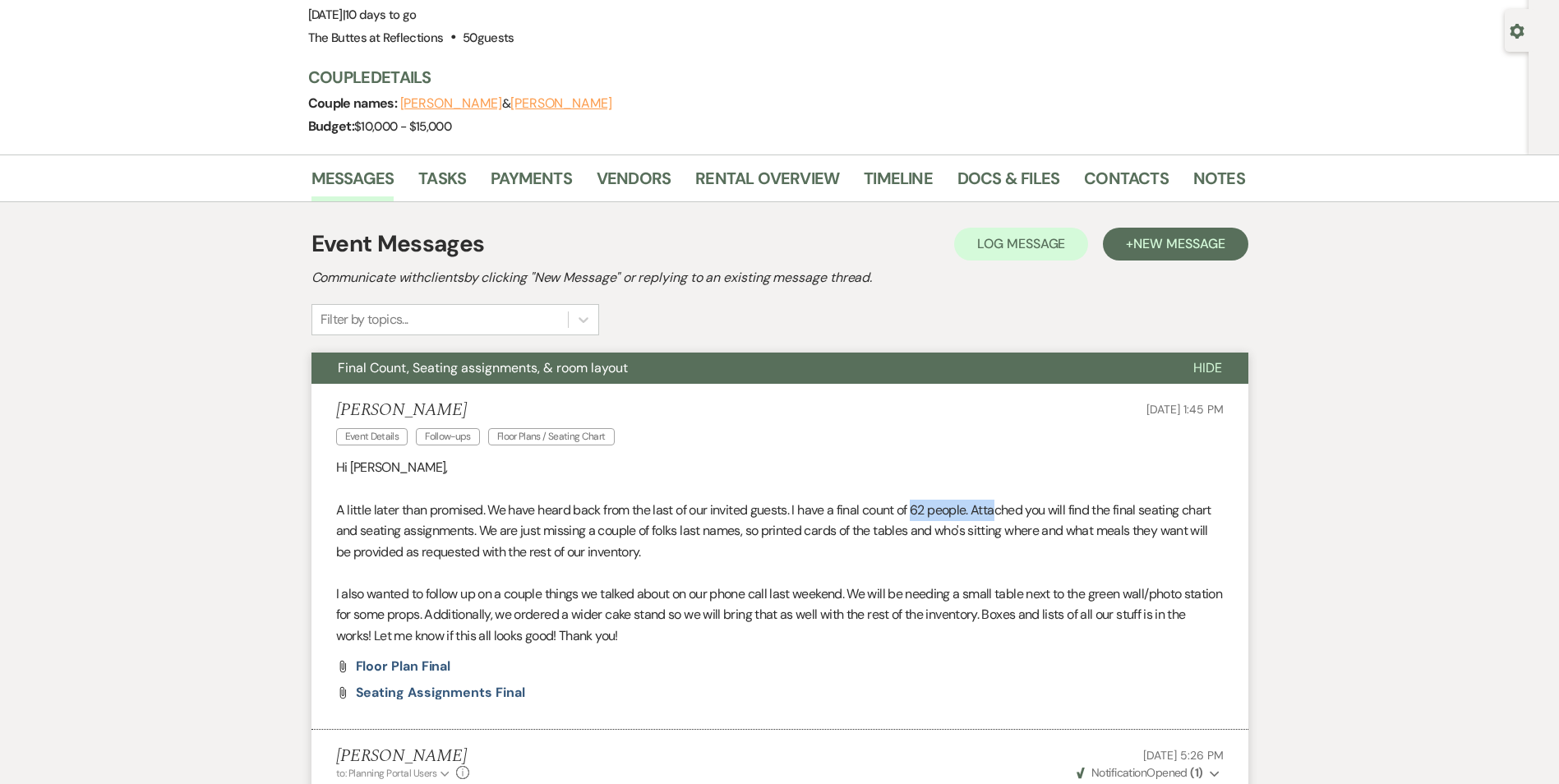
scroll to position [493, 0]
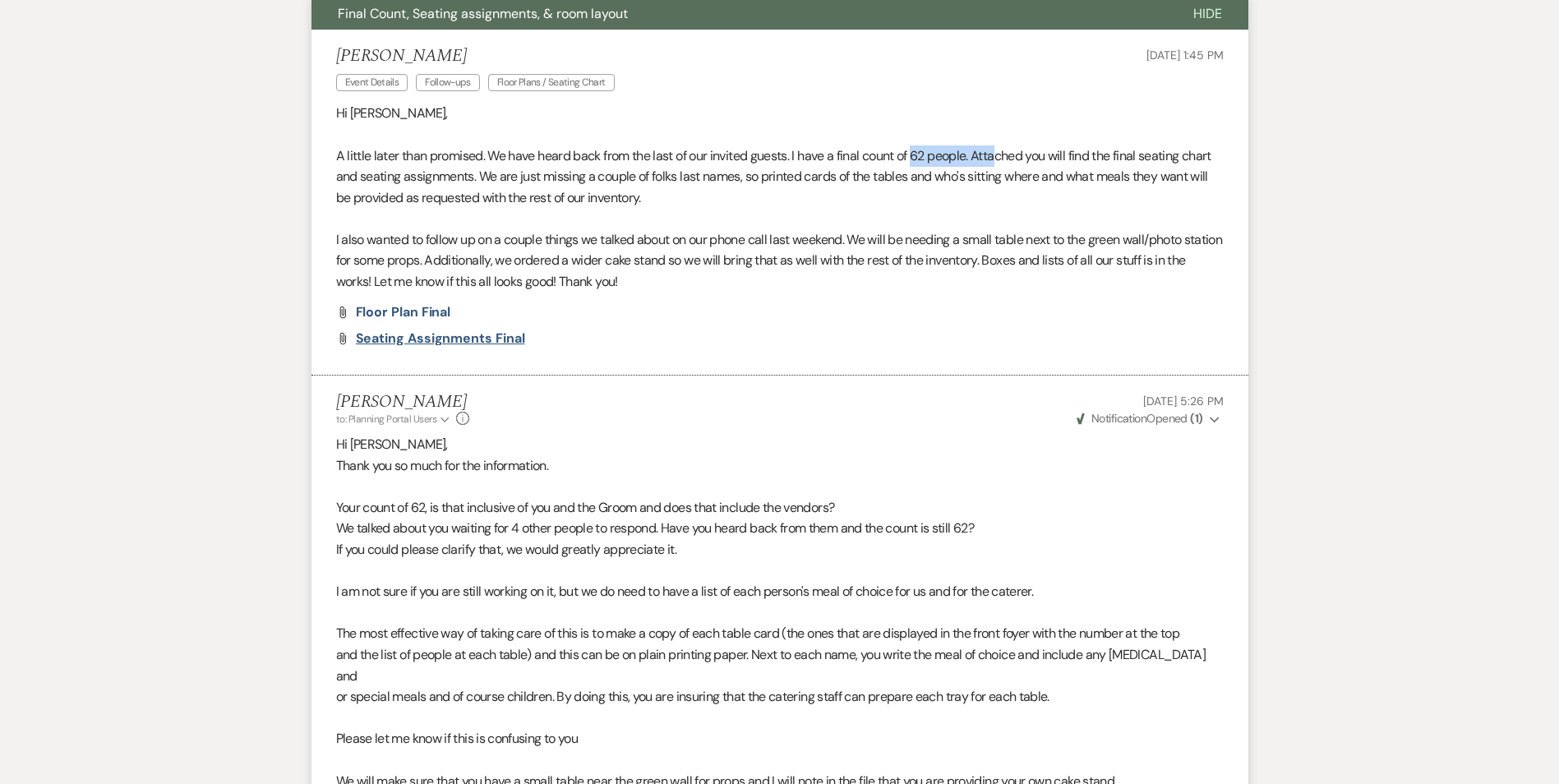
click at [409, 339] on span "Seating Assignments Final" at bounding box center [440, 338] width 169 height 18
click at [422, 313] on span "Floor Plan Final" at bounding box center [403, 312] width 96 height 18
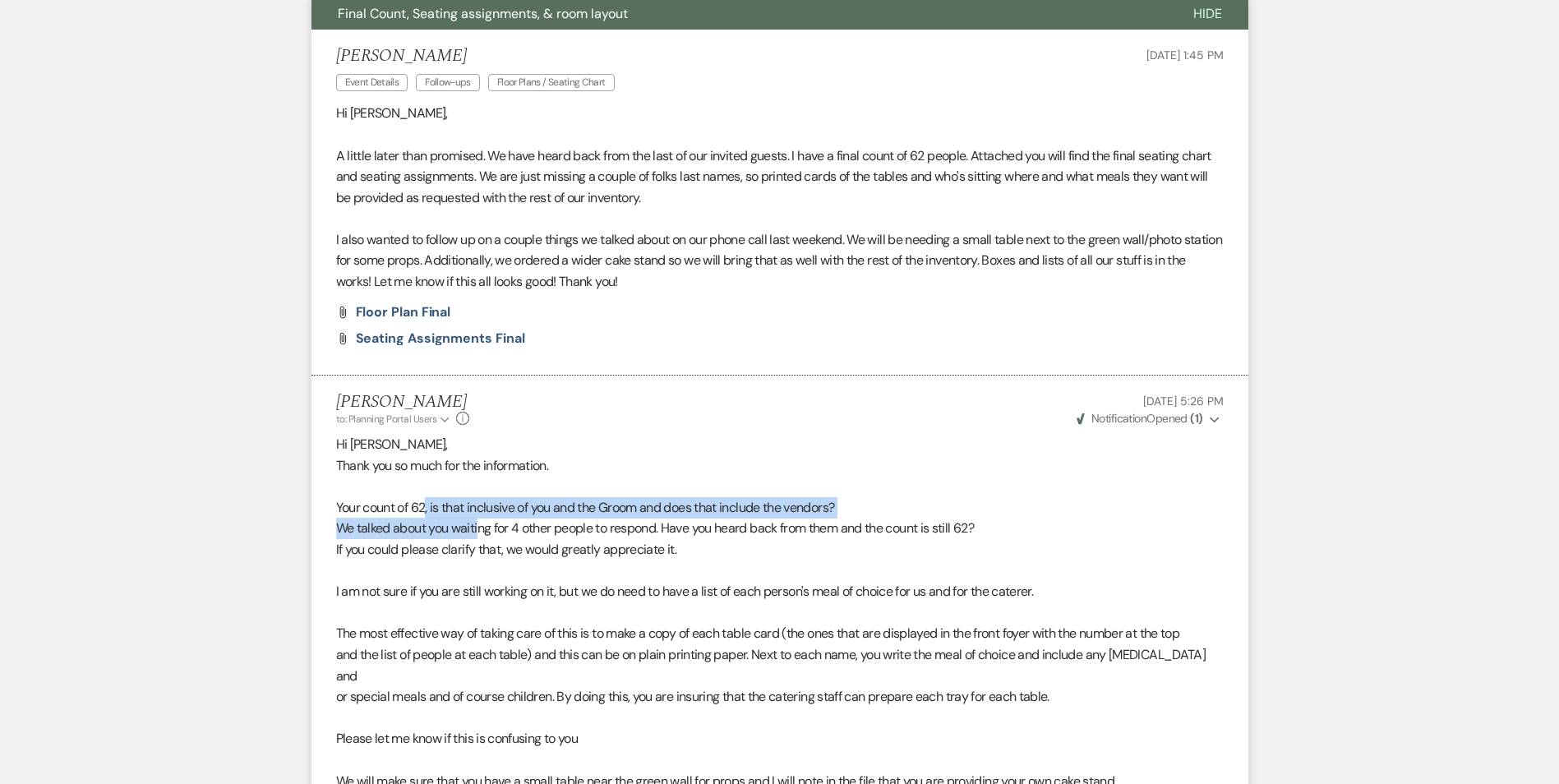
drag, startPoint x: 434, startPoint y: 514, endPoint x: 481, endPoint y: 518, distance: 47.2
click at [481, 518] on div "Hi [PERSON_NAME], Thank you so much for the information. Your count of 62, is t…" at bounding box center [780, 666] width 888 height 463
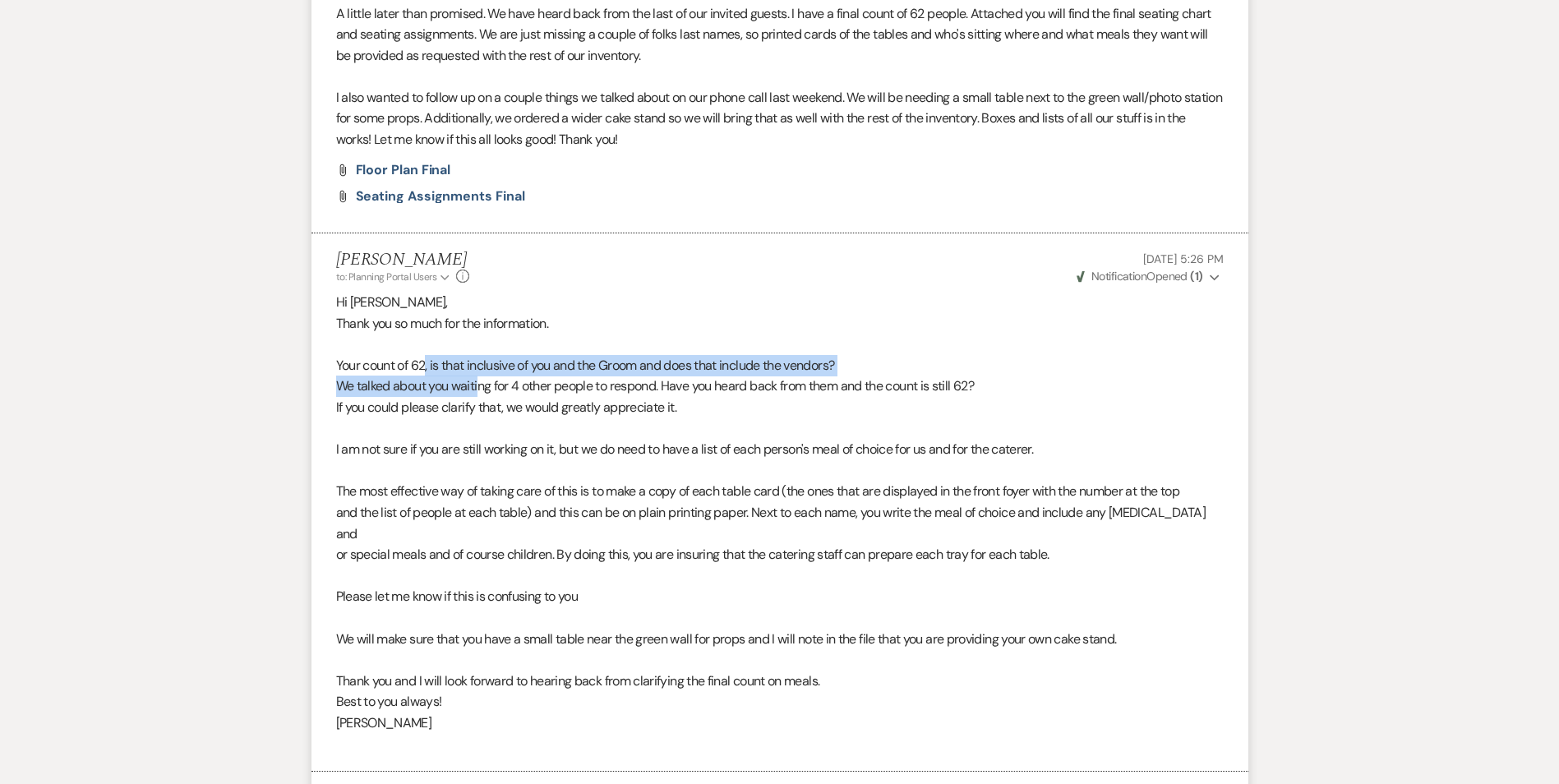
scroll to position [657, 0]
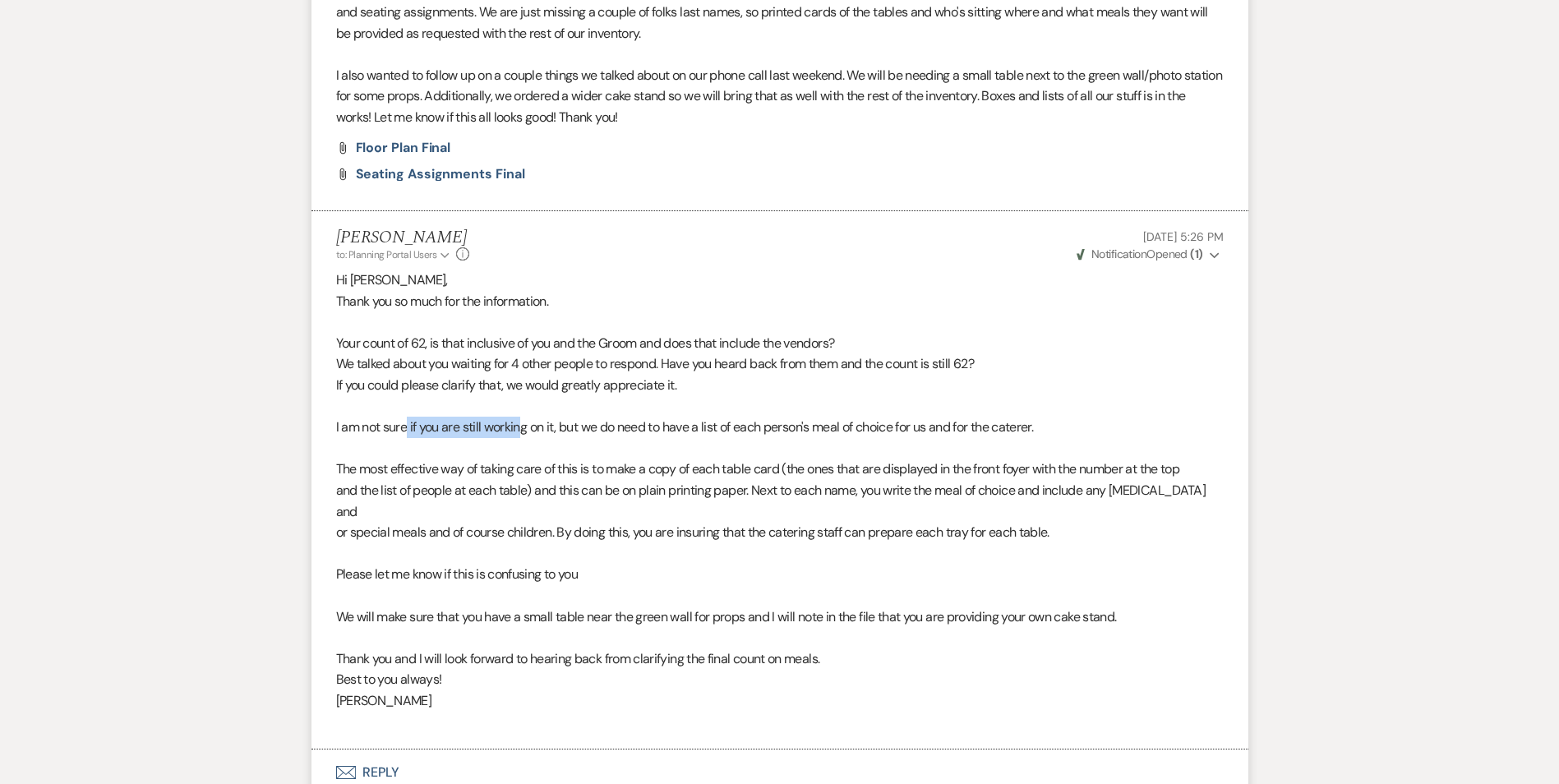
drag, startPoint x: 404, startPoint y: 434, endPoint x: 519, endPoint y: 434, distance: 115.0
click at [519, 434] on p "I am not sure if you are still working on it, but we do need to have a list of …" at bounding box center [780, 427] width 888 height 21
drag, startPoint x: 519, startPoint y: 434, endPoint x: 394, endPoint y: 472, distance: 130.6
click at [394, 472] on p "The most effective way of taking care of this is to make a copy of each table c…" at bounding box center [780, 469] width 888 height 21
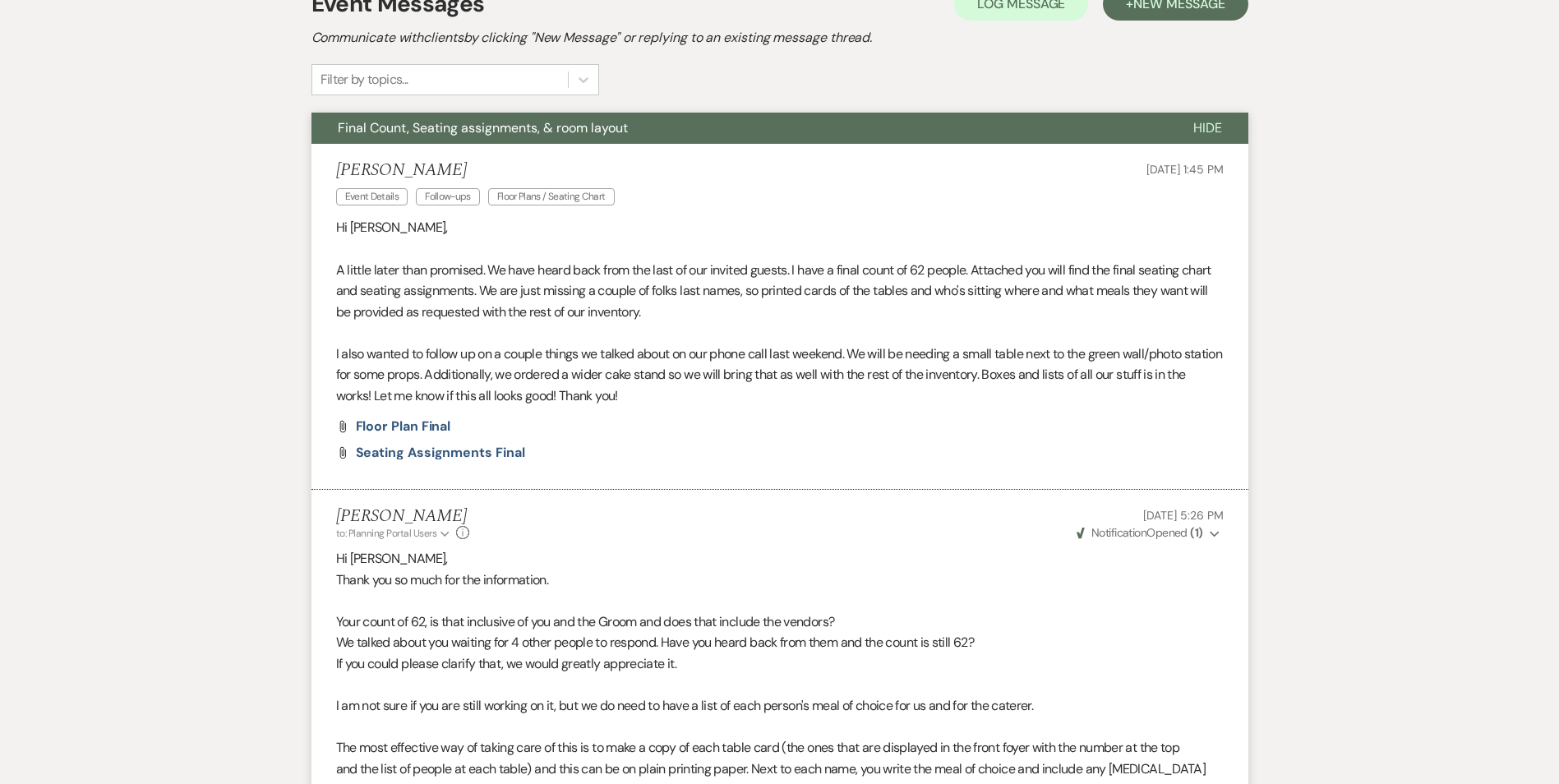
scroll to position [164, 0]
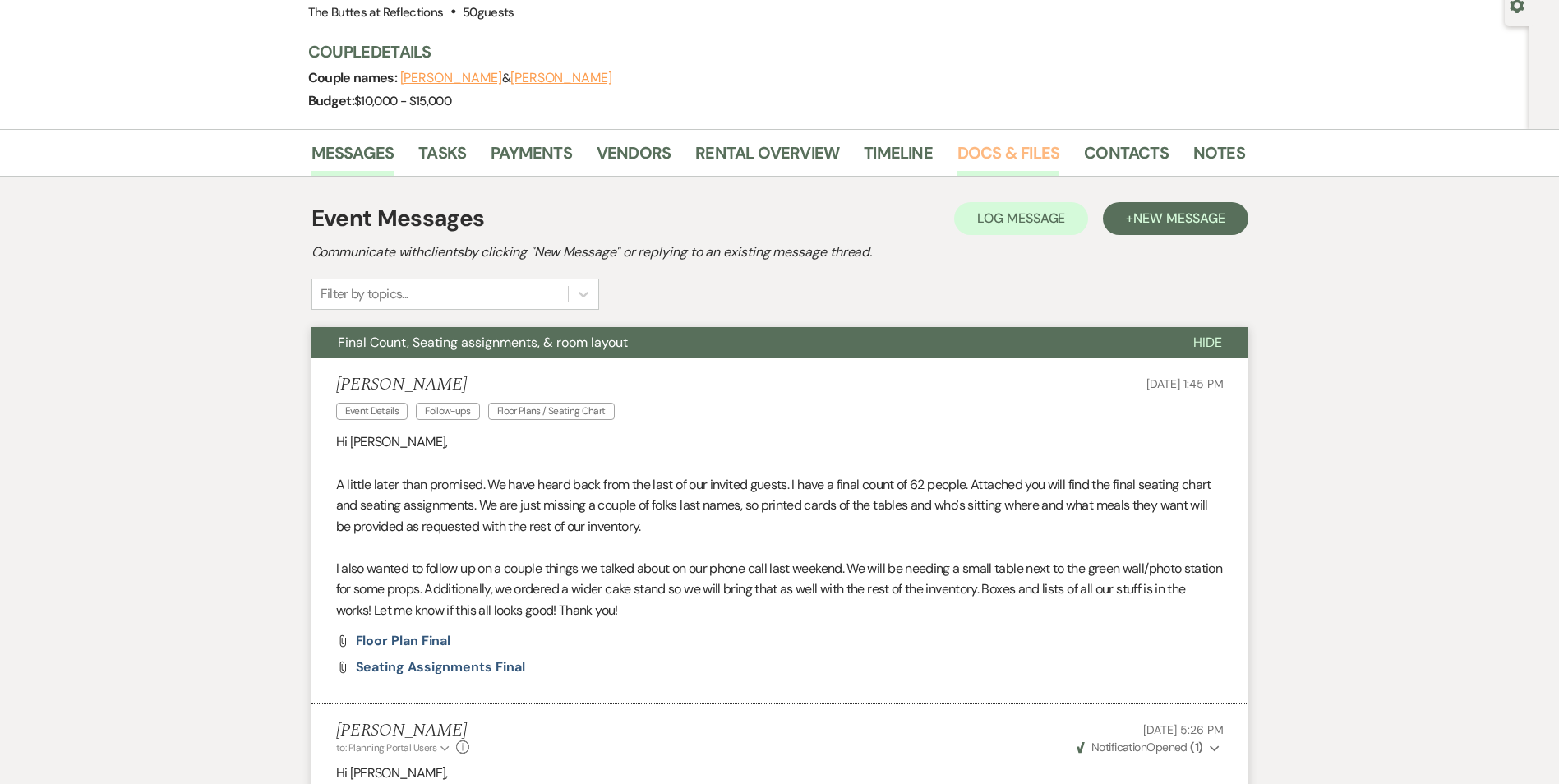
click at [1009, 158] on link "Docs & Files" at bounding box center [1009, 158] width 102 height 36
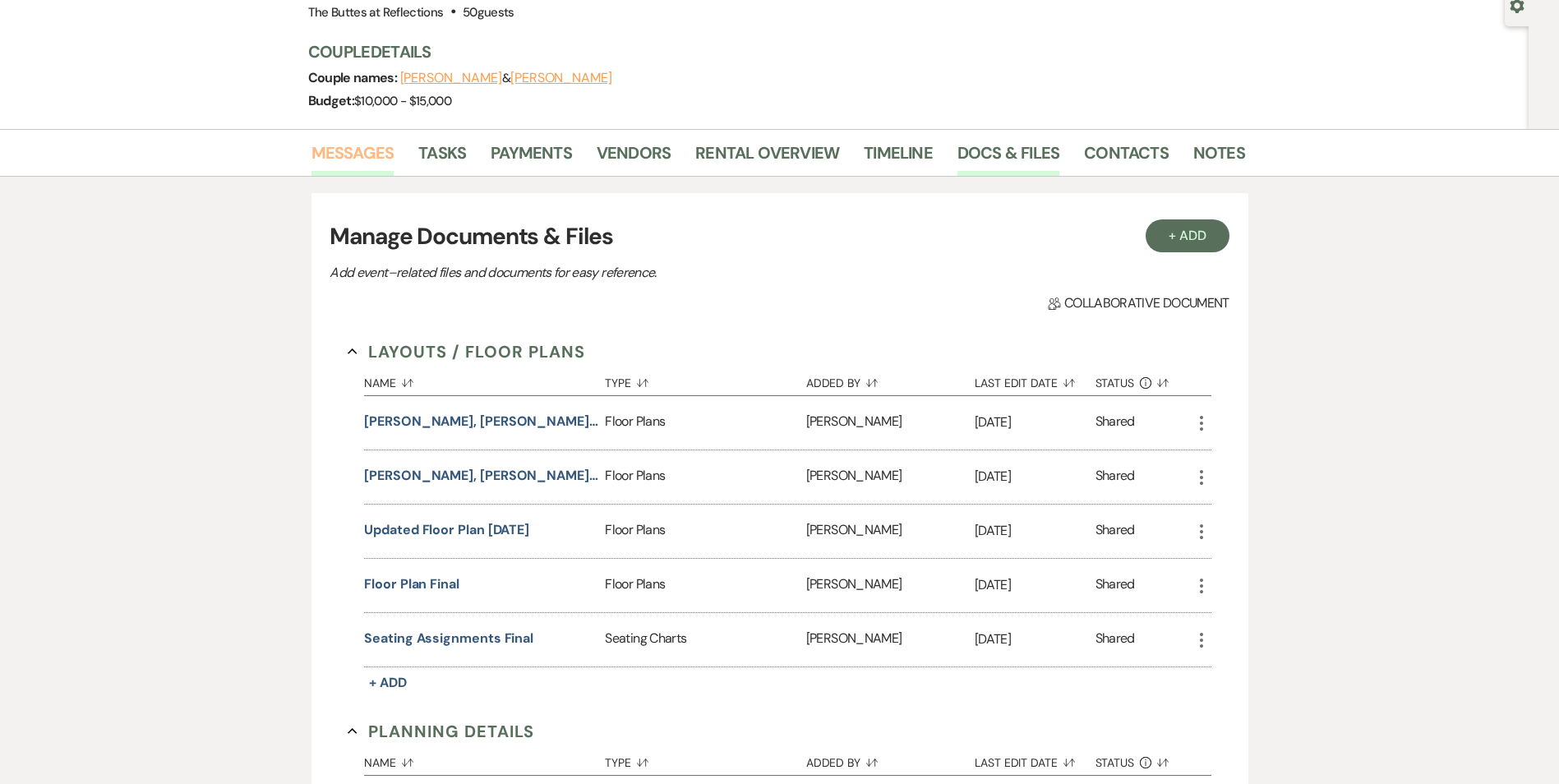
click at [349, 151] on link "Messages" at bounding box center [353, 158] width 83 height 36
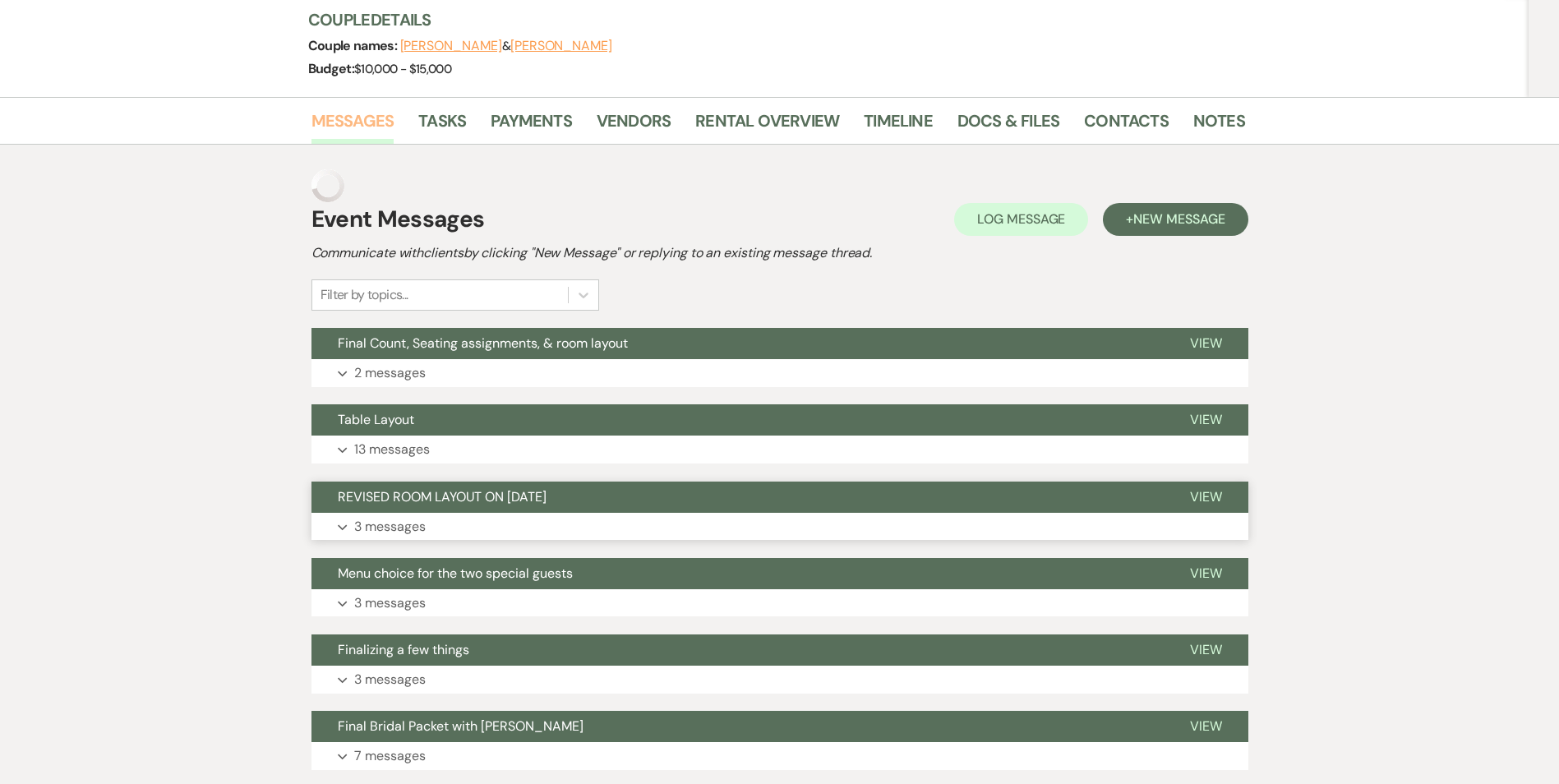
scroll to position [247, 0]
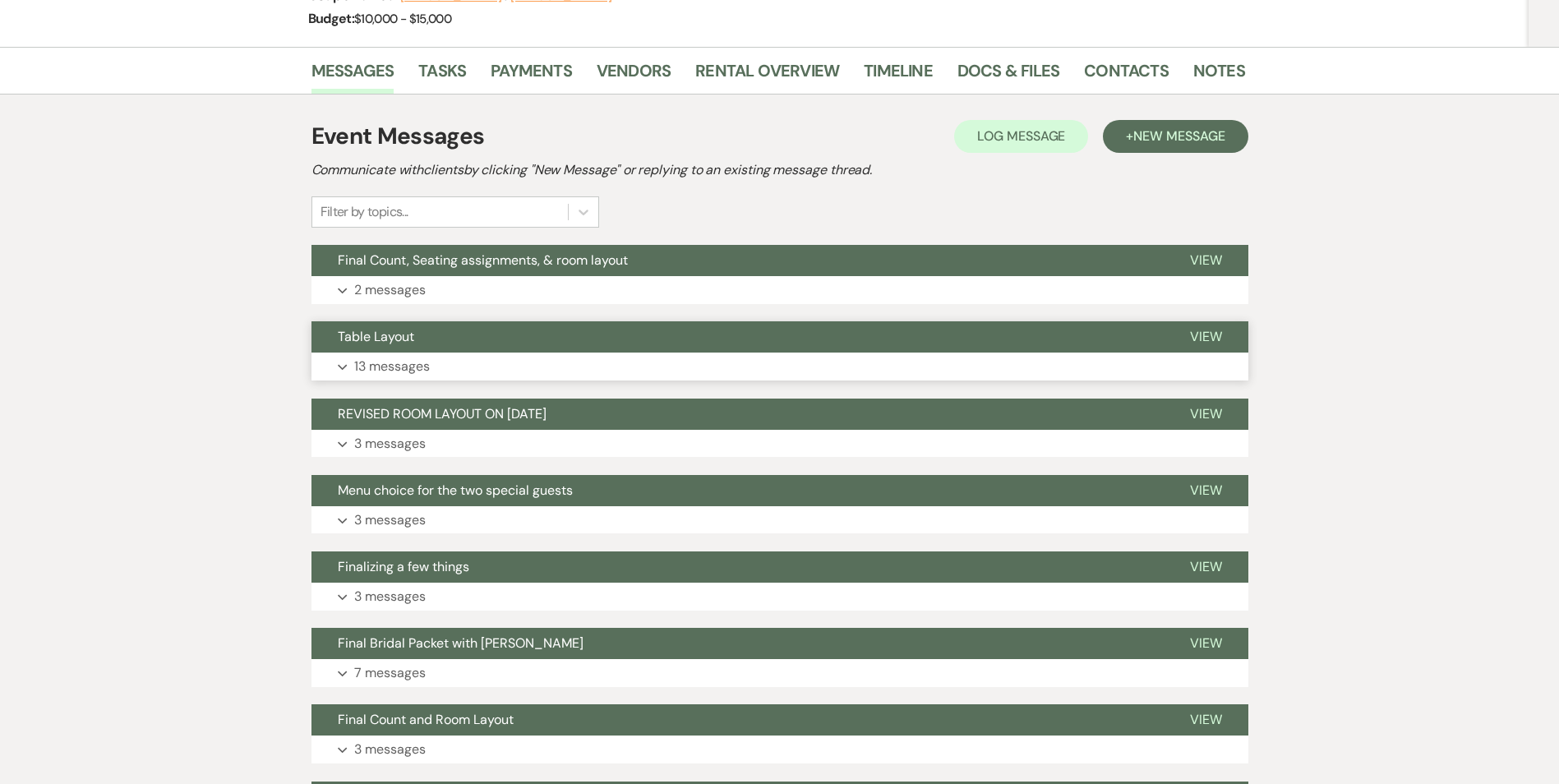
click at [609, 345] on button "Table Layout" at bounding box center [738, 336] width 852 height 31
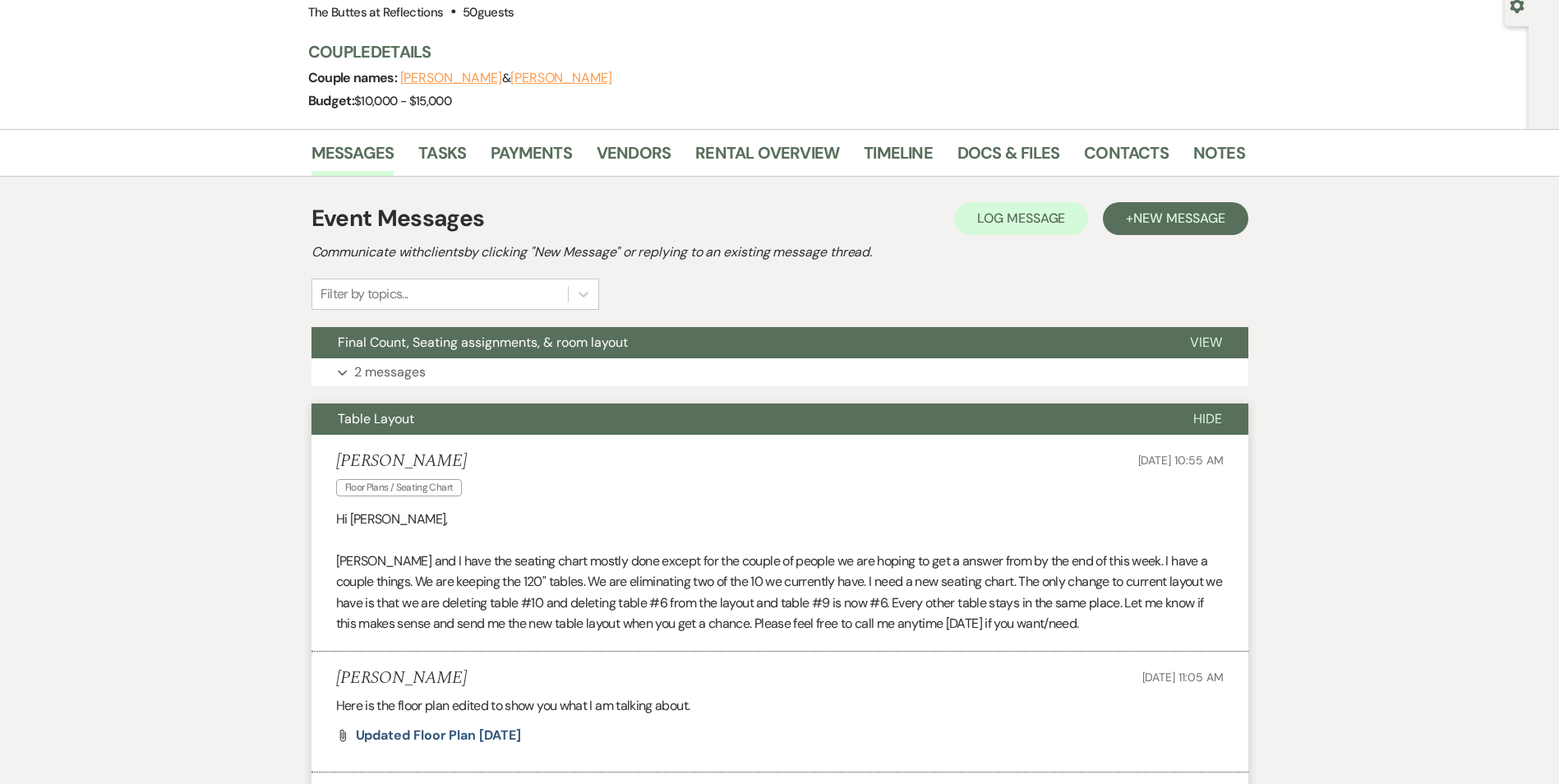
scroll to position [0, 0]
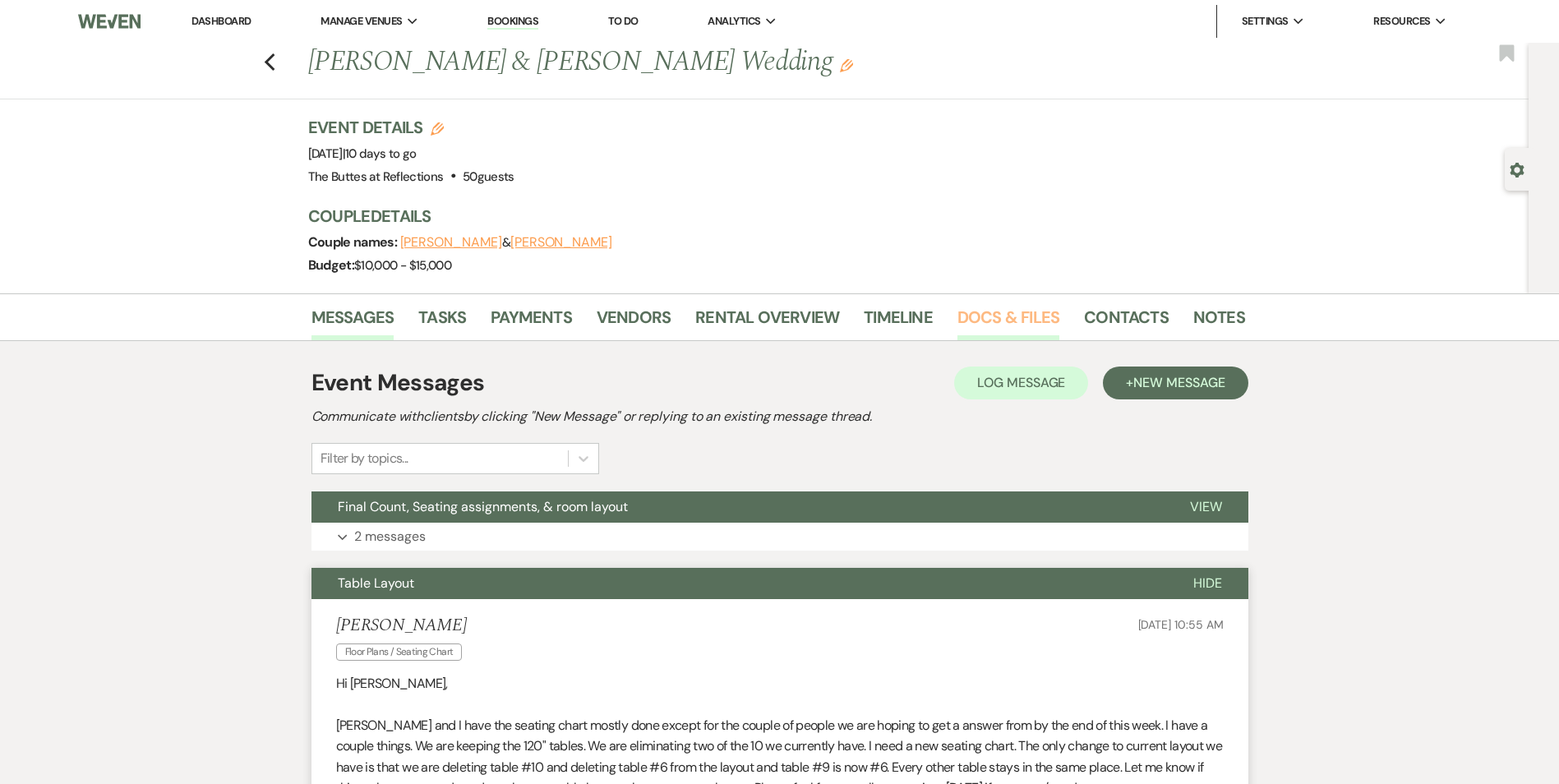
click at [990, 319] on link "Docs & Files" at bounding box center [1009, 322] width 102 height 36
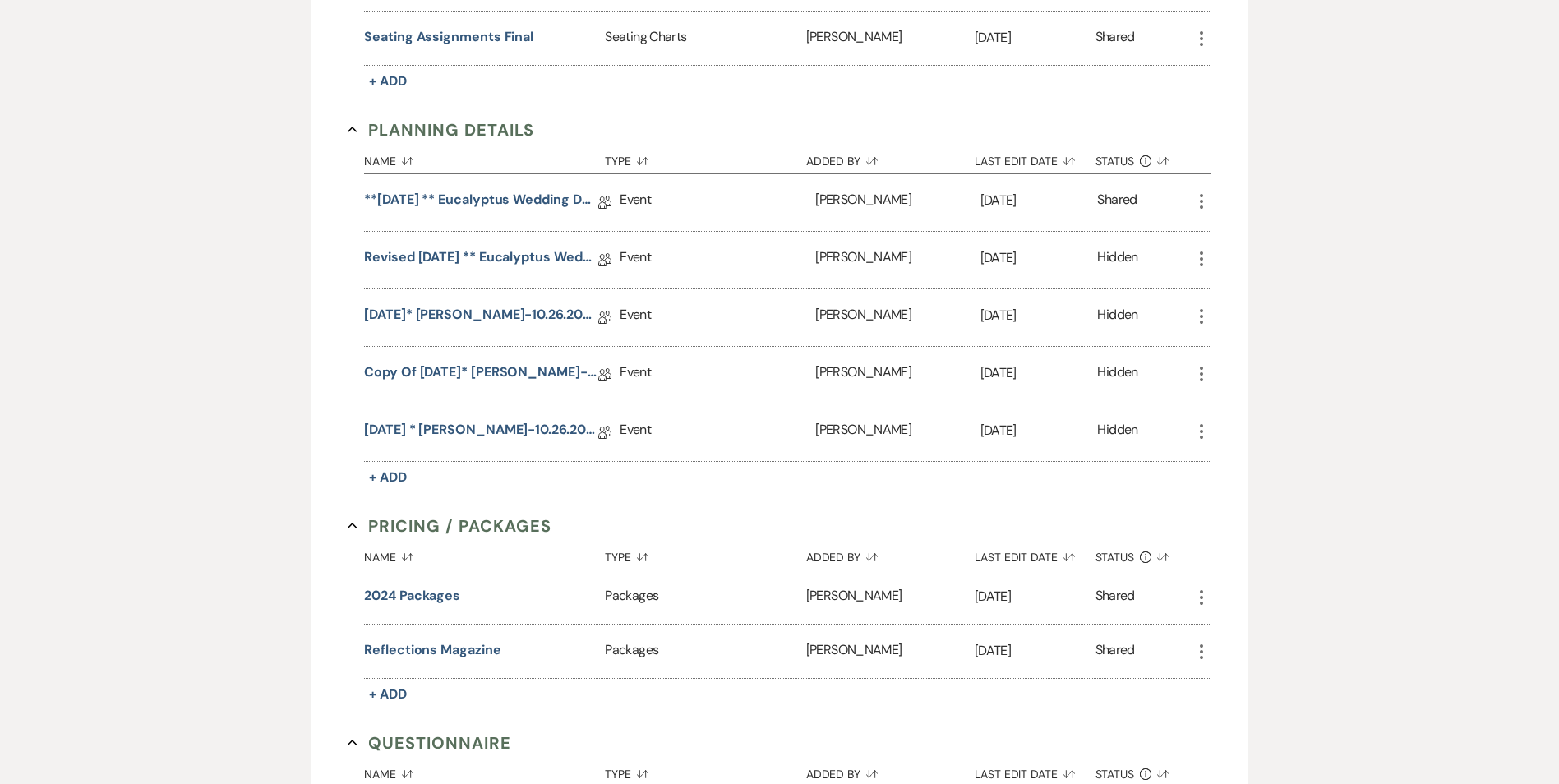
scroll to position [740, 0]
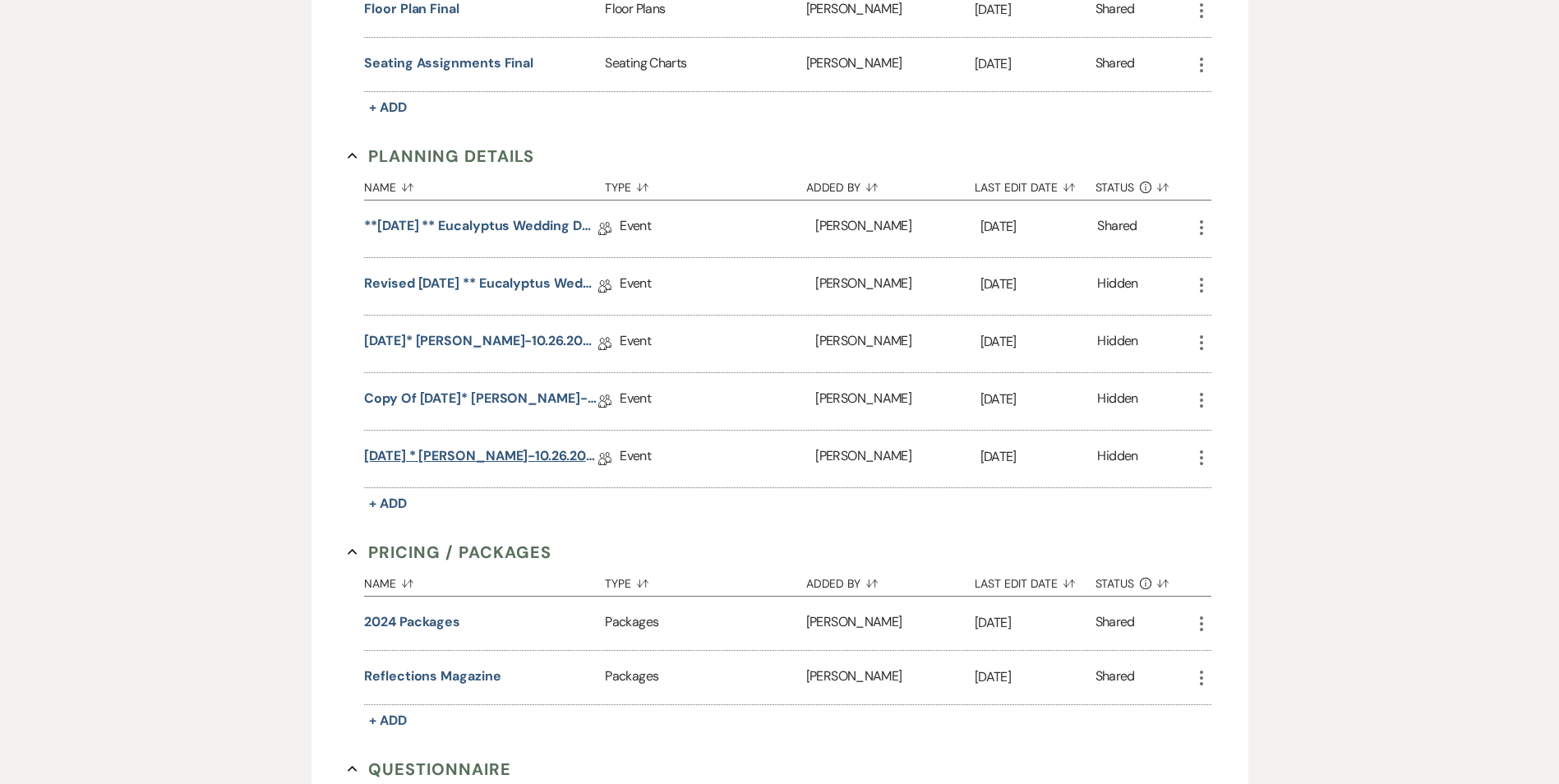
click at [534, 457] on link "[DATE] * [PERSON_NAME]-10.26.2025 Eucalyptus Wedding Details" at bounding box center [481, 459] width 234 height 25
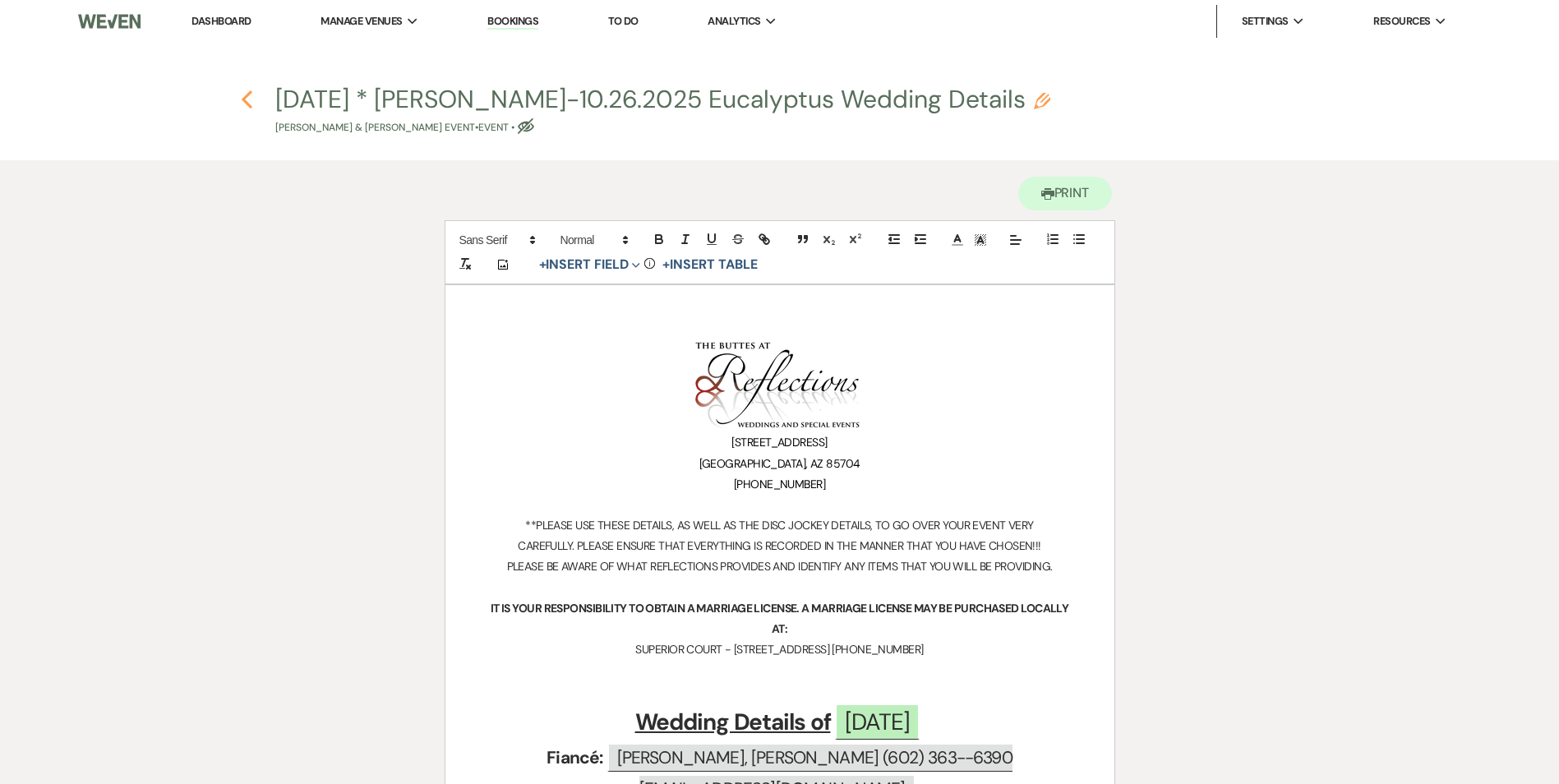
click at [248, 96] on use "button" at bounding box center [247, 100] width 11 height 18
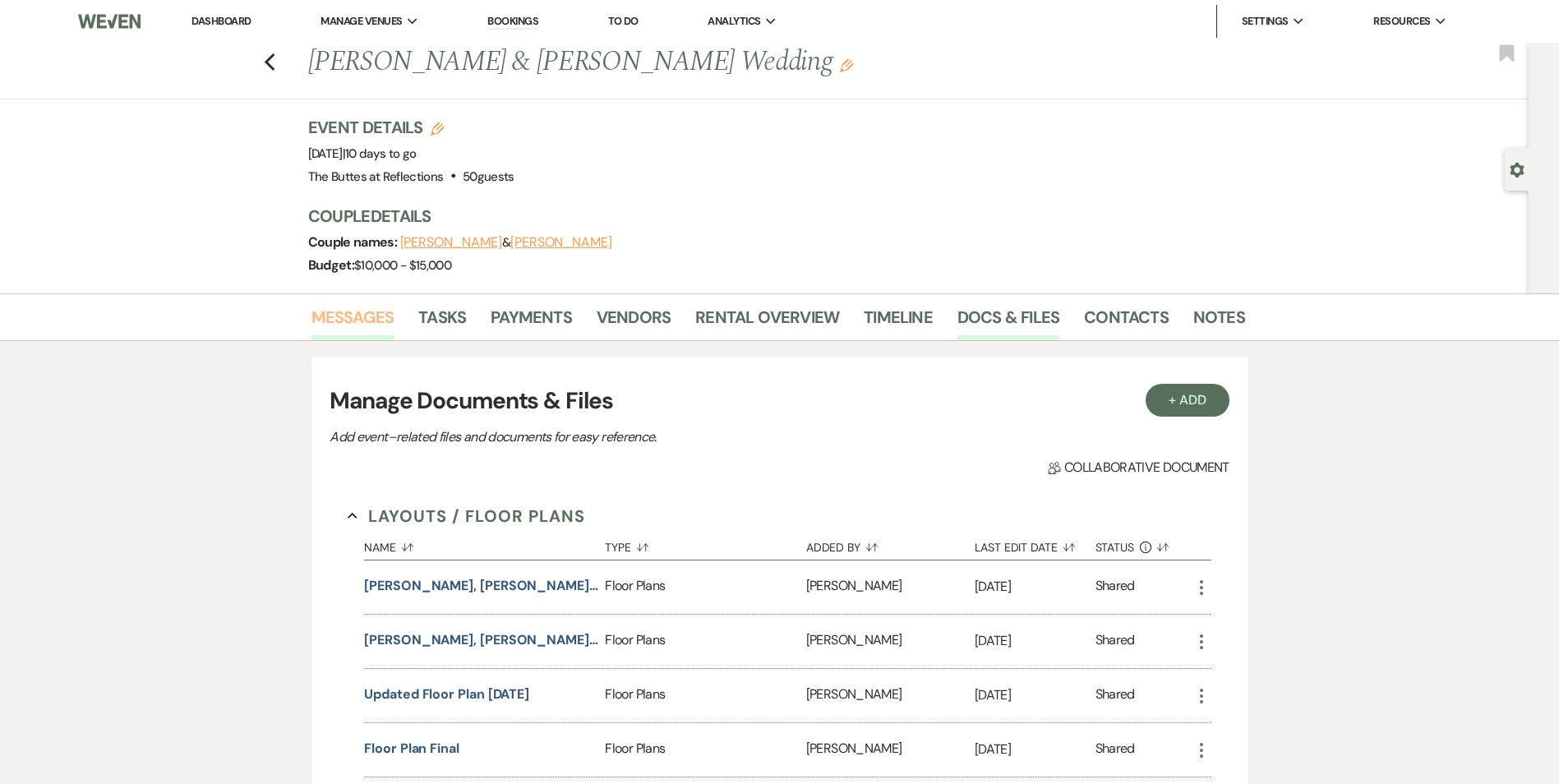
click at [352, 322] on link "Messages" at bounding box center [353, 322] width 83 height 36
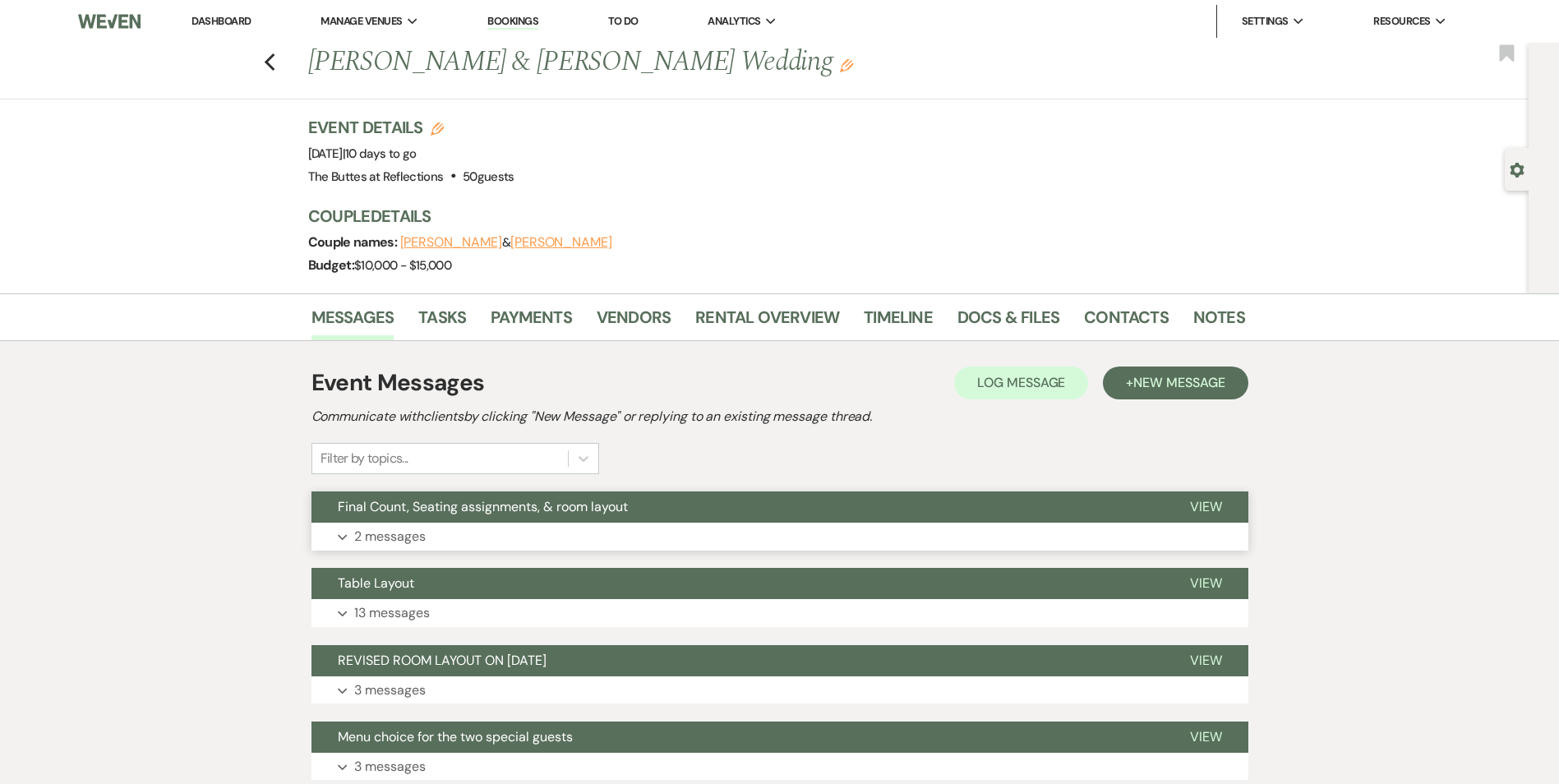
click at [557, 513] on span "Final Count, Seating assignments, & room layout" at bounding box center [483, 506] width 290 height 18
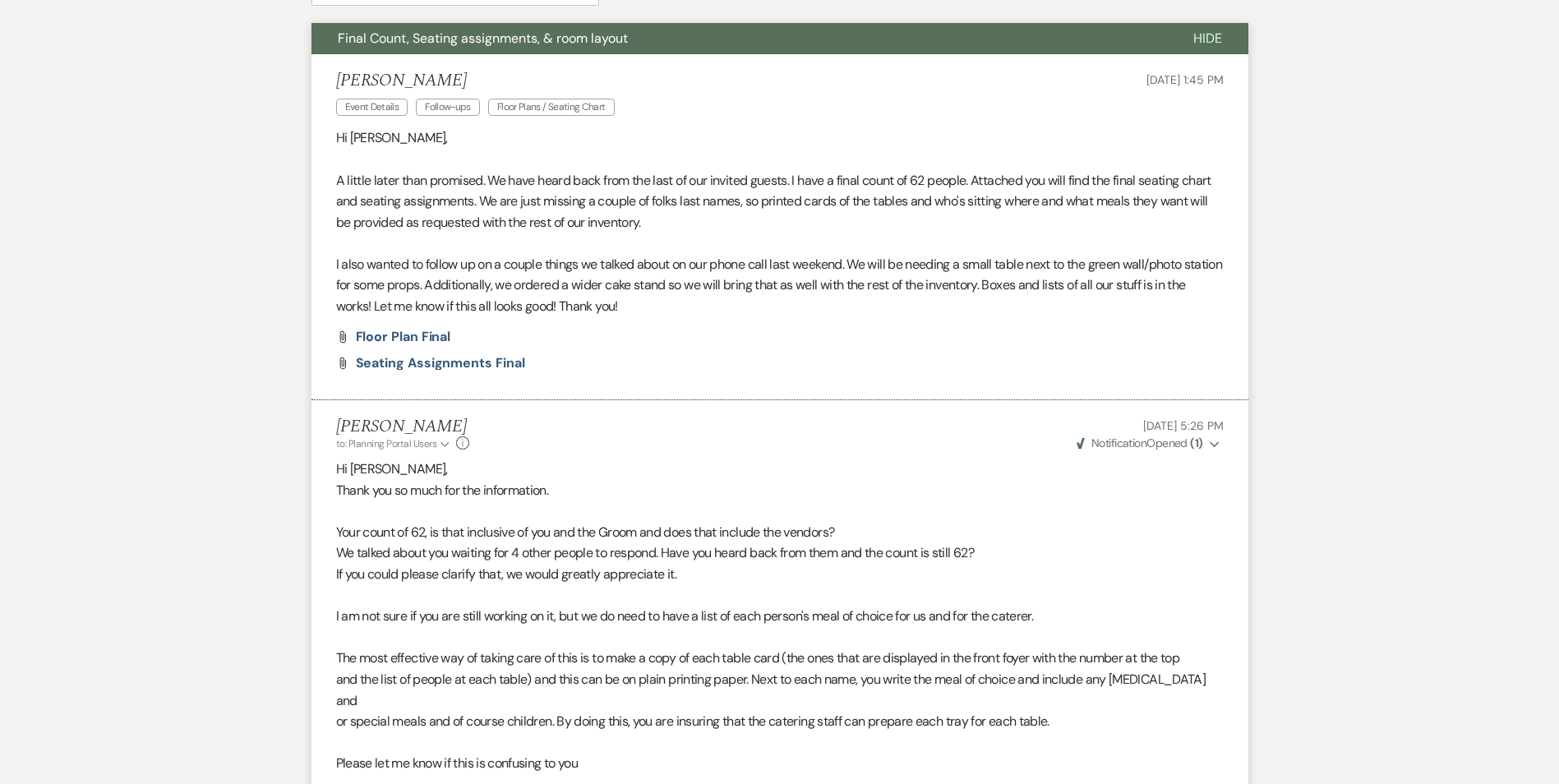
scroll to position [493, 0]
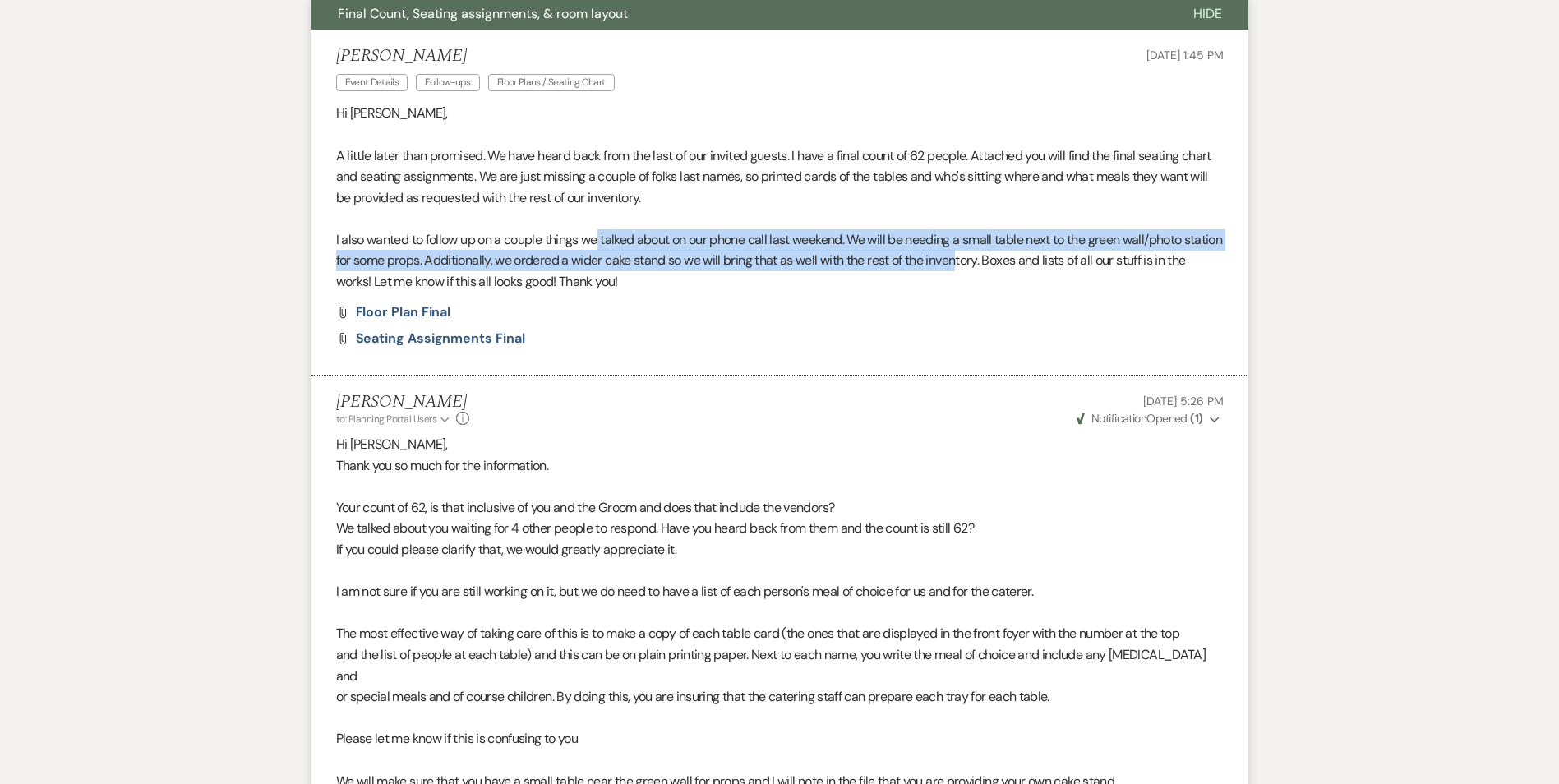
drag, startPoint x: 638, startPoint y: 246, endPoint x: 1005, endPoint y: 252, distance: 367.0
click at [1005, 252] on p "I also wanted to follow up on a couple things we talked about on our phone call…" at bounding box center [780, 260] width 888 height 63
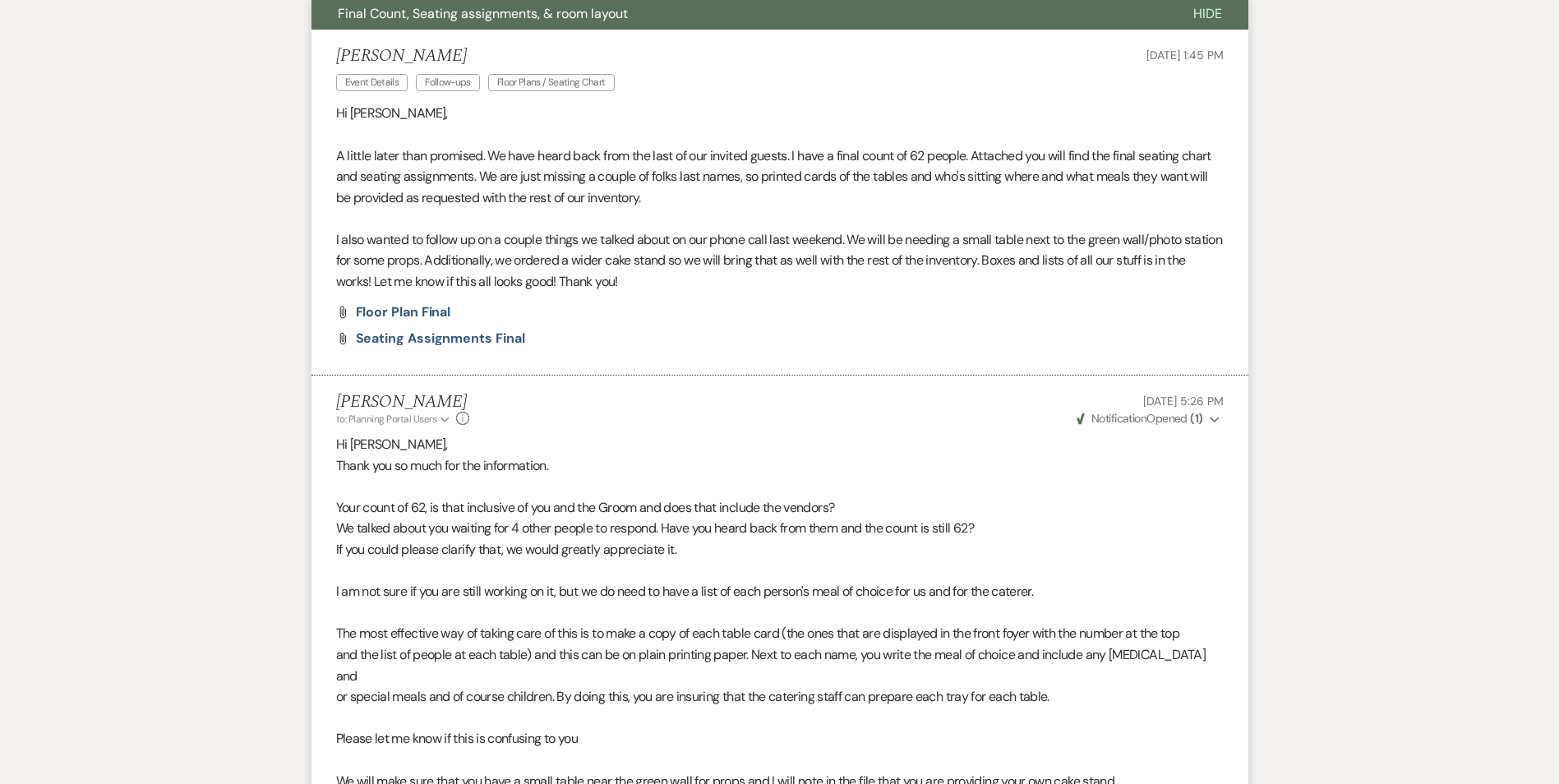
click at [714, 299] on li "[PERSON_NAME] Event Details Follow-ups Floor Plans / Seating Chart [DATE] 1:45 …" at bounding box center [780, 202] width 937 height 345
drag, startPoint x: 372, startPoint y: 280, endPoint x: 630, endPoint y: 299, distance: 258.7
click at [630, 299] on li "[PERSON_NAME] Event Details Follow-ups Floor Plans / Seating Chart [DATE] 1:45 …" at bounding box center [780, 202] width 937 height 345
drag, startPoint x: 630, startPoint y: 299, endPoint x: 746, endPoint y: 350, distance: 126.7
click at [746, 351] on li "[PERSON_NAME] Event Details Follow-ups Floor Plans / Seating Chart [DATE] 1:45 …" at bounding box center [780, 202] width 937 height 345
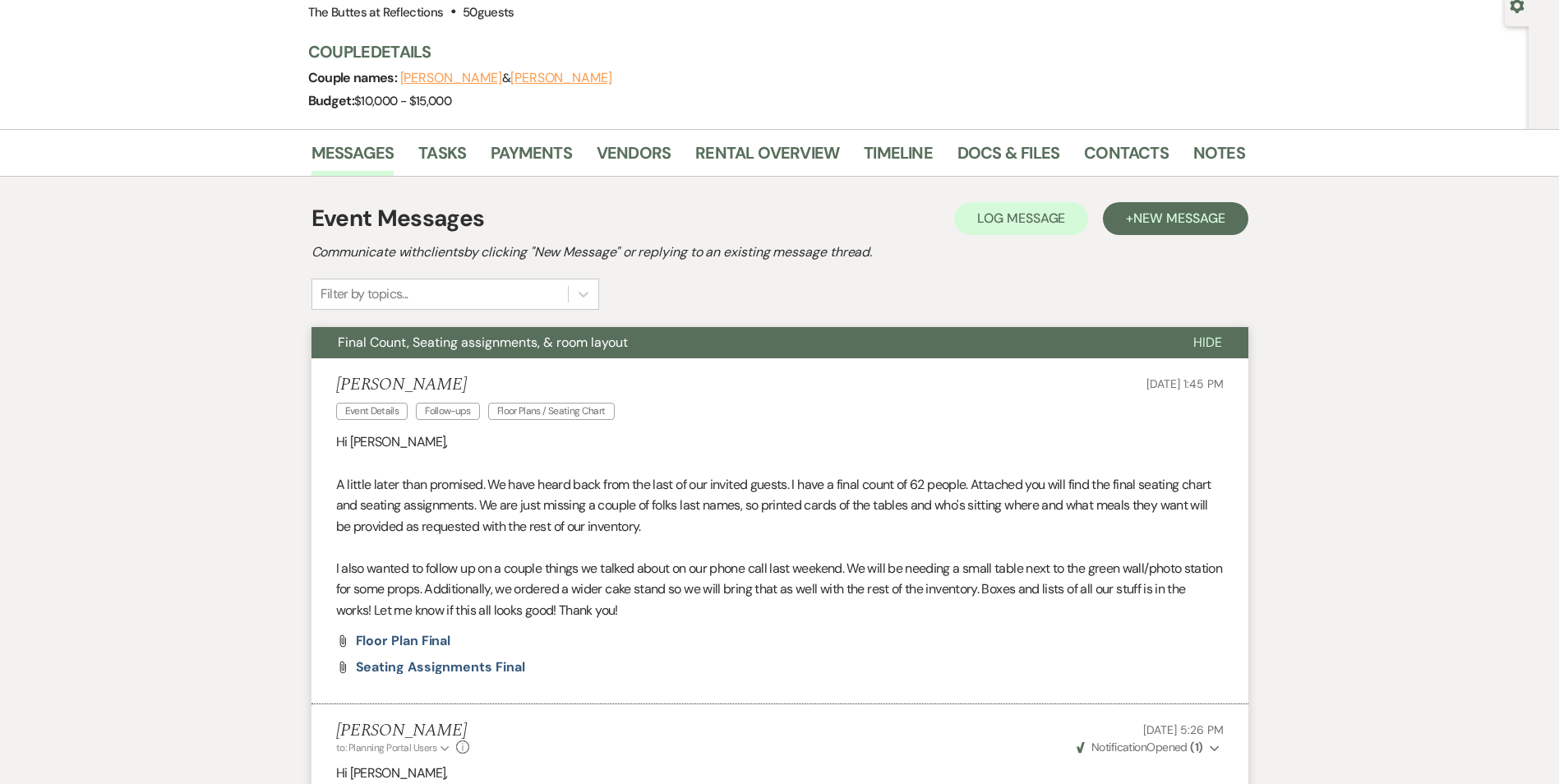
scroll to position [0, 0]
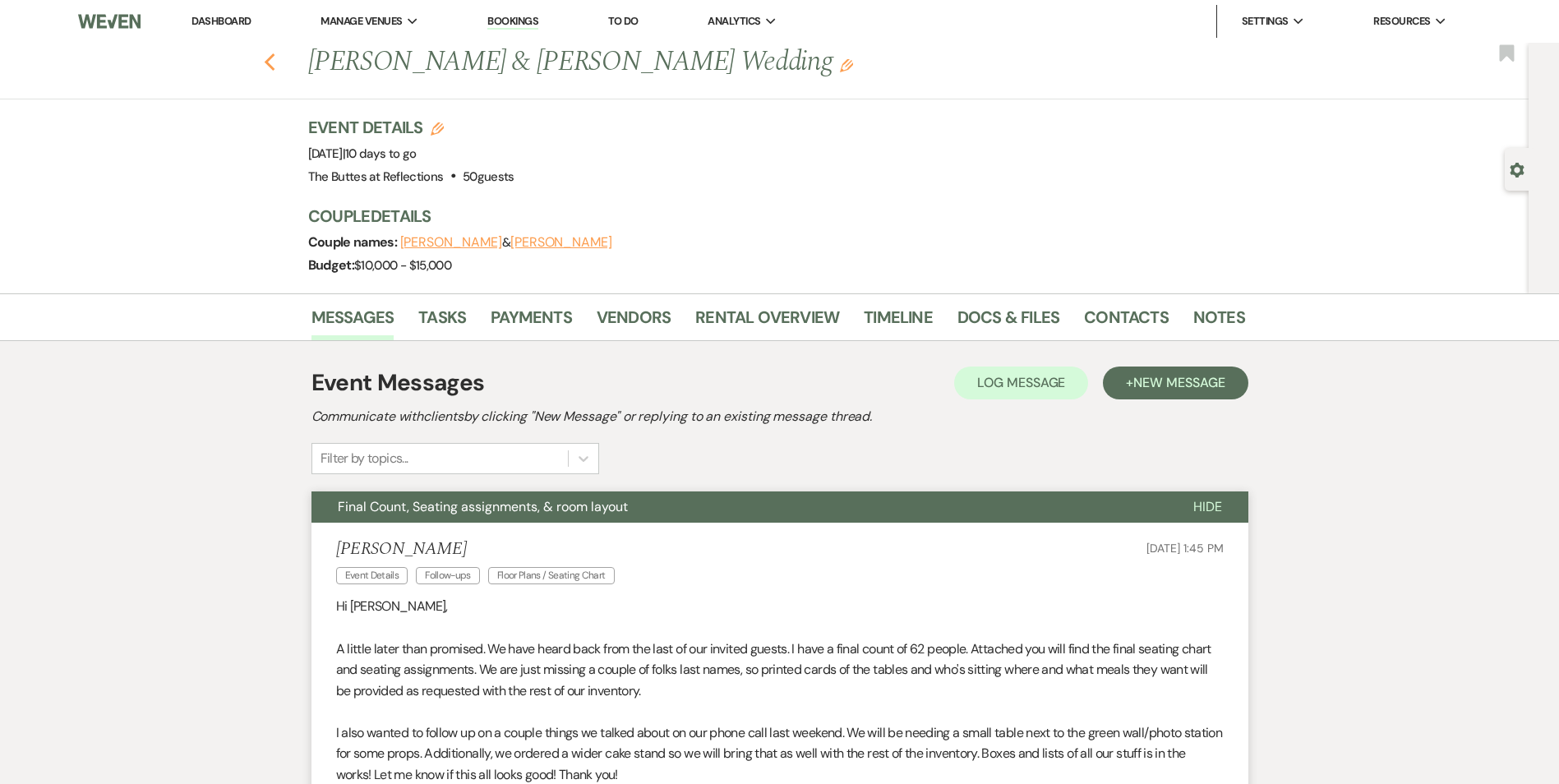
click at [276, 61] on icon "Previous" at bounding box center [270, 63] width 13 height 20
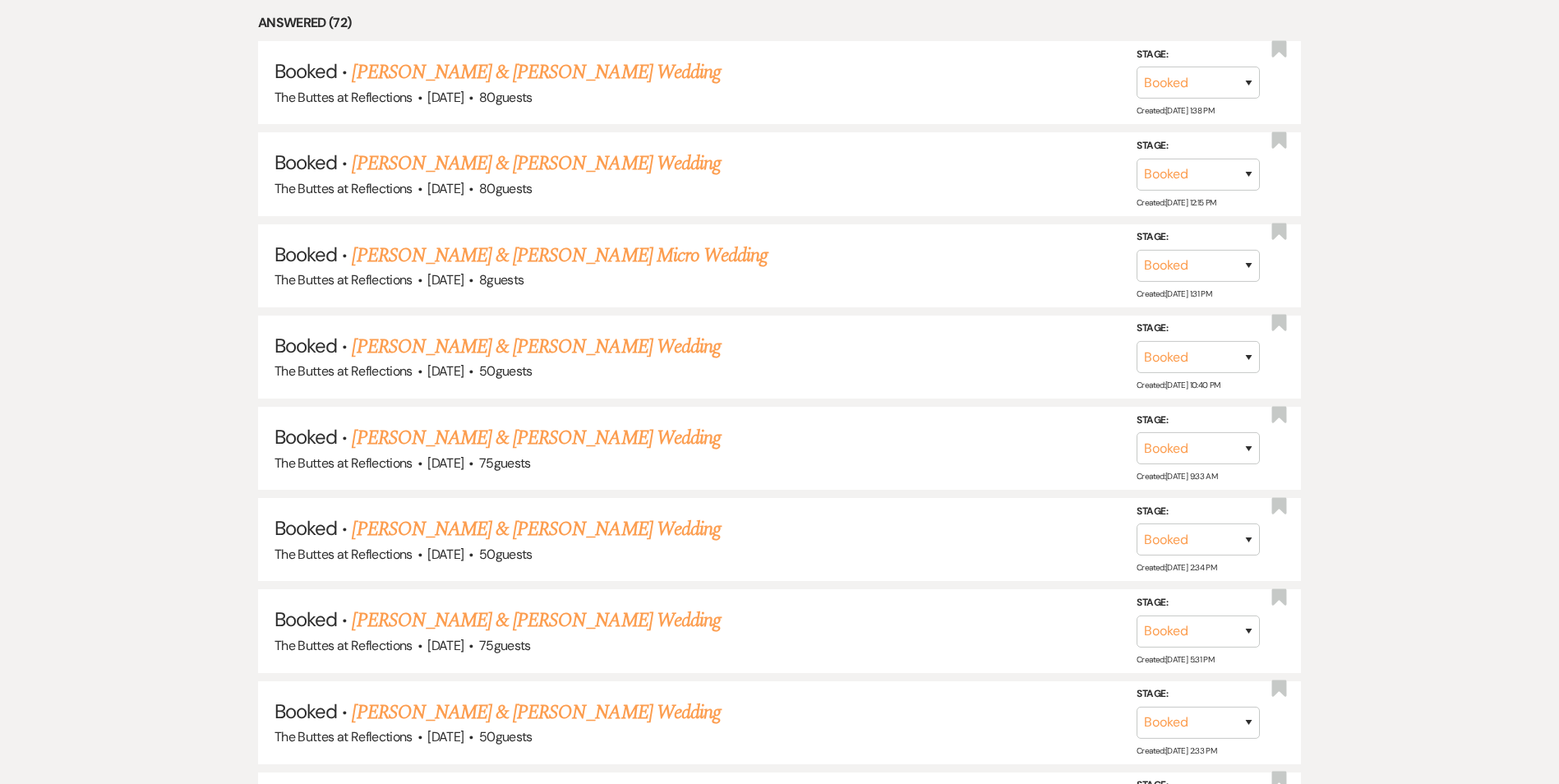
scroll to position [885, 0]
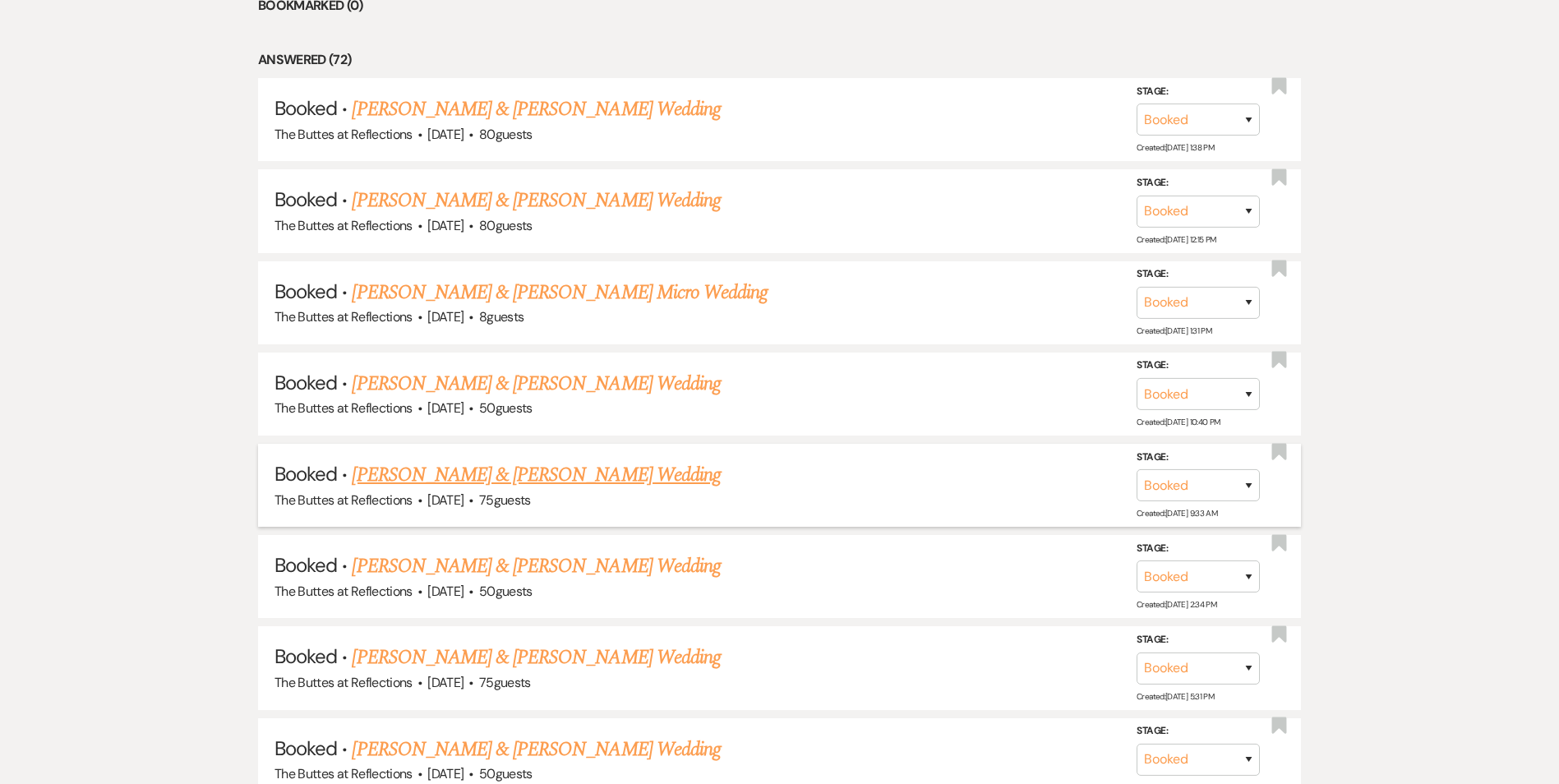
click at [574, 471] on link "[PERSON_NAME] & [PERSON_NAME] Wedding" at bounding box center [536, 475] width 368 height 29
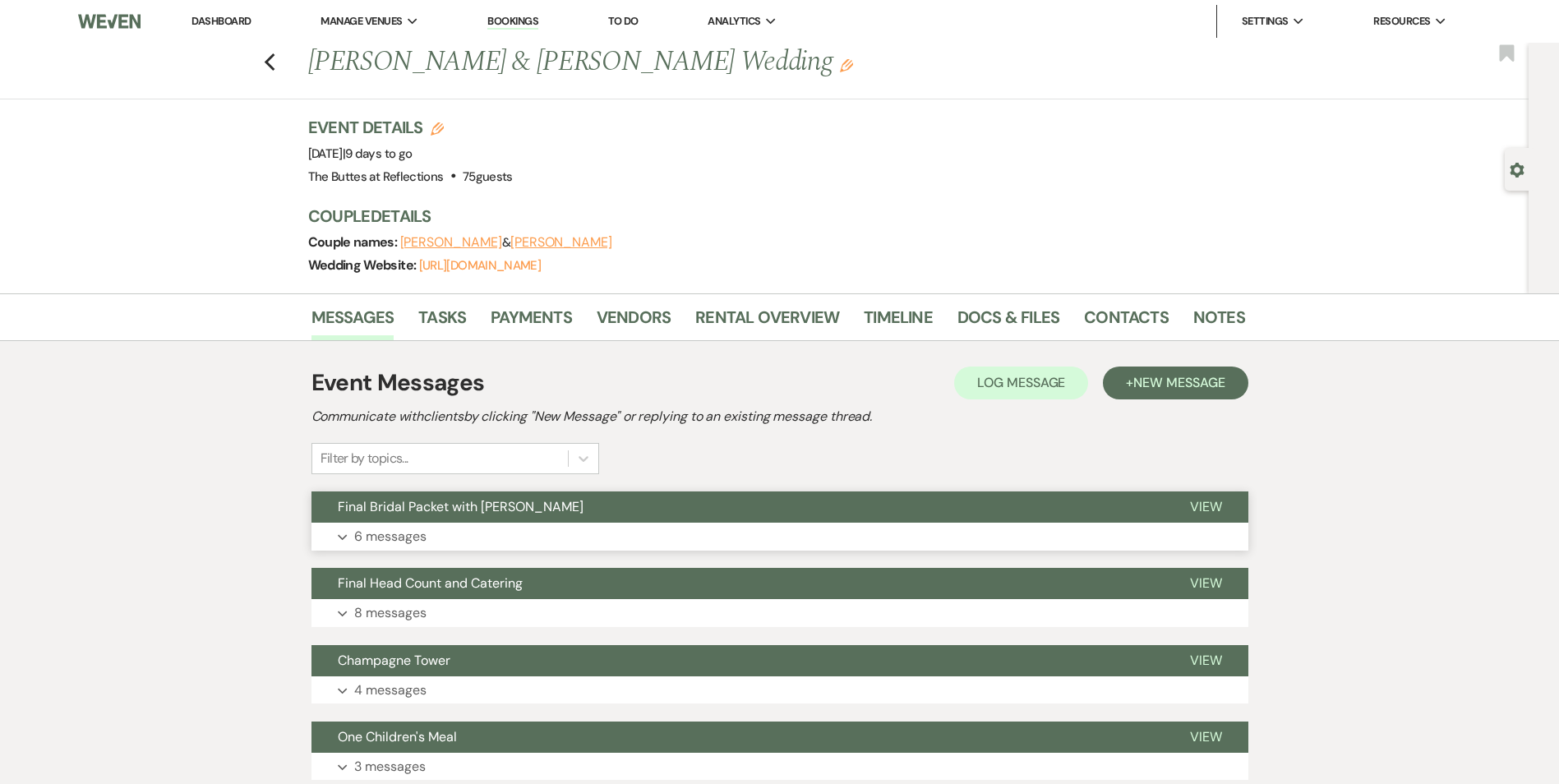
click at [641, 521] on button "Final Bridal Packet with [PERSON_NAME]" at bounding box center [738, 506] width 852 height 31
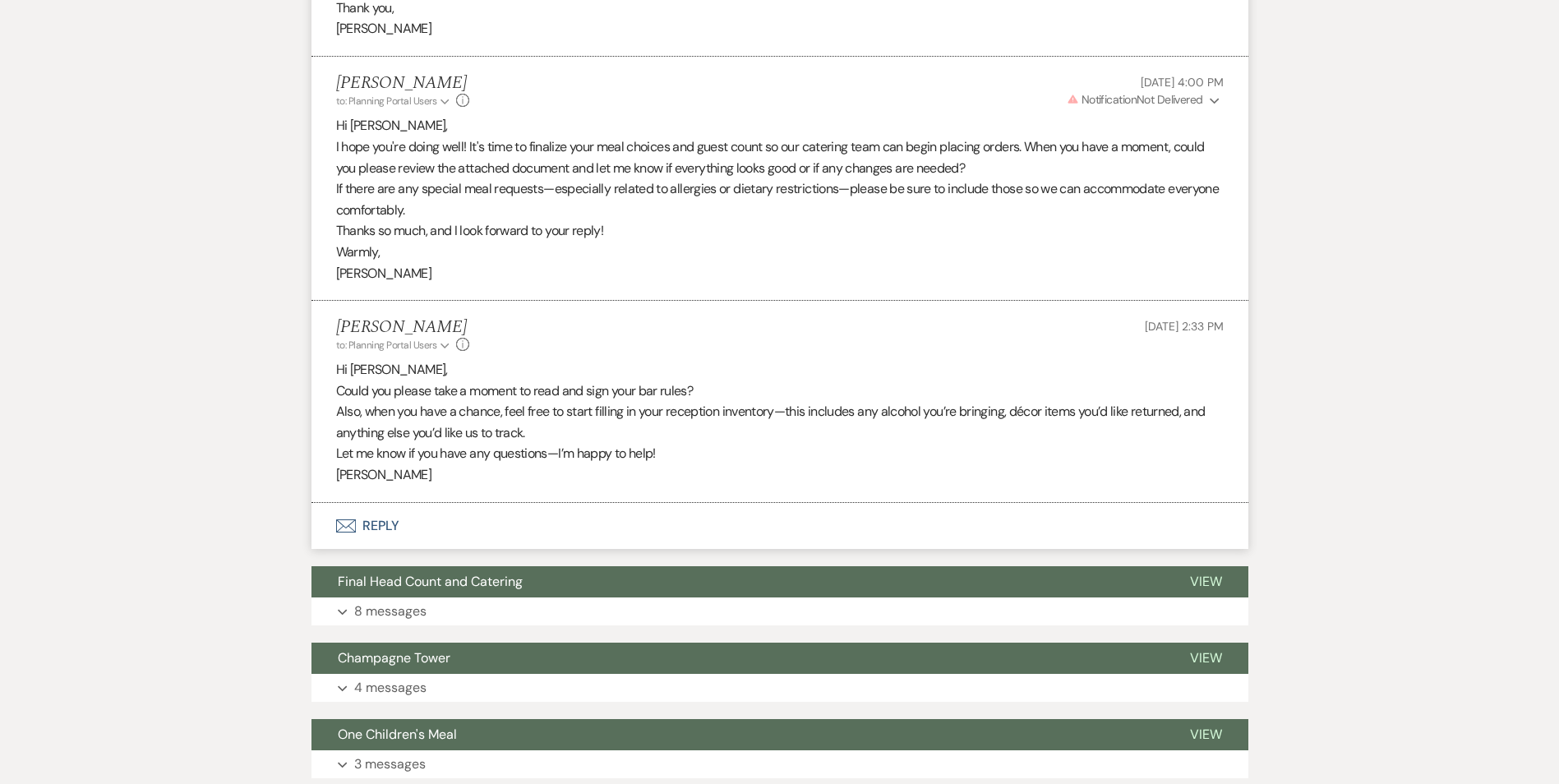
scroll to position [1891, 0]
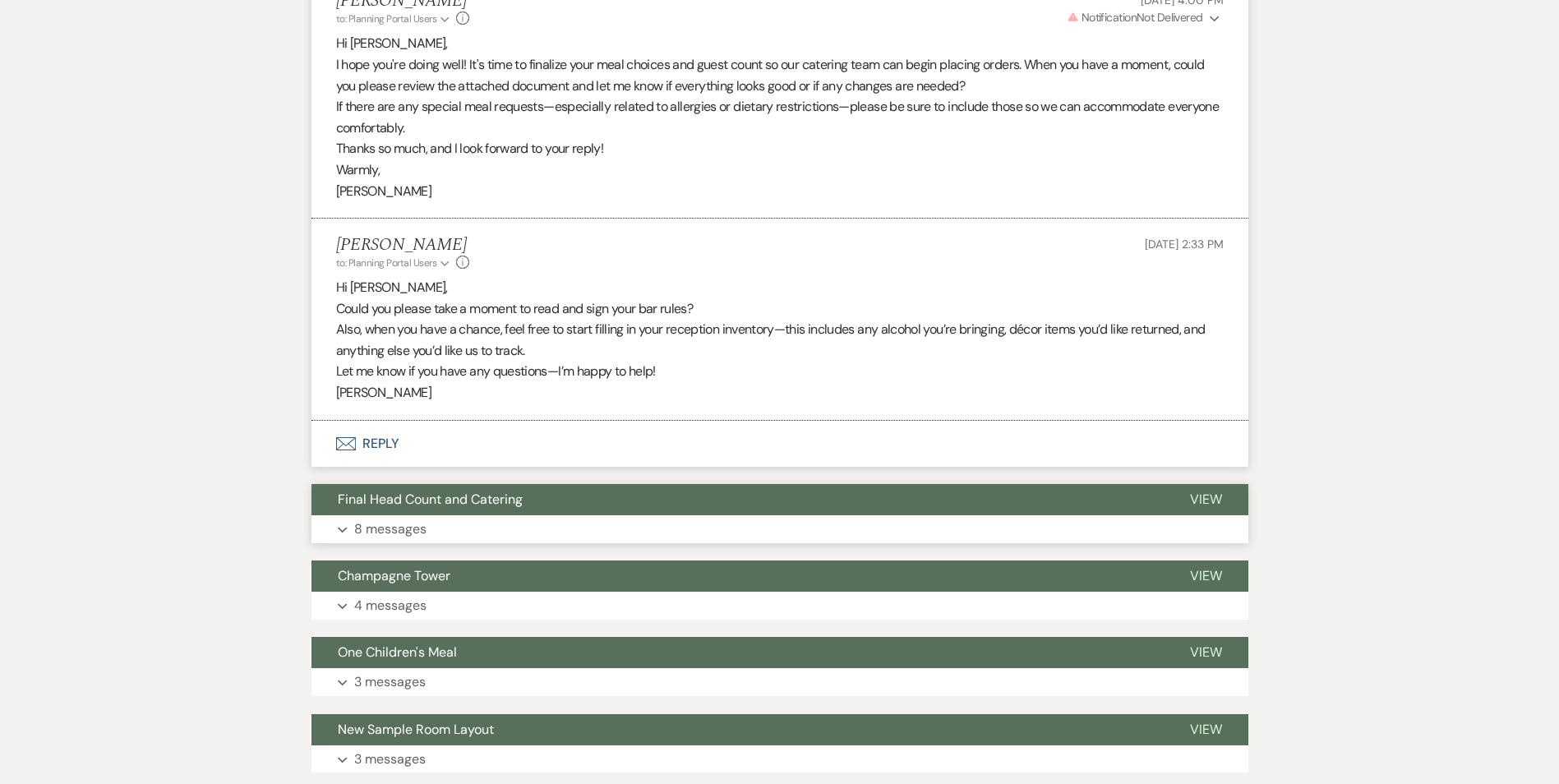
click at [454, 512] on button "Final Head Count and Catering" at bounding box center [738, 499] width 852 height 31
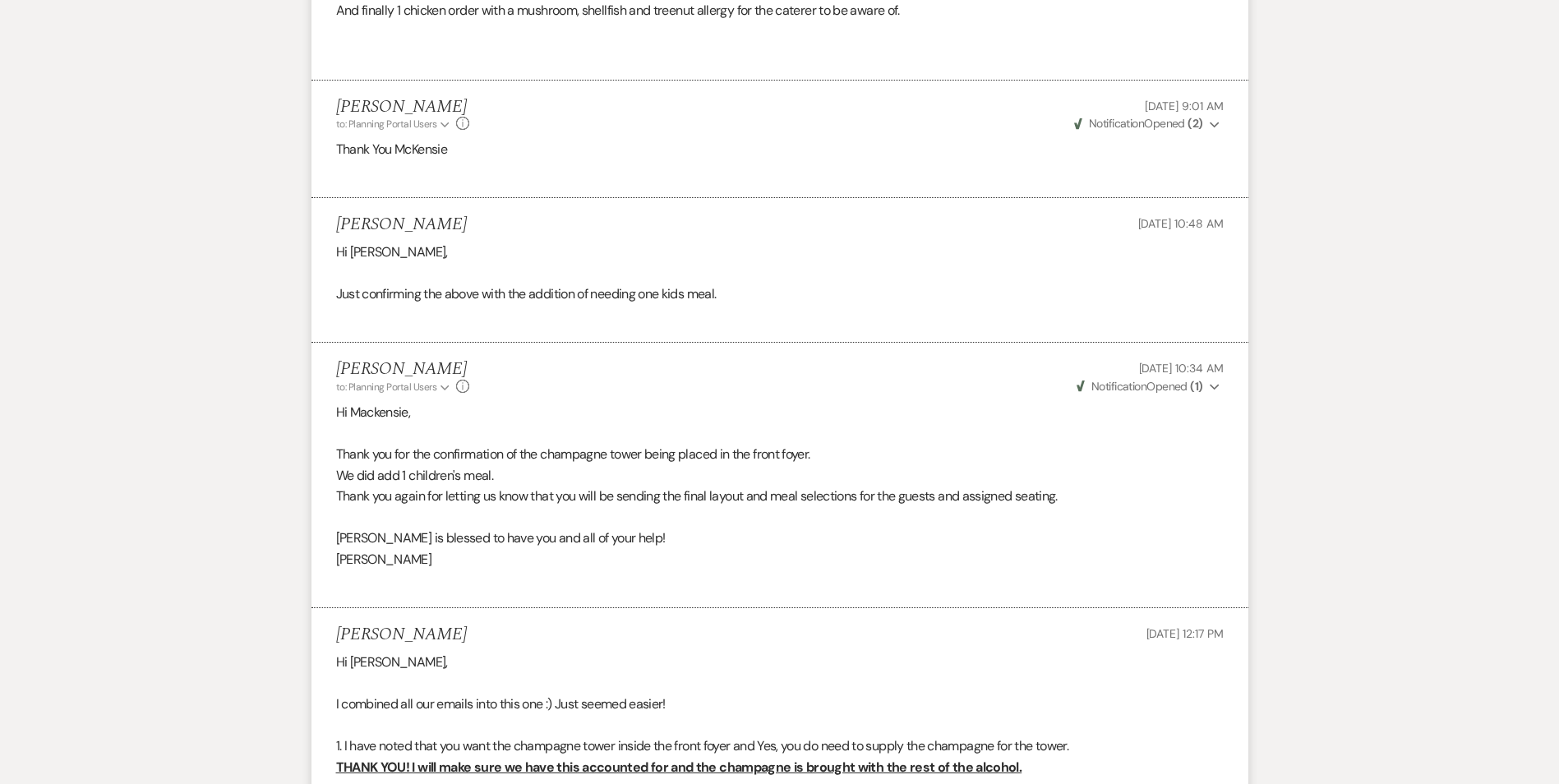
scroll to position [2961, 0]
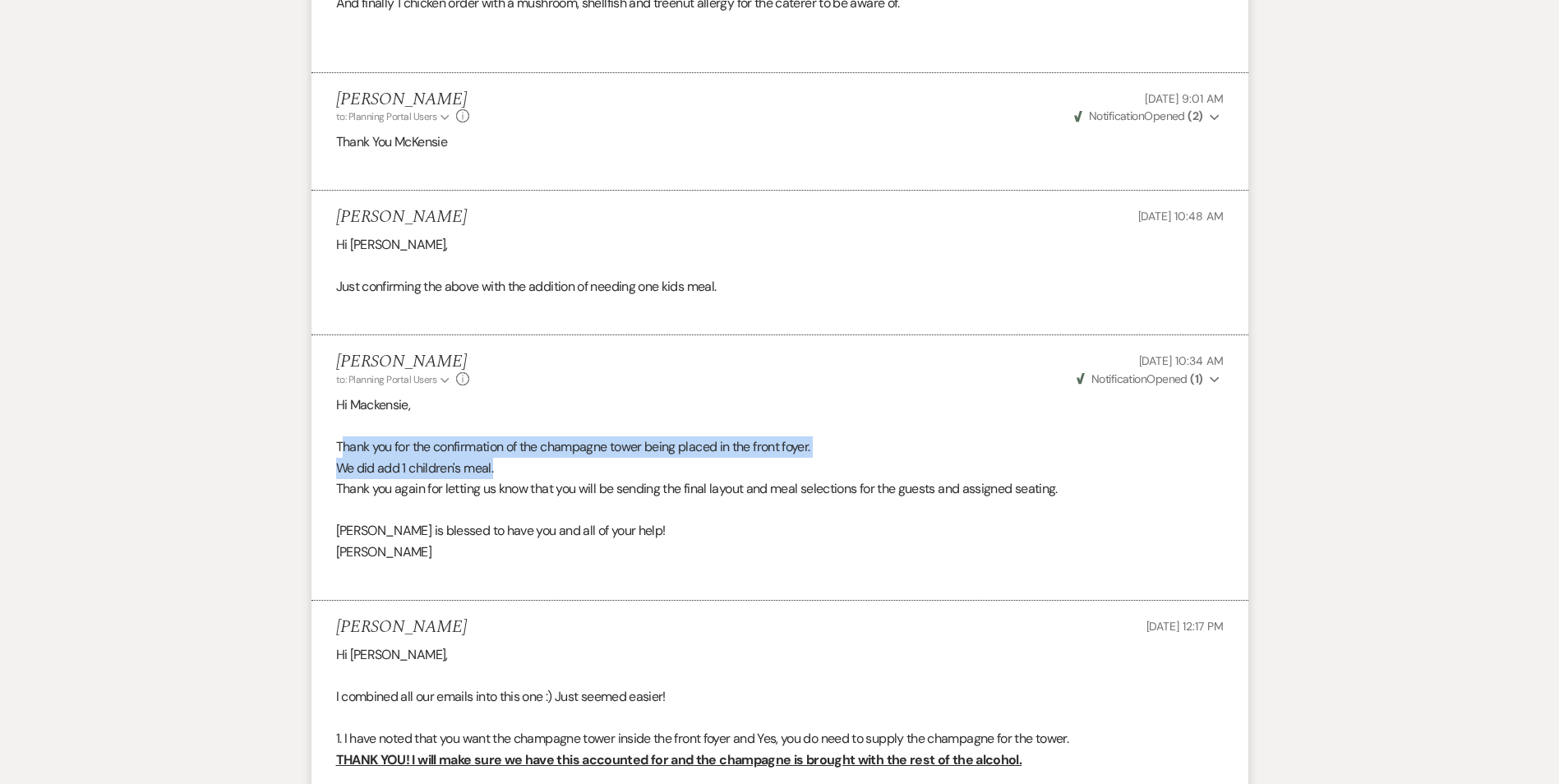
drag, startPoint x: 341, startPoint y: 447, endPoint x: 669, endPoint y: 459, distance: 328.2
click at [669, 459] on div "Hi Mackensie, Thank you for the confirmation of the champagne tower being place…" at bounding box center [780, 489] width 888 height 189
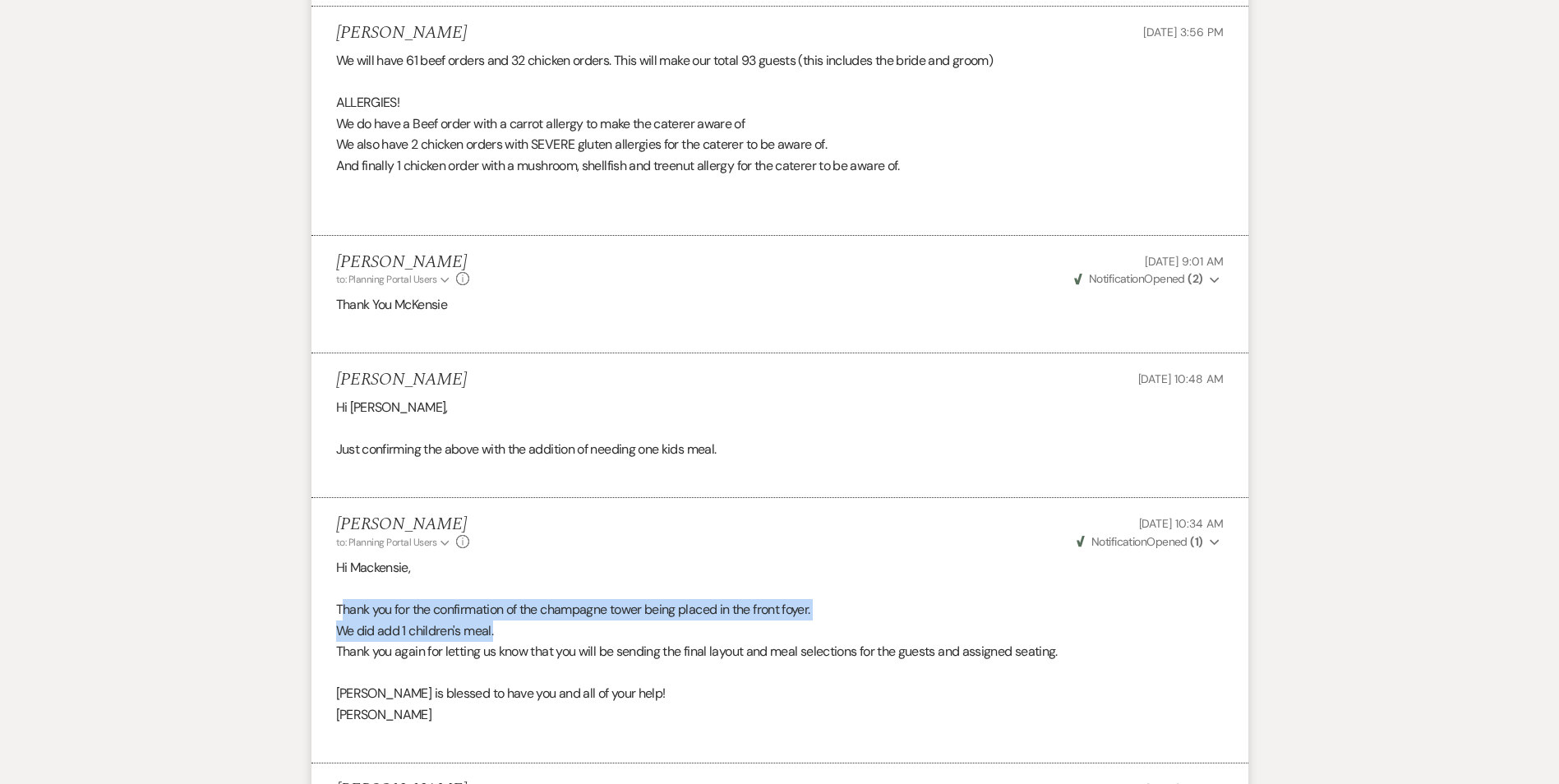
scroll to position [2796, 0]
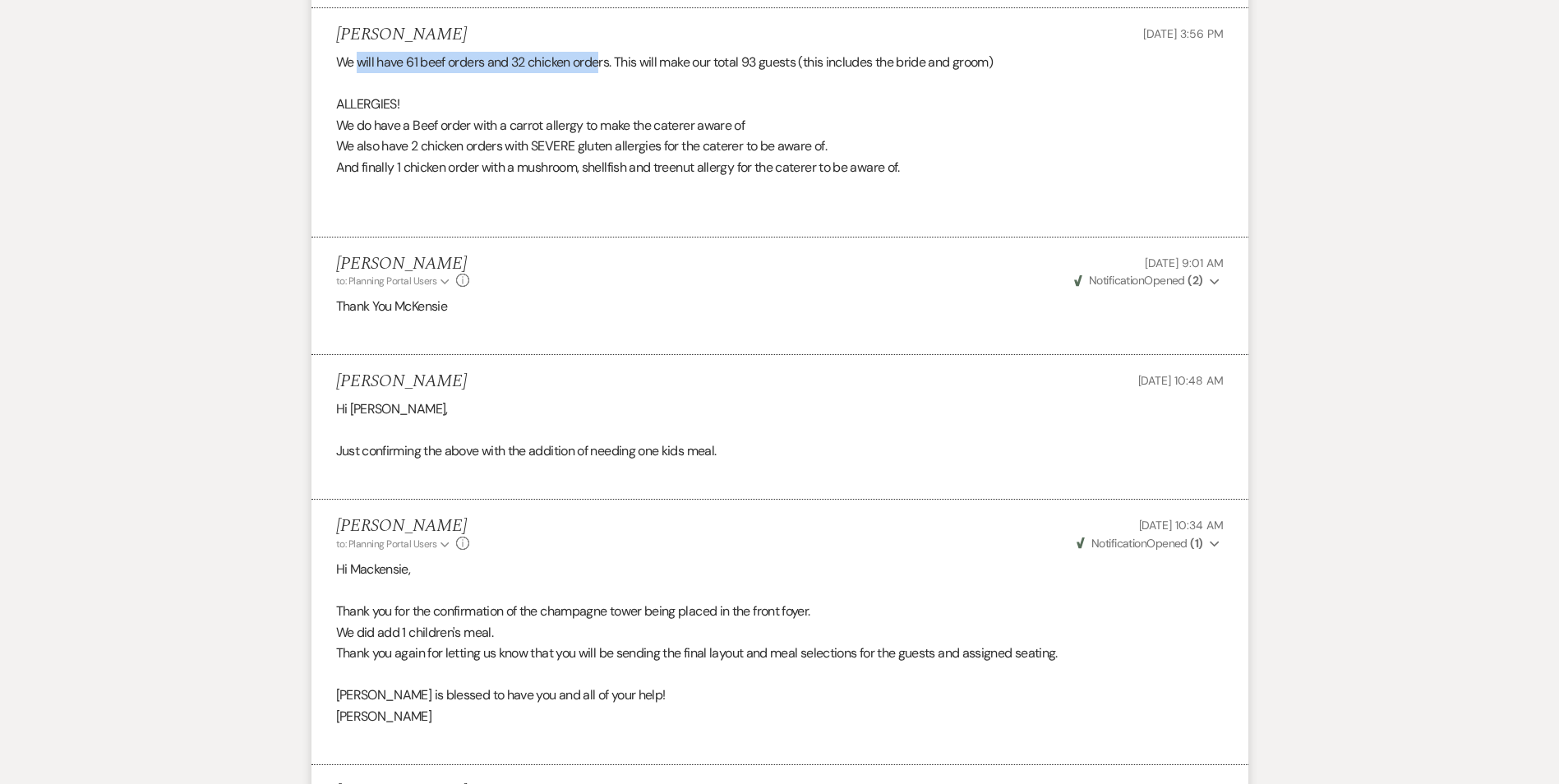
drag, startPoint x: 360, startPoint y: 62, endPoint x: 603, endPoint y: 65, distance: 243.0
click at [603, 65] on p "We will have 61 beef orders and 32 chicken orders. This will make our total 93 …" at bounding box center [780, 62] width 888 height 21
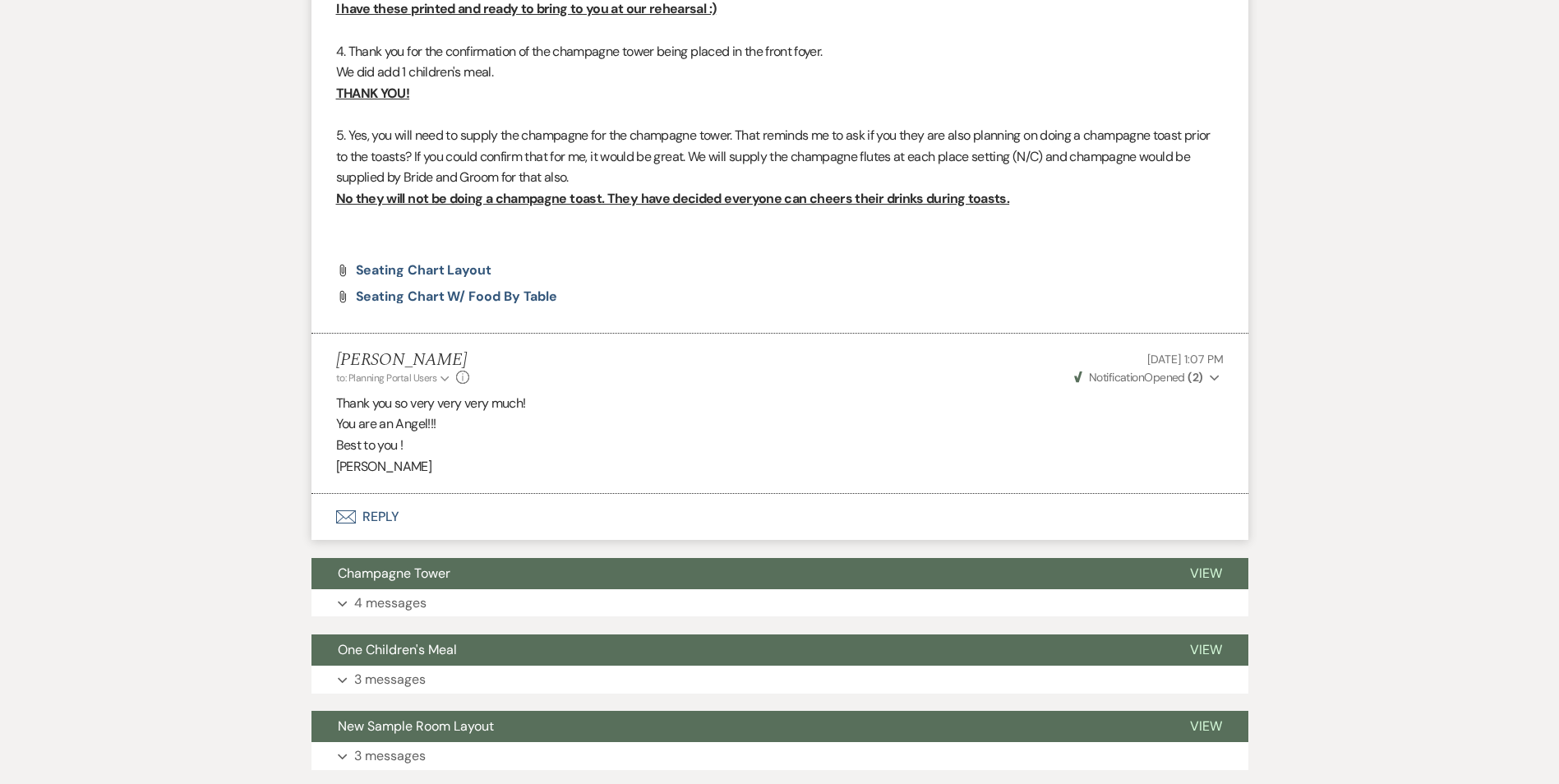
scroll to position [3947, 0]
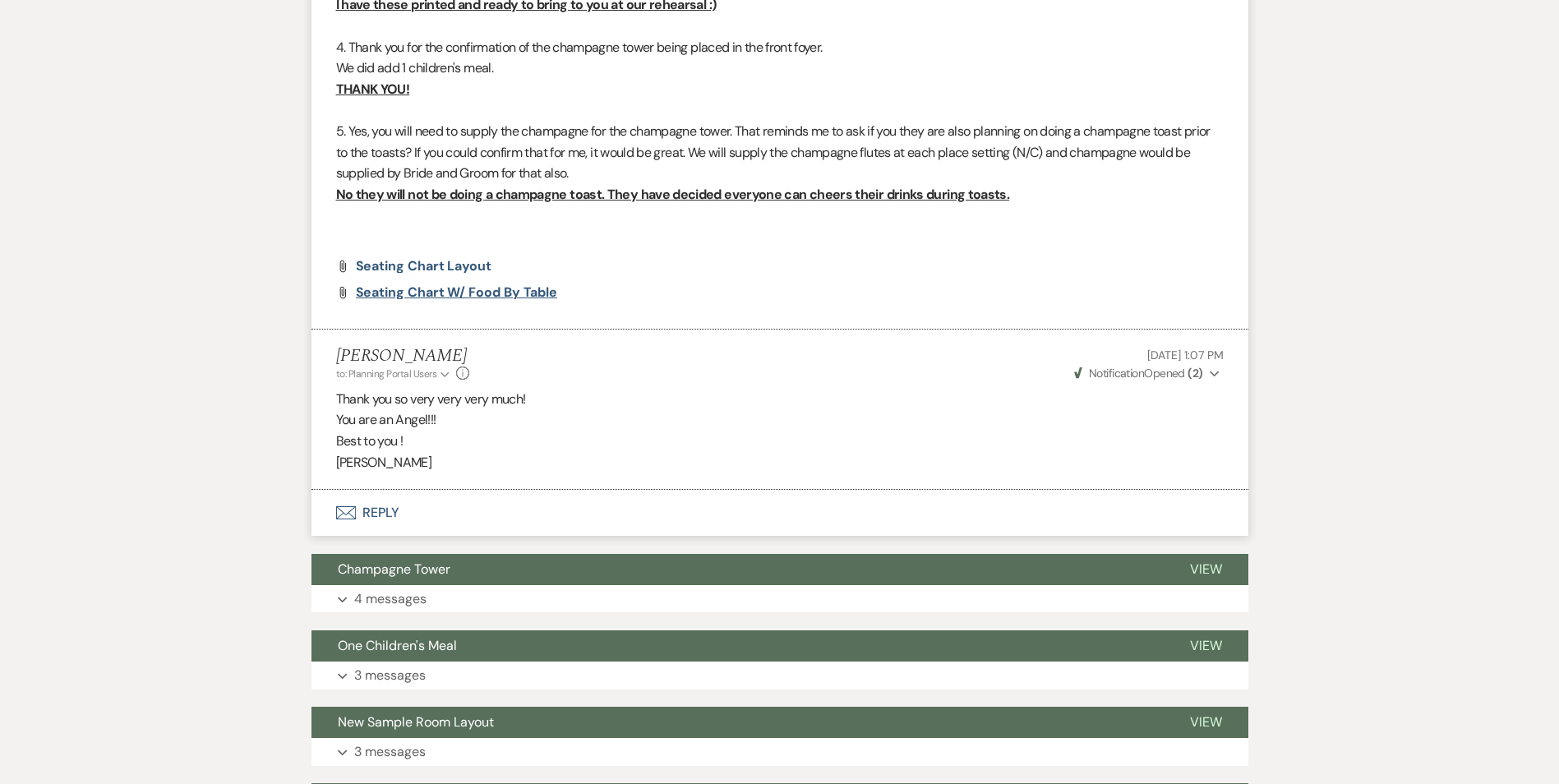
click at [418, 295] on span "Seating Chart W/ Food by Table" at bounding box center [456, 292] width 202 height 18
click at [635, 637] on button "One Children's Meal" at bounding box center [738, 646] width 852 height 31
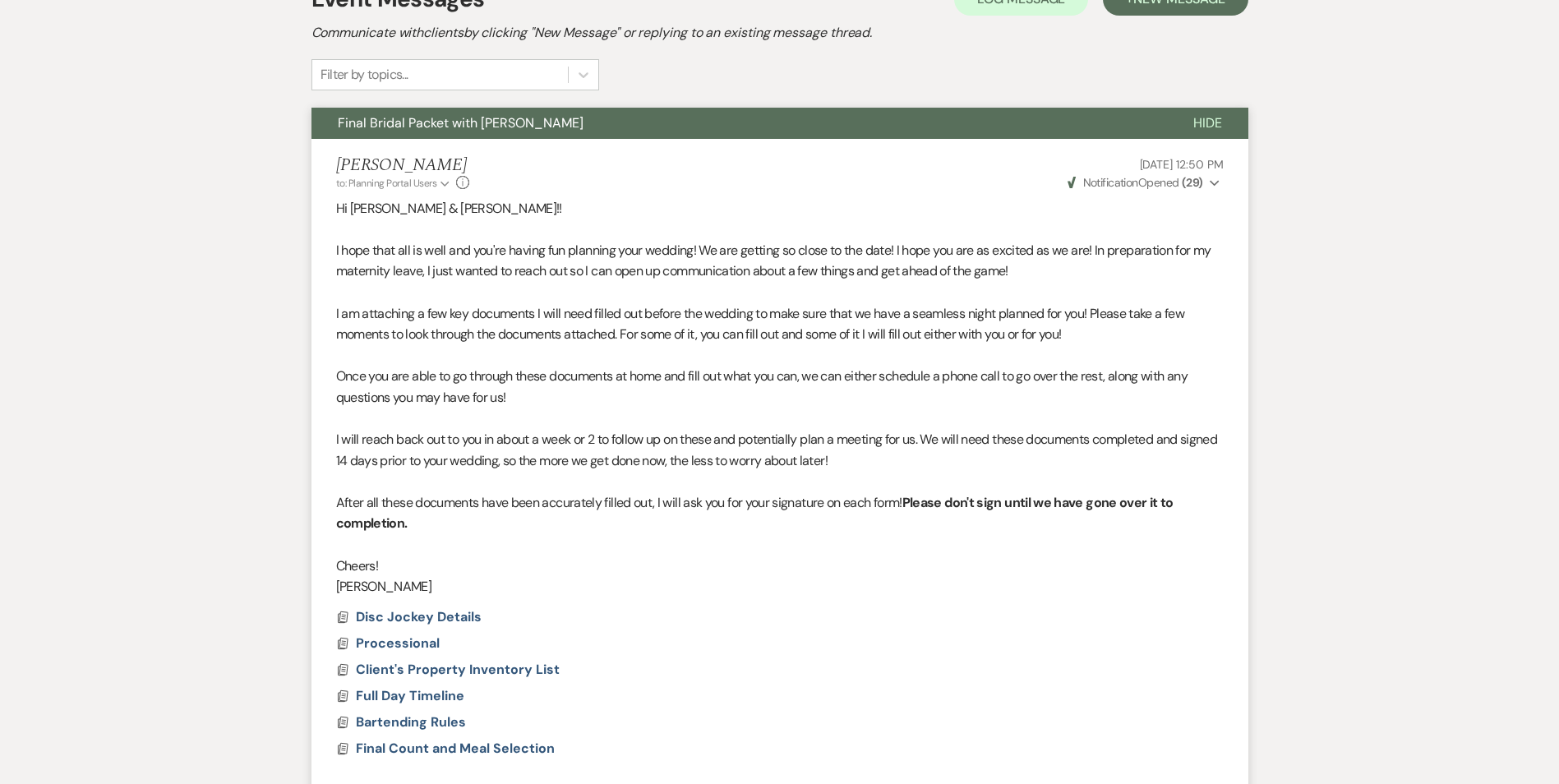
scroll to position [0, 0]
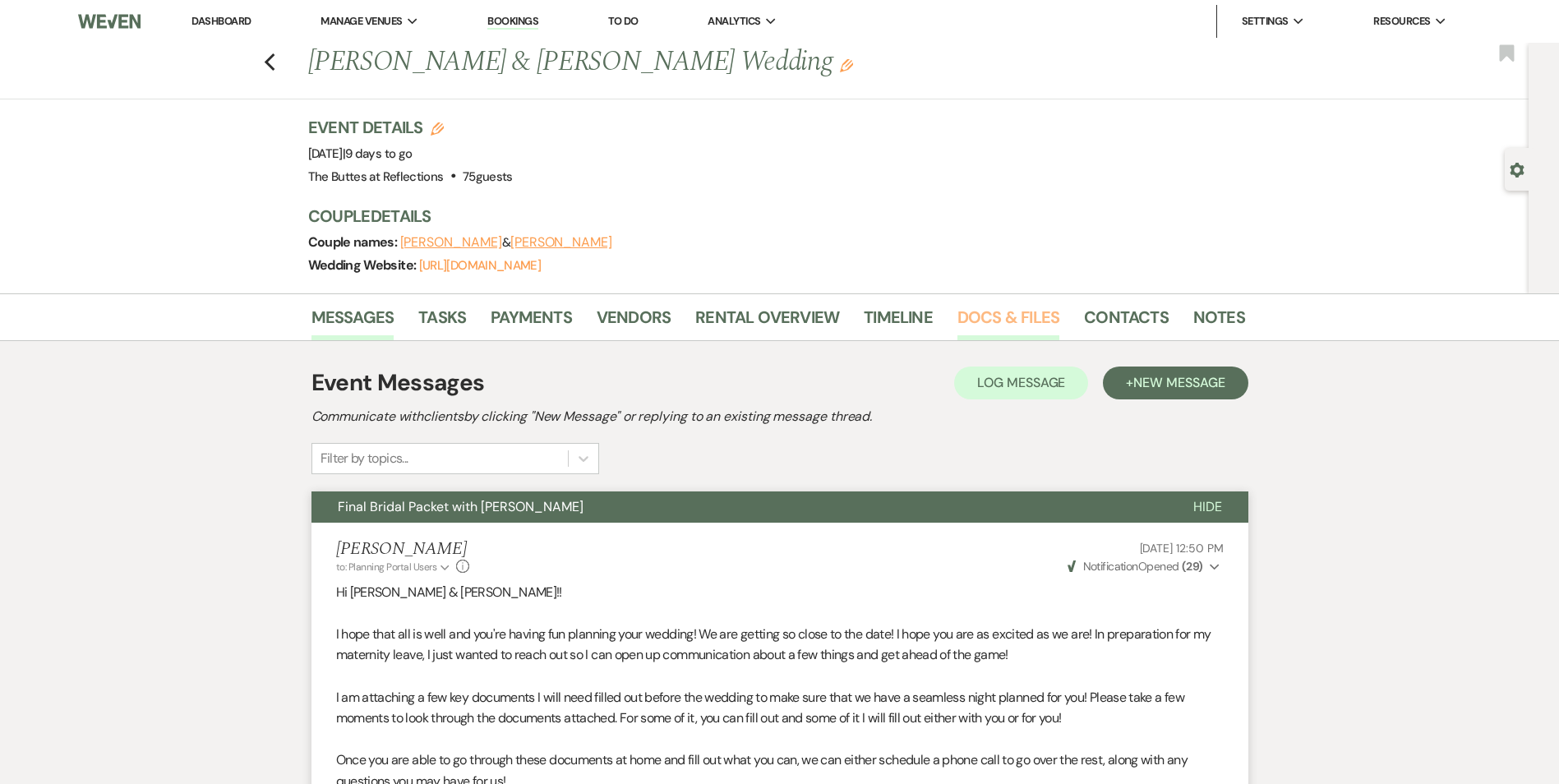
click at [973, 335] on link "Docs & Files" at bounding box center [1009, 322] width 102 height 36
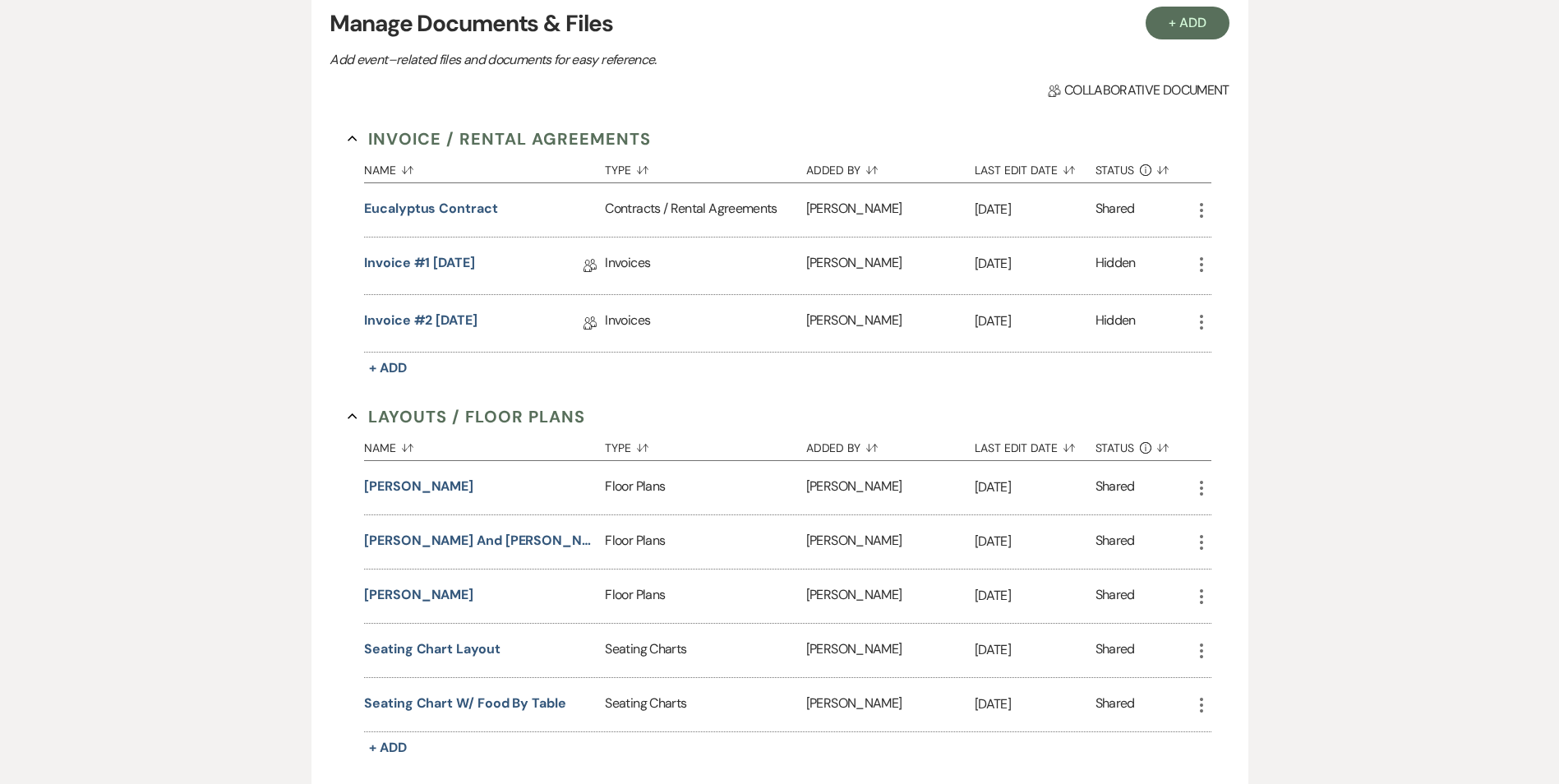
scroll to position [493, 0]
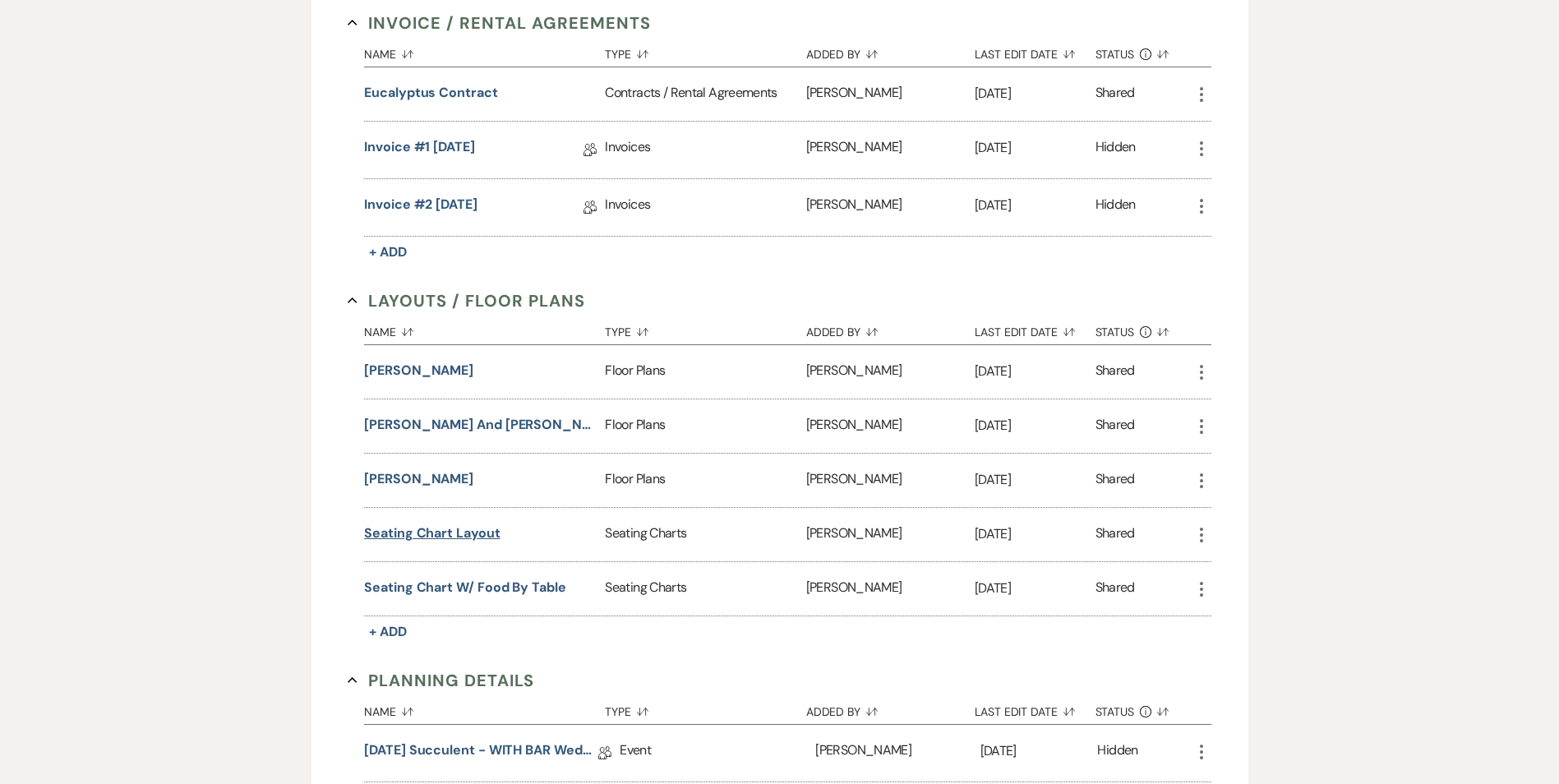
click at [424, 535] on button "Seating Chart Layout" at bounding box center [432, 533] width 136 height 20
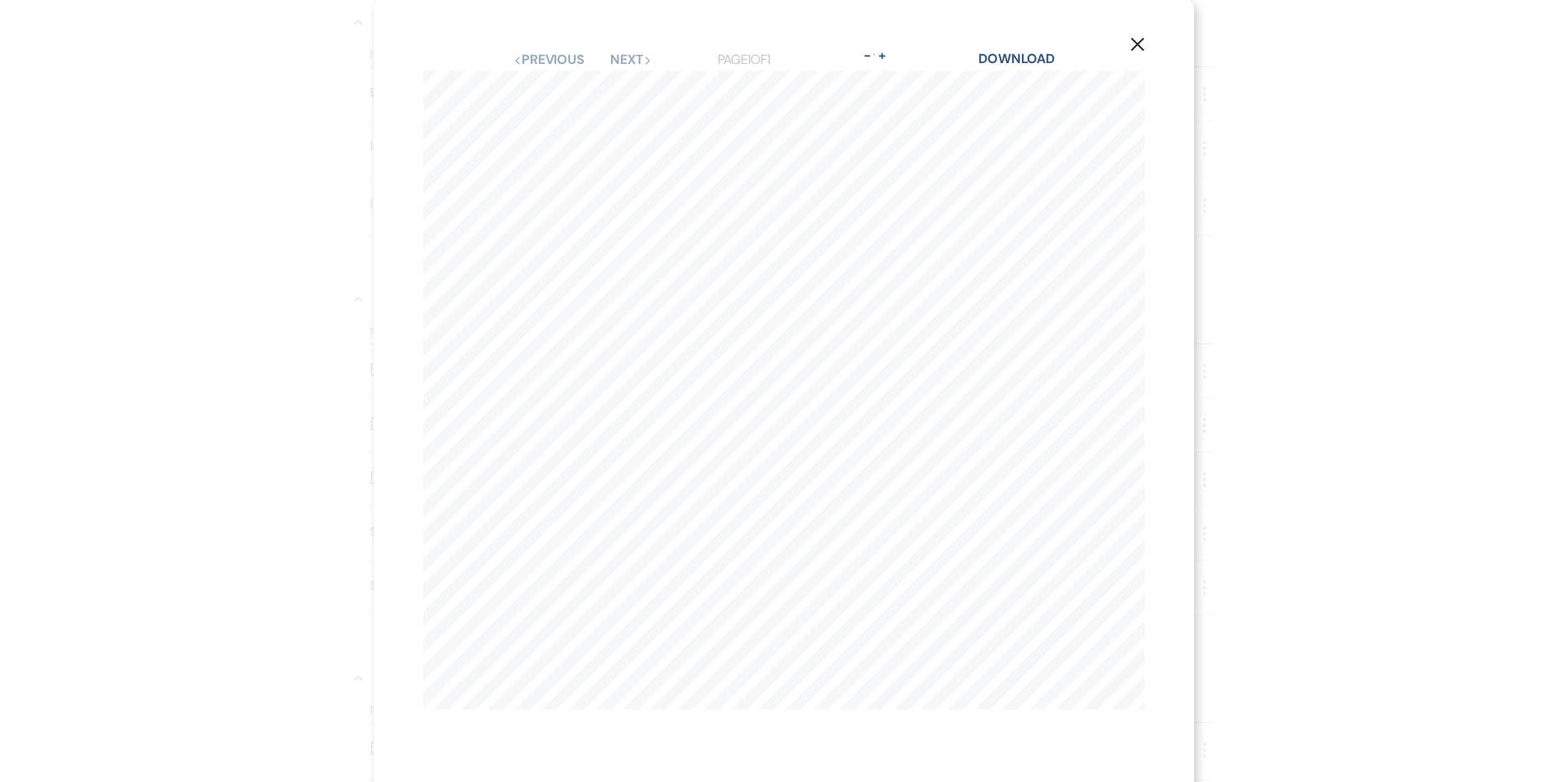
click at [1130, 46] on icon "X" at bounding box center [1138, 44] width 15 height 15
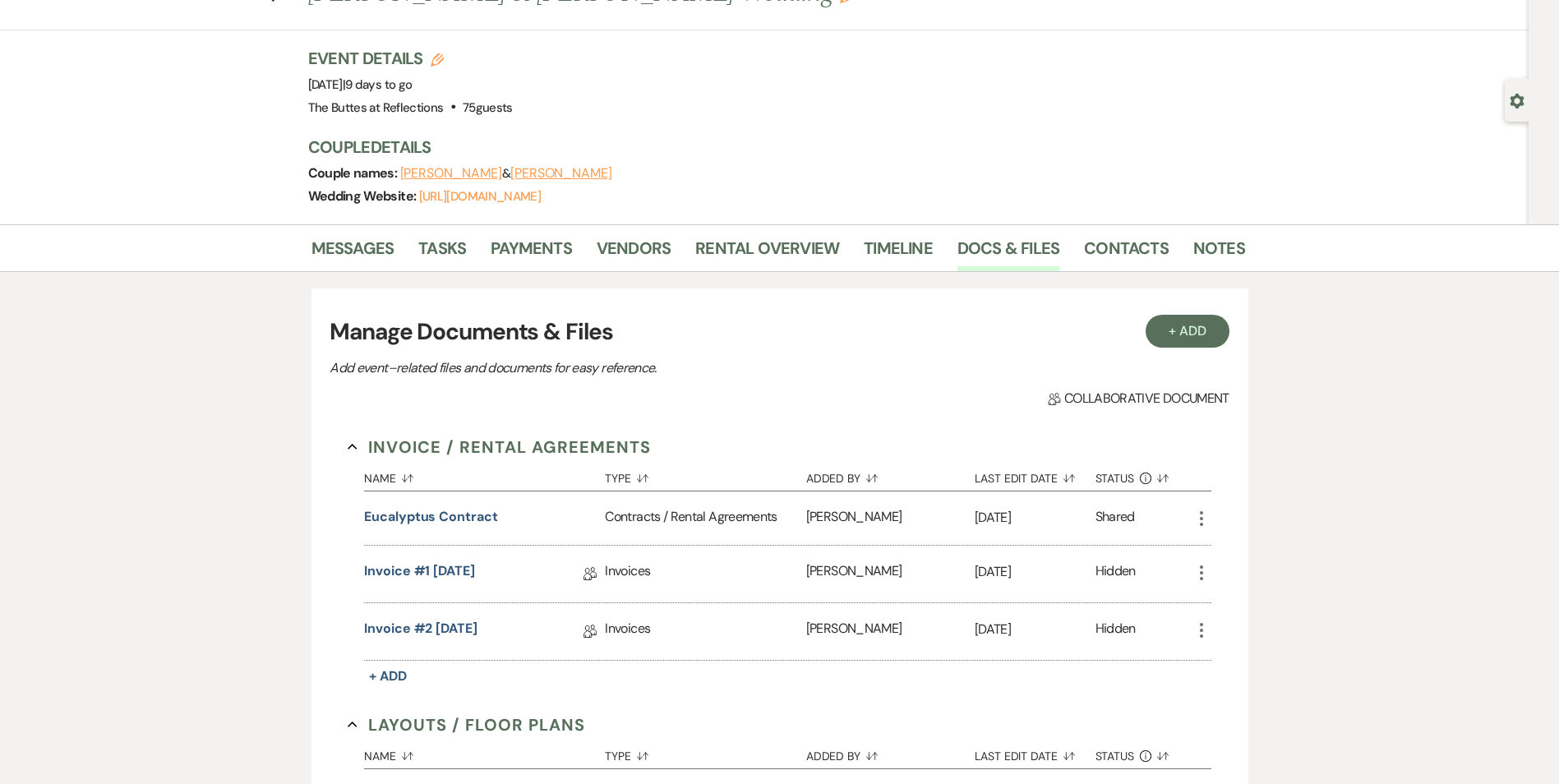
scroll to position [0, 0]
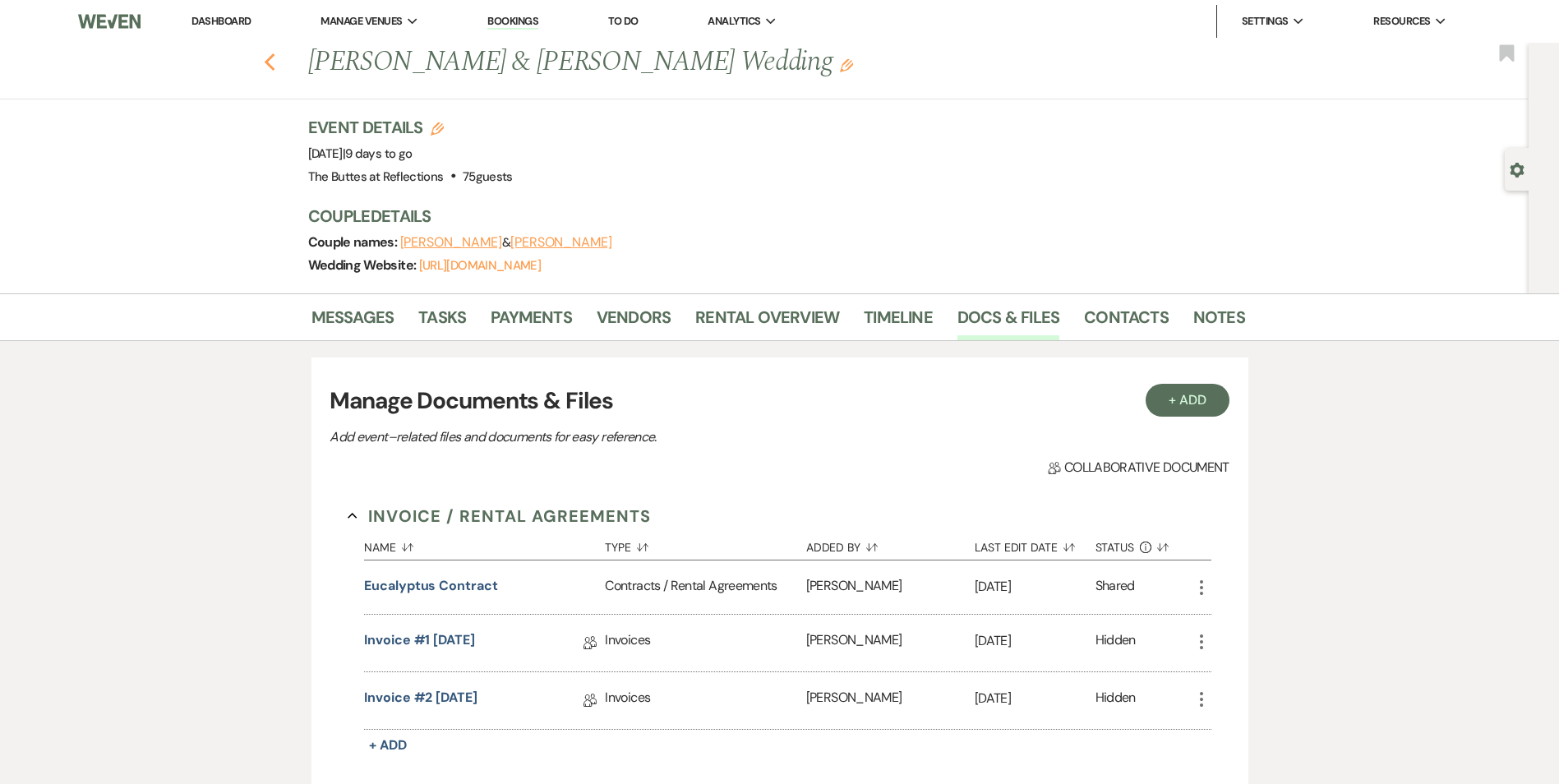
click at [270, 60] on icon "Previous" at bounding box center [270, 63] width 13 height 20
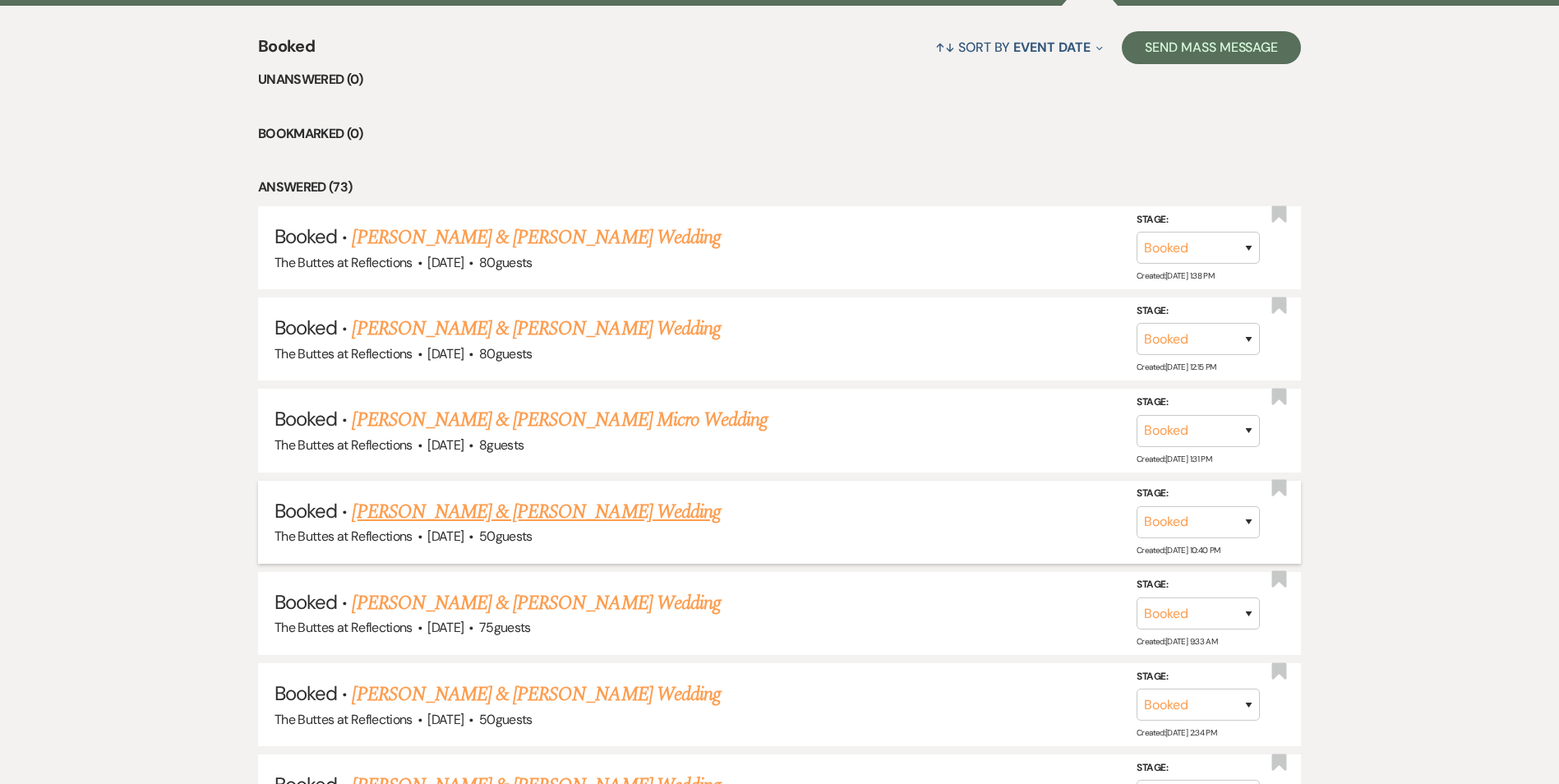
scroll to position [711, 0]
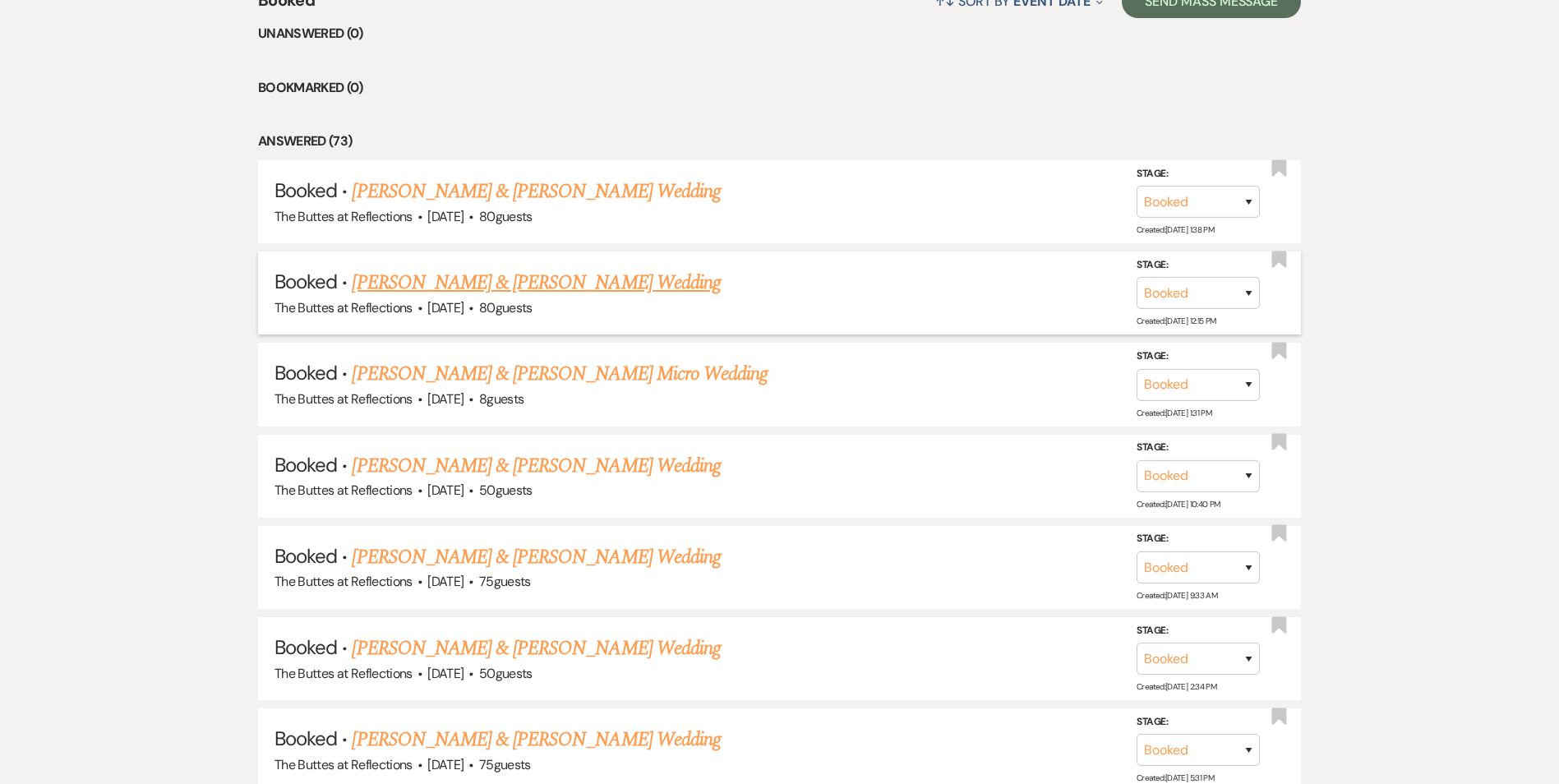
click at [538, 291] on link "[PERSON_NAME] & [PERSON_NAME] Wedding" at bounding box center [536, 283] width 368 height 29
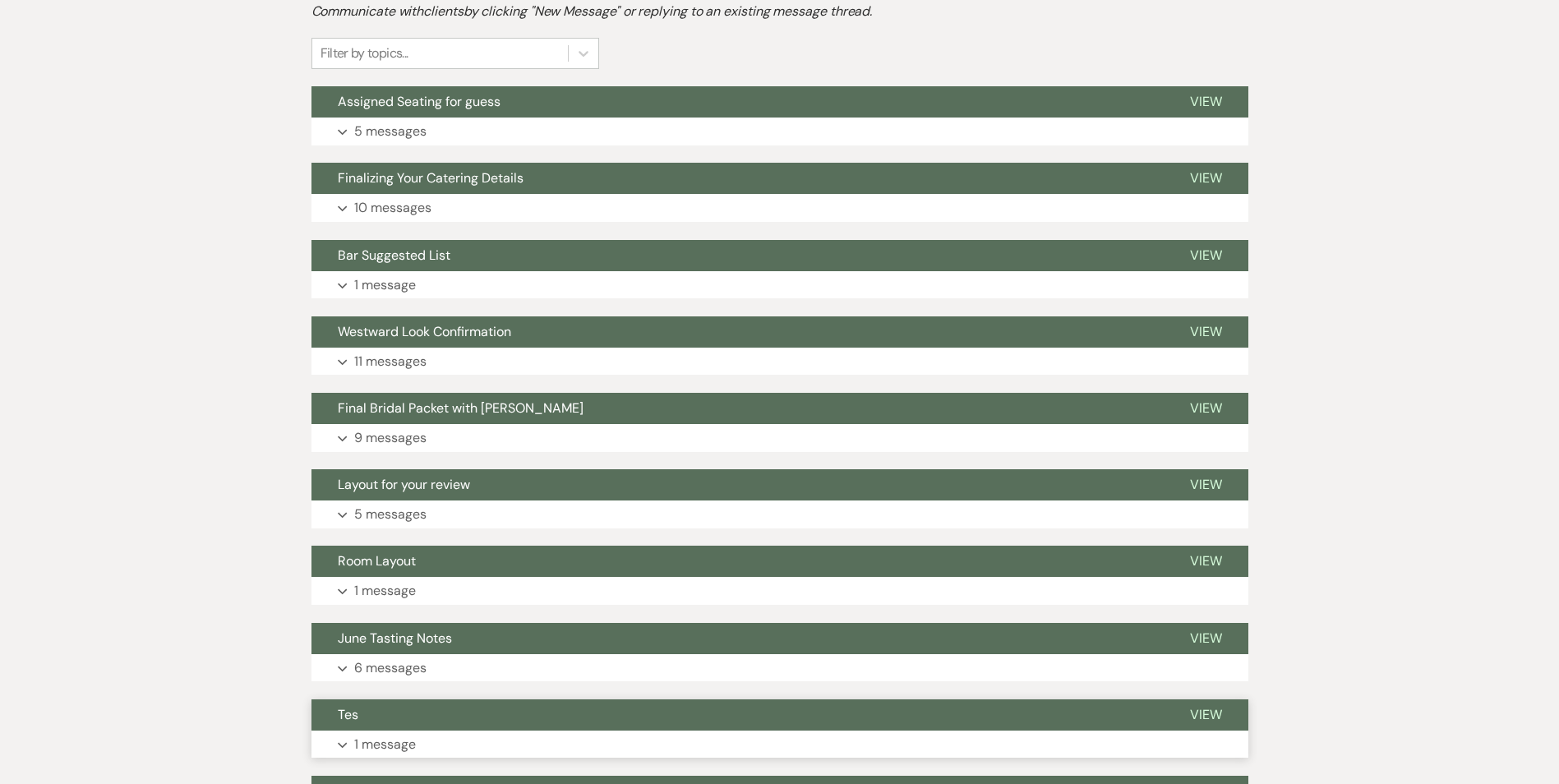
scroll to position [218, 0]
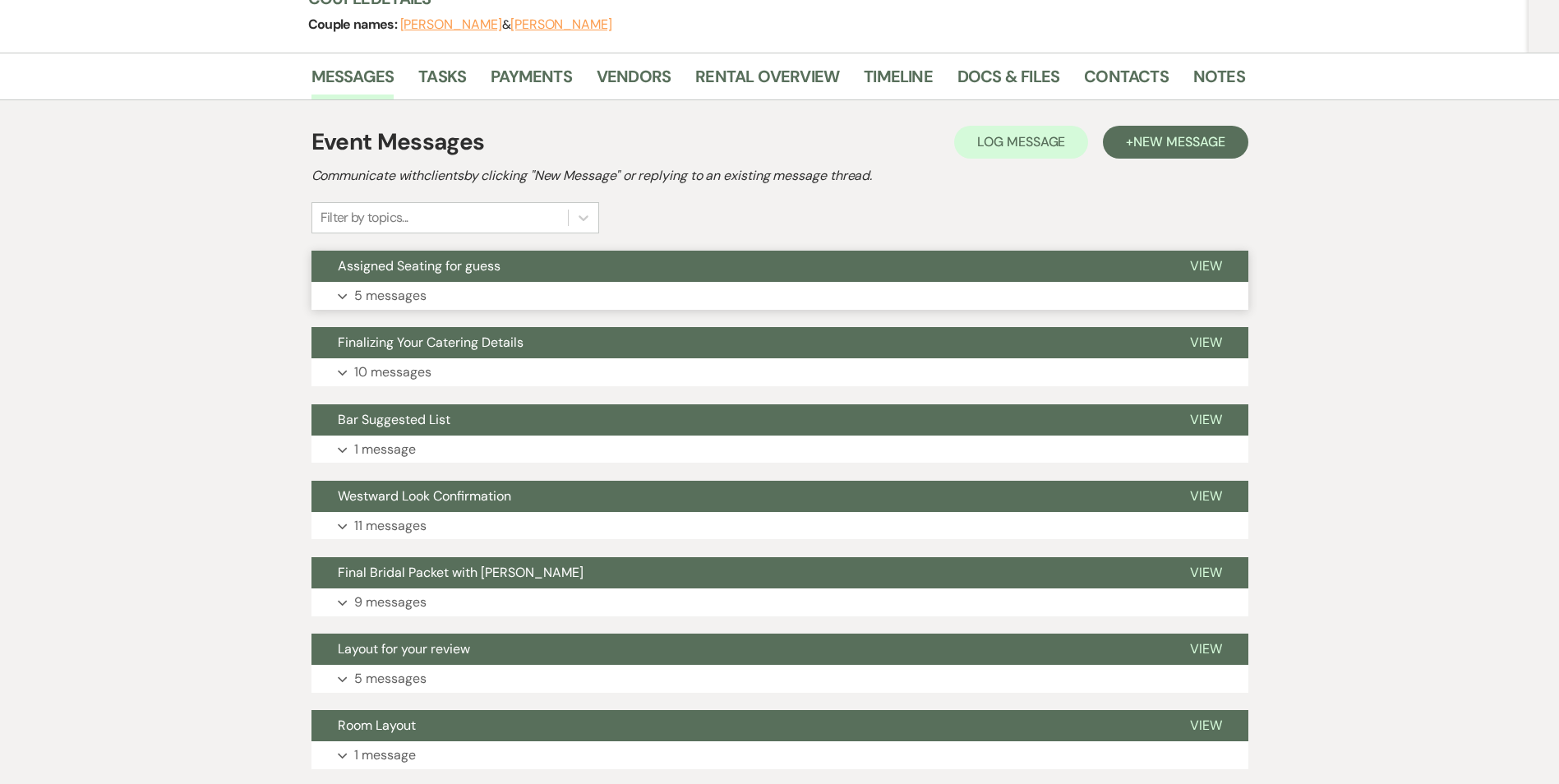
click at [532, 274] on button "Assigned Seating for guess" at bounding box center [738, 266] width 852 height 31
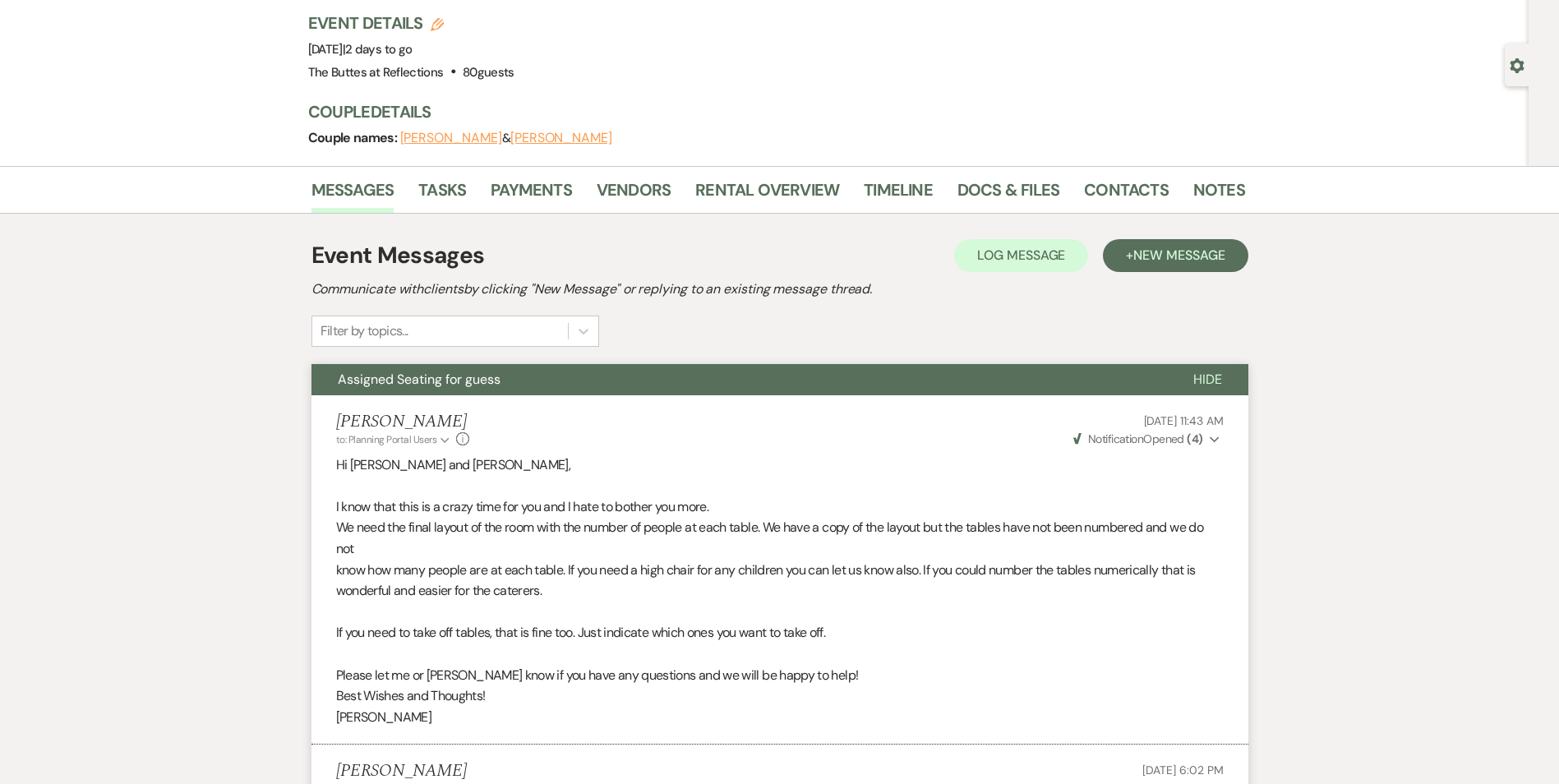
scroll to position [0, 0]
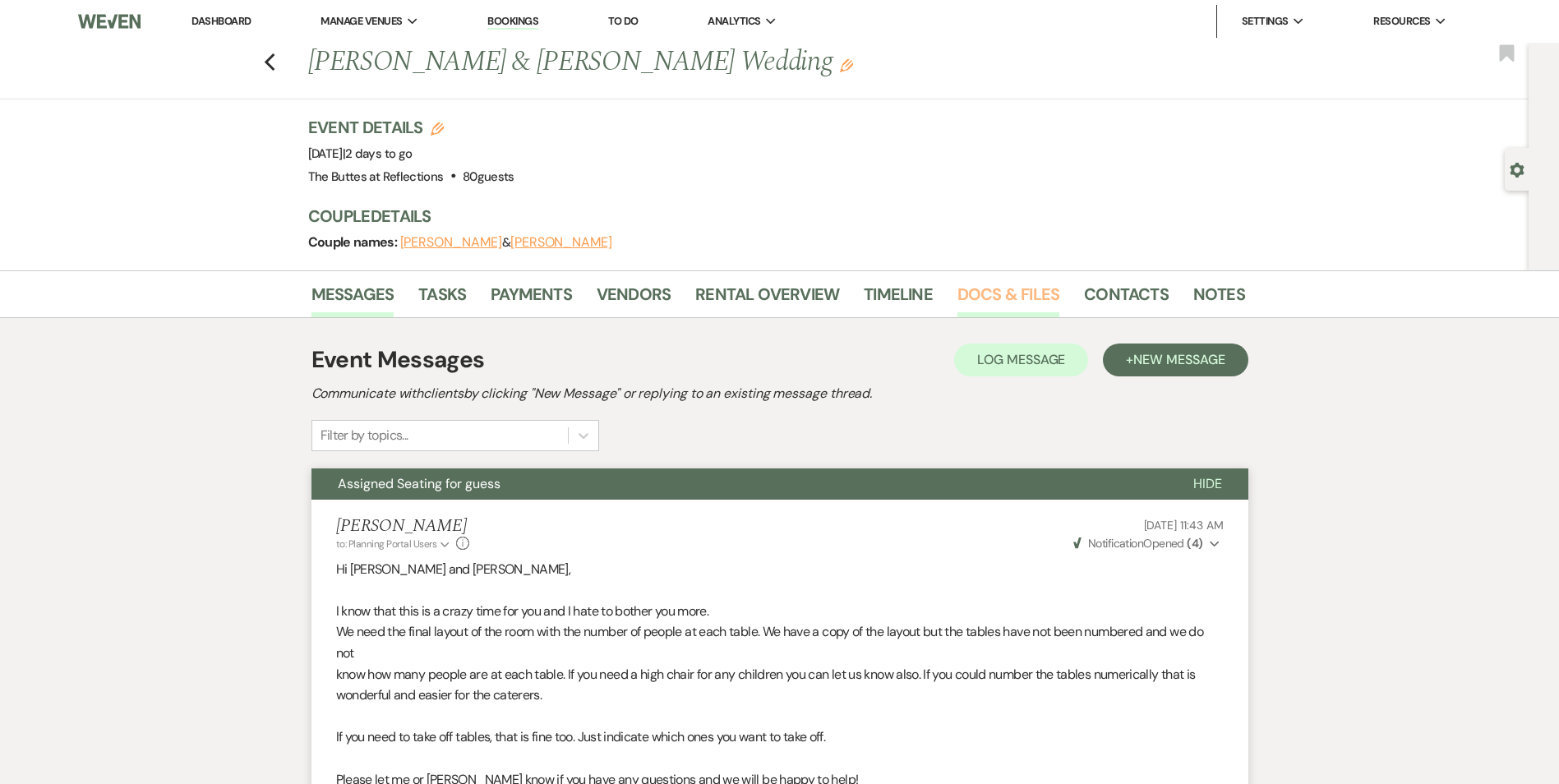
click at [1035, 287] on link "Docs & Files" at bounding box center [1009, 299] width 102 height 36
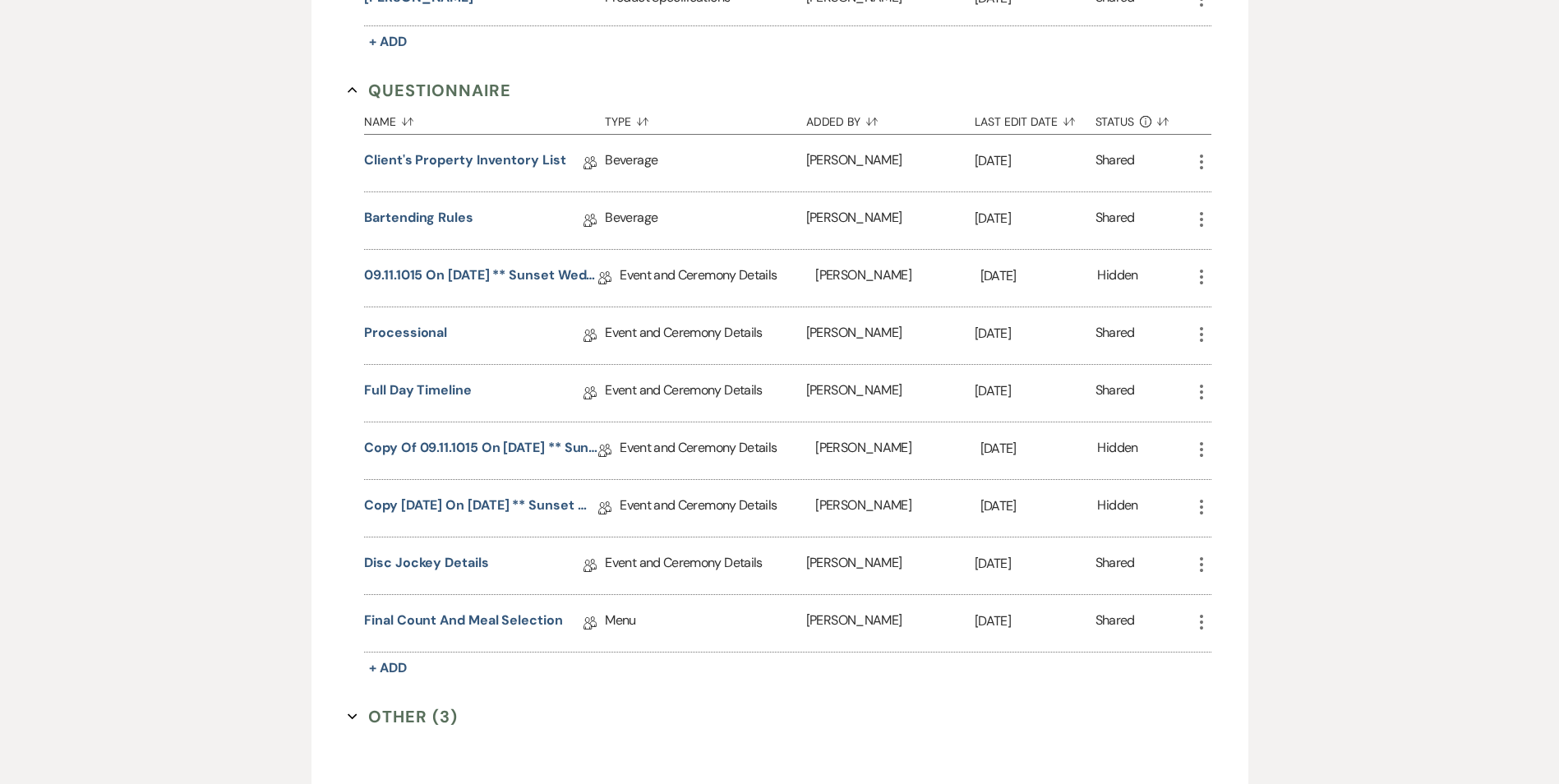
scroll to position [1479, 0]
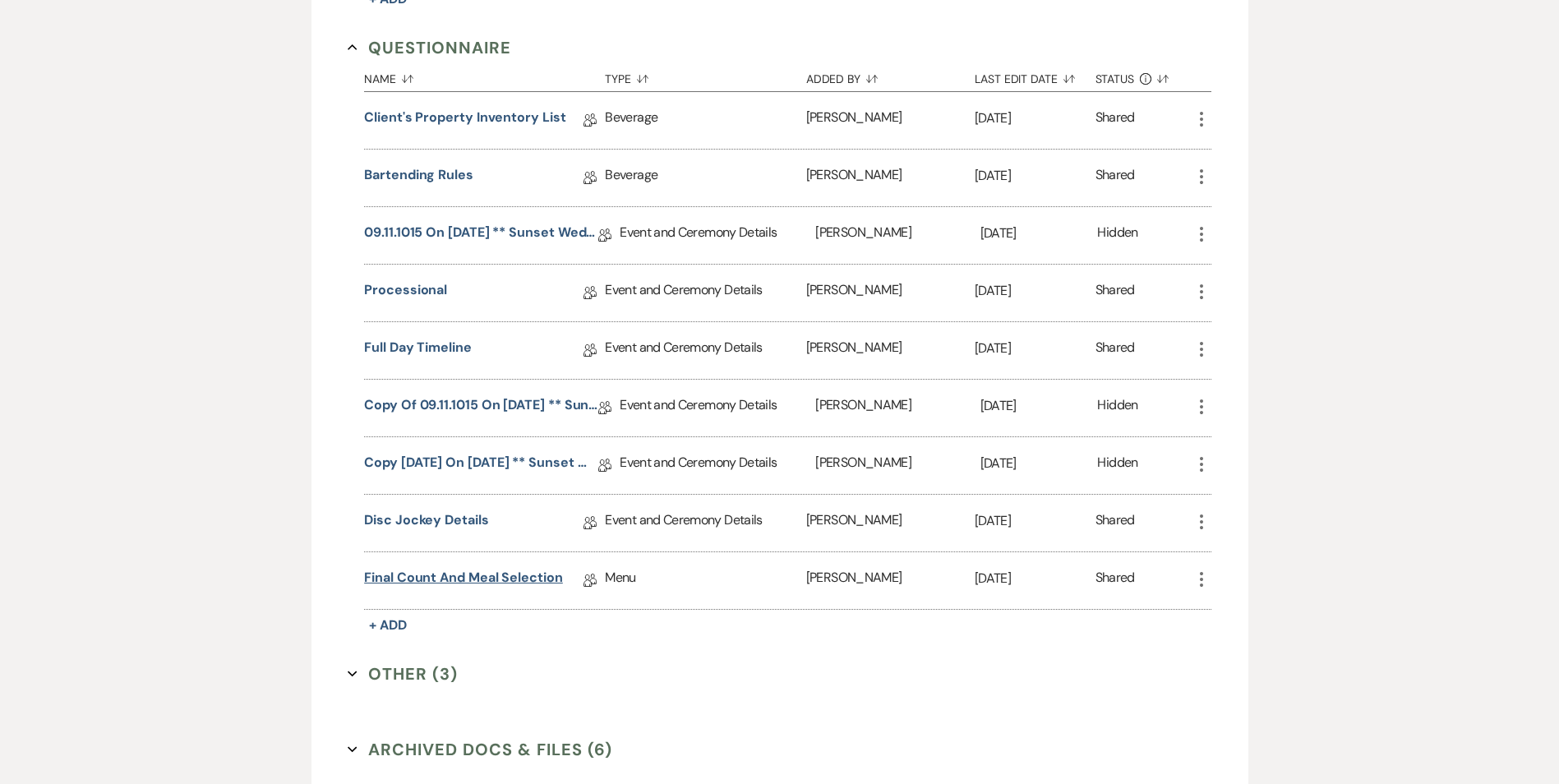
click at [547, 578] on link "Final Count and Meal Selection" at bounding box center [463, 580] width 199 height 25
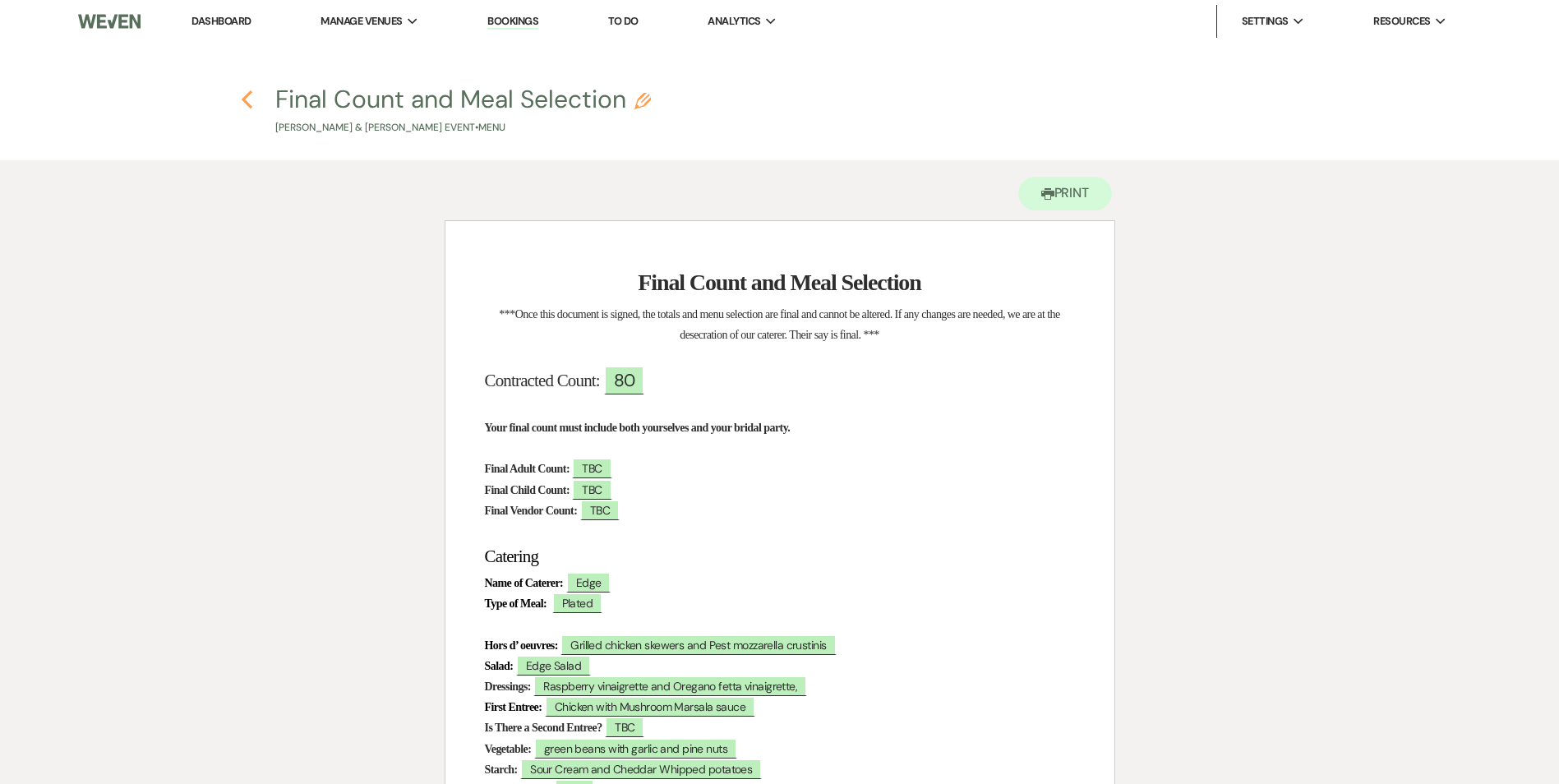
click at [252, 99] on icon "Previous" at bounding box center [247, 100] width 13 height 20
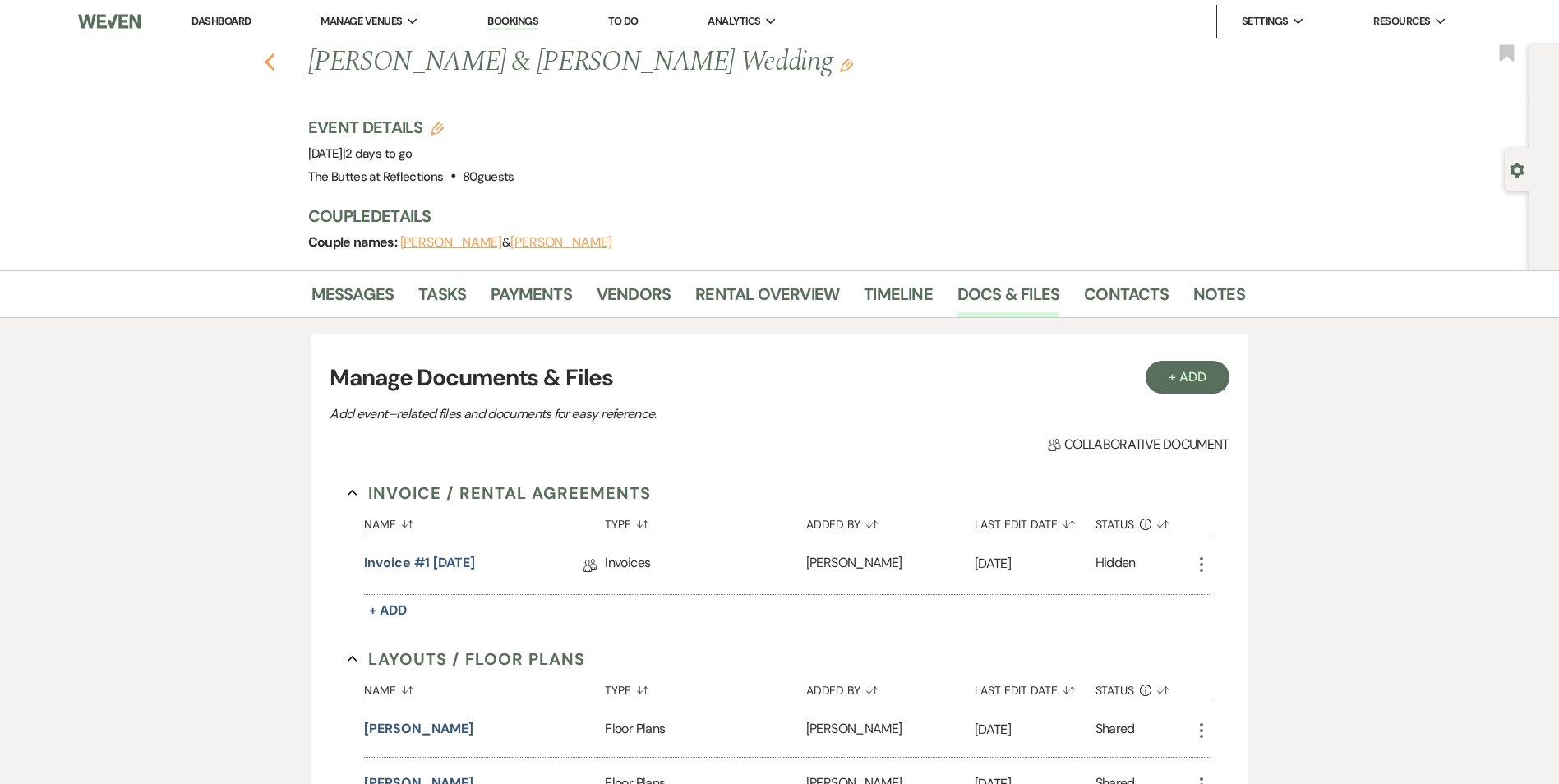
click at [276, 60] on icon "Previous" at bounding box center [270, 63] width 13 height 20
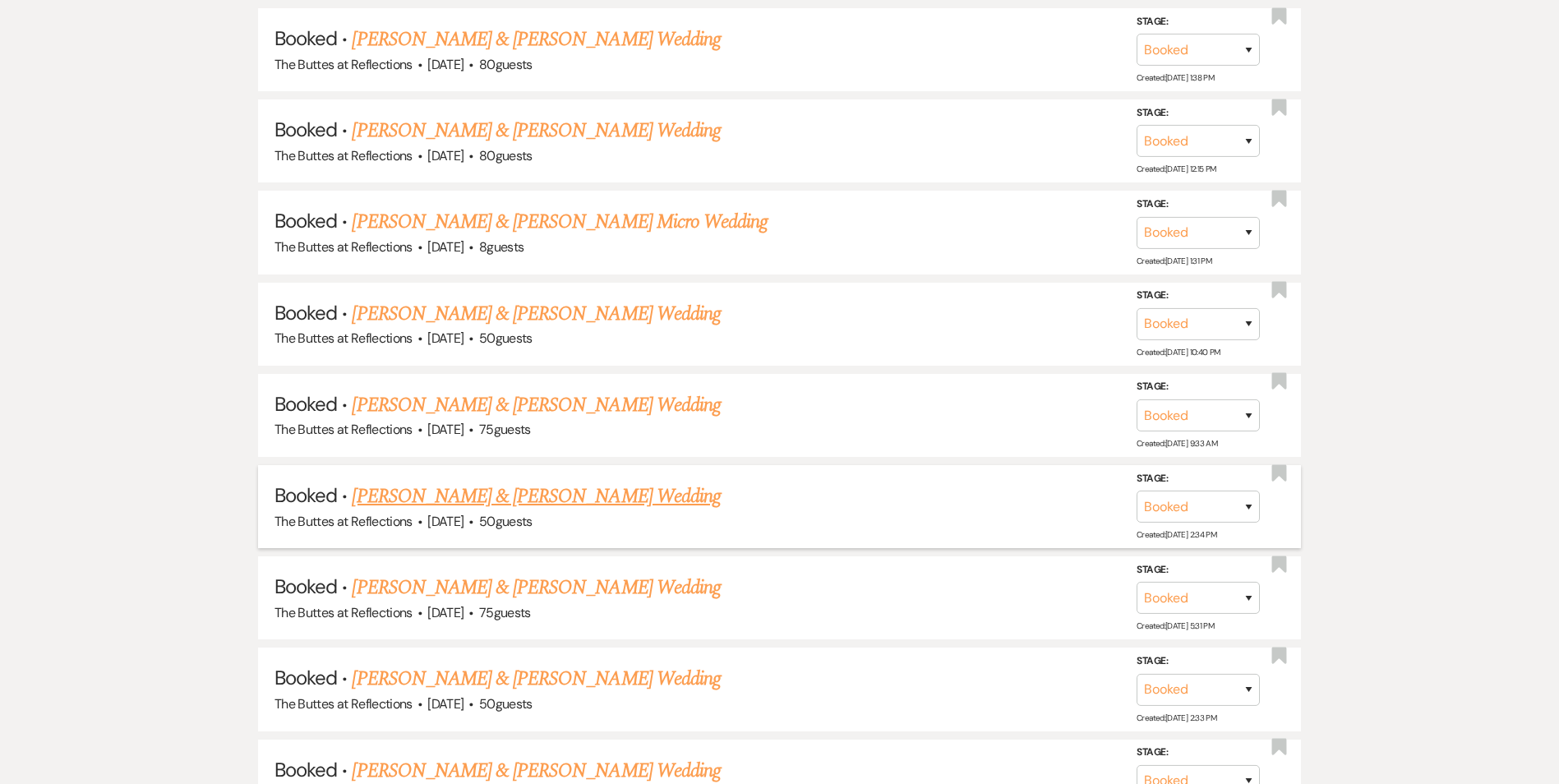
scroll to position [875, 0]
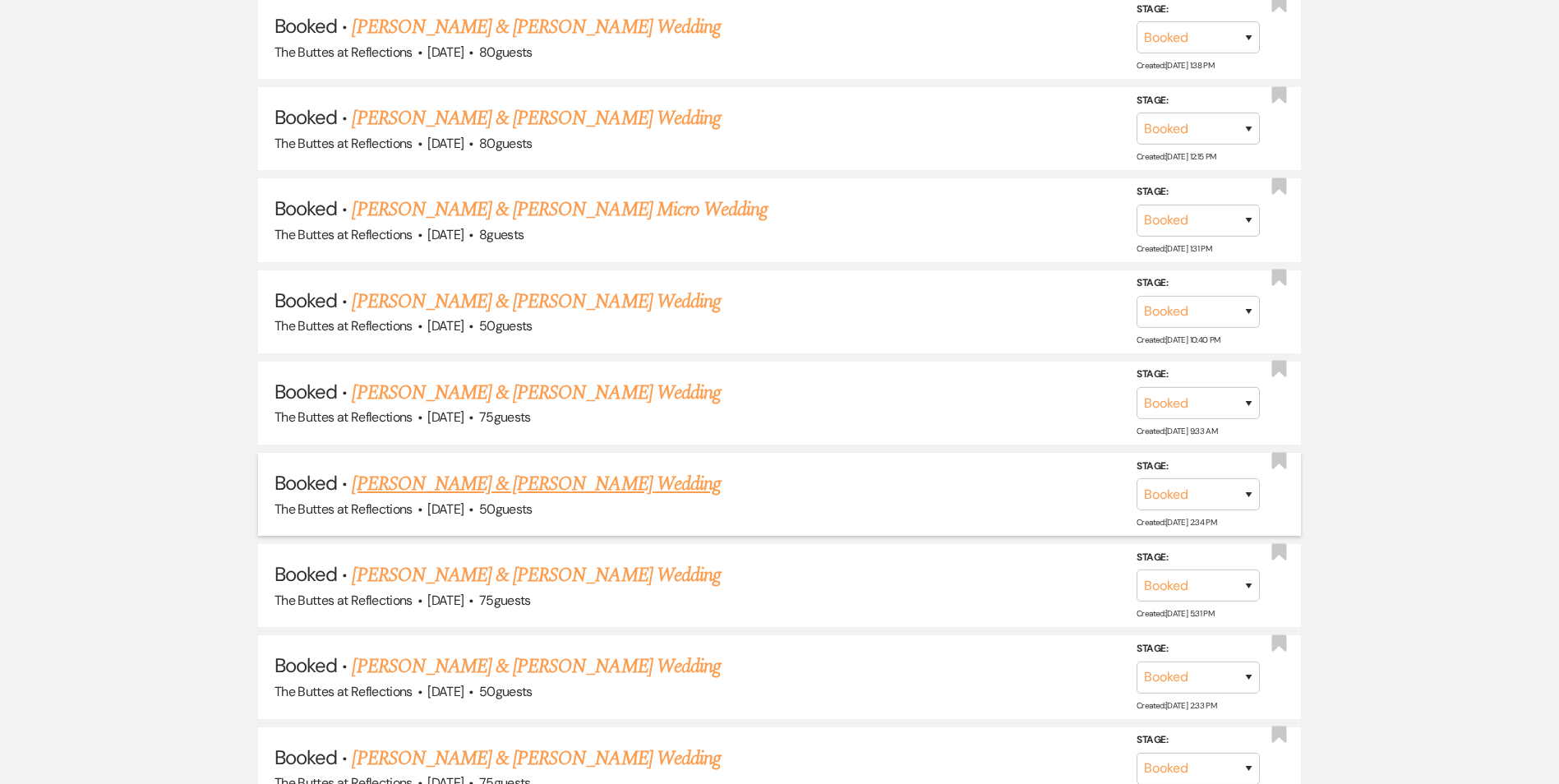
click at [491, 488] on link "[PERSON_NAME] & [PERSON_NAME] Wedding" at bounding box center [536, 484] width 368 height 29
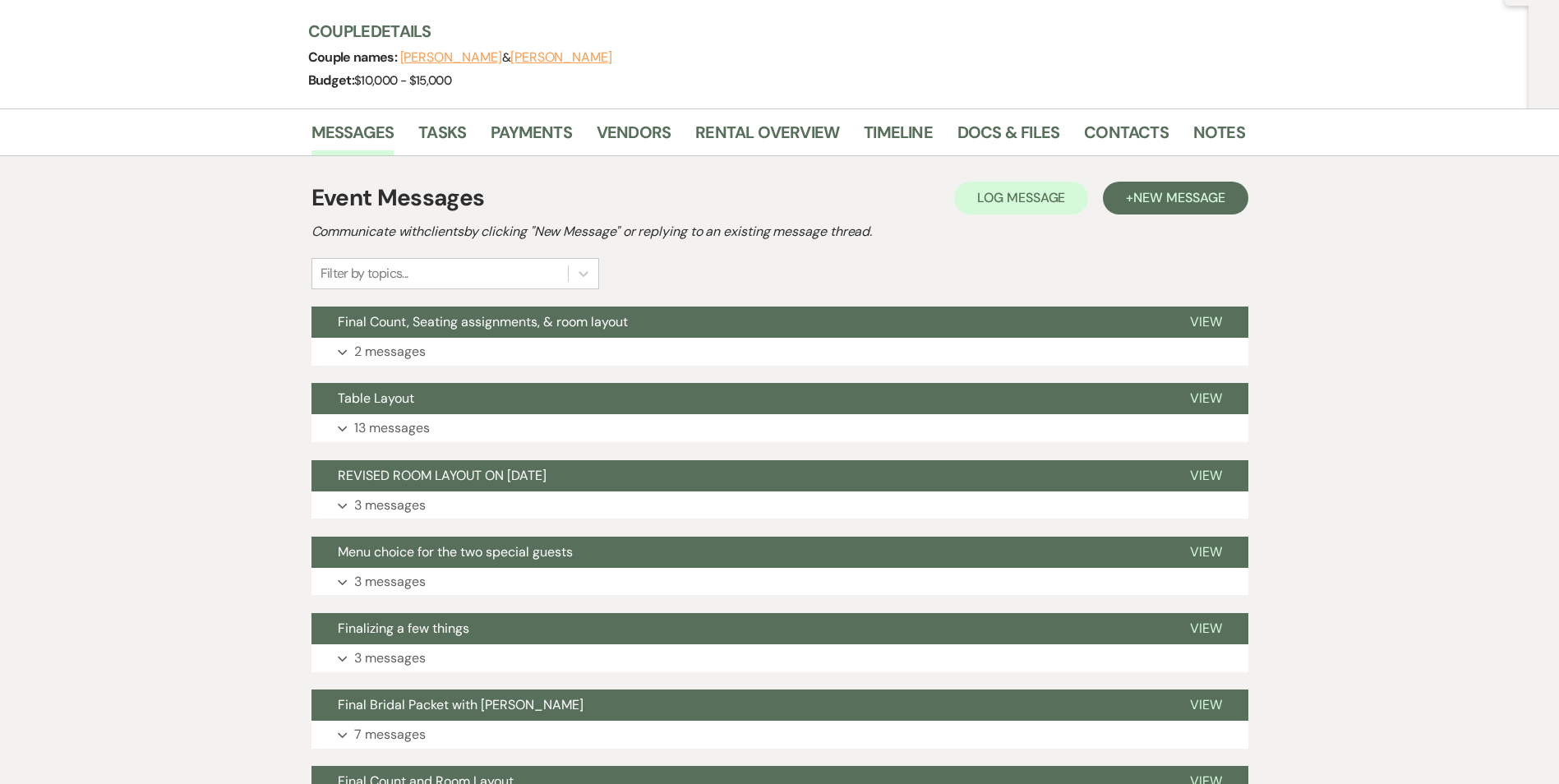
scroll to position [136, 0]
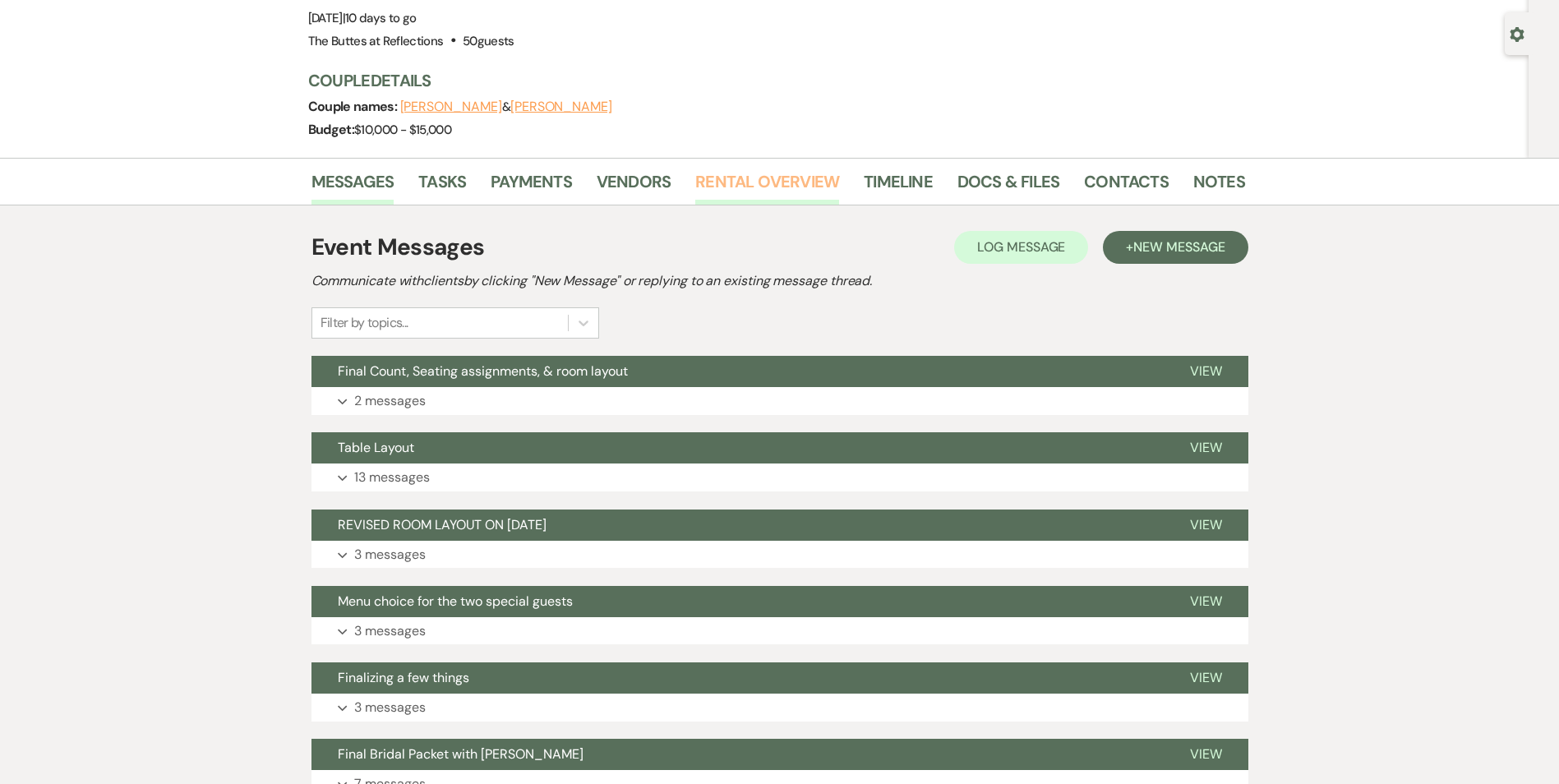
click at [735, 184] on link "Rental Overview" at bounding box center [767, 186] width 144 height 36
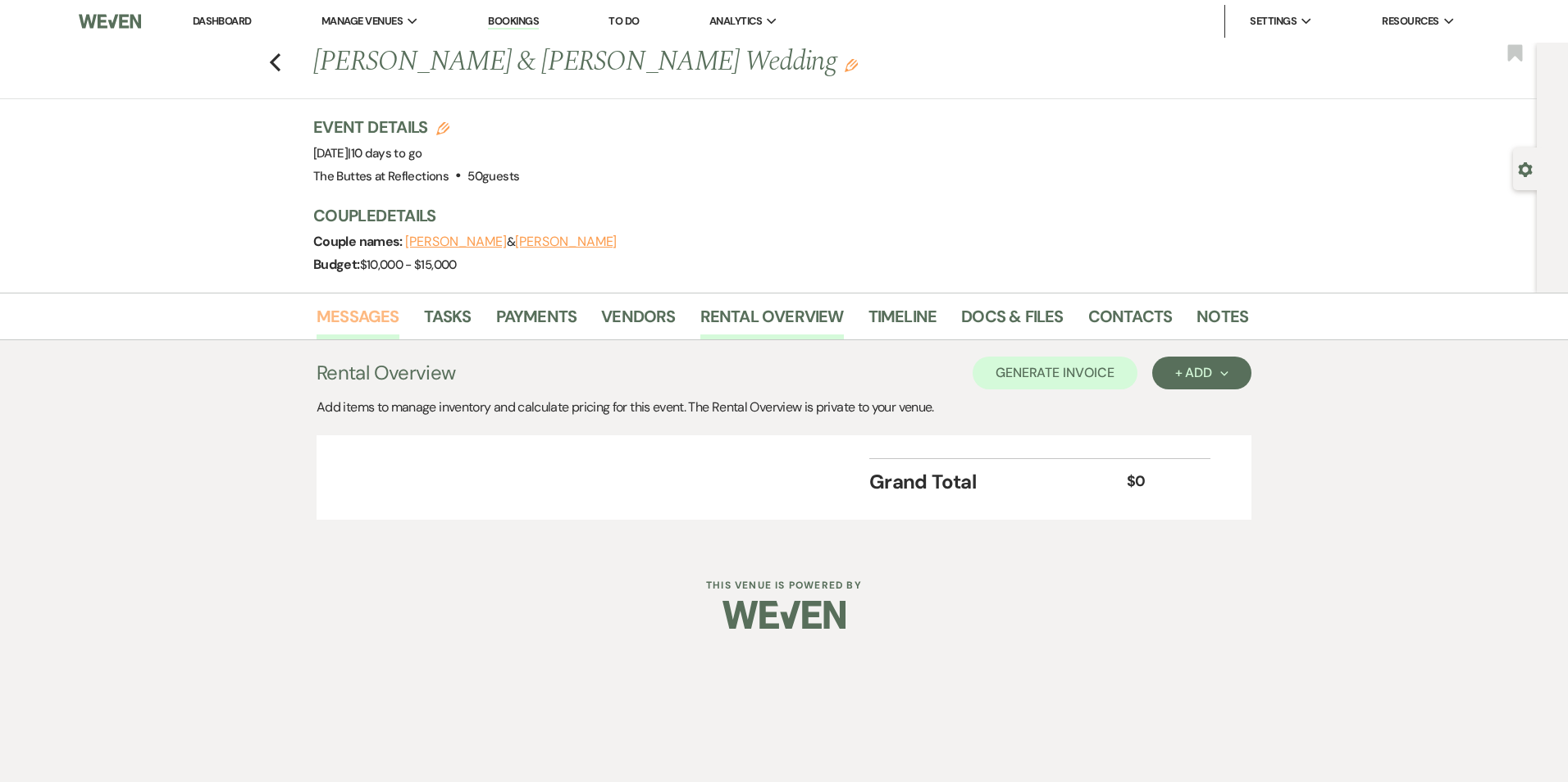
click at [378, 320] on link "Messages" at bounding box center [357, 321] width 83 height 36
